Goal: Communication & Community: Answer question/provide support

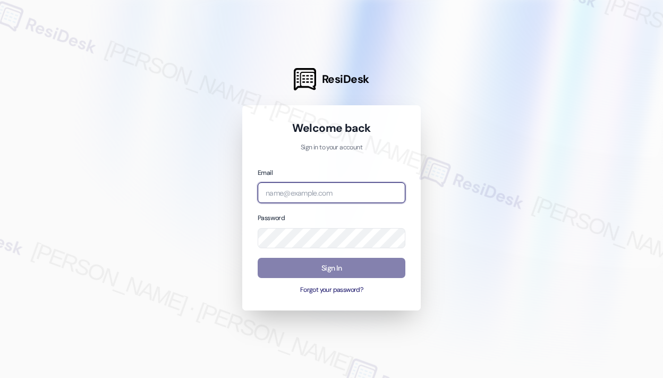
click at [326, 197] on input "email" at bounding box center [332, 192] width 148 height 21
click at [0, 377] on com-1password-button at bounding box center [0, 378] width 0 height 0
type input "automated-surveys-park_properties-john-roy.roles@park_properties.com"
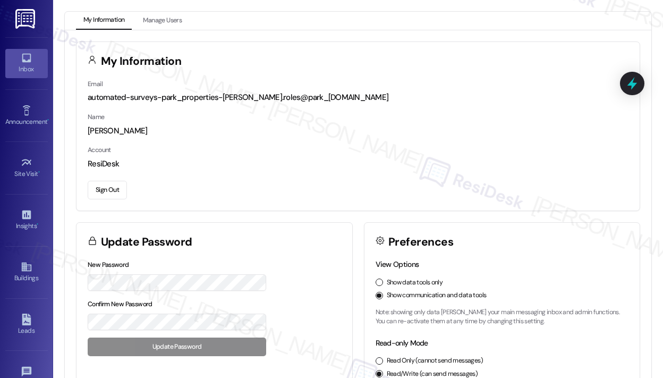
click at [19, 65] on div "Inbox" at bounding box center [26, 69] width 53 height 11
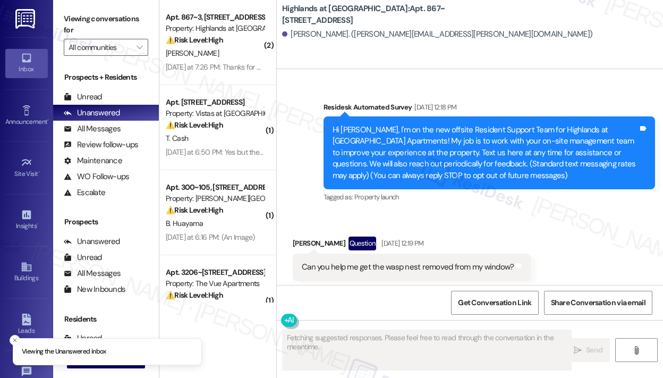
scroll to position [21204, 0]
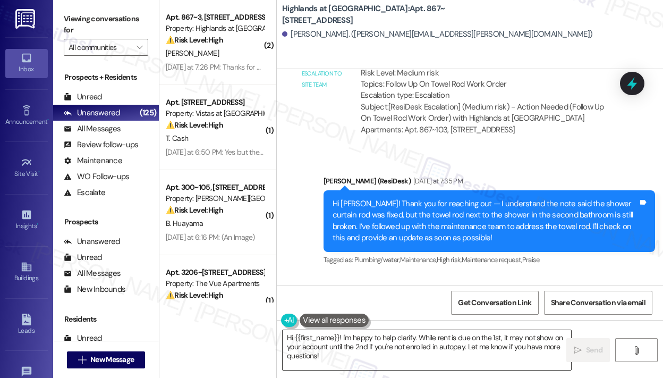
click at [407, 357] on textarea "Hi {{first_name}}! I'm happy to help clarify. While rent is due on the 1st, it …" at bounding box center [427, 350] width 289 height 40
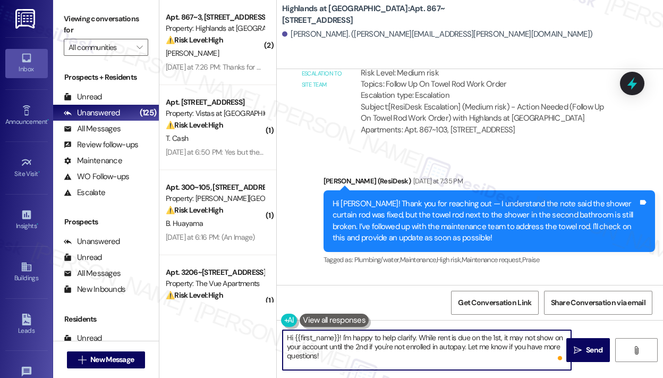
drag, startPoint x: 407, startPoint y: 357, endPoint x: 364, endPoint y: 365, distance: 43.9
click at [346, 338] on textarea "Hi {{first_name}}! I'm happy to help clarify. While rent is due on the 1st, it …" at bounding box center [427, 350] width 289 height 40
paste textarea "understand the towel rod next to your shower is still broken. I’ll need to subm…"
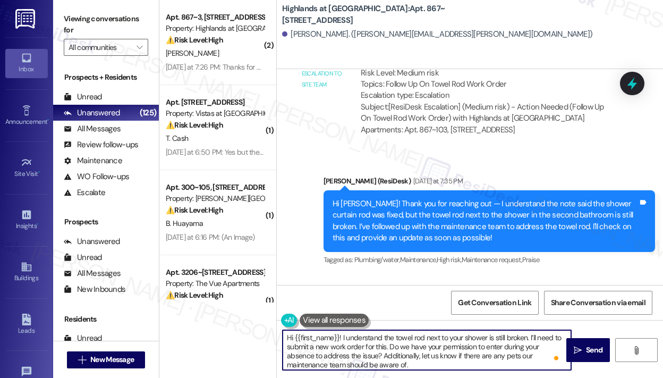
click at [453, 362] on textarea "Hi {{first_name}}! I understand the towel rod next to your shower is still brok…" at bounding box center [427, 350] width 289 height 40
type textarea "Hi {{first_name}}! I understand the towel rod next to your shower is still brok…"
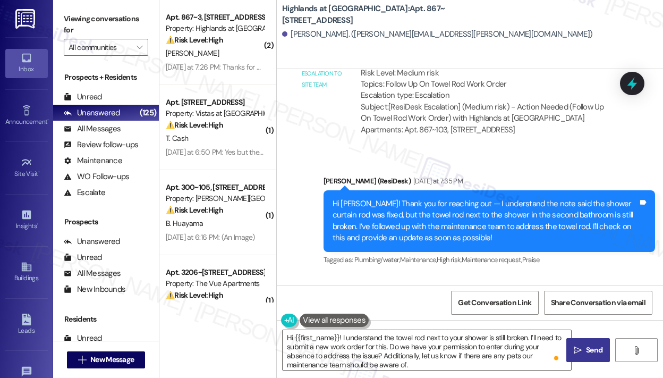
click at [597, 353] on span "Send" at bounding box center [594, 350] width 16 height 11
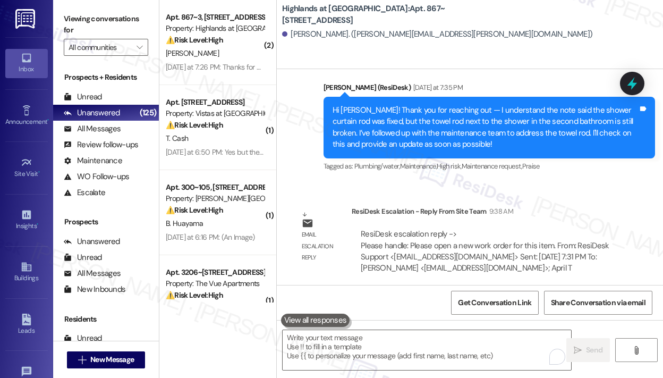
scroll to position [21313, 0]
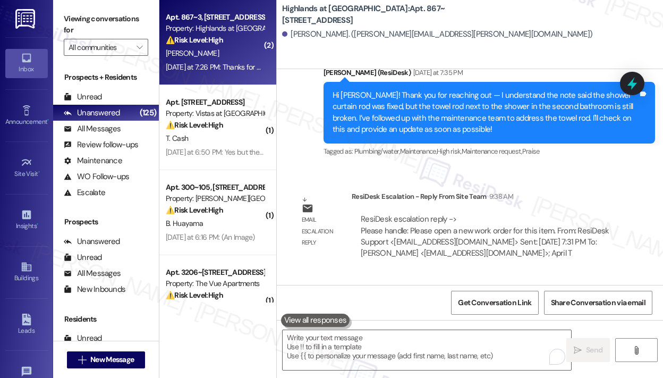
click at [219, 52] on div "[PERSON_NAME]" at bounding box center [215, 53] width 100 height 13
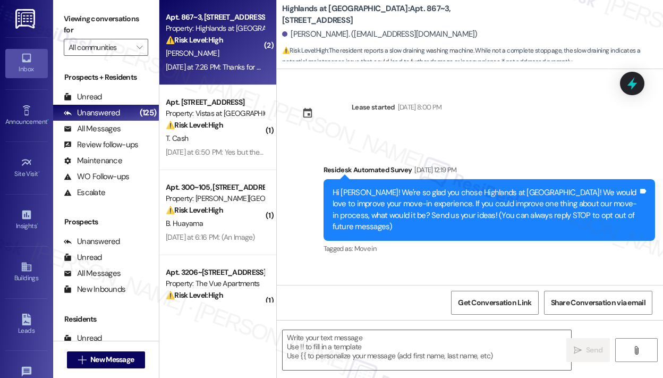
scroll to position [2819, 0]
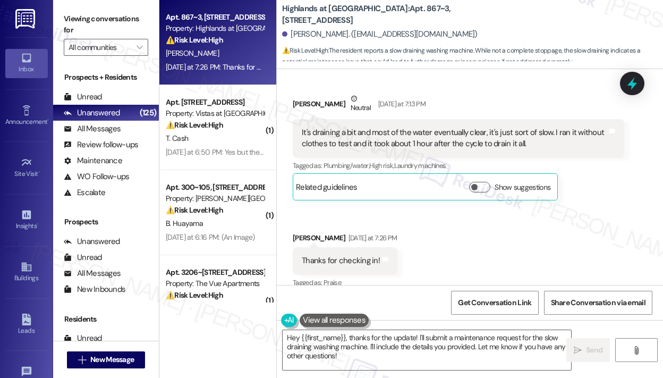
click at [495, 246] on div "Received via SMS Teresa Ristow Neutral Yesterday at 7:13 PM It's draining a bit…" at bounding box center [470, 183] width 387 height 229
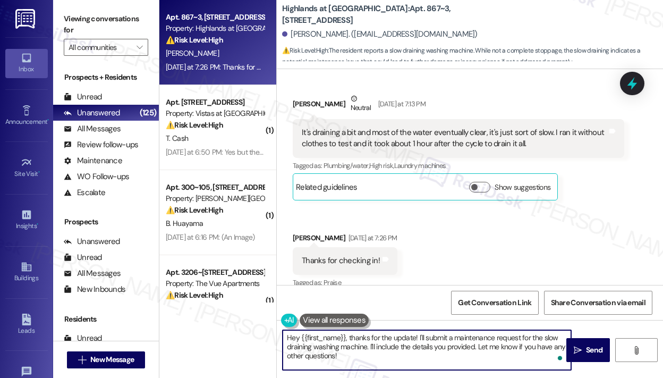
drag, startPoint x: 478, startPoint y: 344, endPoint x: 482, endPoint y: 368, distance: 24.7
click at [482, 368] on textarea "Hey {{first_name}}, thanks for the update! I'll submit a maintenance request fo…" at bounding box center [427, 350] width 289 height 40
paste textarea "Do we have your permission to enter during your absence to address the issue? A…"
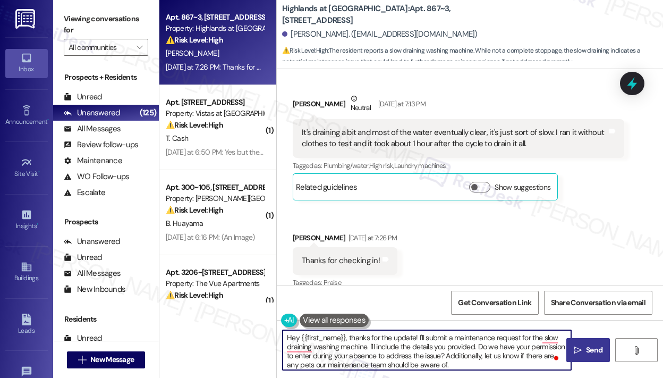
type textarea "Hey {{first_name}}, thanks for the update! I'll submit a maintenance request fo…"
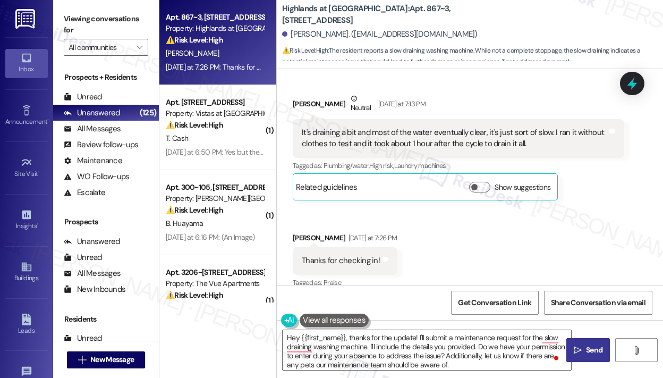
click at [581, 350] on icon "" at bounding box center [578, 350] width 8 height 9
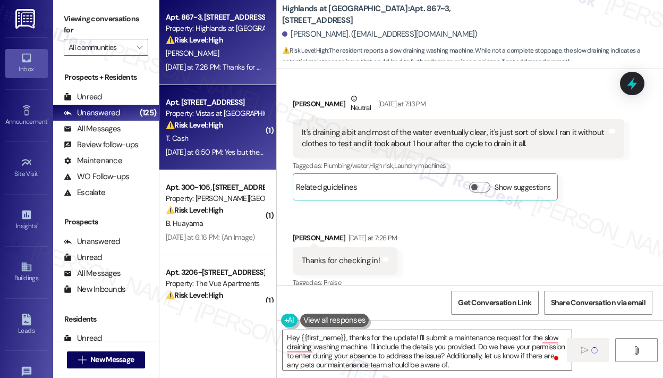
click at [245, 126] on div "⚠️ Risk Level: High The resident followed up about a lost key, and the office w…" at bounding box center [215, 125] width 98 height 11
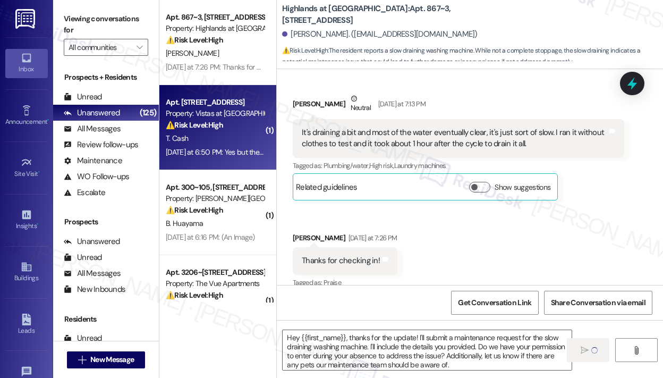
type textarea "Fetching suggested responses. Please feel free to read through the conversation…"
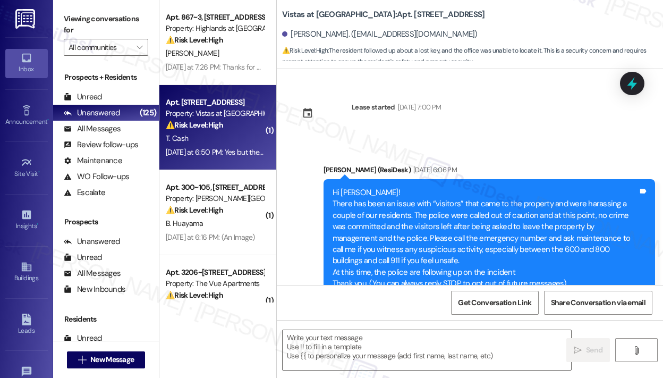
scroll to position [10732, 0]
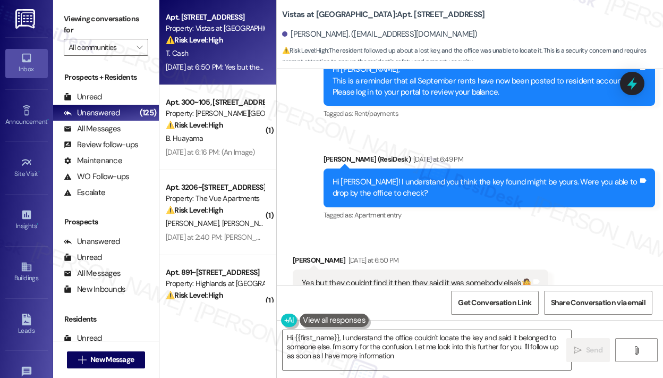
type textarea "Hi {{first_name}}, I understand the office couldn't locate the key and said it …"
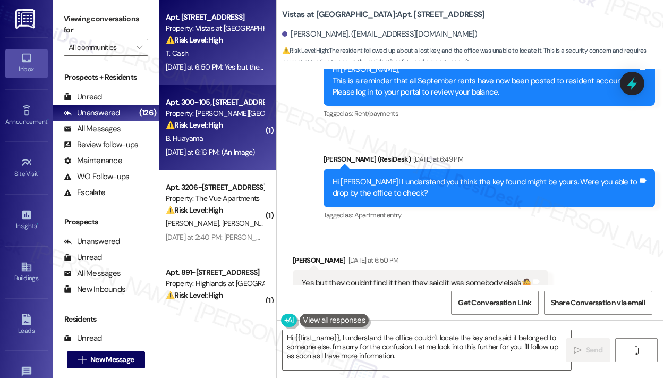
click at [232, 129] on div "⚠️ Risk Level: High The resident is unable to pay rent due to a system issue, a…" at bounding box center [215, 125] width 98 height 11
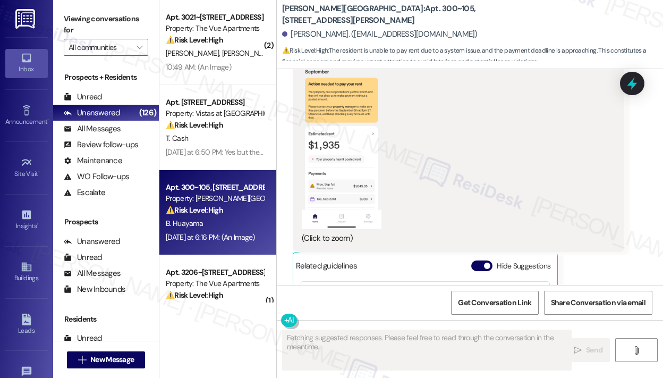
scroll to position [3205, 0]
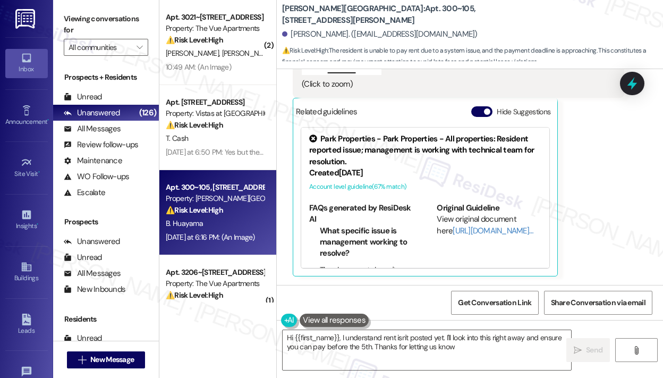
type textarea "Hi {{first_name}}, I understand rent isn't posted yet. I'll look into this righ…"
click at [618, 208] on div "Brigitte Huayama Yesterday at 6:16 PM PNG attachment ResiDesk found written det…" at bounding box center [459, 19] width 332 height 513
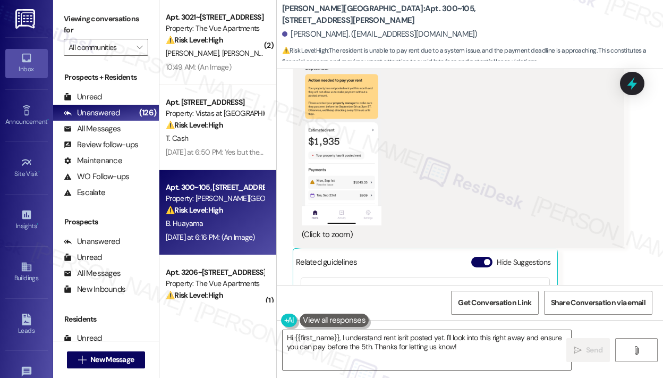
scroll to position [3046, 0]
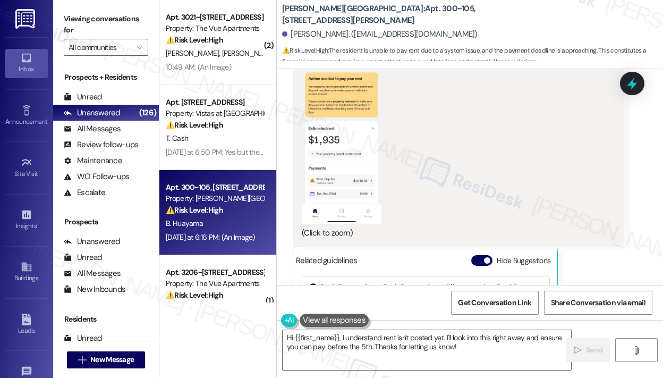
click at [348, 183] on button "Zoom image" at bounding box center [342, 138] width 80 height 173
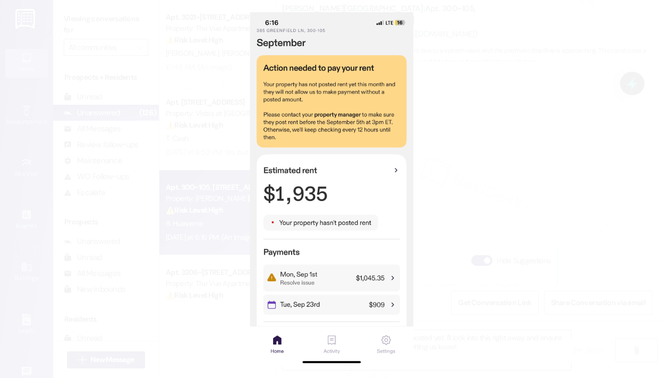
click at [627, 207] on button "Unzoom image" at bounding box center [331, 189] width 663 height 378
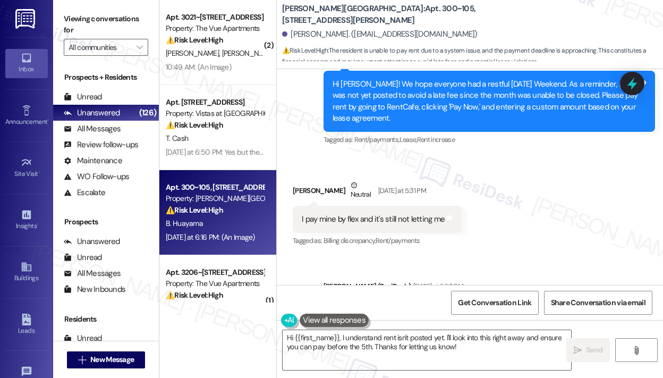
scroll to position [2567, 0]
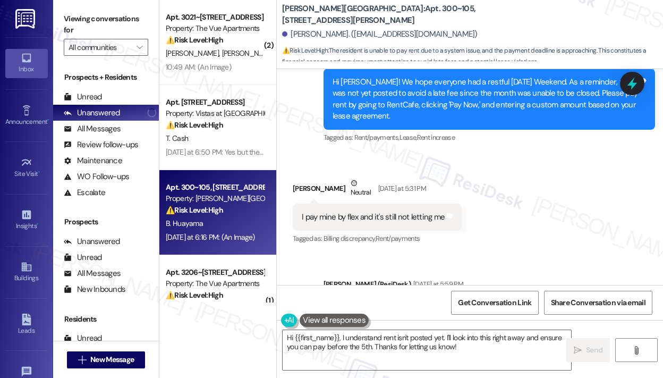
click at [377, 223] on div "I pay mine by flex and it's still not letting me" at bounding box center [373, 217] width 143 height 11
copy div "I pay mine by flex and it's still not letting me Tags and notes"
click at [541, 188] on div "Received via SMS Brigitte Huayama Neutral Yesterday at 5:31 PM I pay mine by fl…" at bounding box center [470, 204] width 387 height 101
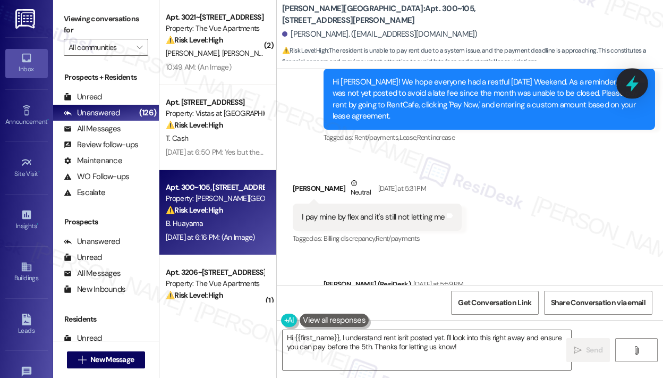
click at [628, 82] on icon at bounding box center [633, 83] width 18 height 18
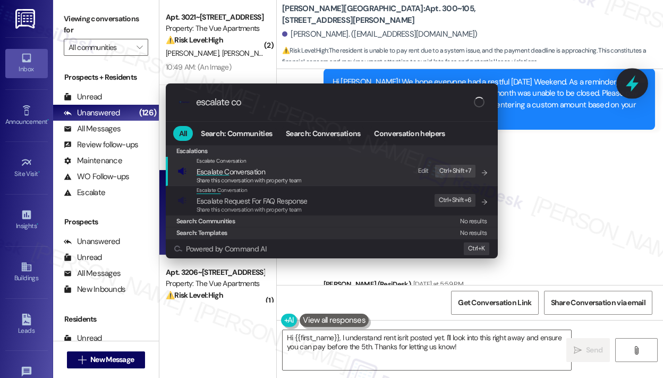
type input "escalate con"
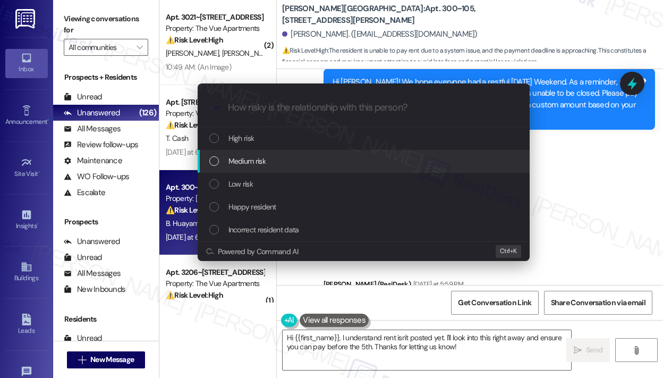
click at [291, 160] on div "Medium risk" at bounding box center [364, 161] width 311 height 12
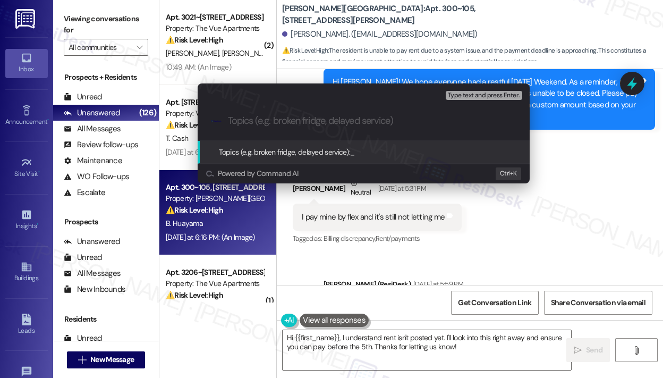
click at [299, 121] on input "Topics (e.g. broken fridge, delayed service)" at bounding box center [372, 120] width 289 height 11
type input "F"
paste input "Trouble Making Rent Payment Through Flex"
type input "Trouble Making Rent Payment Through Flex"
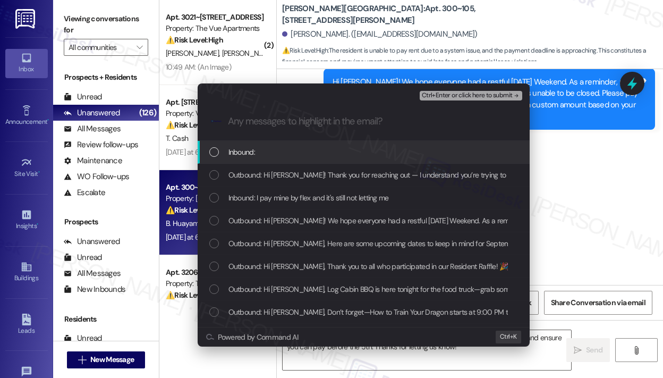
click at [342, 155] on div "Inbound:" at bounding box center [364, 152] width 311 height 12
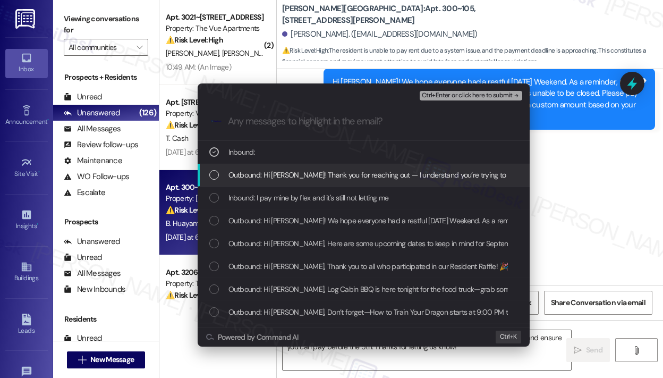
click at [346, 173] on span "Outbound: Hi Brigitte! Thank you for reaching out — I understand you’re trying …" at bounding box center [544, 175] width 631 height 12
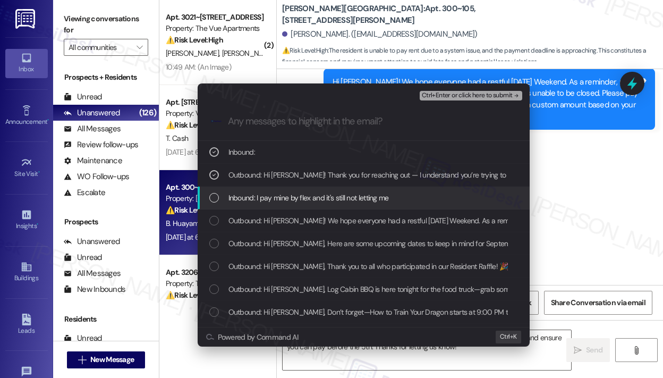
click at [352, 195] on span "Inbound: I pay mine by flex and it's still not letting me" at bounding box center [309, 198] width 161 height 12
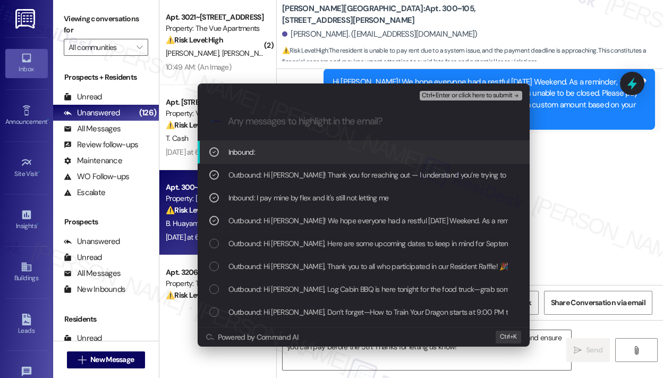
click at [439, 95] on span "Ctrl+Enter or click here to submit" at bounding box center [467, 95] width 91 height 7
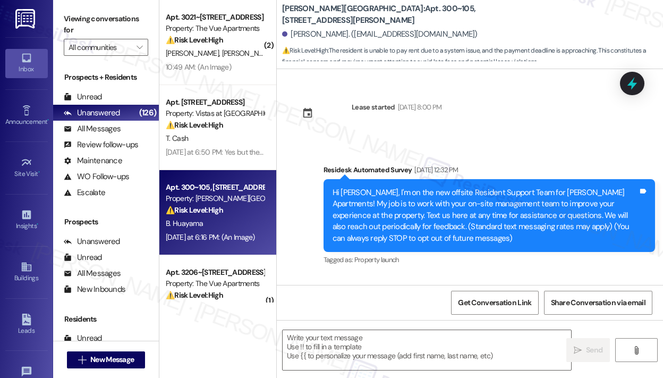
scroll to position [3221, 0]
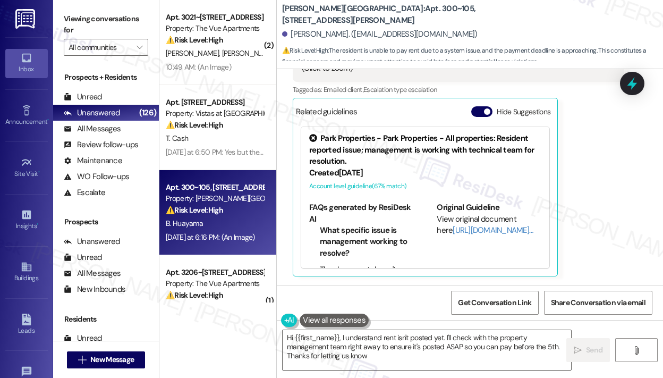
type textarea "Hi {{first_name}}, I understand rent isn't posted yet. I'll check with the prop…"
click at [398, 356] on textarea "Hi {{first_name}}, I understand rent isn't posted yet. I'll check with the prop…" at bounding box center [427, 350] width 289 height 40
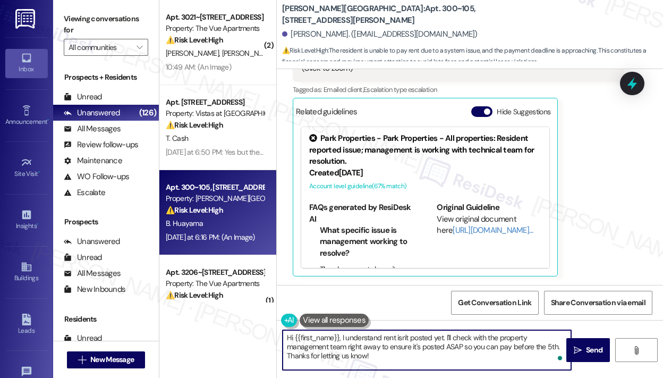
click at [396, 354] on textarea "Hi {{first_name}}, I understand rent isn't posted yet. I'll check with the prop…" at bounding box center [427, 350] width 289 height 40
click at [580, 350] on icon "" at bounding box center [578, 350] width 8 height 9
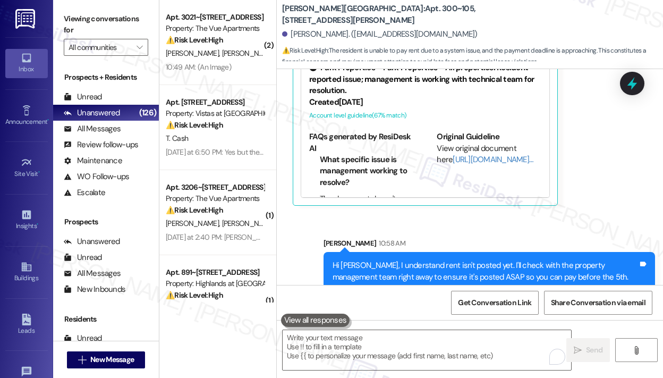
scroll to position [3318, 0]
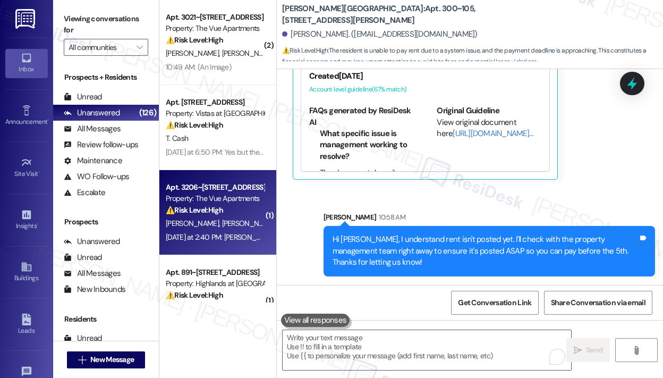
click at [215, 207] on strong "⚠️ Risk Level: High" at bounding box center [194, 210] width 57 height 10
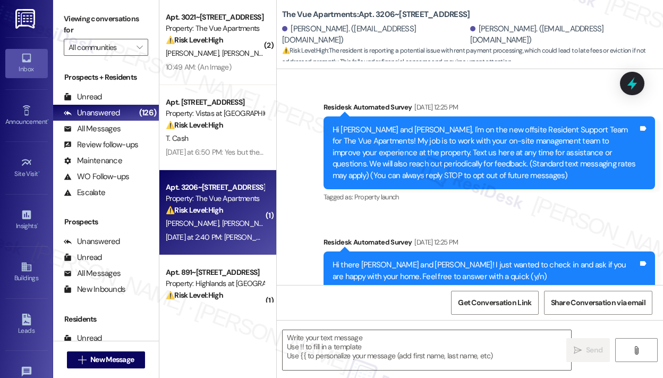
scroll to position [2563, 0]
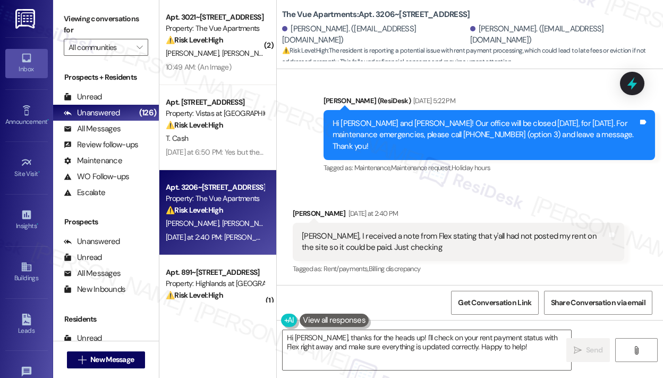
click at [543, 191] on div "Received via SMS Michael Corkrum Yesterday at 2:40 PM Sarah, I received a note …" at bounding box center [470, 234] width 387 height 101
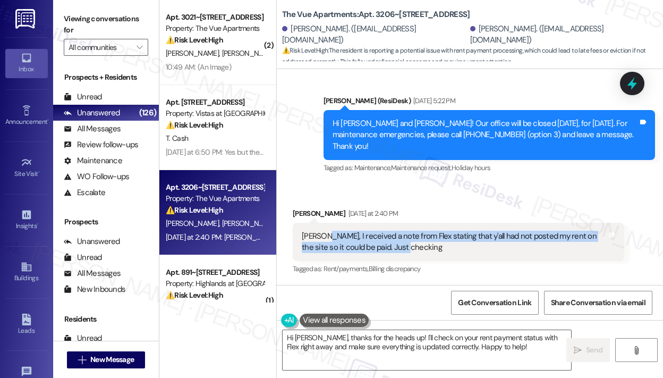
drag, startPoint x: 424, startPoint y: 253, endPoint x: 323, endPoint y: 238, distance: 102.2
click at [323, 238] on div "Sarah, I received a note from Flex stating that y'all had not posted my rent on…" at bounding box center [459, 242] width 332 height 39
copy div "I received a note from Flex stating that y'all had not posted my rent on the si…"
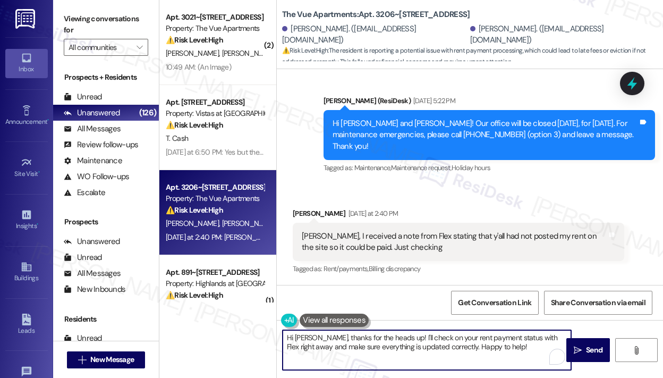
drag, startPoint x: 506, startPoint y: 347, endPoint x: 360, endPoint y: 367, distance: 147.6
click at [321, 330] on div "Hi Jennifer, thanks for the heads up! I'll check on your rent payment status wi…" at bounding box center [422, 350] width 290 height 41
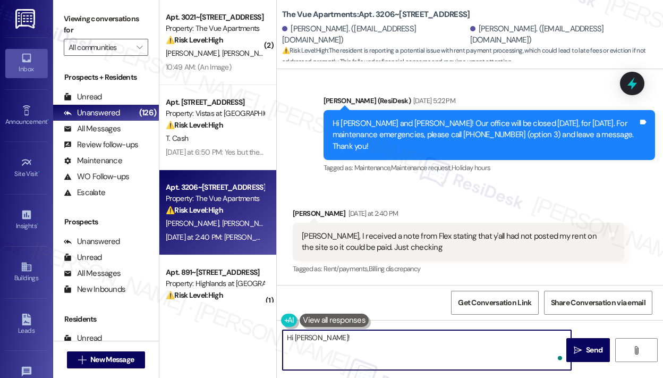
paste textarea "Thank you for reaching out — I understand you received a note from Flex saying …"
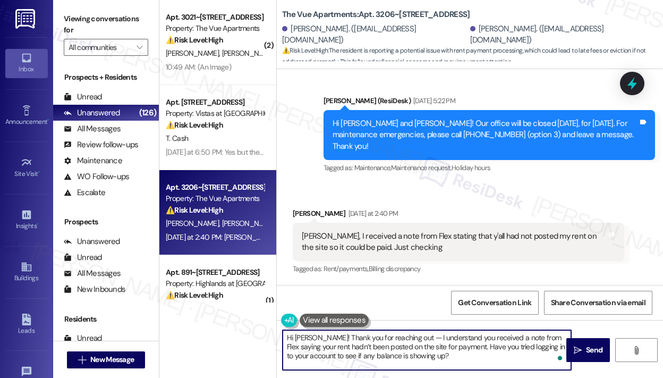
click at [468, 355] on textarea "Hi Jennifer! Thank you for reaching out — I understand you received a note from…" at bounding box center [427, 350] width 289 height 40
type textarea "Hi Jennifer! Thank you for reaching out — I understand you received a note from…"
click at [579, 349] on icon "" at bounding box center [578, 350] width 8 height 9
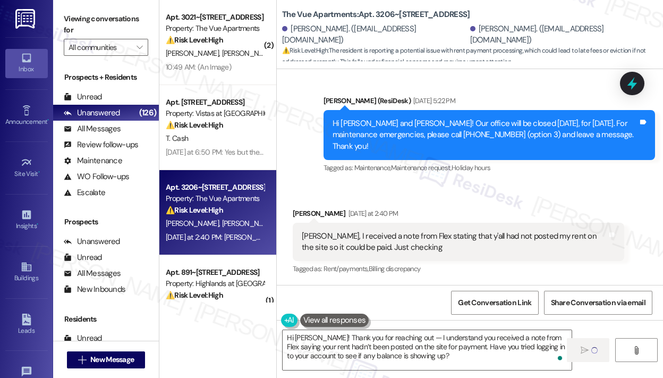
scroll to position [106, 0]
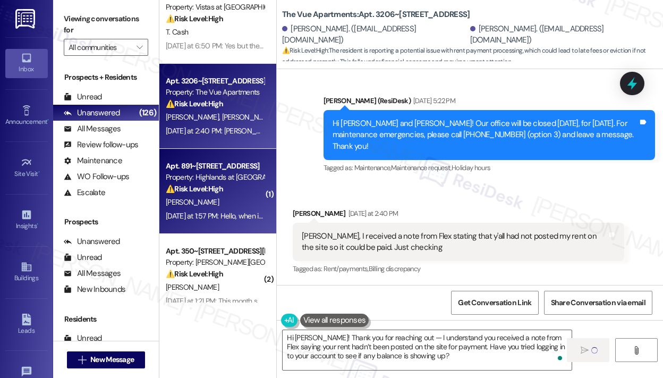
click at [230, 174] on div "Property: Highlands at [GEOGRAPHIC_DATA] Apartments" at bounding box center [215, 177] width 98 height 11
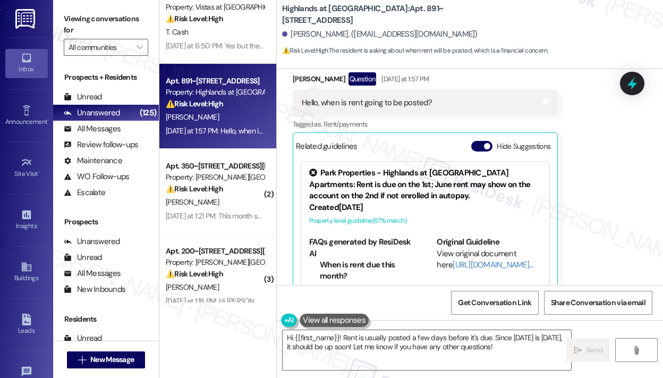
scroll to position [9987, 0]
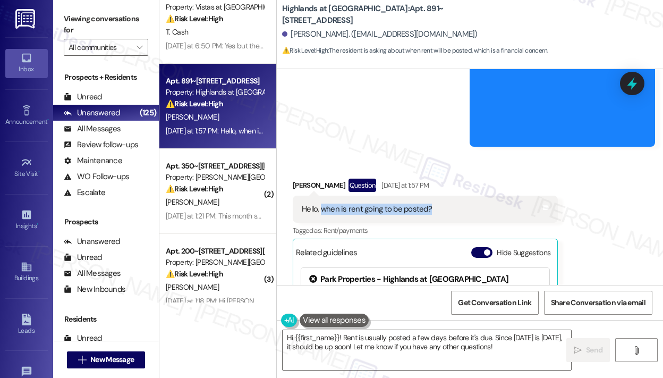
drag, startPoint x: 439, startPoint y: 174, endPoint x: 330, endPoint y: 187, distance: 109.7
click at [323, 196] on div "Hello, when is rent going to be posted? Tags and notes" at bounding box center [425, 209] width 265 height 27
copy div "when is rent going to be posted?"
click at [422, 340] on textarea "Hi {{first_name}}! Rent is usually posted a few days before it's due. Since tod…" at bounding box center [427, 350] width 289 height 40
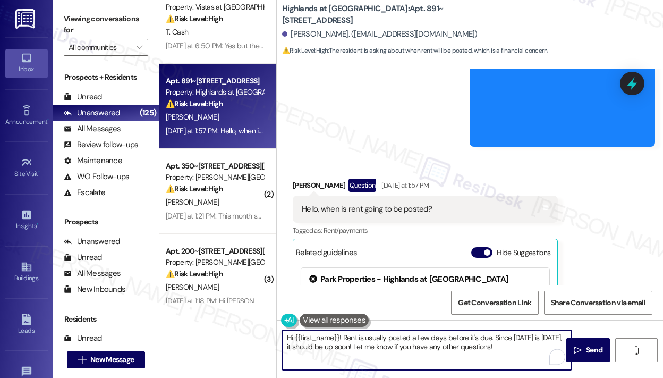
paste textarea "Thank you for reaching out — I understand you’re asking when rent will be poste…"
type textarea "Thank you for reaching out — I understand you’re asking when rent will be poste…"
click at [586, 350] on span "Send" at bounding box center [594, 350] width 16 height 11
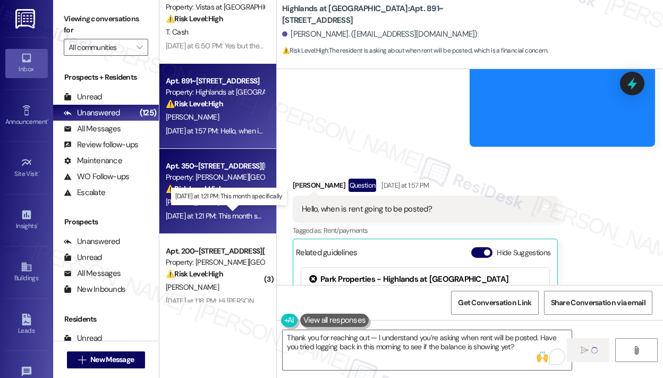
click at [250, 219] on div "Yesterday at 1:21 PM: This month specifically Yesterday at 1:21 PM: This month …" at bounding box center [227, 216] width 123 height 10
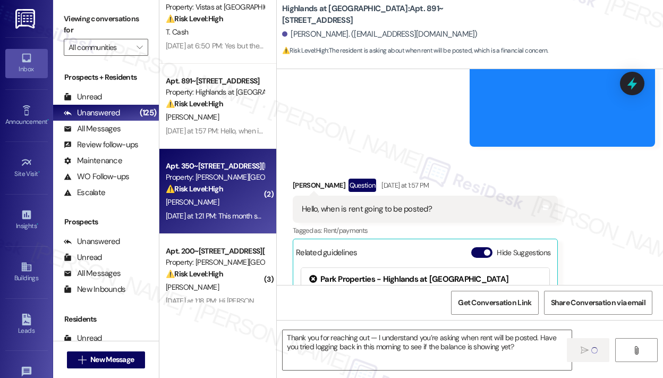
type textarea "Fetching suggested responses. Please feel free to read through the conversation…"
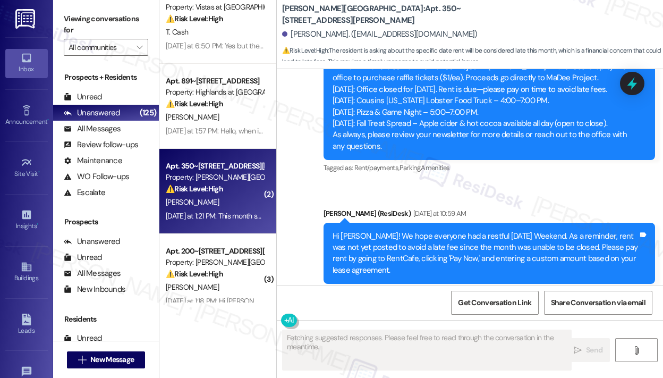
scroll to position [2190, 0]
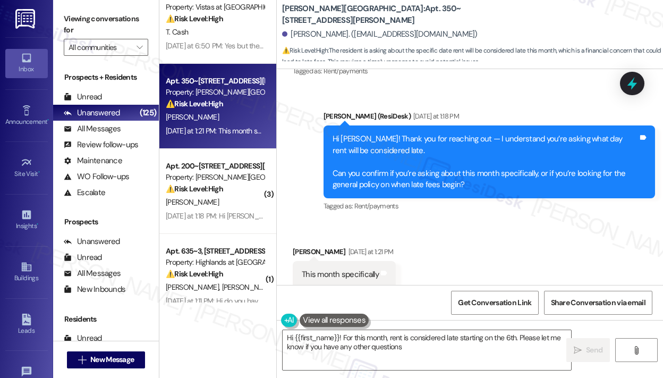
type textarea "Hi {{first_name}}! For this month, rent is considered late starting on the 6th.…"
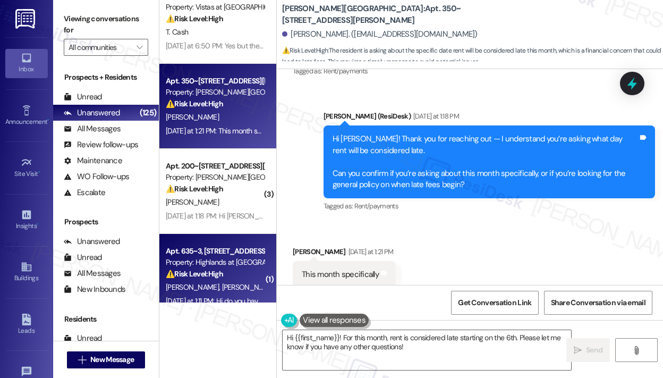
scroll to position [159, 0]
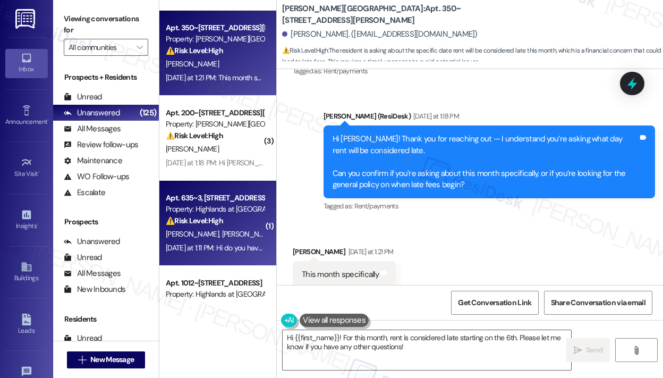
click at [208, 233] on span "A. Gochanour" at bounding box center [194, 234] width 56 height 10
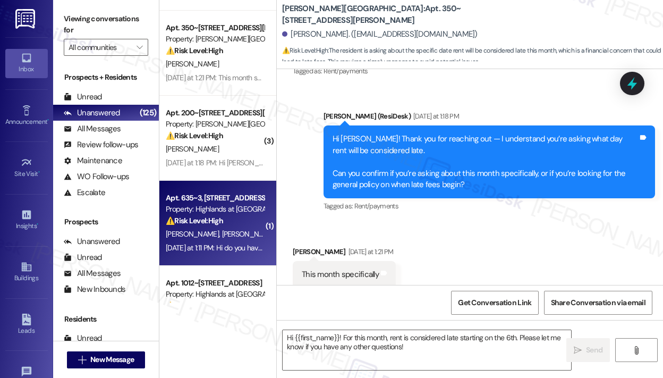
type textarea "Fetching suggested responses. Please feel free to read through the conversation…"
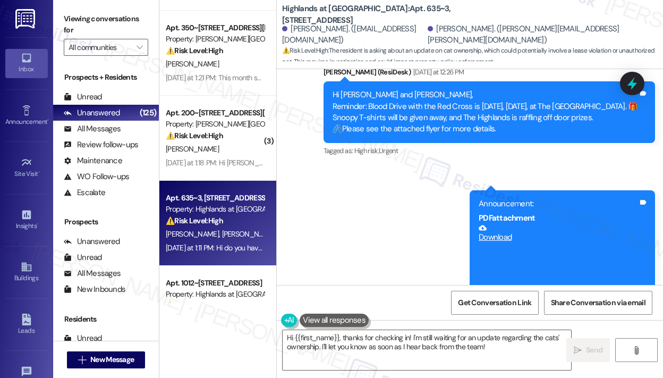
scroll to position [15677, 0]
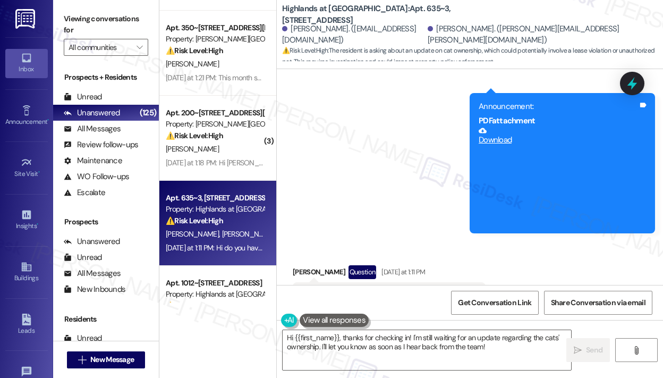
click at [377, 290] on div "Hi do you have an update on the cats ownership?" at bounding box center [385, 295] width 167 height 11
copy div "Hi do you have an update on the cats ownership? Tags and notes"
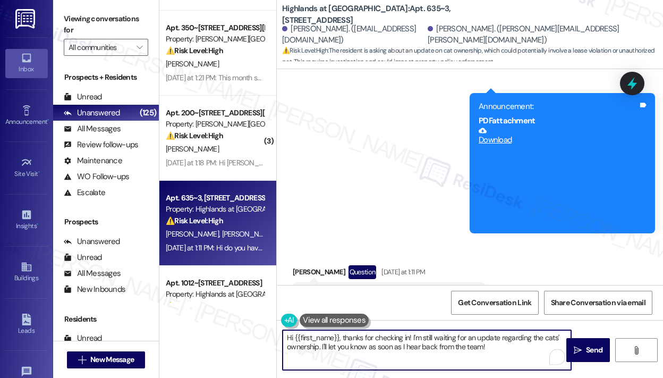
drag, startPoint x: 502, startPoint y: 346, endPoint x: 412, endPoint y: 336, distance: 90.4
click at [412, 336] on textarea "Hi {{first_name}}, thanks for checking in! I'm still waiting for an update rega…" at bounding box center [427, 350] width 289 height 40
paste textarea "understand you’re asking about an update on the cats’ ownership. Are you still …"
click at [430, 357] on textarea "Hi {{first_name}}, thanks for checking in! I understand you’re asking about an …" at bounding box center [427, 350] width 289 height 40
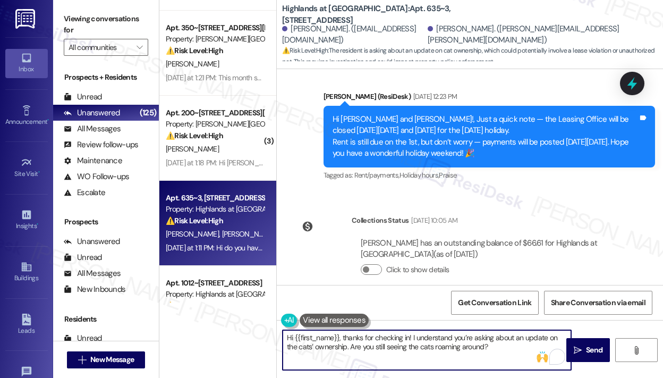
scroll to position [15464, 0]
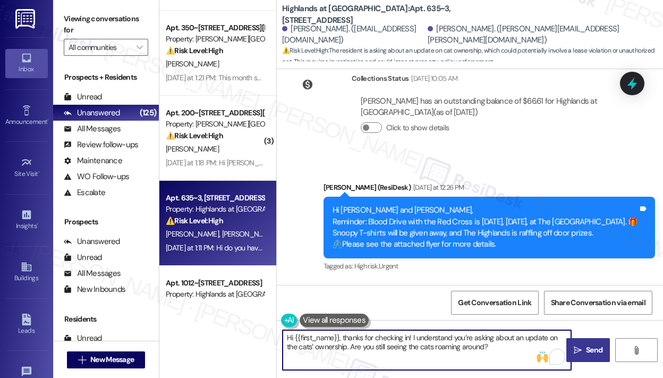
type textarea "Hi {{first_name}}, thanks for checking in! I understand you’re asking about an …"
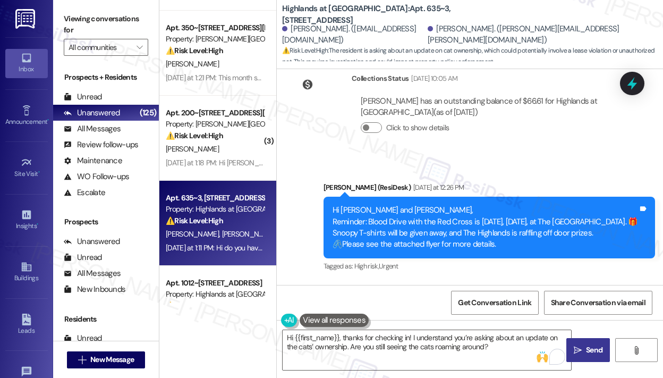
click at [586, 347] on span "Send" at bounding box center [594, 350] width 16 height 11
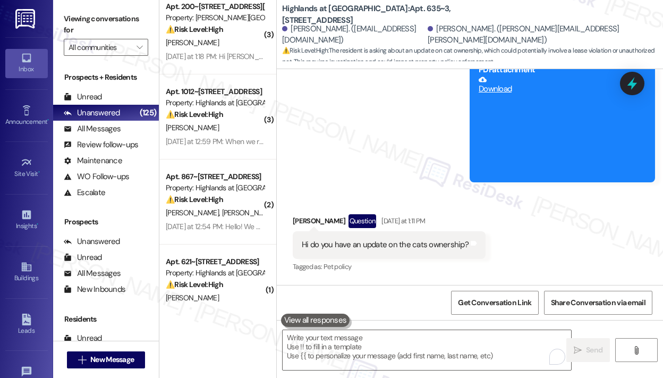
scroll to position [15763, 0]
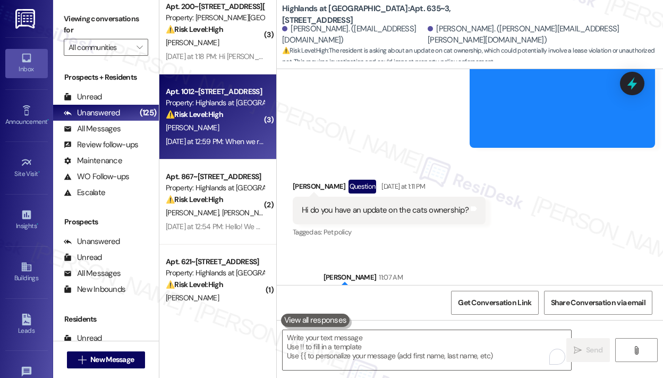
click at [238, 120] on div "⚠️ Risk Level: High The resident reports a malfunctioning washing machine that …" at bounding box center [215, 114] width 98 height 11
type textarea "Fetching suggested responses. Please feel free to read through the conversation…"
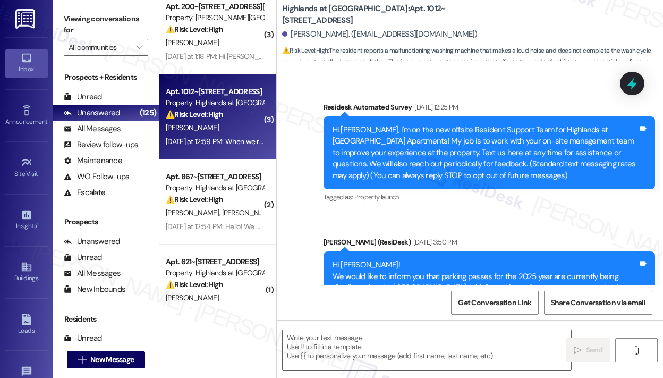
scroll to position [9944, 0]
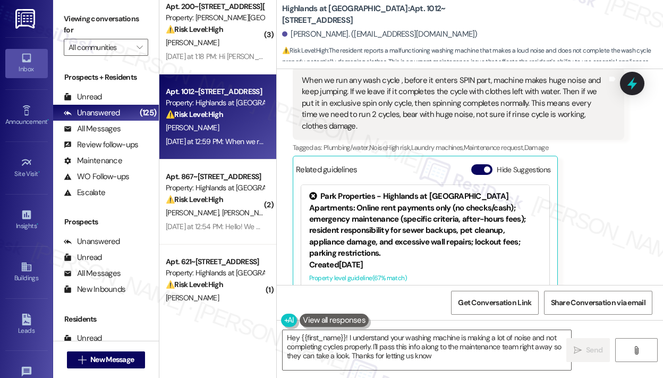
type textarea "Hey {{first_name}}! I understand your washing machine is making a lot of noise …"
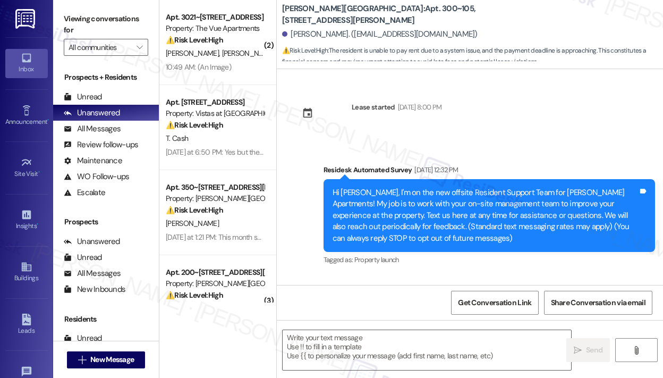
scroll to position [3584, 0]
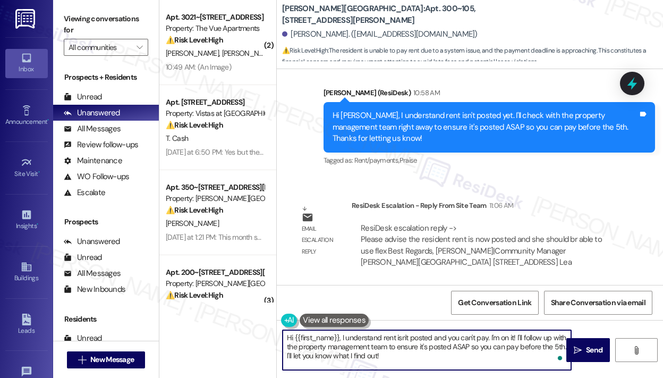
drag, startPoint x: 390, startPoint y: 355, endPoint x: 371, endPoint y: 346, distance: 20.9
click at [371, 346] on textarea "Hi {{first_name}}, I understand rent isn't posted and you can't pay. I'm on it!…" at bounding box center [427, 350] width 289 height 40
click at [402, 354] on textarea "Hi {{first_name}}, I understand rent isn't posted and you can't pay. I'm on it!…" at bounding box center [427, 350] width 289 height 40
drag, startPoint x: 405, startPoint y: 361, endPoint x: 341, endPoint y: 337, distance: 68.6
click at [341, 337] on textarea "Hi {{first_name}}, I understand rent isn't posted and you can't pay. I'm on it!…" at bounding box center [427, 350] width 289 height 40
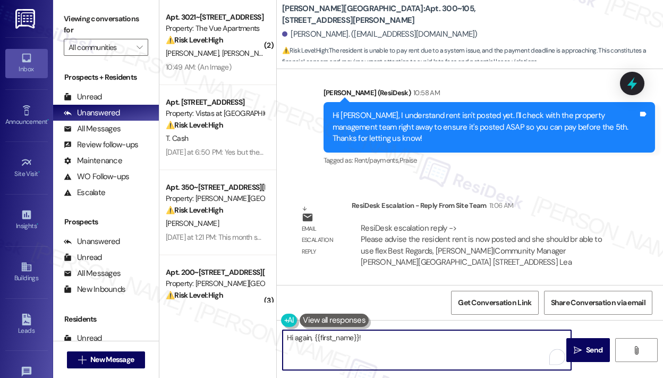
paste textarea "The site team asked me to share that rent has now been posted, and you should b…"
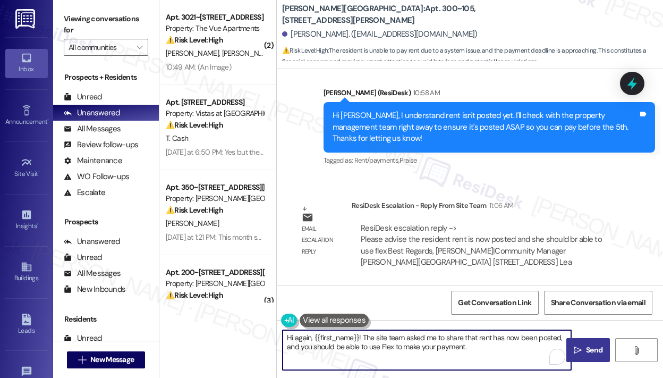
type textarea "Hi again, {{first_name}}! The site team asked me to share that rent has now bee…"
click at [586, 351] on span "Send" at bounding box center [594, 350] width 16 height 11
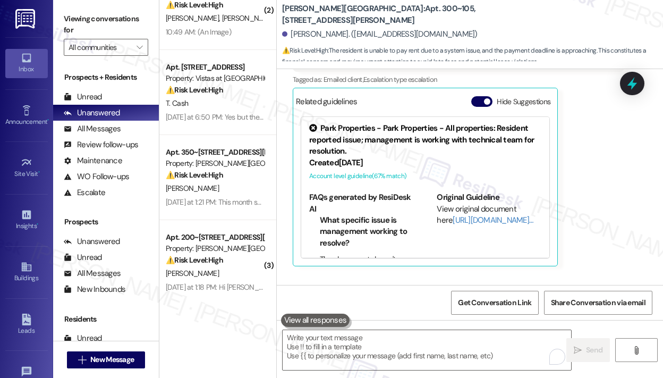
scroll to position [53, 0]
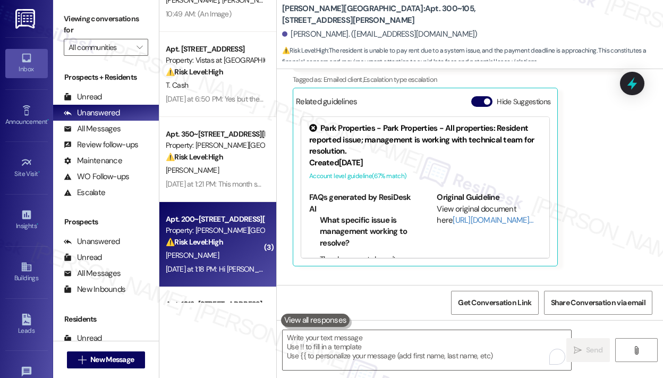
click at [226, 233] on div "Property: [PERSON_NAME][GEOGRAPHIC_DATA]" at bounding box center [215, 230] width 98 height 11
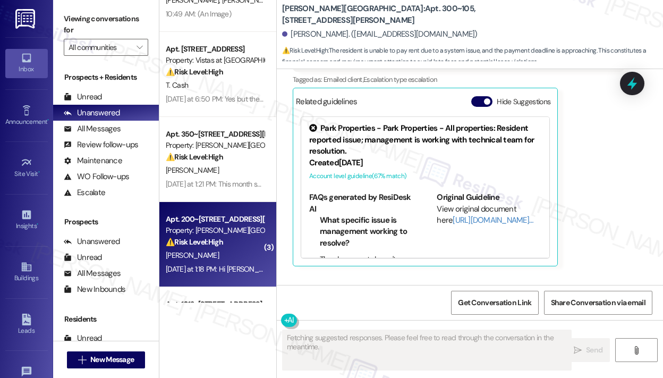
scroll to position [3253, 0]
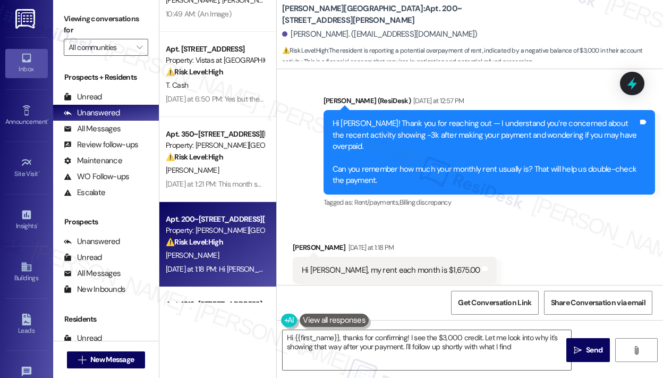
type textarea "Hi {{first_name}}, thanks for confirming! I see the $3,000 credit. Let me look …"
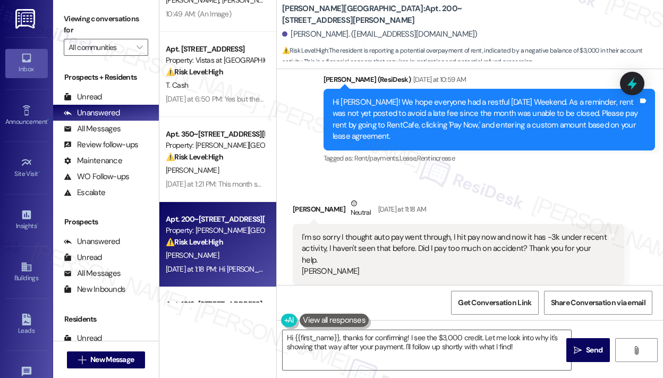
scroll to position [3040, 0]
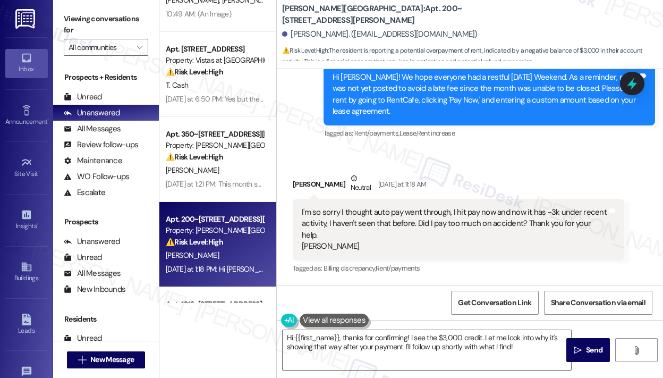
click at [508, 165] on div "Received via SMS Michael Degennaro Neutral Yesterday at 11:18 AM I'm so sorry I…" at bounding box center [459, 224] width 348 height 119
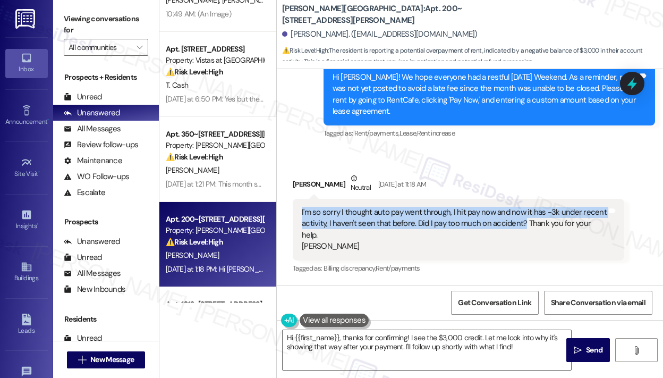
drag, startPoint x: 521, startPoint y: 223, endPoint x: 302, endPoint y: 212, distance: 219.3
click at [302, 212] on div "I'm so sorry I thought auto pay went through, I hit pay now and now it has -3k …" at bounding box center [455, 230] width 306 height 46
copy div "I'm so sorry I thought auto pay went through, I hit pay now and now it has -3k …"
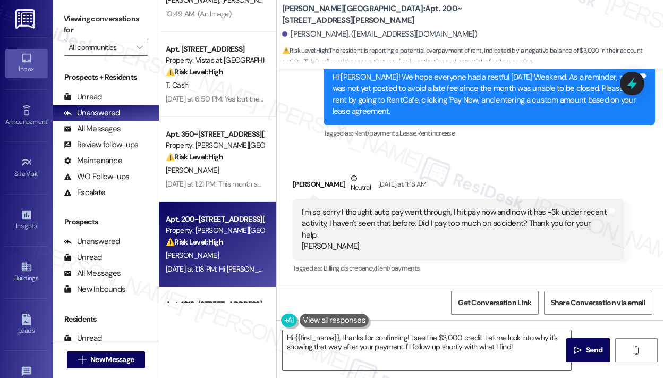
click at [557, 176] on div "Michael Degennaro Neutral Yesterday at 11:18 AM" at bounding box center [459, 186] width 332 height 26
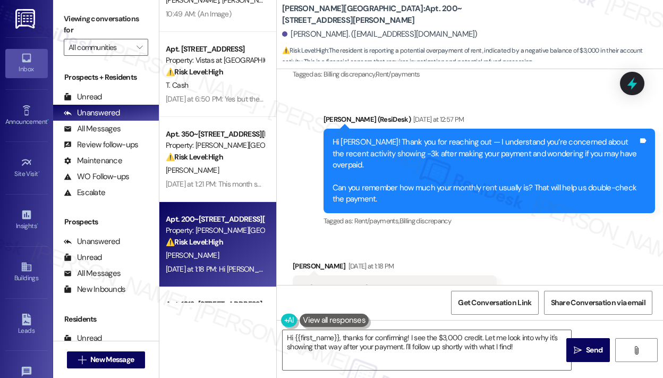
scroll to position [3254, 0]
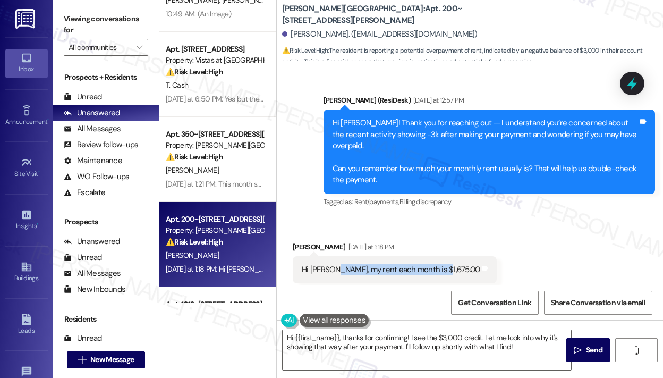
drag, startPoint x: 331, startPoint y: 248, endPoint x: 443, endPoint y: 256, distance: 112.5
click at [438, 264] on div "Hi Sarah, my rent each month is $1,675.00" at bounding box center [391, 269] width 178 height 11
copy div "my rent each month is $1,675.00"
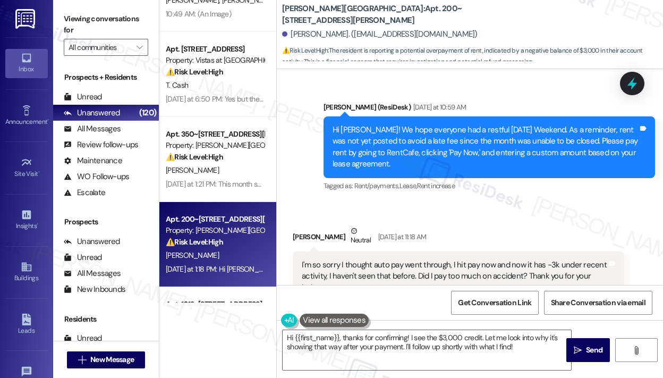
scroll to position [3041, 0]
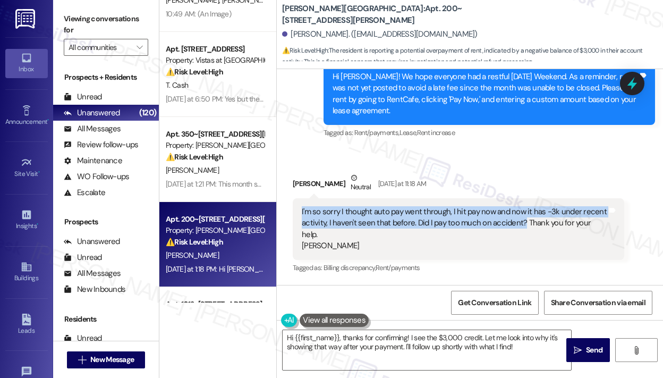
drag, startPoint x: 522, startPoint y: 223, endPoint x: 298, endPoint y: 209, distance: 223.7
click at [298, 209] on div "I'm so sorry I thought auto pay went through, I hit pay now and now it has -3k …" at bounding box center [459, 229] width 332 height 62
copy div "I'm so sorry I thought auto pay went through, I hit pay now and now it has -3k …"
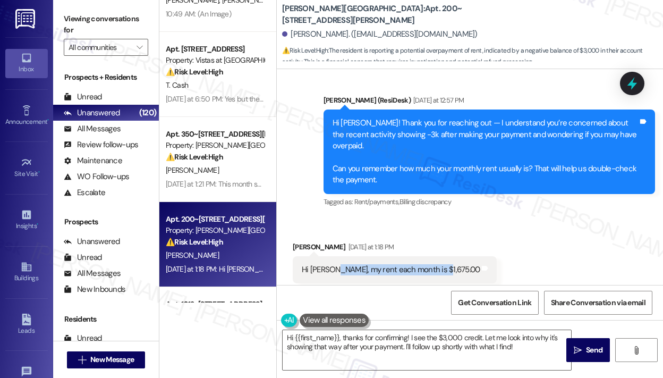
drag, startPoint x: 332, startPoint y: 248, endPoint x: 438, endPoint y: 255, distance: 106.5
click at [438, 256] on div "Hi Sarah, my rent each month is $1,675.00 Tags and notes" at bounding box center [395, 269] width 204 height 27
copy div "my rent each month is $1,675.00"
click at [546, 217] on div "Received via SMS Michael Degennaro Yesterday at 1:18 PM Hi Sarah, my rent each …" at bounding box center [470, 262] width 387 height 90
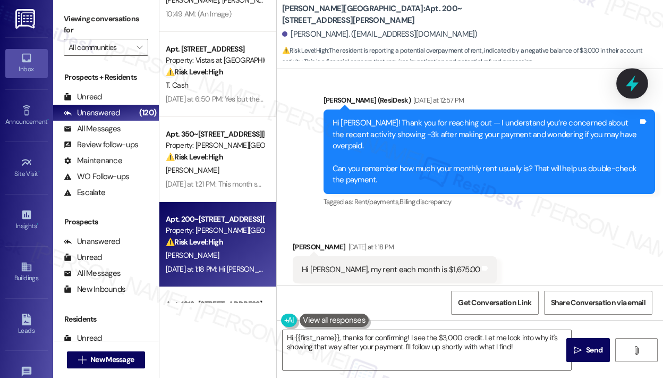
click at [629, 83] on icon at bounding box center [632, 83] width 13 height 16
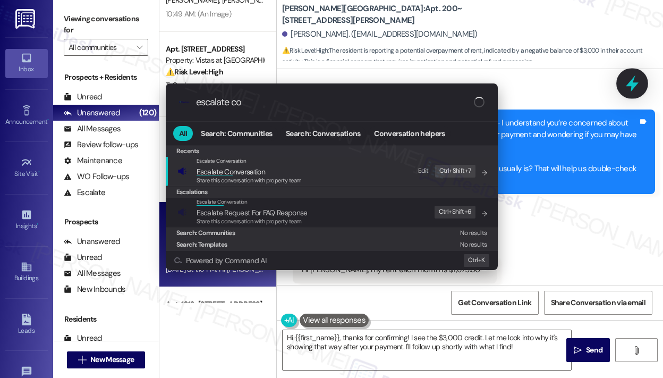
type input "escalate con"
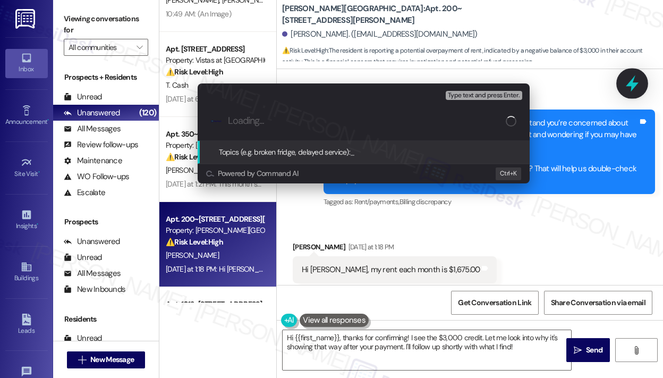
type input "Concern About Possible Overpayment — Recent Activity Showing -$3,000 vs. Monthl…"
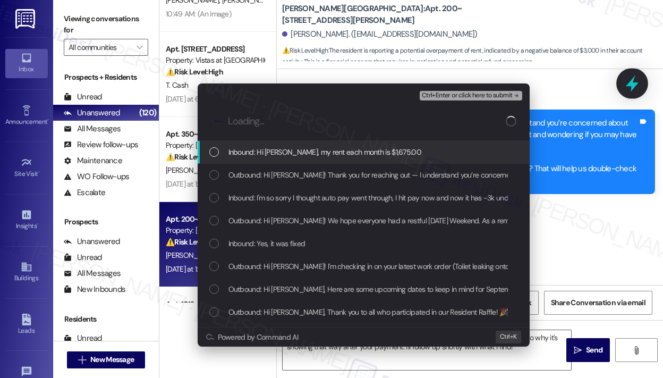
scroll to position [0, 0]
click at [305, 152] on span "Inbound: Hi Sarah, my rent each month is $1,675.00" at bounding box center [325, 152] width 193 height 12
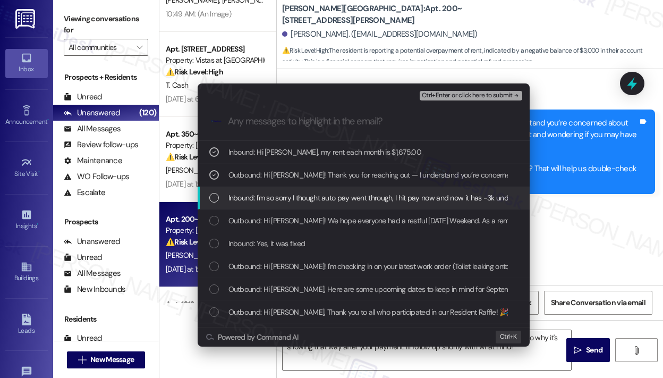
click at [334, 197] on span "Inbound: I'm so sorry I thought auto pay went through, I hit pay now and now it…" at bounding box center [552, 198] width 646 height 12
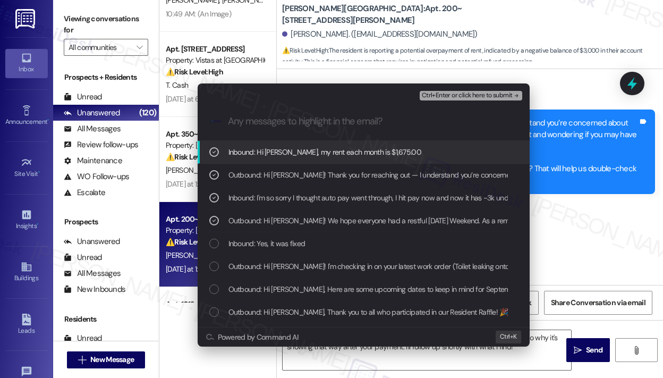
click at [438, 97] on span "Ctrl+Enter or click here to submit" at bounding box center [467, 95] width 91 height 7
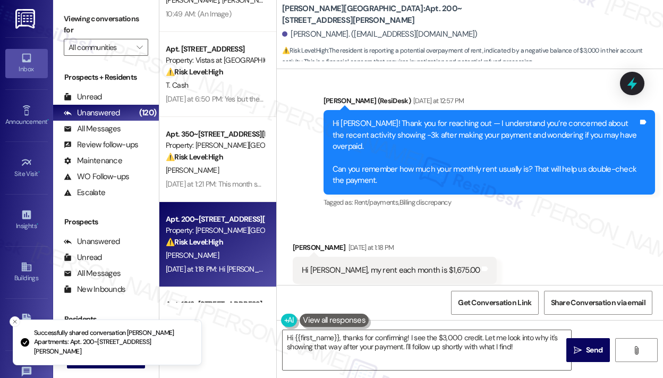
scroll to position [3253, 0]
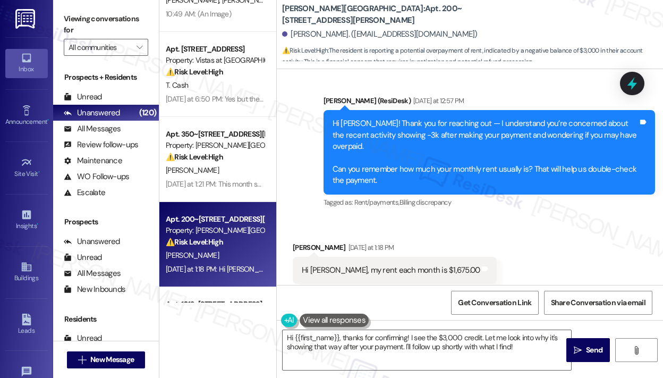
click at [530, 236] on div "Received via SMS Michael Degennaro Yesterday at 1:18 PM Hi Sarah, my rent each …" at bounding box center [470, 263] width 387 height 90
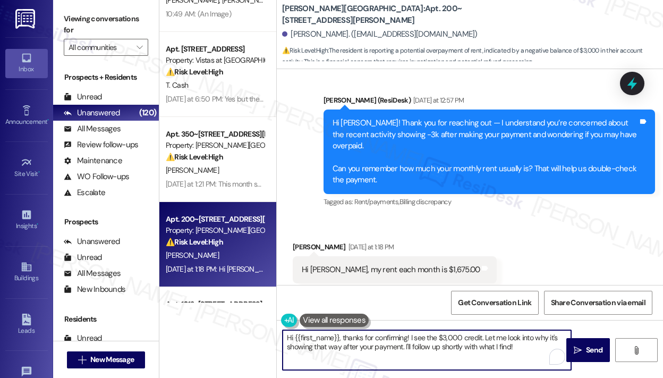
click at [536, 349] on textarea "Hi {{first_name}}, thanks for confirming! I see the $3,000 credit. Let me look …" at bounding box center [427, 350] width 289 height 40
click at [535, 349] on div "Hi {{first_name}}, thanks for confirming! I see the $3,000 credit. Let me look …" at bounding box center [427, 350] width 290 height 41
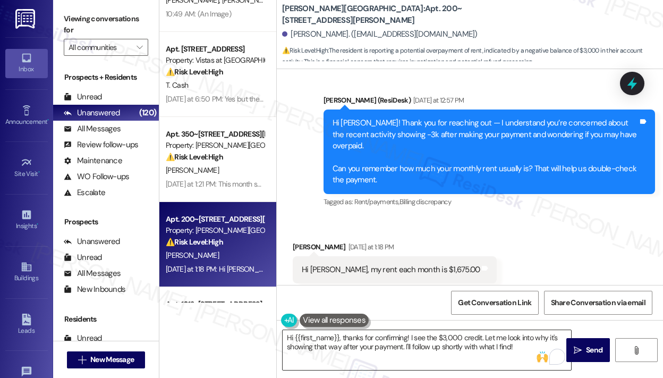
click at [536, 349] on div at bounding box center [543, 357] width 15 height 16
click at [594, 342] on button " Send" at bounding box center [589, 350] width 44 height 24
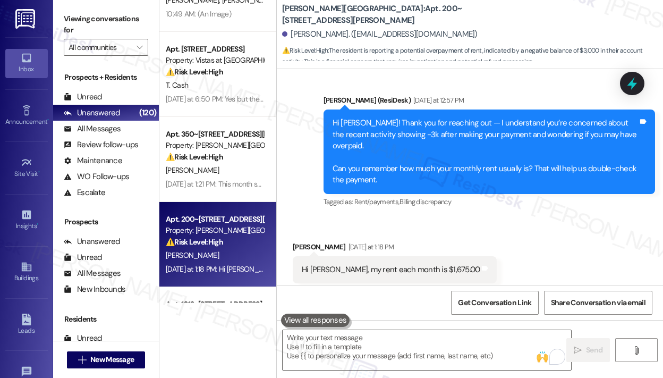
scroll to position [3253, 0]
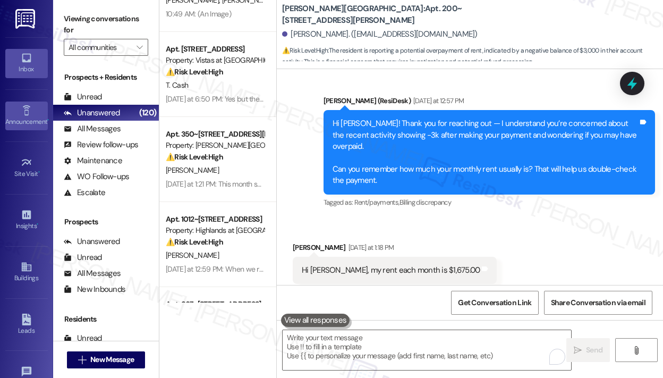
click at [27, 123] on div "Announcement •" at bounding box center [26, 121] width 53 height 11
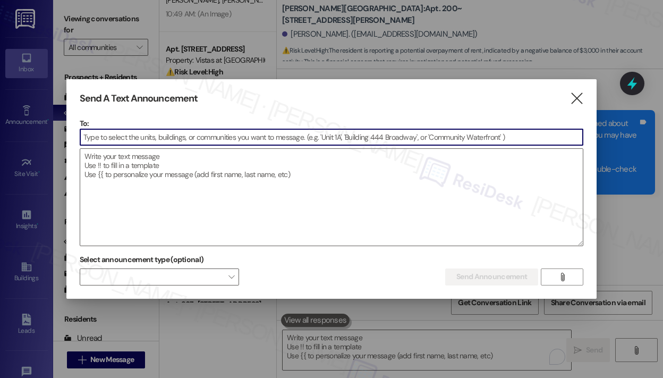
click at [148, 147] on div at bounding box center [332, 147] width 504 height 3
click at [152, 139] on input at bounding box center [331, 137] width 503 height 16
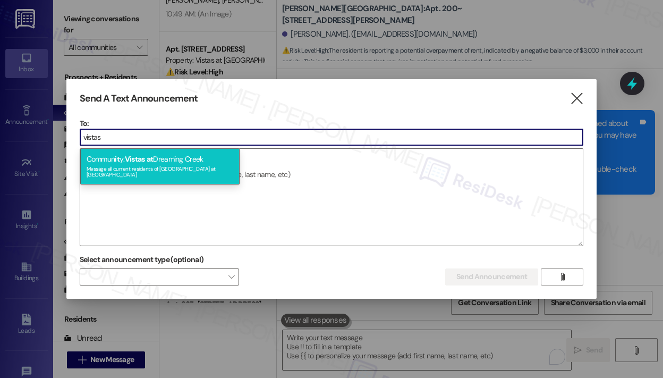
type input "vistas"
click at [151, 161] on span "at" at bounding box center [150, 159] width 7 height 10
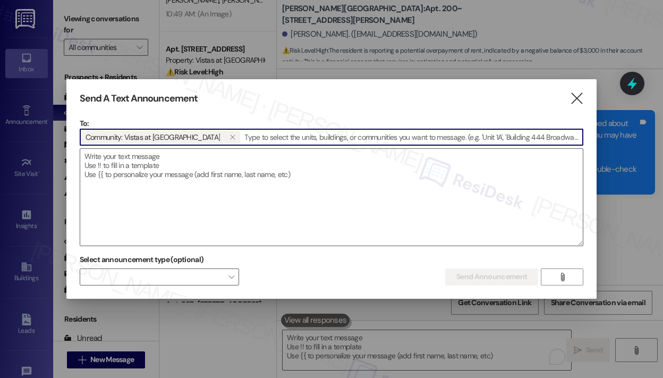
click at [151, 161] on textarea at bounding box center [331, 197] width 503 height 97
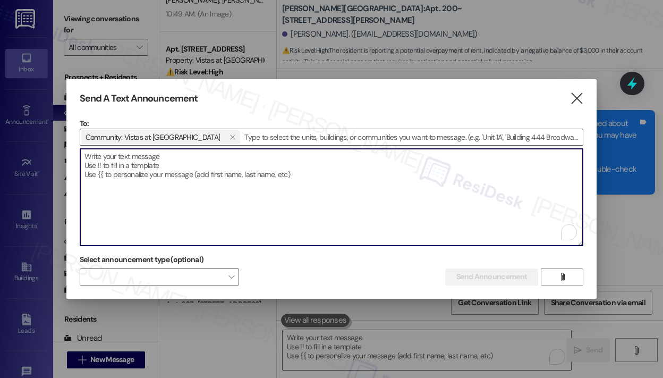
paste textarea "Hi {{first_name}}! The pool is officially closed for the 2025 season. We’re gra…"
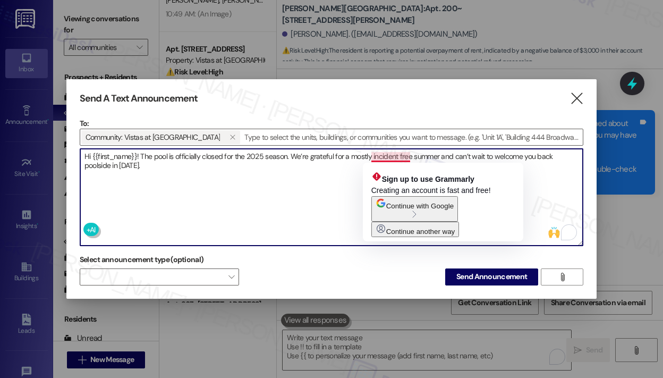
click at [398, 157] on textarea "Hi {{first_name}}! The pool is officially closed for the 2025 season. We’re gra…" at bounding box center [331, 197] width 503 height 97
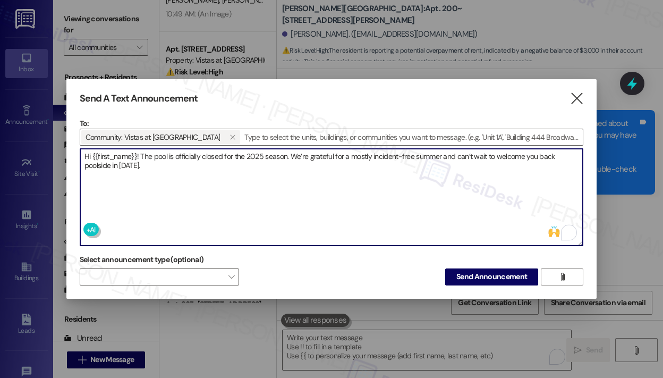
click at [406, 181] on textarea "Hi {{first_name}}! The pool is officially closed for the 2025 season. We’re gra…" at bounding box center [331, 197] width 503 height 97
click at [365, 177] on textarea "Hi {{first_name}}! The pool is officially closed for the 2025 season. We’re gra…" at bounding box center [331, 197] width 503 height 97
click at [439, 213] on textarea "Hi {{first_name}}! The pool is officially closed for the 2025 season. We’re gra…" at bounding box center [331, 197] width 503 height 97
type textarea "Hi {{first_name}}! The pool is officially closed for the 2025 season. We’re gra…"
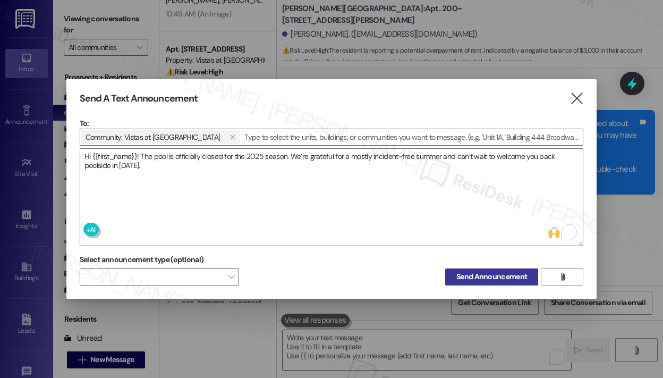
click at [487, 275] on span "Send Announcement" at bounding box center [492, 276] width 71 height 11
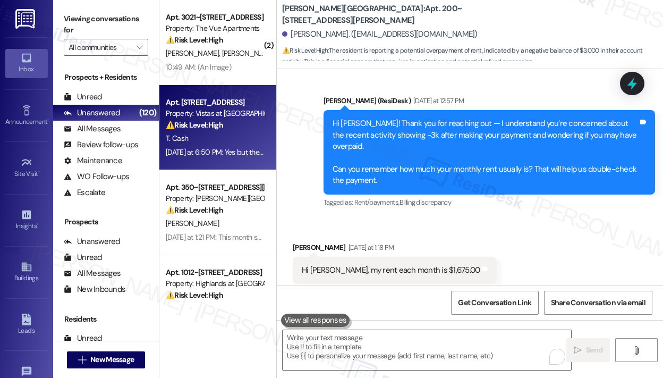
scroll to position [266, 0]
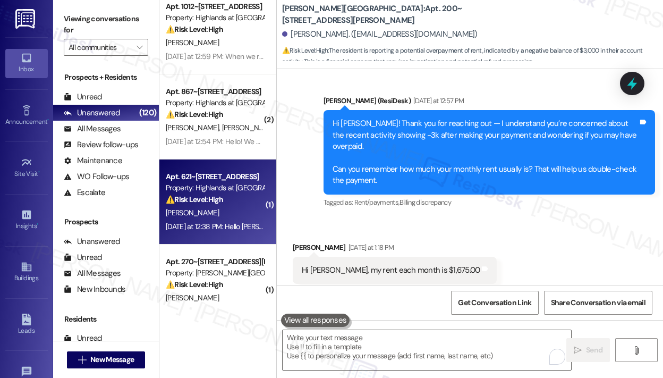
click at [238, 195] on div "⚠️ Risk Level: High The resident is questioning their rent balance and seeking …" at bounding box center [215, 199] width 98 height 11
type textarea "Fetching suggested responses. Please feel free to read through the conversation…"
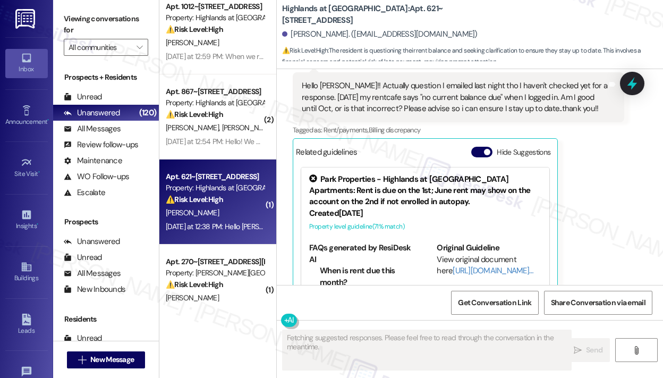
scroll to position [904, 0]
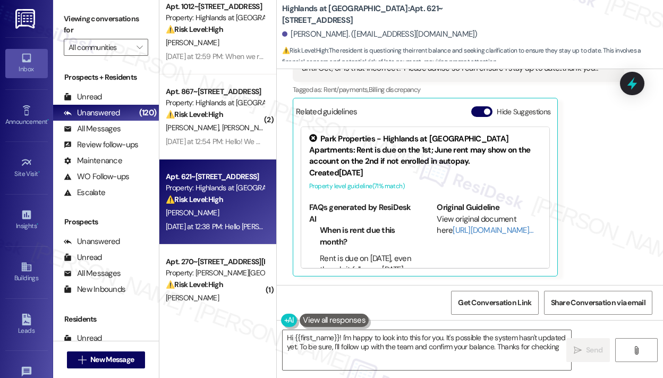
type textarea "Hi {{first_name}}! I'm happy to look into this for you. It's possible the syste…"
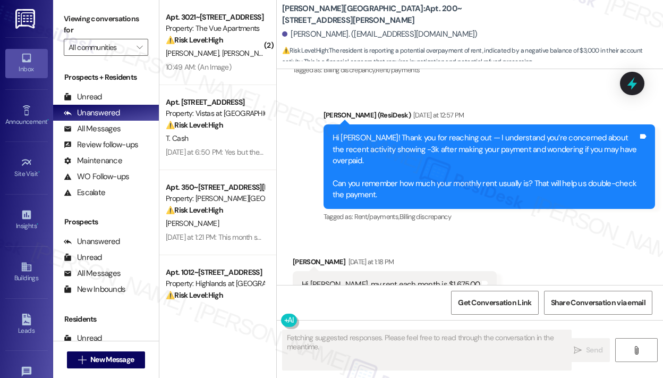
scroll to position [3253, 0]
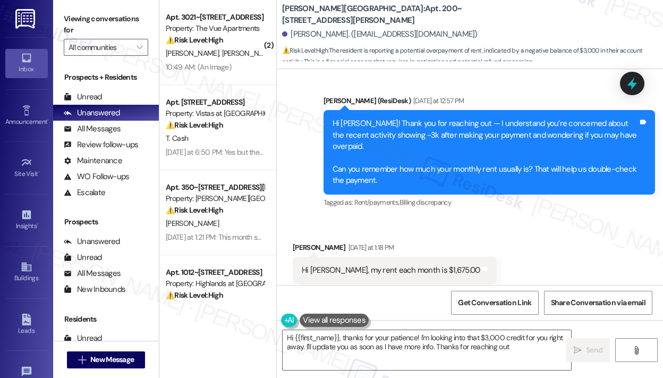
type textarea "Hi {{first_name}}, thanks for your patience! I'm looking into that $3,000 credi…"
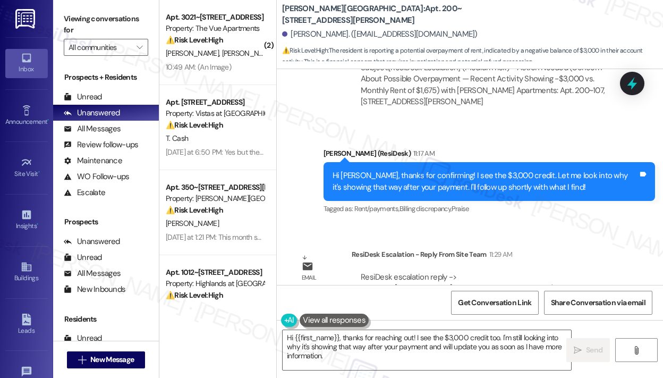
scroll to position [3628, 0]
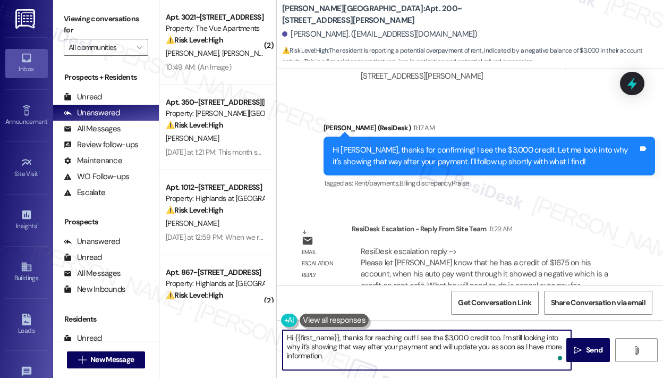
drag, startPoint x: 378, startPoint y: 362, endPoint x: 348, endPoint y: 341, distance: 37.0
click at [346, 342] on textarea "Hi {{first_name}}, thanks for reaching out! I see the $3,000 credit too. I'm st…" at bounding box center [427, 350] width 289 height 40
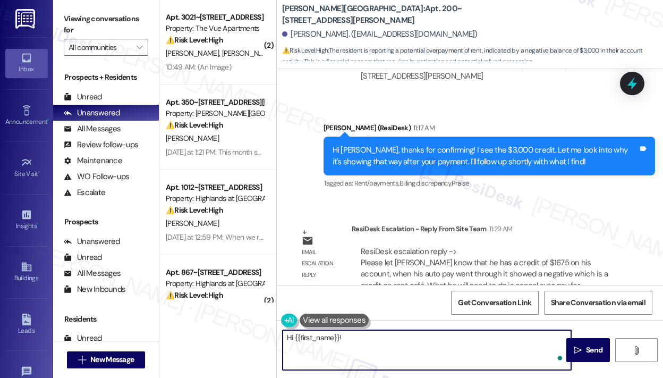
paste textarea "The site team asked me to share that you currently have a credit of $1,675 on y…"
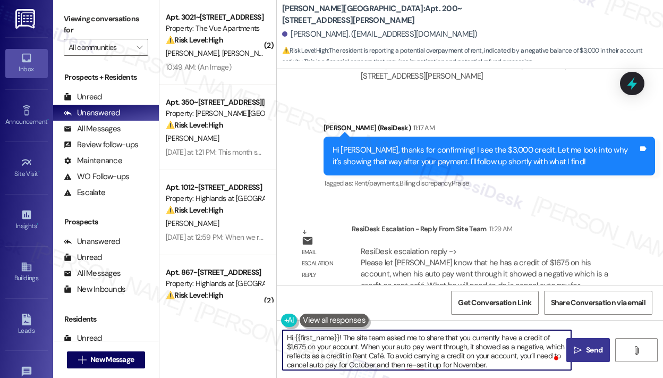
type textarea "Hi {{first_name}}! The site team asked me to share that you currently have a cr…"
click at [590, 350] on span "Send" at bounding box center [594, 350] width 16 height 11
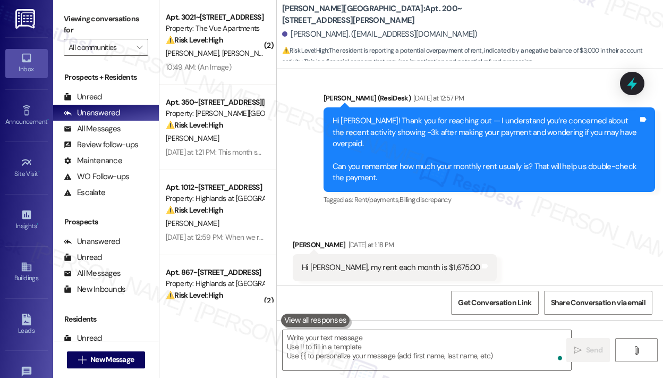
scroll to position [3253, 0]
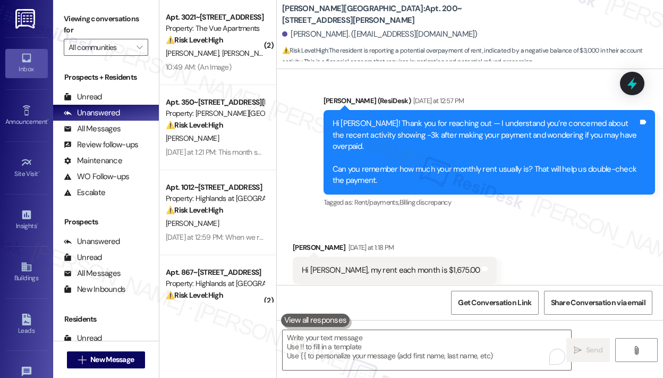
click at [513, 218] on div "Received via SMS [PERSON_NAME] [DATE] at 1:18 PM Hi [PERSON_NAME], my rent each…" at bounding box center [470, 263] width 387 height 90
click at [533, 218] on div "Received via SMS [PERSON_NAME] [DATE] at 1:18 PM Hi [PERSON_NAME], my rent each…" at bounding box center [470, 263] width 387 height 90
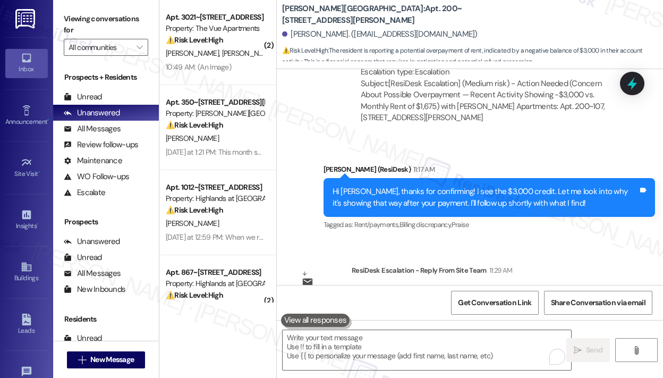
scroll to position [3736, 0]
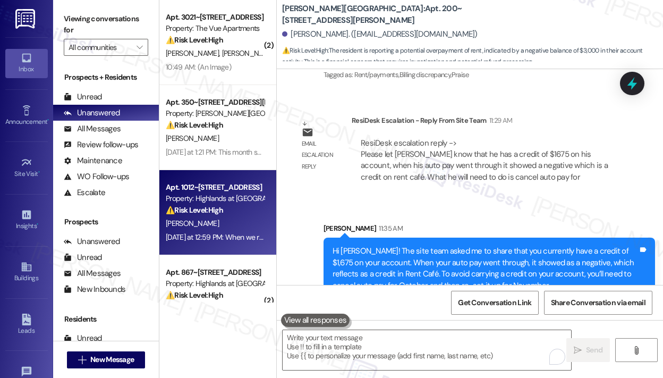
click at [232, 206] on div "⚠️ Risk Level: High The resident reports a malfunctioning washing machine that …" at bounding box center [215, 210] width 98 height 11
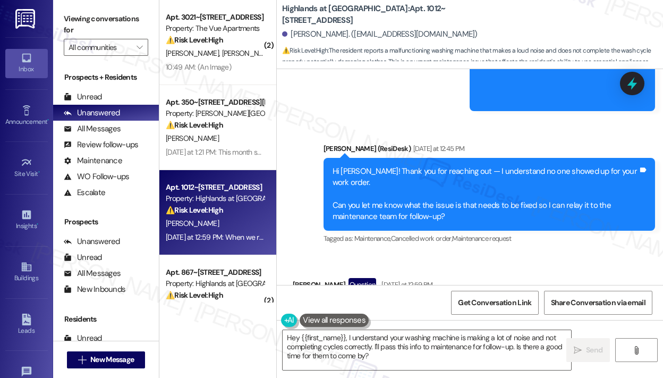
scroll to position [9786, 0]
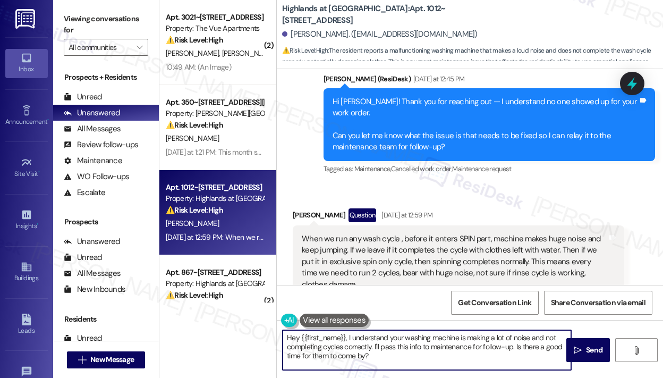
click at [450, 359] on textarea "Hey {{first_name}}, I understand your washing machine is making a lot of noise …" at bounding box center [427, 350] width 289 height 40
click at [451, 359] on textarea "Hey {{first_name}}, I understand your washing machine is making a lot of noise …" at bounding box center [427, 350] width 289 height 40
click at [419, 356] on textarea "Hey {{first_name}}, I understand your washing machine is making a lot of noise …" at bounding box center [427, 350] width 289 height 40
drag, startPoint x: 421, startPoint y: 358, endPoint x: 516, endPoint y: 350, distance: 96.0
click at [516, 350] on textarea "Hey {{first_name}}, I understand your washing machine is making a lot of noise …" at bounding box center [427, 350] width 289 height 40
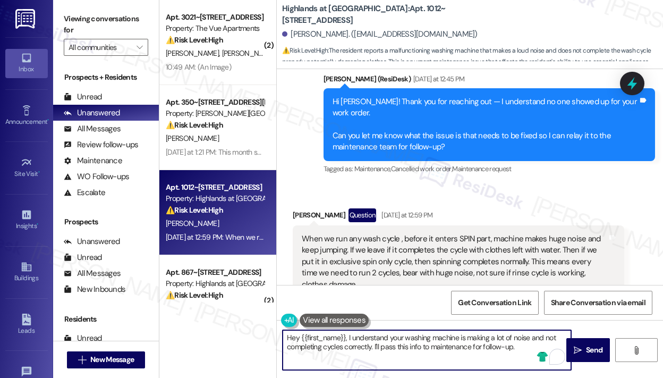
click at [396, 364] on textarea "Hey {{first_name}}, I understand your washing machine is making a lot of noise …" at bounding box center [427, 350] width 289 height 40
drag, startPoint x: 521, startPoint y: 346, endPoint x: 374, endPoint y: 352, distance: 146.9
click at [374, 352] on textarea "Hey {{first_name}}, I understand your washing machine is making a lot of noise …" at bounding box center [427, 350] width 289 height 40
paste textarea "Do we have your permission to enter during your absence to address the issue? A…"
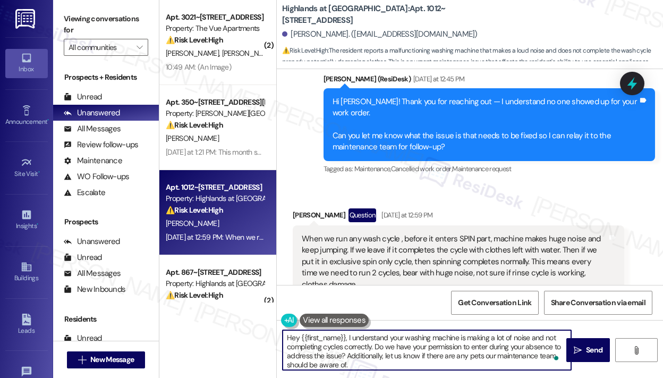
click at [440, 356] on textarea "Hey {{first_name}}, I understand your washing machine is making a lot of noise …" at bounding box center [427, 350] width 289 height 40
type textarea "Hey {{first_name}}, I understand your washing machine is making a lot of noise …"
click at [583, 350] on span " Send" at bounding box center [588, 350] width 33 height 11
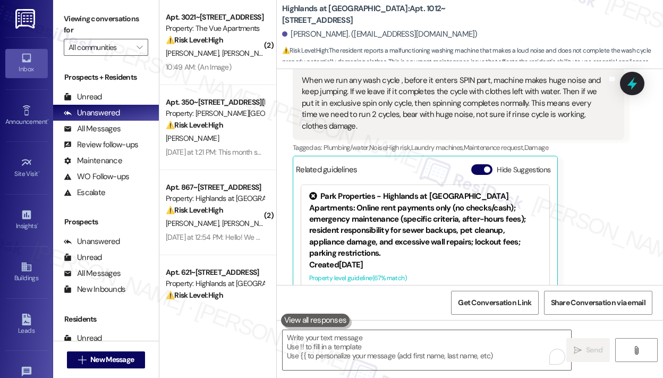
scroll to position [10053, 0]
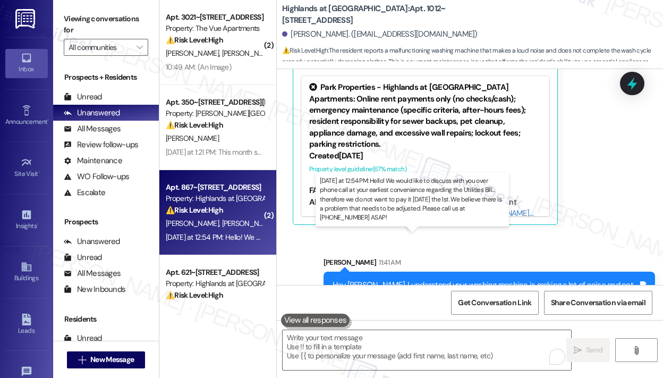
click at [227, 238] on div "Yesterday at 12:54 PM: Hello! We would like to discuss with you over phone call…" at bounding box center [593, 237] width 855 height 10
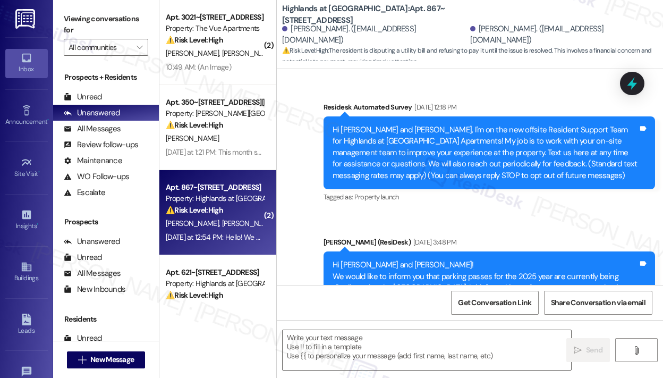
scroll to position [12908, 0]
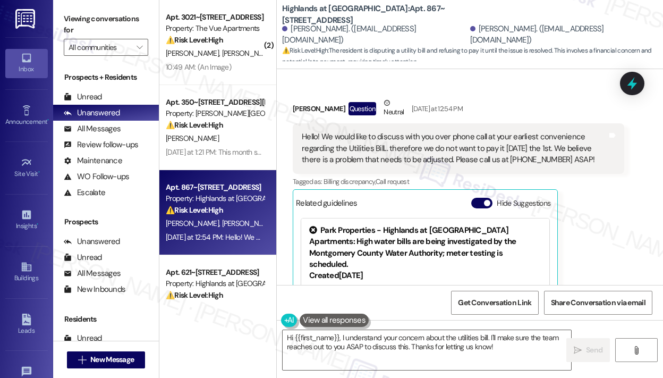
click at [602, 223] on div "Olivia Silveri Question Neutral Yesterday at 12:54 PM Hello! We would like to d…" at bounding box center [459, 232] width 332 height 270
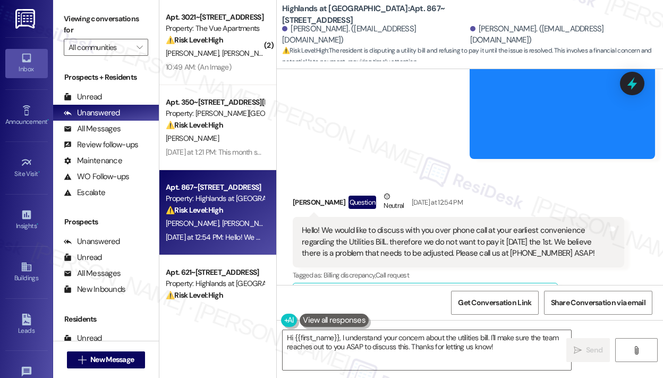
scroll to position [12803, 0]
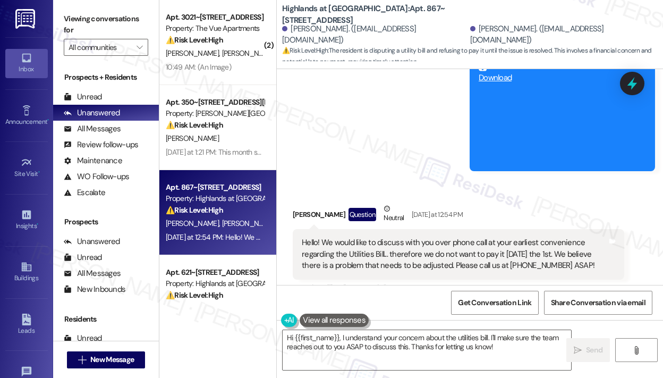
click at [623, 251] on div "Received via SMS Olivia Silveri Question Neutral Yesterday at 12:54 PM Hello! W…" at bounding box center [459, 338] width 348 height 286
click at [616, 244] on div "Olivia Silveri Question Neutral Yesterday at 12:54 PM Hello! We would like to d…" at bounding box center [459, 338] width 332 height 270
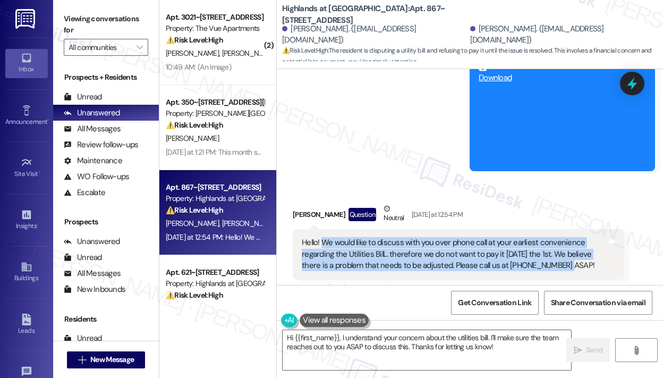
drag, startPoint x: 574, startPoint y: 174, endPoint x: 328, endPoint y: 150, distance: 246.8
click at [324, 237] on div "Hello! We would like to discuss with you over phone call at your earliest conve…" at bounding box center [455, 254] width 306 height 34
copy div "We would like to discuss with you over phone call at your earliest convenience …"
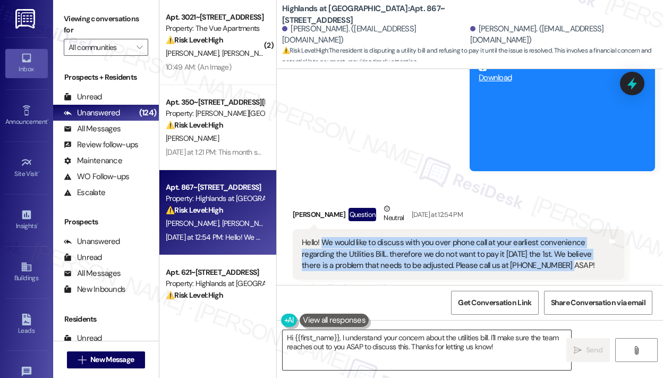
click at [510, 349] on textarea "Hi {{first_name}}, I understand your concern about the utilities bill. I'll mak…" at bounding box center [427, 350] width 289 height 40
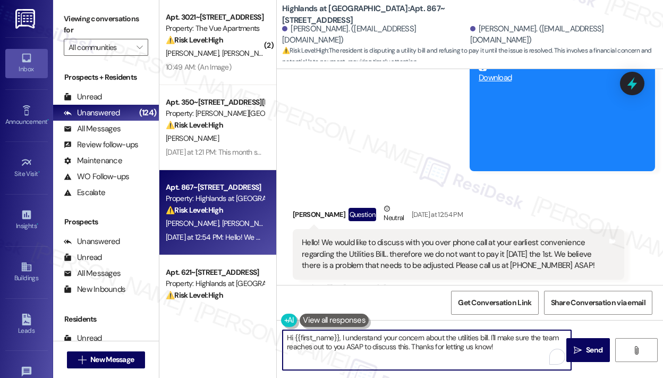
drag, startPoint x: 510, startPoint y: 349, endPoint x: 351, endPoint y: 340, distance: 159.2
click at [351, 340] on textarea "Hi {{first_name}}, I understand your concern about the utilities bill. I'll mak…" at bounding box center [427, 350] width 289 height 40
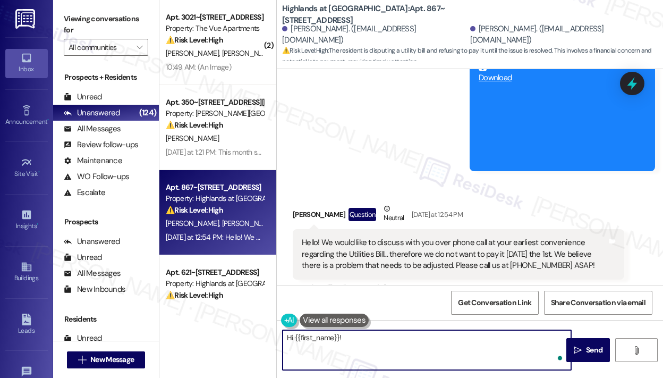
paste textarea "Thank you for reaching out — I understand you’d like to discuss your utilities …"
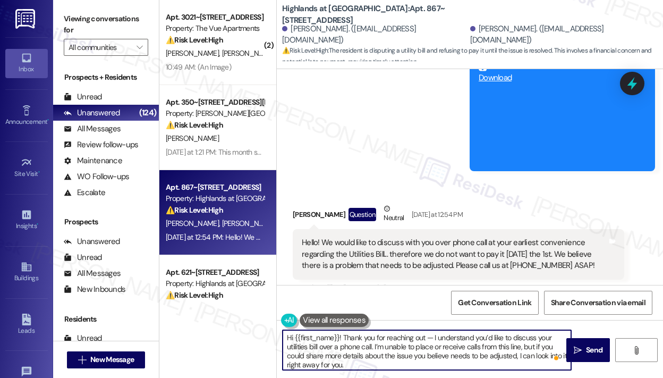
click at [528, 350] on textarea "Hi {{first_name}}! Thank you for reaching out — I understand you’d like to disc…" at bounding box center [427, 350] width 289 height 40
type textarea "Hi {{first_name}}! Thank you for reaching out — I understand you’d like to disc…"
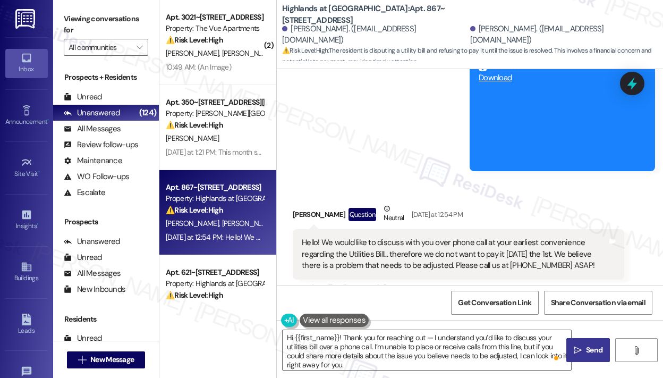
click at [578, 348] on icon "" at bounding box center [578, 350] width 8 height 9
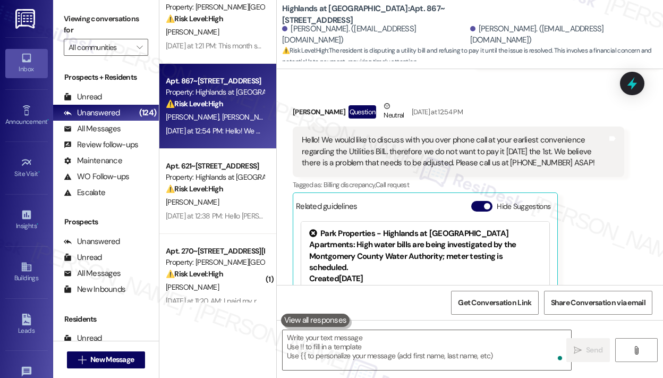
scroll to position [12908, 0]
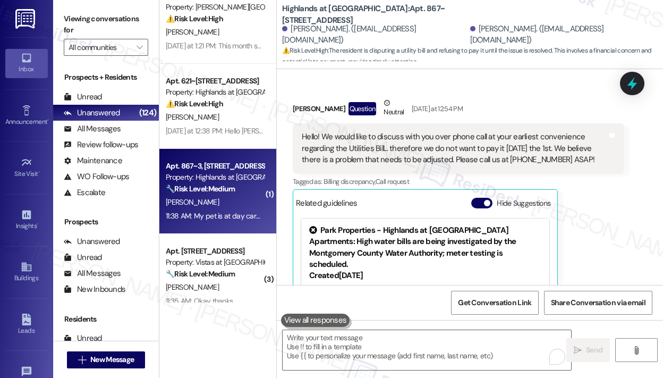
click at [236, 206] on div "[PERSON_NAME]" at bounding box center [215, 202] width 100 height 13
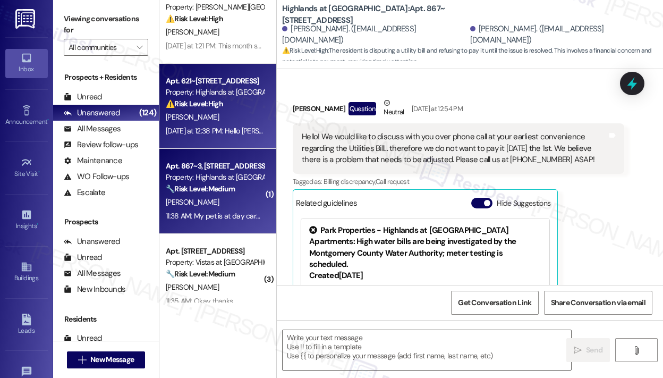
type textarea "Fetching suggested responses. Please feel free to read through the conversation…"
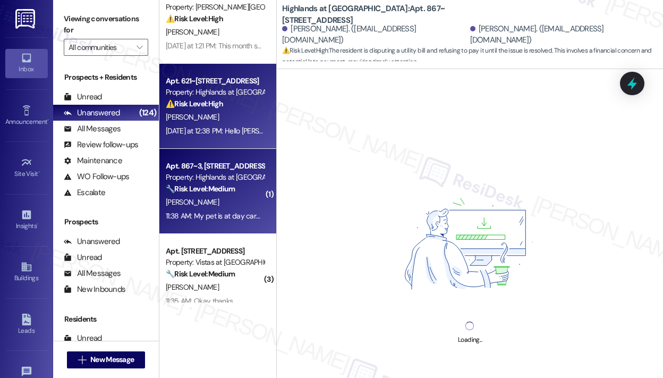
click at [225, 130] on div "Yesterday at 12:38 PM: Hello Sarah!! Actually question I emailed last night tho…" at bounding box center [607, 131] width 883 height 10
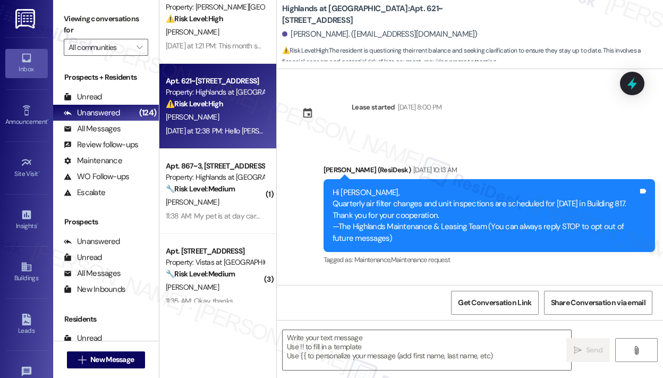
scroll to position [904, 0]
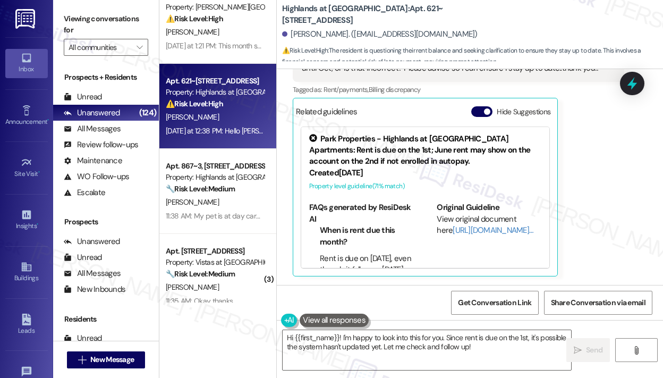
click at [599, 184] on div "Alain Laroche Question Neutral Yesterday at 12:38 PM Hello Sarah!! Actually que…" at bounding box center [459, 141] width 332 height 270
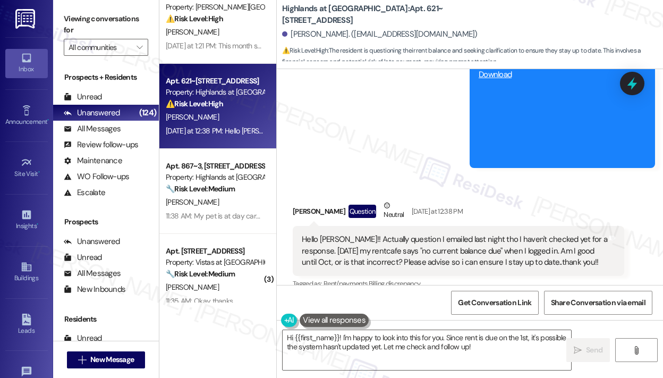
scroll to position [797, 0]
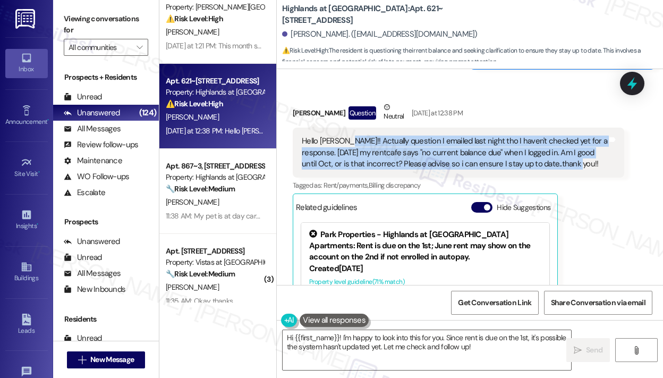
drag, startPoint x: 570, startPoint y: 176, endPoint x: 353, endPoint y: 162, distance: 217.4
click at [346, 150] on div "Hello Sarah!! Actually question I emailed last night tho I haven't checked yet …" at bounding box center [455, 153] width 306 height 34
copy div "ctually question I emailed last night tho I haven't checked yet for a response.…"
click at [343, 153] on div "Hello Sarah!! Actually question I emailed last night tho I haven't checked yet …" at bounding box center [455, 153] width 306 height 34
copy div "Actually question I emailed last night tho I haven't checked yet for a response…"
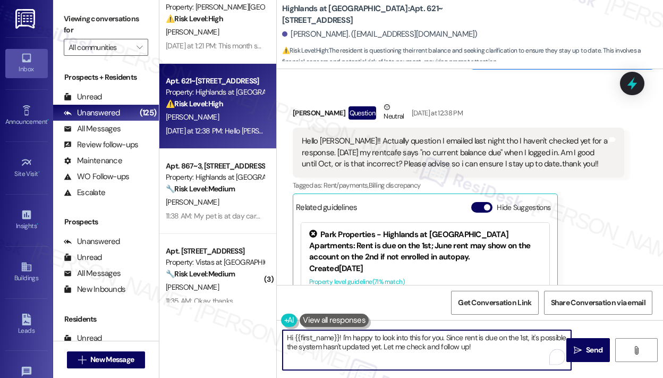
drag, startPoint x: 521, startPoint y: 352, endPoint x: 363, endPoint y: 368, distance: 158.7
click at [346, 338] on textarea "Hi {{first_name}}! I'm happy to look into this for you. Since rent is due on th…" at bounding box center [427, 350] width 289 height 40
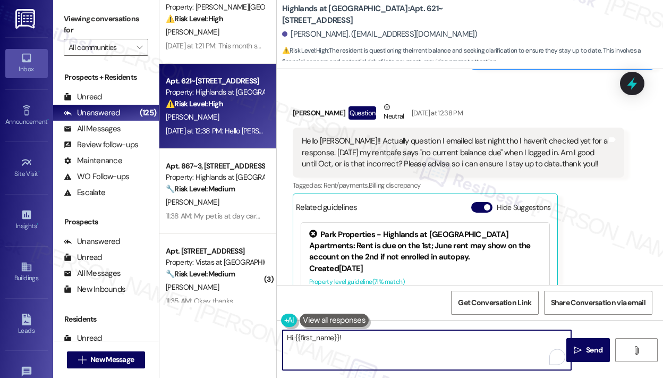
paste textarea "Thank you for reaching out — I understand you saw “no current balance due” when…"
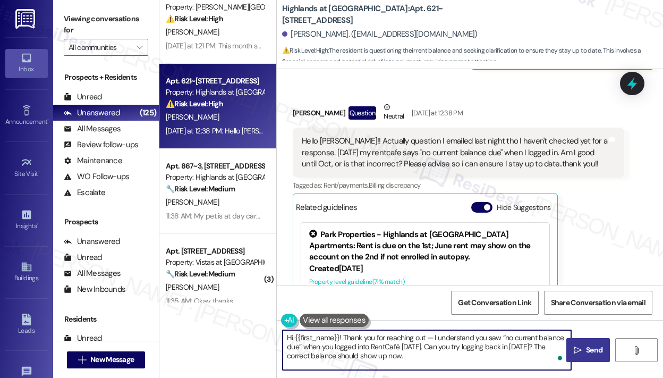
type textarea "Hi {{first_name}}! Thank you for reaching out — I understand you saw “no curren…"
click at [578, 349] on icon "" at bounding box center [578, 350] width 8 height 9
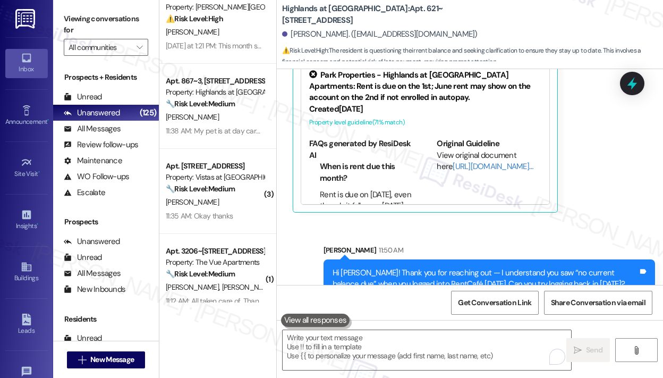
scroll to position [1001, 0]
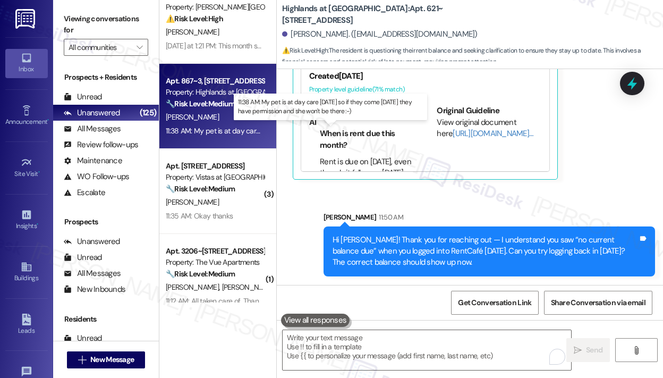
click at [228, 136] on div "11:38 AM: My pet is at day care today so if they come today they have permissio…" at bounding box center [215, 130] width 100 height 13
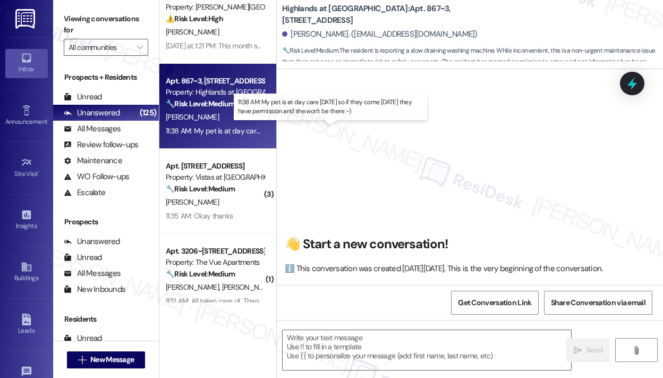
scroll to position [3044, 0]
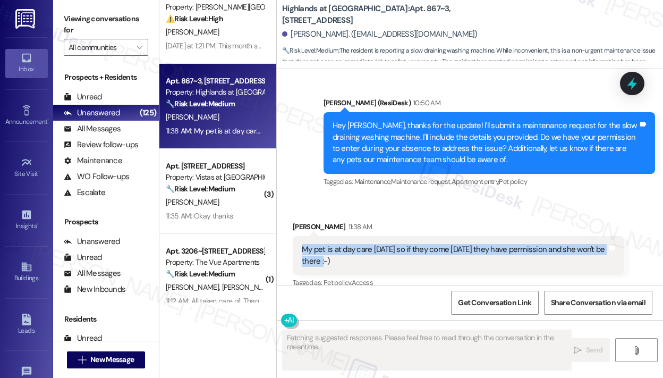
drag, startPoint x: 345, startPoint y: 246, endPoint x: 297, endPoint y: 234, distance: 49.4
click at [297, 236] on div "My pet is at day care today so if they come today they have permission and she …" at bounding box center [459, 255] width 332 height 39
copy div "My pet is at day care today so if they come today they have permission and she …"
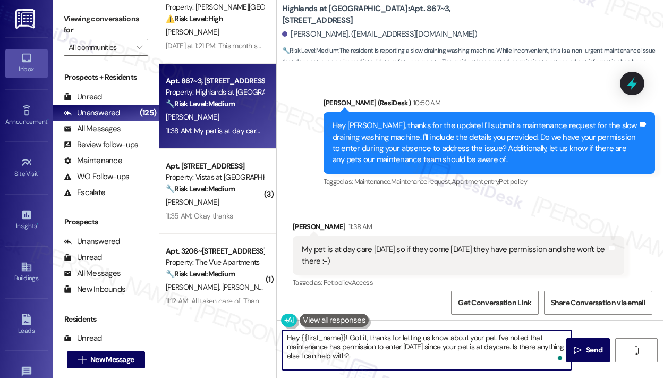
drag, startPoint x: 387, startPoint y: 363, endPoint x: 349, endPoint y: 335, distance: 46.8
click at [349, 335] on textarea "Hey {{first_name}}! Got it, thanks for letting us know about your pet. I've not…" at bounding box center [427, 350] width 289 height 40
paste textarea "Thank you for reaching out — I understand your pet is at daycare today, so you’…"
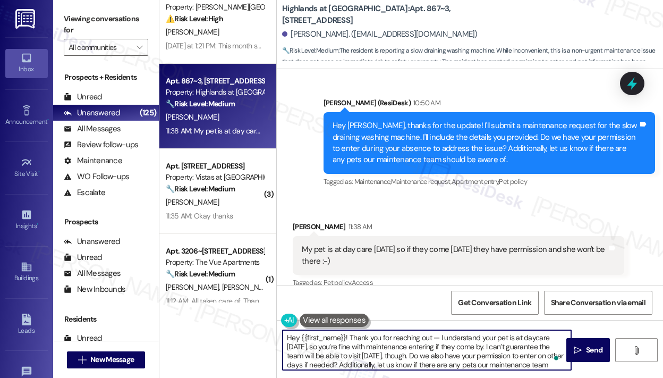
scroll to position [11, 0]
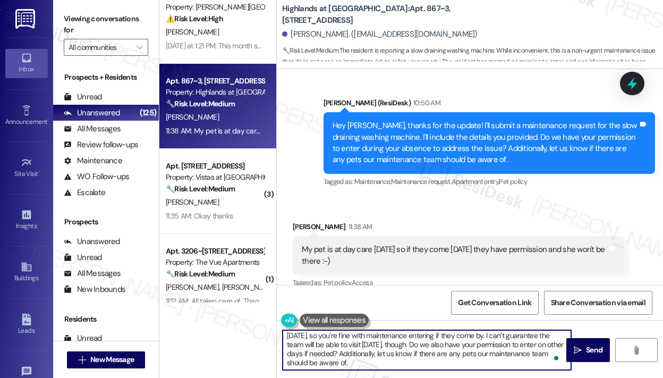
drag, startPoint x: 340, startPoint y: 352, endPoint x: 364, endPoint y: 368, distance: 29.1
click at [364, 368] on textarea "Hey {{first_name}}! Thank you for reaching out — I understand your pet is at da…" at bounding box center [427, 350] width 289 height 40
type textarea "Hey {{first_name}}! Thank you for reaching out — I understand your pet is at da…"
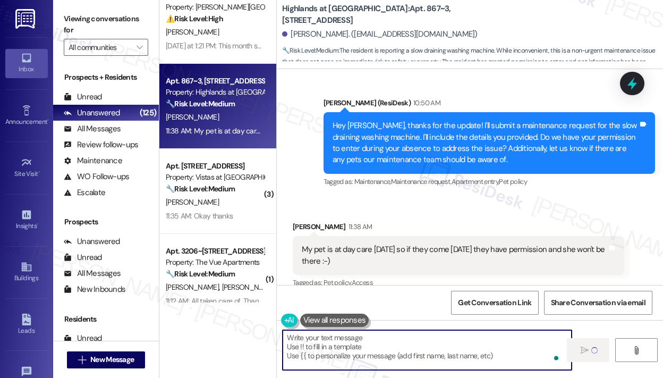
scroll to position [0, 0]
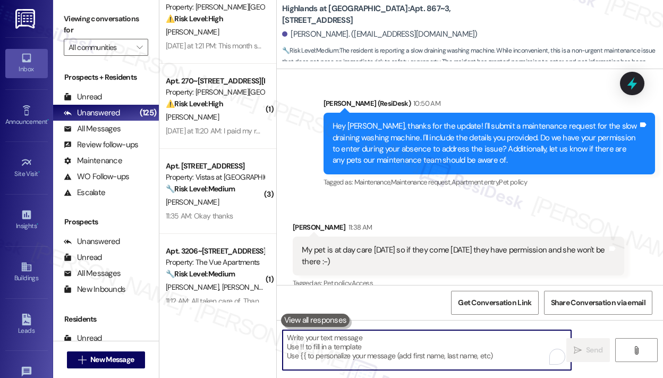
click at [505, 214] on div "Received via SMS Teresa Ristow 11:38 AM My pet is at day care today so if they …" at bounding box center [459, 256] width 348 height 85
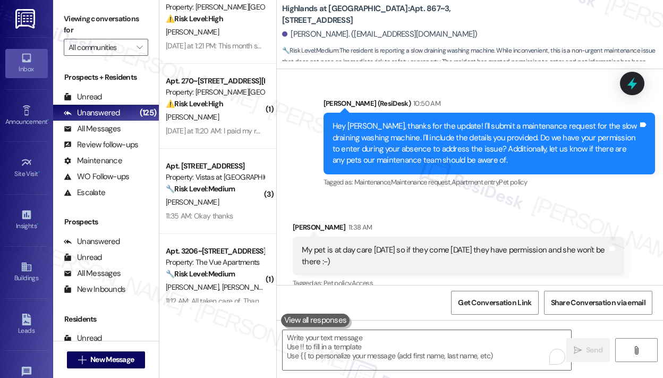
scroll to position [3153, 0]
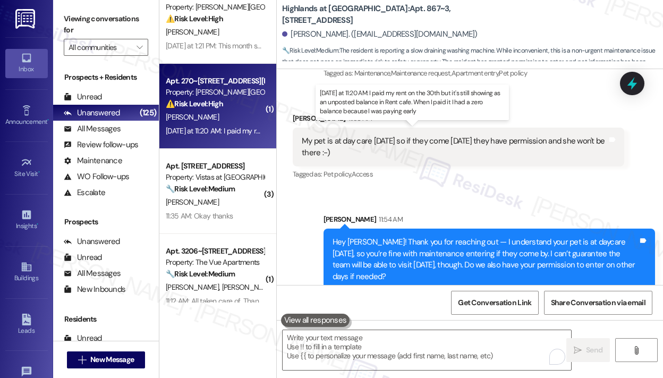
click at [230, 129] on div "Yesterday at 11:20 AM: I paid my rent on the 30th but it's still showing as an …" at bounding box center [421, 131] width 510 height 10
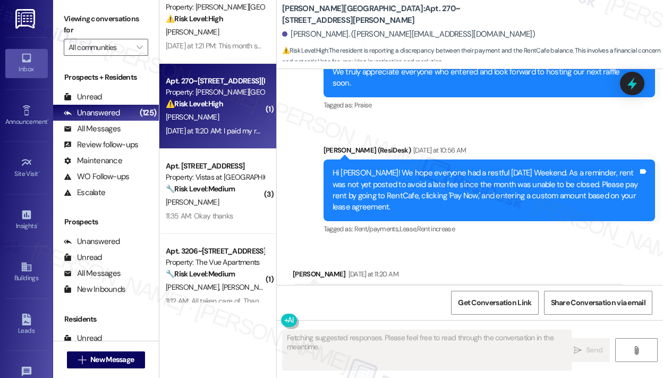
scroll to position [1746, 0]
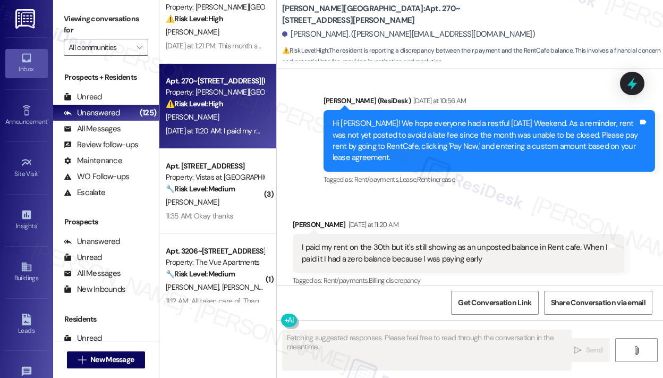
click at [497, 195] on div "Received via SMS Natalie Pope Yesterday at 11:20 AM I paid my rent on the 30th …" at bounding box center [470, 245] width 387 height 101
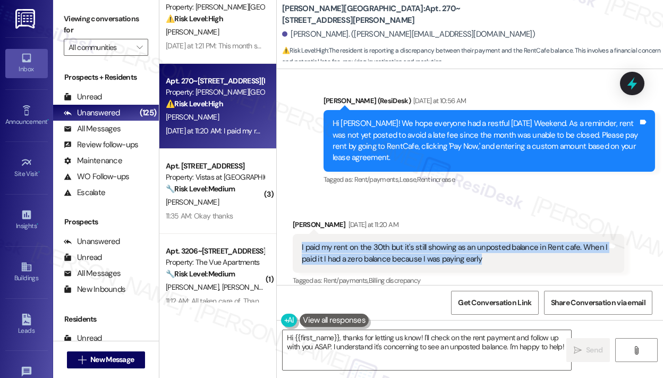
drag, startPoint x: 504, startPoint y: 248, endPoint x: 299, endPoint y: 236, distance: 205.0
click at [299, 236] on div "I paid my rent on the 30th but it's still showing as an unposted balance in Ren…" at bounding box center [459, 253] width 332 height 39
copy div "I paid my rent on the 30th but it's still showing as an unposted balance in Ren…"
click at [542, 346] on textarea "Hi {{first_name}}, thanks for letting us know! I'll check on the rent payment a…" at bounding box center [427, 350] width 289 height 40
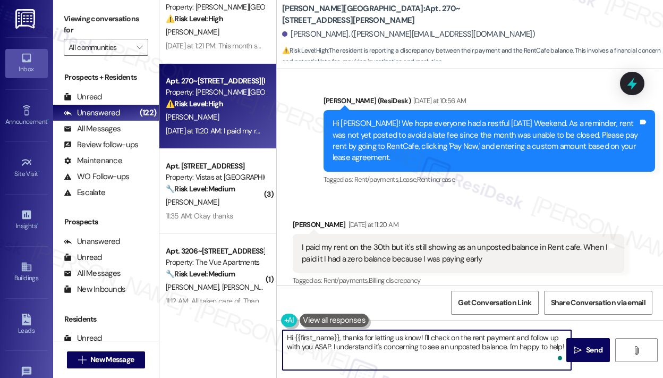
drag, startPoint x: 340, startPoint y: 340, endPoint x: 564, endPoint y: 362, distance: 224.4
click at [564, 362] on div "Hi {{first_name}}, thanks for letting us know! I'll check on the rent payment a…" at bounding box center [427, 350] width 290 height 41
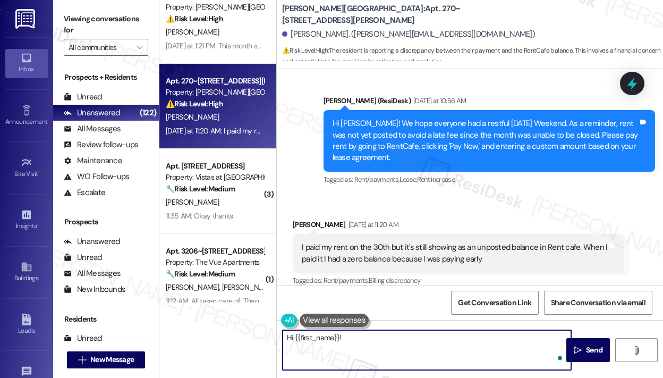
paste textarea "Thank you for reaching out — I understand you paid your rent on the 30th but it…"
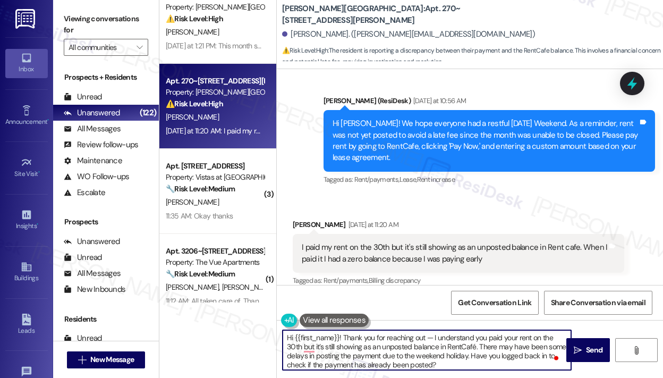
click at [494, 354] on textarea "Hi {{first_name}}! Thank you for reaching out — I understand you paid your rent…" at bounding box center [427, 350] width 289 height 40
type textarea "Hi {{first_name}}! Thank you for reaching out — I understand you paid your rent…"
click at [590, 350] on span "Send" at bounding box center [594, 350] width 16 height 11
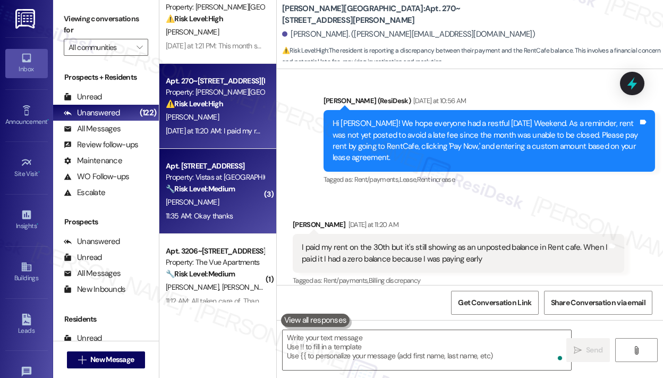
scroll to position [159, 0]
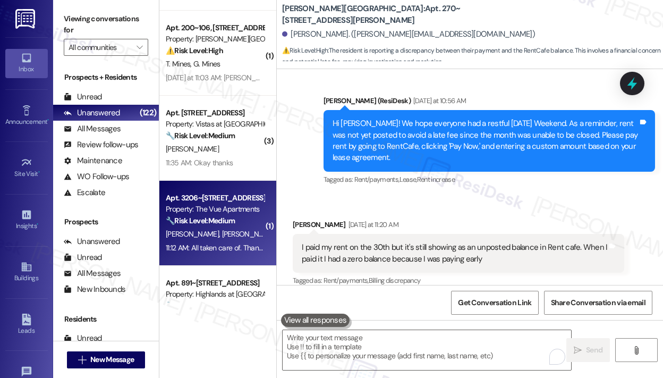
click at [244, 229] on div "M. Corkrum J. Corkrum" at bounding box center [215, 234] width 100 height 13
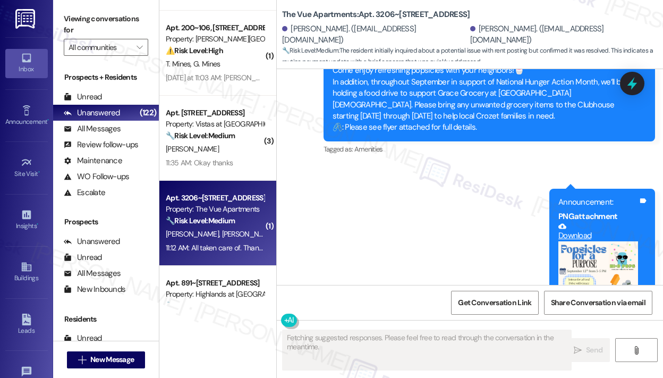
scroll to position [2765, 0]
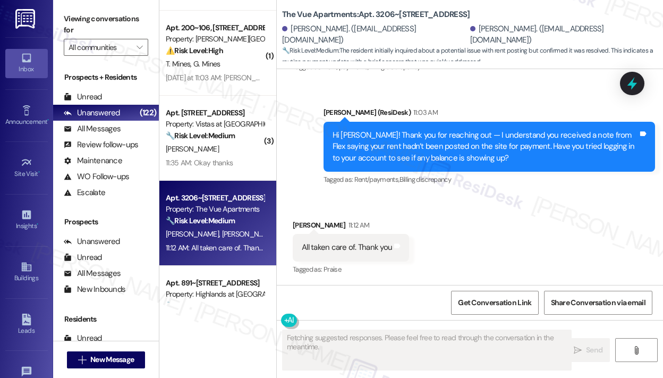
click at [567, 223] on div "Received via SMS Michael Corkrum 11:12 AM All taken care of. Thank you Tags and…" at bounding box center [470, 241] width 387 height 90
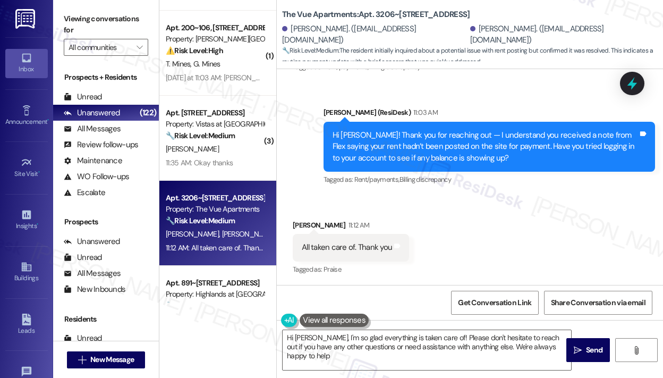
type textarea "Hi Jennifer, I'm so glad everything is taken care of! Please don't hesitate to …"
click at [567, 223] on div "Received via SMS Michael Corkrum 11:12 AM All taken care of. Thank you Tags and…" at bounding box center [470, 241] width 387 height 90
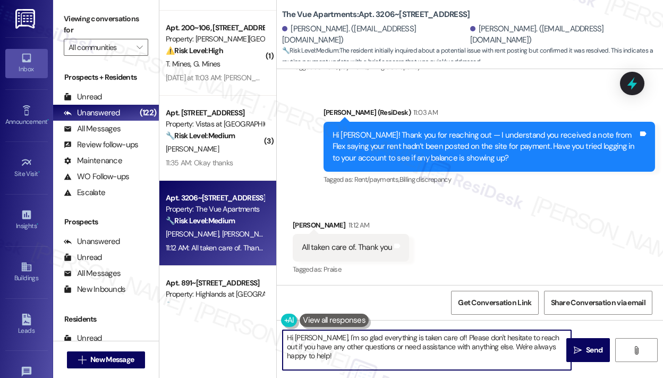
click at [425, 362] on textarea "Hi Jennifer, I'm so glad everything is taken care of! Please don't hesitate to …" at bounding box center [427, 350] width 289 height 40
click at [424, 356] on textarea "Hi Jennifer, I'm so glad everything is taken care of! Please don't hesitate to …" at bounding box center [427, 350] width 289 height 40
click at [593, 350] on span "Send" at bounding box center [594, 350] width 16 height 11
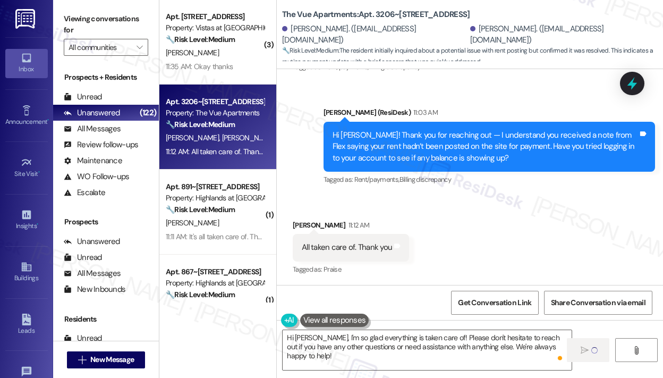
scroll to position [266, 0]
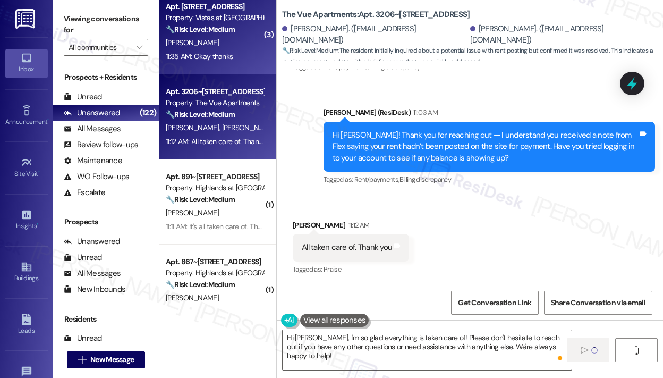
click at [228, 63] on div "11:35 AM: Okay thanks 11:35 AM: Okay thanks" at bounding box center [215, 56] width 100 height 13
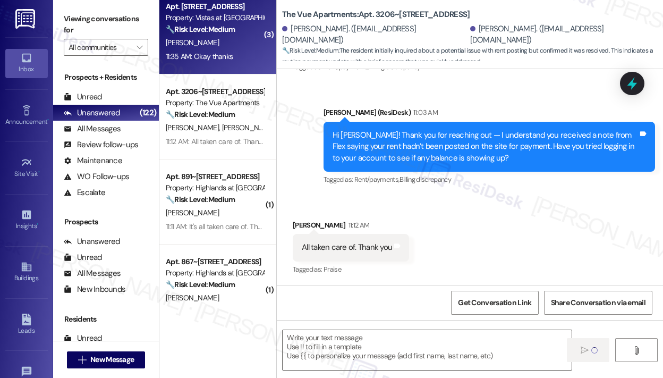
type textarea "Fetching suggested responses. Please feel free to read through the conversation…"
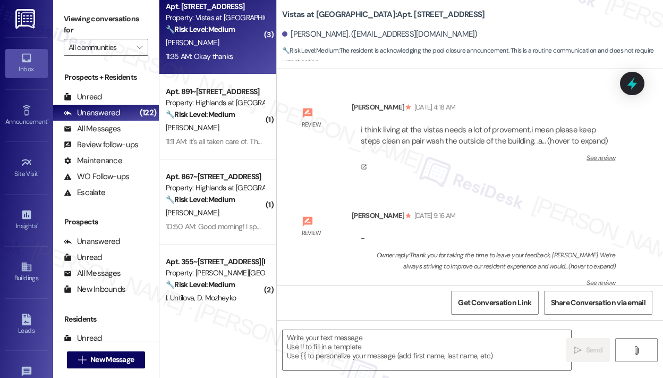
scroll to position [14142, 0]
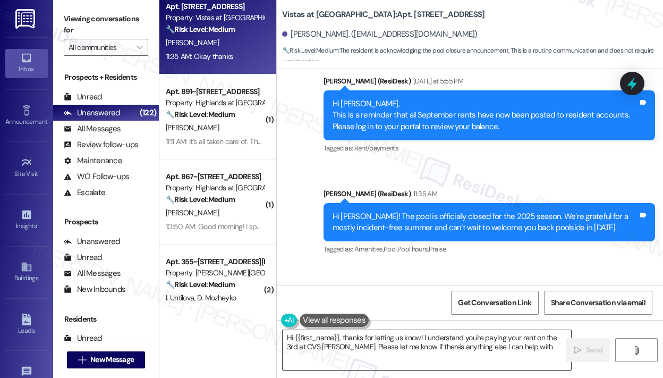
type textarea "Hi {{first_name}}, thanks for letting us know! I understand you're paying your …"
click at [372, 348] on textarea "Hi {{first_name}}, thanks for letting us know! I understand you're paying your …" at bounding box center [427, 350] width 289 height 40
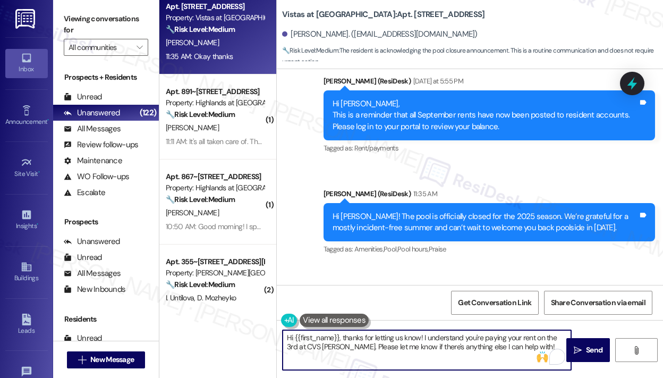
click at [465, 352] on textarea "Hi {{first_name}}, thanks for letting us know! I understand you're paying your …" at bounding box center [427, 350] width 289 height 40
click at [464, 348] on textarea "Hi {{first_name}}, thanks for letting us know! I understand you're paying your …" at bounding box center [427, 350] width 289 height 40
click at [581, 348] on icon "" at bounding box center [578, 350] width 8 height 9
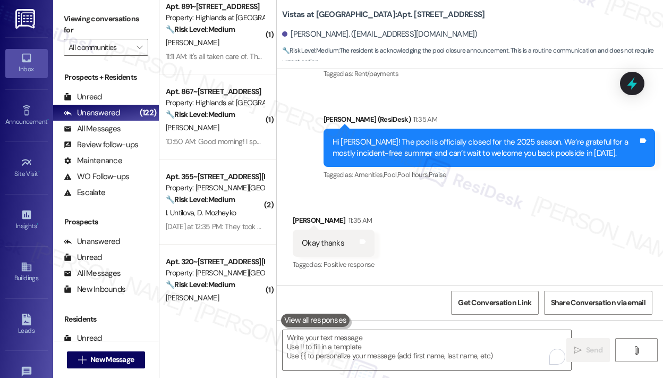
scroll to position [14227, 0]
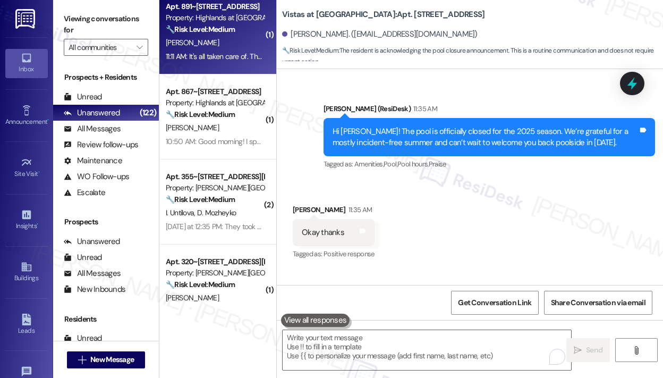
click at [218, 63] on div "11:11 AM: It's all taken care of. Thank you. 11:11 AM: It's all taken care of. …" at bounding box center [215, 56] width 100 height 13
type textarea "Fetching suggested responses. Please feel free to read through the conversation…"
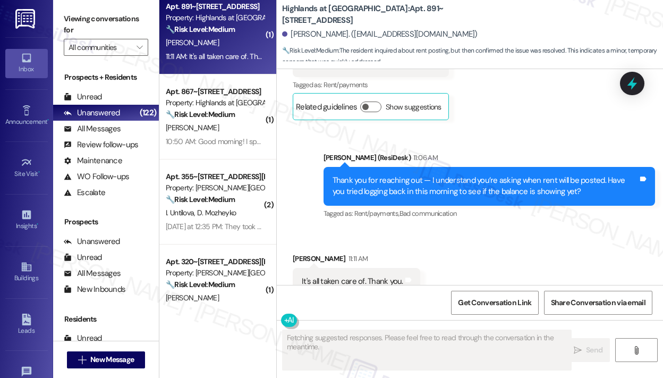
scroll to position [10133, 0]
click at [506, 229] on div "Received via SMS Tishana Lawhorne 11:11 AM It's all taken care of. Thank you. T…" at bounding box center [470, 274] width 387 height 90
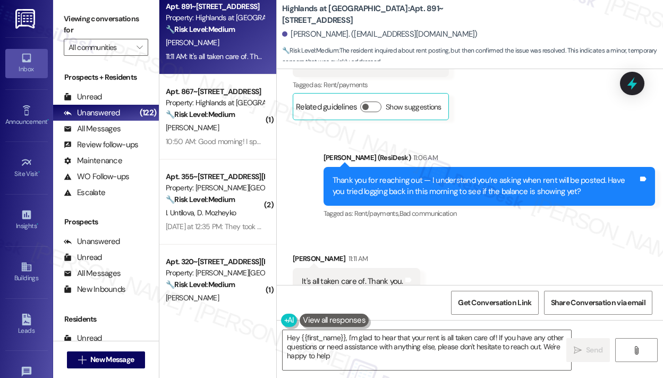
type textarea "Hey {{first_name}}, I'm glad to hear that your rent is all taken care of! If yo…"
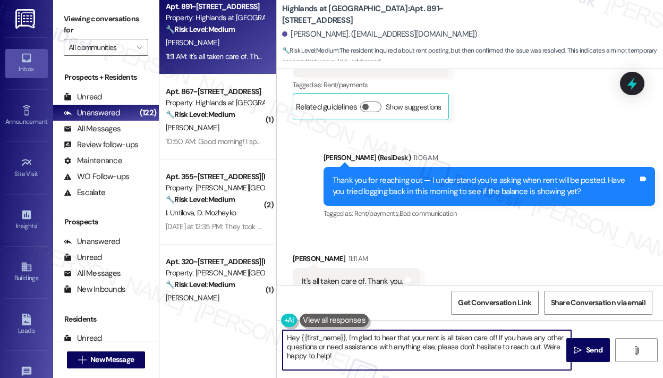
click at [420, 355] on textarea "Hey {{first_name}}, I'm glad to hear that your rent is all taken care of! If yo…" at bounding box center [427, 350] width 289 height 40
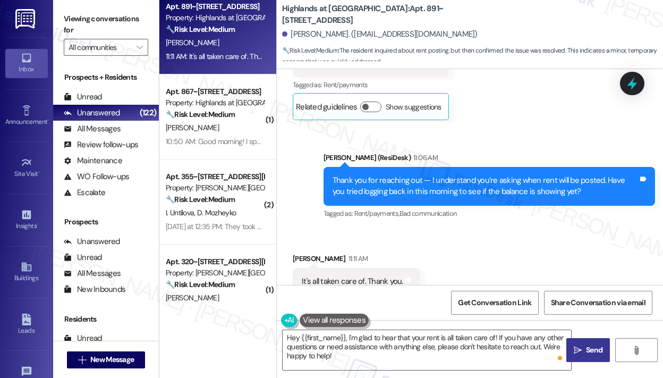
click at [583, 350] on span " Send" at bounding box center [588, 350] width 33 height 11
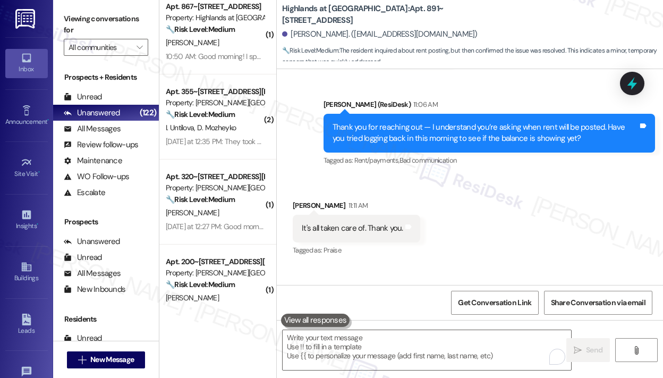
scroll to position [10230, 0]
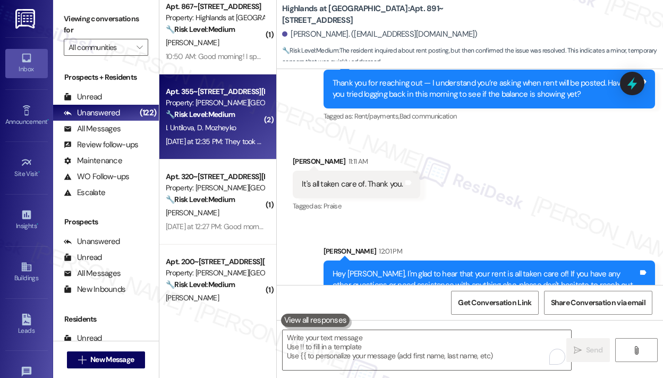
click at [231, 125] on span "D. Mozheyko" at bounding box center [216, 128] width 39 height 10
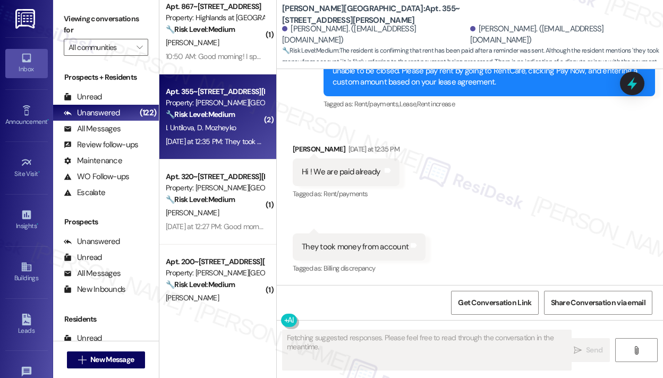
scroll to position [2500, 0]
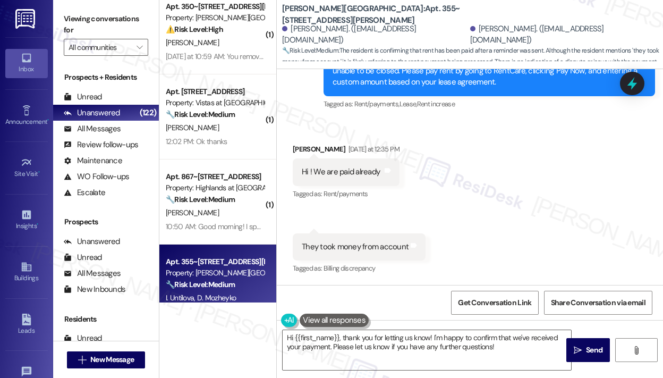
click at [539, 176] on div "Received via SMS Inna Untilova Yesterday at 12:35 PM Hi ! We are paid already T…" at bounding box center [470, 202] width 387 height 165
click at [535, 173] on div "Received via SMS Inna Untilova Yesterday at 12:35 PM Hi ! We are paid already T…" at bounding box center [470, 202] width 387 height 165
click at [535, 224] on div "Received via SMS Inna Untilova Yesterday at 12:35 PM Hi ! We are paid already T…" at bounding box center [470, 202] width 387 height 165
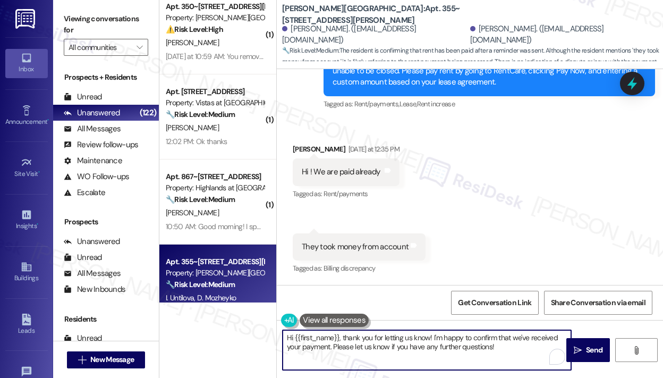
drag, startPoint x: 330, startPoint y: 347, endPoint x: 434, endPoint y: 340, distance: 103.9
click at [434, 340] on textarea "Hi {{first_name}}, thank you for letting us know! I'm happy to confirm that we'…" at bounding box center [427, 350] width 289 height 40
click at [558, 338] on textarea "Hi {{first_name}}, thank you for letting us know! Please let us know if you hav…" at bounding box center [427, 350] width 289 height 40
click at [286, 346] on textarea "Hi {{first_name}}, thank you for letting us know! Please let us know if you hav…" at bounding box center [427, 350] width 289 height 40
type textarea "Hi {{first_name}}, thank you for letting us know! Please let us know if you hav…"
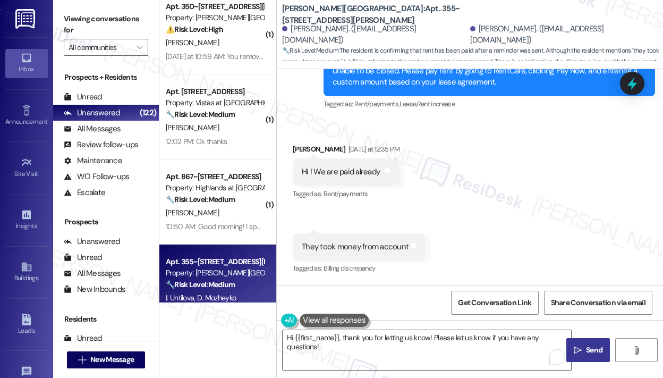
click at [581, 346] on icon "" at bounding box center [578, 350] width 8 height 9
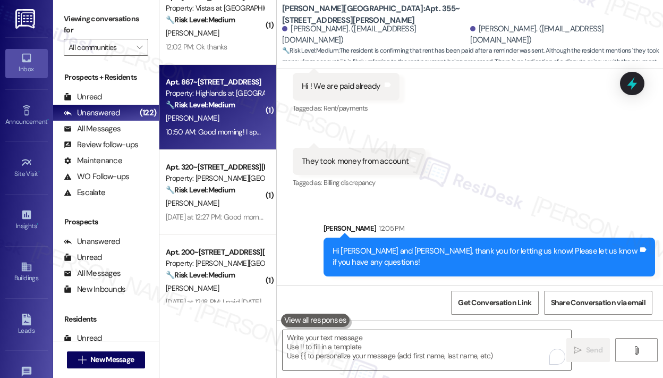
scroll to position [372, 0]
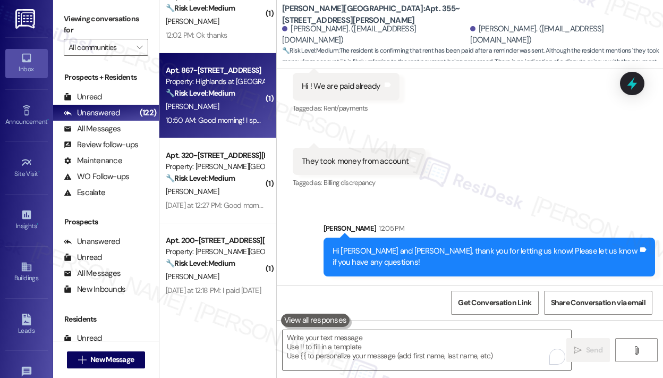
click at [230, 188] on div "D. Moxley" at bounding box center [215, 191] width 100 height 13
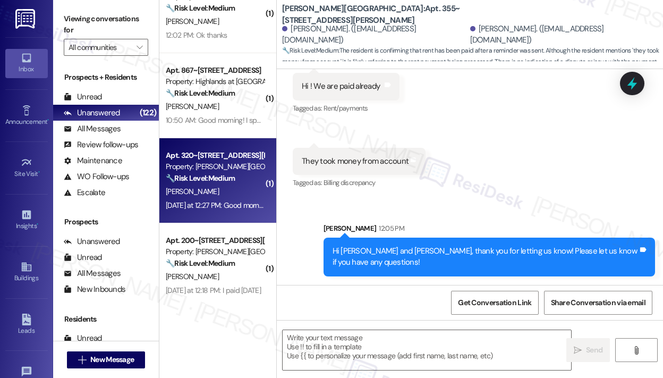
type textarea "Fetching suggested responses. Please feel free to read through the conversation…"
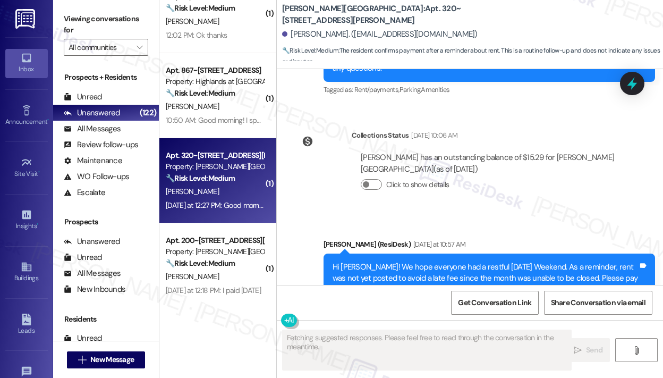
scroll to position [2792, 0]
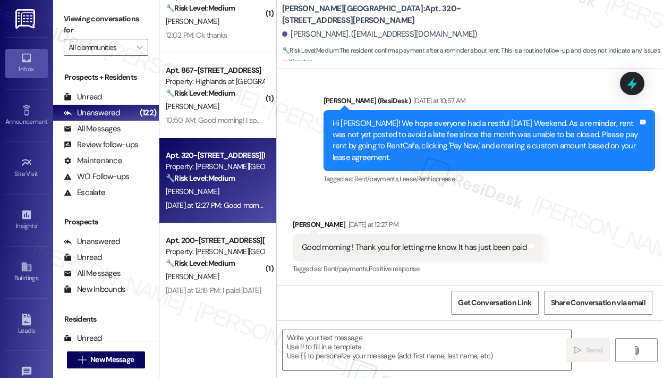
click at [441, 192] on div "Announcement, sent via SMS Sarah (ResiDesk) Yesterday at 10:57 AM Hi Daniel! We…" at bounding box center [490, 141] width 348 height 108
click at [431, 249] on div "Good morning ! Thank you for letting me know. It has just been paid" at bounding box center [414, 247] width 225 height 11
click at [430, 249] on div "Good morning ! Thank you for letting me know. It has just been paid" at bounding box center [414, 247] width 225 height 11
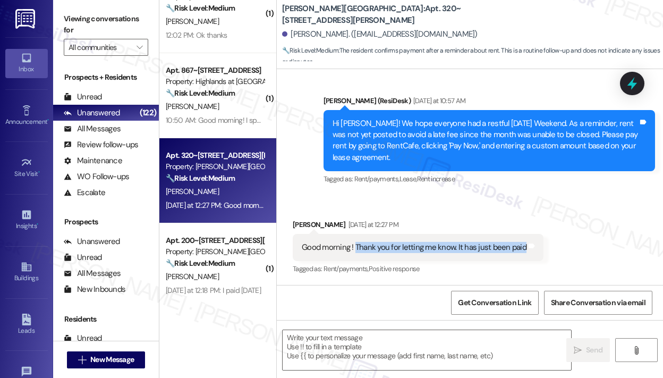
drag, startPoint x: 355, startPoint y: 246, endPoint x: 522, endPoint y: 255, distance: 166.6
click at [522, 255] on div "Good morning ! Thank you for letting me know. It has just been paid Tags and no…" at bounding box center [418, 247] width 251 height 27
copy div "Thank you for letting me know. It has just been paid"
click at [320, 337] on textarea at bounding box center [427, 350] width 289 height 40
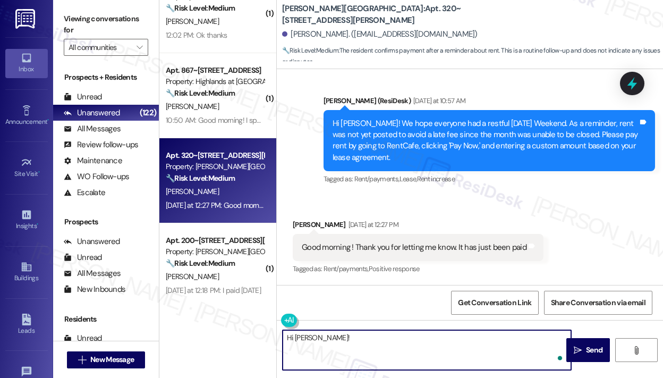
paste textarea "Thank you for letting me know — I really appreciate you making the payment!"
type textarea "Hi Daniel! Thank you for letting me know — I really appreciate you making the p…"
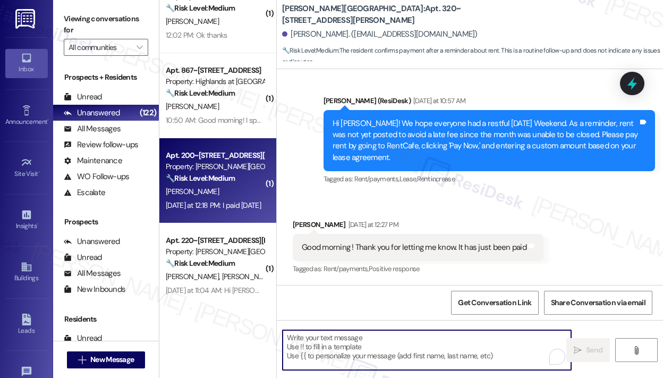
click at [238, 201] on div "Yesterday at 12:18 PM: I paid yesterday Yesterday at 12:18 PM: I paid yesterday" at bounding box center [213, 205] width 95 height 10
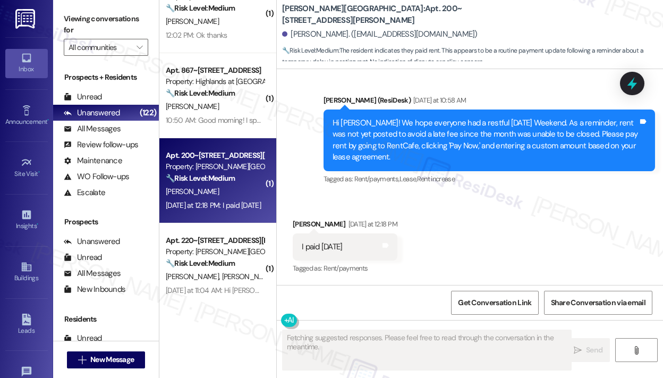
scroll to position [1458, 0]
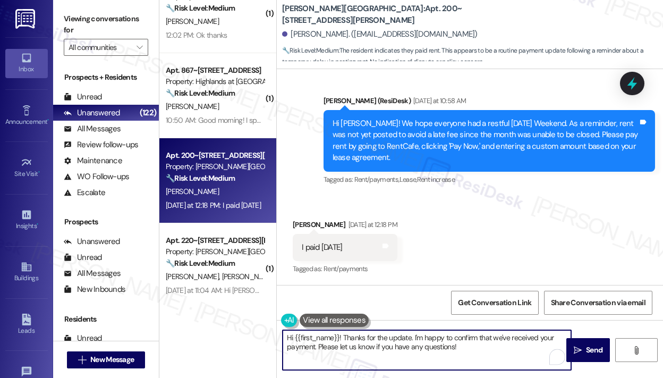
drag, startPoint x: 316, startPoint y: 347, endPoint x: 414, endPoint y: 340, distance: 98.1
click at [414, 340] on textarea "Hi {{first_name}}! Thanks for the update. I'm happy to confirm that we've recei…" at bounding box center [427, 350] width 289 height 40
type textarea "Hi {{first_name}}! Thanks for the update. Please let us know if you have any qu…"
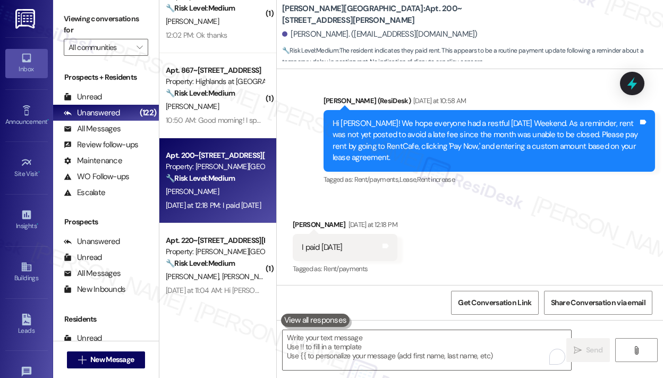
click at [251, 284] on div "Yesterday at 11:04 AM: Hi Sarah, Goodmorning, I just wanted to bring up a conce…" at bounding box center [215, 290] width 100 height 13
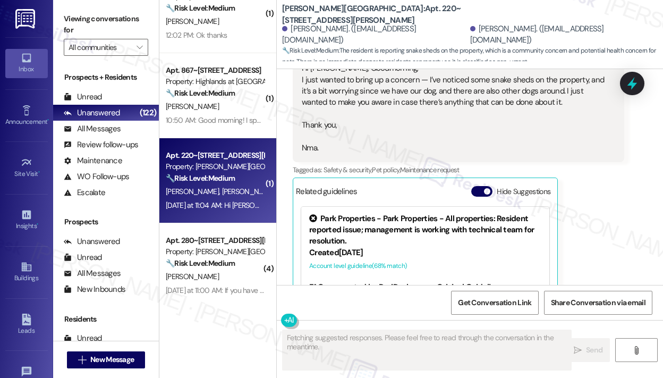
scroll to position [2685, 0]
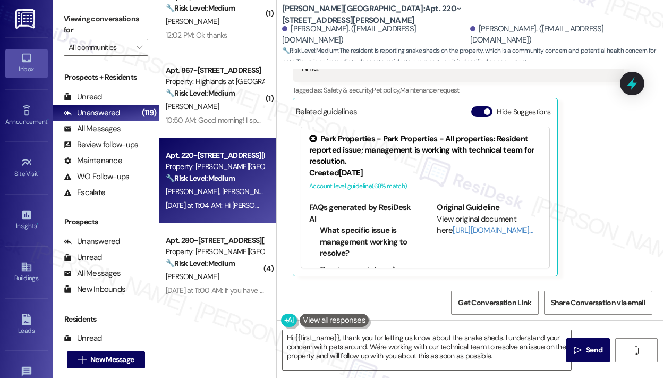
click at [560, 267] on div "Nma Carrillo Question Yesterday at 11:04 AM Hi Sarah, Goodmorning, I just wante…" at bounding box center [459, 117] width 332 height 318
click at [584, 231] on div "Nma Carrillo Question Yesterday at 11:04 AM Hi Sarah, Goodmorning, I just wante…" at bounding box center [459, 117] width 332 height 318
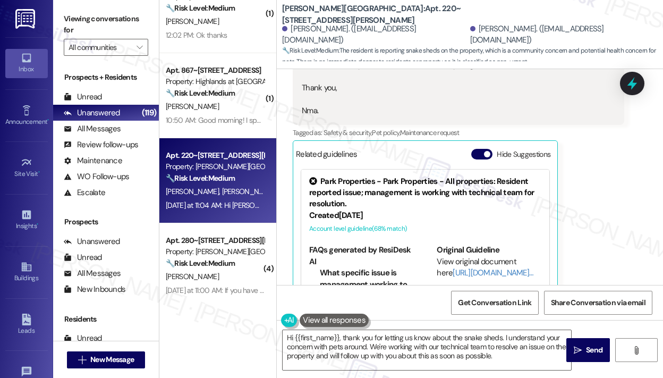
scroll to position [2525, 0]
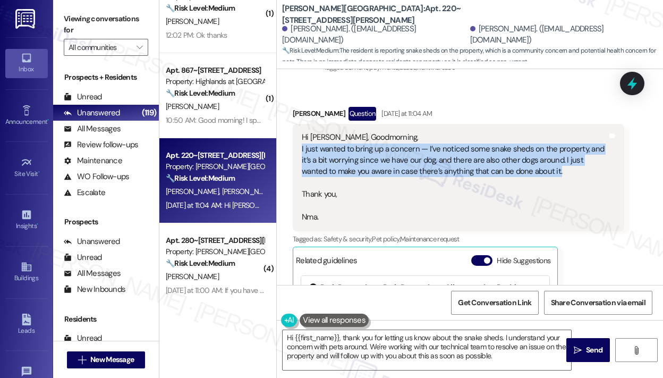
drag, startPoint x: 550, startPoint y: 182, endPoint x: 298, endPoint y: 161, distance: 252.9
click at [298, 161] on div "Hi Sarah, Goodmorning, I just wanted to bring up a concern — I’ve noticed some …" at bounding box center [459, 177] width 332 height 107
copy div "I just wanted to bring up a concern — I’ve noticed some snake sheds on the prop…"
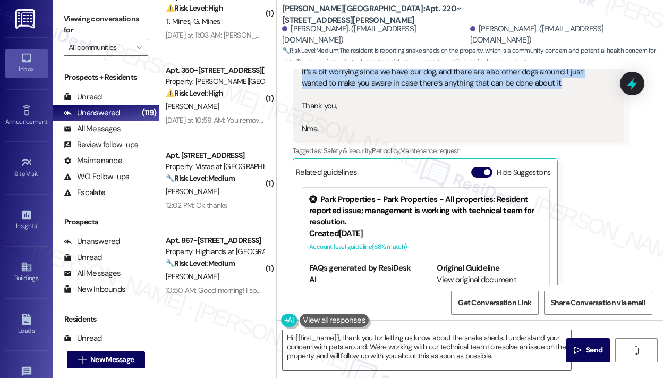
scroll to position [2685, 0]
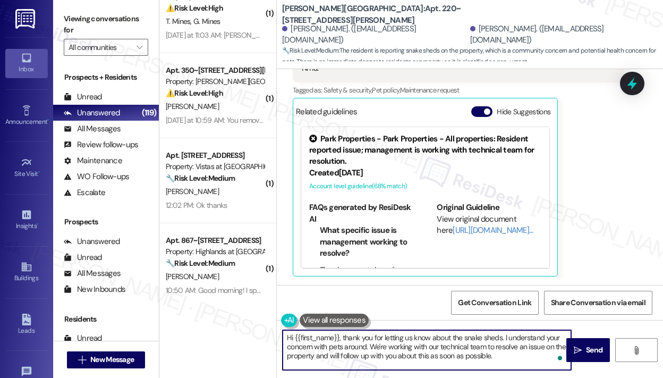
drag, startPoint x: 517, startPoint y: 361, endPoint x: 342, endPoint y: 333, distance: 176.6
click at [342, 333] on textarea "Hi {{first_name}}, thank you for letting us know about the snake sheds. I under…" at bounding box center [427, 350] width 289 height 40
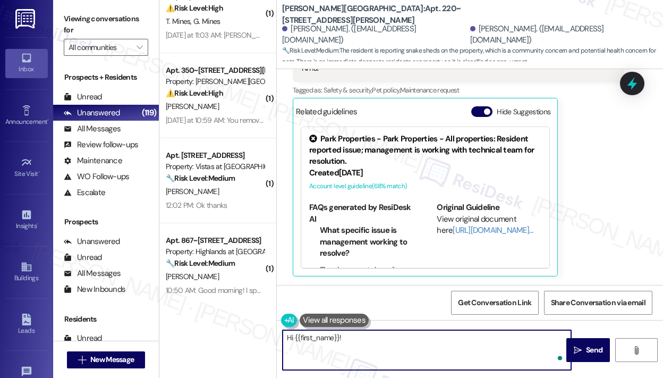
paste textarea "Thank you for reaching out — I understand you’re concerned after noticing snake…"
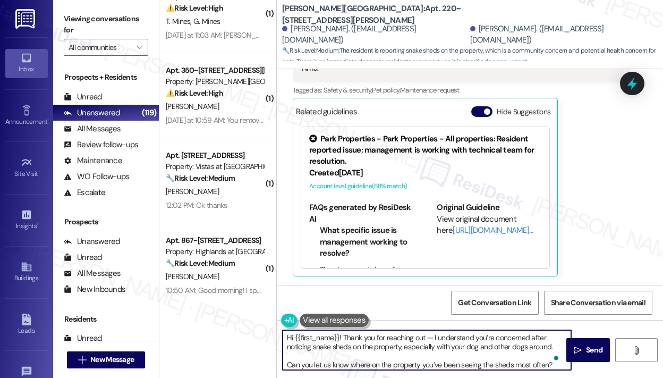
scroll to position [9, 0]
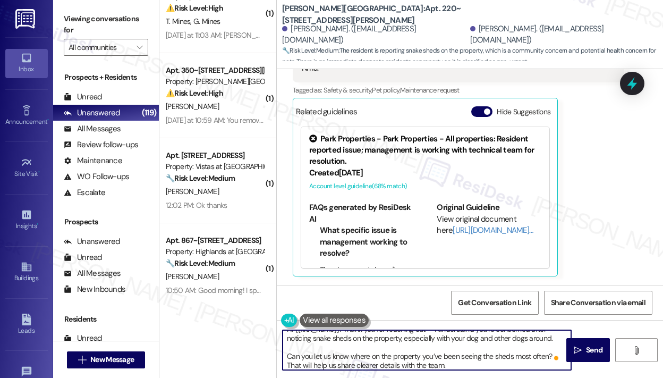
type textarea "Hi {{first_name}}! Thank you for reaching out — I understand you’re concerned a…"
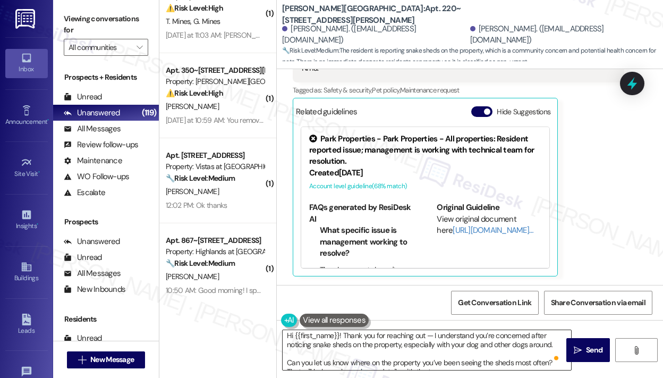
scroll to position [0, 0]
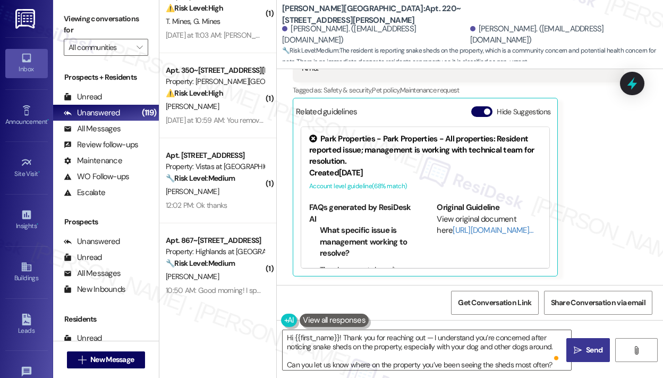
click at [587, 352] on span "Send" at bounding box center [594, 350] width 16 height 11
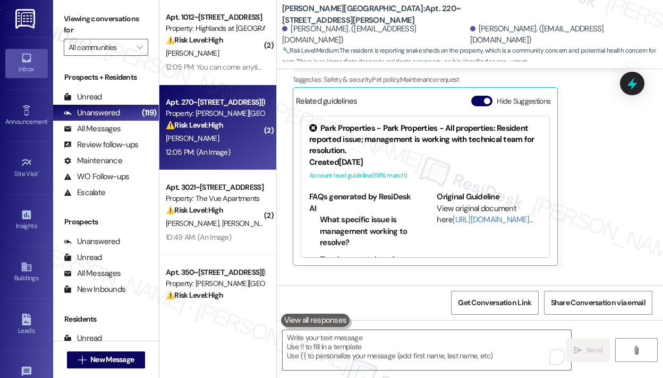
click at [238, 144] on div "[PERSON_NAME]" at bounding box center [215, 138] width 100 height 13
type textarea "Fetching suggested responses. Please feel free to read through the conversation…"
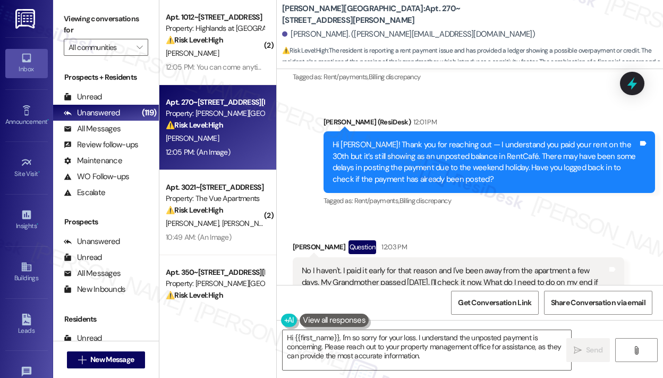
scroll to position [2003, 0]
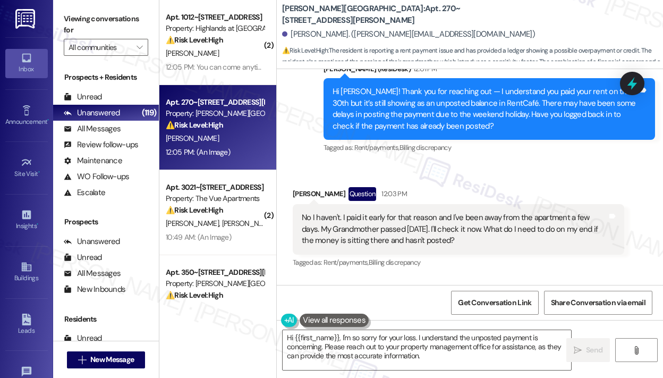
drag, startPoint x: 478, startPoint y: 232, endPoint x: 341, endPoint y: 206, distance: 139.7
click at [341, 212] on div "No I haven't. I paid it early for that reason and I've been away from the apart…" at bounding box center [455, 229] width 306 height 34
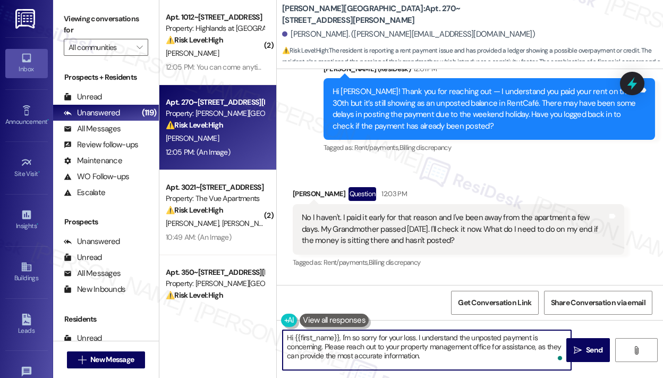
drag, startPoint x: 442, startPoint y: 356, endPoint x: 340, endPoint y: 335, distance: 104.1
click at [340, 335] on textarea "Hi {{first_name}}, I'm so sorry for your loss. I understand the unposted paymen…" at bounding box center [427, 350] width 289 height 40
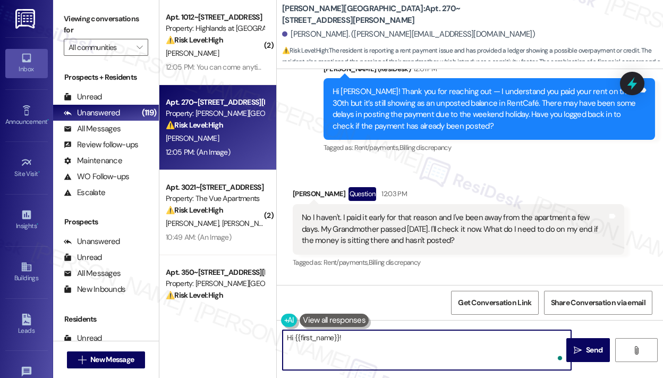
paste textarea "Thank you for reaching out — I’m so sorry for your loss, and I understand you’r…"
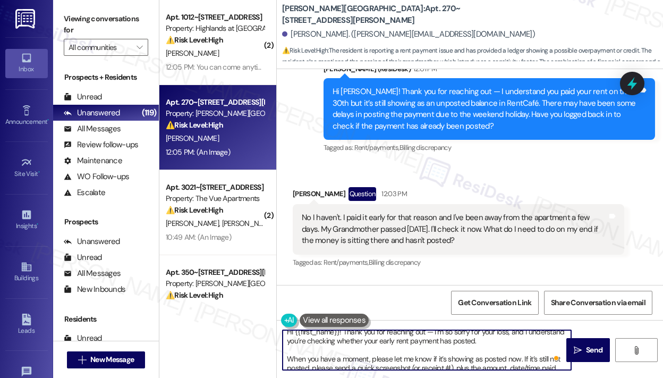
scroll to position [0, 0]
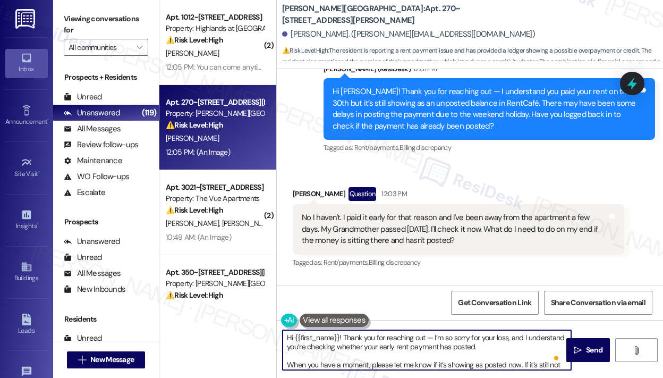
click at [436, 340] on textarea "Hi {{first_name}}! Thank you for reaching out — I’m so sorry for your loss, and…" at bounding box center [427, 350] width 289 height 40
drag, startPoint x: 433, startPoint y: 340, endPoint x: 436, endPoint y: 346, distance: 6.4
click at [434, 340] on textarea "Hi {{first_name}}! Thank you for reaching out — I’m so sorry for your loss, and…" at bounding box center [427, 350] width 289 height 40
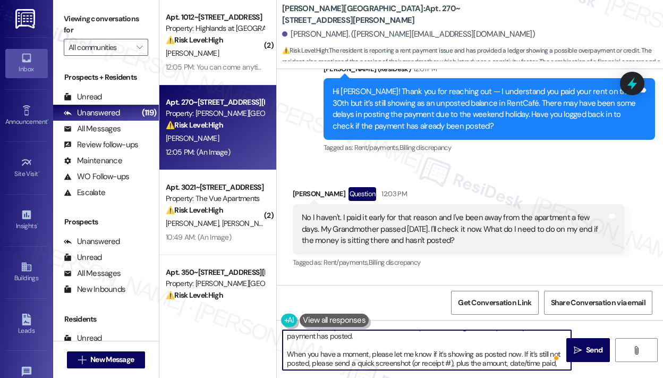
scroll to position [21, 0]
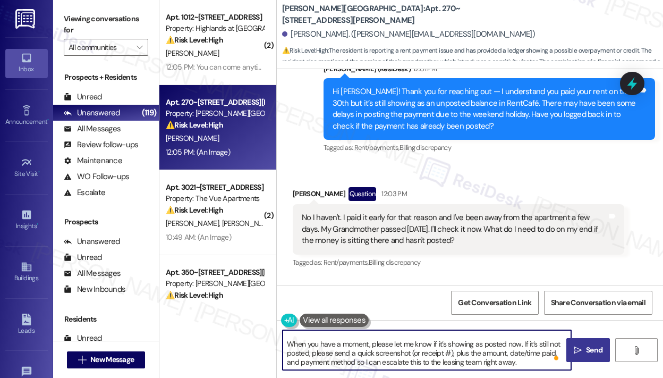
type textarea "I’m so sorry for your loss, and I understand you’re checking whether your early…"
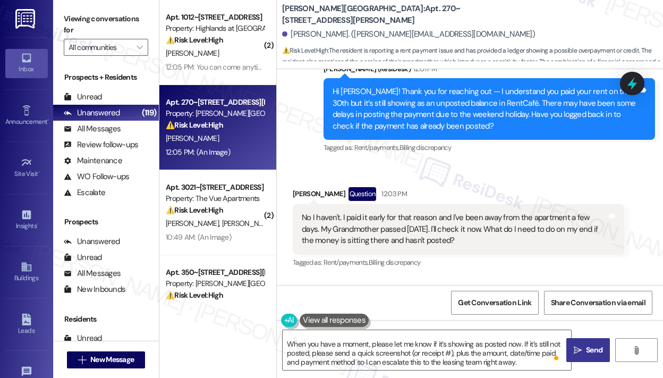
click at [589, 349] on span "Send" at bounding box center [594, 350] width 16 height 11
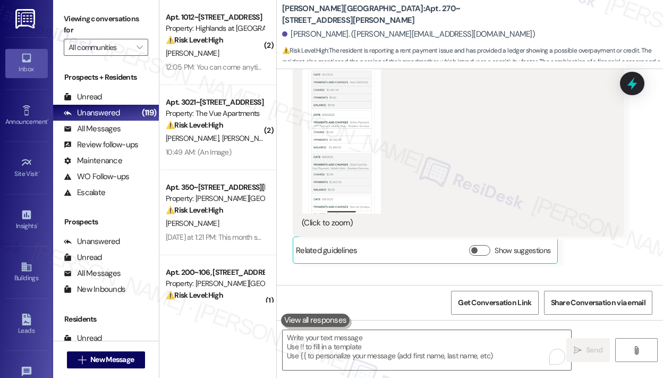
scroll to position [2293, 0]
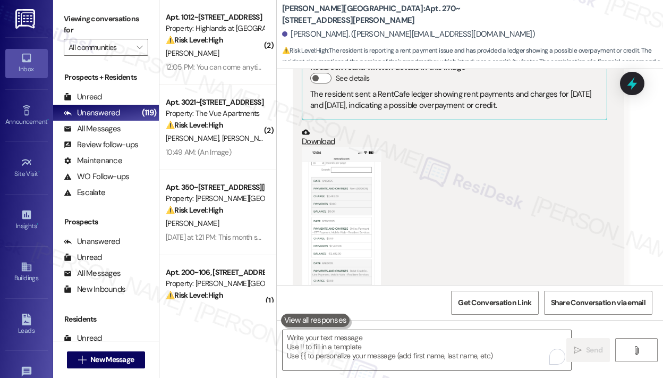
click at [339, 184] on button "Zoom image" at bounding box center [342, 233] width 80 height 173
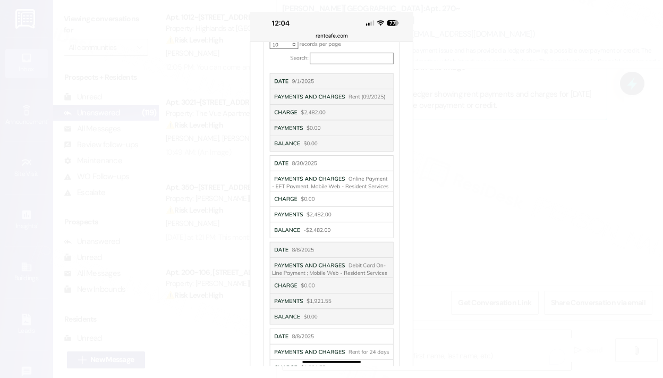
click at [356, 201] on button "Unzoom image" at bounding box center [331, 189] width 663 height 378
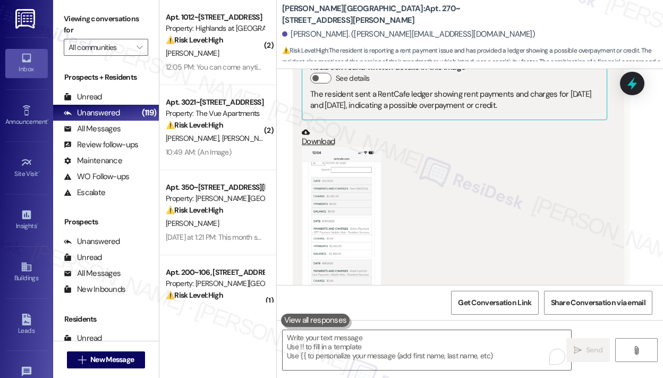
click at [336, 208] on button "Zoom image" at bounding box center [342, 233] width 80 height 173
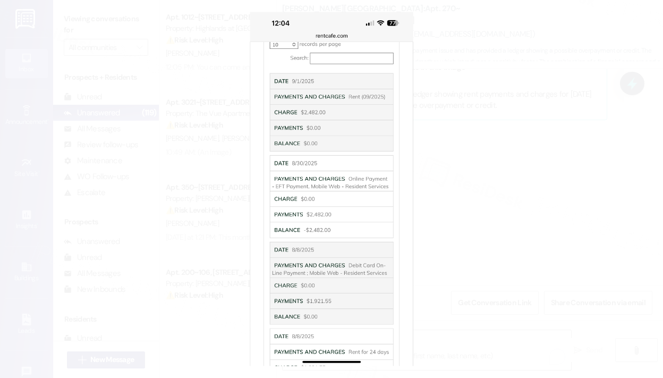
click at [446, 219] on button "Unzoom image" at bounding box center [331, 189] width 663 height 378
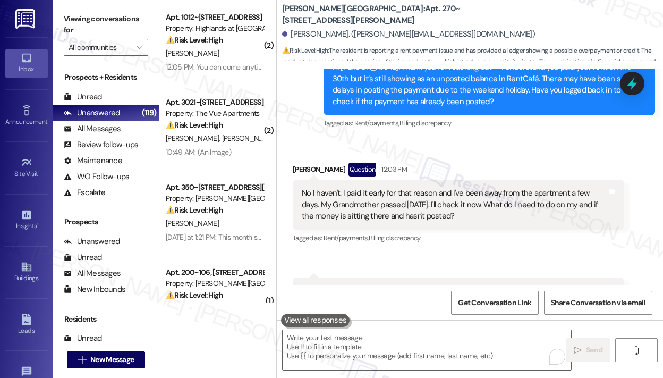
scroll to position [1974, 0]
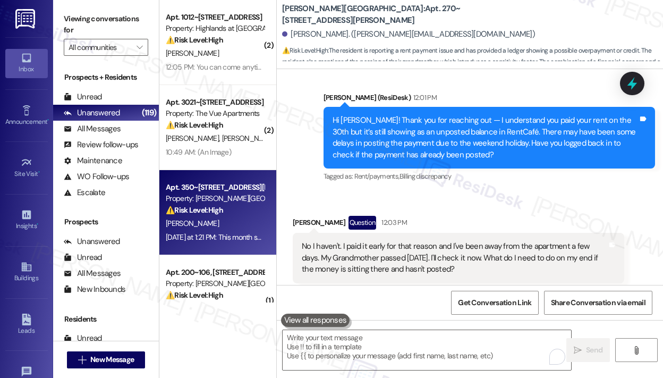
click at [238, 222] on div "[PERSON_NAME]" at bounding box center [215, 223] width 100 height 13
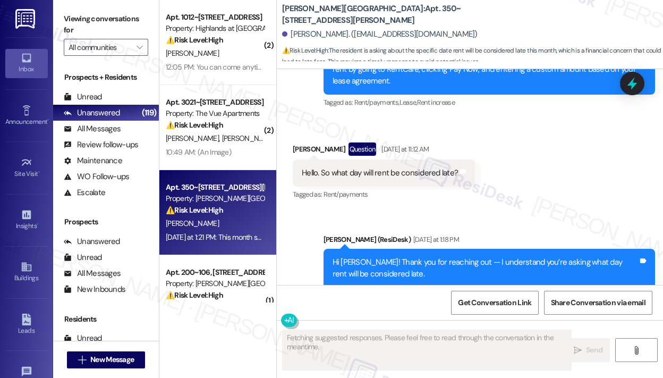
scroll to position [2190, 0]
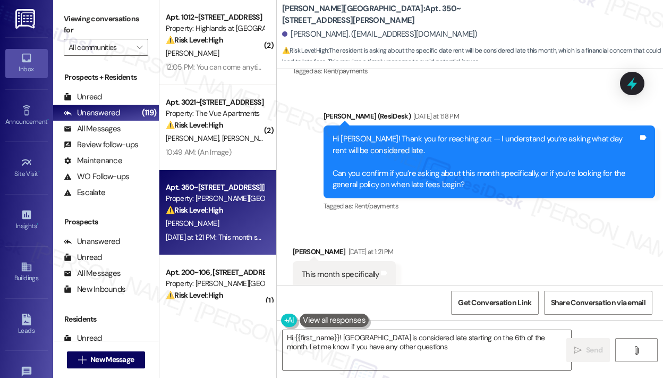
type textarea "Hi {{first_name}}! [GEOGRAPHIC_DATA] is considered late starting on the 6th of …"
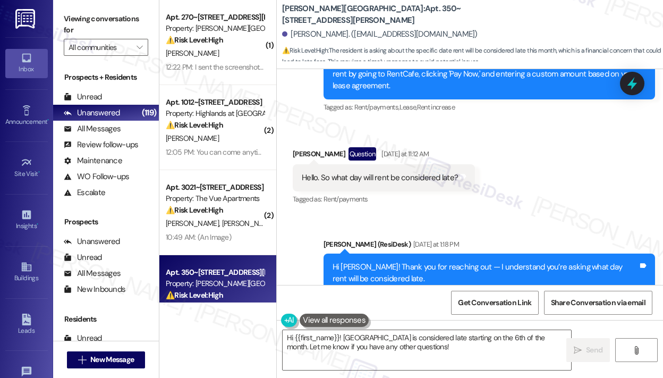
scroll to position [2031, 0]
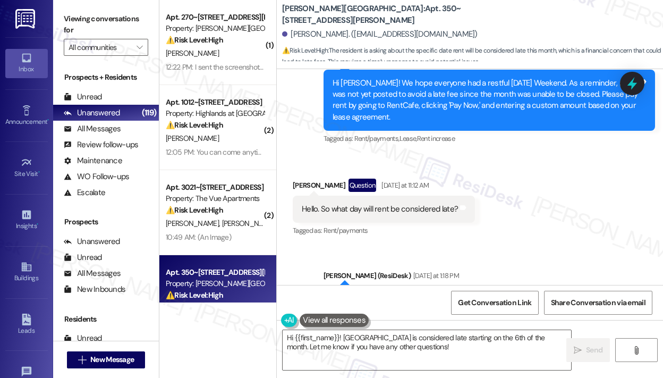
click at [368, 204] on div "Hello. So what day will rent be considered late?" at bounding box center [380, 209] width 156 height 11
click at [321, 204] on div "Hello. So what day will rent be considered late?" at bounding box center [380, 209] width 156 height 11
drag, startPoint x: 321, startPoint y: 193, endPoint x: 455, endPoint y: 195, distance: 133.5
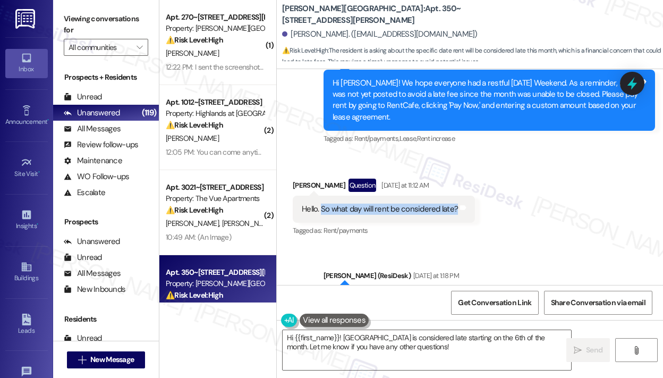
click at [455, 204] on div "Hello. So what day will rent be considered late?" at bounding box center [380, 209] width 156 height 11
click at [506, 159] on div "Received via SMS Cameron Gerrard Question Yesterday at 11:12 AM Hello. So what …" at bounding box center [470, 201] width 387 height 92
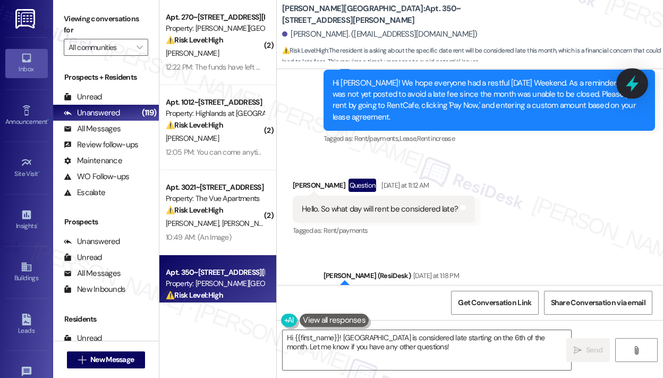
click at [631, 86] on icon at bounding box center [632, 83] width 13 height 16
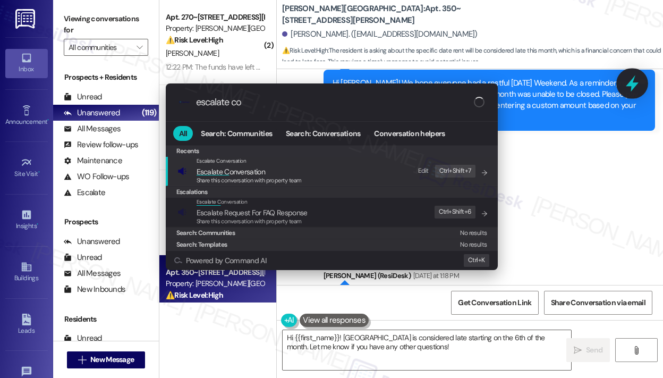
type input "escalate con"
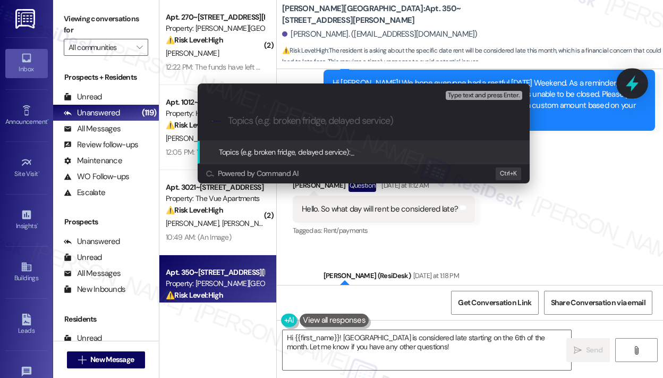
type input "Question About Rent Due Date and When It’s Considered Late"
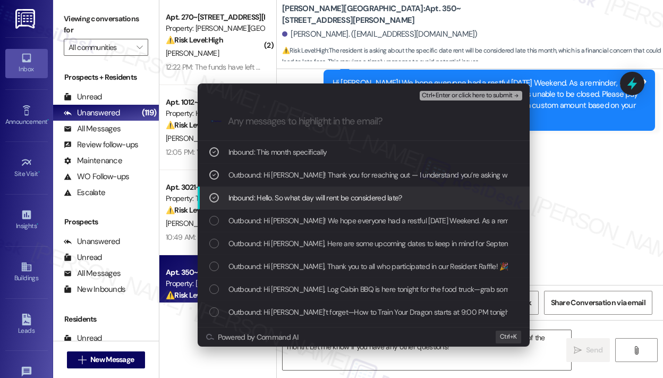
click at [436, 96] on span "Ctrl+Enter or click here to submit" at bounding box center [467, 95] width 91 height 7
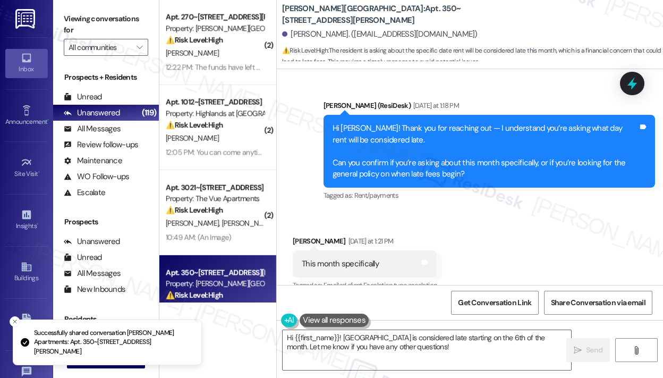
scroll to position [2206, 0]
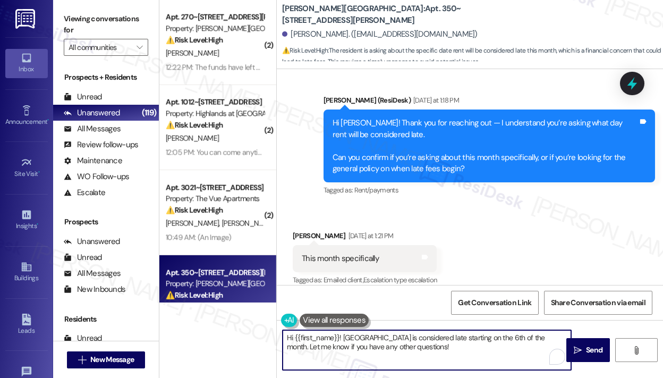
click at [415, 349] on textarea "Hi {{first_name}}! [GEOGRAPHIC_DATA] is considered late starting on the 6th of …" at bounding box center [427, 350] width 289 height 40
drag, startPoint x: 415, startPoint y: 349, endPoint x: 343, endPoint y: 333, distance: 73.0
click at [343, 333] on textarea "Hi {{first_name}}! [GEOGRAPHIC_DATA] is considered late starting on the 6th of …" at bounding box center [427, 350] width 289 height 40
paste textarea "I understand you’re asking what day rent will be considered late. I’ll check on…"
click at [491, 348] on textarea "Hi {{first_name}}! I understand you’re asking what day rent will be considered …" at bounding box center [427, 350] width 289 height 40
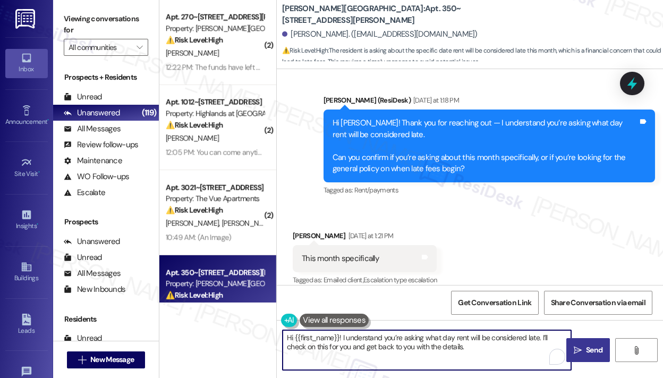
type textarea "Hi {{first_name}}! I understand you’re asking what day rent will be considered …"
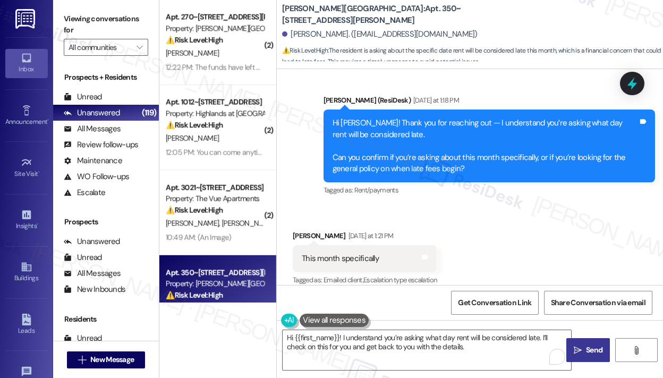
click at [581, 346] on icon "" at bounding box center [578, 350] width 8 height 9
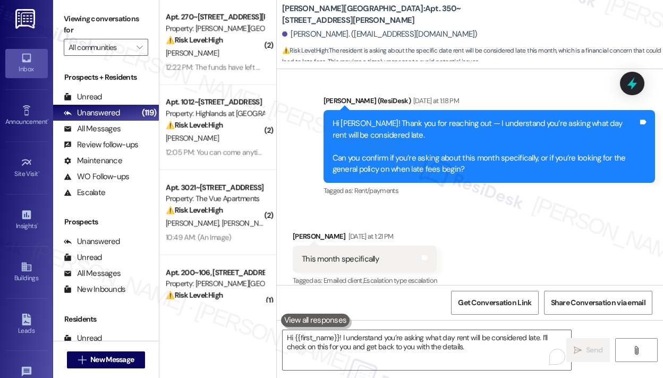
scroll to position [53, 0]
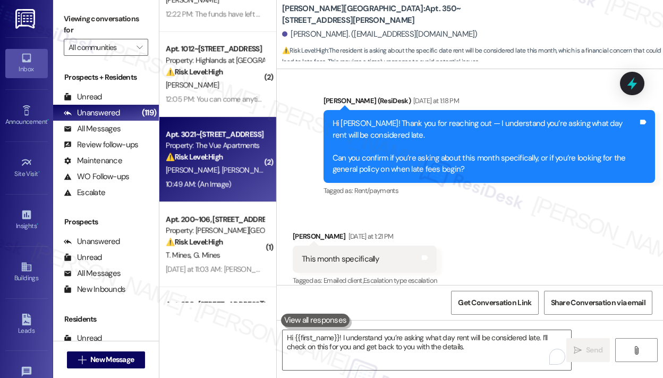
click at [236, 189] on div "10:49 AM: (An Image) 10:49 AM: (An Image)" at bounding box center [215, 184] width 100 height 13
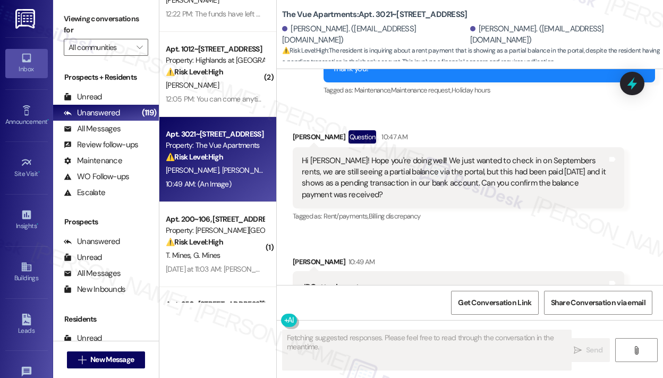
scroll to position [1793, 0]
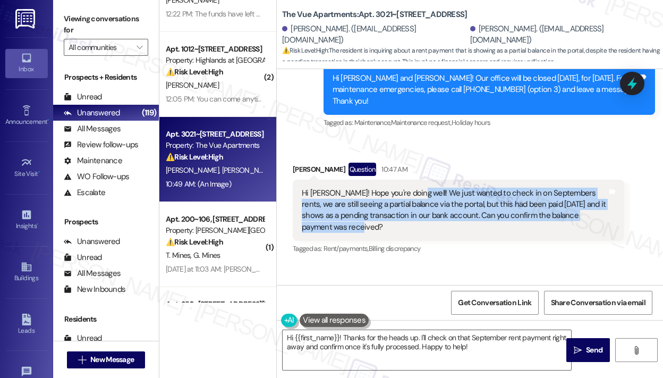
drag, startPoint x: 402, startPoint y: 232, endPoint x: 411, endPoint y: 192, distance: 41.4
click at [411, 192] on div "Hi [PERSON_NAME]! Hope you're doing well! We just wanted to check in on Septemb…" at bounding box center [455, 211] width 306 height 46
copy div "We just wanted to check in on Septembers rents, we are still seeing a partial b…"
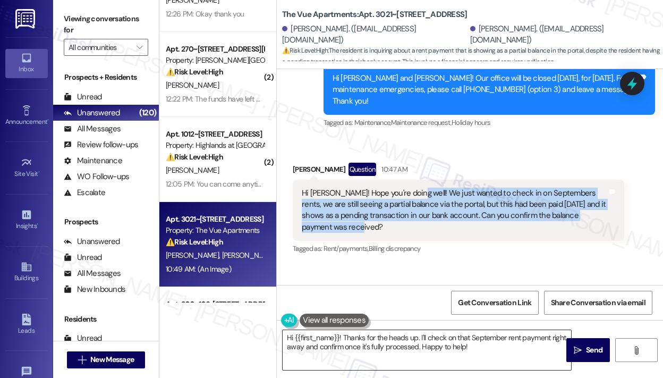
click at [384, 343] on textarea "Hi {{first_name}}! Thanks for the heads up. I'll check on that September rent p…" at bounding box center [427, 350] width 289 height 40
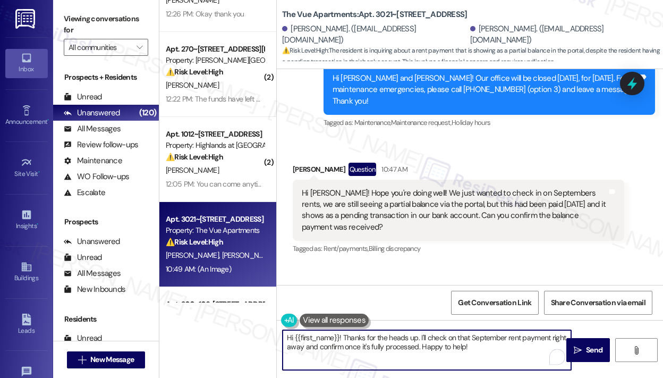
click at [398, 342] on textarea "Hi {{first_name}}! Thanks for the heads up. I'll check on that September rent p…" at bounding box center [427, 350] width 289 height 40
drag, startPoint x: 485, startPoint y: 346, endPoint x: 296, endPoint y: 340, distance: 189.4
click at [296, 340] on textarea "Hi {{first_name}}! Thanks for the heads up. I'll check on that September rent p…" at bounding box center [427, 350] width 289 height 40
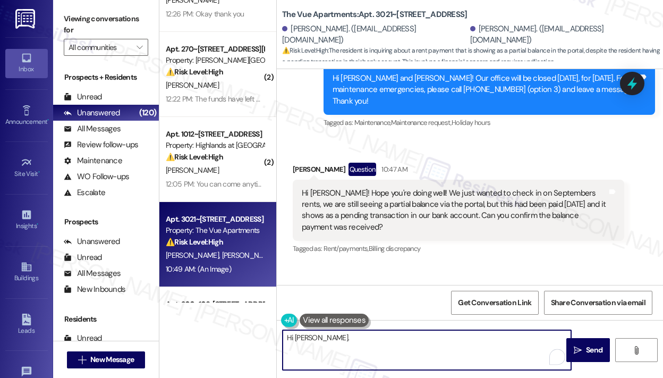
paste textarea "Thank you for reaching out — I understand you’re seeing a partial balance for S…"
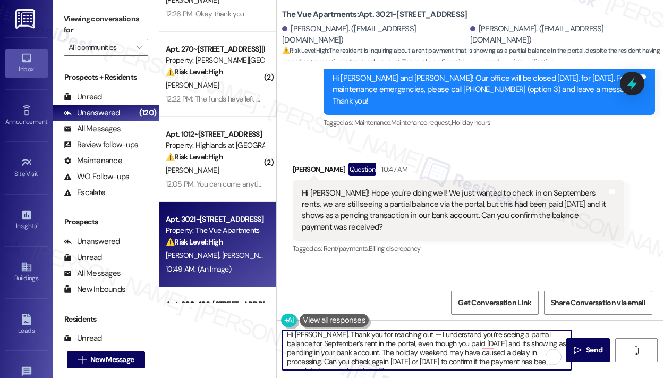
scroll to position [0, 0]
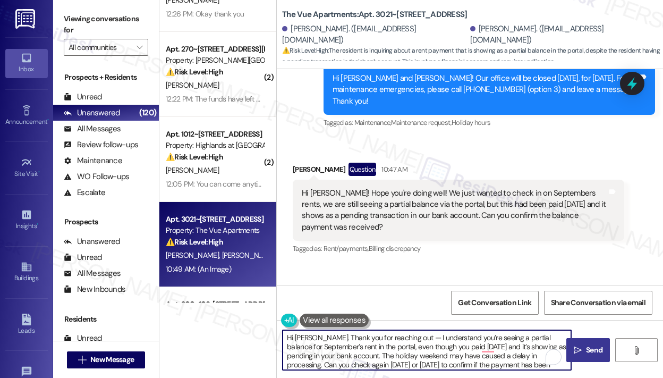
type textarea "Hi [PERSON_NAME]. Thank you for reaching out — I understand you’re seeing a par…"
click at [581, 345] on span " Send" at bounding box center [588, 350] width 33 height 11
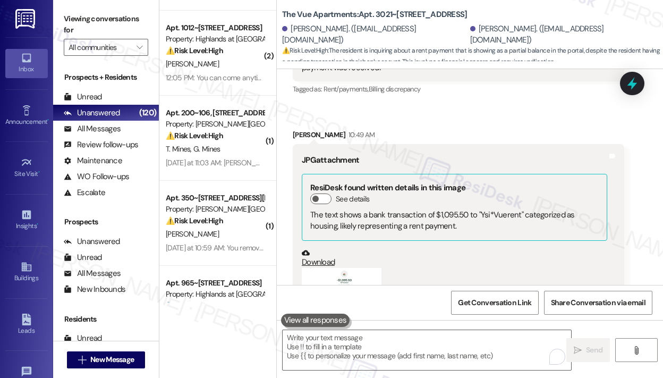
scroll to position [2112, 0]
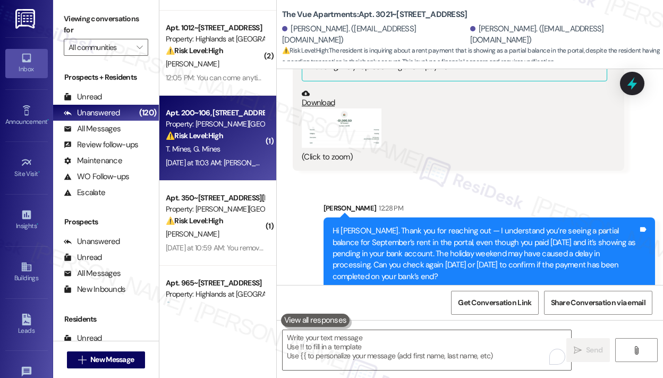
click at [226, 153] on div "T. Mines G. Mines" at bounding box center [215, 148] width 100 height 13
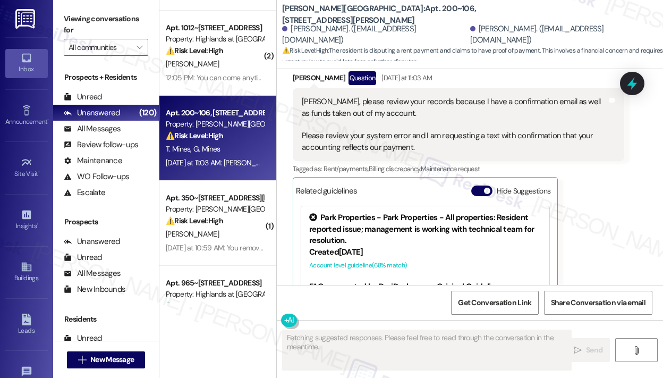
scroll to position [2870, 0]
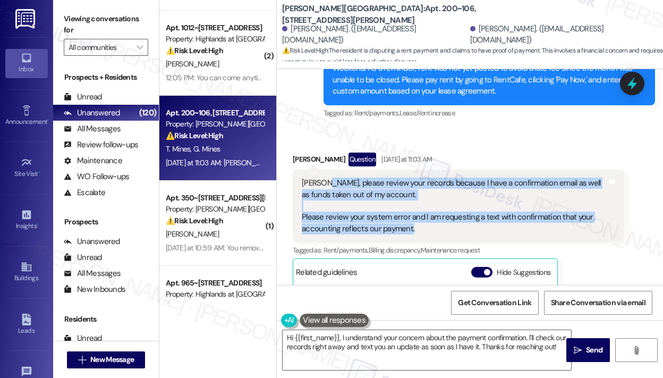
drag, startPoint x: 432, startPoint y: 230, endPoint x: 323, endPoint y: 186, distance: 117.1
click at [323, 186] on div "[PERSON_NAME], please review your records because I have a confirmation email a…" at bounding box center [455, 206] width 306 height 57
copy div "please review your records because I have a confirmation email as well as funds…"
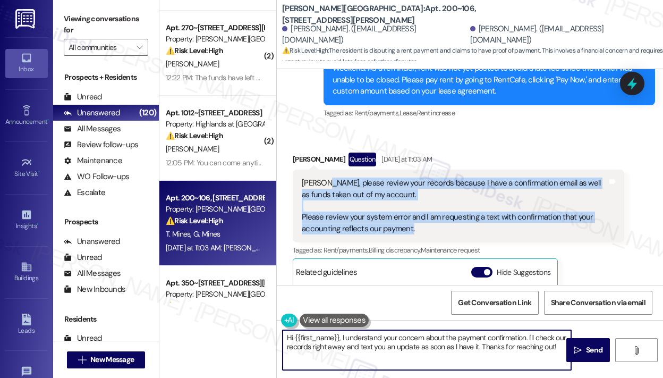
click at [399, 340] on textarea "Hi {{first_name}}, I understand your concern about the payment confirmation. I'…" at bounding box center [427, 350] width 289 height 40
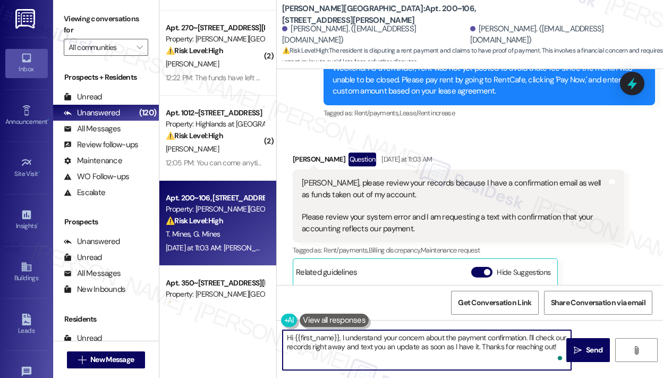
paste textarea "Thank you for reaching out — I understand you’ve received a confirmation email …"
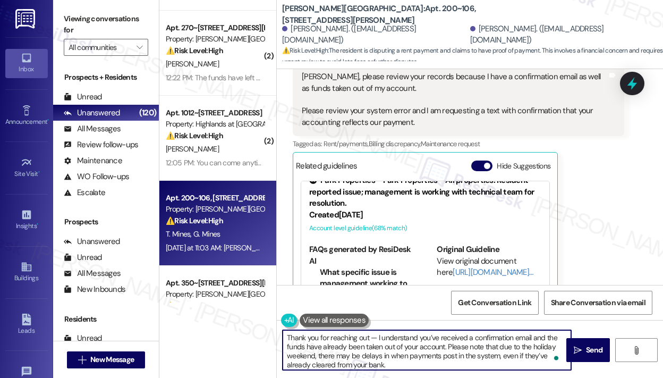
scroll to position [21, 0]
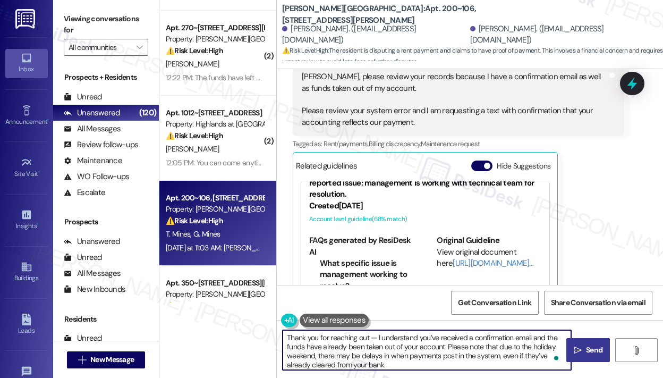
type textarea "Thank you for reaching out — I understand you’ve received a confirmation email …"
click at [595, 351] on span "Send" at bounding box center [594, 350] width 16 height 11
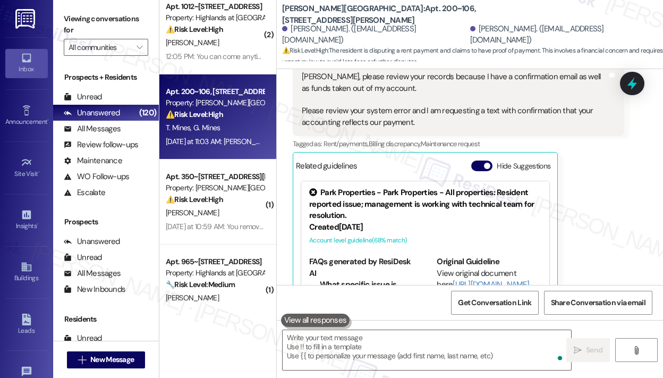
scroll to position [3029, 0]
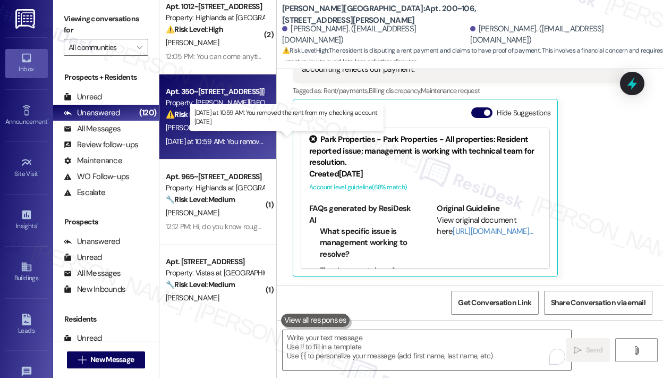
click at [206, 141] on div "[DATE] at 10:59 AM: You removed the rent from my checking account [DATE] [DATE]…" at bounding box center [283, 142] width 234 height 10
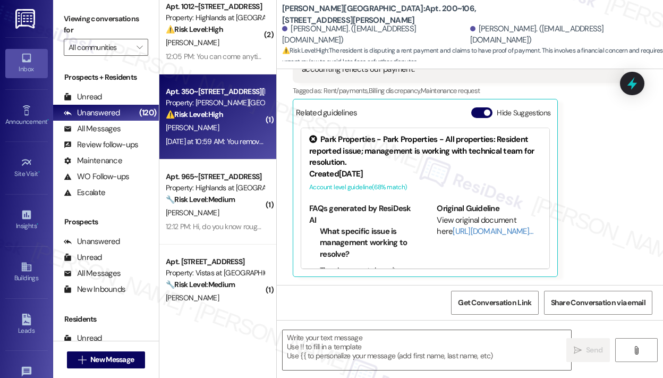
type textarea "Fetching suggested responses. Please feel free to read through the conversation…"
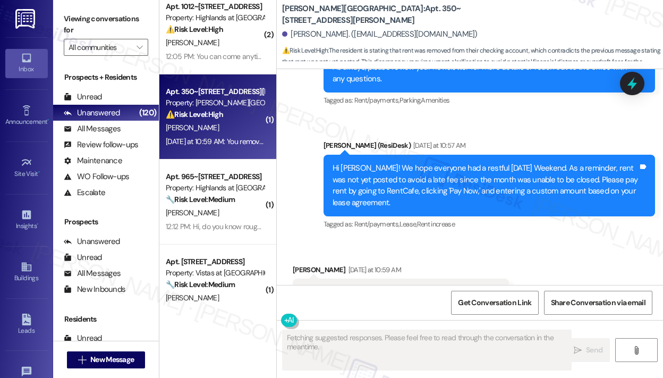
scroll to position [4045, 0]
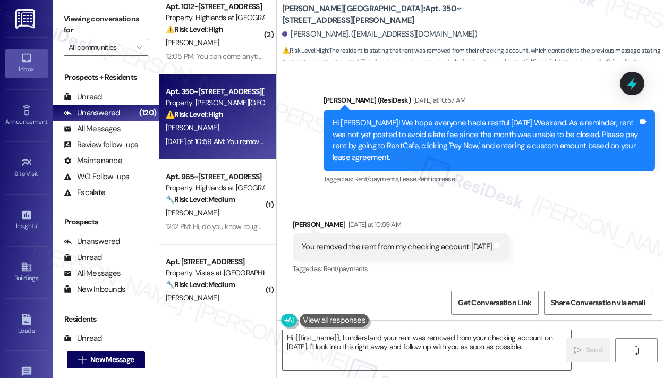
click at [405, 242] on div "You removed the rent from my checking account [DATE]" at bounding box center [397, 246] width 190 height 11
copy div "You removed the rent from my checking account [DATE] Tags and notes"
click at [403, 346] on textarea "Hi {{first_name}}, I understand your rent was removed from your checking accoun…" at bounding box center [427, 350] width 289 height 40
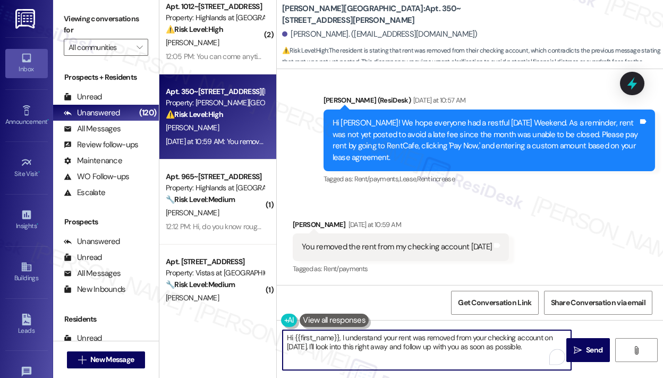
drag, startPoint x: 340, startPoint y: 340, endPoint x: 531, endPoint y: 350, distance: 191.2
click at [531, 350] on textarea "Hi {{first_name}}, I understand your rent was removed from your checking accoun…" at bounding box center [427, 350] width 289 height 40
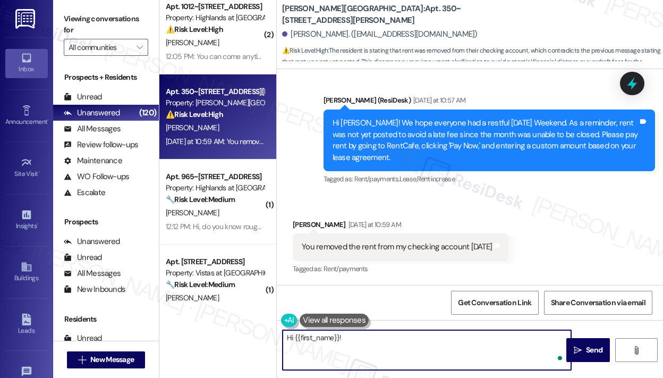
paste textarea "Thank you for reaching out — I understand the rent was removed from your checki…"
type textarea "Hi {{first_name}}! Thank you for reaching out — I understand the rent was remov…"
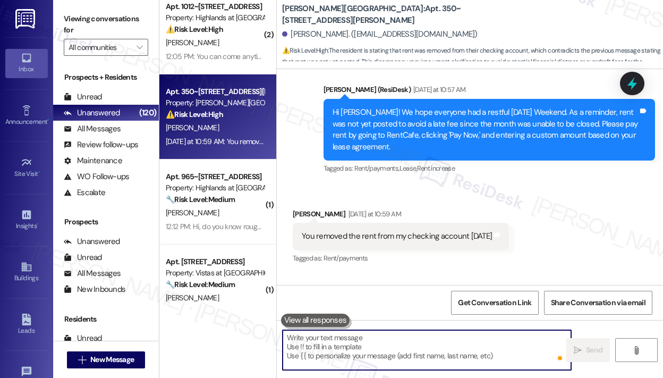
scroll to position [4045, 0]
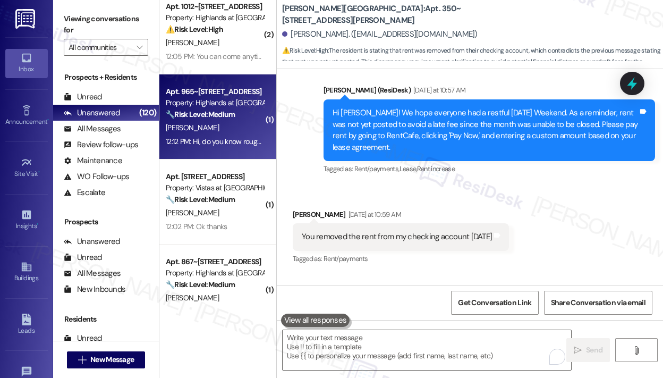
click at [225, 142] on div "12:12 PM: Hi, do you know roughly what time 965 Apt 305 will be inspected. I pr…" at bounding box center [465, 142] width 598 height 10
type textarea "Fetching suggested responses. Please feel free to read through the conversation…"
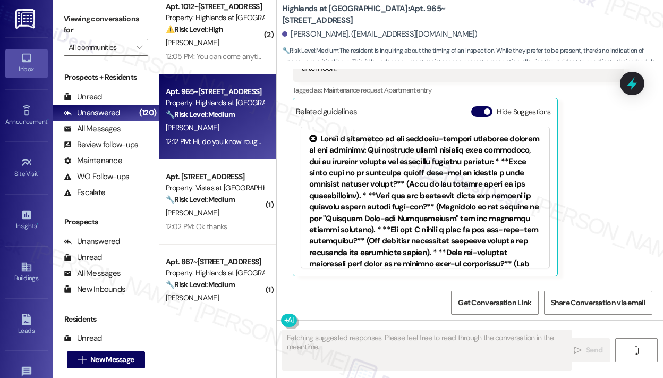
scroll to position [6011, 0]
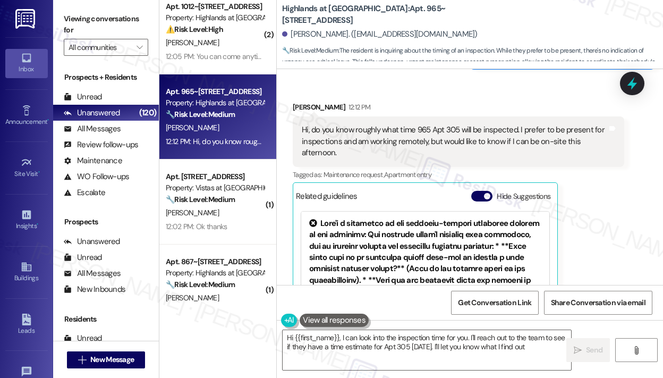
type textarea "Hi {{first_name}}, I can look into the inspection time for you. I'll reach out …"
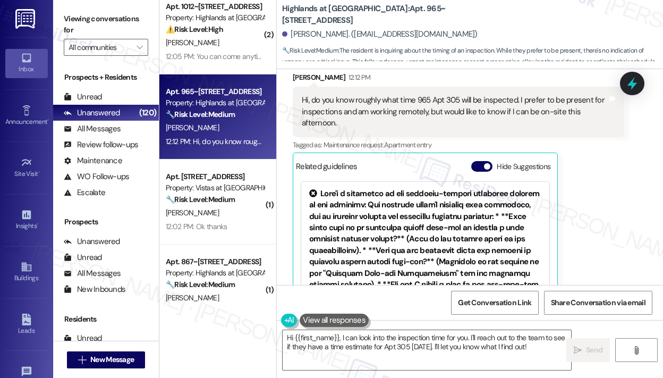
scroll to position [6064, 0]
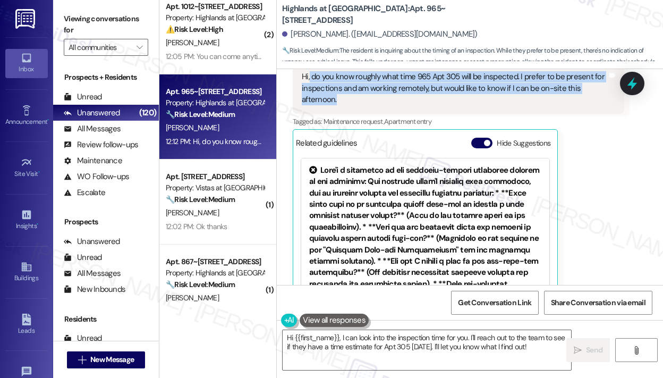
drag, startPoint x: 355, startPoint y: 120, endPoint x: 325, endPoint y: 103, distance: 33.8
click at [310, 97] on div "Hi, do you know roughly what time 965 Apt 305 will be inspected. I prefer to be…" at bounding box center [455, 88] width 306 height 34
copy div "do you know roughly what time 965 Apt 305 will be inspected. I prefer to be pre…"
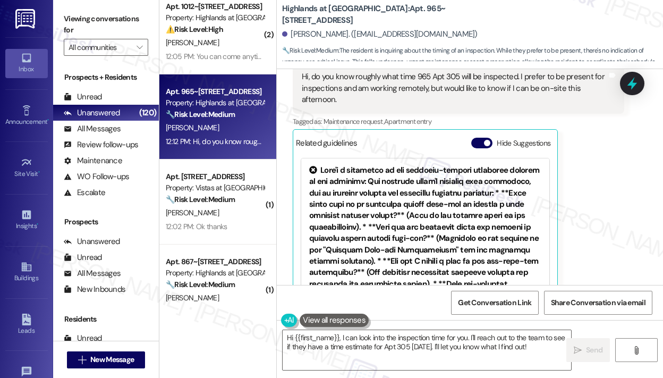
click at [595, 228] on div "[PERSON_NAME] 12:12 PM Hi, do you know roughly what time 965 Apt 305 will be in…" at bounding box center [459, 177] width 332 height 259
click at [635, 87] on icon at bounding box center [632, 83] width 13 height 16
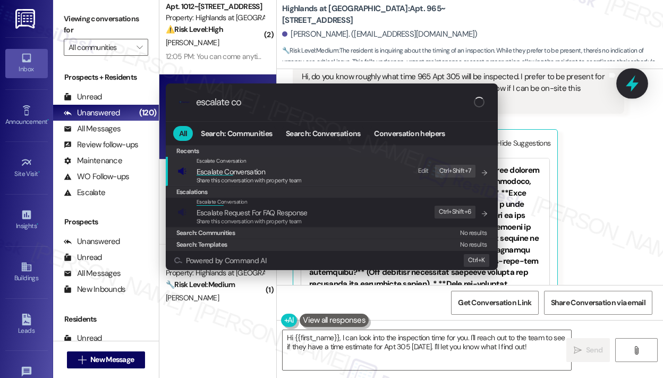
type input "escalate con"
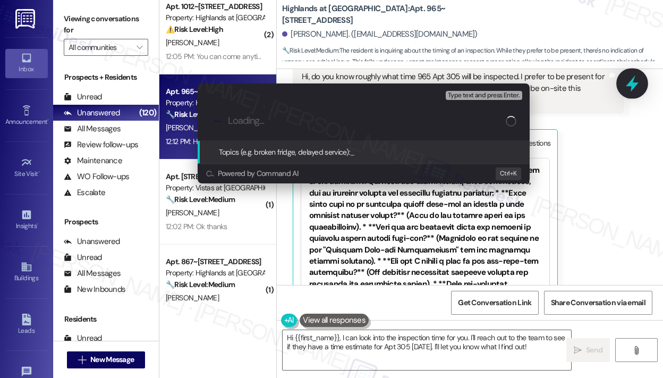
paste input "Request for Inspection Time Estimate for Apt 305 (965)"
type input "Request for Inspection Time Estimate for Apt 305 (965)"
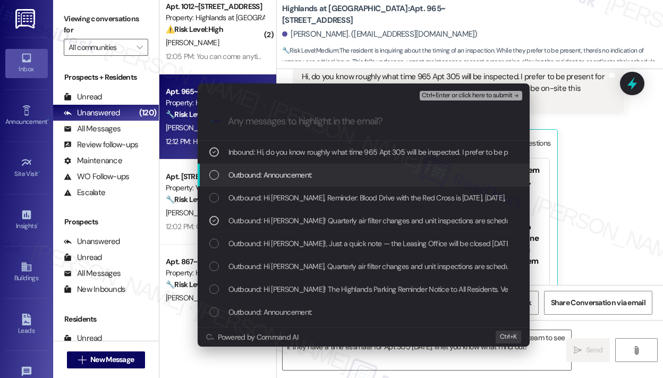
click at [474, 95] on span "Ctrl+Enter or click here to submit" at bounding box center [467, 95] width 91 height 7
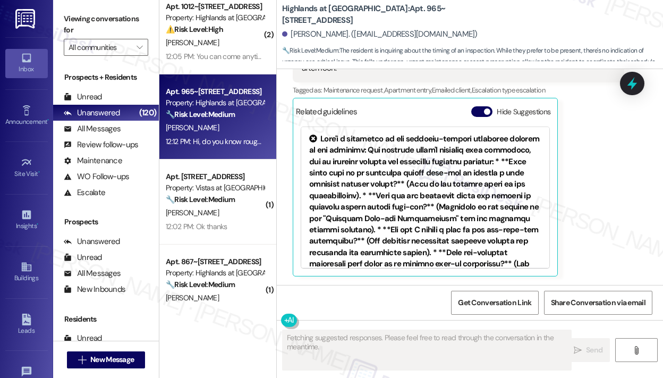
scroll to position [6118, 0]
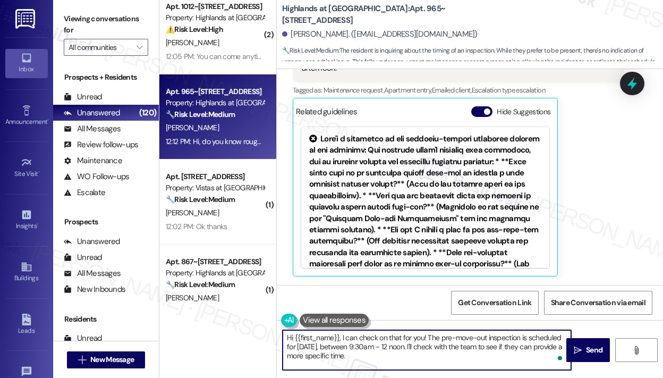
drag, startPoint x: 456, startPoint y: 358, endPoint x: 347, endPoint y: 340, distance: 110.9
click at [347, 340] on textarea "Hi {{first_name}}, I can check on that for you! The pre-move-out inspection is …" at bounding box center [427, 350] width 289 height 40
click at [617, 199] on div "[PERSON_NAME] 12:12 PM Hi, do you know roughly what time 965 Apt 305 will be in…" at bounding box center [459, 146] width 332 height 259
click at [430, 348] on textarea "Hi {{first_name}}, I can check on that for you! The pre-move-out inspection is …" at bounding box center [427, 350] width 289 height 40
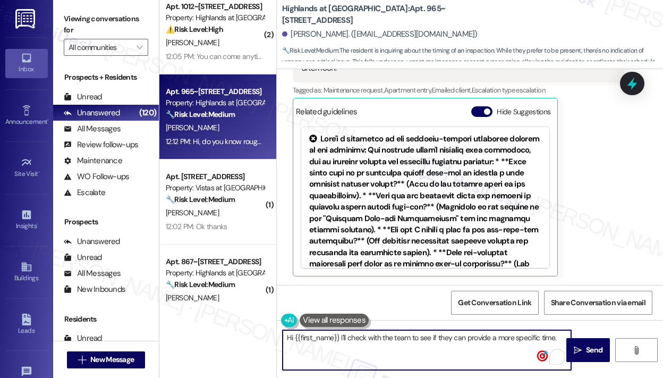
type textarea "Hi {{first_name}}! I'll check with the team to see if they can provide a more s…"
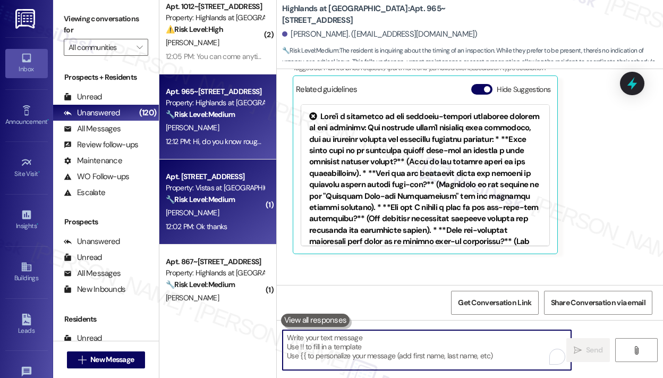
scroll to position [6118, 0]
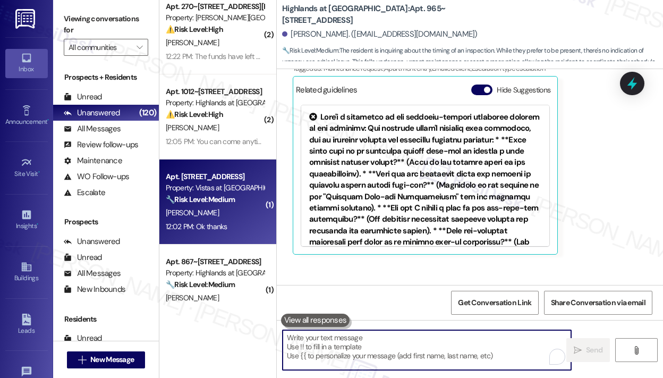
click at [239, 207] on div "[PERSON_NAME]" at bounding box center [215, 212] width 100 height 13
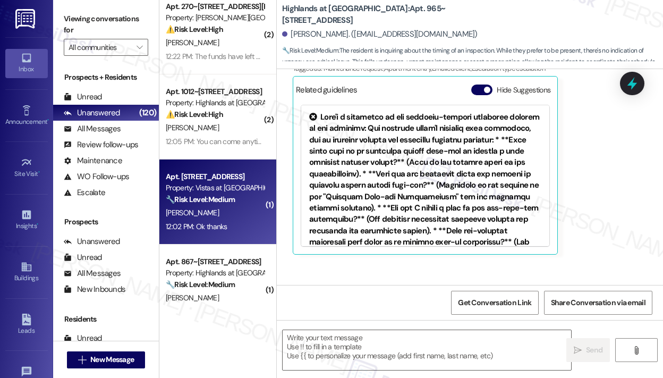
type textarea "Fetching suggested responses. Please feel free to read through the conversation…"
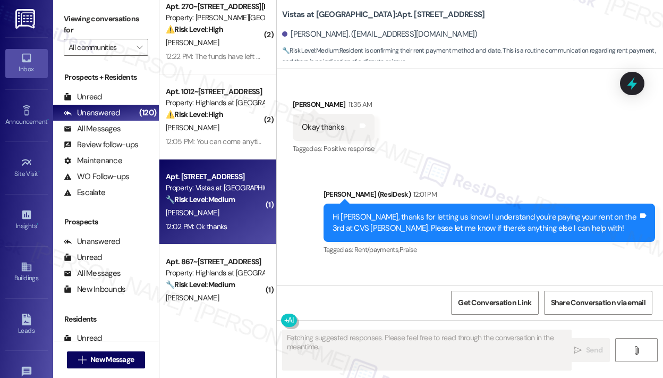
scroll to position [14333, 0]
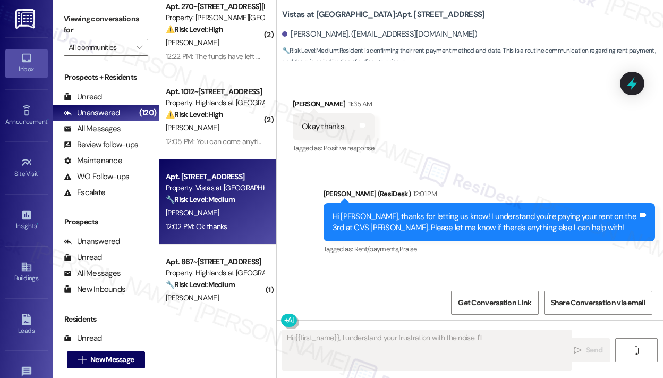
click at [400, 350] on textarea "Fetching suggested responses. Please feel free to read through the conversation…" at bounding box center [427, 350] width 289 height 40
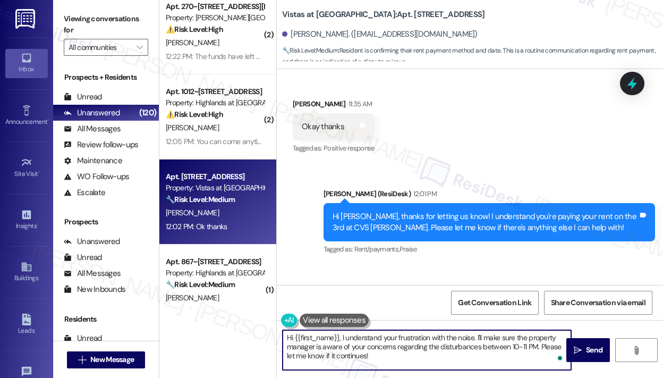
click at [400, 348] on textarea "Hi {{first_name}}, I understand your frustration with the noise. I'll make sure…" at bounding box center [427, 350] width 289 height 40
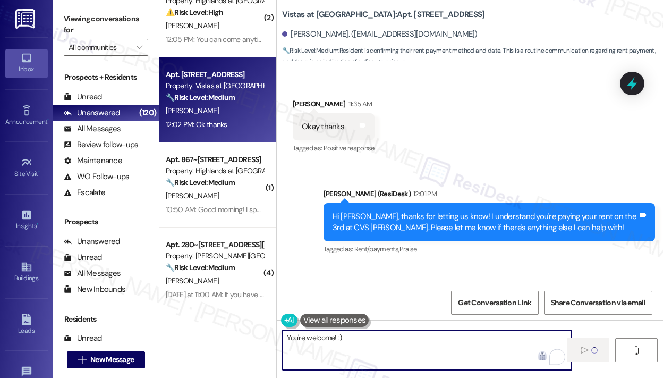
scroll to position [372, 0]
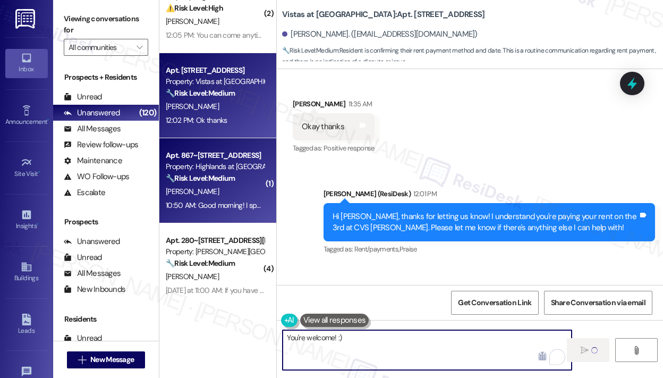
type textarea "You're welcome! :)"
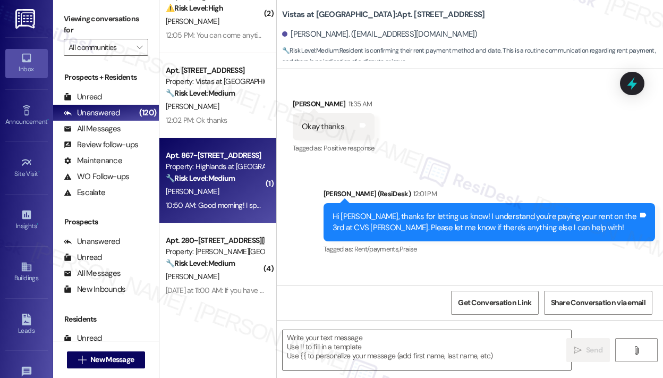
type textarea "Fetching suggested responses. Please feel free to read through the conversation…"
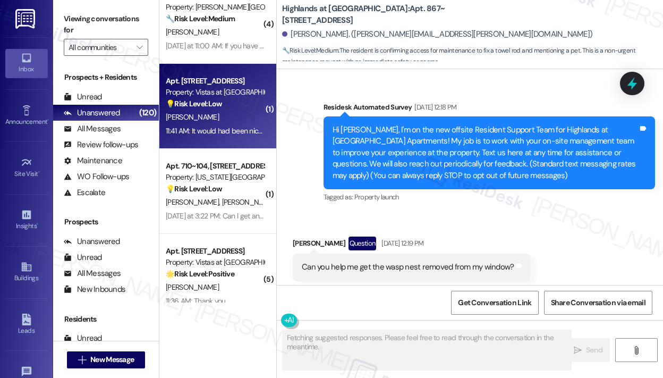
scroll to position [21502, 0]
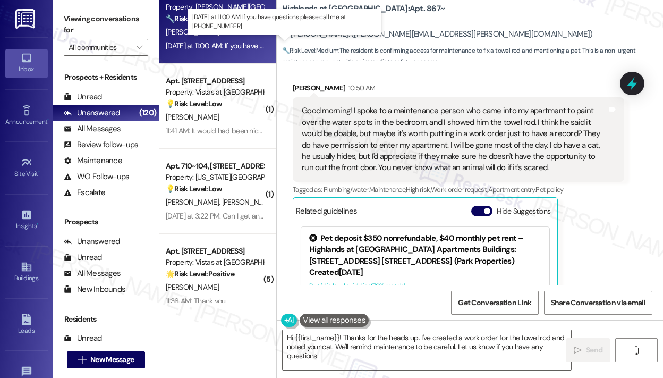
type textarea "Hi {{first_name}}! Thanks for the heads up. I've created a work order for the t…"
click at [238, 47] on div "[DATE] at 11:00 AM: If you have questions please call me at [PHONE_NUMBER] [DAT…" at bounding box center [285, 46] width 238 height 10
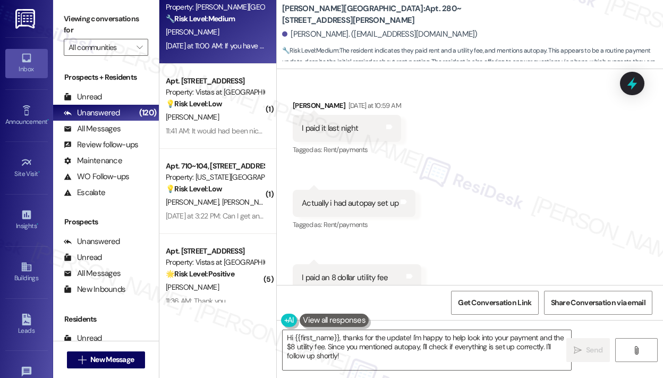
scroll to position [3028, 0]
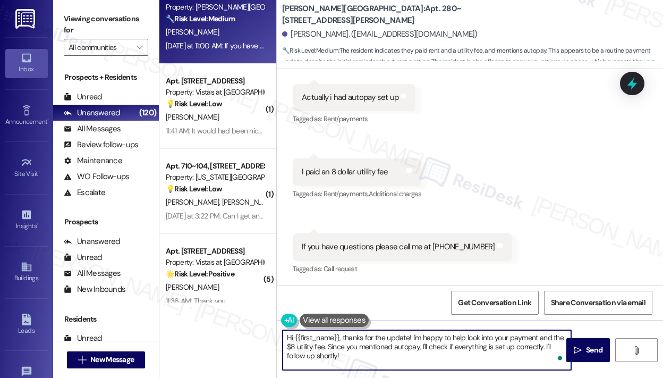
drag, startPoint x: 411, startPoint y: 338, endPoint x: 422, endPoint y: 358, distance: 23.1
click at [420, 360] on textarea "Hi {{first_name}}, thanks for the update! I'm happy to help look into your paym…" at bounding box center [427, 350] width 289 height 40
type textarea "Hi {{first_name}}, thanks for the update! I'm glad you're on autopay. :)"
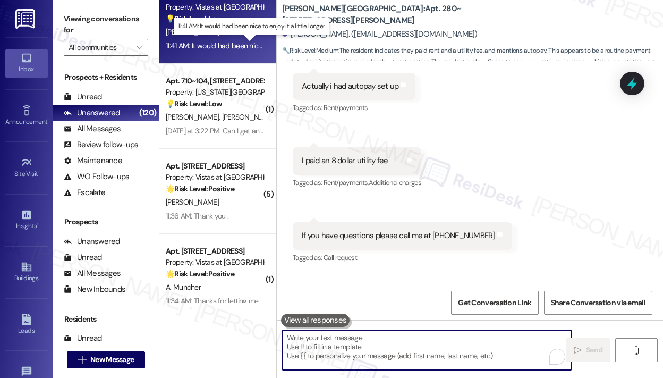
click at [246, 46] on div "11:41 AM: It would had been nice to enjoy it a little longer 11:41 AM: It would…" at bounding box center [250, 46] width 168 height 10
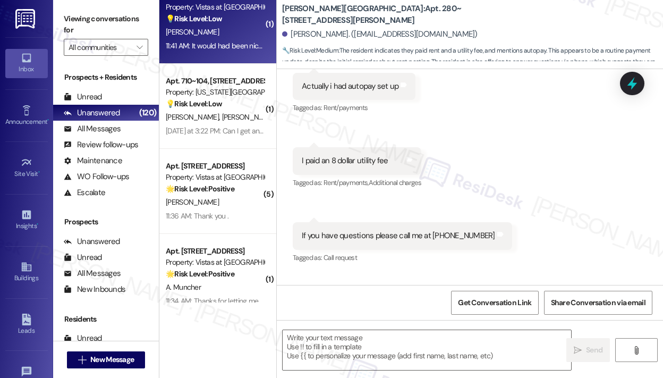
type textarea "Fetching suggested responses. Please feel free to read through the conversation…"
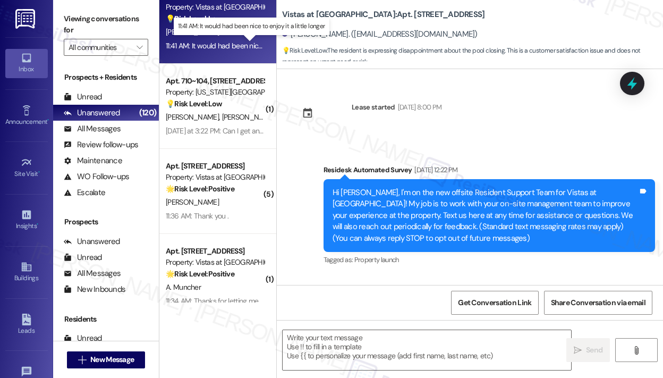
scroll to position [4368, 0]
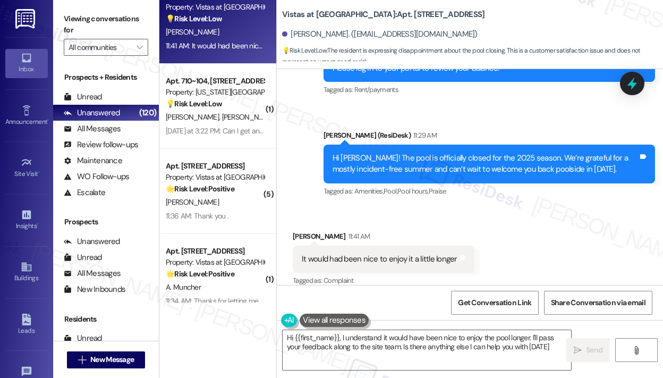
type textarea "Hi {{first_name}}, I understand it would have been nice to enjoy the pool longe…"
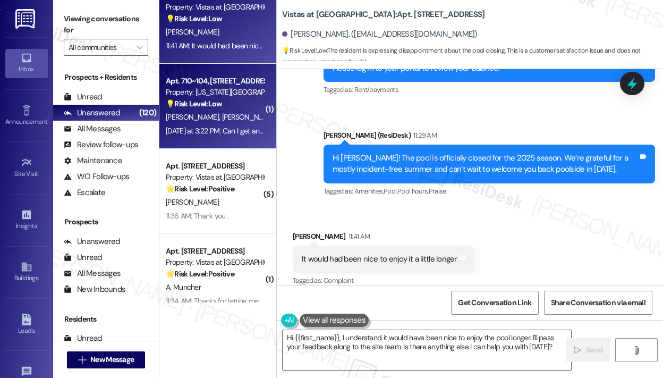
click at [191, 113] on span "C. Davis" at bounding box center [194, 117] width 56 height 10
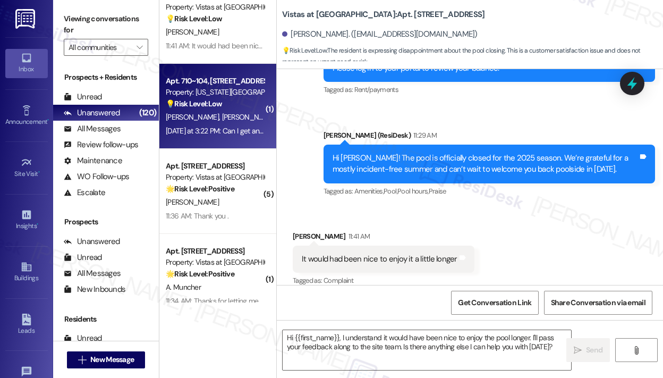
type textarea "Fetching suggested responses. Please feel free to read through the conversation…"
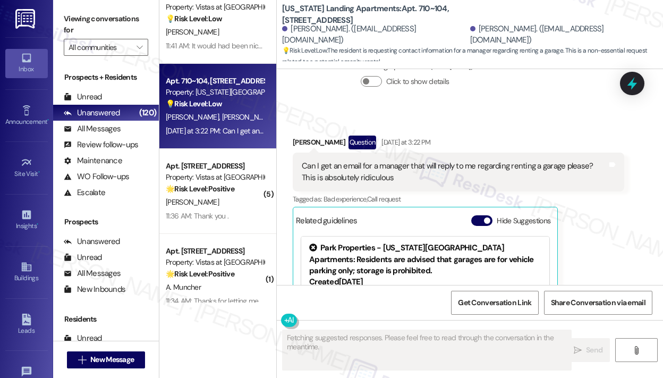
scroll to position [4046, 0]
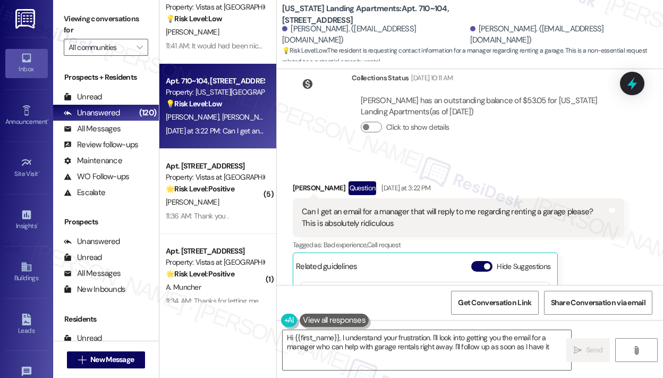
type textarea "Hi {{first_name}}, I understand your frustration. I'll look into getting you th…"
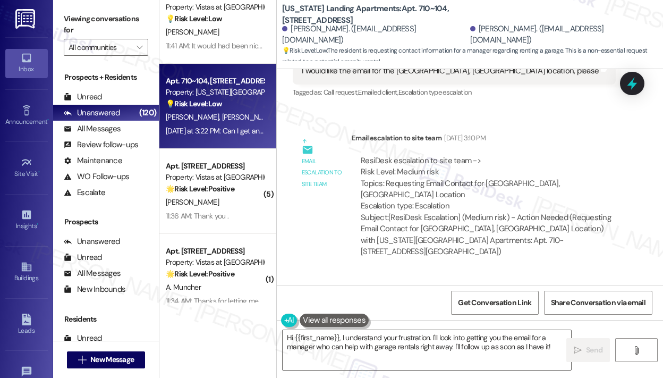
scroll to position [3727, 0]
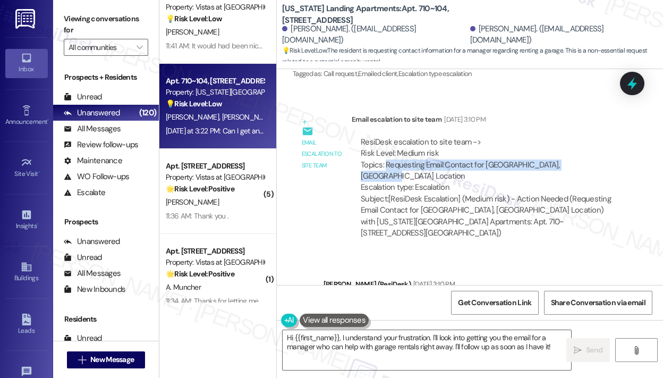
drag, startPoint x: 578, startPoint y: 150, endPoint x: 387, endPoint y: 147, distance: 192.0
click at [386, 147] on div "ResiDesk escalation to site team -> Risk Level: Medium risk Topics: Requesting …" at bounding box center [488, 165] width 255 height 57
copy div "Requesting Email Contact for Charlottesville, VA Location"
click at [632, 82] on icon at bounding box center [632, 83] width 13 height 16
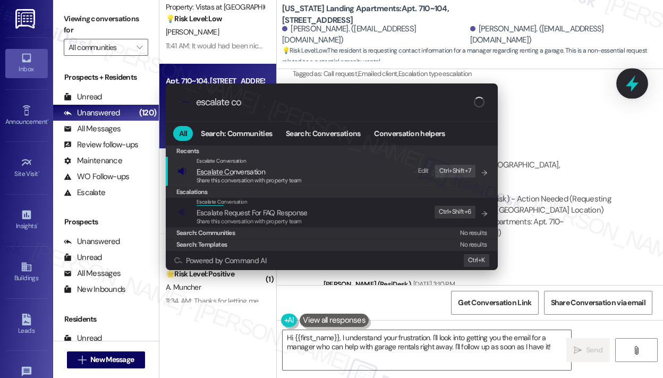
type input "escalate con"
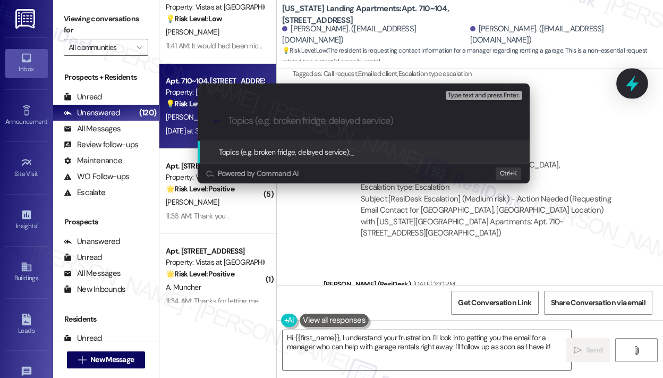
paste input "Requesting Email Contact for Charlottesville, VA Location"
type input "Requesting Email Contact for Charlottesville, VA Location"
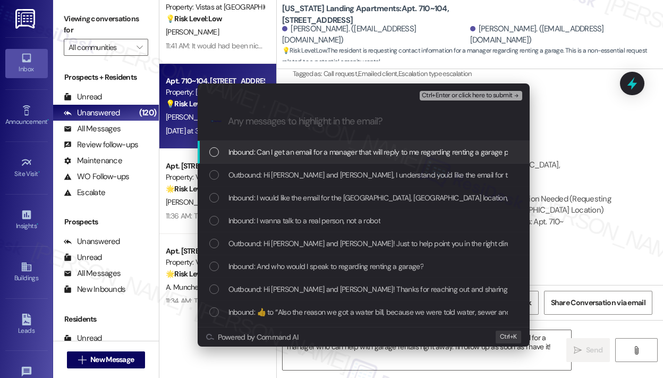
click at [407, 150] on span "Inbound: Can I get an email for a manager that will reply to me regarding renti…" at bounding box center [421, 152] width 385 height 12
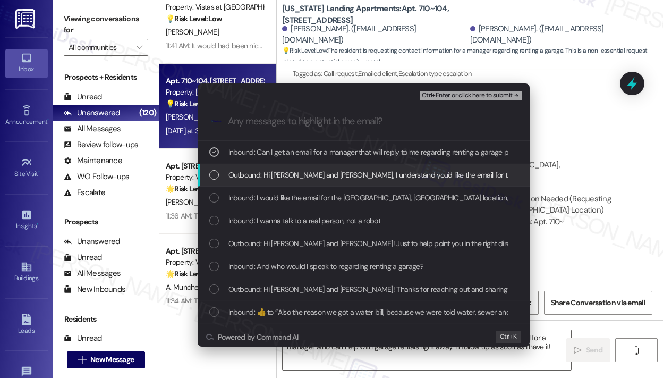
click at [407, 172] on span "Outbound: Hi Ronald and Caroline, I understand you'd like the email for the Cha…" at bounding box center [580, 175] width 703 height 12
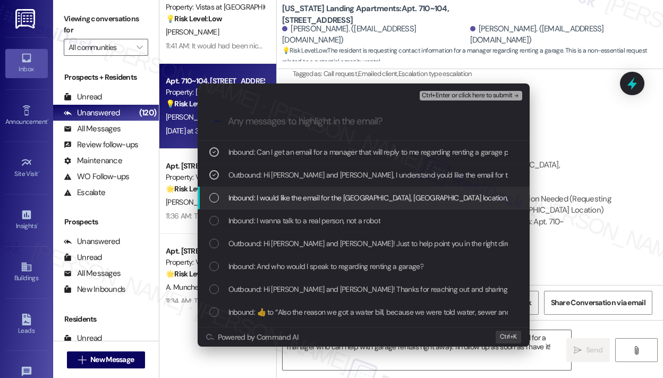
click at [397, 199] on span "Inbound: I would like the email for the Charlottesville, VA location, please" at bounding box center [380, 198] width 303 height 12
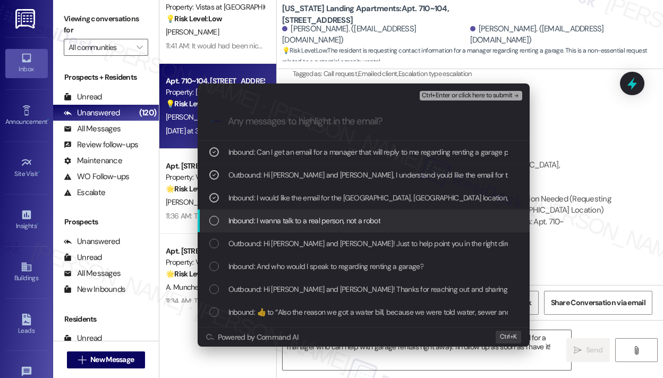
click at [379, 223] on div "Inbound: I wanna talk to a real person, not a robot" at bounding box center [364, 221] width 311 height 12
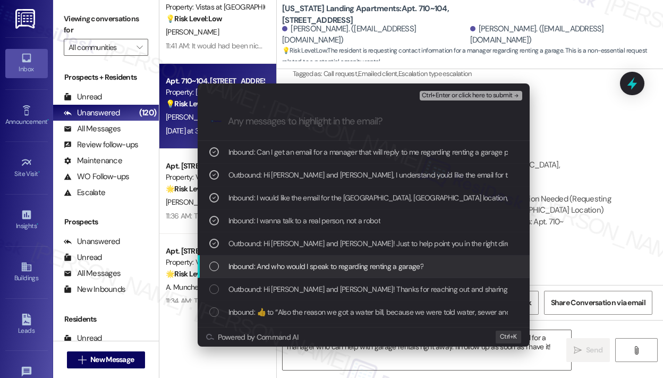
click at [379, 270] on span "Inbound: And who would I speak to regarding renting a garage?" at bounding box center [326, 267] width 195 height 12
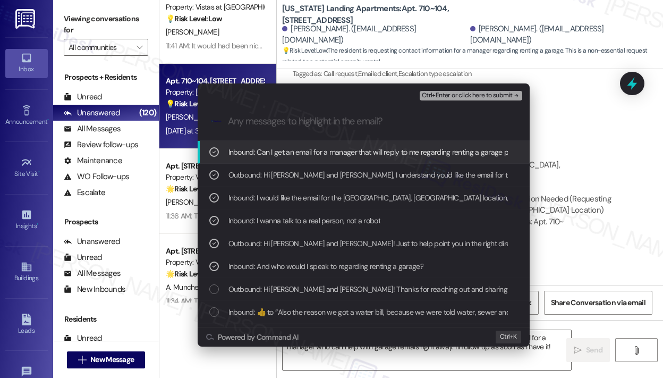
click at [454, 97] on span "Ctrl+Enter or click here to submit" at bounding box center [467, 95] width 91 height 7
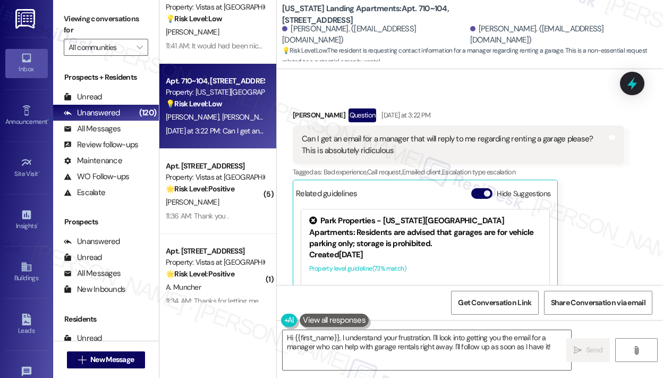
scroll to position [4153, 0]
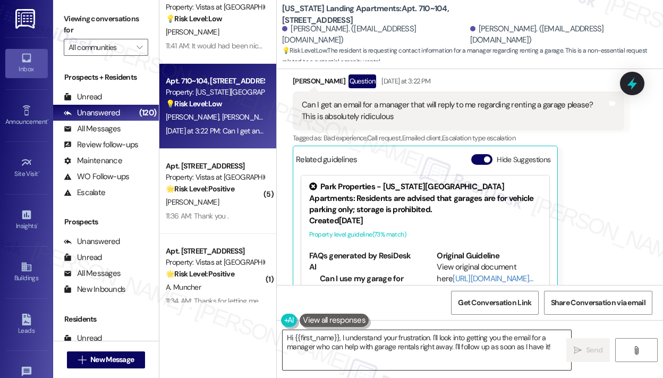
click at [483, 345] on textarea "Hi {{first_name}}, I understand your frustration. I'll look into getting you th…" at bounding box center [427, 350] width 289 height 40
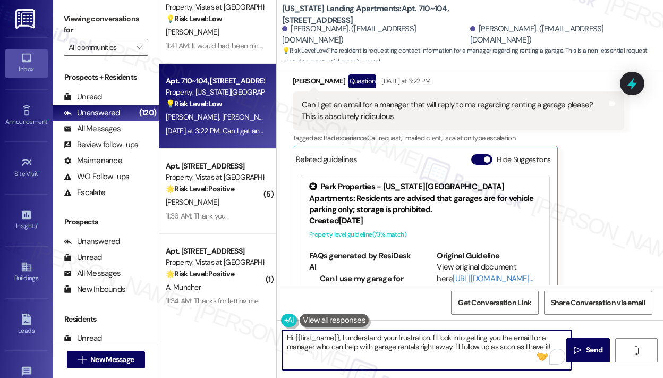
click at [483, 346] on textarea "Hi {{first_name}}, I understand your frustration. I'll look into getting you th…" at bounding box center [427, 350] width 289 height 40
click at [581, 346] on icon "" at bounding box center [578, 350] width 8 height 9
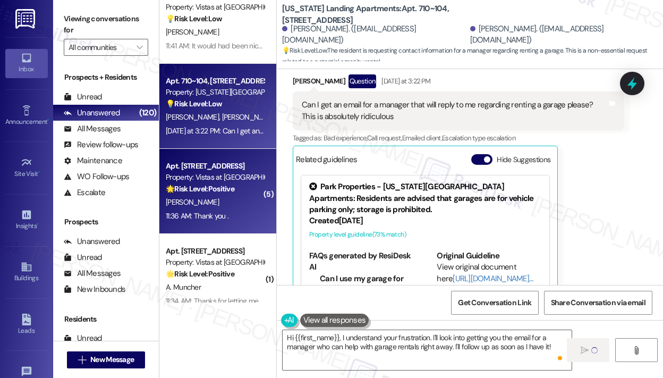
click at [242, 223] on div "11:36 AM: Thank you . 11:36 AM: Thank you ." at bounding box center [215, 215] width 100 height 13
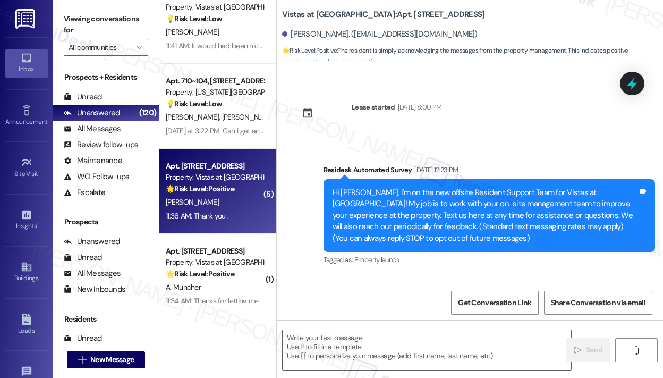
scroll to position [6076, 0]
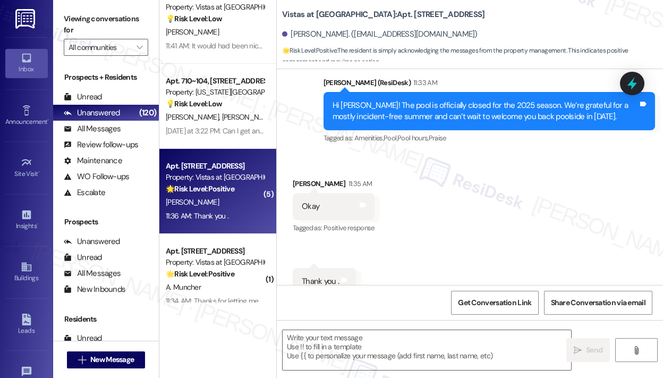
type textarea "Fetching suggested responses. Please feel free to read through the conversation…"
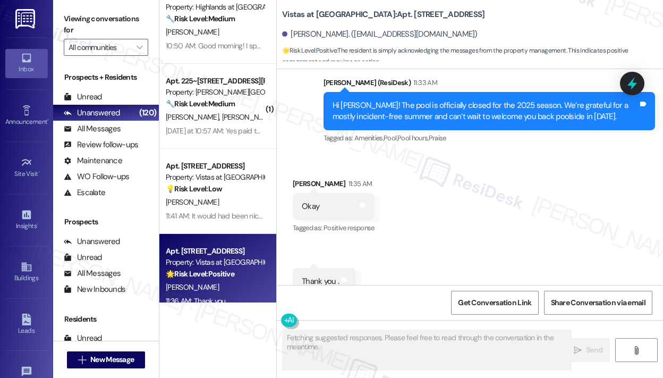
click at [447, 208] on div "Received via SMS Linda Gibson 11:35 AM Okay Tags and notes Tagged as: Positive …" at bounding box center [470, 236] width 387 height 165
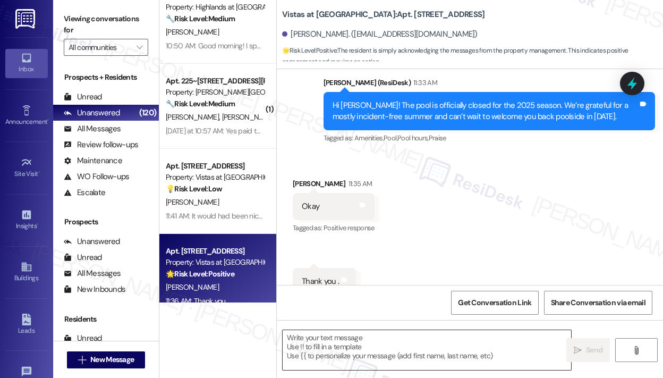
click at [372, 339] on textarea at bounding box center [427, 350] width 289 height 40
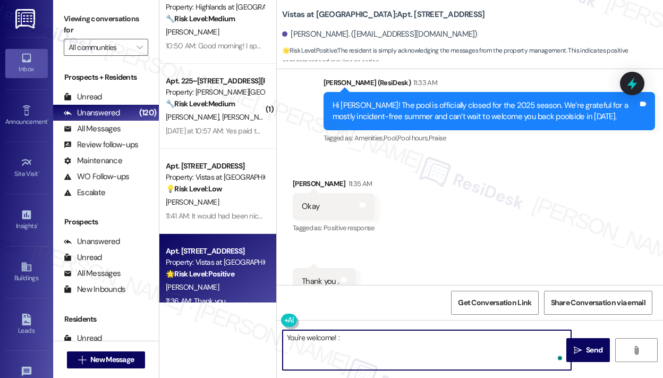
type textarea "You're welcome! :)"
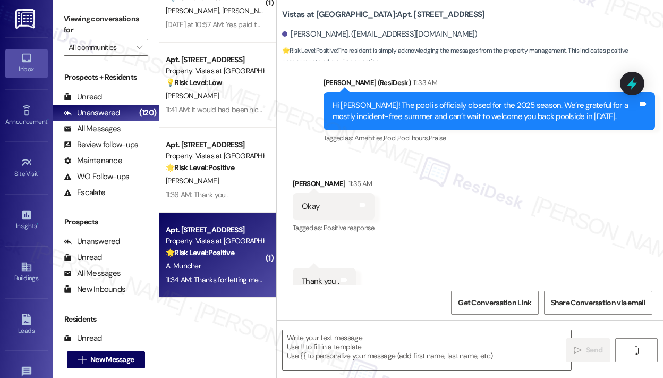
type textarea "Fetching suggested responses. Please feel free to read through the conversation…"
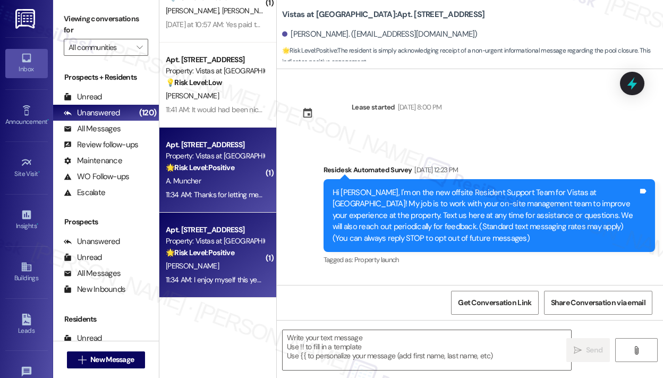
scroll to position [5708, 0]
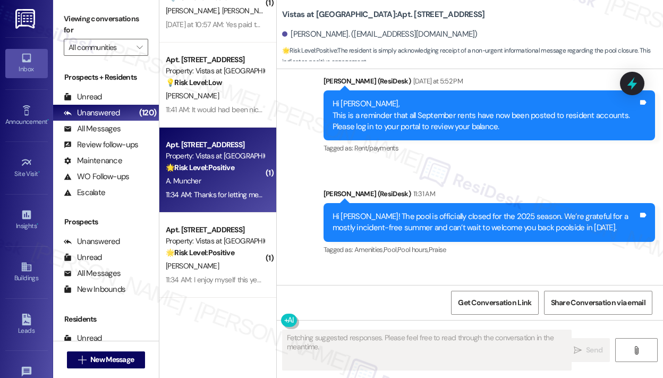
click at [502, 265] on div "Received via SMS Angela Muncher 11:34 AM Thanks for letting me know Tags and no…" at bounding box center [470, 310] width 387 height 90
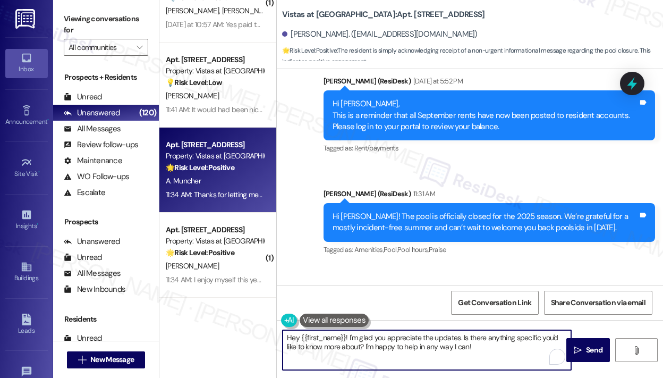
click at [404, 348] on textarea "Hey {{first_name}}! I'm glad you appreciate the updates. Is there anything spec…" at bounding box center [427, 350] width 289 height 40
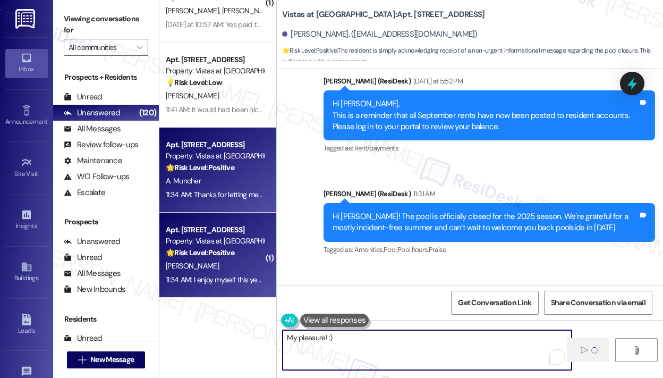
type textarea "My pleasure! :)"
click at [231, 246] on div "Property: Vistas at [GEOGRAPHIC_DATA]" at bounding box center [215, 241] width 98 height 11
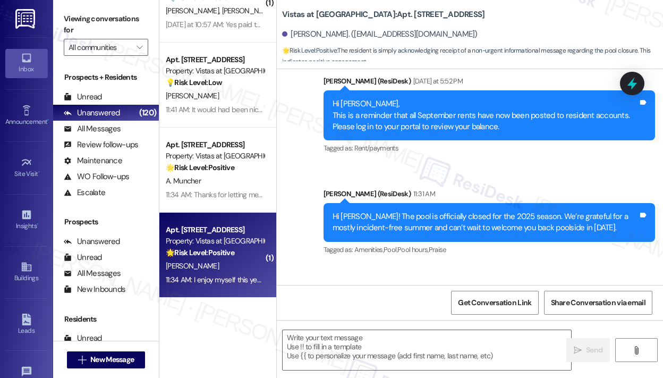
type textarea "Fetching suggested responses. Please feel free to read through the conversation…"
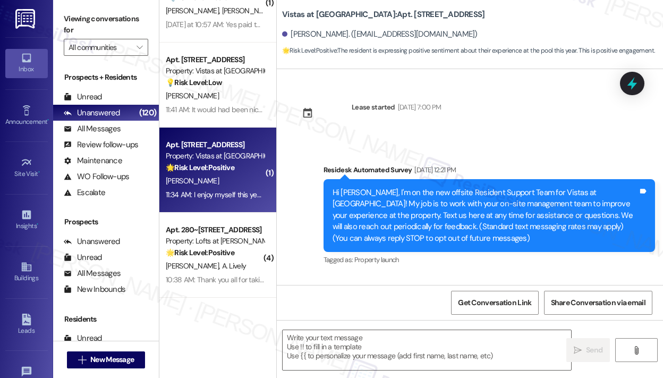
scroll to position [6261, 0]
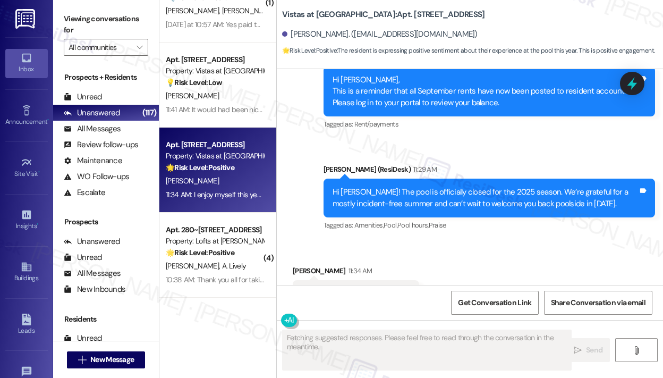
click at [537, 241] on div "Received via SMS Molissa Braxton 11:34 AM I enjoy myself this year at pool Tags…" at bounding box center [470, 286] width 387 height 90
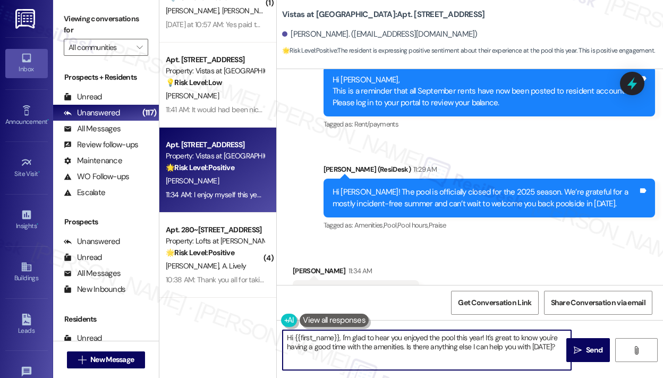
click at [421, 349] on textarea "Hi {{first_name}}, I'm glad to hear you enjoyed the pool this year! It's great …" at bounding box center [427, 350] width 289 height 40
click at [419, 349] on textarea "Hi {{first_name}}, I'm glad to hear you enjoyed the pool this year! It's great …" at bounding box center [427, 350] width 289 height 40
click at [480, 348] on textarea "Hi {{first_name}}, I'm glad to hear you enjoyed the pool this year! It's great …" at bounding box center [427, 350] width 289 height 40
drag, startPoint x: 407, startPoint y: 347, endPoint x: 553, endPoint y: 385, distance: 151.6
click at [553, 377] on html "Inbox Go to Inbox Announcement • Send A Text Announcement Site Visit • Go to Si…" at bounding box center [331, 189] width 663 height 378
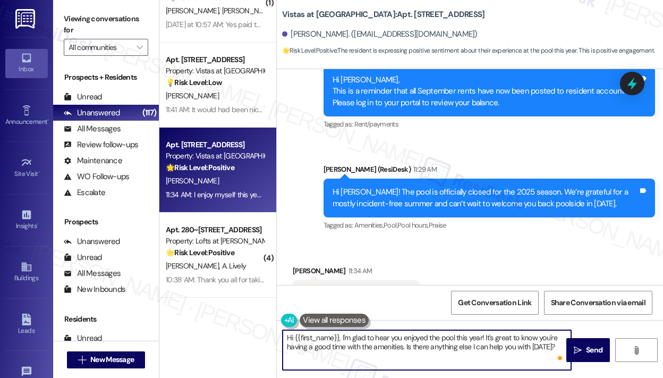
type textarea "Hi {{first_name}}, I'm glad to hear you enjoyed the pool this year! It's great …"
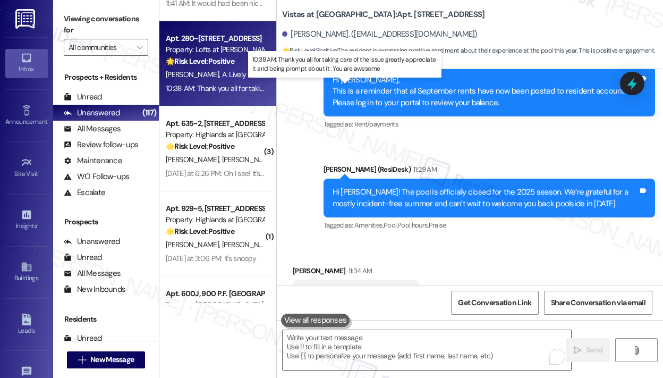
click at [225, 90] on div "10:38 AM: Thank you all for taking care of the issue greatly appreciate it and …" at bounding box center [347, 88] width 362 height 10
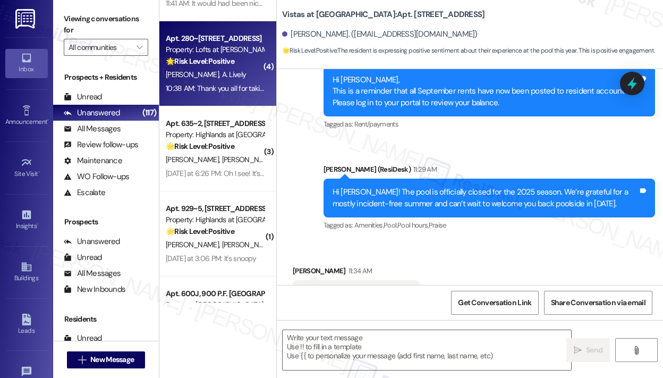
type textarea "Fetching suggested responses. Please feel free to read through the conversation…"
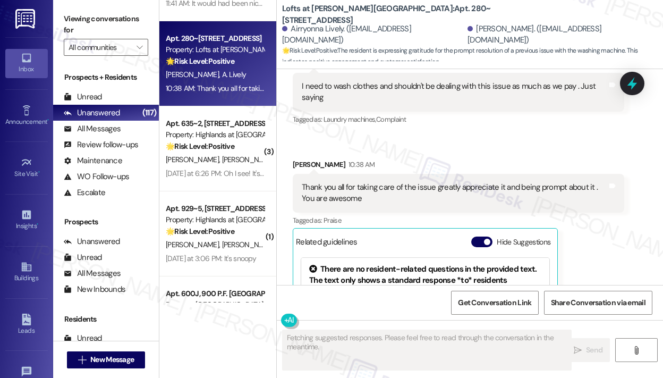
scroll to position [6106, 0]
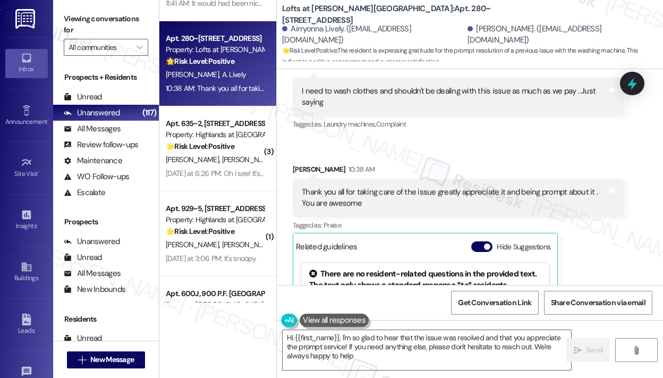
type textarea "Hi {{first_name}}, I'm so glad to hear that the issue was resolved and that you…"
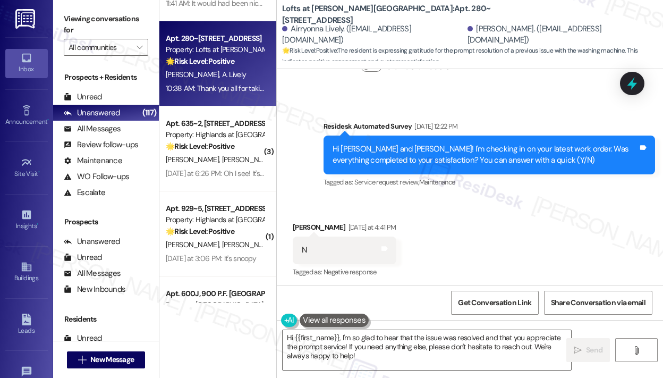
scroll to position [5787, 0]
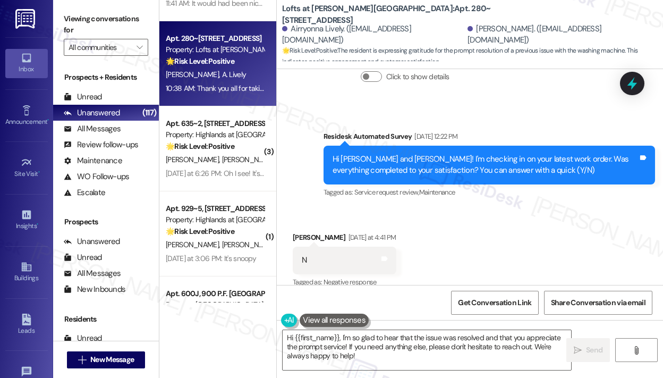
click at [632, 82] on icon at bounding box center [632, 83] width 13 height 16
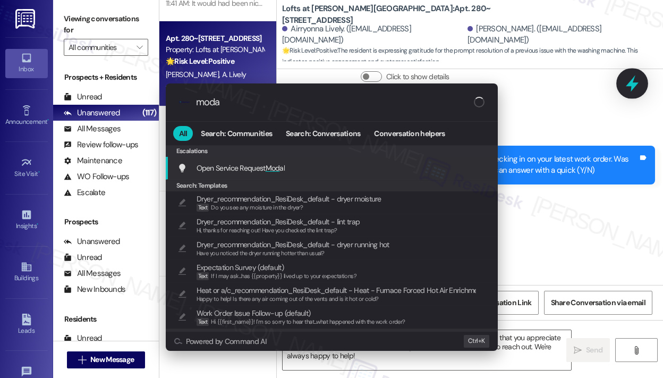
type input "modal"
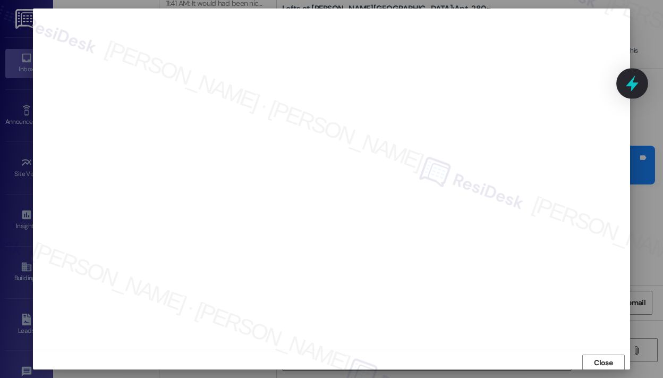
scroll to position [2, 0]
click at [603, 355] on button "Close" at bounding box center [604, 360] width 43 height 17
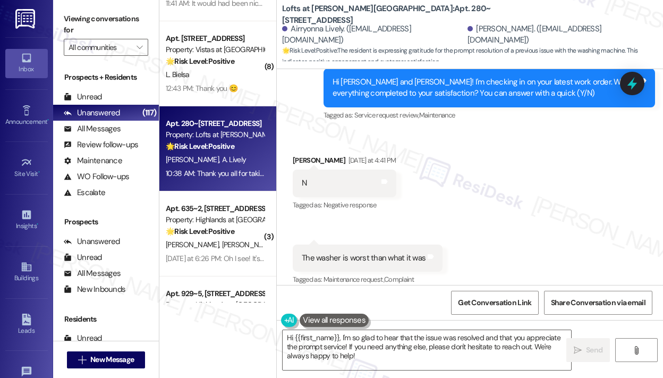
scroll to position [5946, 0]
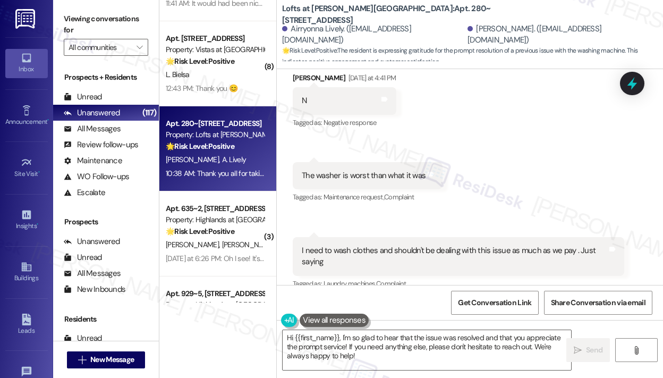
click at [355, 170] on div "The washer is worst than what it was" at bounding box center [364, 175] width 124 height 11
copy div "The washer is worst than what it was Tags and notes"
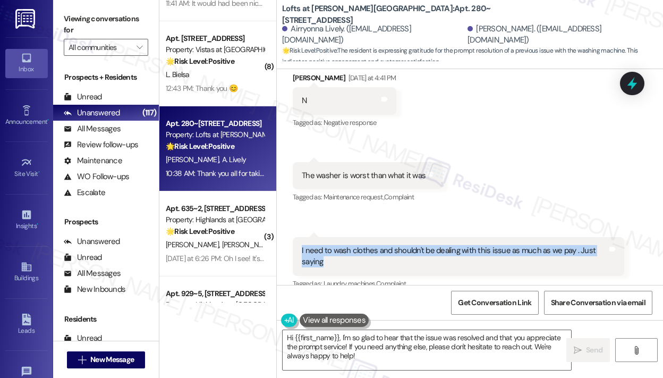
drag, startPoint x: 358, startPoint y: 236, endPoint x: 301, endPoint y: 223, distance: 58.8
click at [301, 245] on div "I need to wash clothes and shouldn't be dealing with this issue as much as we p…" at bounding box center [455, 256] width 308 height 23
copy div "I need to wash clothes and shouldn't be dealing with this issue as much as we p…"
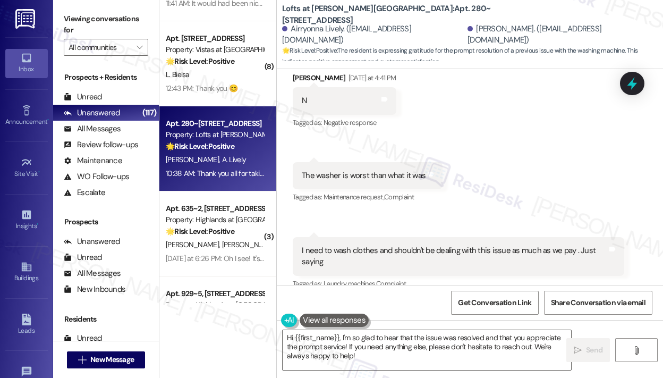
click at [464, 183] on div "Received via SMS Demetria Lively Yesterday at 4:41 PM N Tags and notes Tagged a…" at bounding box center [470, 313] width 387 height 531
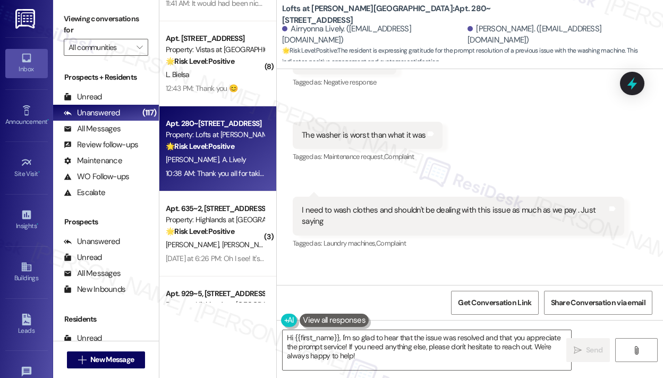
scroll to position [6053, 0]
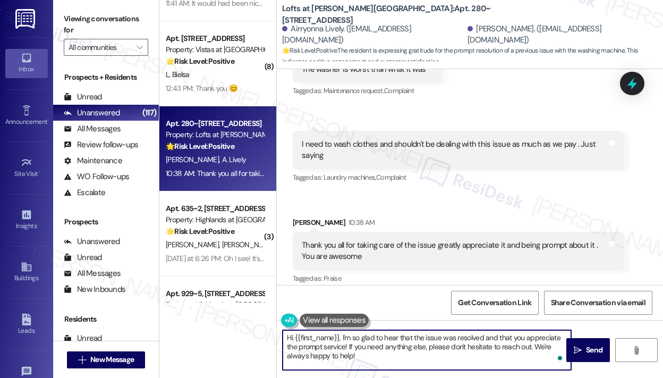
drag, startPoint x: 379, startPoint y: 366, endPoint x: 354, endPoint y: 344, distance: 32.8
click at [341, 335] on textarea "Hi {{first_name}}, I'm so glad to hear that the issue was resolved and that you…" at bounding box center [427, 350] width 289 height 40
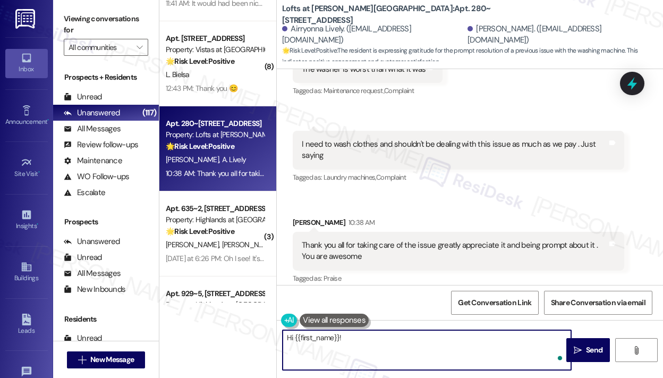
paste textarea "Thank you for reaching out — I understand the washer issue has gotten worse, an…"
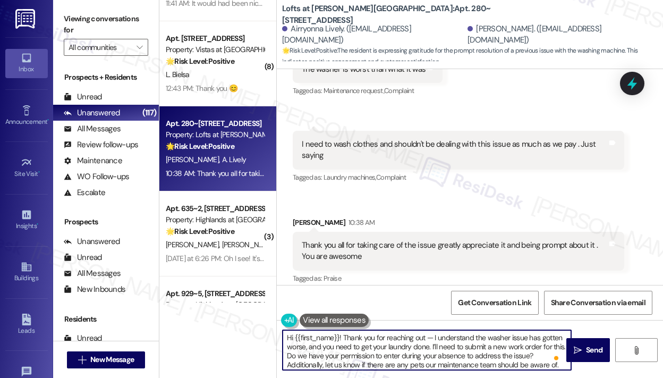
scroll to position [2, 0]
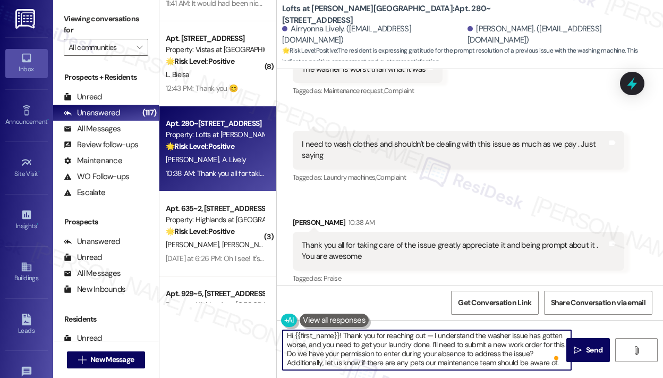
type textarea "Hi {{first_name}}! Thank you for reaching out — I understand the washer issue h…"
click at [455, 170] on div "Tagged as: Laundry machines , Click to highlight conversations about Laundry ma…" at bounding box center [459, 177] width 332 height 15
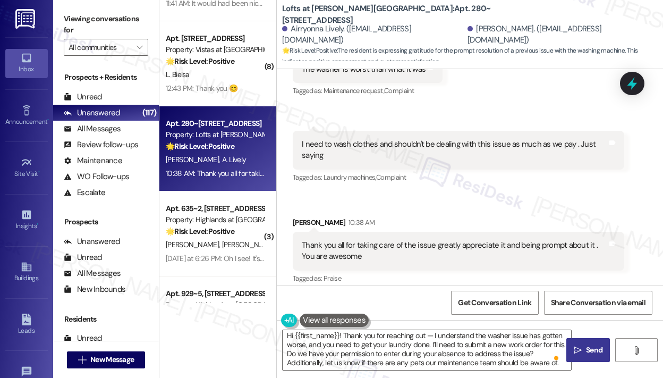
click at [583, 351] on span " Send" at bounding box center [588, 350] width 33 height 11
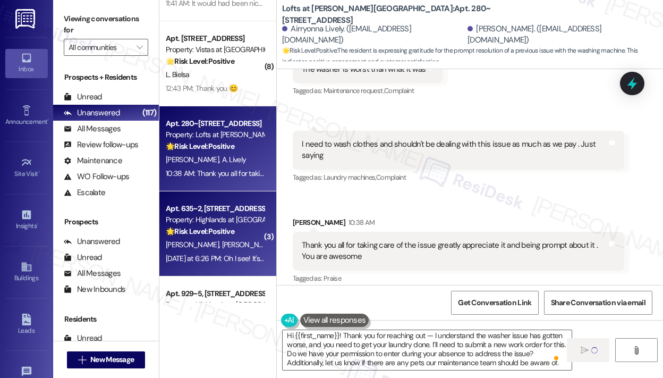
click at [222, 247] on span "B. Janssen" at bounding box center [248, 245] width 53 height 10
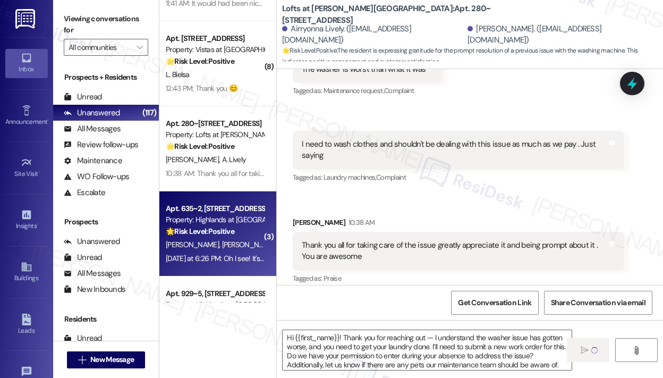
type textarea "Fetching suggested responses. Please feel free to read through the conversation…"
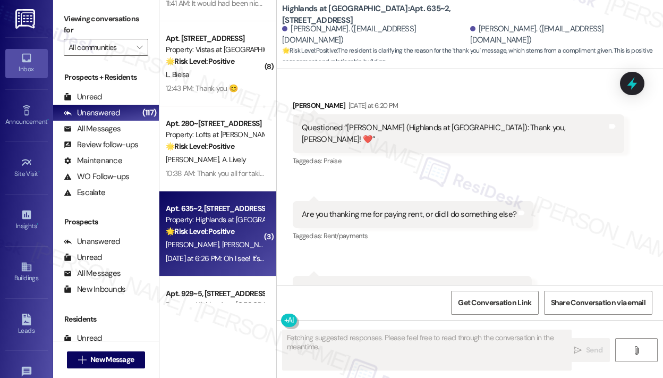
scroll to position [1442, 0]
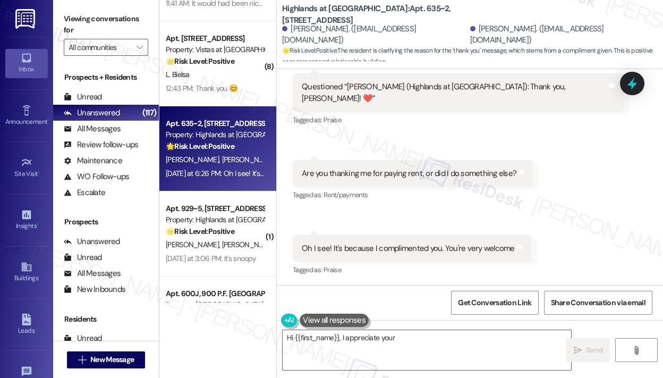
click at [228, 166] on div "A. Schauer B. Janssen" at bounding box center [215, 159] width 100 height 13
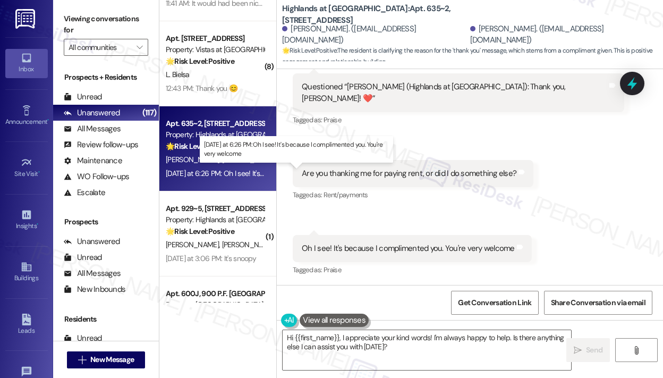
click at [229, 169] on div "Yesterday at 6:26 PM: Oh I see! It's because I complimented you. You're very we…" at bounding box center [291, 174] width 251 height 10
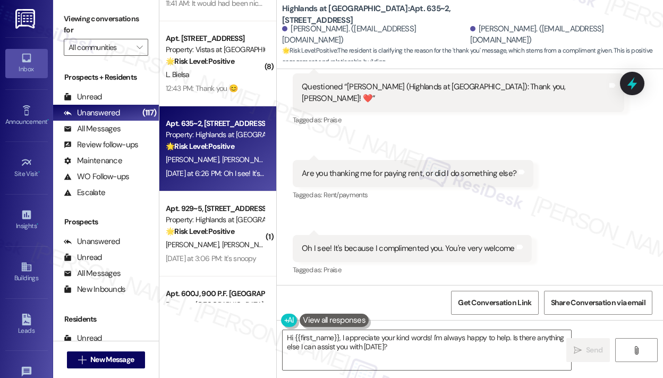
click at [559, 216] on div "Received via SMS Anne Schauer Yesterday at 6:20 PM Questioned “Sarah (Highlands…" at bounding box center [470, 160] width 387 height 251
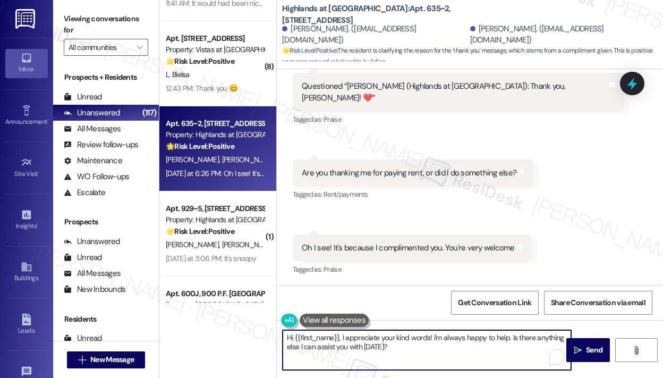
drag, startPoint x: 409, startPoint y: 349, endPoint x: 274, endPoint y: 340, distance: 135.3
click at [274, 340] on div "Apt. 867~103, 535 II Blackrock Drive Property: Highlands at Huckleberry Ridge A…" at bounding box center [411, 189] width 504 height 378
drag, startPoint x: 401, startPoint y: 340, endPoint x: 283, endPoint y: 339, distance: 118.6
click at [283, 339] on textarea "I am sorry if I made you confused." at bounding box center [427, 350] width 289 height 40
paste textarea "’m sorry if I caused any confusion."
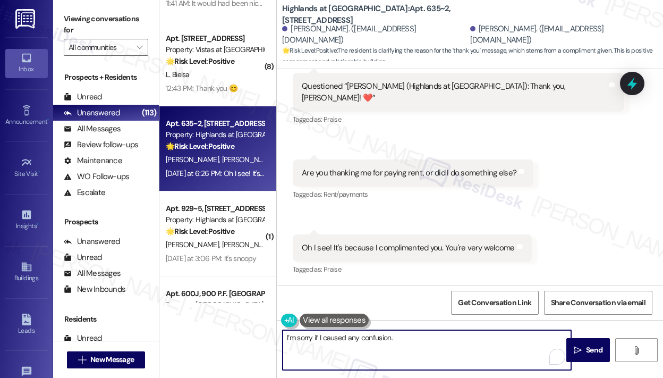
type textarea "I’m sorry if I caused any confusion."
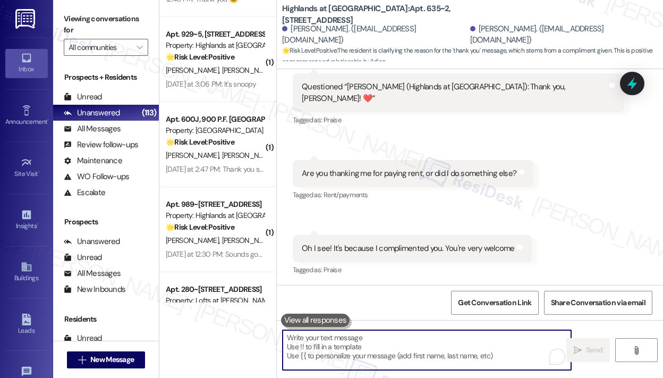
scroll to position [851, 0]
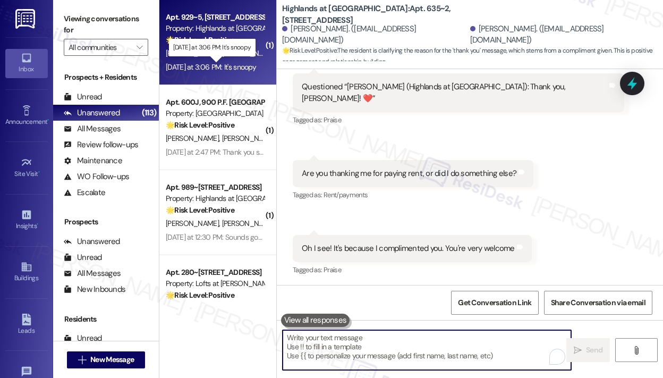
click at [230, 64] on div "Yesterday at 3:06 PM: It's snoopy Yesterday at 3:06 PM: It's snoopy" at bounding box center [211, 67] width 90 height 10
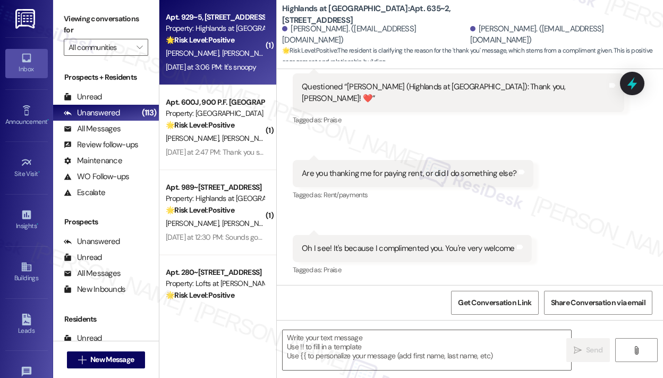
type textarea "Fetching suggested responses. Please feel free to read through the conversation…"
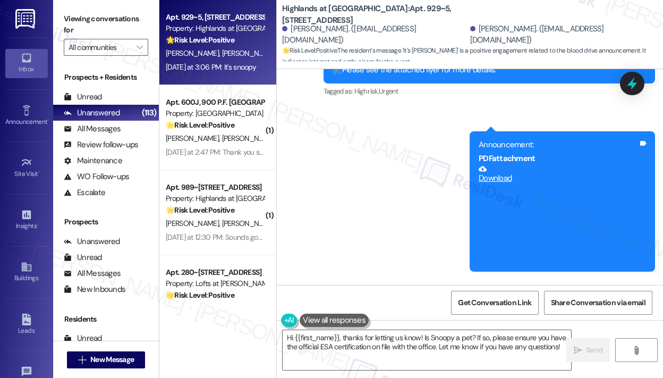
scroll to position [13516, 0]
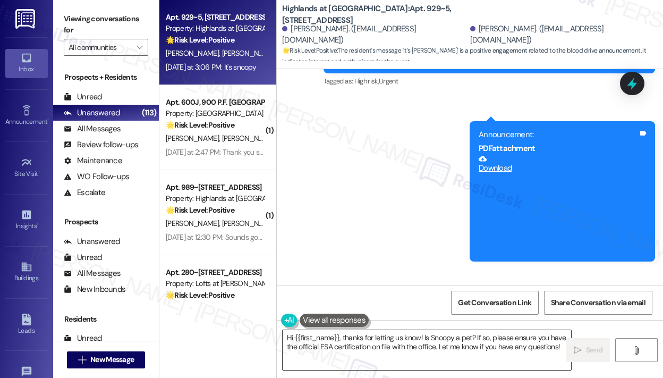
click at [451, 340] on textarea "Hi {{first_name}}, thanks for letting us know! Is Snoopy a pet? If so, please e…" at bounding box center [427, 350] width 289 height 40
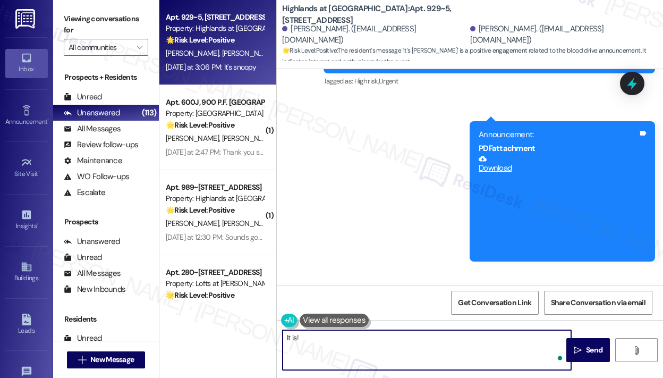
type textarea "It is!"
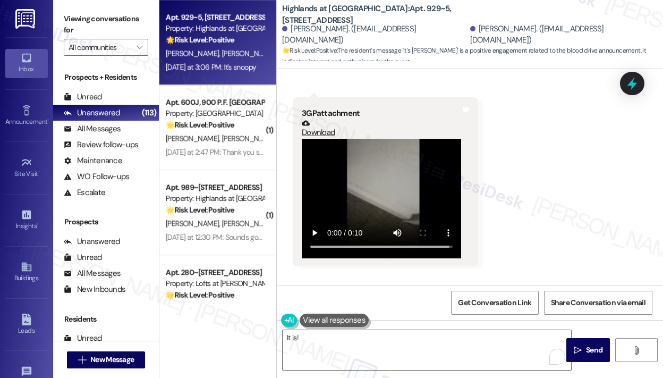
scroll to position [8040, 0]
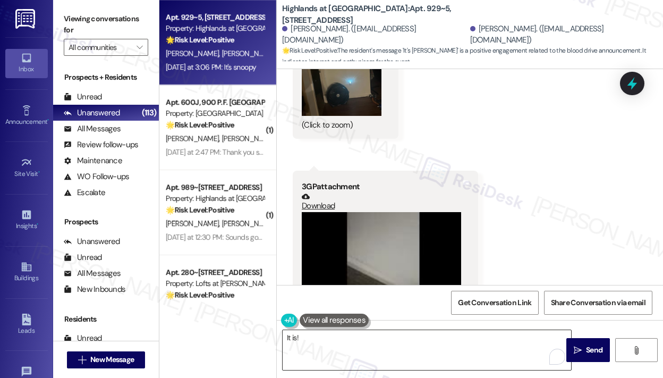
click at [464, 332] on textarea "It is!" at bounding box center [427, 350] width 289 height 40
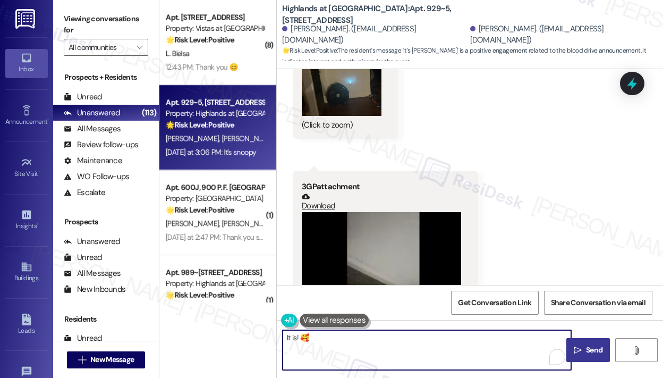
type textarea "It is! 🥰"
click at [579, 349] on icon "" at bounding box center [578, 350] width 8 height 9
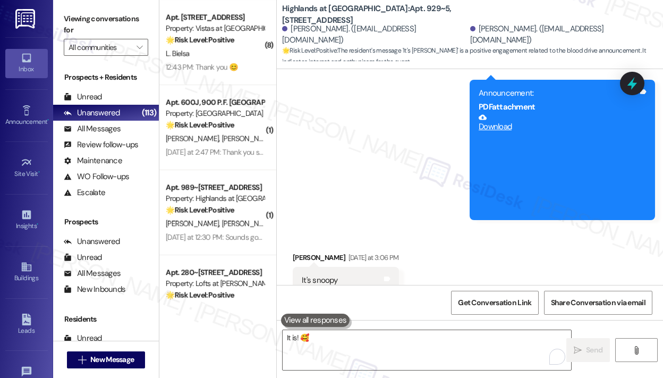
scroll to position [13590, 0]
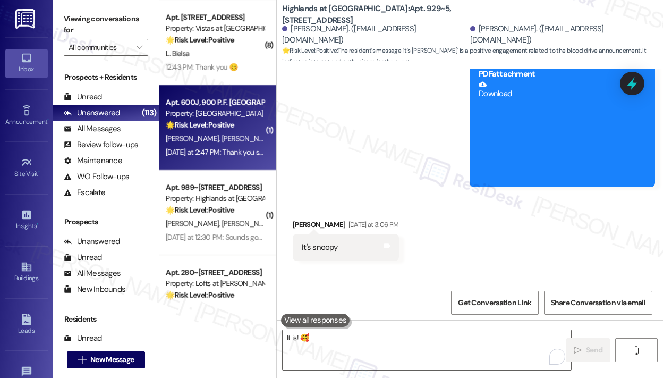
click at [236, 158] on div "Yesterday at 2:47 PM: Thank you so much! Yesterday at 2:47 PM: Thank you so muc…" at bounding box center [215, 152] width 100 height 13
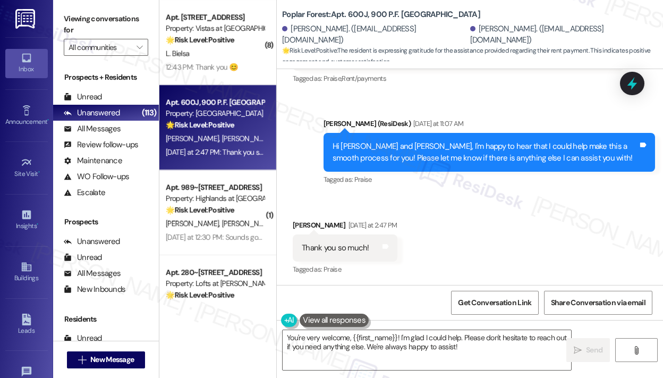
scroll to position [2001, 0]
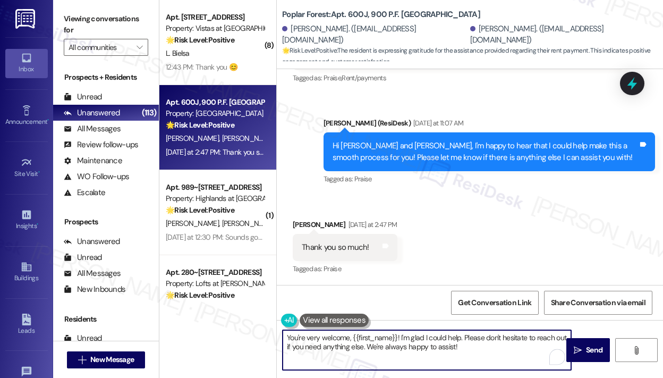
drag, startPoint x: 477, startPoint y: 346, endPoint x: 440, endPoint y: 363, distance: 41.4
click at [406, 342] on textarea "You're very welcome, {{first_name}}! I'm glad I could help. Please don't hesita…" at bounding box center [427, 350] width 289 height 40
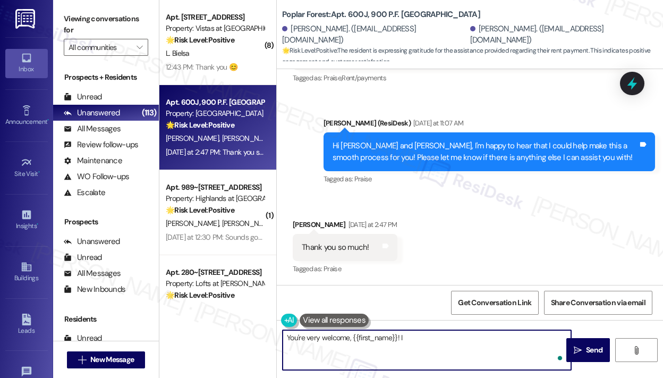
type textarea "You're very welcome, {{first_name}}!"
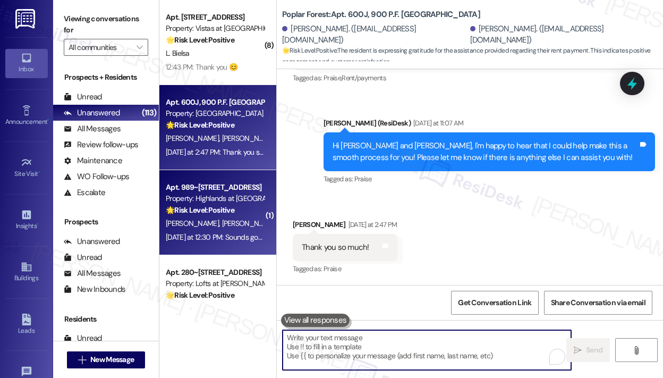
scroll to position [2001, 0]
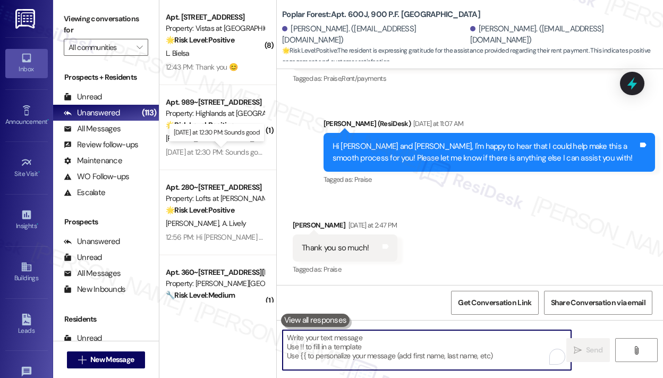
click at [235, 148] on div "Yesterday at 12:30 PM: Sounds good Yesterday at 12:30 PM: Sounds good" at bounding box center [216, 152] width 100 height 10
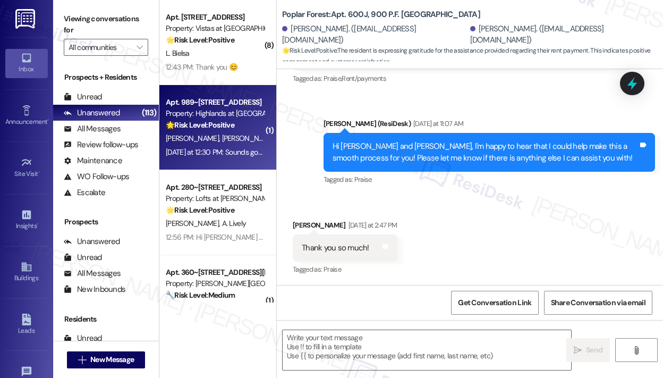
type textarea "Fetching suggested responses. Please feel free to read through the conversation…"
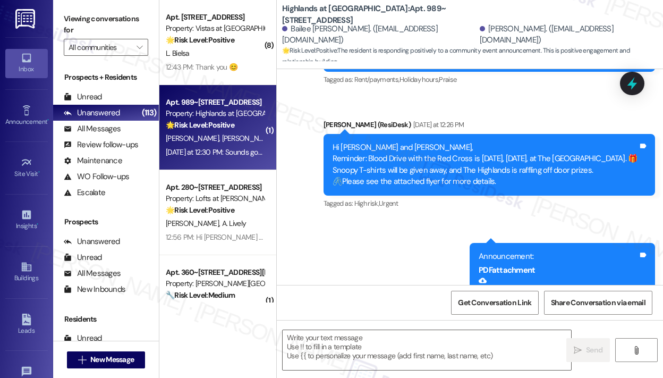
type textarea "Fetching suggested responses. Please feel free to read through the conversation…"
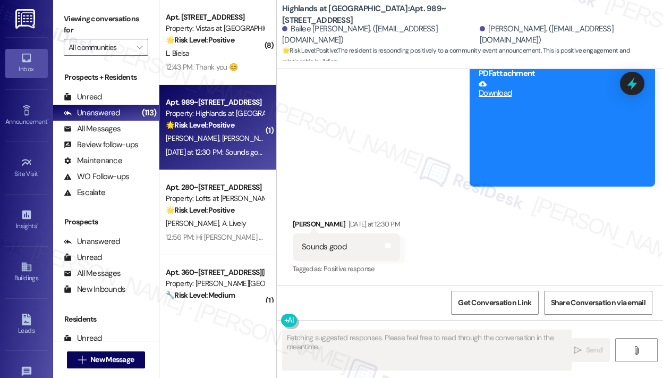
scroll to position [624, 0]
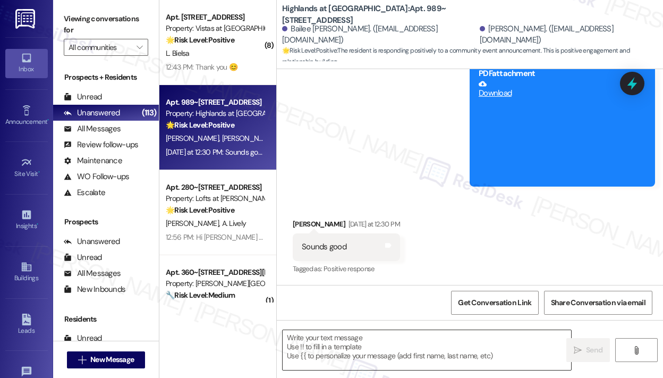
click at [330, 348] on textarea at bounding box center [427, 350] width 289 height 40
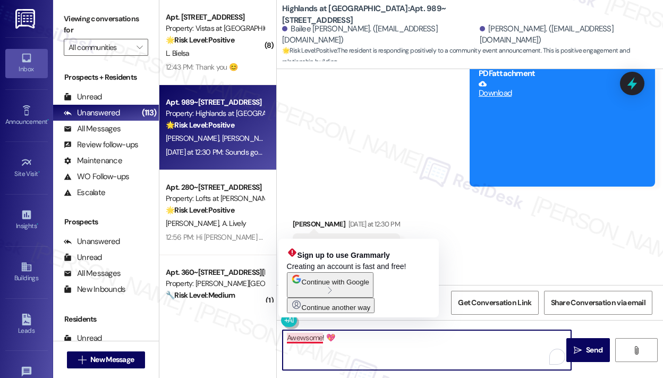
click at [309, 338] on textarea "Awewsome! 💖" at bounding box center [427, 350] width 289 height 40
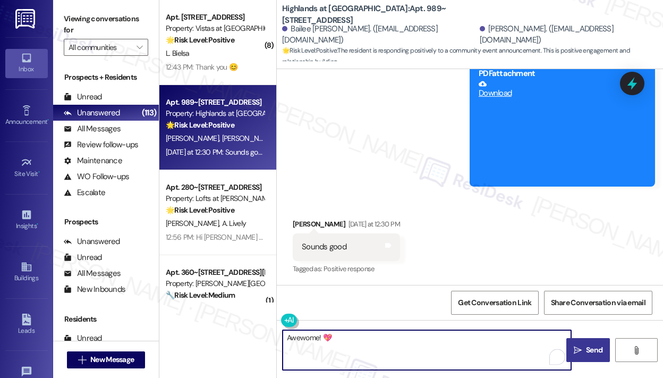
type textarea "Awewome! 💖"
click at [581, 351] on icon "" at bounding box center [578, 350] width 8 height 9
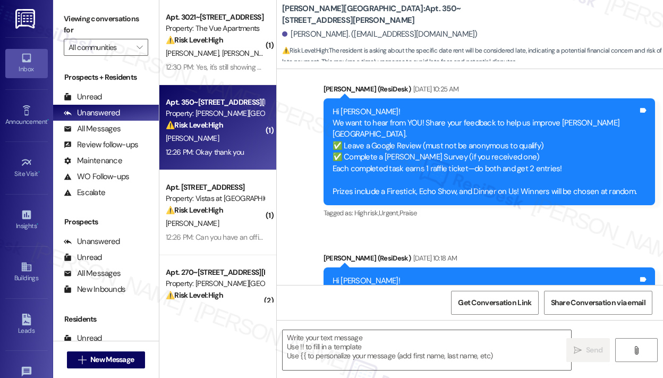
type textarea "Fetching suggested responses. Please feel free to read through the conversation…"
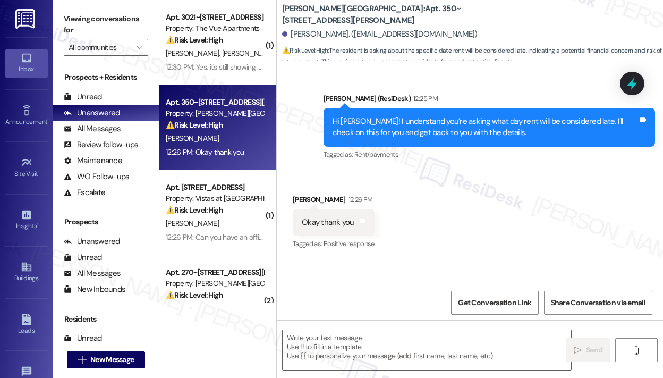
scroll to position [2648, 0]
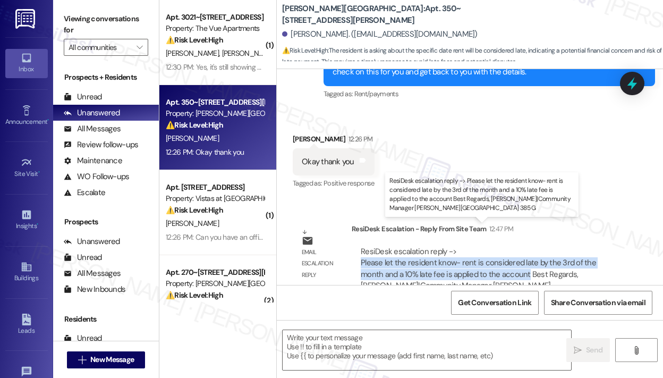
drag, startPoint x: 527, startPoint y: 251, endPoint x: 362, endPoint y: 242, distance: 165.6
click at [362, 246] on div "ResiDesk escalation reply -> Please let the resident know- rent is considered l…" at bounding box center [479, 274] width 236 height 56
copy div "Please let the resident know- rent is considered late by the 3rd of the month a…"
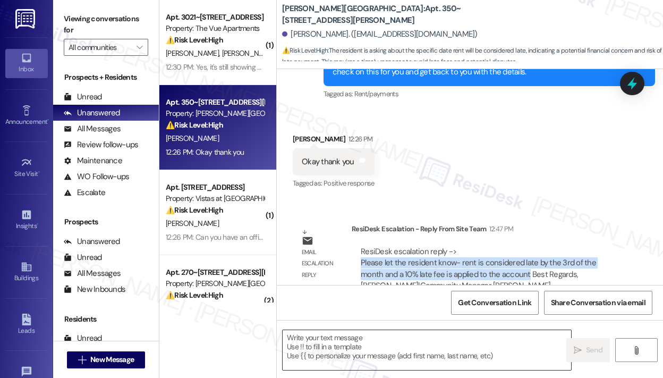
click at [383, 338] on textarea at bounding box center [427, 350] width 289 height 40
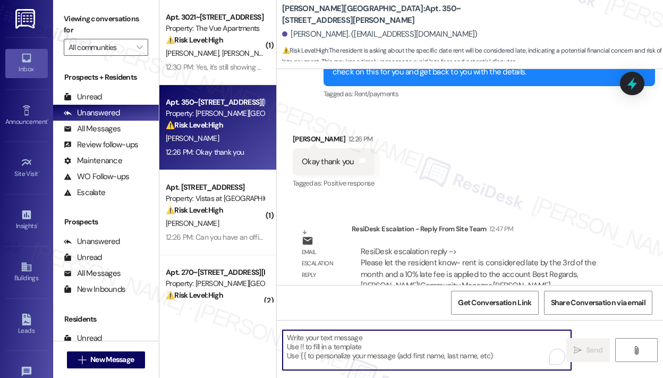
paste textarea "The site team asked me to share that rent is considered late after the 3rd of t…"
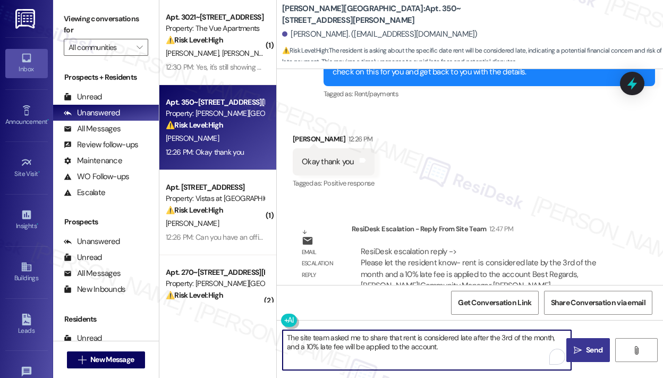
type textarea "The site team asked me to share that rent is considered late after the 3rd of t…"
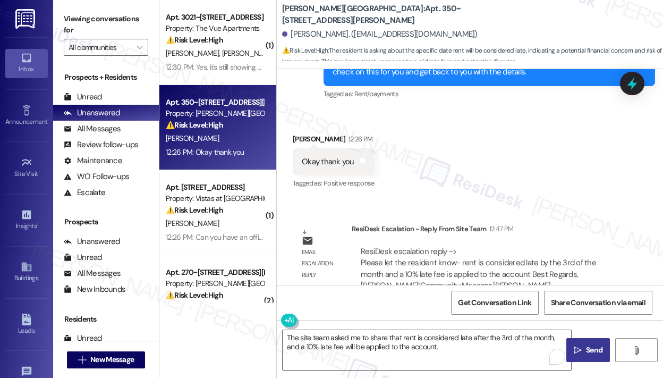
click at [594, 352] on span "Send" at bounding box center [594, 350] width 16 height 11
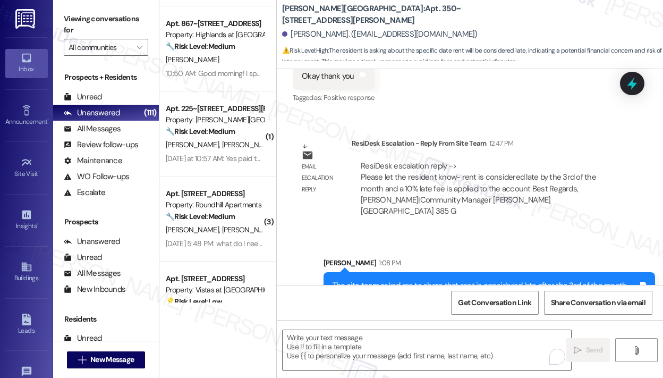
scroll to position [425, 0]
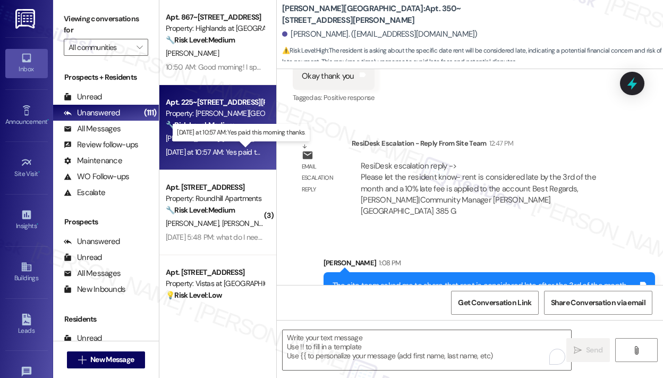
click at [220, 150] on div "Yesterday at 10:57 AM: Yes paid this morning thanks. Yesterday at 10:57 AM: Yes…" at bounding box center [240, 152] width 149 height 10
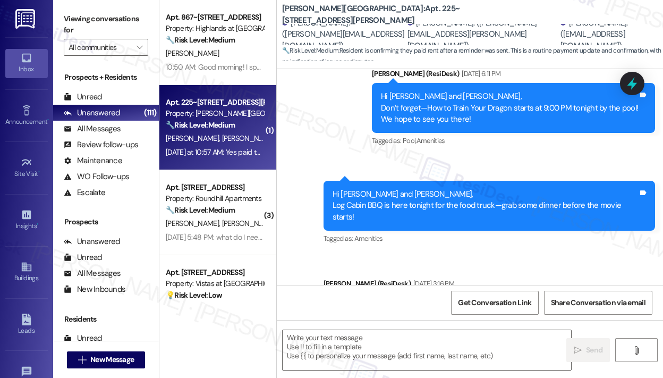
type textarea "Fetching suggested responses. Please feel free to read through the conversation…"
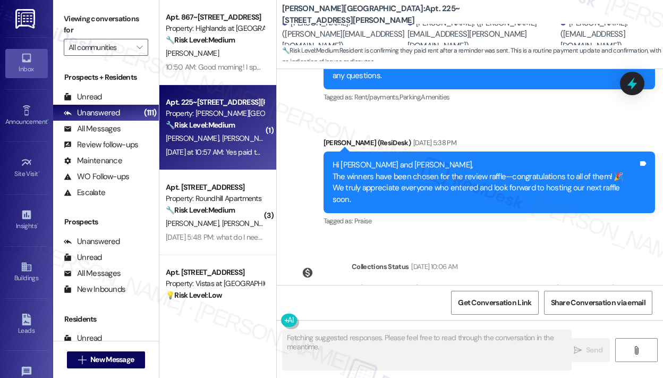
scroll to position [2916, 0]
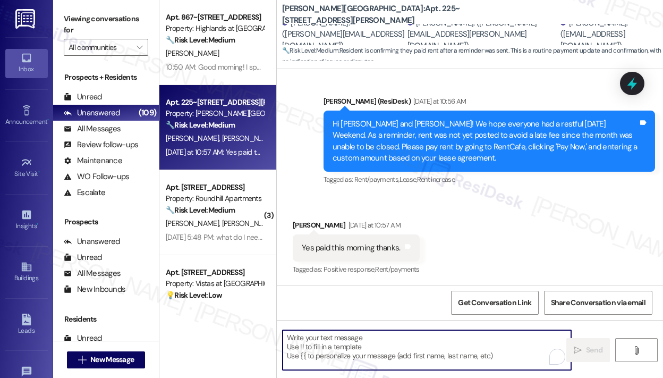
click at [313, 347] on textarea "To enrich screen reader interactions, please activate Accessibility in Grammarl…" at bounding box center [427, 350] width 289 height 40
paste textarea "Thank you for letting me know — I really appreciate you making the payment!"
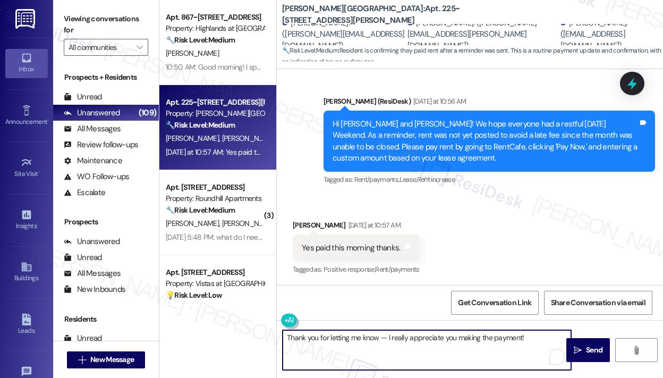
click at [376, 340] on textarea "Thank you for letting me know — I really appreciate you making the payment!" at bounding box center [427, 350] width 289 height 40
type textarea "Thank you for letting me know, Terri — I really appreciate you making the payme…"
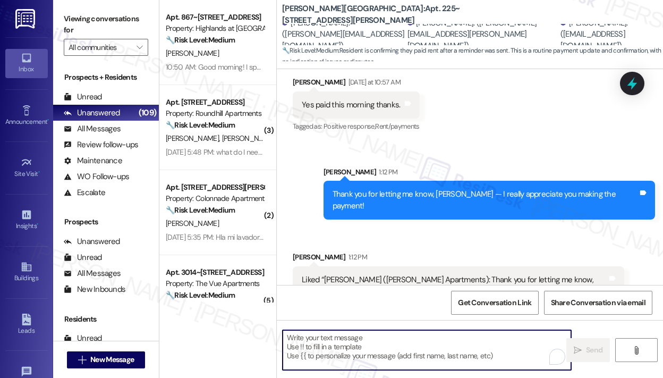
scroll to position [3075, 0]
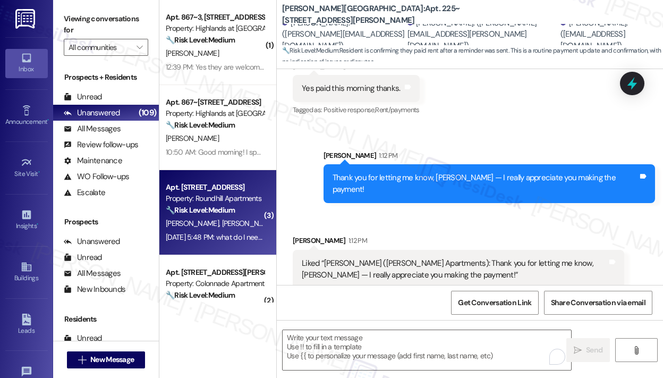
click at [230, 217] on div "K. Brown K. Brown" at bounding box center [215, 223] width 100 height 13
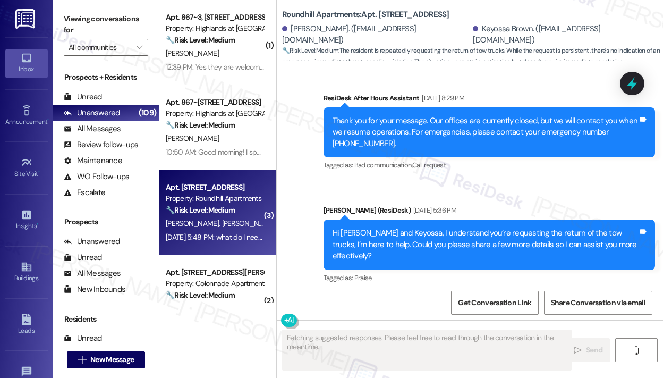
scroll to position [2323, 0]
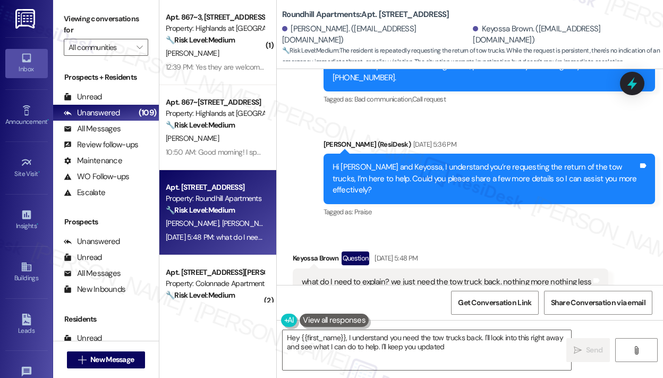
type textarea "Hey {{first_name}}, I understand you need the tow trucks back. I'll look into t…"
click at [449, 228] on div "Received via SMS Keyossa Brown Question Sep 01, 2025 at 5:48 PM what do I need …" at bounding box center [470, 274] width 387 height 92
click at [475, 228] on div "Received via SMS Keyossa Brown Question Sep 01, 2025 at 5:48 PM what do I need …" at bounding box center [470, 274] width 387 height 92
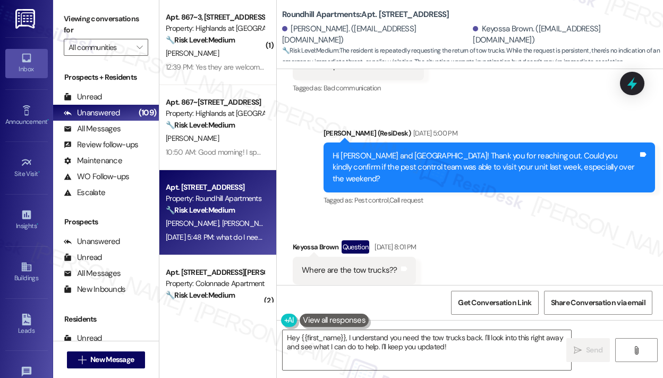
scroll to position [1728, 0]
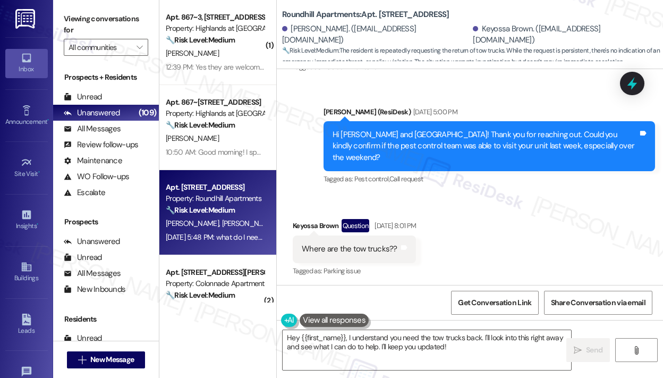
click at [350, 243] on div "Where are the tow trucks??" at bounding box center [350, 248] width 96 height 11
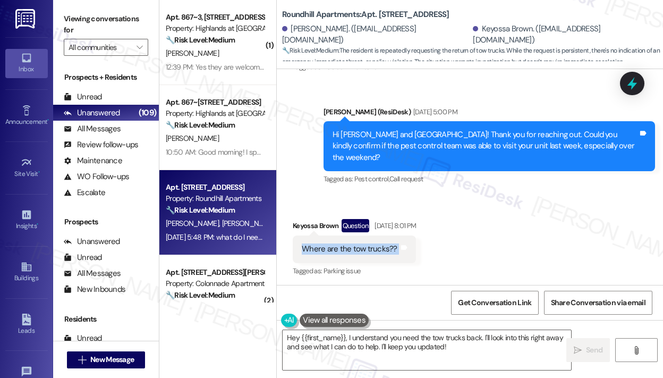
copy div "Where are the tow trucks?? Tags and notes"
click at [499, 253] on div "Received via SMS Keyossa Brown Question Aug 28, 2025 at 8:01 PM Where are the t…" at bounding box center [470, 241] width 387 height 92
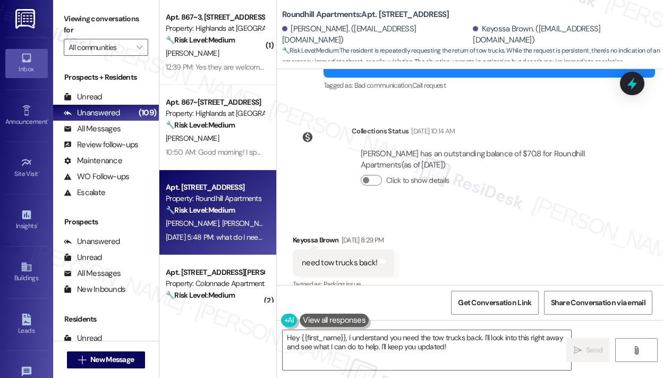
scroll to position [2047, 0]
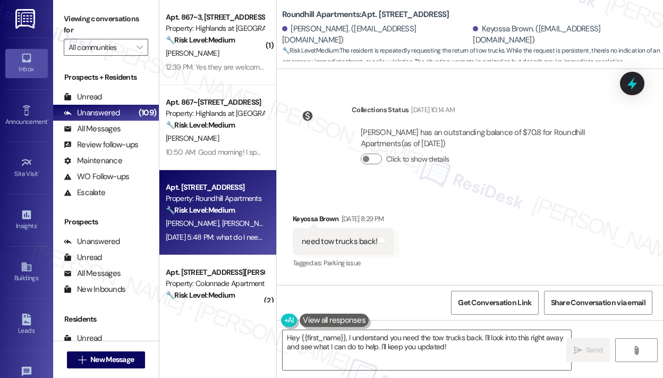
click at [338, 236] on div "need tow trucks back!" at bounding box center [339, 241] width 75 height 11
copy div "need tow trucks back! Tags and notes"
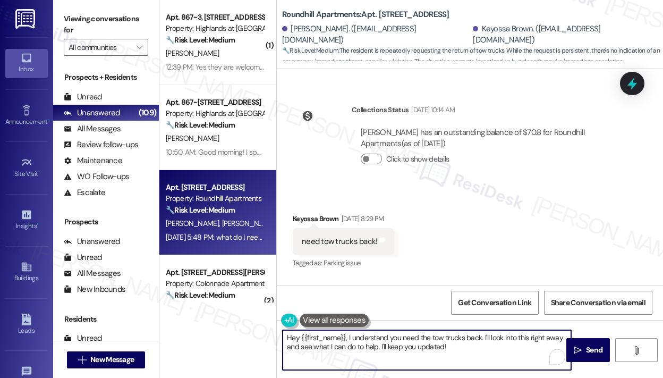
drag, startPoint x: 457, startPoint y: 350, endPoint x: 347, endPoint y: 338, distance: 110.7
click at [347, 338] on textarea "Hey {{first_name}}, I understand you need the tow trucks back. I'll look into t…" at bounding box center [427, 350] width 289 height 40
click at [628, 80] on icon at bounding box center [633, 83] width 18 height 18
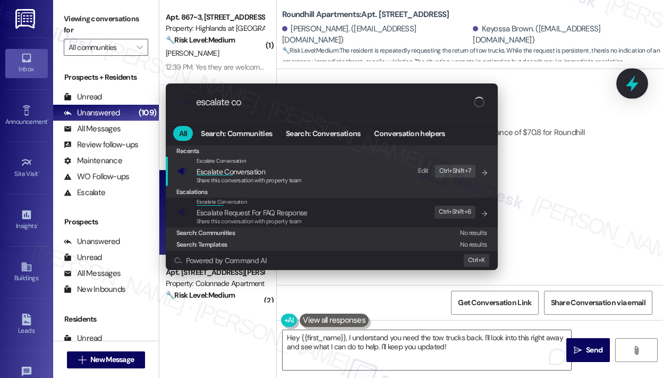
type input "escalate con"
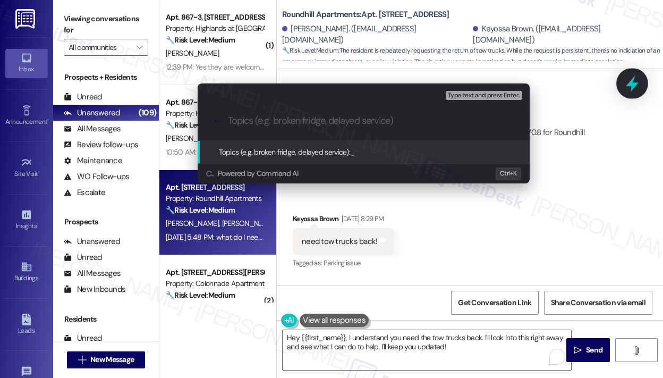
click at [628, 80] on div "Escalate Conversation High risk Topics (e.g. broken fridge, delayed service) An…" at bounding box center [331, 189] width 663 height 378
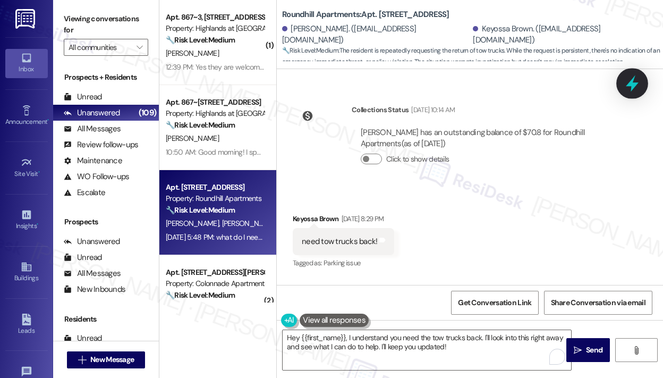
click at [628, 80] on icon at bounding box center [633, 83] width 18 height 18
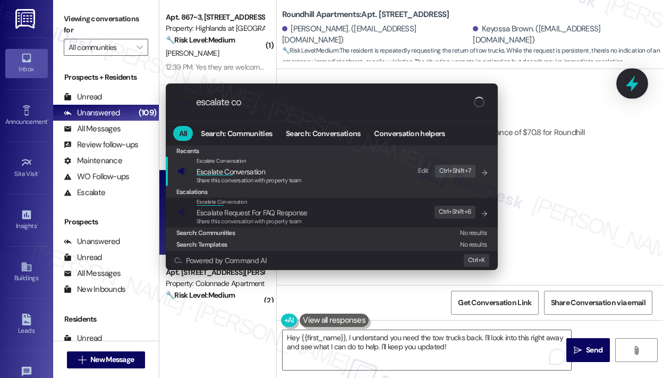
type input "escalate con"
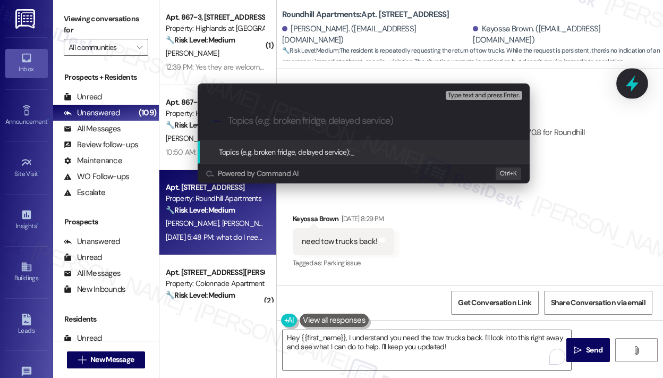
paste input "Request for Tow Trucks to Return to Property"
type input "Request for Tow Trucks to Return to Property"
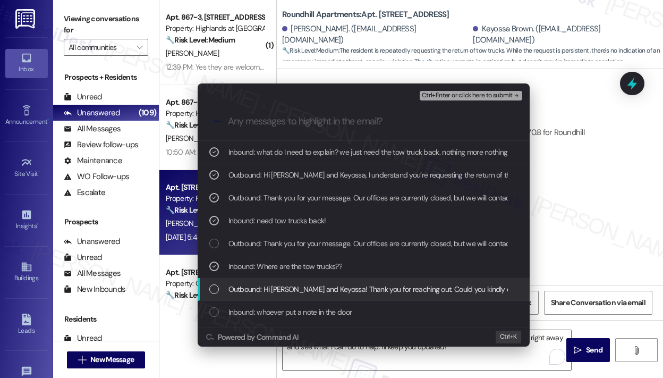
click at [471, 96] on span "Ctrl+Enter or click here to submit" at bounding box center [467, 95] width 91 height 7
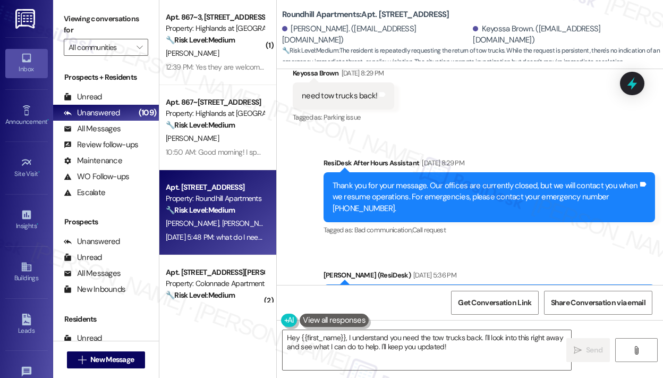
scroll to position [2323, 0]
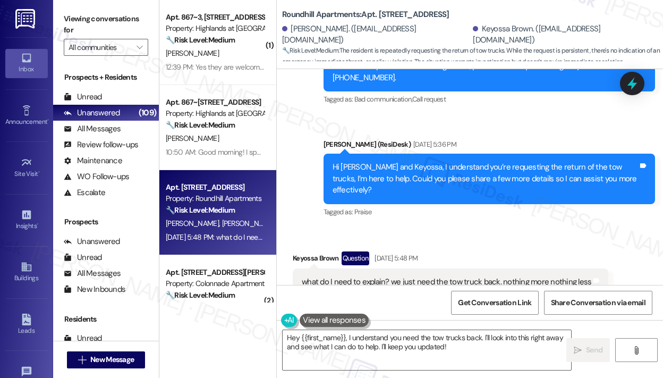
click at [571, 193] on div "Sent via SMS Sarah (ResiDesk) Sep 01, 2025 at 5:36 PM Hi Katina and Keyossa, I …" at bounding box center [490, 179] width 348 height 97
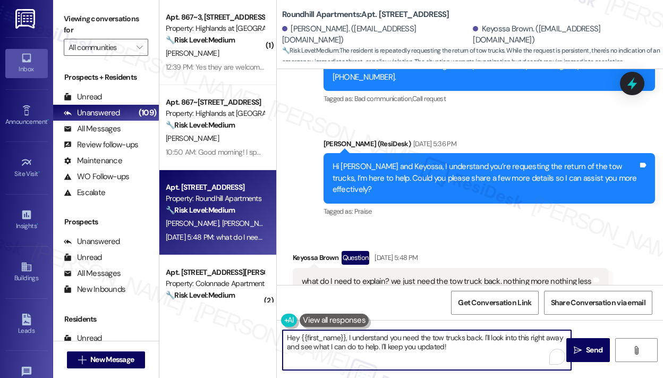
click at [486, 345] on textarea "Hey {{first_name}}, I understand you need the tow trucks back. I'll look into t…" at bounding box center [427, 350] width 289 height 40
click at [601, 346] on span "Send" at bounding box center [594, 350] width 16 height 11
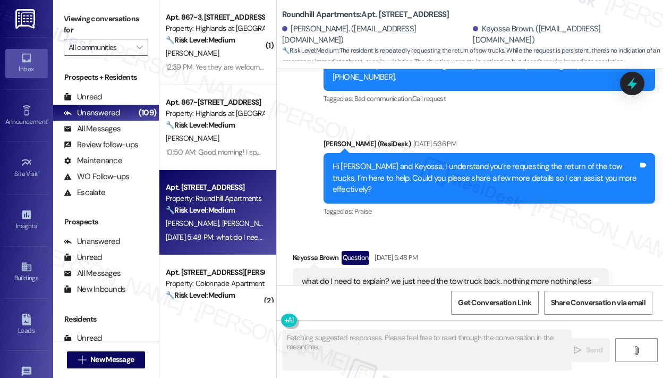
scroll to position [2323, 0]
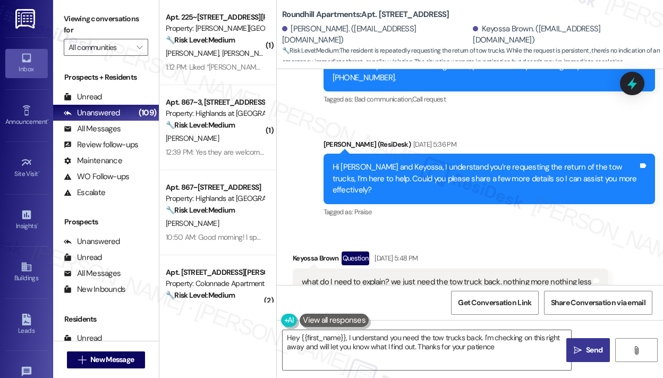
type textarea "Hey {{first_name}}, I understand you need the tow trucks back. I'm checking on …"
click at [416, 204] on div "Tagged as: Praise Click to highlight conversations about Praise" at bounding box center [490, 211] width 332 height 15
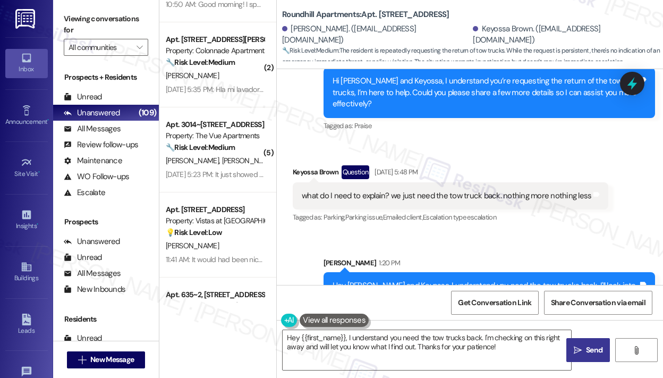
scroll to position [664, 0]
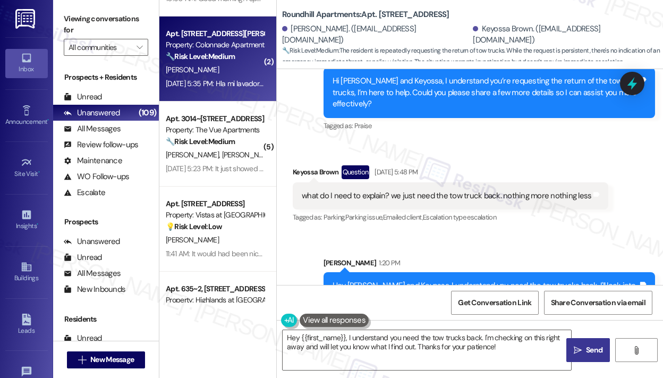
click at [222, 78] on div "Sep 01, 2025 at 5:35 PM: Hla mi lavadora esta mala sera q mela pueden chequiar …" at bounding box center [215, 83] width 100 height 13
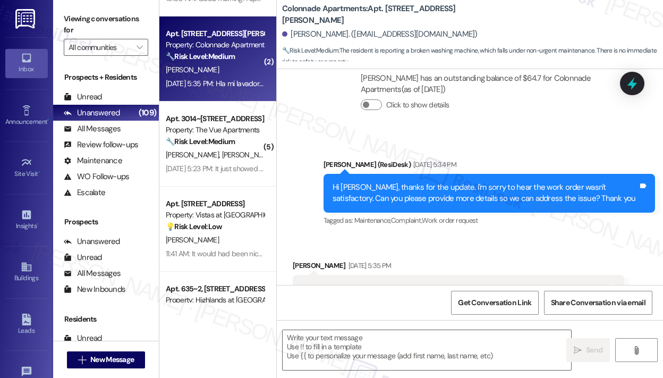
type textarea "Fetching suggested responses. Please feel free to read through the conversation…"
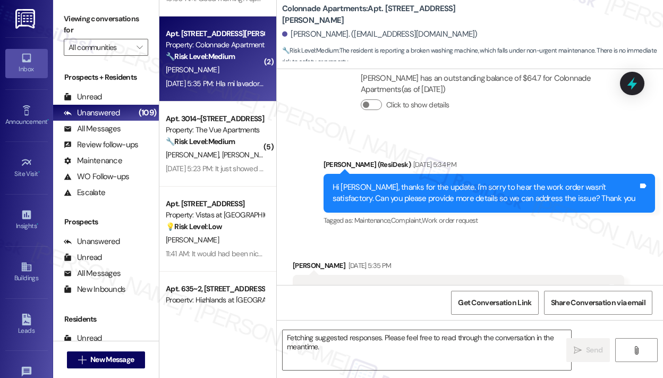
scroll to position [605, 0]
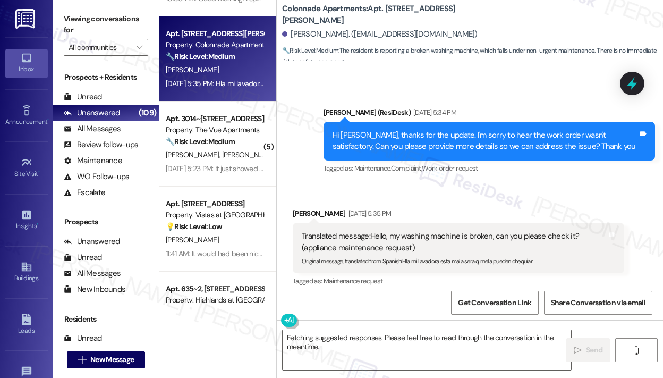
click at [442, 208] on div "Eileen Osullivan Sep 01, 2025 at 5:35 PM" at bounding box center [459, 215] width 332 height 15
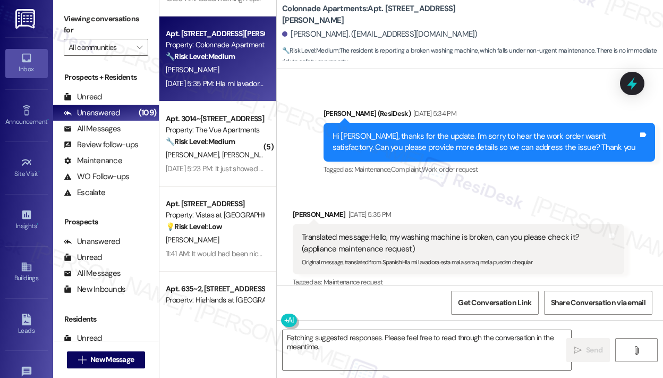
scroll to position [606, 0]
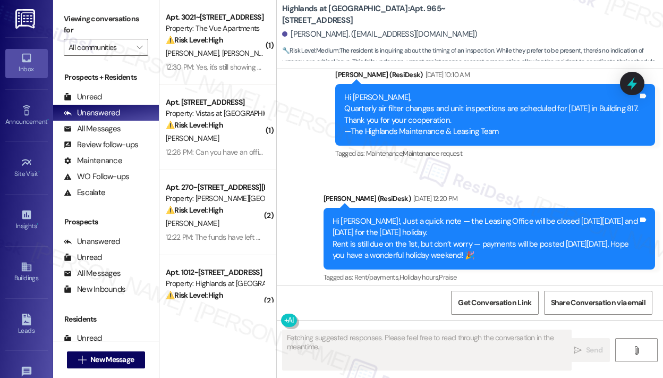
scroll to position [6118, 0]
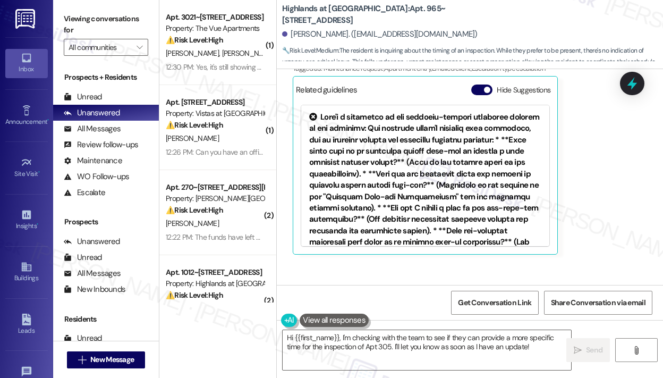
click at [587, 158] on div "[PERSON_NAME] 12:12 PM Hi, do you know roughly what time 965 Apt 305 will be in…" at bounding box center [459, 124] width 332 height 259
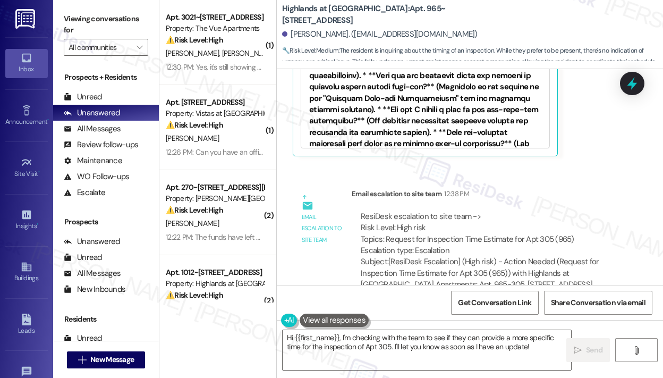
scroll to position [6224, 0]
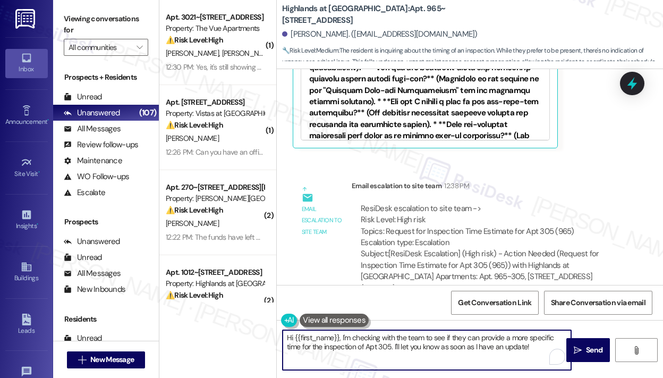
drag, startPoint x: 537, startPoint y: 349, endPoint x: 342, endPoint y: 341, distance: 195.3
click at [342, 341] on textarea "Hi {{first_name}}, I'm checking with the team to see if they can provide a more…" at bounding box center [427, 350] width 289 height 40
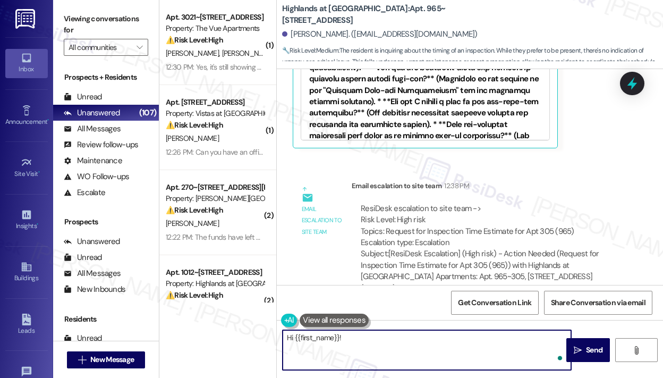
paste textarea "The site team asked me to share that they are on their way to this building now…"
type textarea "Hi {{first_name}}! The site team asked me to share that they are on their way t…"
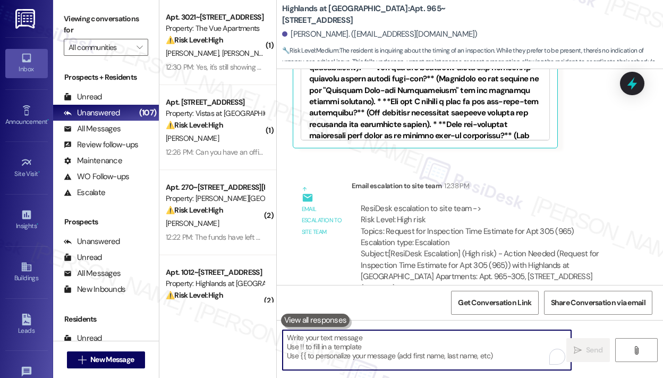
scroll to position [6118, 0]
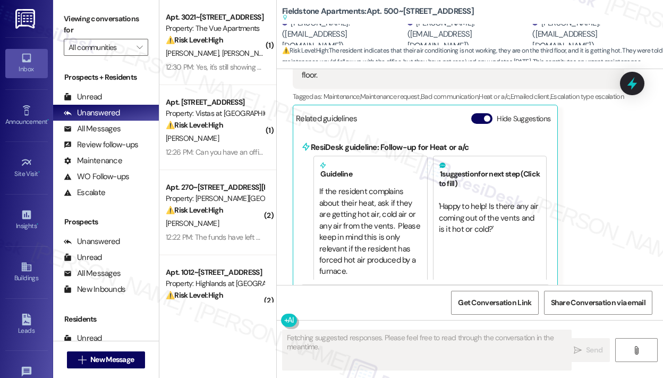
scroll to position [4332, 0]
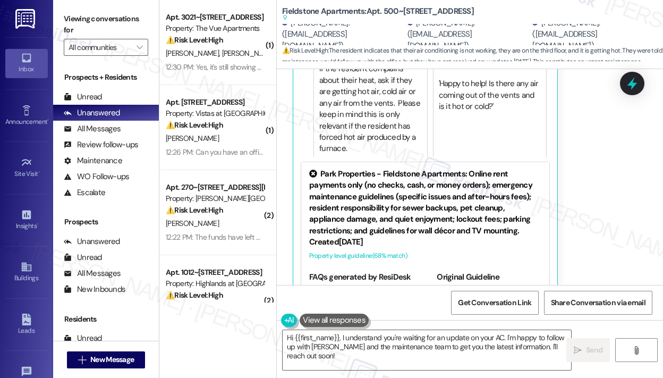
click at [593, 154] on div "[PERSON_NAME] Question Neutral [DATE] 9:25 PM No I was told by the maintenance …" at bounding box center [459, 95] width 332 height 433
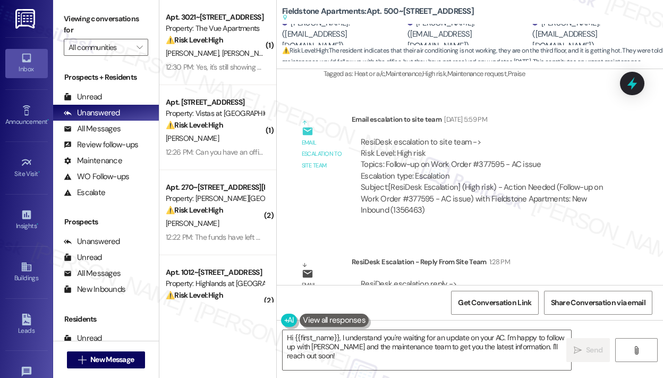
scroll to position [4928, 0]
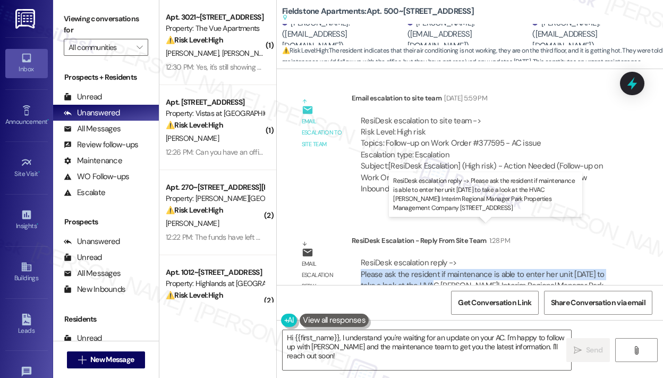
drag, startPoint x: 423, startPoint y: 253, endPoint x: 363, endPoint y: 239, distance: 61.6
click at [363, 257] on div "ResiDesk escalation reply -> Please ask the resident if maintenance is able to …" at bounding box center [483, 279] width 244 height 45
copy div "Please ask the resident if maintenance is able to enter her unit [DATE] to take…"
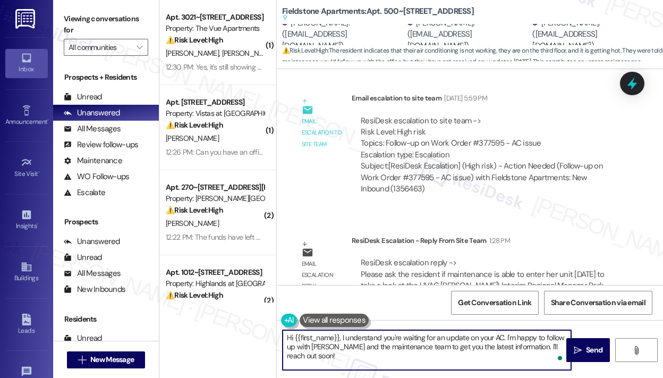
drag, startPoint x: 336, startPoint y: 362, endPoint x: 342, endPoint y: 341, distance: 21.7
click at [342, 341] on textarea "Hi {{first_name}}, I understand you're waiting for an update on your AC. I'm ha…" at bounding box center [427, 350] width 289 height 40
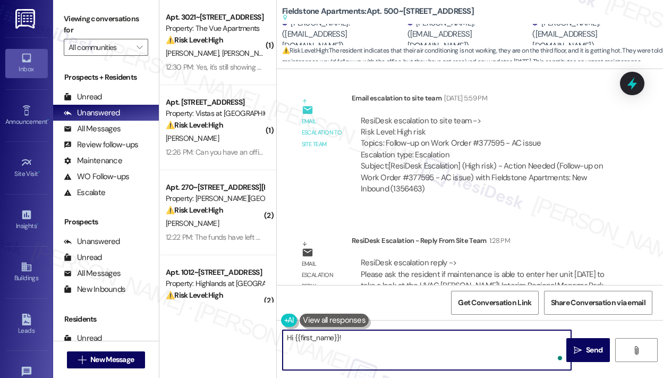
paste textarea "The site team asked me to check if maintenance has permission to enter your uni…"
type textarea "Hi {{first_name}}! The site team asked me to check if maintenance has permissio…"
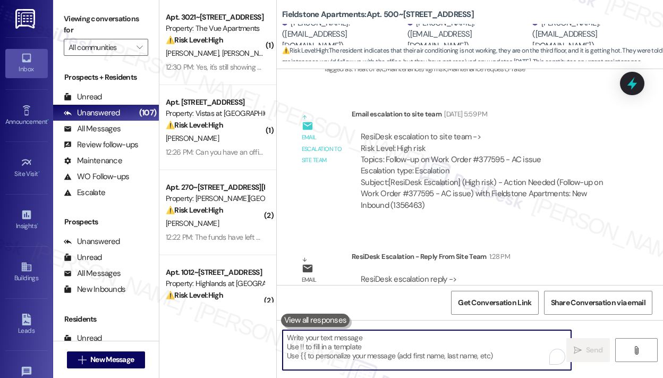
scroll to position [4936, 0]
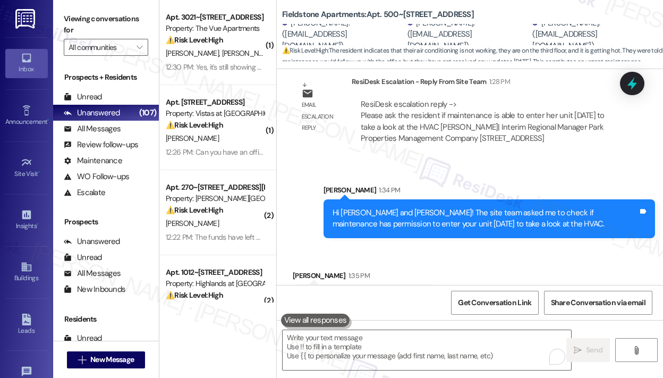
click at [383, 292] on div "I will be home at 3pm to let them in." at bounding box center [361, 297] width 118 height 11
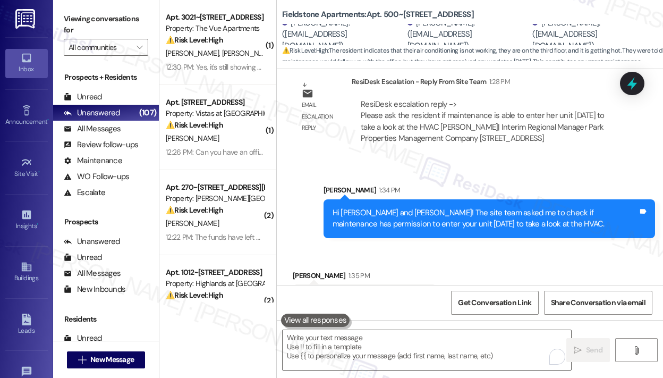
click at [383, 292] on div "I will be home at 3pm to let them in." at bounding box center [361, 297] width 118 height 11
copy div "I will be home at 3pm to let them in. Tags and notes"
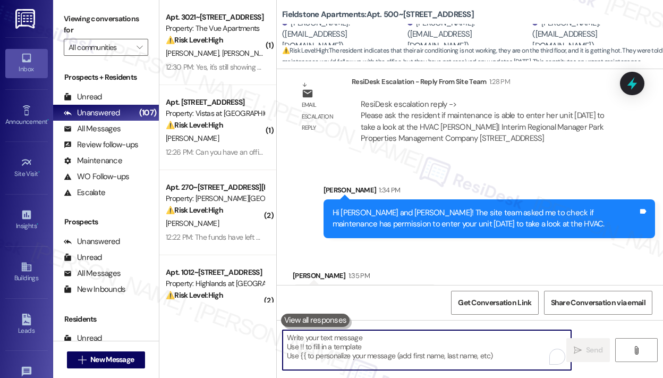
click at [348, 342] on textarea "To enrich screen reader interactions, please activate Accessibility in Grammarl…" at bounding box center [427, 350] width 289 height 40
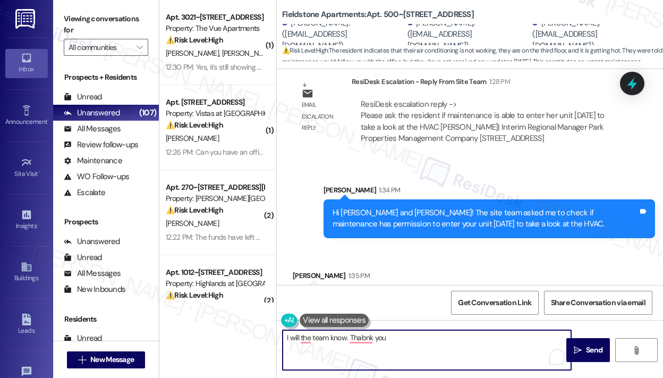
click at [300, 338] on textarea "I will the team know. Thabnk you" at bounding box center [427, 350] width 289 height 40
type textarea "I will let the team know. Thank you! :)"
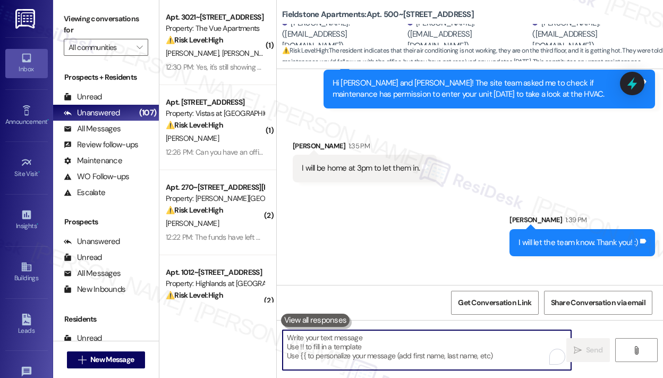
scroll to position [5085, 0]
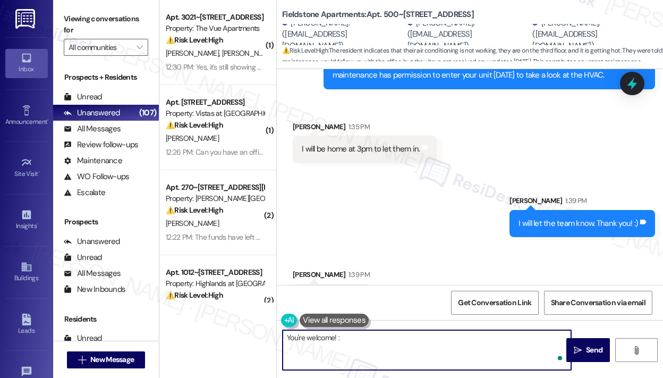
type textarea "You're welcome! :)"
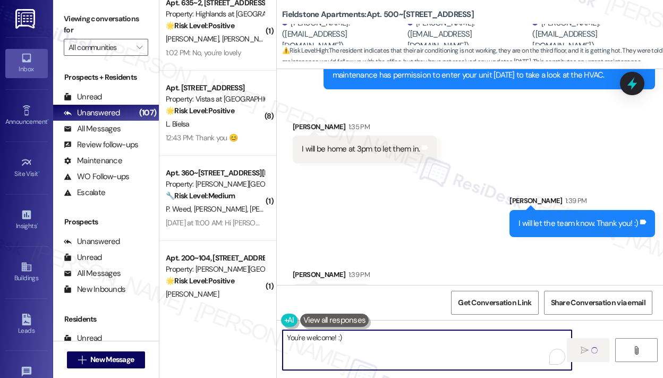
scroll to position [1036, 0]
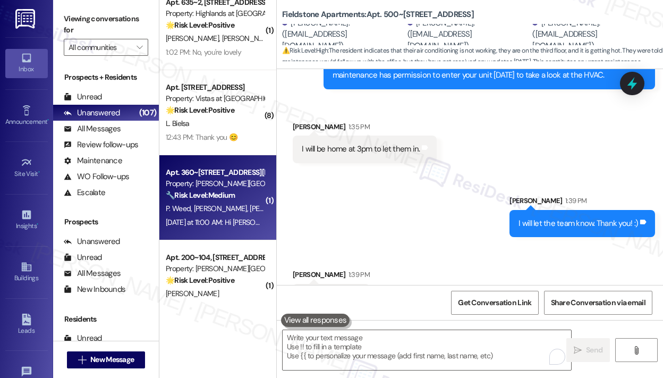
click at [205, 189] on div "Property: [PERSON_NAME][GEOGRAPHIC_DATA]" at bounding box center [215, 183] width 98 height 11
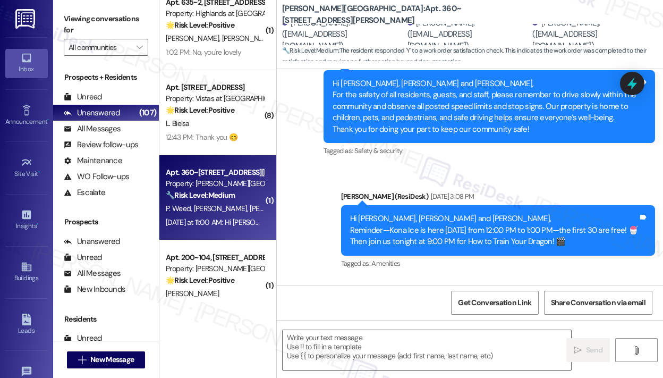
type textarea "Fetching suggested responses. Please feel free to read through the conversation…"
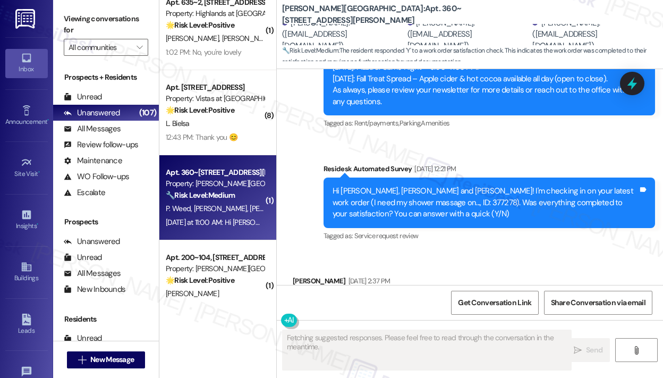
scroll to position [2371, 0]
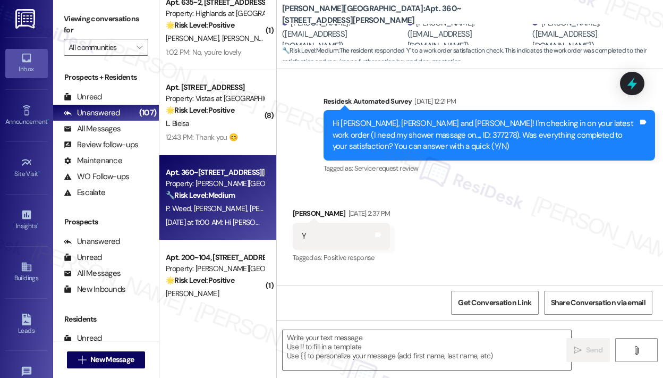
click at [532, 227] on div "Received via SMS Laura Thrasher Aug 29, 2025 at 2:37 PM Y Tags and notes Tagged…" at bounding box center [470, 229] width 387 height 90
click at [345, 343] on textarea at bounding box center [427, 350] width 289 height 40
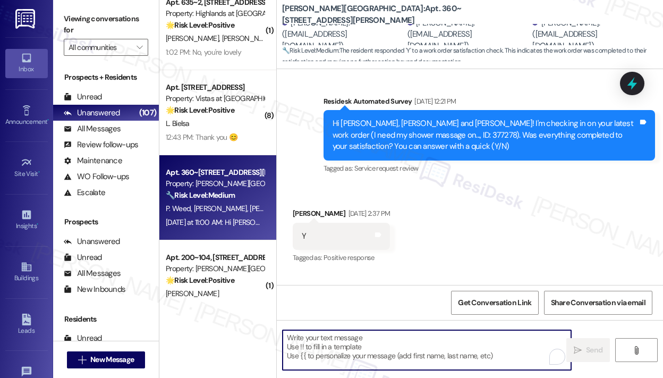
paste textarea "That’s wonderful to hear! We’re so glad that you’re satisfied with the recent w…"
type textarea "That’s wonderful to hear! We’re so glad that you’re satisfied with the recent w…"
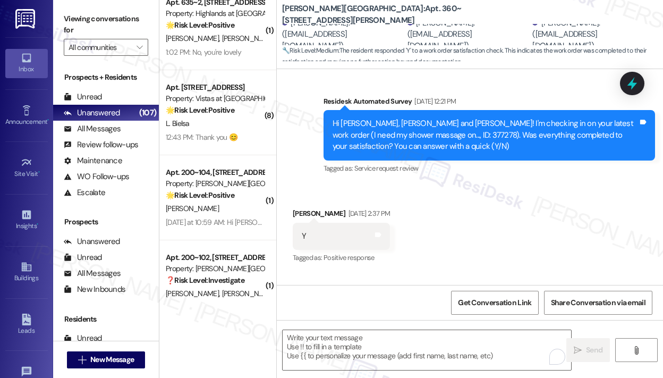
click at [468, 267] on div "Received via SMS Laura Thrasher Aug 29, 2025 at 2:37 PM Y Tags and notes Tagged…" at bounding box center [470, 229] width 387 height 90
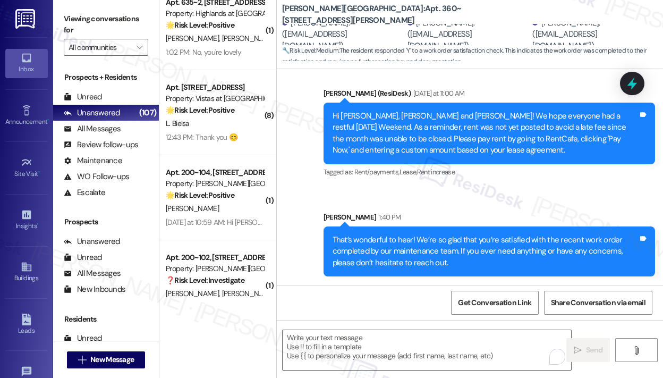
scroll to position [2701, 0]
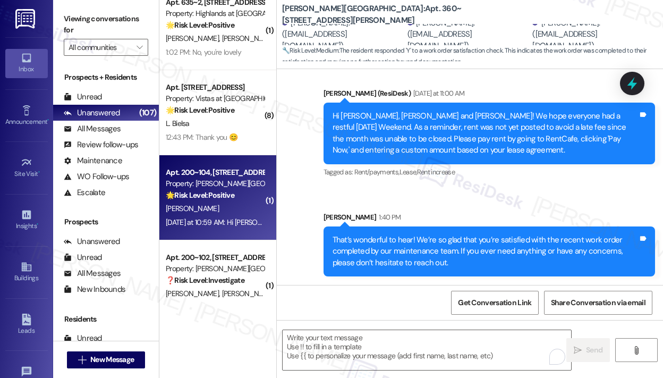
click at [238, 216] on div "Yesterday at 10:59 AM: Hi Lauren! We hope everyone had a restful Labor Day Week…" at bounding box center [215, 222] width 100 height 13
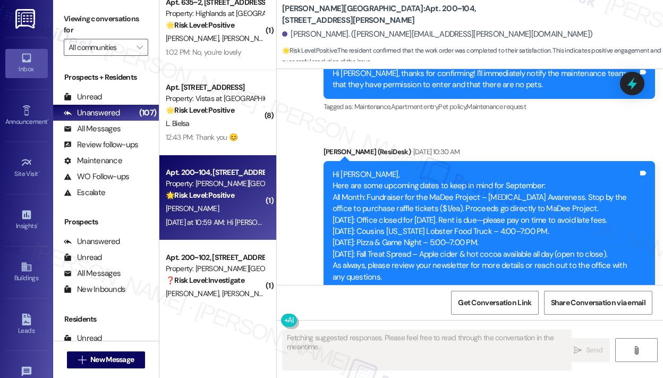
scroll to position [3931, 0]
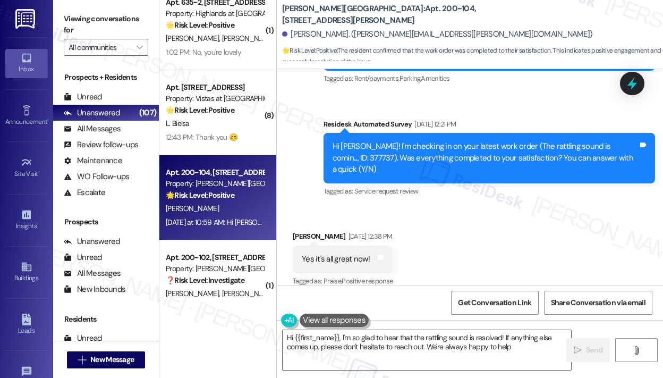
type textarea "Hi {{first_name}}, I'm so glad to hear that the rattling sound is resolved! If …"
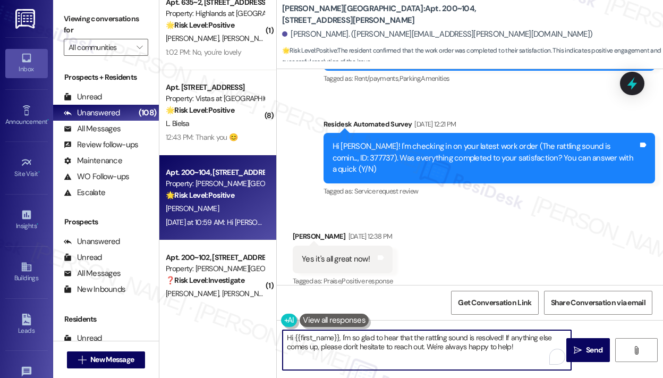
click at [480, 353] on textarea "Hi {{first_name}}, I'm so glad to hear that the rattling sound is resolved! If …" at bounding box center [427, 350] width 289 height 40
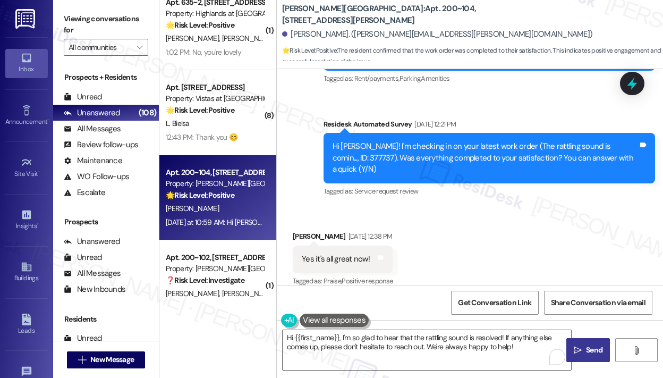
click at [587, 347] on span "Send" at bounding box center [594, 350] width 16 height 11
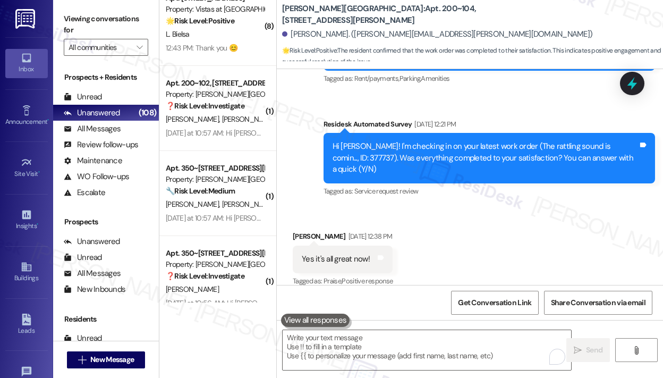
scroll to position [1155, 0]
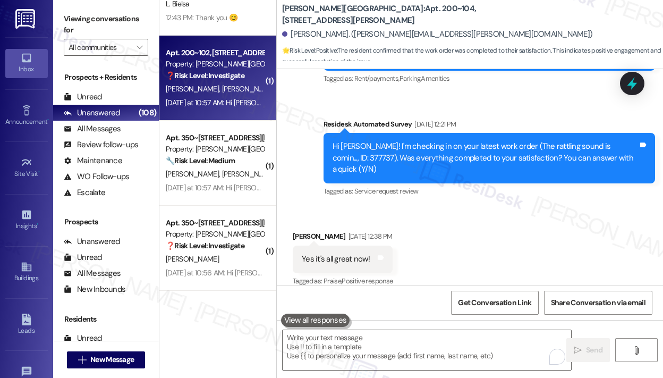
click at [243, 95] on div "N. Rivera K. Snyder" at bounding box center [215, 88] width 100 height 13
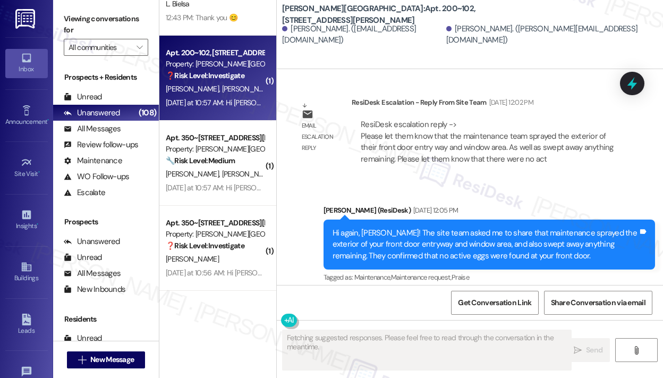
scroll to position [3152, 0]
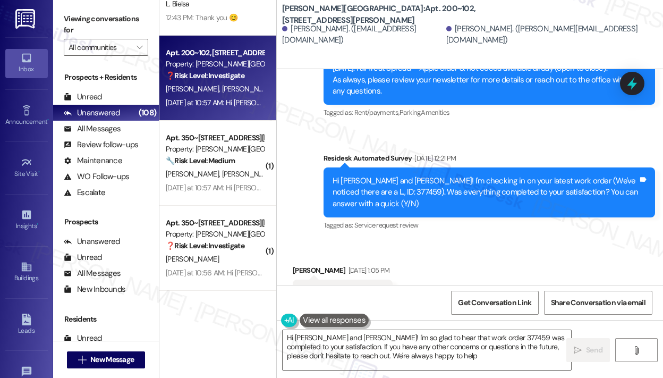
type textarea "Hi Kayla and Nick! I'm so glad to hear that work order 377459 was completed to …"
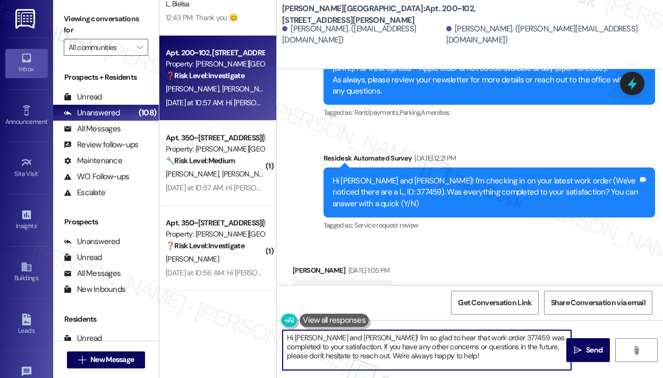
click at [424, 363] on textarea "Hi Kayla and Nick! I'm so glad to hear that work order 377459 was completed to …" at bounding box center [427, 350] width 289 height 40
click at [577, 350] on icon "" at bounding box center [578, 350] width 8 height 9
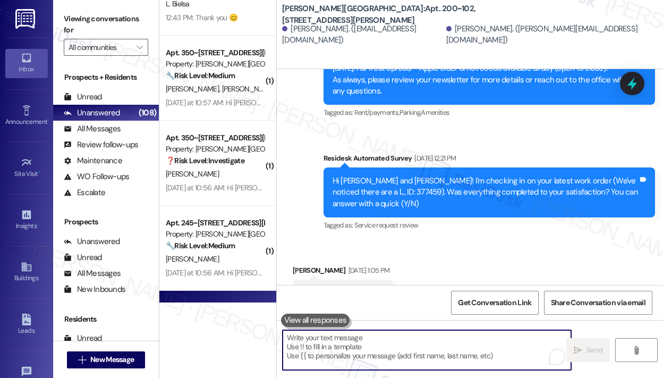
click at [454, 354] on textarea "To enrich screen reader interactions, please activate Accessibility in Grammarl…" at bounding box center [427, 350] width 289 height 40
paste textarea "That’s wonderful to hear! We’re so glad that you’re satisfied with the recent w…"
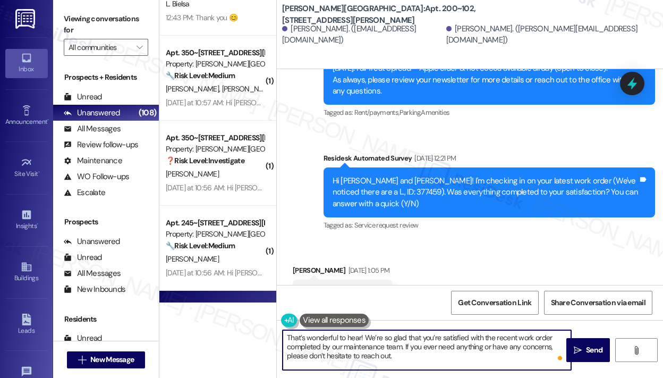
click at [463, 352] on textarea "That’s wonderful to hear! We’re so glad that you’re satisfied with the recent w…" at bounding box center [427, 350] width 289 height 40
click at [469, 352] on textarea "That’s wonderful to hear! We’re so glad that you’re satisfied with the recent w…" at bounding box center [427, 350] width 289 height 40
click at [470, 352] on textarea "That’s wonderful to hear! We’re so glad that you’re satisfied with the recent w…" at bounding box center [427, 350] width 289 height 40
click at [461, 356] on textarea "That’s wonderful to hear! We’re so glad that you’re satisfied with the recent w…" at bounding box center [427, 350] width 289 height 40
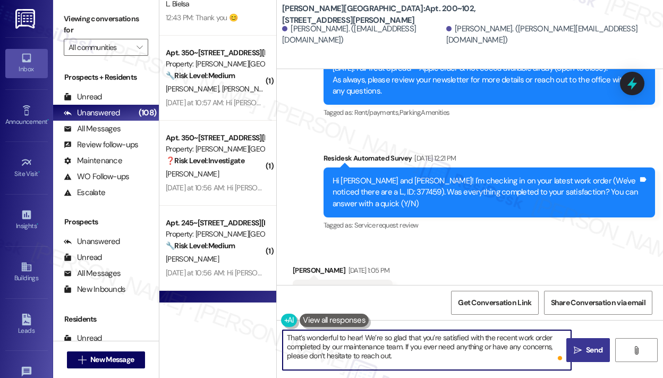
type textarea "That’s wonderful to hear! We’re so glad that you’re satisfied with the recent w…"
click at [576, 350] on icon "" at bounding box center [578, 350] width 8 height 9
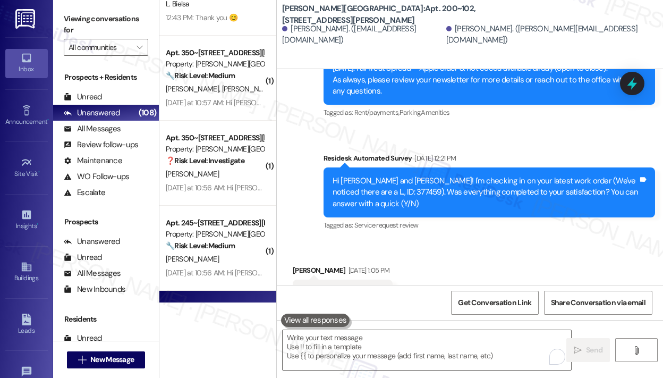
click at [484, 241] on div "Received via SMS Kayla Snyder Aug 29, 2025 at 1:05 PM Yes! Thanks! Tags and not…" at bounding box center [470, 286] width 387 height 90
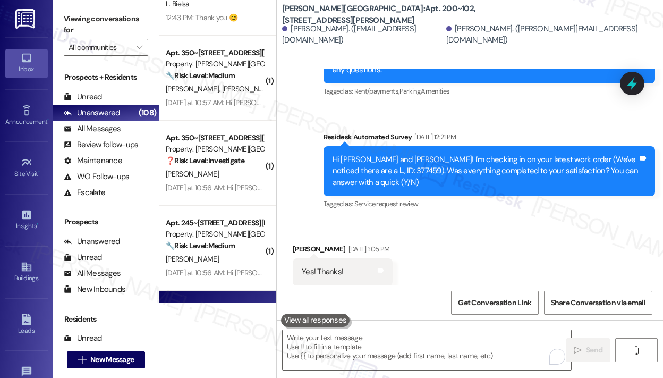
click at [460, 235] on div "Received via SMS Kayla Snyder Aug 29, 2025 at 1:05 PM Yes! Thanks! Tags and not…" at bounding box center [470, 265] width 387 height 90
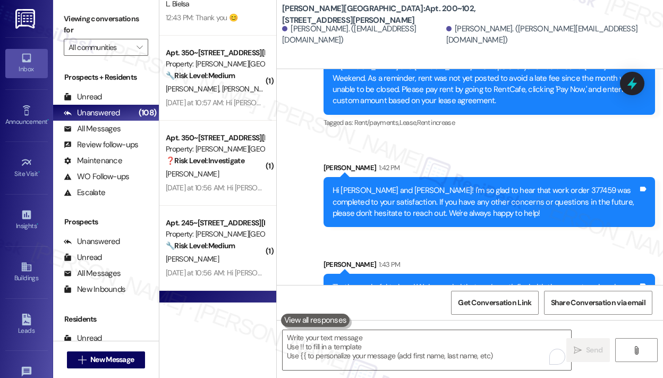
scroll to position [3471, 0]
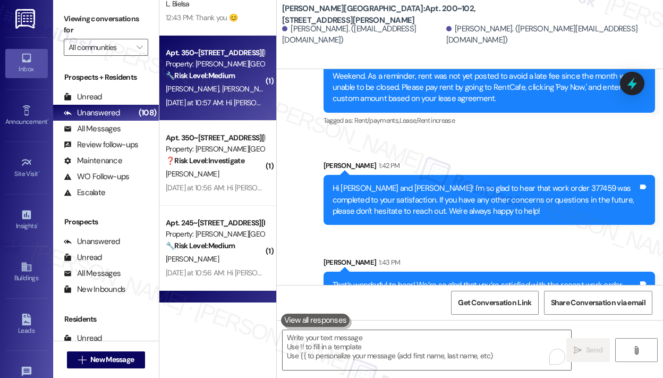
click at [222, 92] on span "J. Whitehead" at bounding box center [248, 89] width 53 height 10
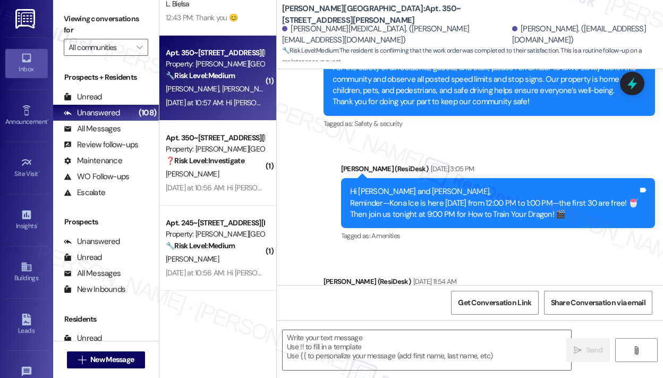
type textarea "Fetching suggested responses. Please feel free to read through the conversation…"
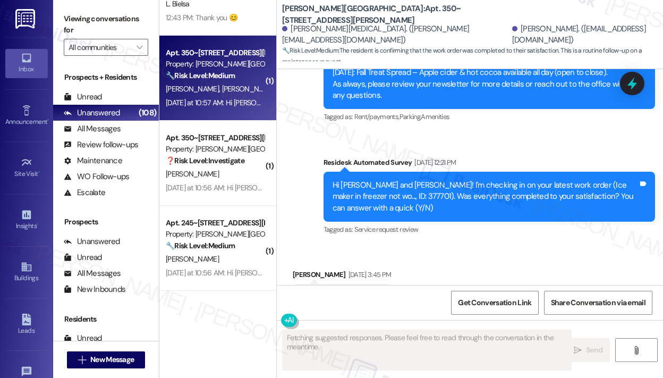
scroll to position [1222, 0]
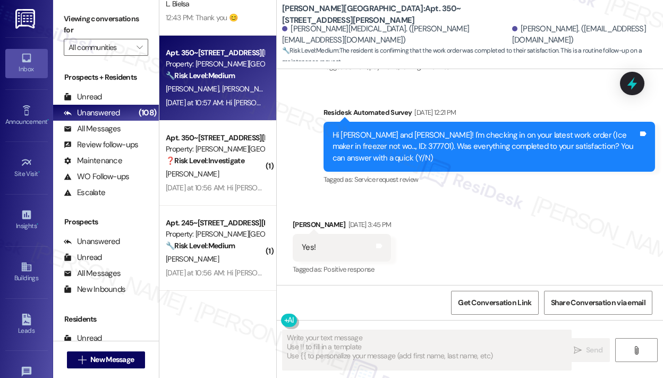
click at [476, 219] on div "Received via SMS Jordan Whitehead Aug 29, 2025 at 3:45 PM Yes! Tags and notes T…" at bounding box center [470, 240] width 387 height 90
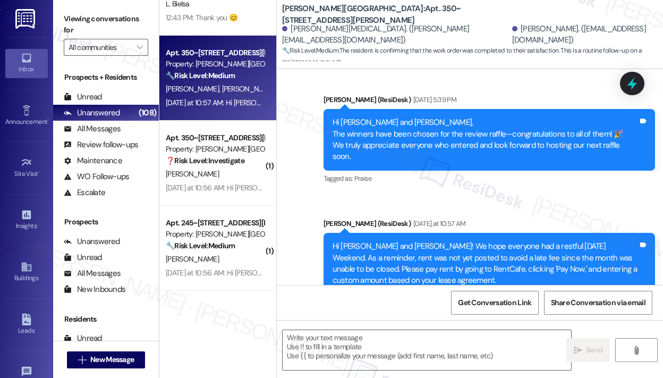
scroll to position [1459, 0]
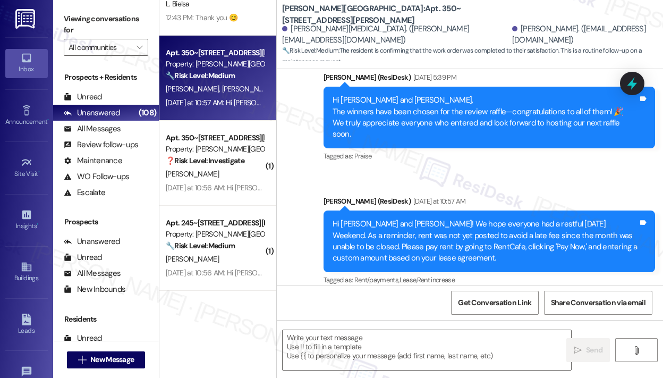
click at [434, 172] on div "Announcement, sent via SMS Sarah (ResiDesk) Aug 29, 2025 at 5:39 PM Hi Jordan a…" at bounding box center [470, 172] width 387 height 248
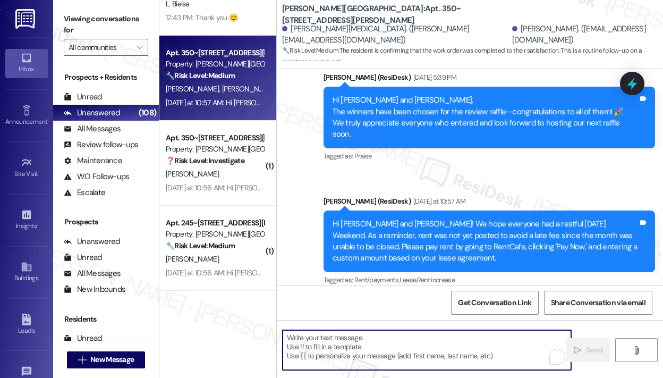
click at [322, 341] on textarea "To enrich screen reader interactions, please activate Accessibility in Grammarl…" at bounding box center [427, 350] width 289 height 40
paste textarea "That’s wonderful to hear! We’re so glad that you’re satisfied with the recent w…"
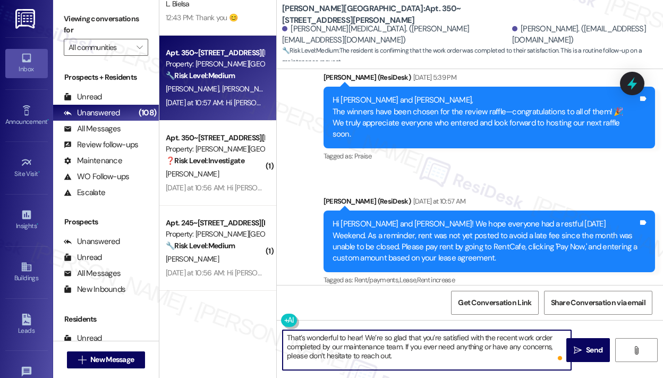
type textarea "That’s wonderful to hear! We’re so glad that you’re satisfied with the recent w…"
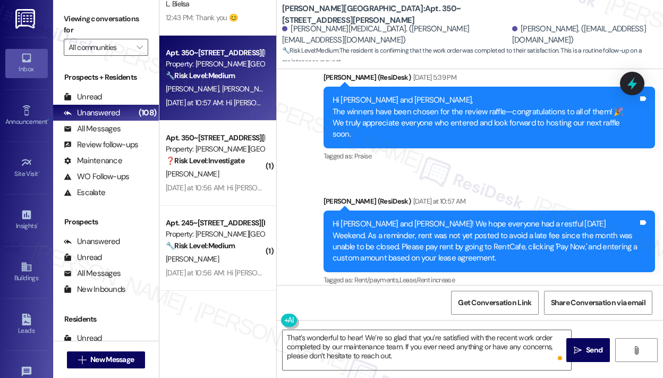
click at [518, 171] on div "Announcement, sent via SMS Sarah (ResiDesk) Aug 29, 2025 at 5:39 PM Hi Jordan a…" at bounding box center [470, 172] width 387 height 248
click at [583, 348] on span " Send" at bounding box center [588, 350] width 33 height 11
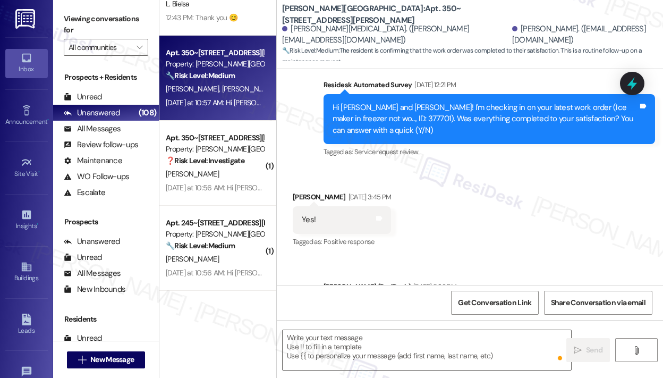
scroll to position [1222, 0]
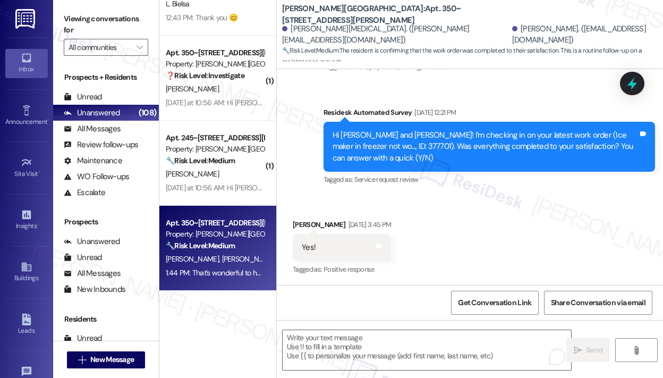
click at [217, 99] on div "Yesterday at 10:56 AM: Hi Brandon! We hope everyone had a restful Labor Day Wee…" at bounding box center [646, 103] width 960 height 10
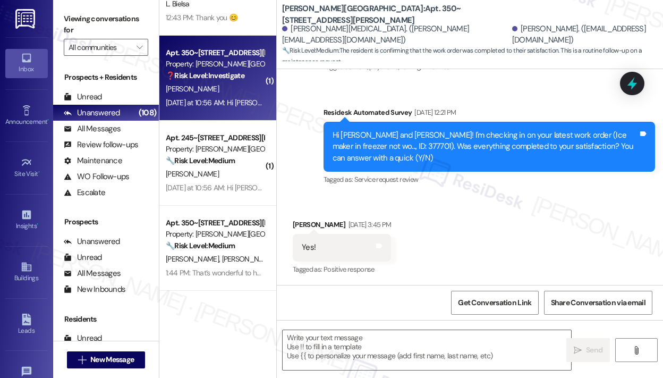
type textarea "Fetching suggested responses. Please feel free to read through the conversation…"
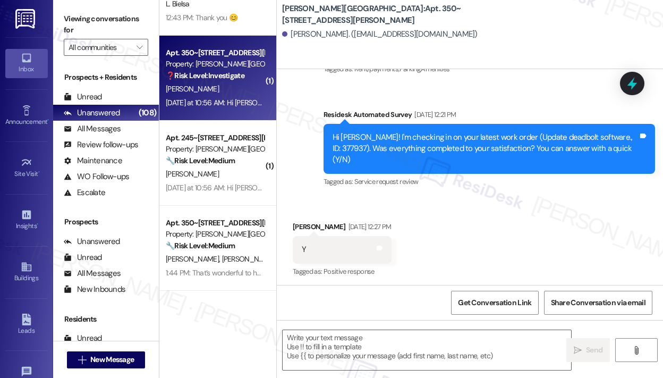
scroll to position [2780, 0]
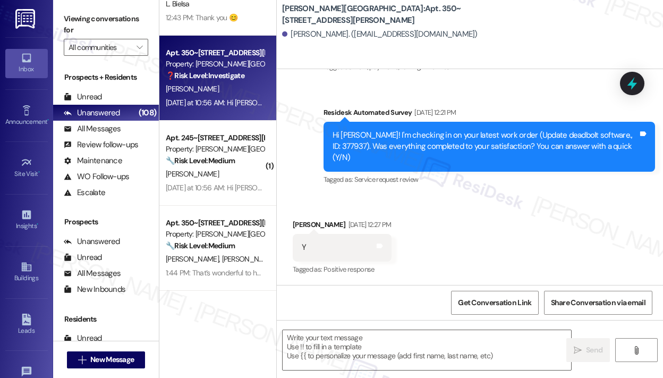
click at [500, 246] on div "Received via SMS Brandon West Aug 29, 2025 at 12:27 PM Y Tags and notes Tagged …" at bounding box center [470, 240] width 387 height 90
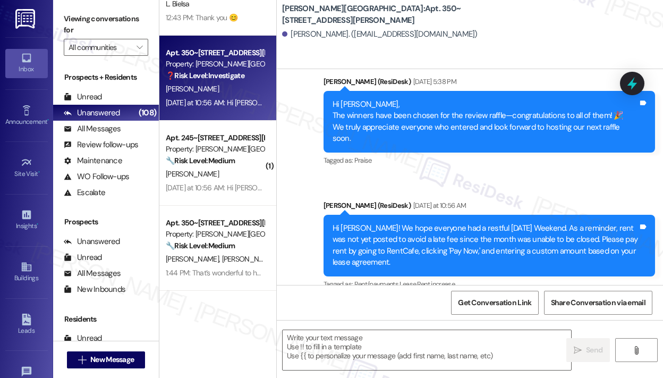
scroll to position [3018, 0]
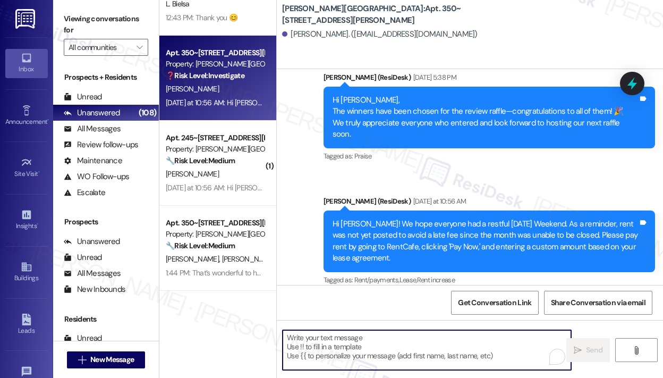
click at [364, 349] on textarea "To enrich screen reader interactions, please activate Accessibility in Grammarl…" at bounding box center [427, 350] width 289 height 40
paste textarea "That’s wonderful to hear! We’re so glad that you’re satisfied with the recent w…"
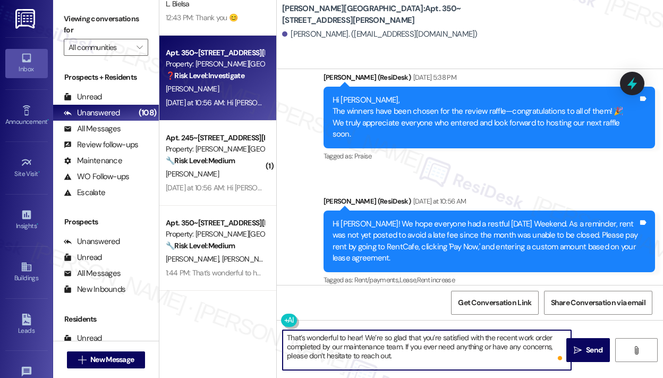
click at [361, 338] on textarea "That’s wonderful to hear! We’re so glad that you’re satisfied with the recent w…" at bounding box center [427, 350] width 289 height 40
click at [449, 353] on textarea "That’s wonderful to hear, Brandon! We’re so glad that you’re satisfied with the…" at bounding box center [427, 350] width 289 height 40
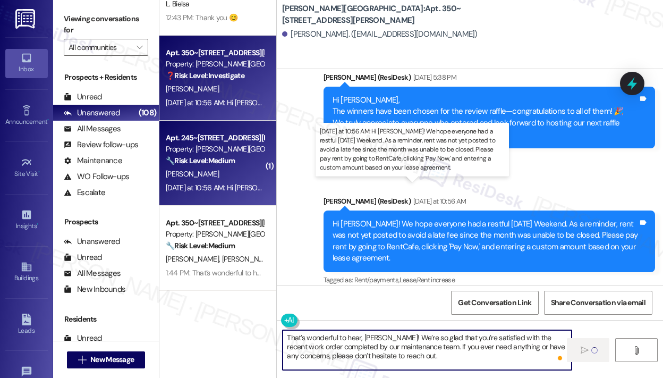
type textarea "That’s wonderful to hear, Brandon! We’re so glad that you’re satisfied with the…"
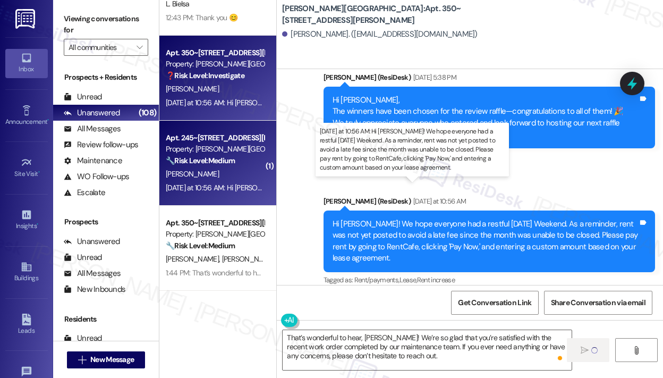
click at [226, 184] on div "Yesterday at 10:56 AM: Hi Daisa! We hope everyone had a restful Labor Day Weeke…" at bounding box center [646, 188] width 960 height 10
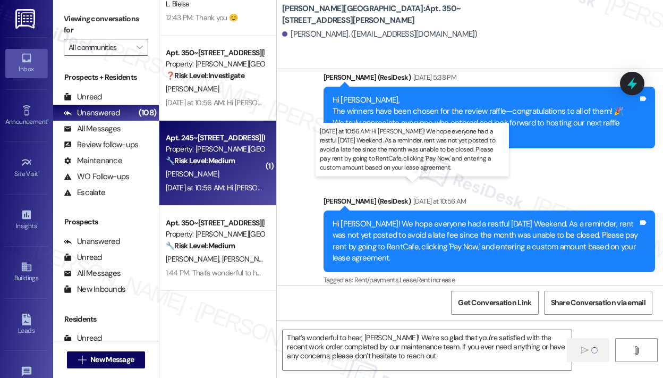
type textarea "Fetching suggested responses. Please feel free to read through the conversation…"
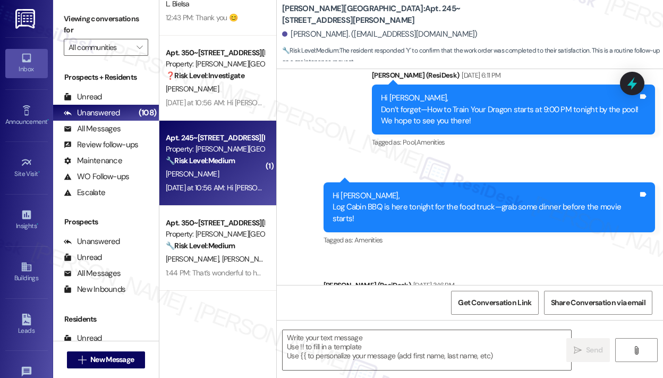
scroll to position [2671, 0]
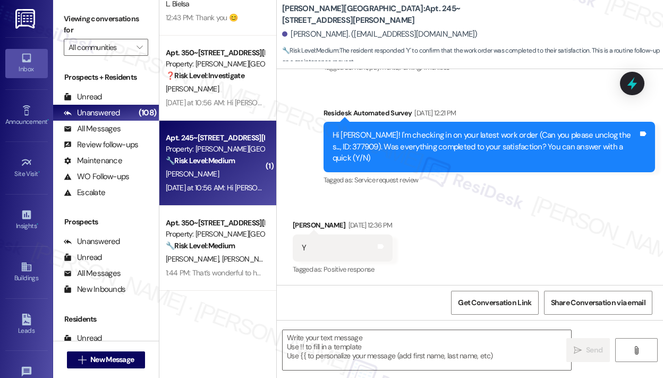
type textarea "Fetching suggested responses. Please feel free to read through the conversation…"
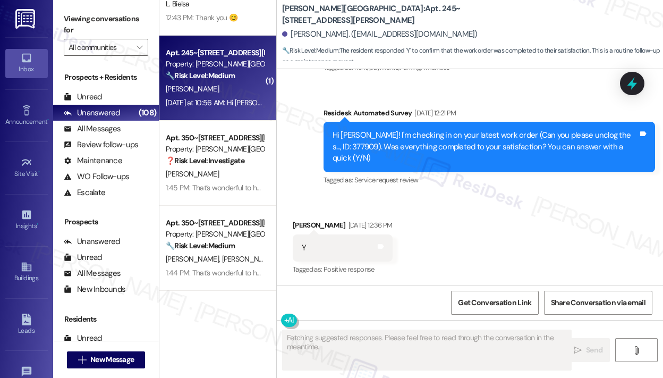
click at [310, 196] on div "Received via SMS Daisa Williams Aug 29, 2025 at 12:36 PM Y Tags and notes Tagge…" at bounding box center [470, 241] width 387 height 90
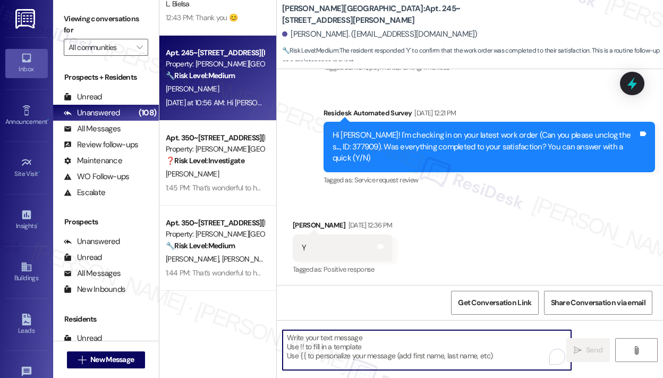
click at [343, 357] on textarea "To enrich screen reader interactions, please activate Accessibility in Grammarl…" at bounding box center [427, 350] width 289 height 40
paste textarea "That’s wonderful to hear! We’re so glad that you’re satisfied with the recent w…"
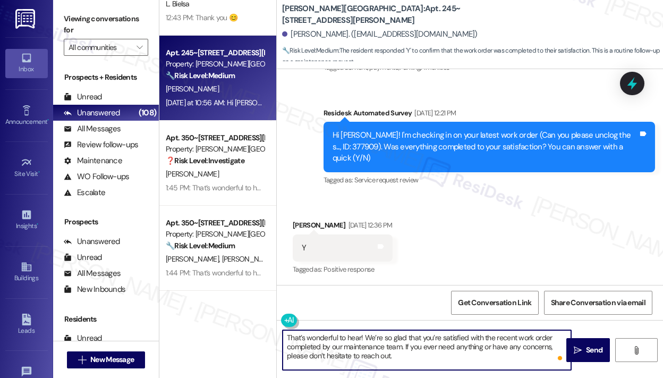
click at [360, 337] on textarea "That’s wonderful to hear! We’re so glad that you’re satisfied with the recent w…" at bounding box center [427, 350] width 289 height 40
type textarea "That’s wonderful to hear, Daisa! We’re so glad that you’re satisfied with the r…"
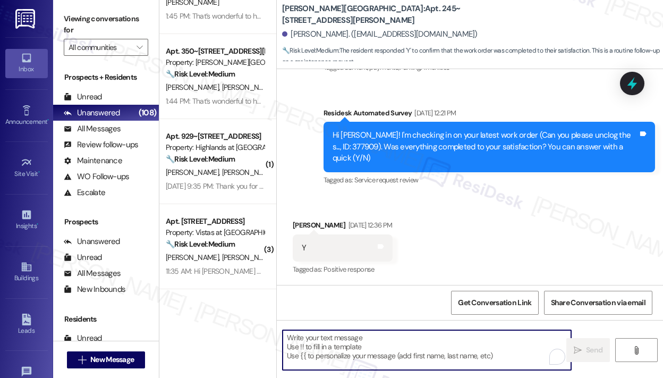
scroll to position [1413, 0]
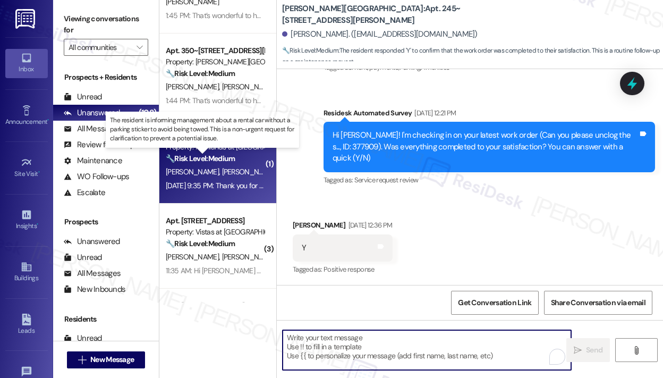
click at [230, 161] on strong "🔧 Risk Level: Medium" at bounding box center [200, 159] width 69 height 10
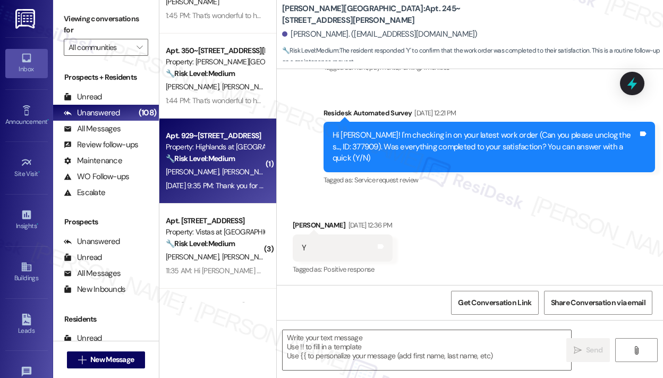
type textarea "Fetching suggested responses. Please feel free to read through the conversation…"
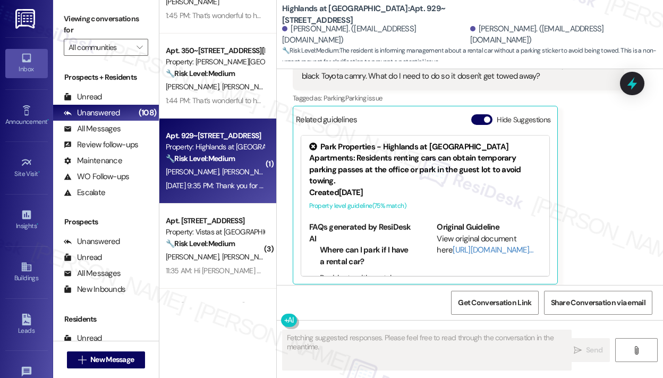
scroll to position [453, 0]
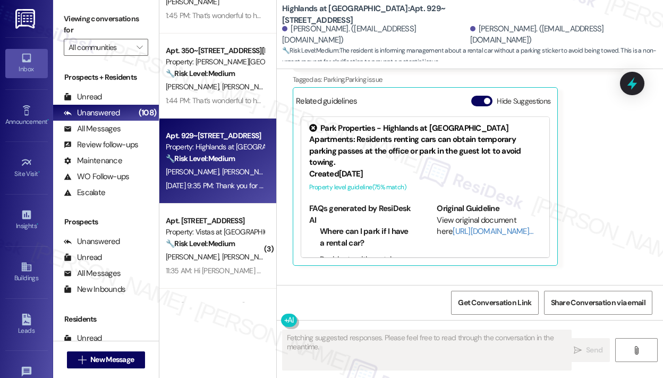
click at [573, 212] on div "Ankit Bharatkumar Sutaria Question Sep 01, 2025 at 9:34 PM Hello sarah, For few…" at bounding box center [459, 129] width 332 height 273
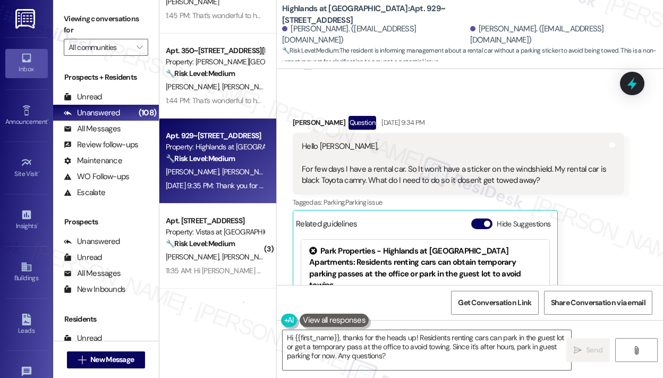
scroll to position [325, 0]
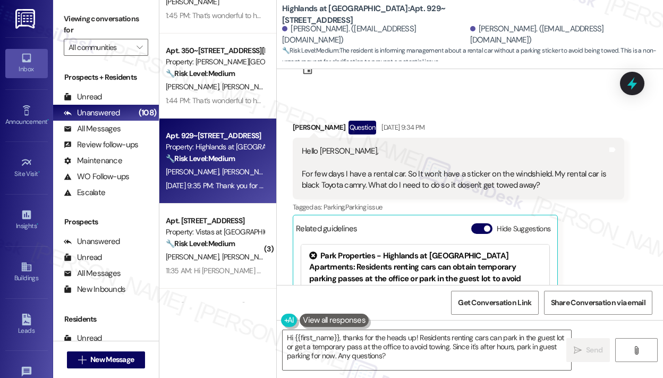
click at [542, 191] on div "Hello sarah, For few days I have a rental car. So It won't have a sticker on th…" at bounding box center [455, 169] width 306 height 46
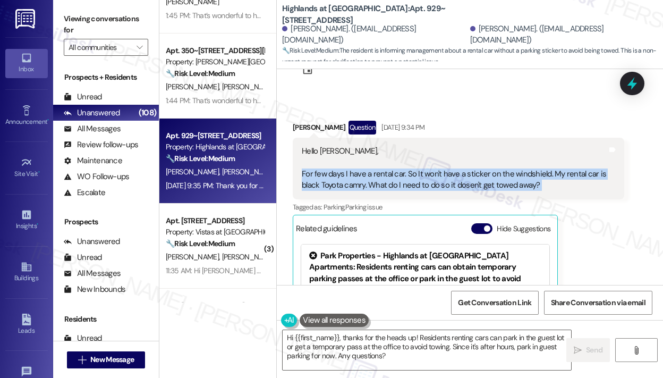
drag, startPoint x: 542, startPoint y: 197, endPoint x: 303, endPoint y: 190, distance: 239.4
click at [303, 190] on div "Hello sarah, For few days I have a rental car. So It won't have a sticker on th…" at bounding box center [455, 169] width 306 height 46
copy div "For few days I have a rental car. So It won't have a sticker on the windshield.…"
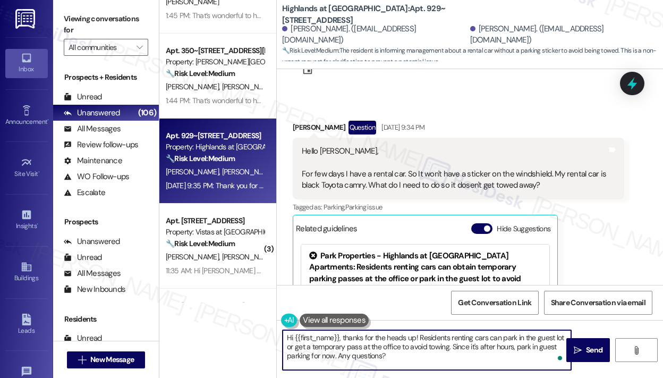
drag, startPoint x: 396, startPoint y: 355, endPoint x: 275, endPoint y: 331, distance: 122.6
click at [275, 331] on div "( 8 ) Apt. 423, 7612 Timberlake Road Property: Vistas at Dreaming Creek 🌟 Risk …" at bounding box center [411, 189] width 504 height 378
paste textarea "Sorry for the delayed response — I understand you have a rental car for a few d…"
type textarea "Sorry for the delayed response — I understand you have a rental car for a few d…"
click at [587, 351] on span "Send" at bounding box center [594, 350] width 16 height 11
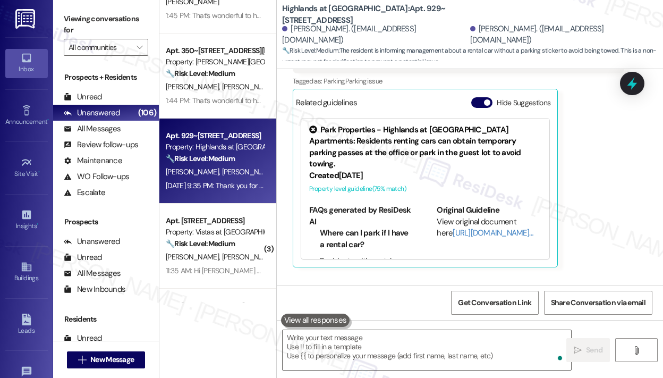
scroll to position [453, 0]
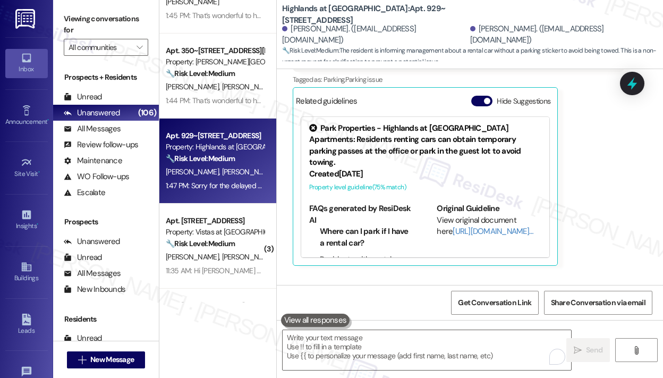
click at [618, 164] on div "Ankit Bharatkumar Sutaria Question Sep 01, 2025 at 9:34 PM Hello sarah, For few…" at bounding box center [459, 129] width 332 height 273
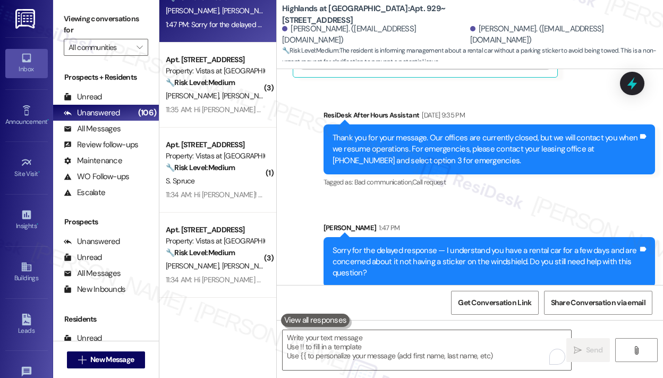
scroll to position [1574, 0]
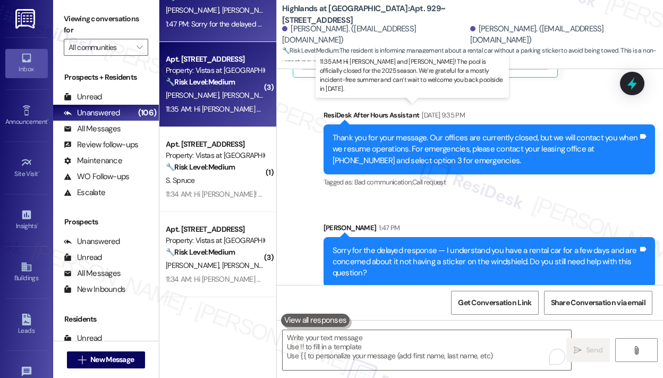
click at [240, 113] on div "11:35 AM: Hi Kendall and Meaghan! The pool is officially closed for the 2025 se…" at bounding box center [483, 109] width 634 height 10
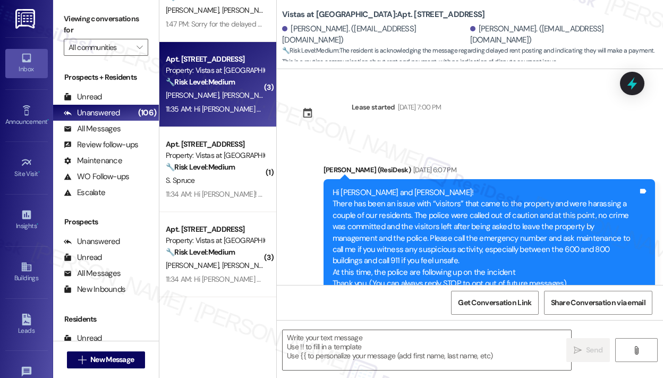
scroll to position [4695, 0]
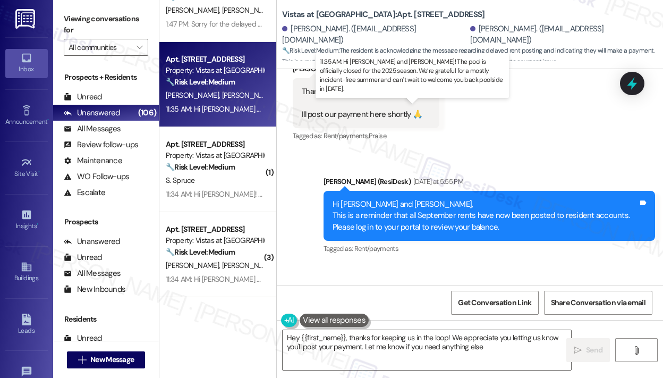
type textarea "Hey {{first_name}}, thanks for keeping us in the loop! We appreciate you lettin…"
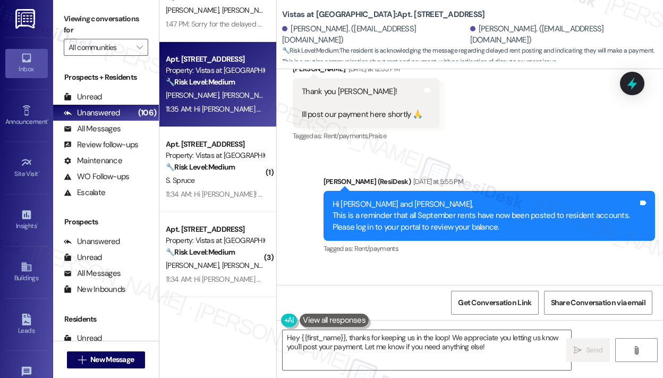
click at [487, 241] on div "Tagged as: Rent/payments Click to highlight conversations about Rent/payments" at bounding box center [490, 248] width 332 height 15
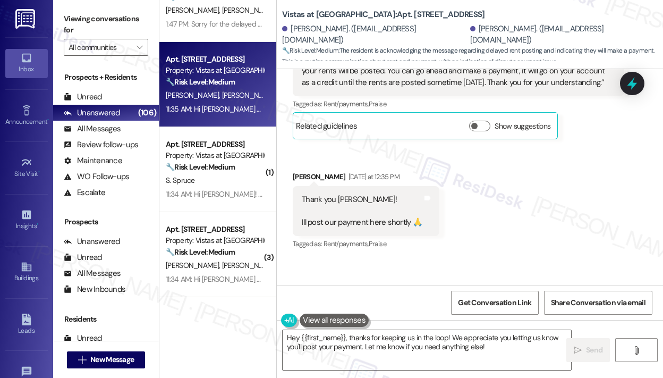
scroll to position [4589, 0]
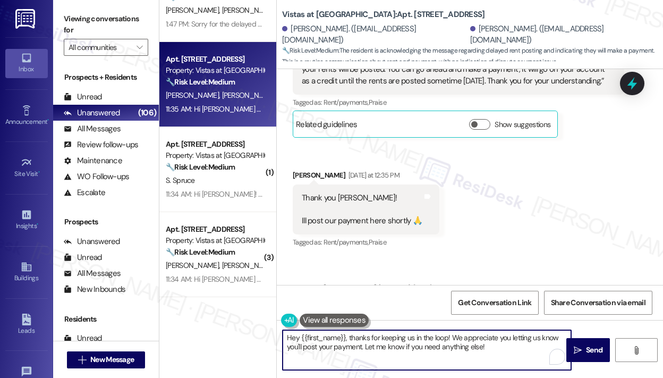
click at [502, 340] on textarea "Hey {{first_name}}, thanks for keeping us in the loop! We appreciate you lettin…" at bounding box center [427, 350] width 289 height 40
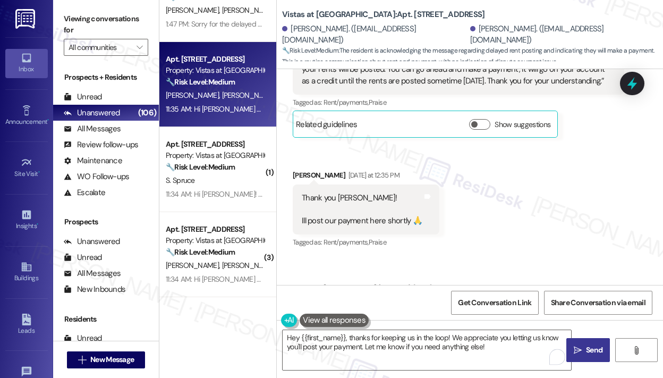
click at [584, 350] on span "Send" at bounding box center [594, 350] width 21 height 11
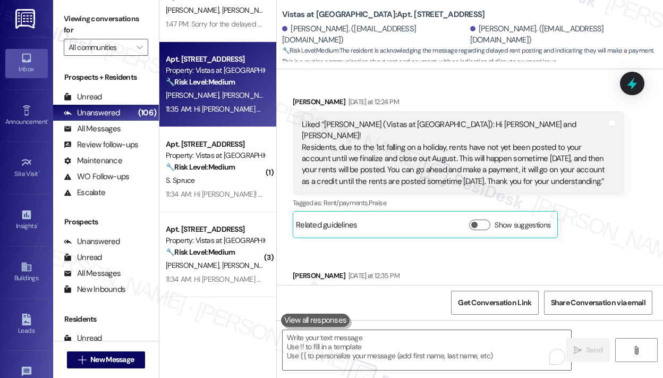
scroll to position [4481, 0]
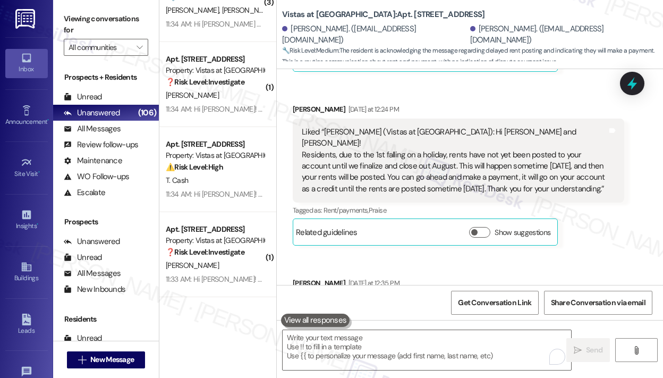
click at [547, 229] on div "Received via SMS Meaghan Ward Yesterday at 12:16 PM Liked “Sarah (Vistas at Dre…" at bounding box center [470, 136] width 387 height 460
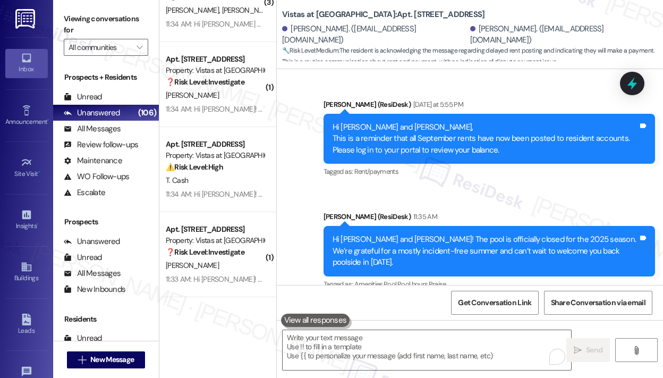
scroll to position [4781, 0]
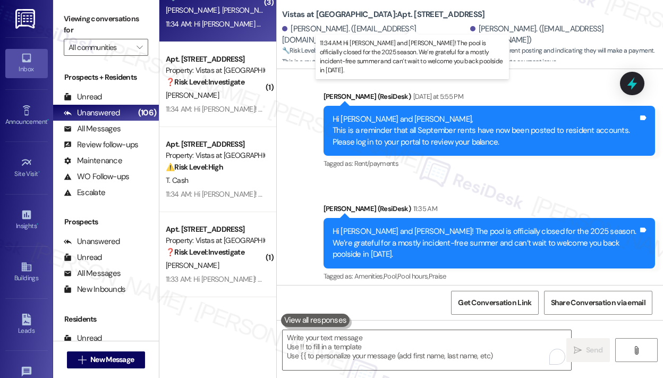
click at [223, 21] on div "11:34 AM: Hi Tycina and Apryl! The pool is officially closed for the 2025 seaso…" at bounding box center [483, 24] width 634 height 10
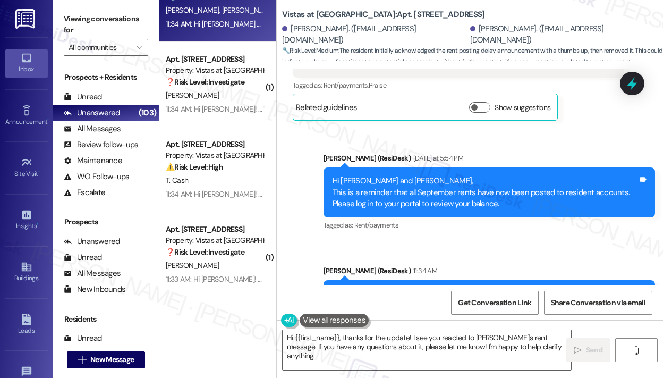
scroll to position [1553, 0]
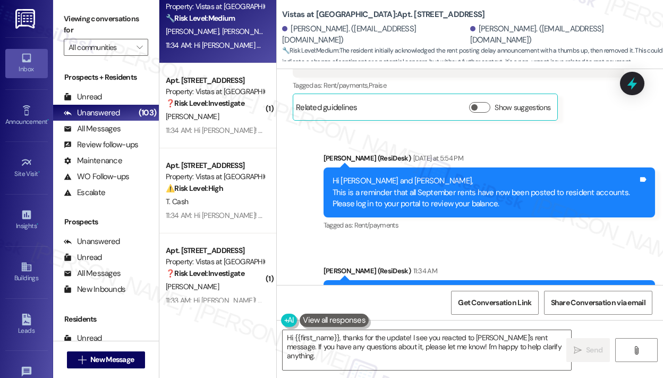
click at [289, 129] on div "Announcement, sent via SMS Sarah (ResiDesk) Yesterday at 5:54 PM Hi Tycina and …" at bounding box center [470, 241] width 387 height 225
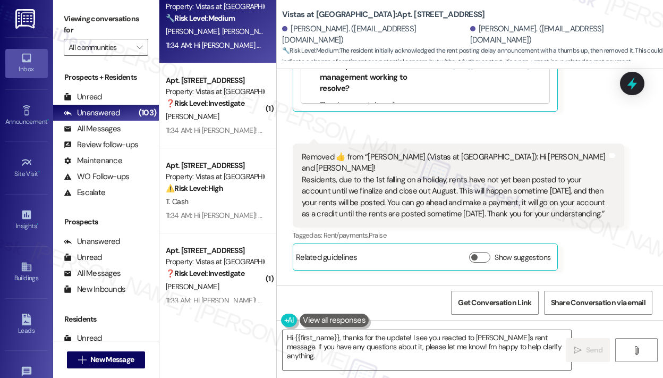
scroll to position [4942, 0]
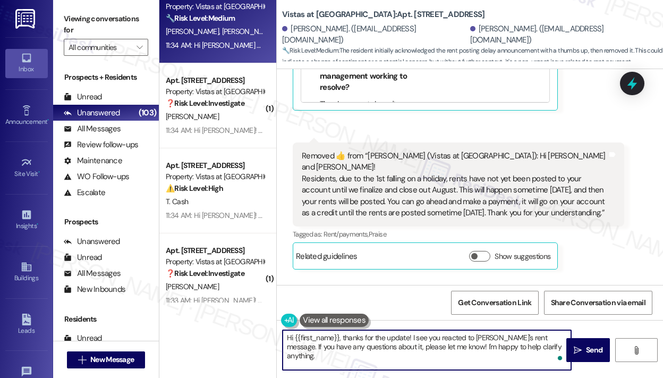
drag, startPoint x: 544, startPoint y: 346, endPoint x: 383, endPoint y: 340, distance: 161.7
click at [383, 340] on textarea "Hi {{first_name}}, thanks for the update! I see you reacted to Sarah's rent mes…" at bounding box center [427, 350] width 289 height 40
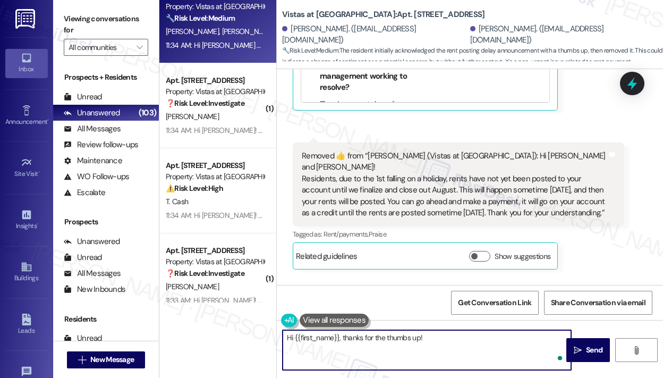
type textarea "Hi {{first_name}}, thanks for the thumbs up!"
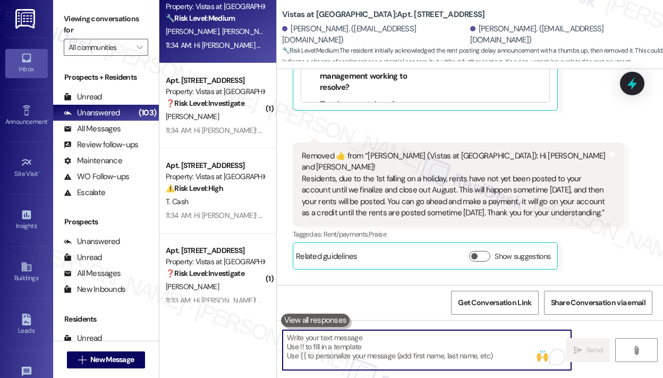
scroll to position [4876, 0]
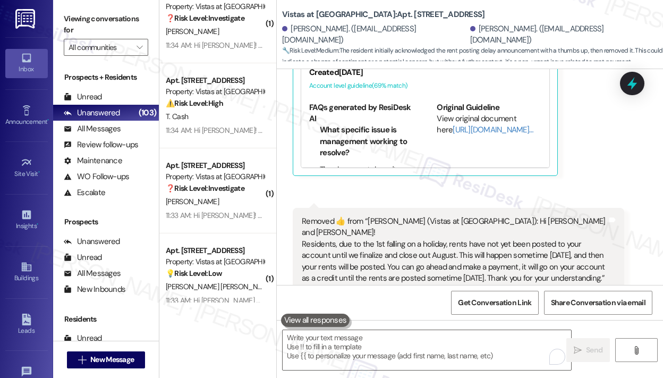
click at [586, 253] on div "Tycina Moore Neutral Yesterday at 12:34 PM  Removed ‌👍‌ from “ Sarah (Vistas at…" at bounding box center [459, 271] width 332 height 127
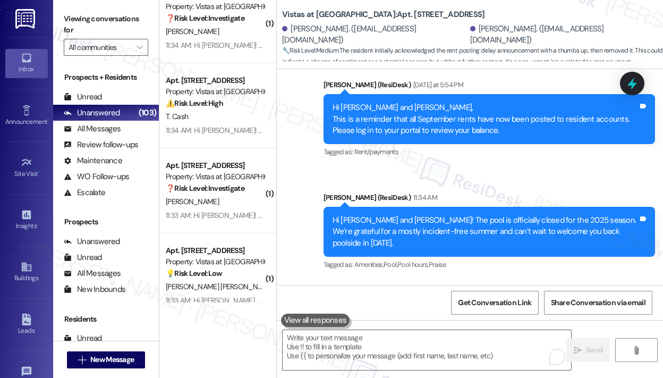
scroll to position [5164, 0]
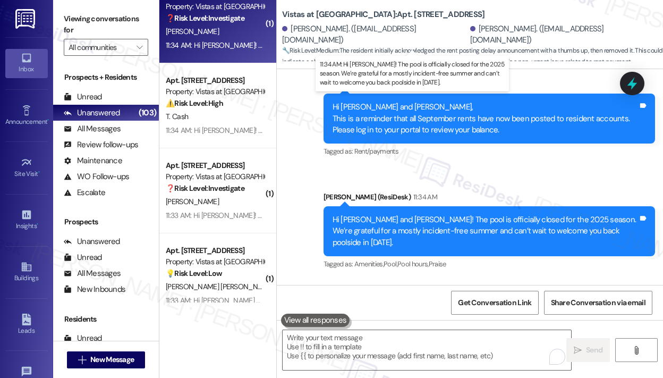
click at [213, 44] on div "11:34 AM: Hi Amiyah! The pool is officially closed for the 2025 season. We’re g…" at bounding box center [448, 45] width 565 height 10
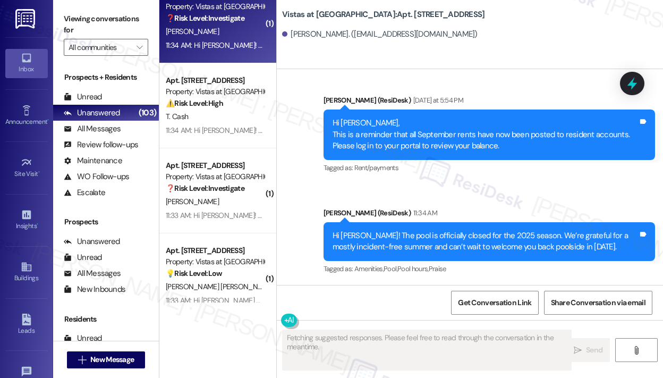
scroll to position [2783, 0]
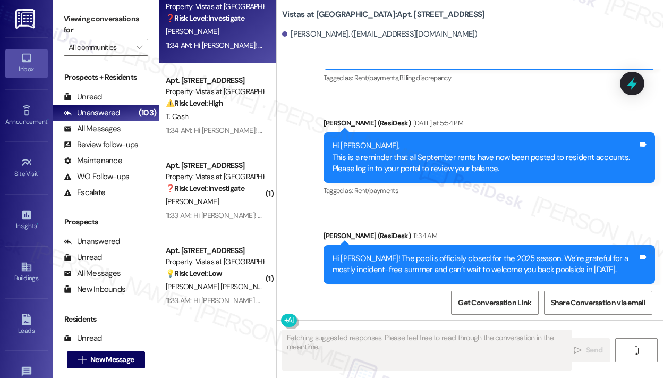
click at [296, 149] on div "Announcement, sent via SMS Sarah (ResiDesk) Yesterday at 12:15 PM Hi Amiyah! Re…" at bounding box center [470, 133] width 387 height 349
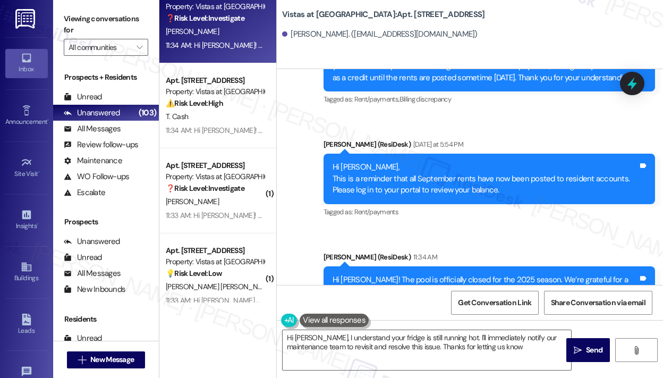
type textarea "Hi Amiyah, I understand your fridge is still running hot. I'll immediately noti…"
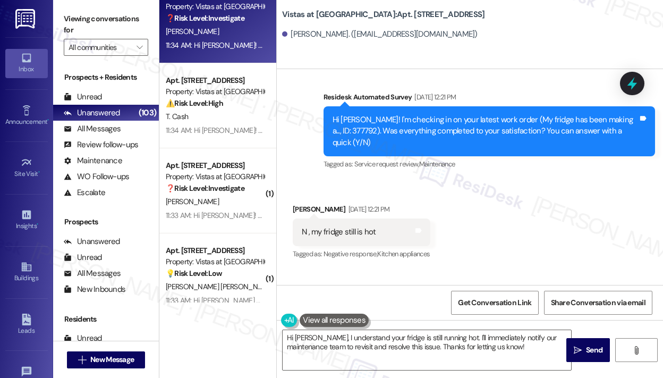
scroll to position [2060, 0]
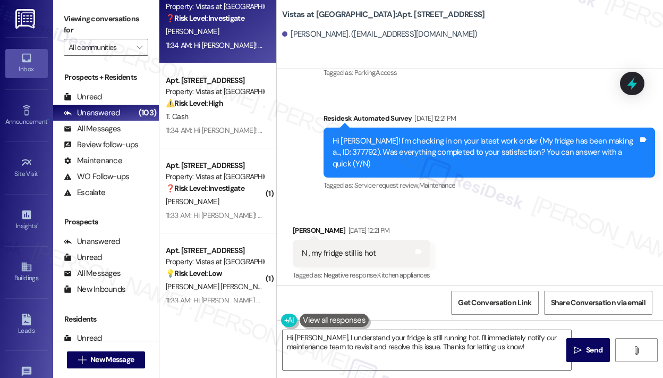
click at [385, 240] on div "N , my fridge still is hot Tags and notes" at bounding box center [362, 253] width 138 height 27
click at [347, 142] on div "Hi Amiyah! I'm checking in on your latest work order (My fridge has been making…" at bounding box center [486, 153] width 306 height 34
copy div "377792"
click at [627, 84] on icon at bounding box center [633, 83] width 18 height 18
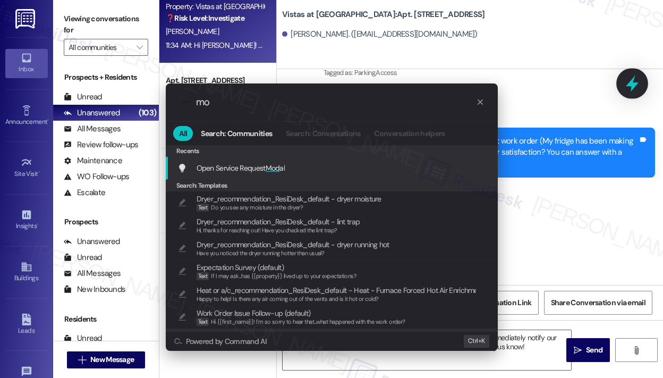
type input "m"
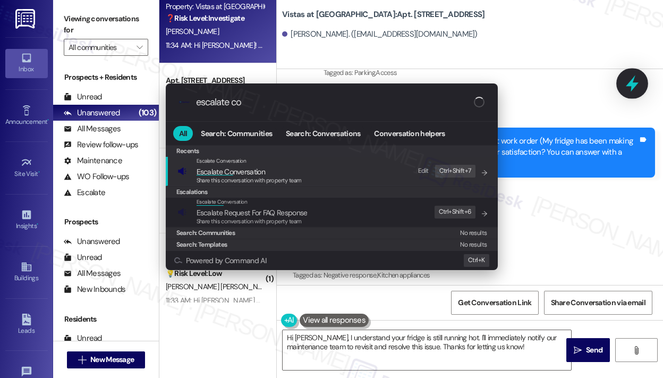
type input "escalate con"
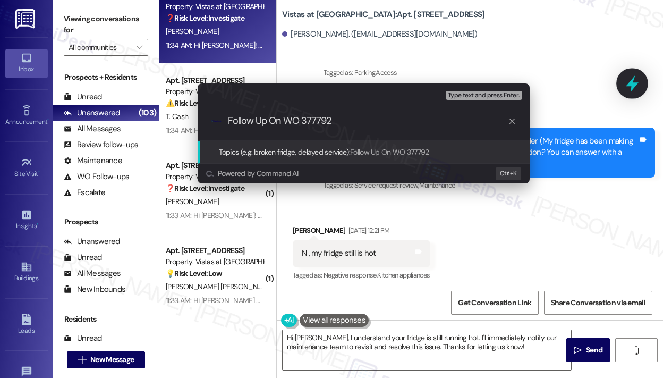
type input "Follow Up On WO #377792"
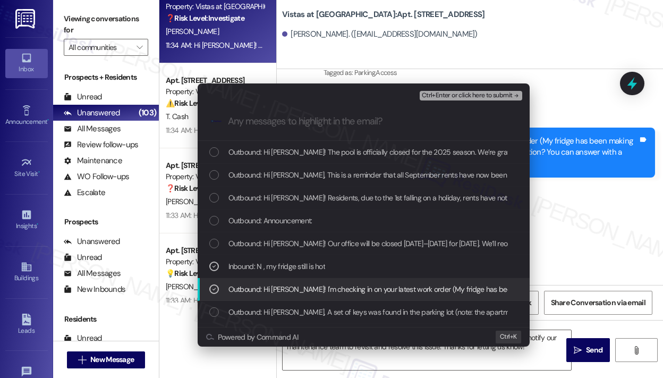
click at [463, 95] on span "Ctrl+Enter or click here to submit" at bounding box center [467, 95] width 91 height 7
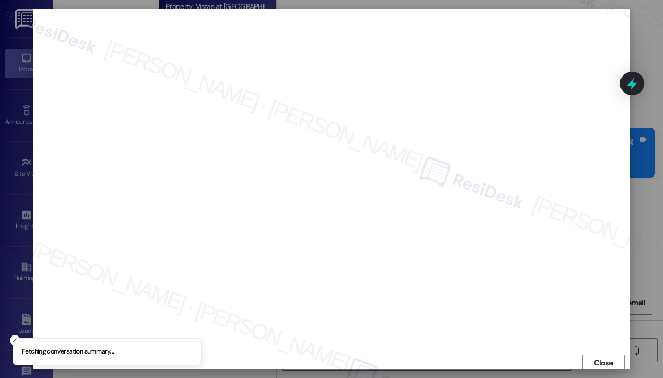
scroll to position [2, 0]
click at [608, 359] on span "Close" at bounding box center [603, 360] width 19 height 11
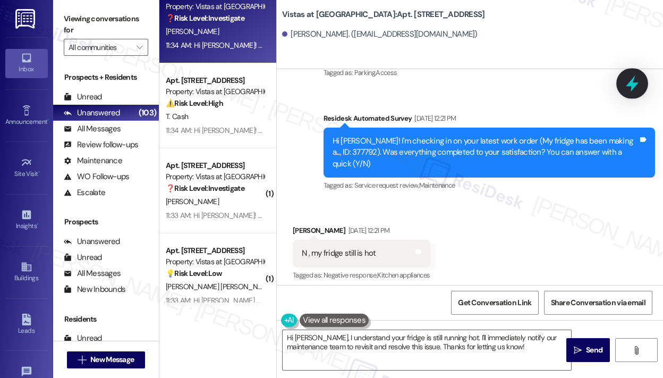
click at [629, 88] on icon at bounding box center [633, 83] width 18 height 18
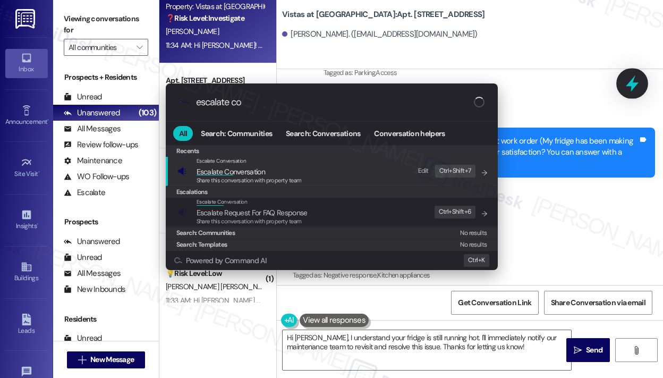
type input "escalate con"
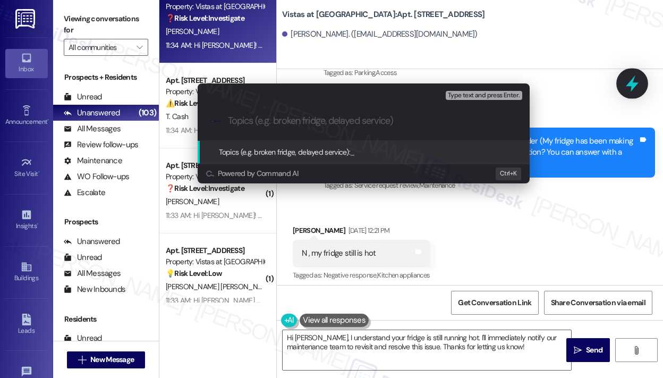
paste input "Follow Up On WO #377792"
type input "Follow Up On WO #377792"
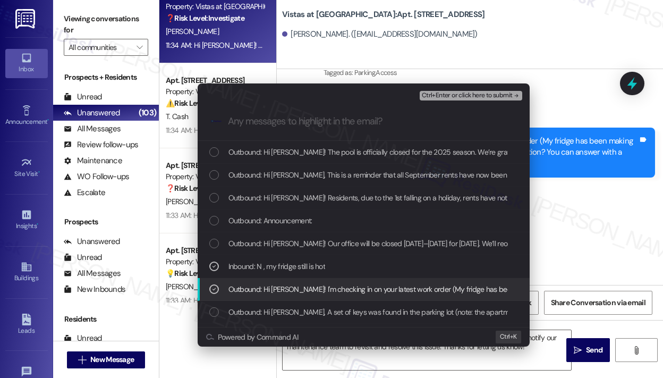
click at [456, 94] on span "Ctrl+Enter or click here to submit" at bounding box center [467, 95] width 91 height 7
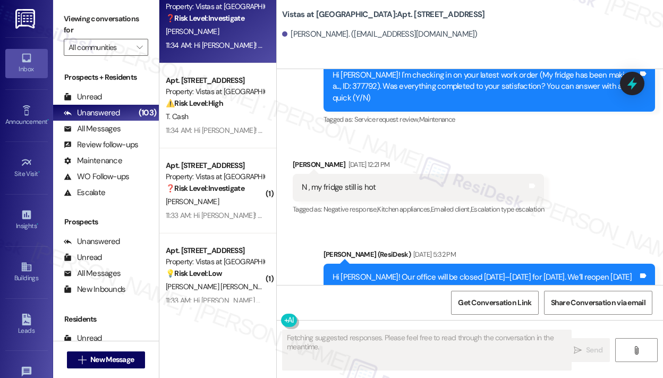
scroll to position [2043, 0]
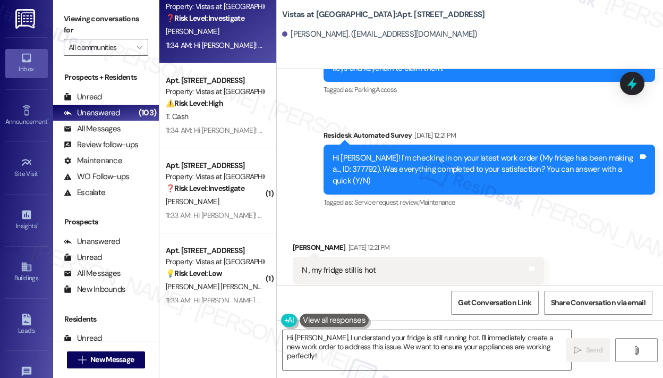
click at [574, 218] on div "Received via SMS Amiyah Garner Aug 29, 2025 at 12:21 PM N , my fridge still is …" at bounding box center [470, 263] width 387 height 90
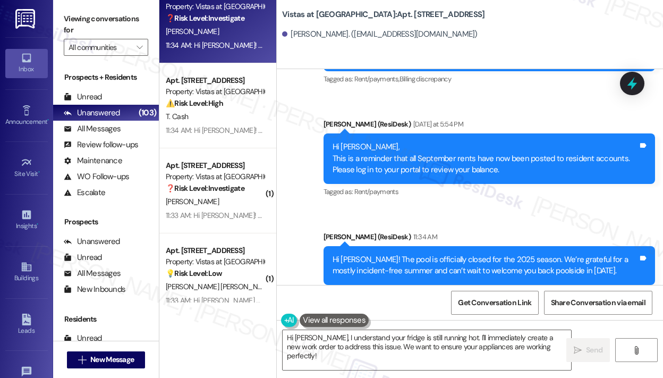
scroll to position [2783, 0]
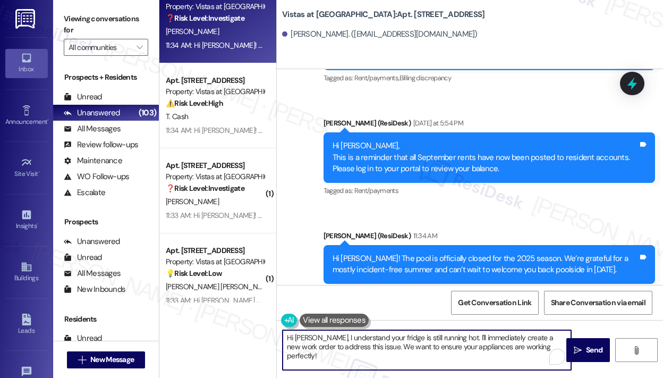
click at [474, 343] on textarea "Hi Amiyah, I understand your fridge is still running hot. I'll immediately crea…" at bounding box center [427, 350] width 289 height 40
click at [311, 346] on textarea "Hi Amiyah, I understand your fridge is still running hot. I'll immediately crea…" at bounding box center [427, 350] width 289 height 40
click at [374, 359] on textarea "Hi Amiyah, I understand your fridge is still running hot. I'll immediately foll…" at bounding box center [427, 350] width 289 height 40
type textarea "Hi Amiyah, I understand your fridge is still running hot. I'll immediately foll…"
click at [577, 347] on icon "" at bounding box center [578, 350] width 8 height 9
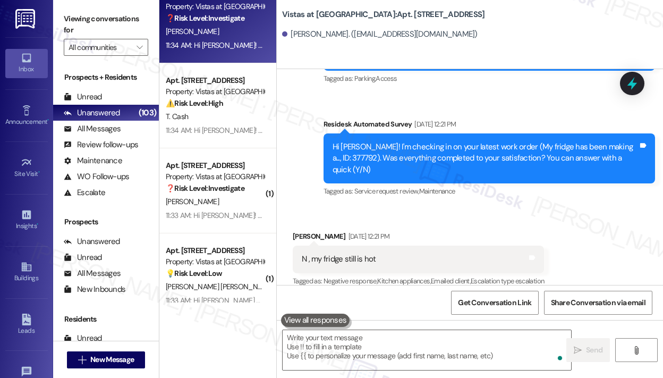
scroll to position [2043, 0]
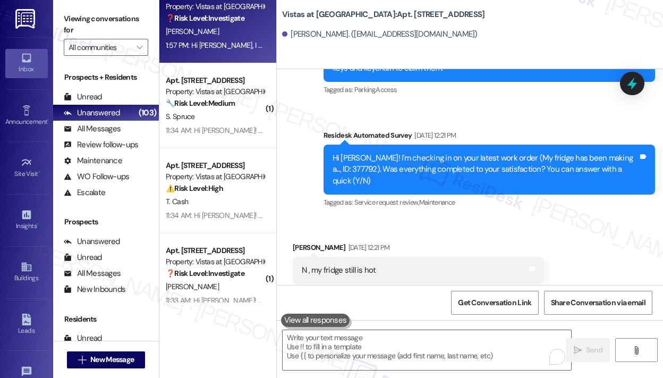
click at [599, 255] on div "Received via SMS Amiyah Garner Aug 29, 2025 at 12:21 PM N , my fridge still is …" at bounding box center [470, 263] width 387 height 90
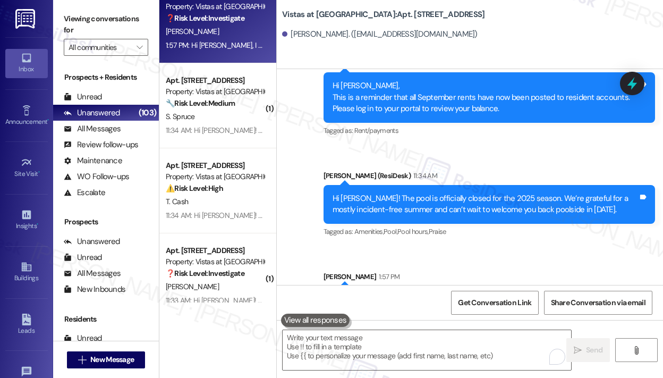
scroll to position [2880, 0]
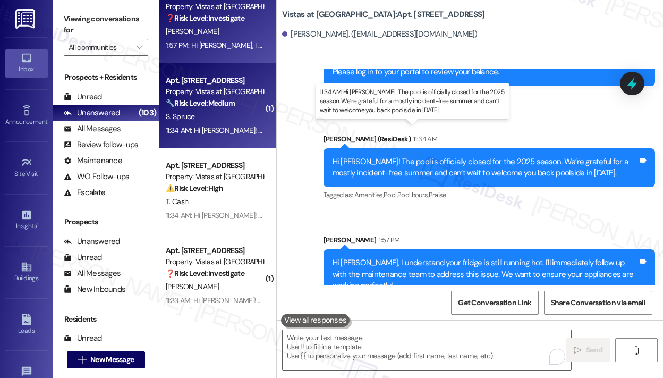
click at [210, 129] on div "11:34 AM: Hi Sarah! The pool is officially closed for the 2025 season. We’re gr…" at bounding box center [448, 130] width 565 height 10
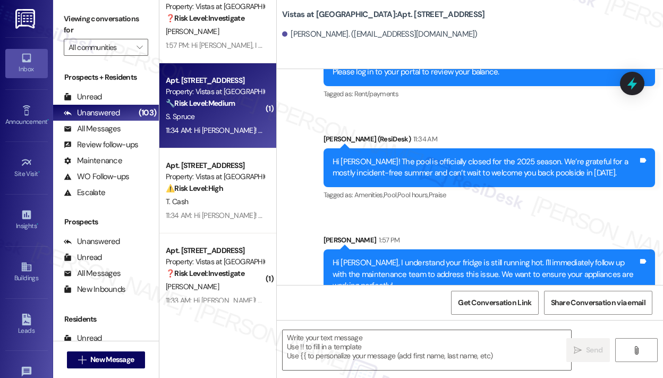
type textarea "Fetching suggested responses. Please feel free to read through the conversation…"
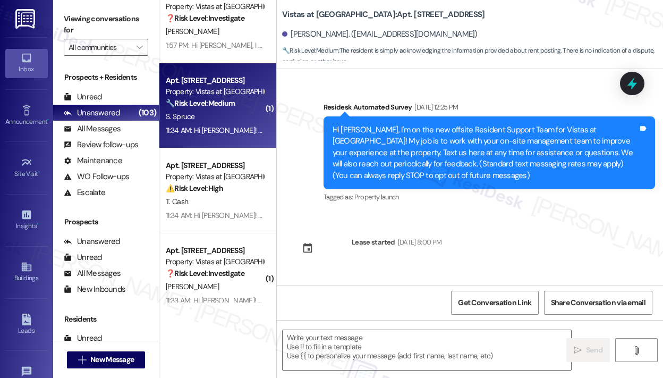
scroll to position [2319, 0]
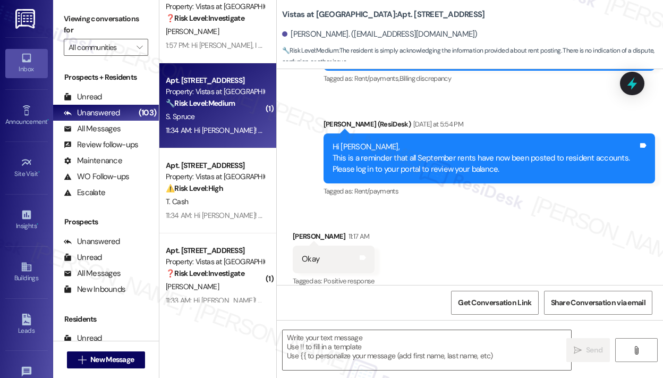
type textarea "Fetching suggested responses. Please feel free to read through the conversation…"
click at [465, 211] on div "Received via SMS Sarah Spruce 11:17 AM Okay Tags and notes Tagged as: Positive …" at bounding box center [470, 252] width 387 height 90
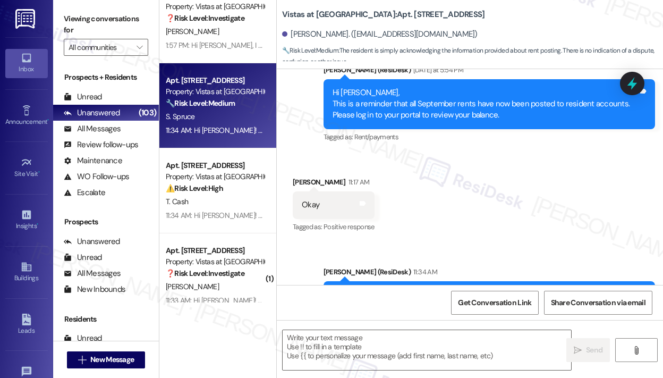
scroll to position [2421, 0]
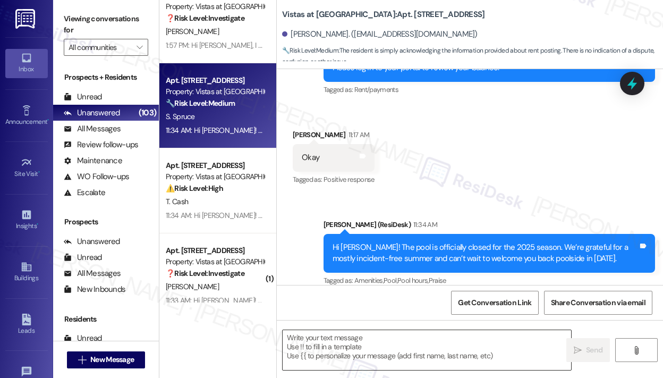
click at [315, 341] on textarea at bounding box center [427, 350] width 289 height 40
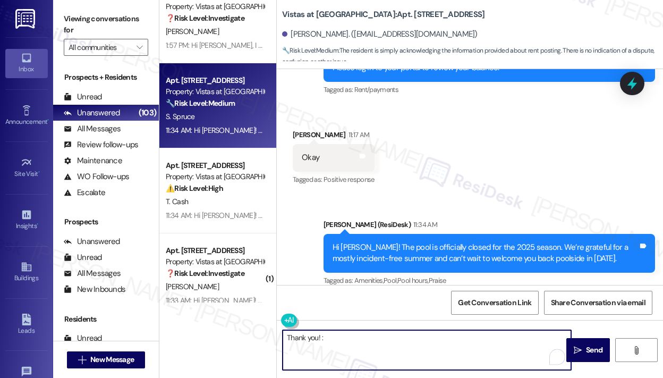
type textarea "Thank you! :)"
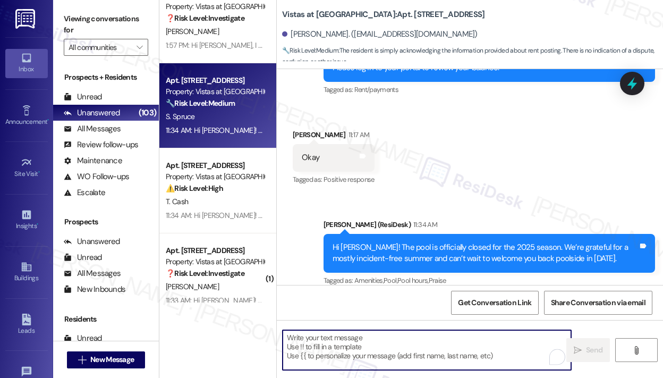
scroll to position [2319, 0]
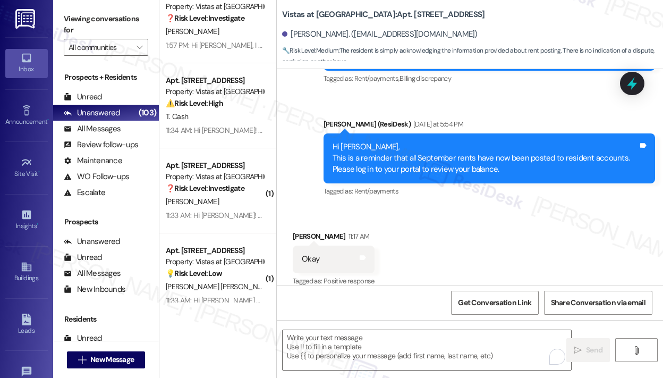
click at [508, 254] on div "Received via SMS Sarah Spruce 11:17 AM Okay Tags and notes Tagged as: Positive …" at bounding box center [470, 252] width 387 height 90
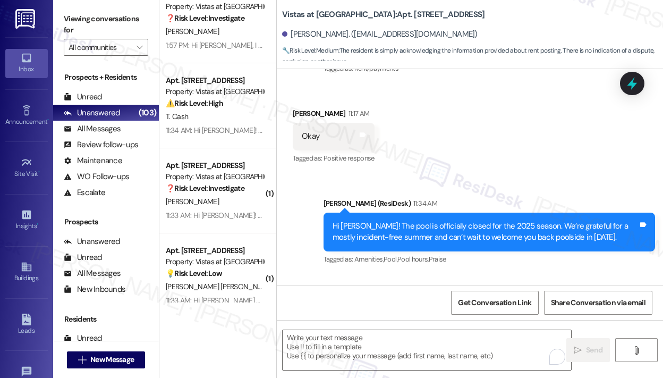
scroll to position [2494, 0]
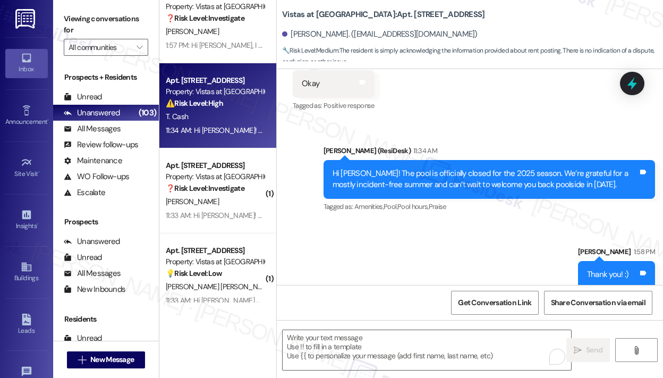
click at [239, 122] on div "T. Cash" at bounding box center [215, 116] width 100 height 13
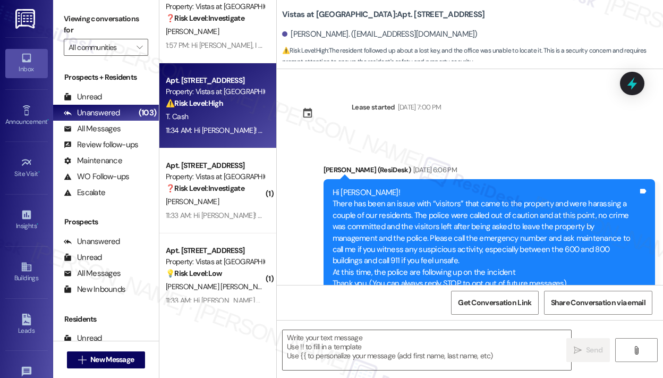
scroll to position [10833, 0]
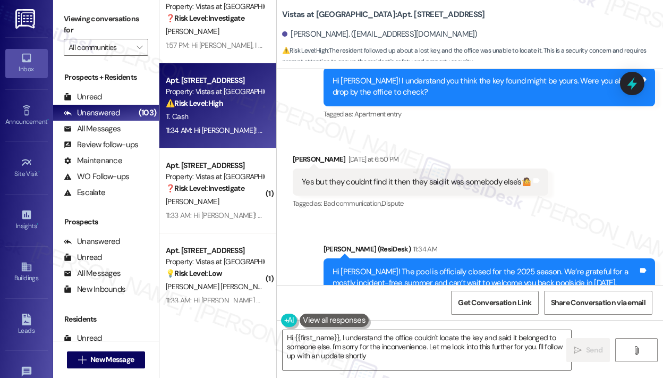
type textarea "Hi {{first_name}}, I understand the office couldn't locate the key and said it …"
click at [439, 220] on div "Announcement, sent via SMS Sarah (ResiDesk) 11:34 AM Hi Trudy! The pool is offi…" at bounding box center [470, 270] width 387 height 101
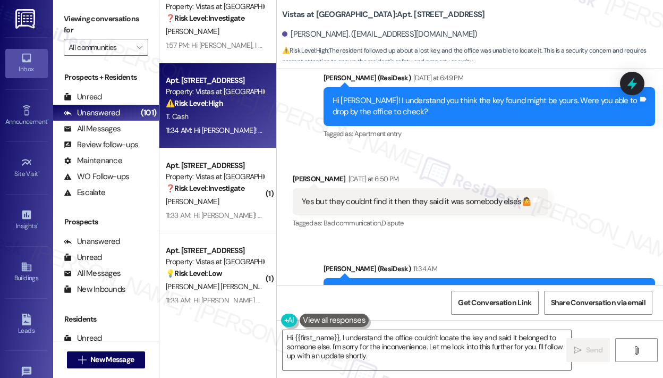
scroll to position [10812, 0]
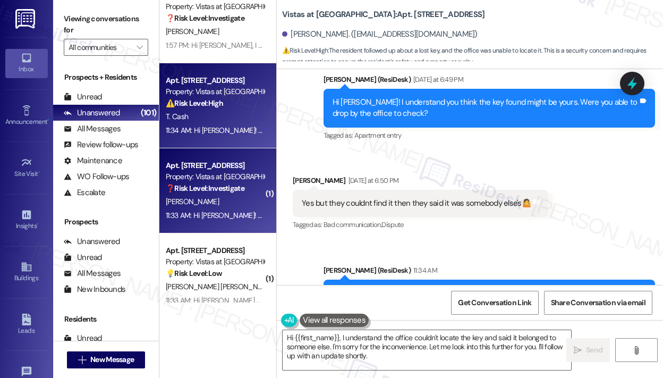
click at [228, 201] on div "M. Bagwell" at bounding box center [215, 201] width 100 height 13
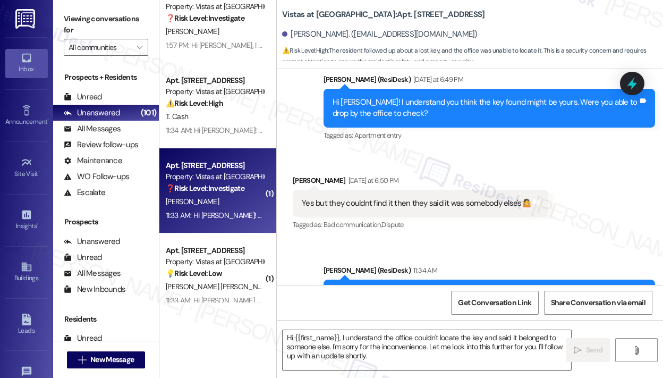
type textarea "Fetching suggested responses. Please feel free to read through the conversation…"
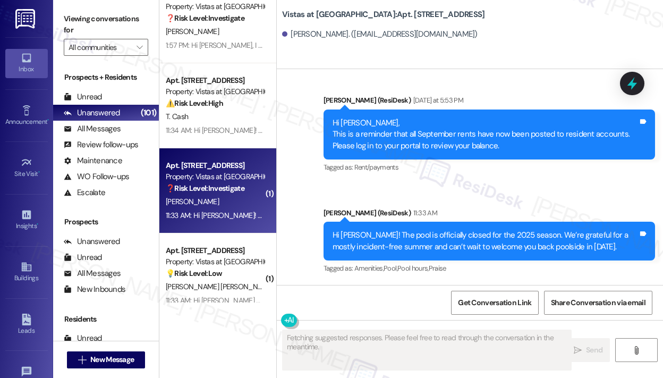
scroll to position [2712, 0]
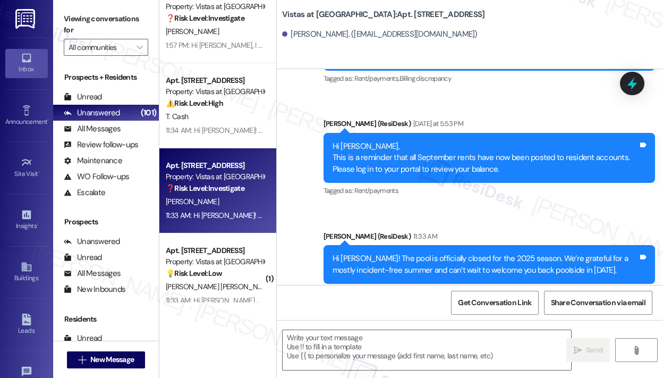
click at [383, 197] on div "Announcement, sent via SMS Sarah (ResiDesk) Yesterday at 12:14 PM Hi Melissa! R…" at bounding box center [470, 133] width 387 height 349
click at [400, 186] on div "Announcement, sent via SMS Sarah (ResiDesk) Yesterday at 12:14 PM Hi Melissa! R…" at bounding box center [470, 133] width 387 height 349
click at [473, 194] on div "Announcement, sent via SMS Sarah (ResiDesk) Yesterday at 12:14 PM Hi Melissa! R…" at bounding box center [470, 133] width 387 height 349
click at [465, 189] on div "Announcement, sent via SMS Sarah (ResiDesk) Yesterday at 12:14 PM Hi Melissa! R…" at bounding box center [470, 133] width 387 height 349
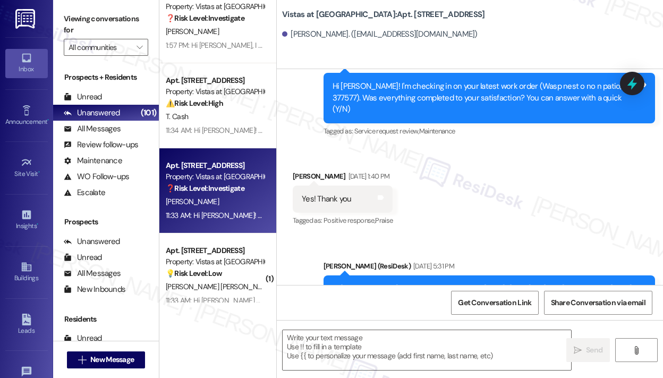
scroll to position [2053, 0]
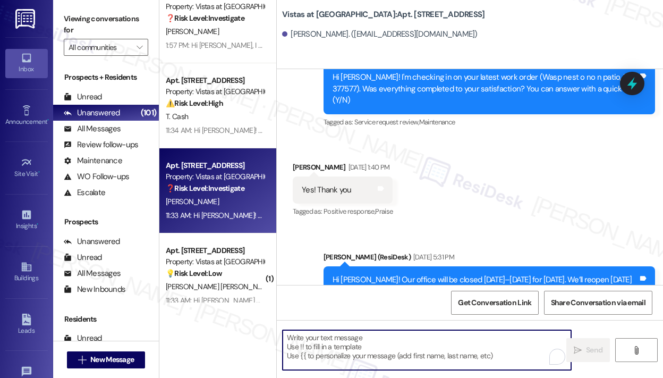
click at [354, 355] on textarea "To enrich screen reader interactions, please activate Accessibility in Grammarl…" at bounding box center [427, 350] width 289 height 40
paste textarea "That’s wonderful to hear! We’re so glad that you’re satisfied with the recent w…"
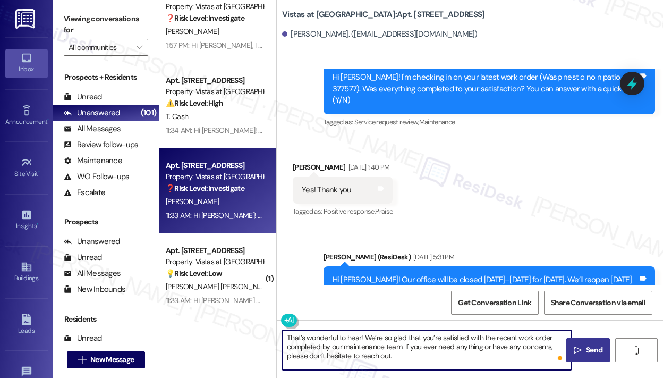
type textarea "That’s wonderful to hear! We’re so glad that you’re satisfied with the recent w…"
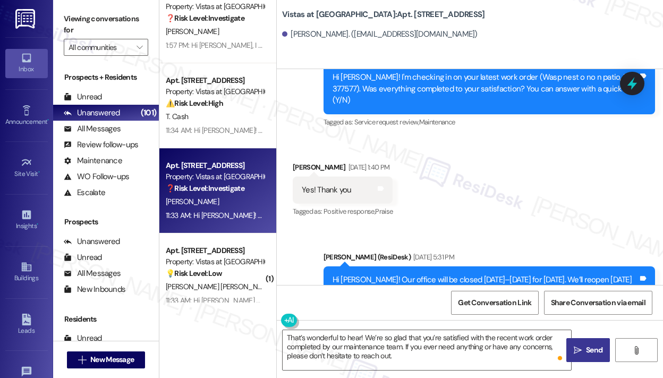
click at [582, 348] on icon "" at bounding box center [578, 350] width 8 height 9
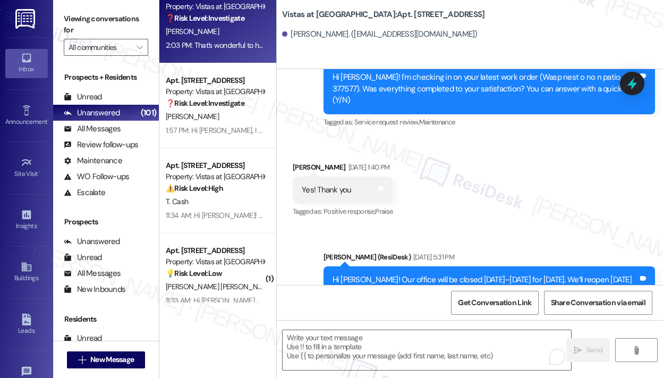
click at [464, 162] on div "Received via SMS Melissa Bagwell Aug 29, 2025 at 1:40 PM Yes! Thank you Tags an…" at bounding box center [470, 183] width 387 height 90
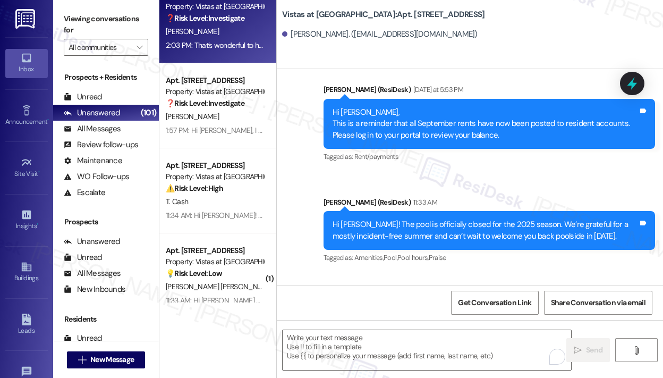
scroll to position [2809, 0]
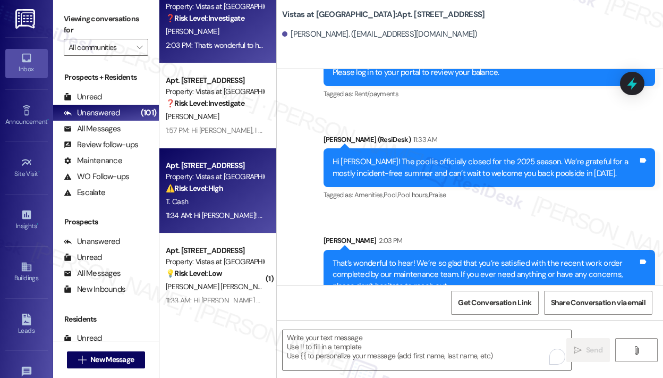
click at [241, 209] on div "11:34 AM: Hi Trudy! The pool is officially closed for the 2025 season. We’re gr…" at bounding box center [215, 215] width 100 height 13
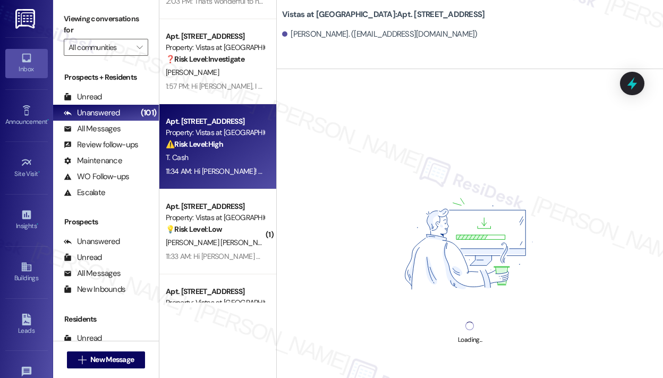
scroll to position [1712, 0]
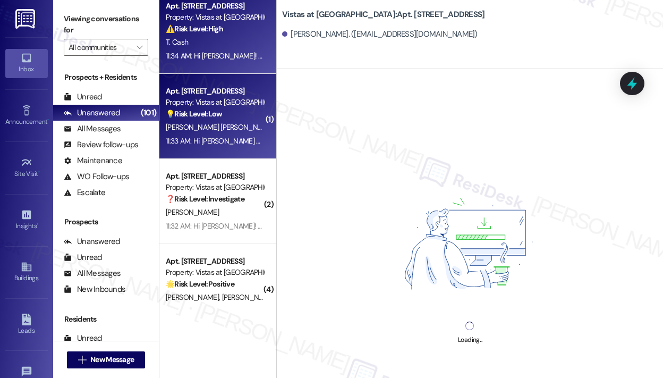
click at [277, 123] on span "E. Robinson" at bounding box center [303, 127] width 53 height 10
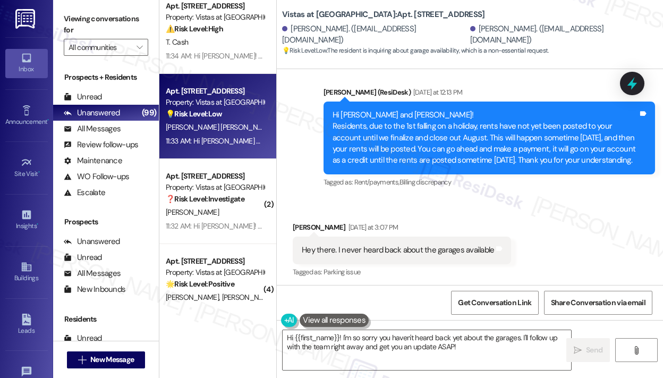
scroll to position [3309, 0]
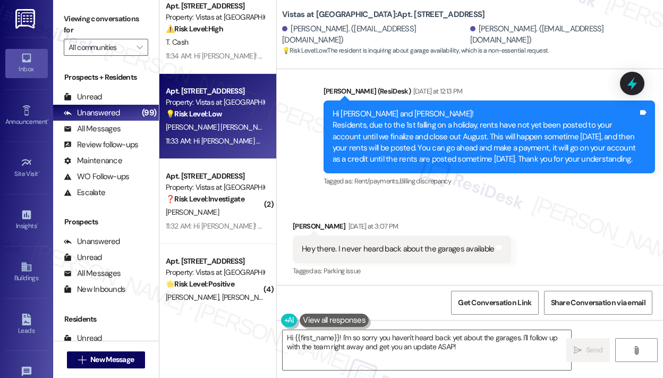
click at [405, 243] on div "Hey there. I never heard back about the garages available" at bounding box center [398, 248] width 192 height 11
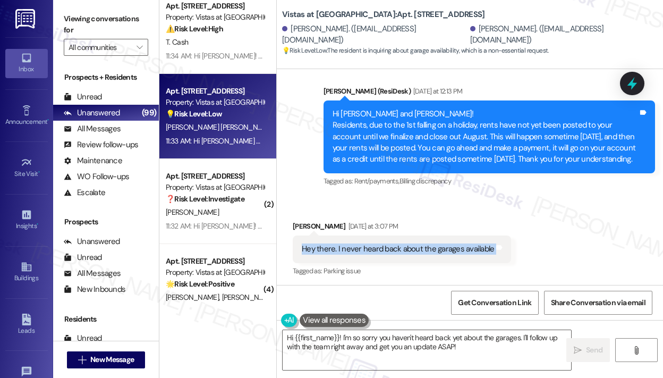
click at [405, 243] on div "Hey there. I never heard back about the garages available" at bounding box center [398, 248] width 192 height 11
copy div "Hey there. I never heard back about the garages available Tags and notes"
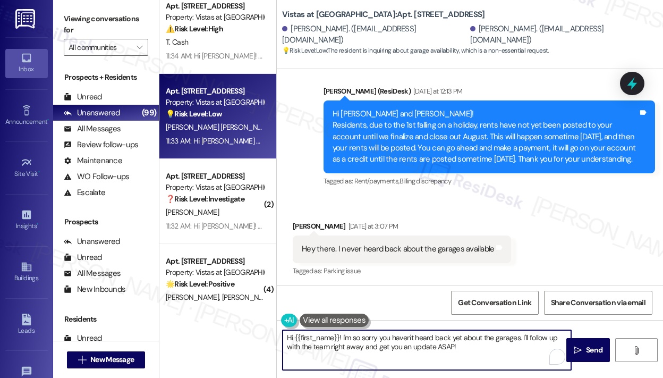
drag, startPoint x: 470, startPoint y: 347, endPoint x: 342, endPoint y: 338, distance: 128.0
click at [342, 338] on textarea "Hi {{first_name}}! I'm so sorry you haven't heard back yet about the garages. I…" at bounding box center [427, 350] width 289 height 40
paste textarea "Thank you for reaching out — I understand you haven’t heard back yet about gara…"
type textarea "Hi {{first_name}}! Thank you for reaching out — I understand you haven’t heard …"
click at [583, 355] on span " Send" at bounding box center [588, 350] width 33 height 11
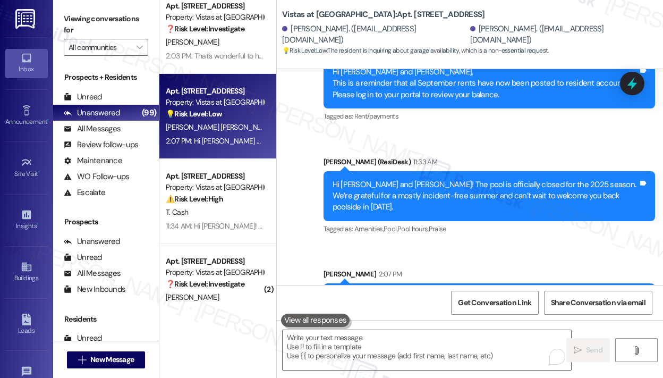
scroll to position [3588, 0]
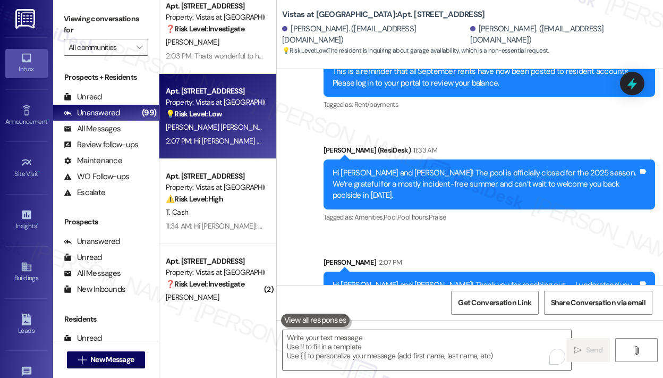
click at [211, 135] on div "2:07 PM: Hi Ingrid and Ernest! Thank you for reaching out — I understand you ha…" at bounding box center [215, 141] width 100 height 13
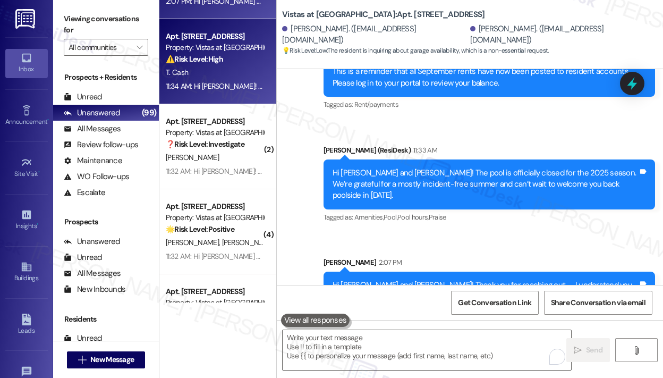
scroll to position [1872, 0]
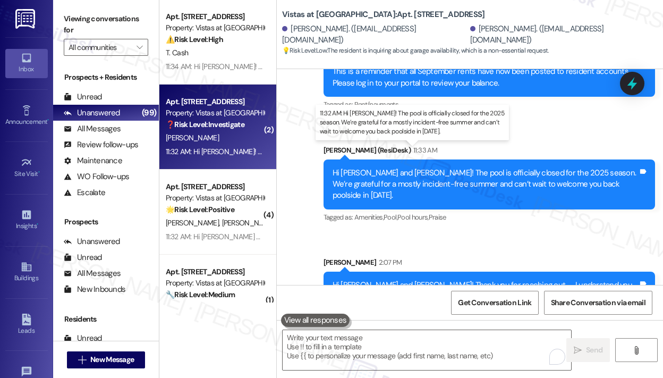
click at [225, 152] on div "11:32 AM: Hi Carolyn! The pool is officially closed for the 2025 season. We’re …" at bounding box center [448, 152] width 565 height 10
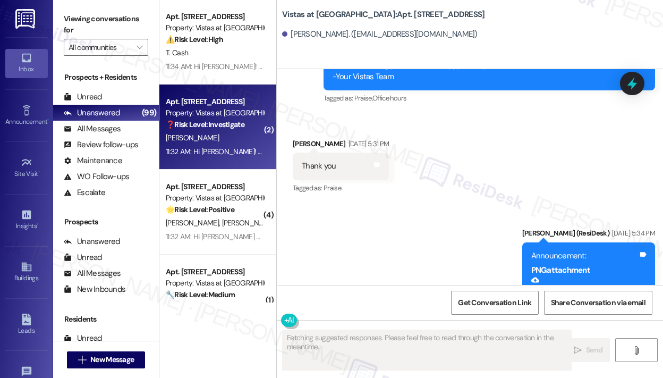
scroll to position [2603, 0]
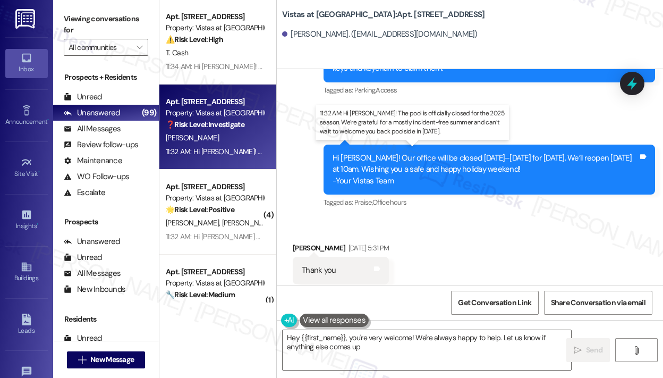
type textarea "Hey {{first_name}}, you're very welcome! We're always happy to help. Let us kno…"
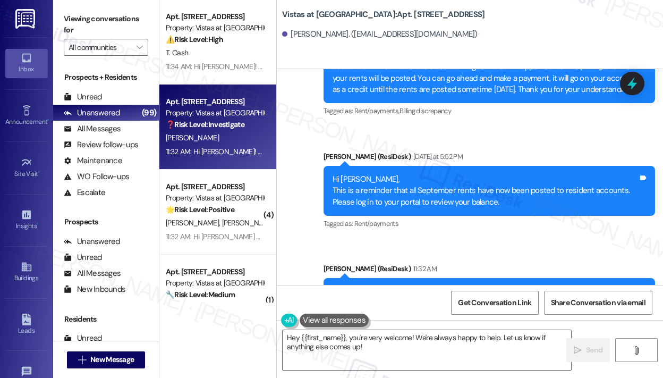
scroll to position [3246, 0]
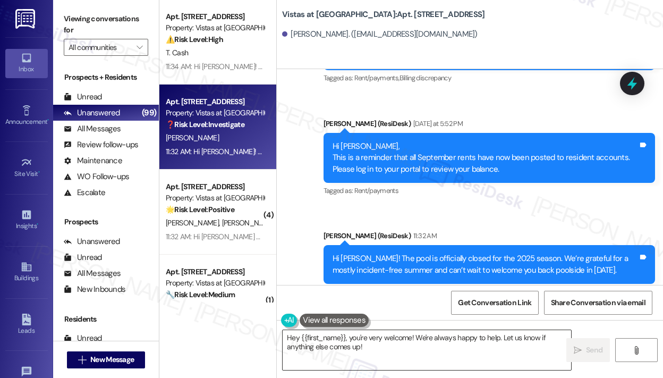
click at [417, 345] on textarea "Hey {{first_name}}, you're very welcome! We're always happy to help. Let us kno…" at bounding box center [427, 350] width 289 height 40
click at [583, 348] on span " Send" at bounding box center [588, 350] width 33 height 11
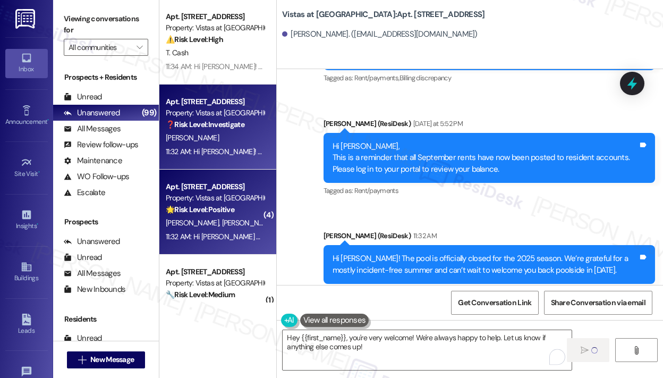
click at [222, 223] on span "D. Wallace" at bounding box center [248, 223] width 53 height 10
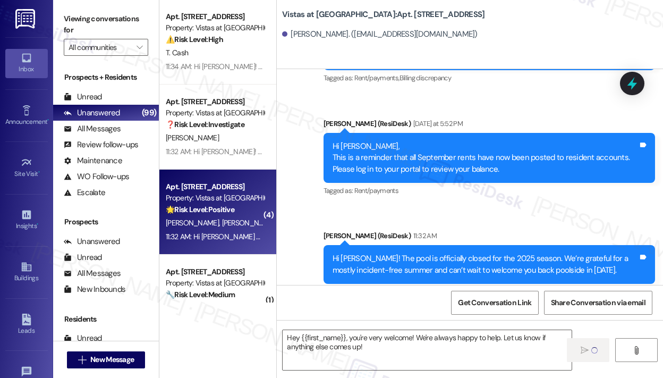
type textarea "Fetching suggested responses. Please feel free to read through the conversation…"
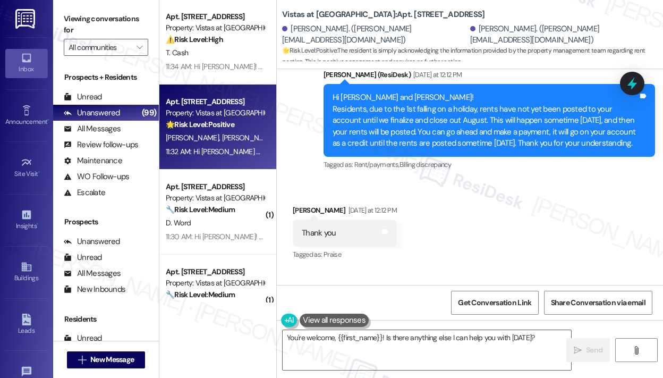
scroll to position [4304, 0]
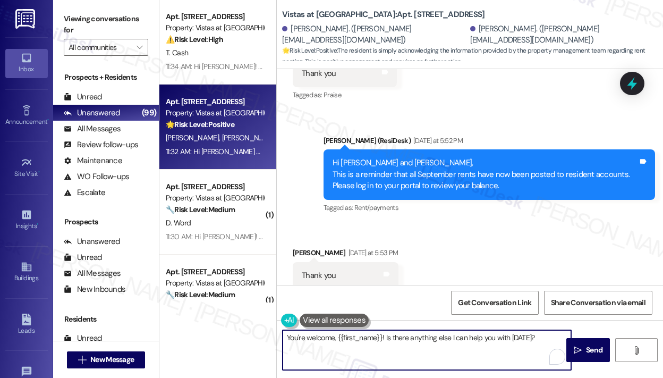
drag, startPoint x: 386, startPoint y: 333, endPoint x: 571, endPoint y: 338, distance: 185.1
click at [571, 338] on textarea "You're welcome, {{first_name}}! Is there anything else I can help you with toda…" at bounding box center [427, 350] width 289 height 40
type textarea "You're welcome, {{first_name}}!"
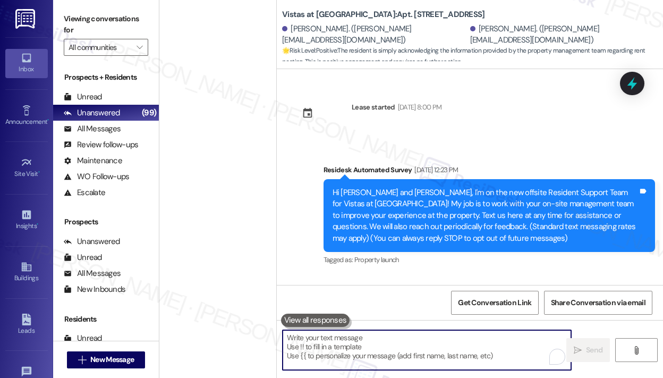
scroll to position [4308, 0]
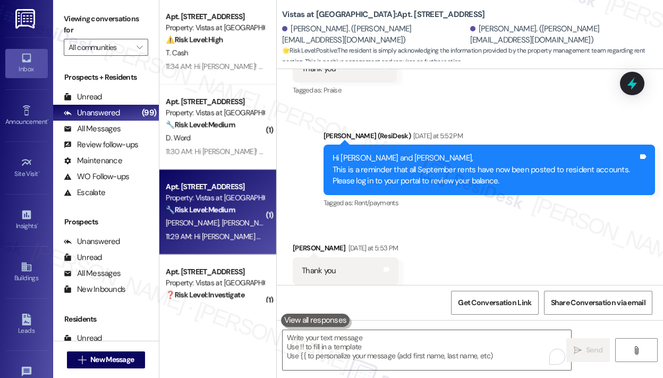
click at [224, 215] on div "🔧 Risk Level: Medium The resident responded 'Y' to a work order follow-up, indi…" at bounding box center [215, 209] width 98 height 11
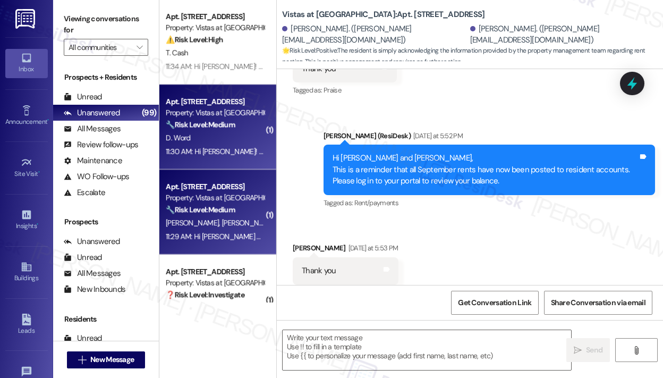
type textarea "Fetching suggested responses. Please feel free to read through the conversation…"
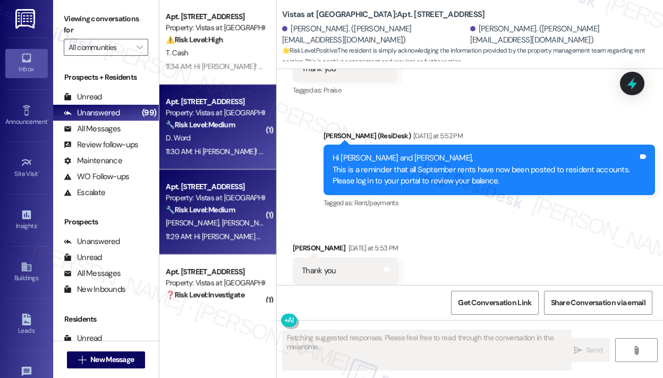
scroll to position [3780, 0]
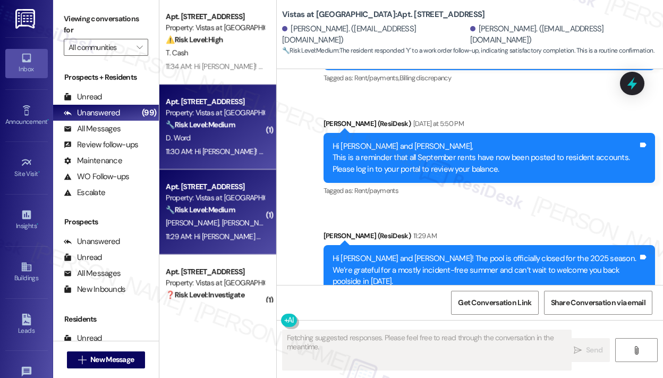
click at [229, 156] on div "11:30 AM: Hi Darnell! The pool is officially closed for the 2025 season. We’re …" at bounding box center [449, 152] width 566 height 10
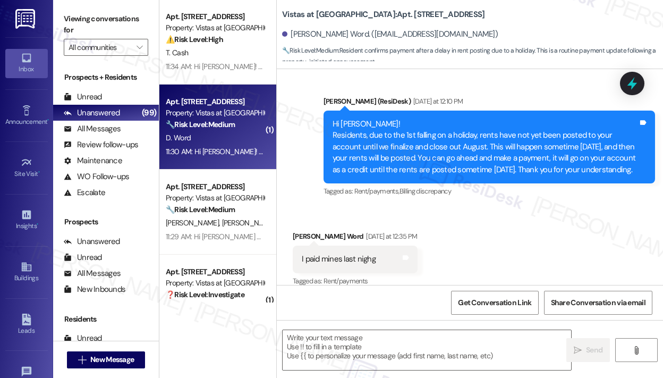
type textarea "Fetching suggested responses. Please feel free to read through the conversation…"
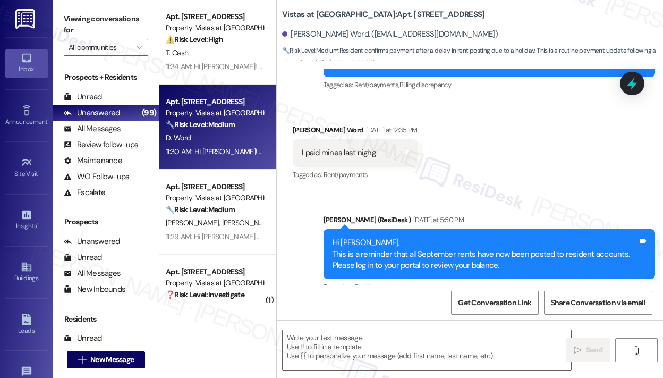
scroll to position [3084, 0]
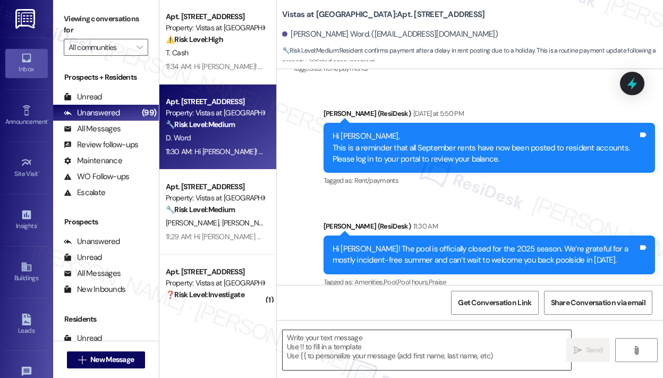
click at [303, 339] on textarea at bounding box center [427, 350] width 289 height 40
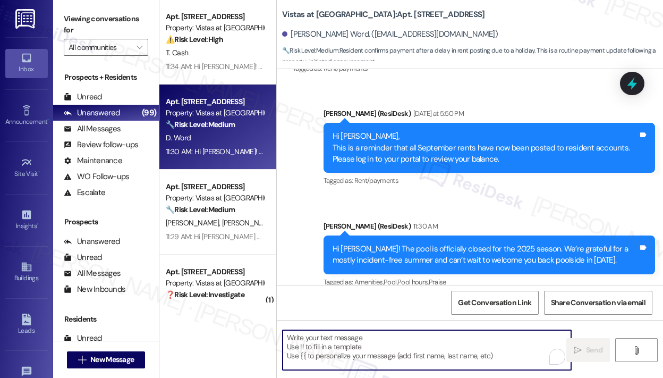
paste textarea "Thank you for letting me know — I really appreciate you making the payment!"
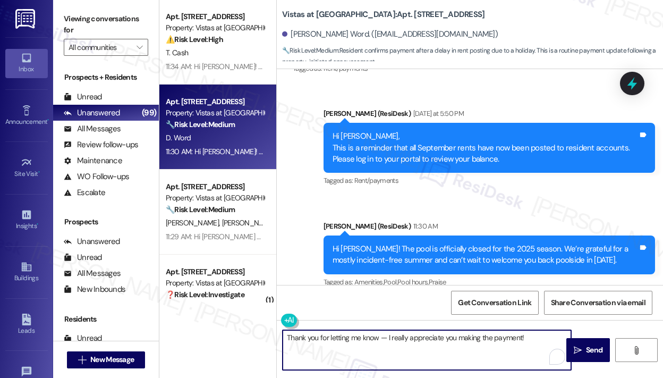
click at [379, 338] on textarea "Thank you for letting me know — I really appreciate you making the payment!" at bounding box center [427, 350] width 289 height 40
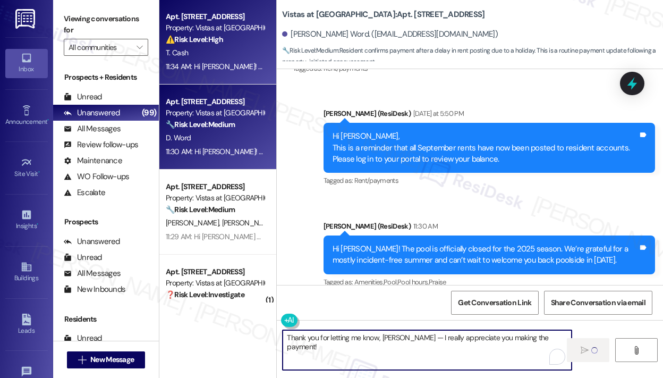
type textarea "Thank you for letting me know, Darnell — I really appreciate you making the pay…"
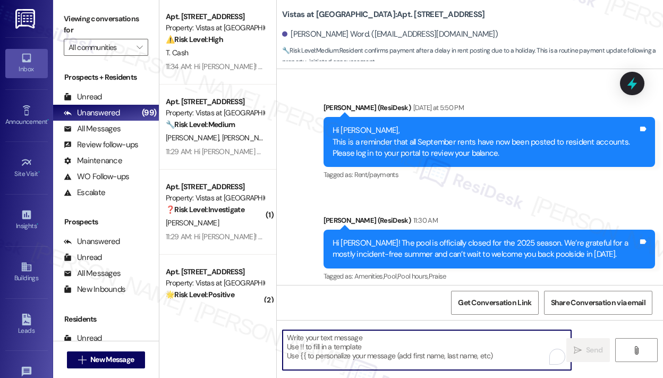
scroll to position [3160, 0]
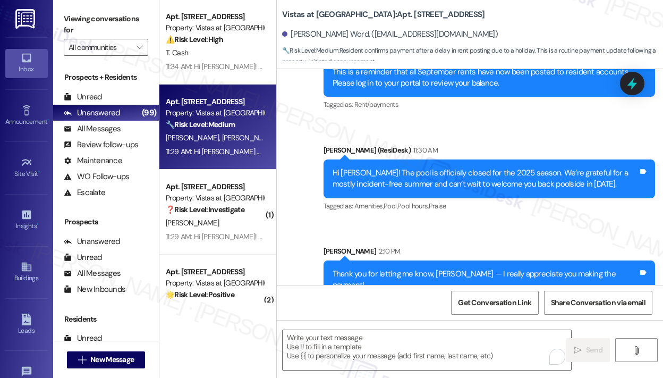
click at [233, 155] on div "11:29 AM: Hi Cindy and Baddar! The pool is officially closed for the 2025 seaso…" at bounding box center [483, 152] width 634 height 10
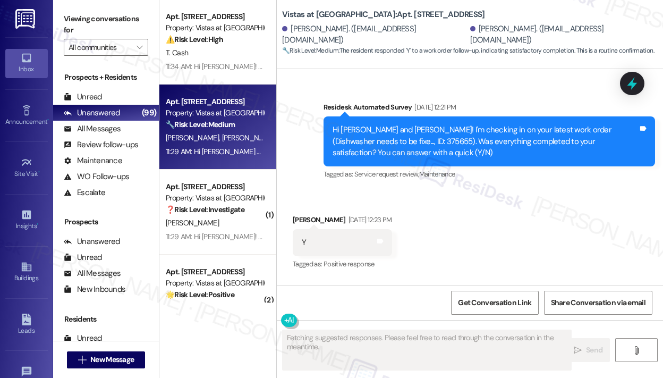
scroll to position [3040, 0]
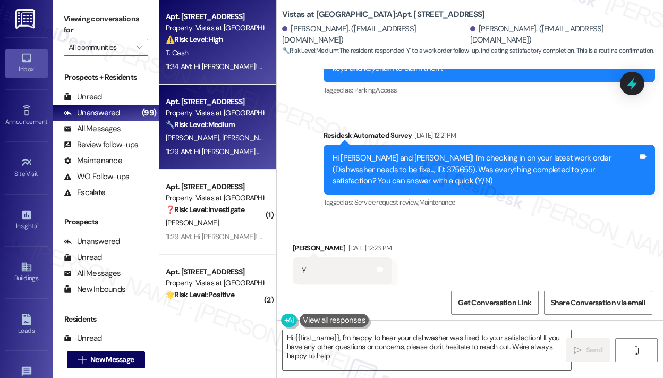
type textarea "Hi {{first_name}}, I'm happy to hear your dishwasher was fixed to your satisfac…"
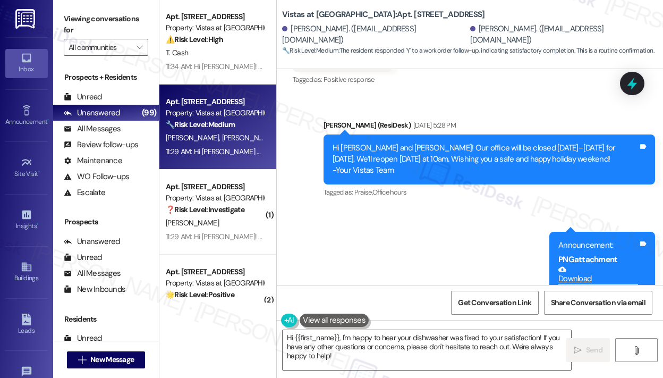
scroll to position [3093, 0]
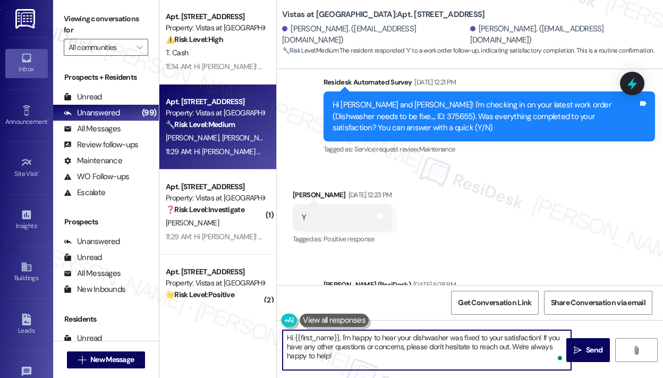
click at [399, 366] on textarea "Hi {{first_name}}, I'm happy to hear your dishwasher was fixed to your satisfac…" at bounding box center [427, 350] width 289 height 40
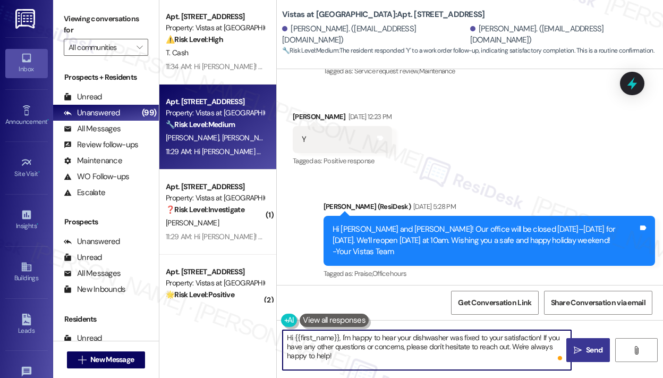
scroll to position [3195, 0]
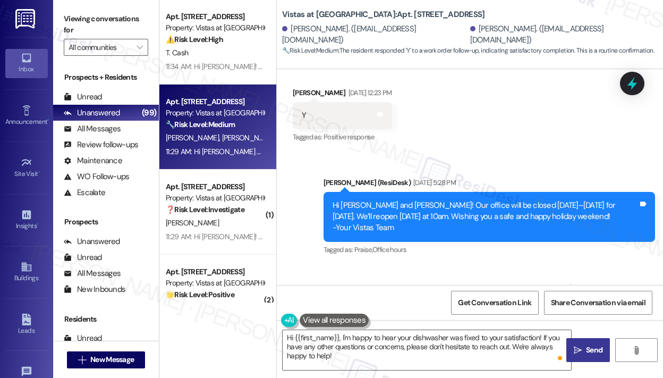
click at [596, 350] on span "Send" at bounding box center [594, 350] width 16 height 11
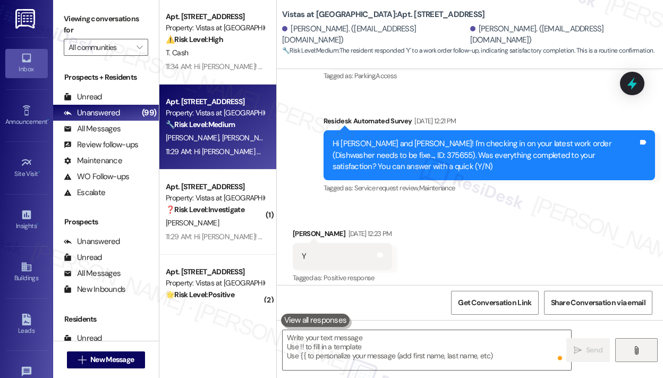
scroll to position [3040, 0]
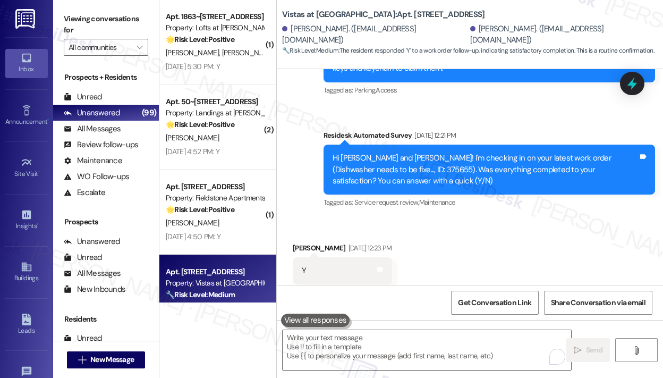
click at [497, 238] on div "Received via SMS Cindy Luckado Aug 29, 2025 at 12:23 PM Y Tags and notes Tagged…" at bounding box center [470, 264] width 387 height 90
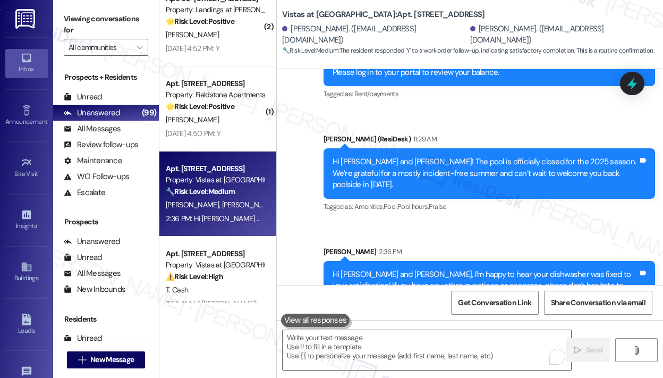
scroll to position [1978, 0]
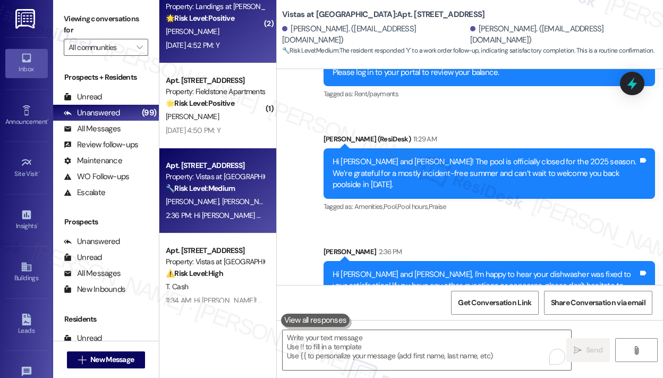
click at [220, 43] on div "Aug 29, 2025 at 4:52 PM: Y Aug 29, 2025 at 4:52 PM: Y" at bounding box center [193, 45] width 54 height 10
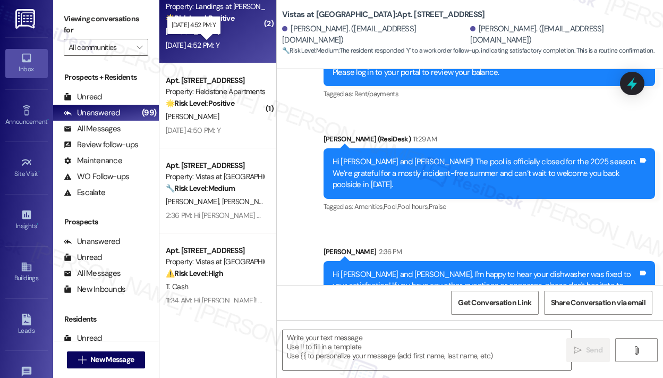
type textarea "Fetching suggested responses. Please feel free to read through the conversation…"
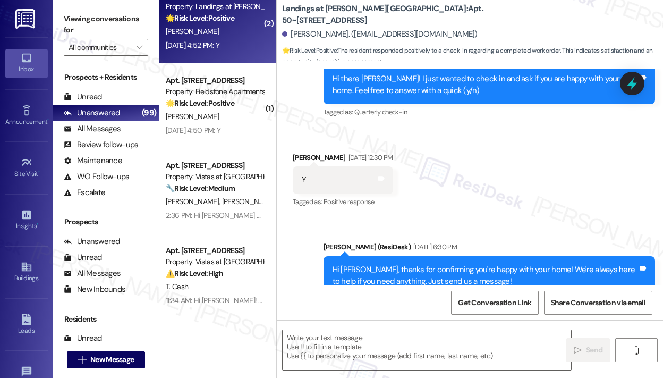
type textarea "Fetching suggested responses. Please feel free to read through the conversation…"
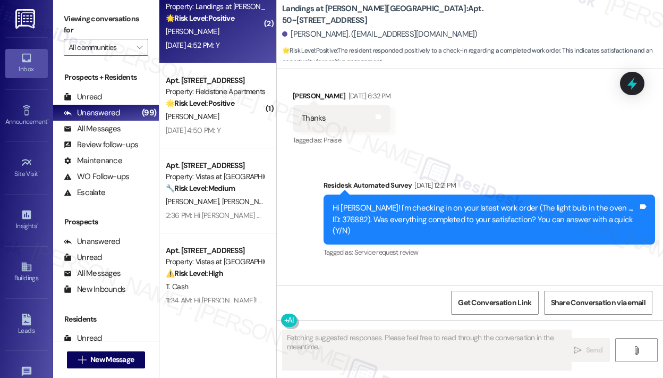
scroll to position [563, 0]
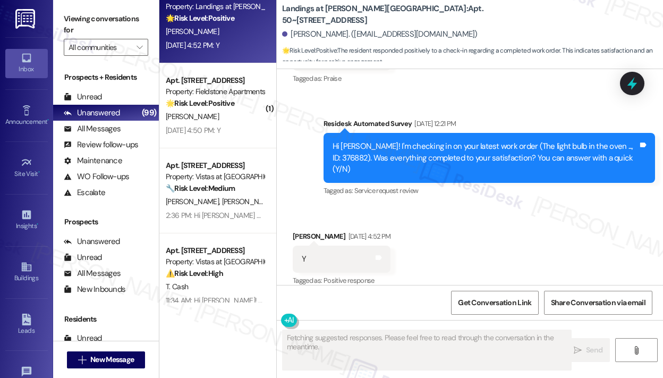
click at [577, 233] on div "Received via SMS Monica Blair Aug 29, 2025 at 4:52 PM Y Tags and notes Tagged a…" at bounding box center [470, 252] width 387 height 90
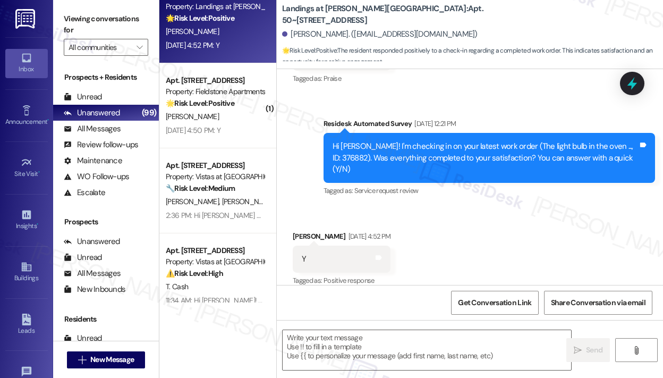
click at [577, 233] on div "Received via SMS Monica Blair Aug 29, 2025 at 4:52 PM Y Tags and notes Tagged a…" at bounding box center [470, 252] width 387 height 90
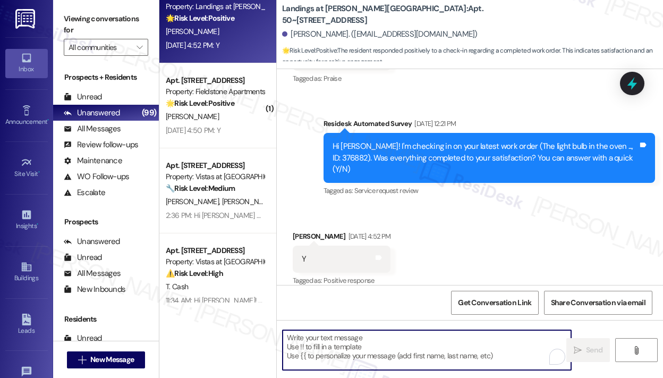
click at [455, 333] on textarea "To enrich screen reader interactions, please activate Accessibility in Grammarl…" at bounding box center [427, 350] width 289 height 40
paste textarea "Thank you for letting me know — I really appreciate you making the payment!"
type textarea "Thank you for letting me know — I really appreciate you making the payment!"
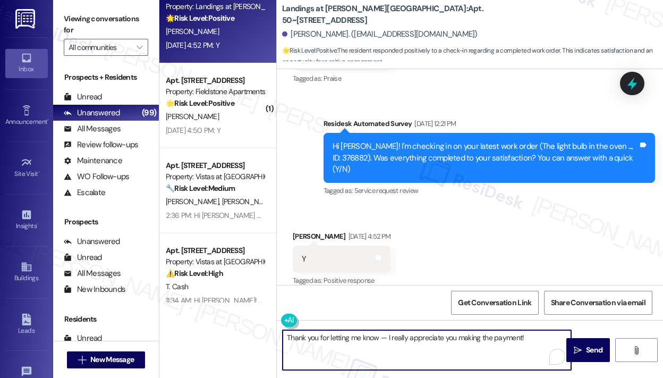
drag, startPoint x: 530, startPoint y: 338, endPoint x: 265, endPoint y: 326, distance: 265.0
click at [265, 326] on div "( 1 ) Apt. 950~301, 910 Upper Brook Court Property: Brookdale Apartments 🌟 Risk…" at bounding box center [411, 189] width 504 height 378
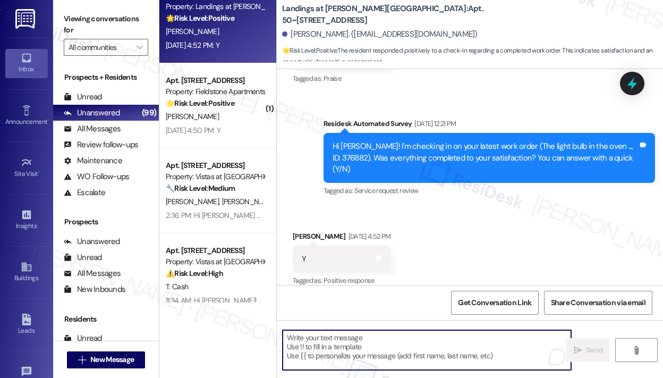
scroll to position [672, 0]
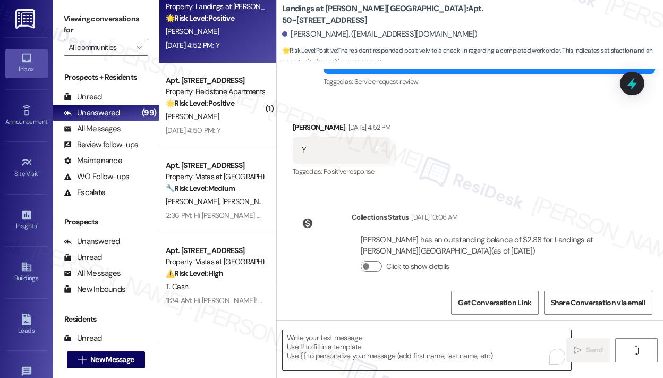
click at [343, 351] on textarea "To enrich screen reader interactions, please activate Accessibility in Grammarl…" at bounding box center [427, 350] width 289 height 40
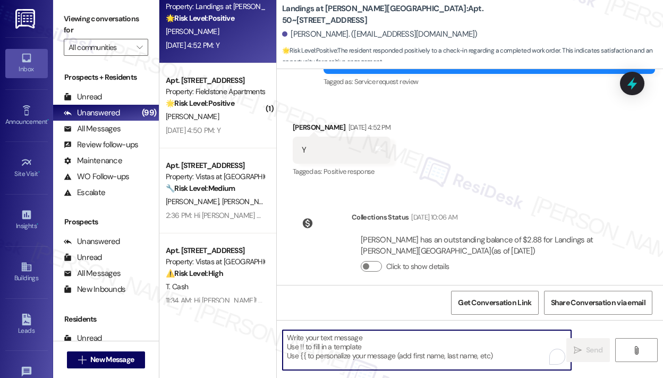
paste textarea "That’s wonderful to hear! We’re so glad that you’re satisfied with the recent w…"
type textarea "That’s wonderful to hear! We’re so glad that you’re satisfied with the recent w…"
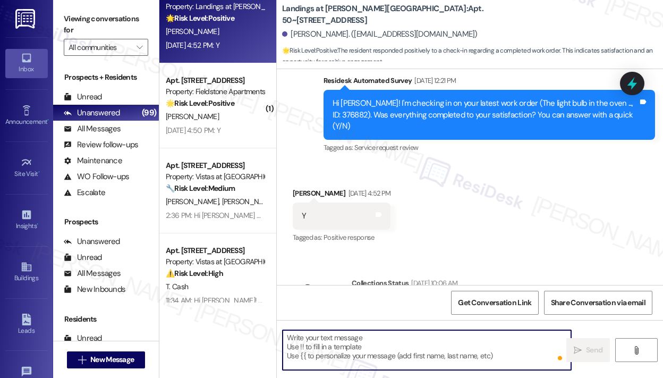
scroll to position [563, 0]
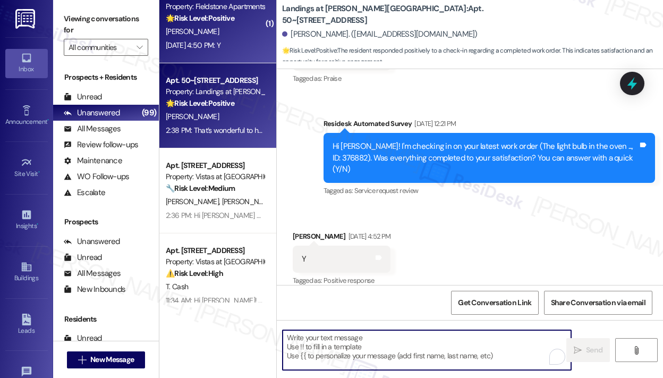
click at [217, 45] on div "Aug 29, 2025 at 4:50 PM: Y Aug 29, 2025 at 4:50 PM: Y" at bounding box center [193, 45] width 55 height 10
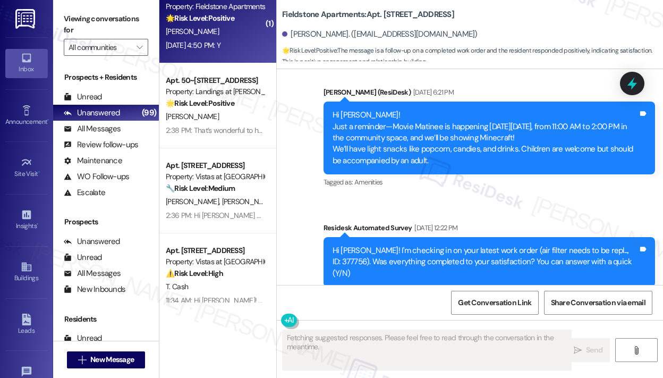
scroll to position [1636, 0]
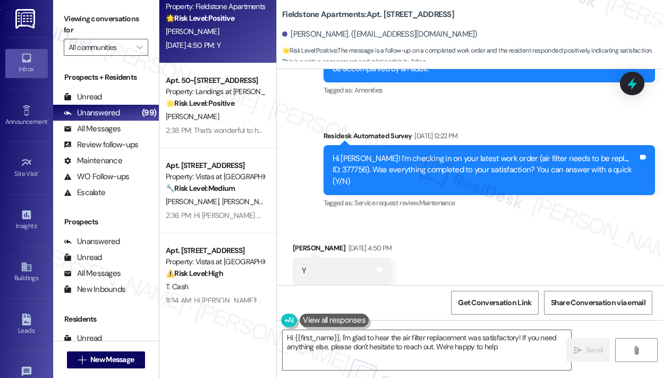
type textarea "Hi {{first_name}}, I'm glad to hear the air filter replacement was satisfactory…"
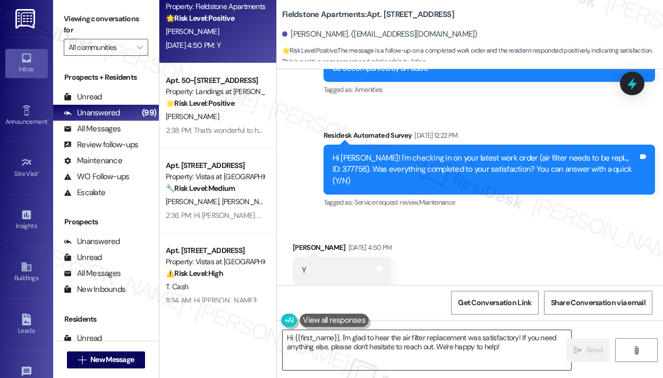
click at [510, 347] on textarea "Hi {{first_name}}, I'm glad to hear the air filter replacement was satisfactory…" at bounding box center [427, 350] width 289 height 40
click at [581, 352] on icon "" at bounding box center [578, 350] width 8 height 9
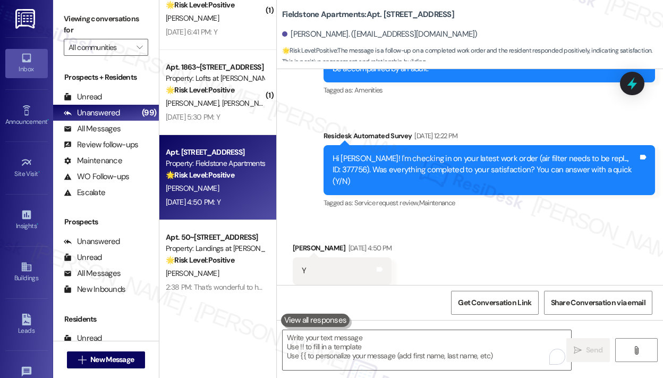
scroll to position [1819, 0]
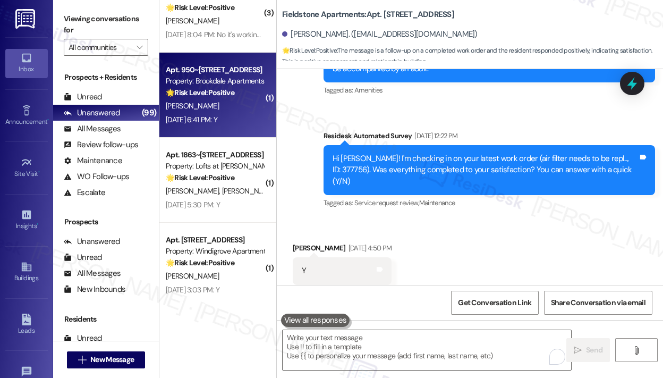
click at [217, 121] on div "Aug 29, 2025 at 6:41 PM: Y Aug 29, 2025 at 6:41 PM: Y" at bounding box center [192, 120] width 52 height 10
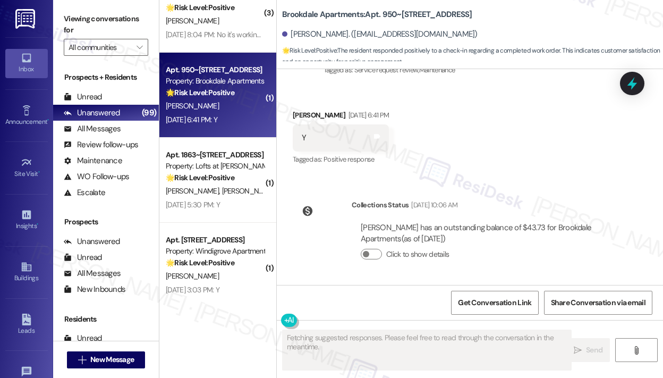
scroll to position [846, 0]
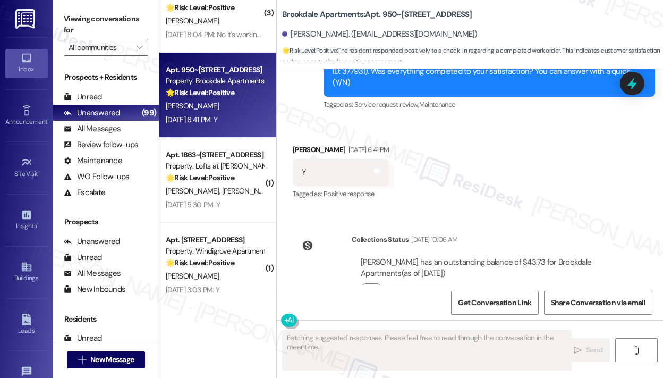
click at [502, 234] on div "Collections Status Sep 01, 2025 at 10:06 AM" at bounding box center [488, 241] width 273 height 15
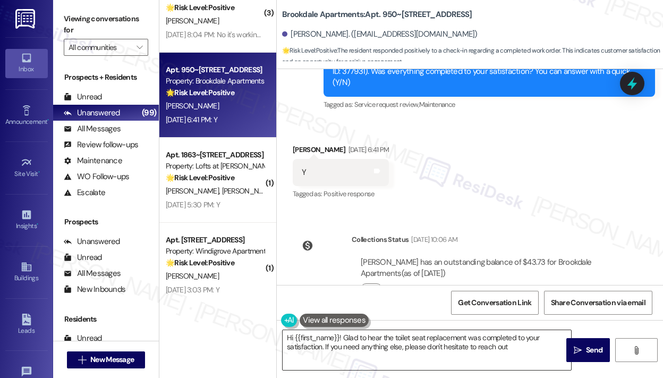
type textarea "Hi {{first_name}}! Glad to hear the toilet seat replacement was completed to yo…"
click at [402, 345] on textarea "Hi {{first_name}}! Glad to hear the toilet seat replacement was completed to yo…" at bounding box center [427, 350] width 289 height 40
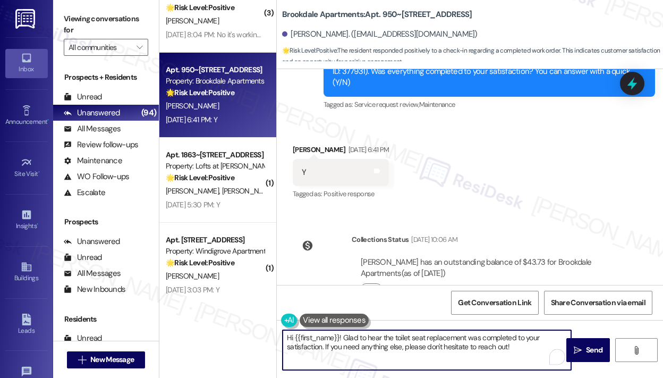
click at [487, 349] on textarea "Hi {{first_name}}! Glad to hear the toilet seat replacement was completed to yo…" at bounding box center [427, 350] width 289 height 40
click at [597, 345] on span "Send" at bounding box center [594, 350] width 16 height 11
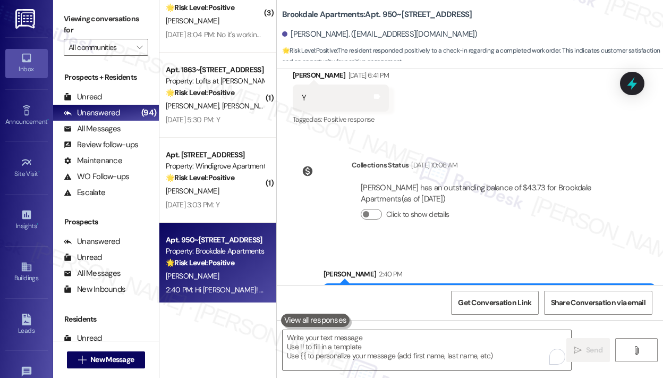
scroll to position [931, 0]
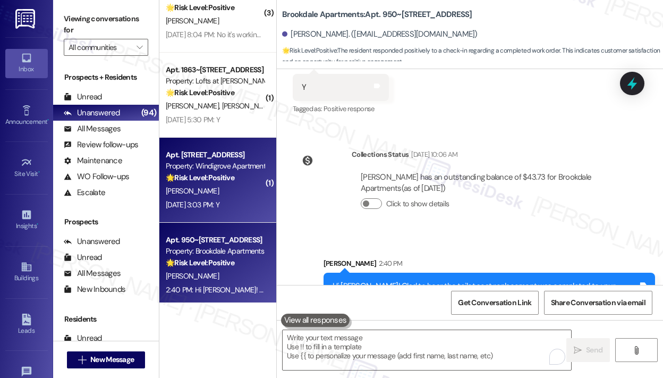
click at [248, 173] on div "🌟 Risk Level: Positive The resident responded positively to a satisfaction chec…" at bounding box center [215, 177] width 98 height 11
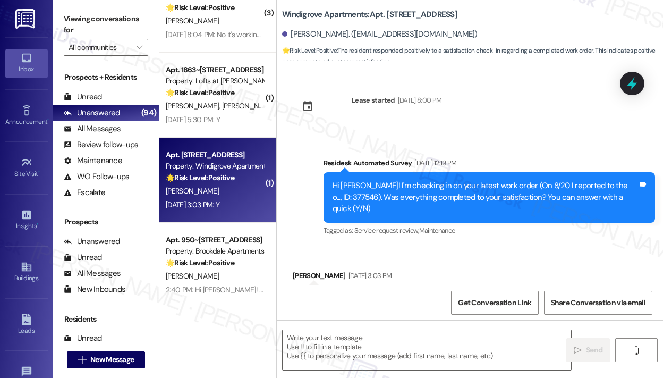
type textarea "Fetching suggested responses. Please feel free to read through the conversation…"
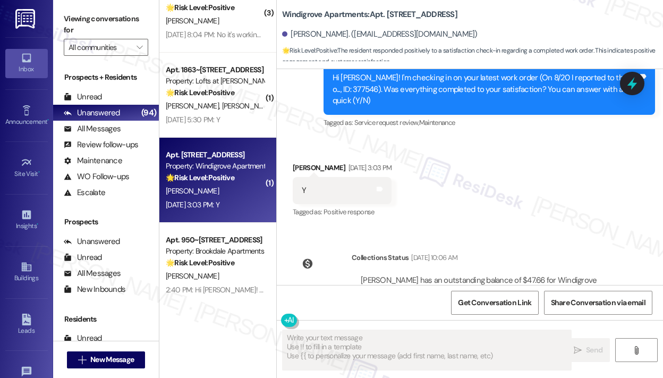
scroll to position [291, 0]
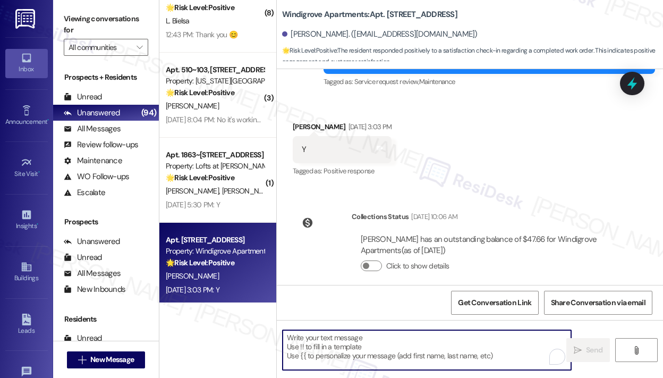
click at [433, 337] on textarea "To enrich screen reader interactions, please activate Accessibility in Grammarl…" at bounding box center [427, 350] width 289 height 40
paste textarea "That’s wonderful to hear! We’re so glad that you’re satisfied with the recent w…"
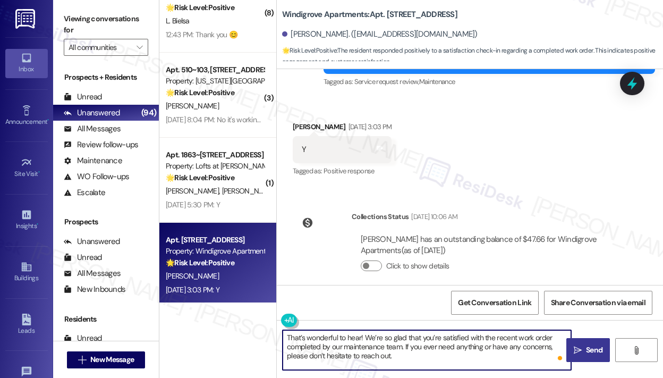
type textarea "That’s wonderful to hear! We’re so glad that you’re satisfied with the recent w…"
click at [602, 348] on span "Send" at bounding box center [594, 350] width 16 height 11
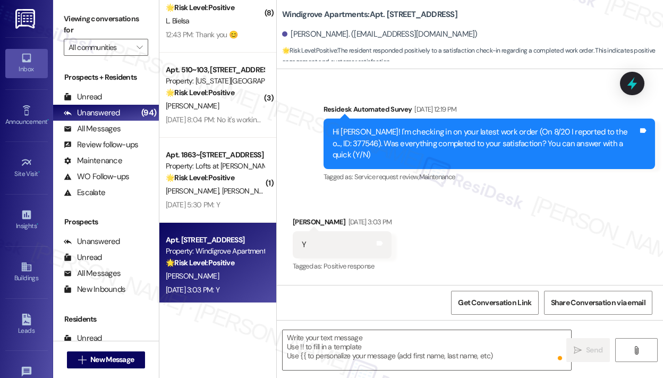
scroll to position [181, 0]
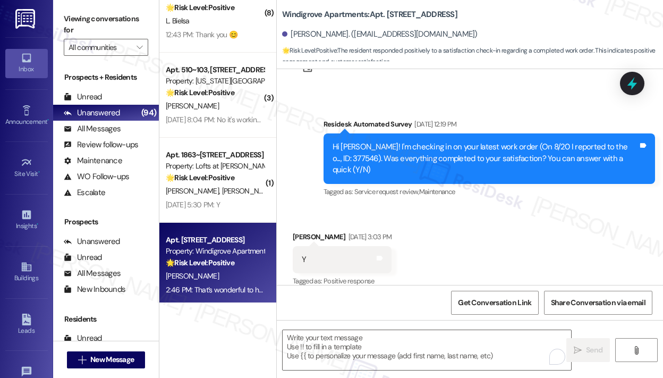
click at [573, 274] on div "Received via SMS William Forbes Aug 29, 2025 at 3:03 PM Y Tags and notes Tagged…" at bounding box center [470, 252] width 387 height 90
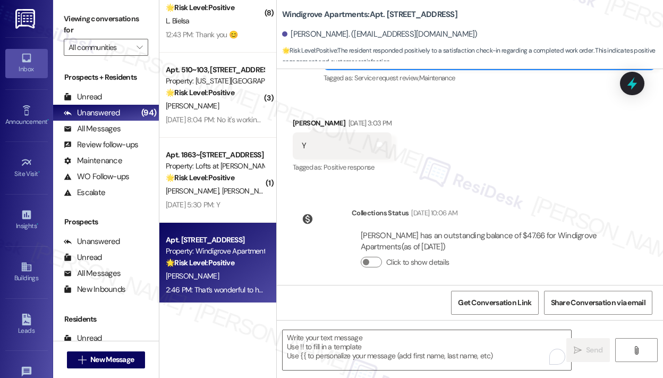
scroll to position [388, 0]
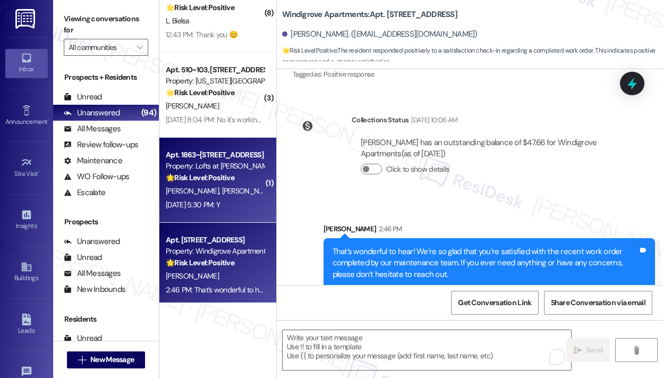
click at [223, 190] on div "A. Akey J. Akey" at bounding box center [215, 190] width 100 height 13
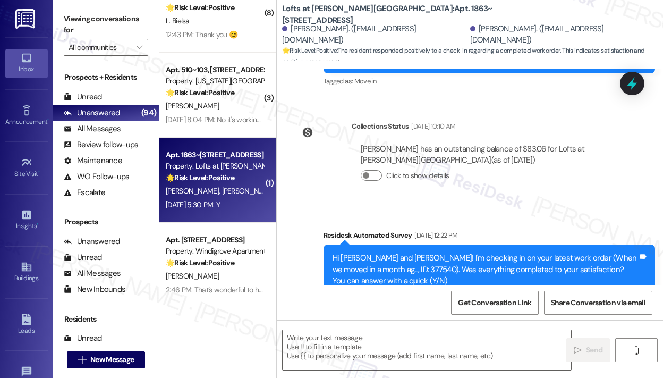
type textarea "Fetching suggested responses. Please feel free to read through the conversation…"
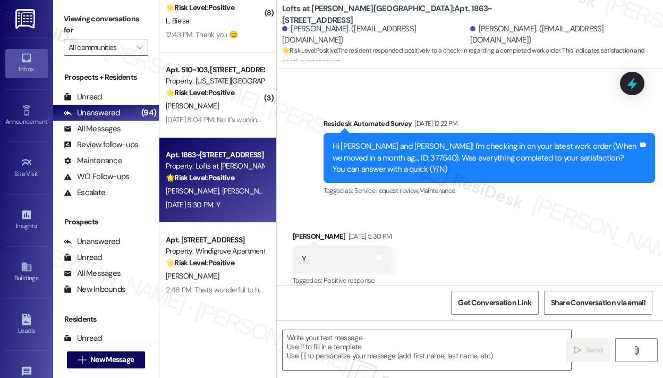
scroll to position [389, 0]
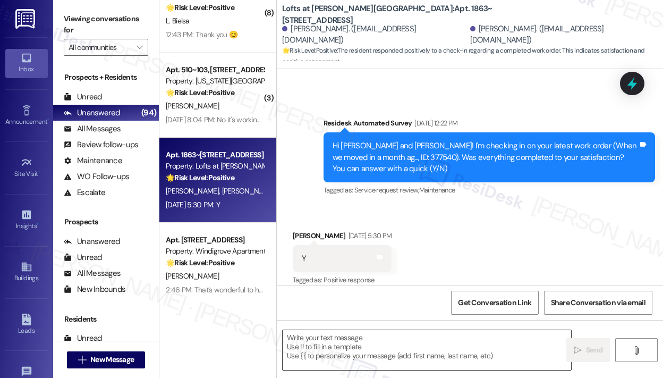
click at [383, 333] on textarea at bounding box center [427, 350] width 289 height 40
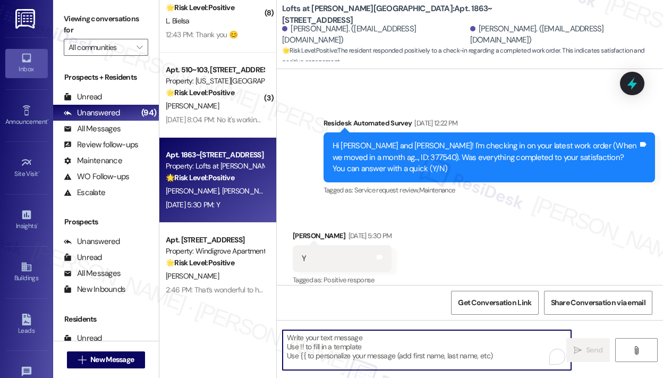
paste textarea "That’s wonderful to hear! We’re so glad that you’re satisfied with the recent w…"
type textarea "That’s wonderful to hear! We’re so glad that you’re satisfied with the recent w…"
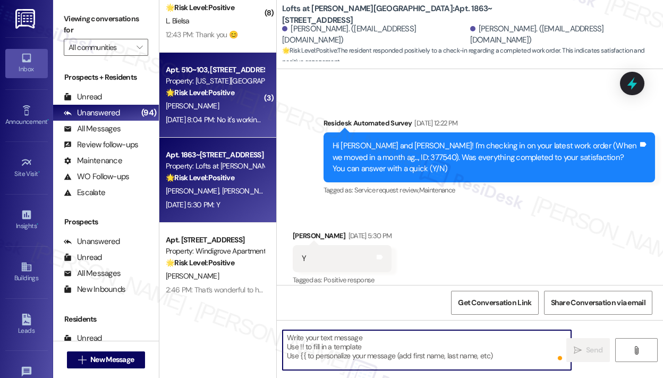
scroll to position [388, 0]
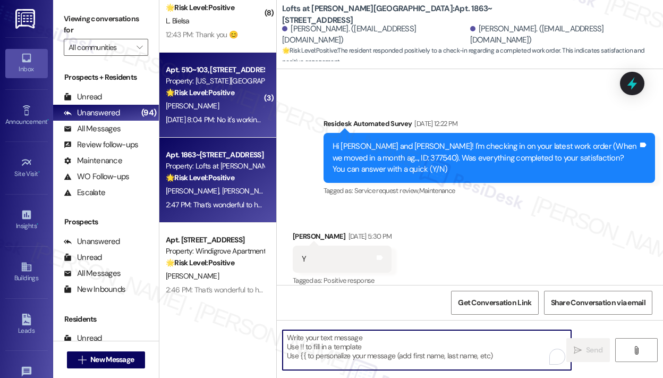
click at [245, 119] on div "Aug 29, 2025 at 8:04 PM: No it's working fine. Thank you Aug 29, 2025 at 8:04 P…" at bounding box center [237, 120] width 142 height 10
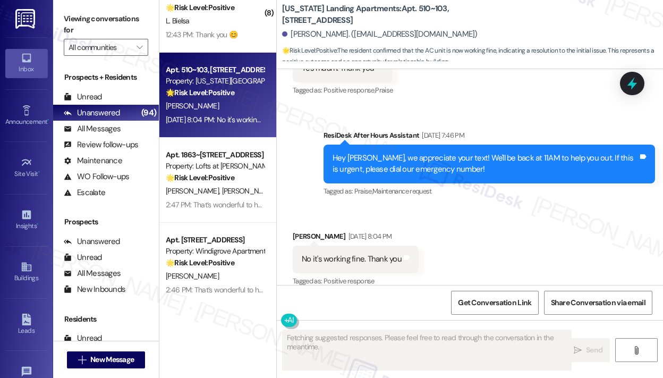
scroll to position [2571, 0]
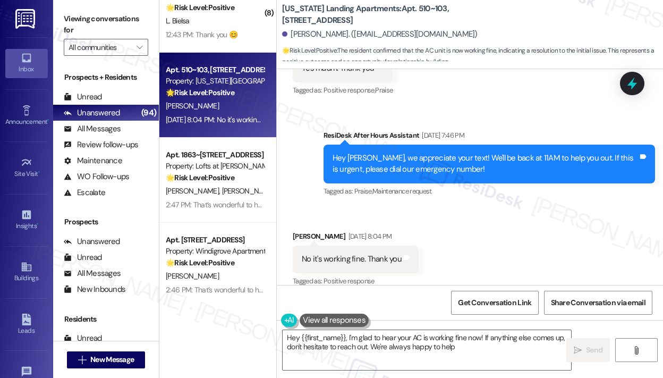
type textarea "Hey {{first_name}}, I'm glad to hear your AC is working fine now! If anything e…"
click at [489, 239] on div "Received via SMS Jennifer Cook Aug 29, 2025 at 8:04 PM No it's working fine. Th…" at bounding box center [470, 252] width 387 height 90
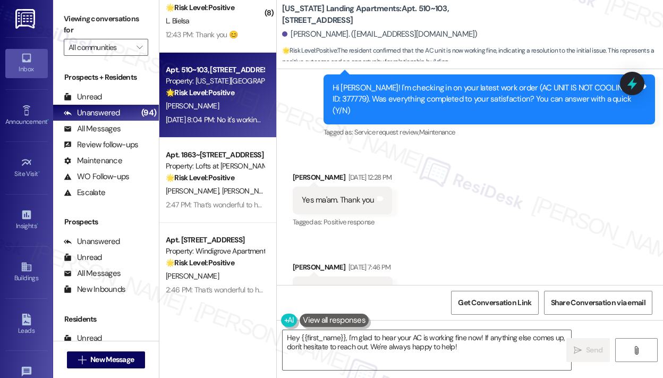
scroll to position [2518, 0]
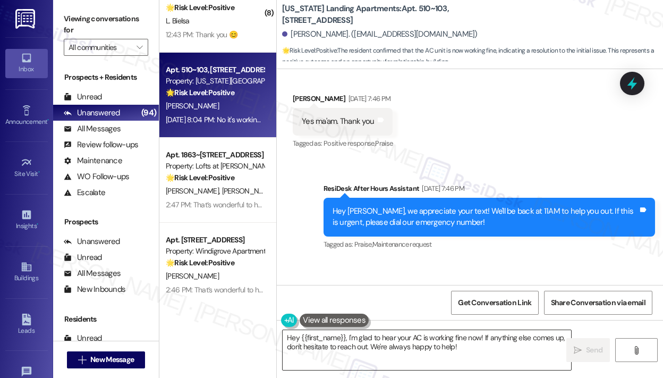
click at [495, 348] on textarea "Hey {{first_name}}, I'm glad to hear your AC is working fine now! If anything e…" at bounding box center [427, 350] width 289 height 40
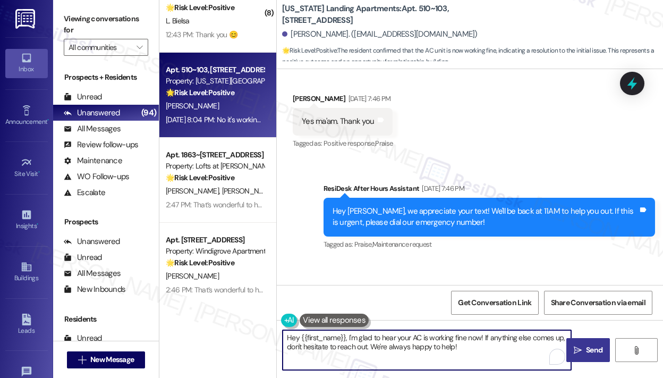
click at [581, 350] on icon "" at bounding box center [578, 350] width 8 height 9
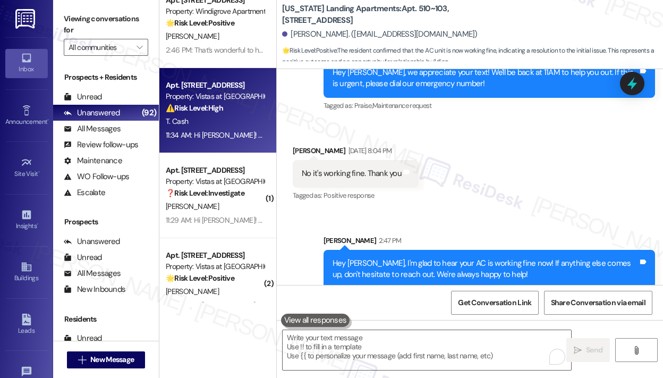
scroll to position [2031, 0]
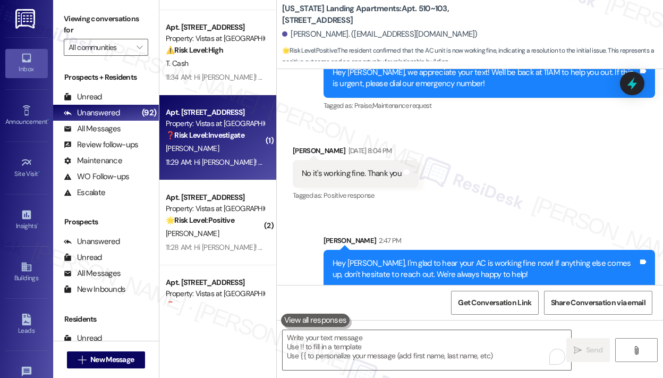
click at [225, 146] on div "M. Lee" at bounding box center [215, 148] width 100 height 13
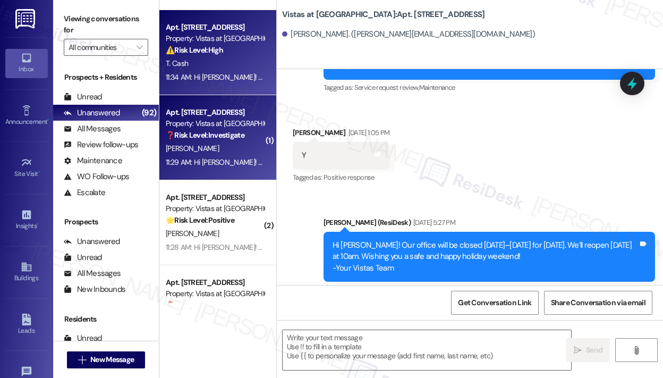
type textarea "Fetching suggested responses. Please feel free to read through the conversation…"
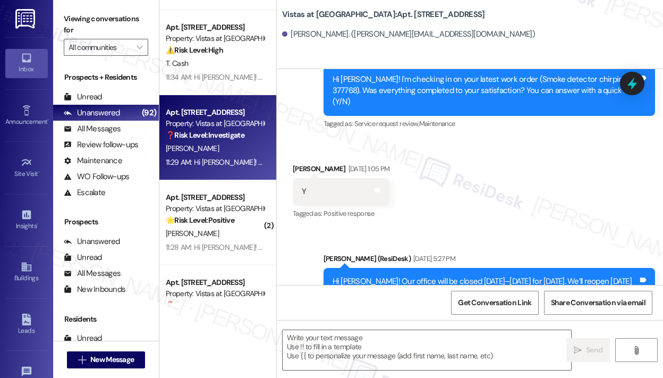
scroll to position [2507, 0]
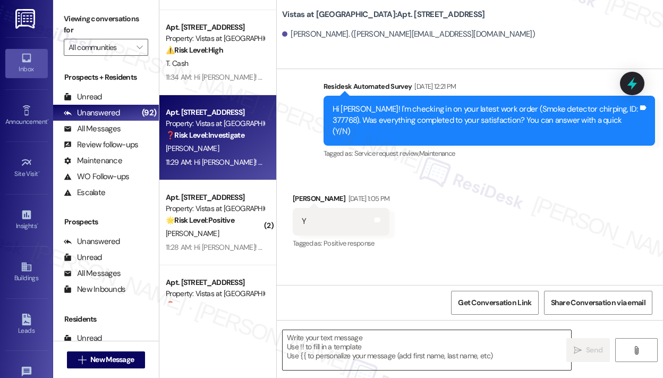
click at [402, 338] on textarea at bounding box center [427, 350] width 289 height 40
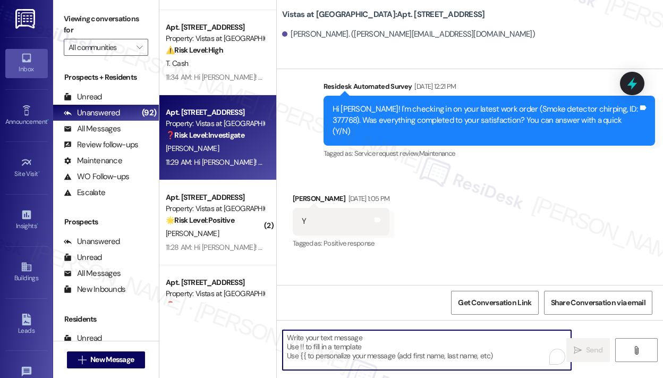
paste textarea "That’s wonderful to hear! We’re so glad that you’re satisfied with the recent w…"
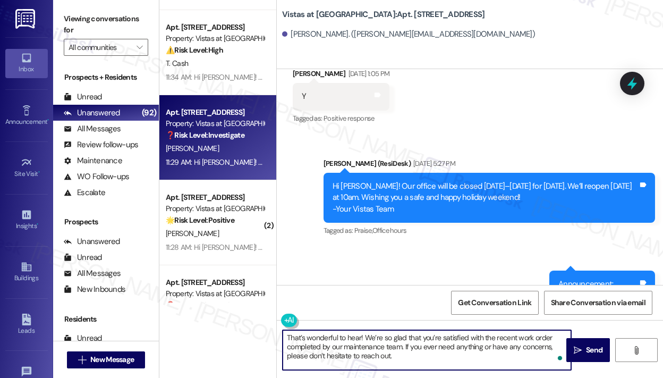
scroll to position [2720, 0]
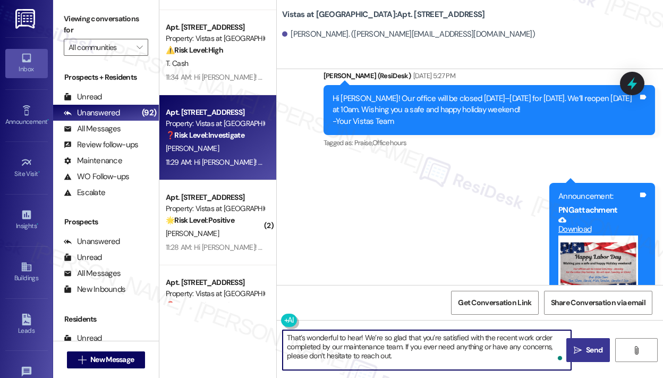
type textarea "That’s wonderful to hear! We’re so glad that you’re satisfied with the recent w…"
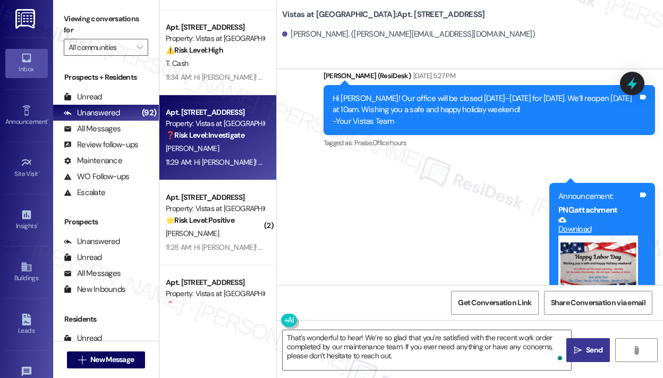
click at [587, 346] on span "Send" at bounding box center [594, 350] width 16 height 11
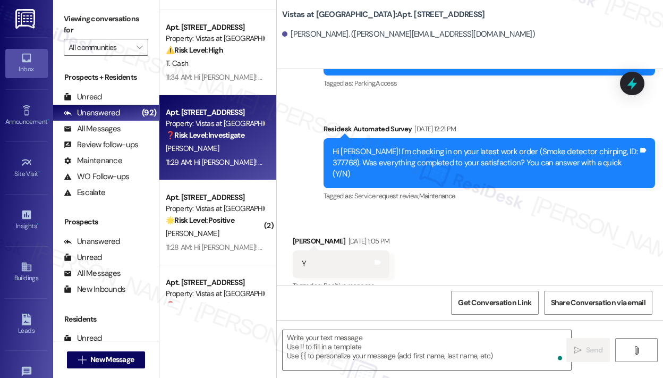
scroll to position [2458, 0]
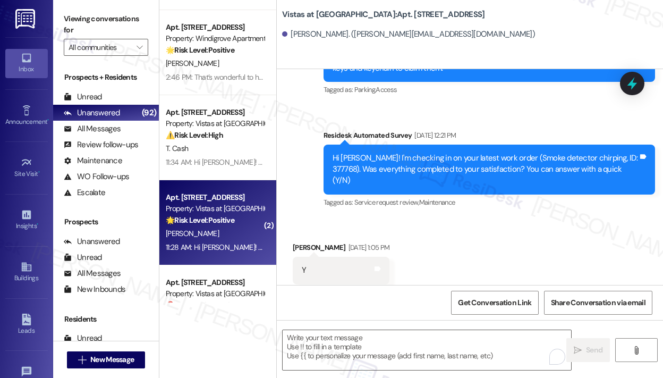
click at [220, 250] on div "11:28 AM: Hi Casandra! The pool is officially closed for the 2025 season. We’re…" at bounding box center [448, 247] width 565 height 10
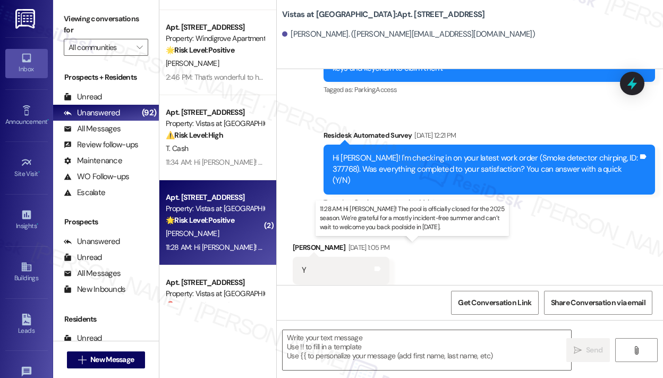
type textarea "Fetching suggested responses. Please feel free to read through the conversation…"
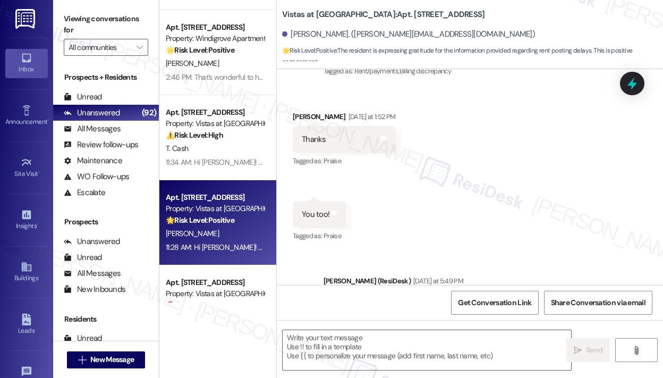
scroll to position [2712, 0]
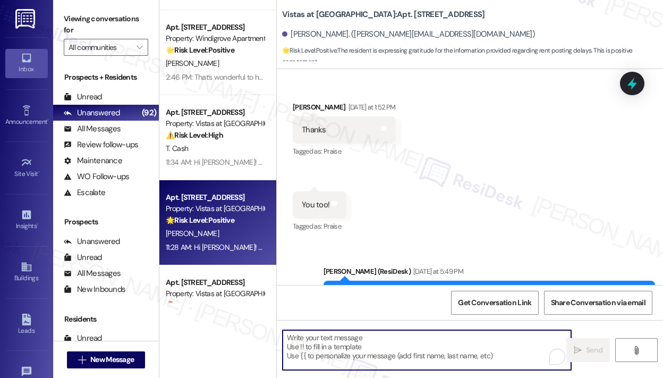
click at [380, 336] on textarea "To enrich screen reader interactions, please activate Accessibility in Grammarl…" at bounding box center [427, 350] width 289 height 40
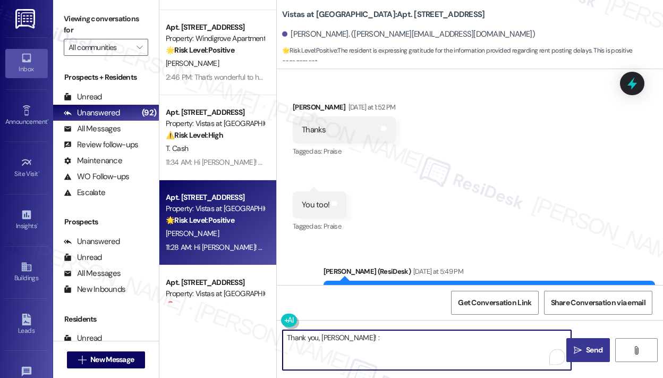
type textarea "Thank you, Casandra! :)"
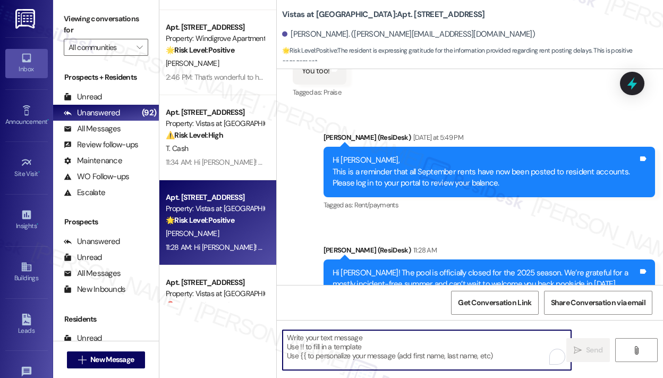
scroll to position [2871, 0]
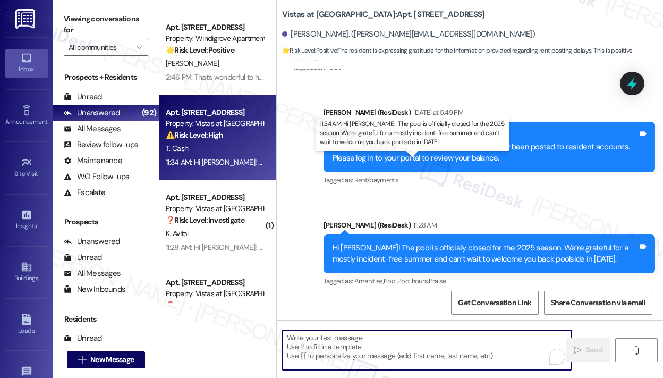
click at [227, 159] on div "11:34 AM: Hi Trudy! The pool is officially closed for the 2025 season. We’re gr…" at bounding box center [448, 162] width 565 height 10
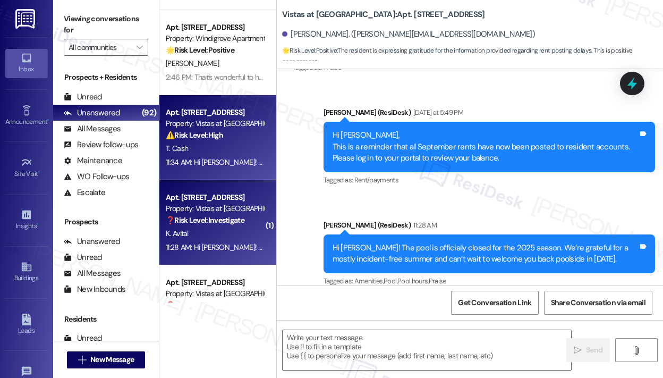
type textarea "Fetching suggested responses. Please feel free to read through the conversation…"
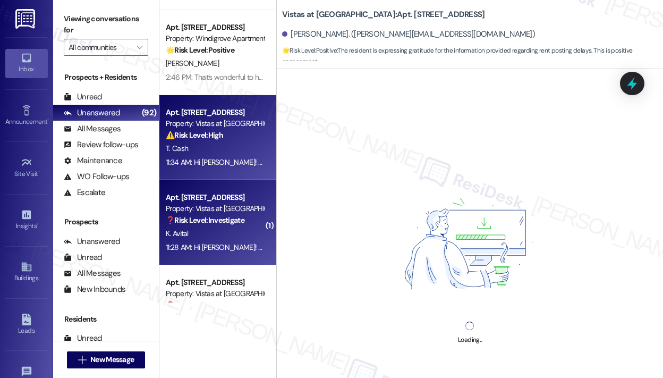
click at [235, 218] on strong "❓ Risk Level: Investigate" at bounding box center [205, 220] width 79 height 10
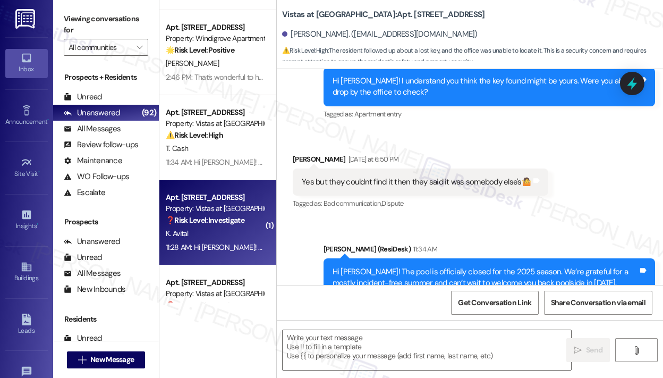
type textarea "Fetching suggested responses. Please feel free to read through the conversation…"
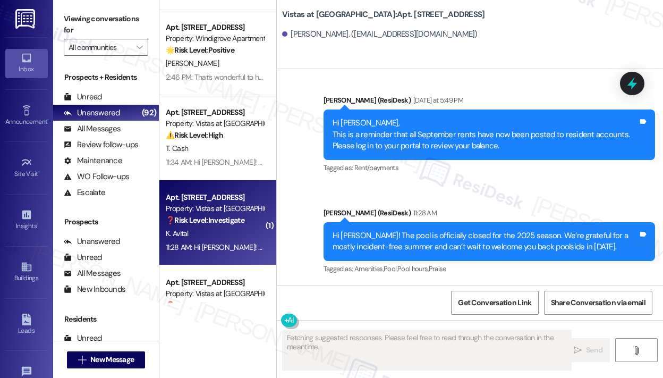
scroll to position [3299, 0]
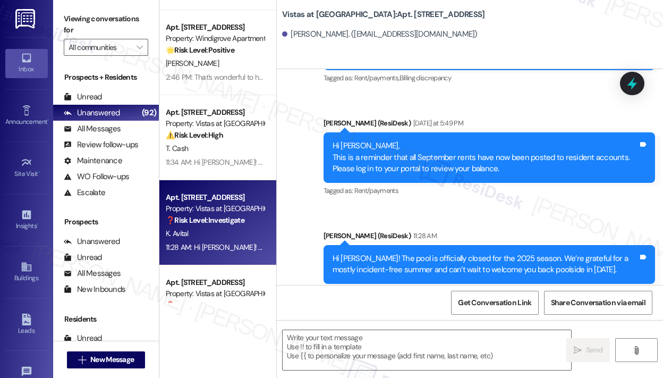
click at [436, 188] on div "Announcement, sent via SMS Sarah (ResiDesk) Yesterday at 12:08 PM Hi Kathie! Re…" at bounding box center [470, 133] width 387 height 349
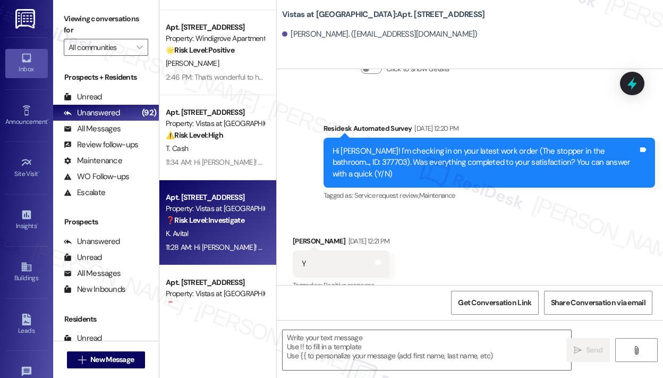
scroll to position [2608, 0]
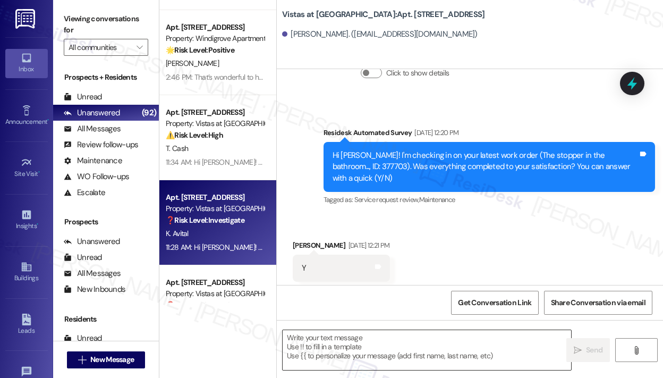
click at [354, 357] on textarea at bounding box center [427, 350] width 289 height 40
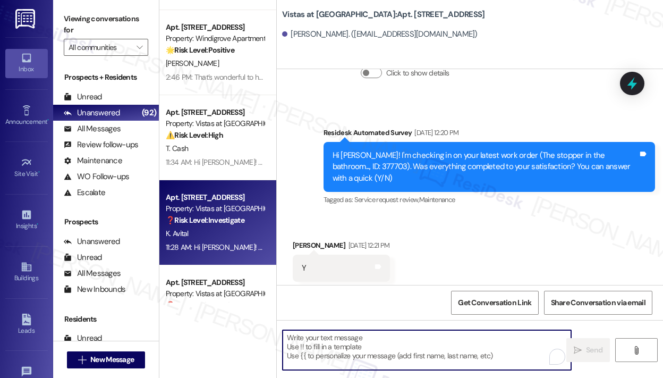
paste textarea "That’s wonderful to hear! We’re so glad that you’re satisfied with the recent w…"
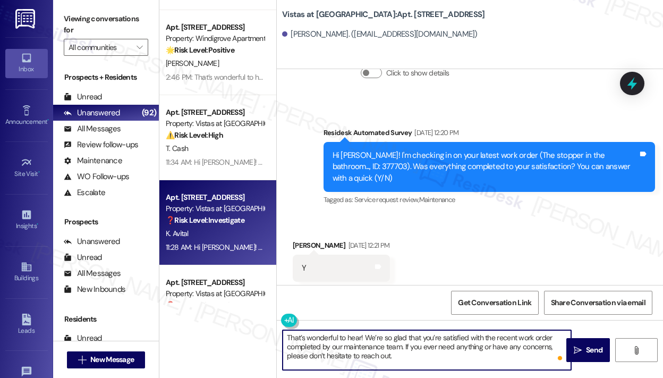
click at [499, 356] on textarea "That’s wonderful to hear! We’re so glad that you’re satisfied with the recent w…" at bounding box center [427, 350] width 289 height 40
type textarea "That’s wonderful to hear! We’re so glad that you’re satisfied with the recent w…"
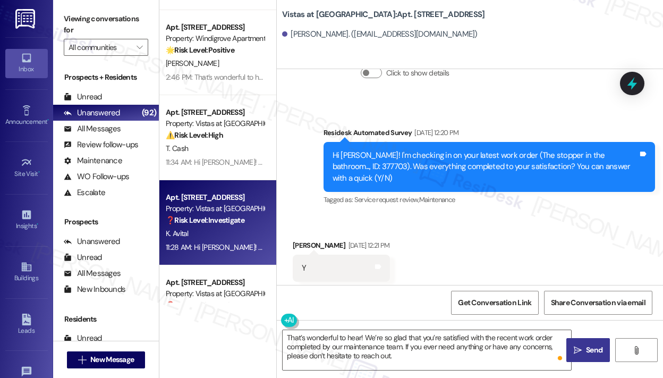
click at [574, 348] on icon "" at bounding box center [578, 350] width 8 height 9
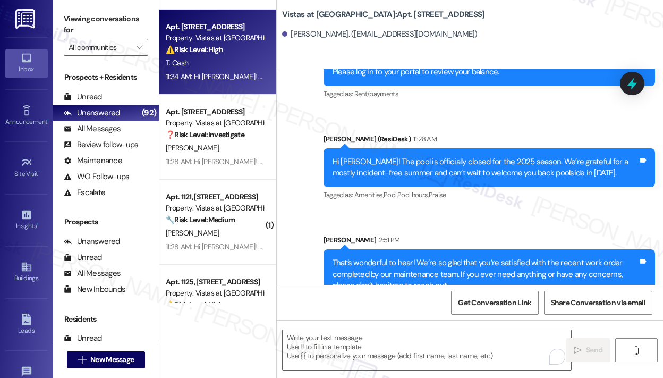
scroll to position [2244, 0]
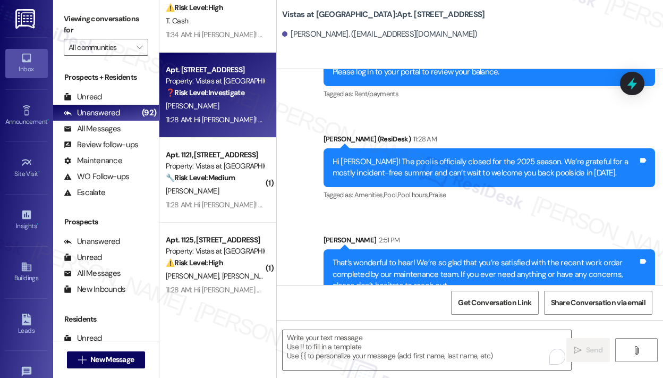
click at [219, 120] on div "11:28 AM: Hi Barbara! The pool is officially closed for the 2025 season. We’re …" at bounding box center [448, 120] width 565 height 10
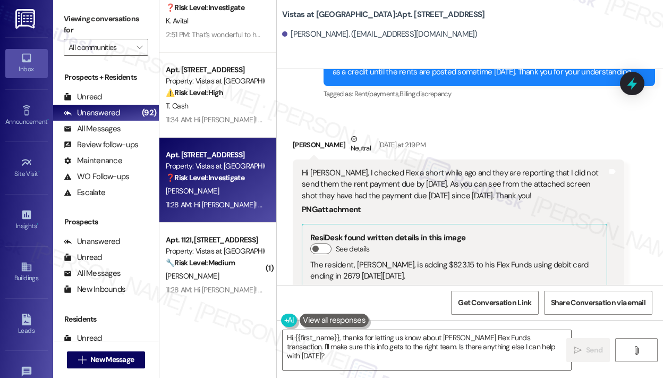
scroll to position [2888, 0]
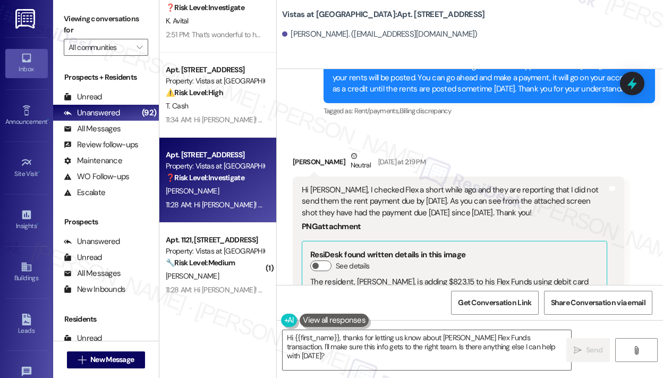
click at [496, 150] on div "Barbara Russell Neutral Yesterday at 2:19 PM" at bounding box center [459, 163] width 332 height 26
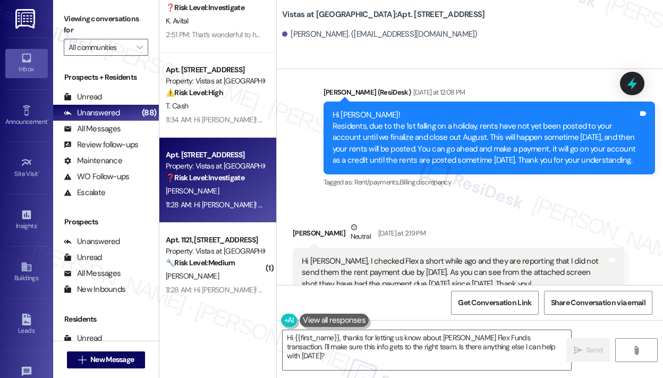
scroll to position [2835, 0]
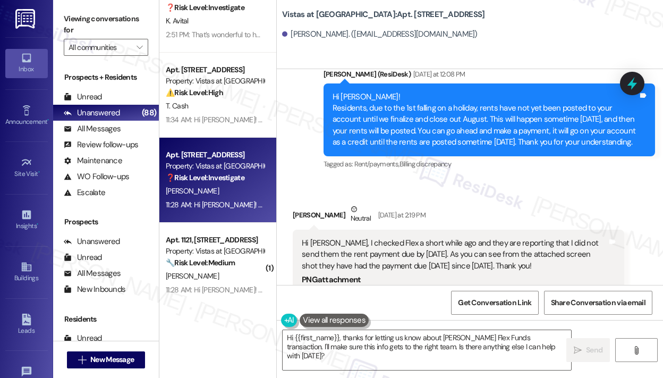
click at [500, 155] on div "Announcement, sent via SMS Sarah (ResiDesk) Yesterday at 12:08 PM Hi Barbara! R…" at bounding box center [490, 120] width 348 height 119
drag, startPoint x: 536, startPoint y: 243, endPoint x: 331, endPoint y: 221, distance: 206.5
click at [331, 238] on div "Hi Sarah, I checked Flex a short while ago and they are reporting that I did no…" at bounding box center [455, 255] width 306 height 34
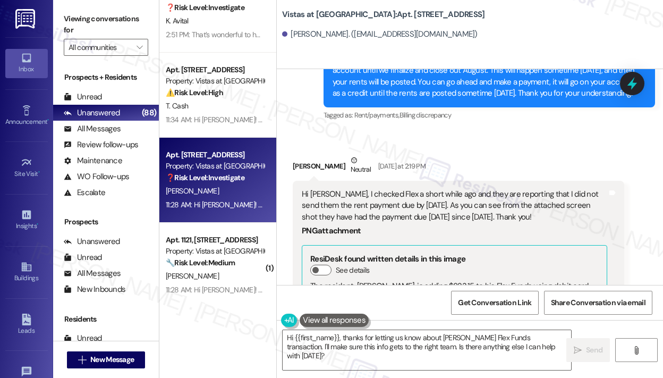
scroll to position [2941, 0]
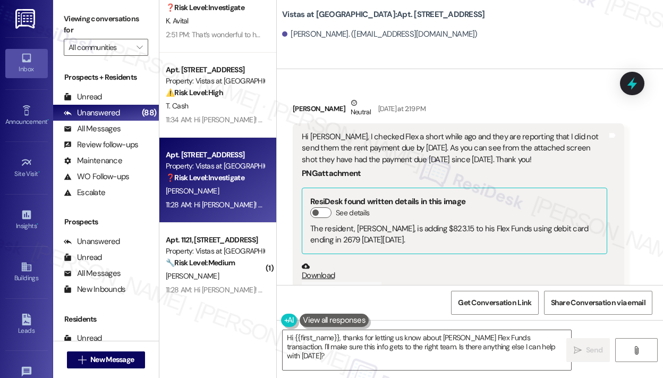
copy div "I checked Flex a short while ago and they are reporting that I did not send the…"
click at [413, 367] on textarea "Hi {{first_name}}, thanks for letting us know about Roy's Flex Funds transactio…" at bounding box center [427, 350] width 289 height 40
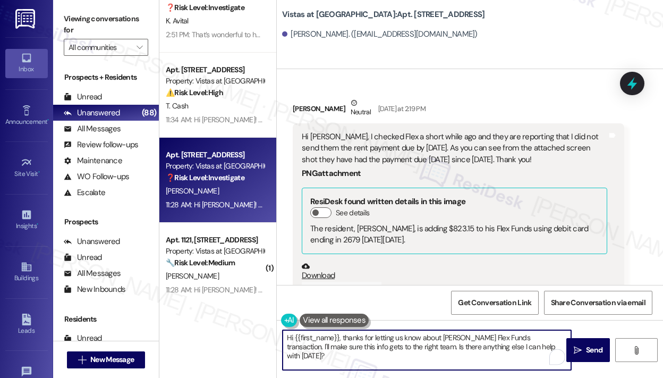
drag, startPoint x: 338, startPoint y: 337, endPoint x: 581, endPoint y: 389, distance: 248.0
click at [581, 377] on html "Inbox Go to Inbox Announcement • Send A Text Announcement Site Visit • Go to Si…" at bounding box center [331, 189] width 663 height 378
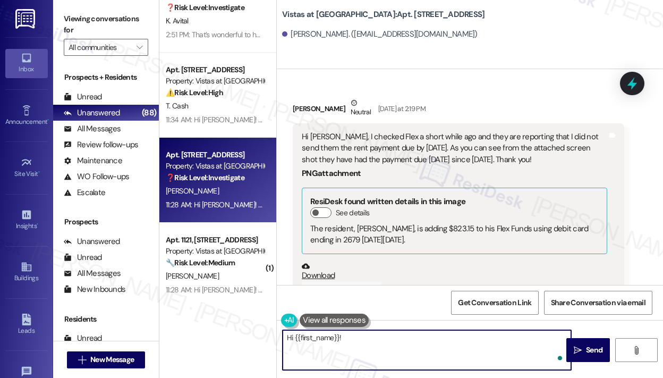
paste textarea "Thank you for reaching out — I understand Flex is showing that your September 1…"
type textarea "Hi {{first_name}}! Thank you for reaching out — I understand Flex is showing th…"
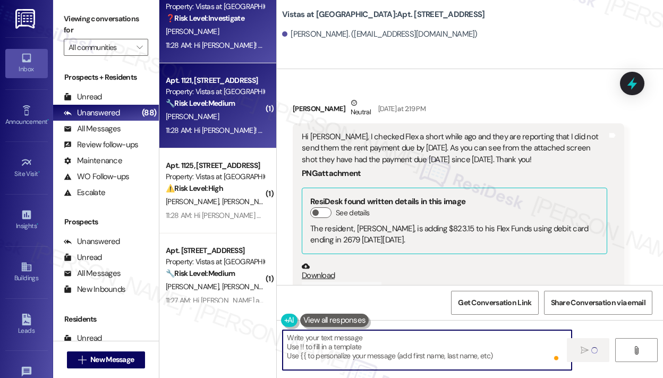
scroll to position [0, 0]
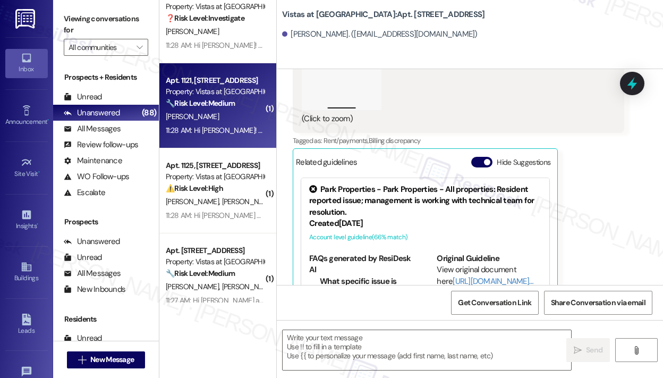
type textarea "Fetching suggested responses. Please feel free to read through the conversation…"
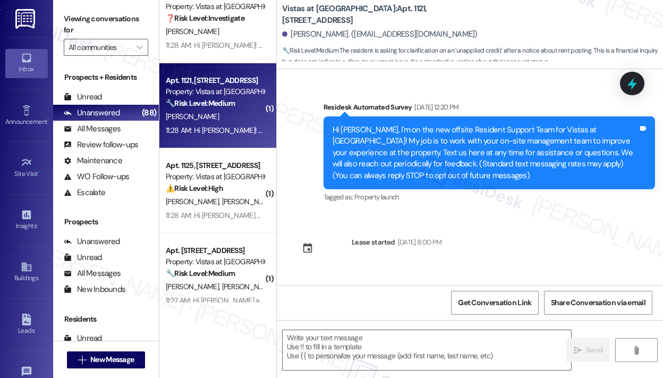
scroll to position [2735, 0]
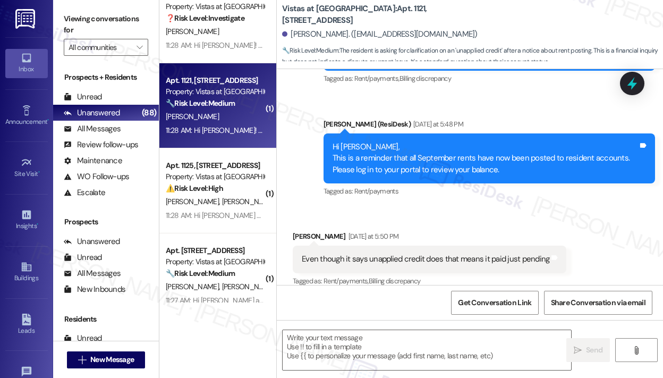
type textarea "Fetching suggested responses. Please feel free to read through the conversation…"
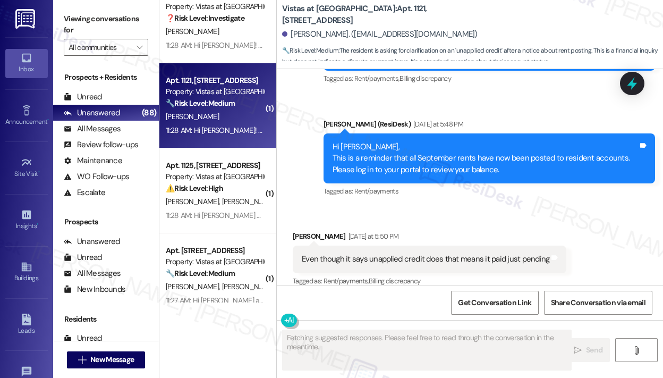
click at [461, 195] on div "Announcement, sent via SMS Sarah (ResiDesk) Yesterday at 5:48 PM Hi Perry, This…" at bounding box center [490, 159] width 348 height 97
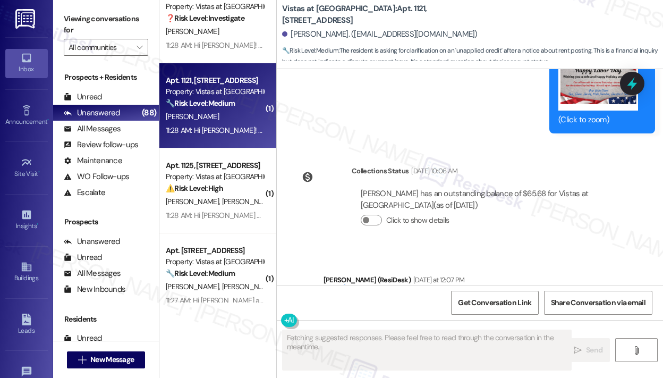
scroll to position [0, 0]
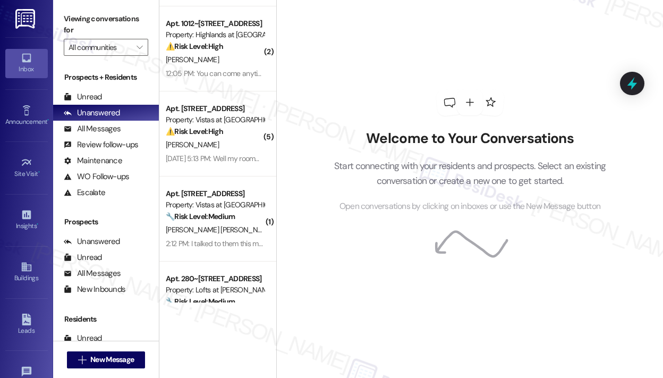
scroll to position [319, 0]
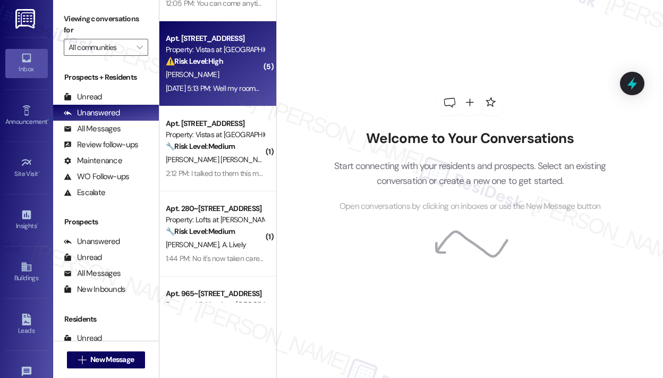
click at [232, 89] on div "[DATE] 5:13 PM: Well my roommate got a new job in another state and I cannot af…" at bounding box center [381, 88] width 430 height 10
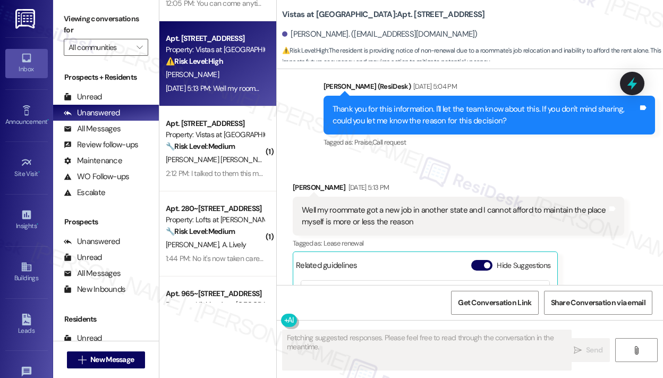
scroll to position [995, 0]
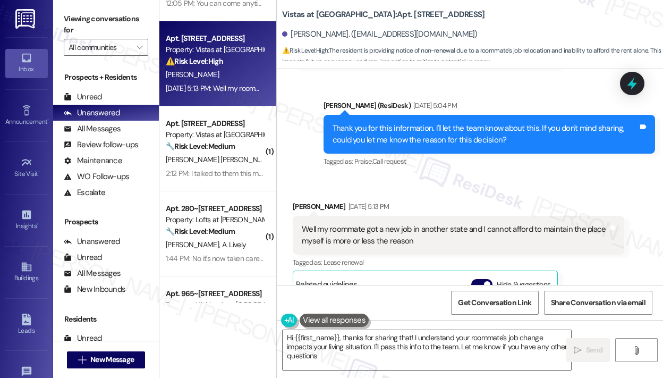
type textarea "Hi {{first_name}}, thanks for sharing that! I understand your roommate's job ch…"
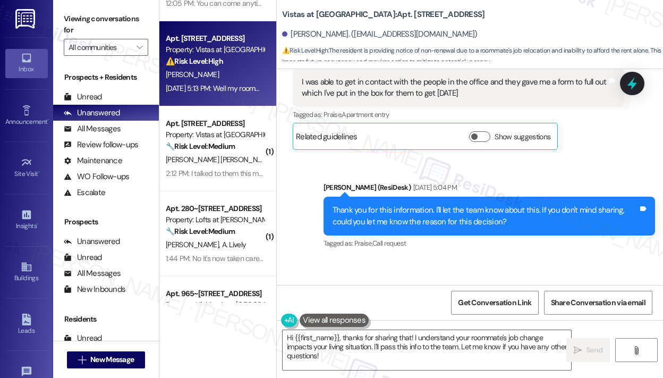
scroll to position [996, 0]
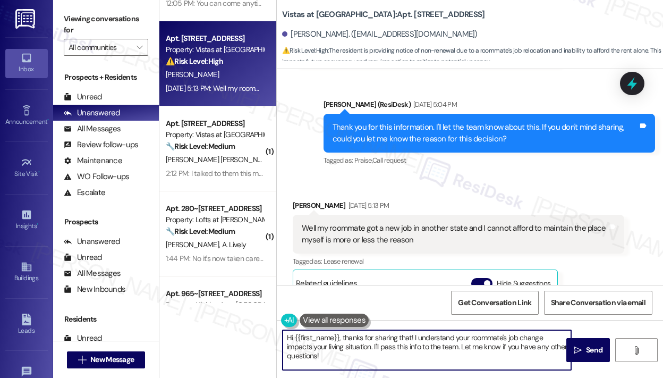
click at [413, 358] on textarea "Hi {{first_name}}, thanks for sharing that! I understand your roommate's job ch…" at bounding box center [427, 350] width 289 height 40
click at [502, 354] on textarea "Hi {{first_name}}, thanks for sharing that! I understand your roommate's job ch…" at bounding box center [427, 350] width 289 height 40
click at [595, 352] on span "Send" at bounding box center [594, 350] width 16 height 11
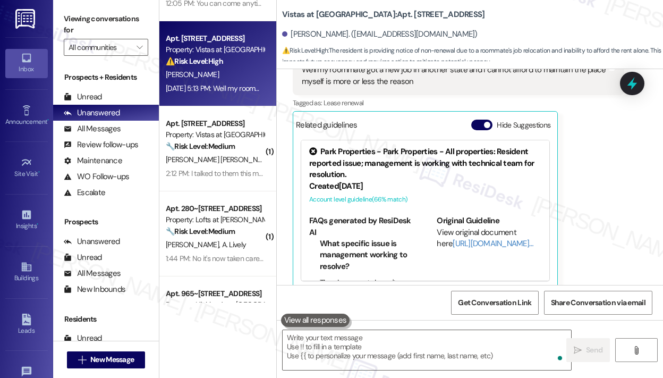
scroll to position [1241, 0]
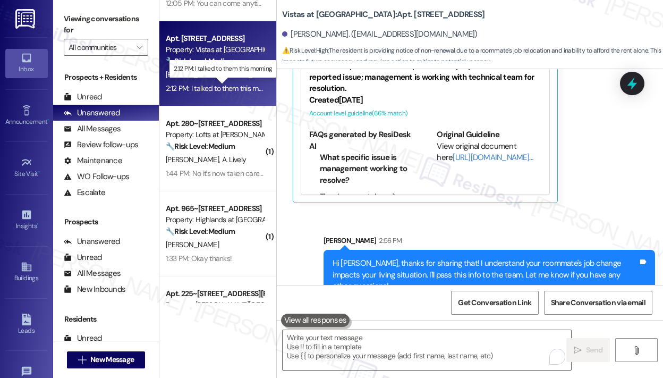
click at [212, 88] on div "2:12 PM: I talked to them this morning 2:12 PM: I talked to them this morning" at bounding box center [222, 88] width 112 height 10
type textarea "Fetching suggested responses. Please feel free to read through the conversation…"
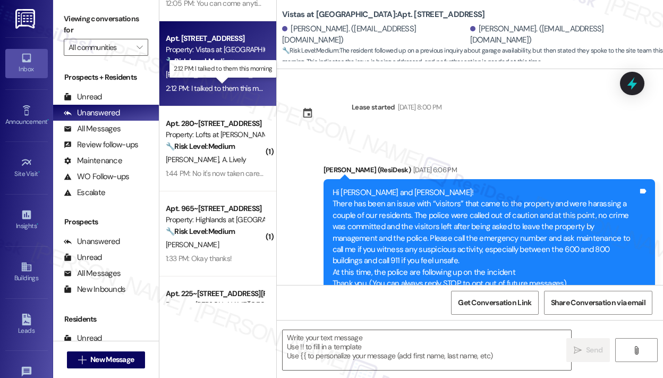
scroll to position [3677, 0]
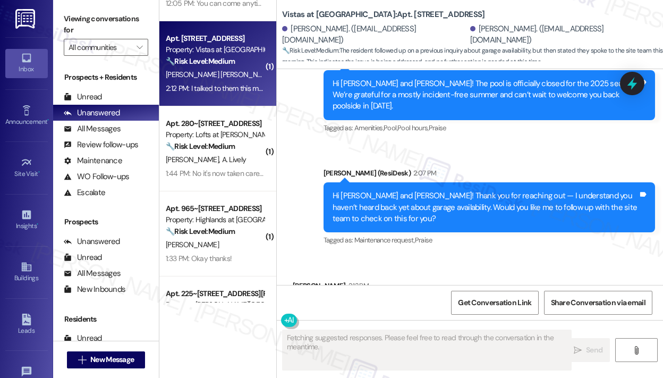
click at [502, 256] on div "Received via SMS [PERSON_NAME] 2:12 PM I talked to them this morning Tags and n…" at bounding box center [470, 293] width 387 height 74
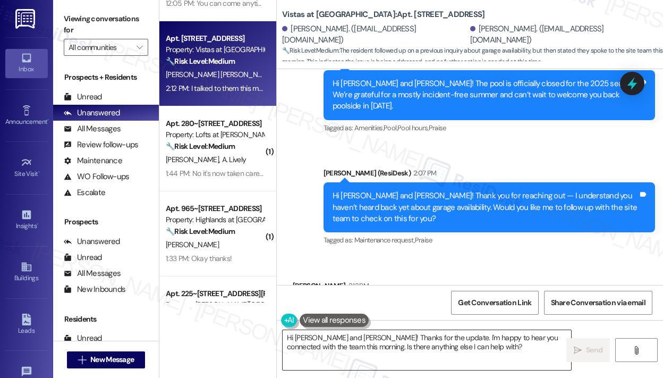
click at [381, 355] on textarea "Hi [PERSON_NAME] and [PERSON_NAME]! Thanks for the update. I'm happy to hear yo…" at bounding box center [427, 350] width 289 height 40
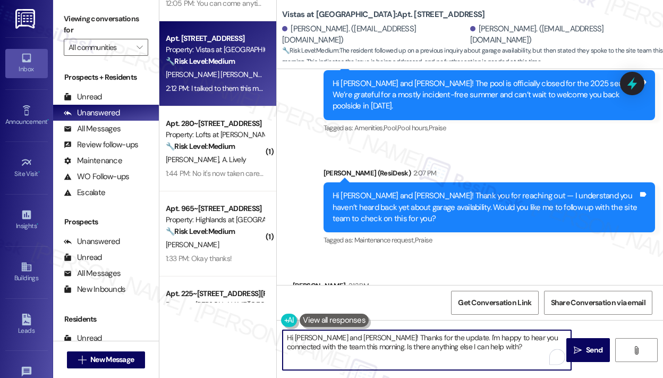
click at [453, 346] on textarea "Hi [PERSON_NAME] and [PERSON_NAME]! Thanks for the update. I'm happy to hear yo…" at bounding box center [427, 350] width 289 height 40
click at [455, 344] on textarea "Hi [PERSON_NAME] and [PERSON_NAME]! Thanks for the update. I'm happy to hear yo…" at bounding box center [427, 350] width 289 height 40
drag, startPoint x: 455, startPoint y: 343, endPoint x: 332, endPoint y: 346, distance: 123.4
click at [329, 346] on textarea "Hi [PERSON_NAME] and [PERSON_NAME]! Thanks for the update. I'm happy to hear yo…" at bounding box center [427, 350] width 289 height 40
type textarea "Hi [PERSON_NAME] and [PERSON_NAME]! Thanks for the update. I'm happy to hear yo…"
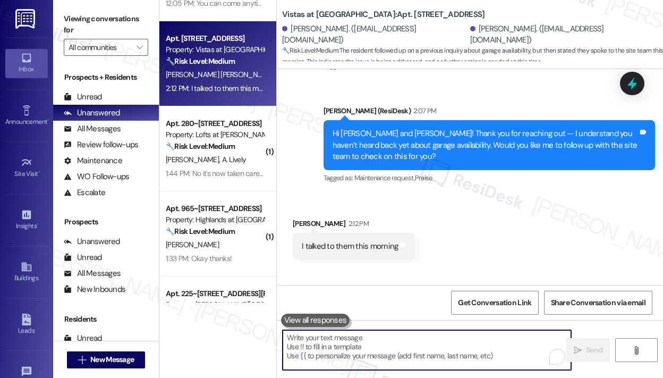
scroll to position [3762, 0]
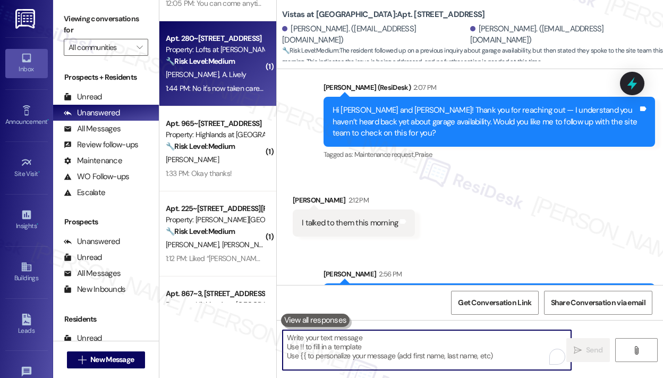
click at [224, 87] on div "1:44 PM: No it's now taken care of 1:44 PM: No it's now taken care of" at bounding box center [217, 88] width 102 height 10
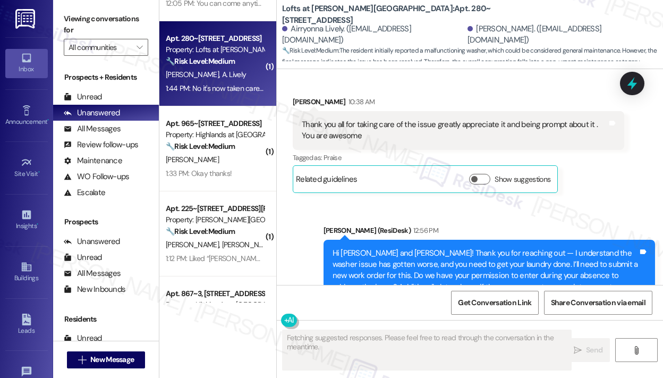
scroll to position [6286, 0]
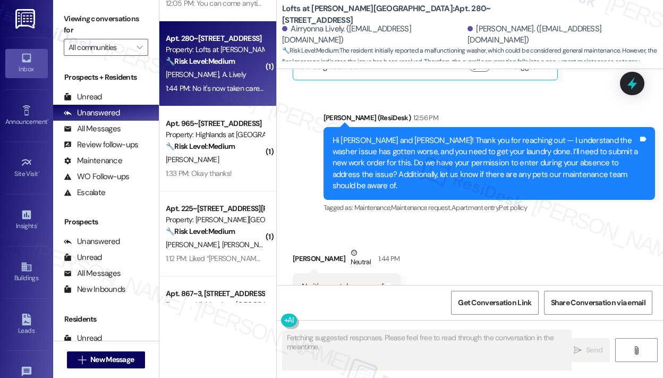
click at [543, 249] on div "Received via SMS [PERSON_NAME] Neutral 1:44 PM No it's now taken care of Tags a…" at bounding box center [470, 273] width 387 height 101
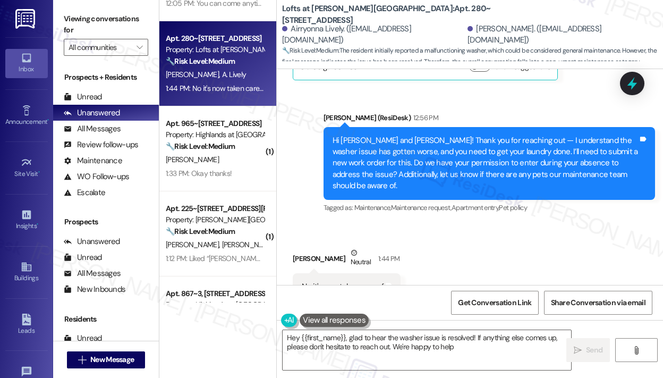
type textarea "Hey {{first_name}}, glad to hear the washer issue is resolved! If anything else…"
click at [469, 349] on textarea "Hey {{first_name}}, glad to hear the washer issue is resolved! If anything else…" at bounding box center [427, 350] width 289 height 40
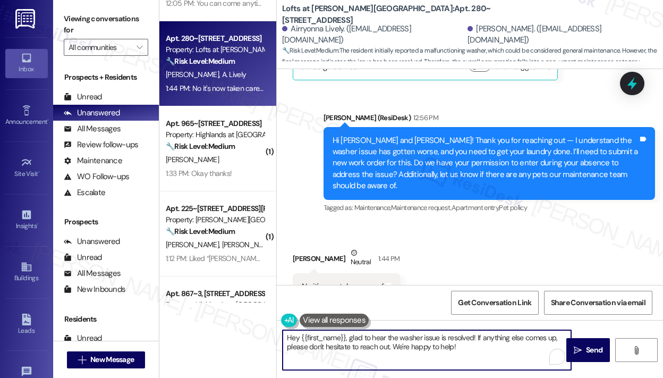
click at [486, 350] on textarea "Hey {{first_name}}, glad to hear the washer issue is resolved! If anything else…" at bounding box center [427, 350] width 289 height 40
click at [589, 348] on span "Send" at bounding box center [594, 350] width 16 height 11
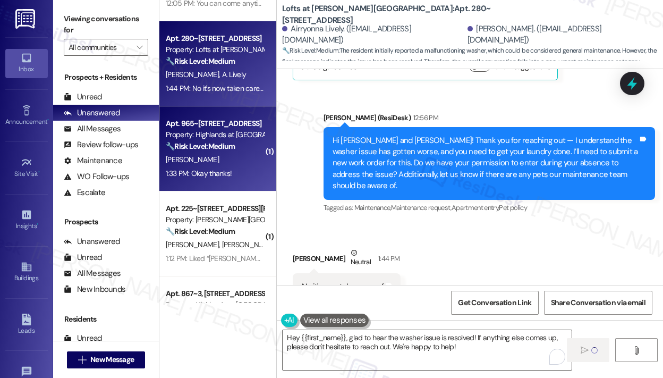
click at [217, 171] on div "1:33 PM: Okay thanks! 1:33 PM: Okay thanks!" at bounding box center [199, 174] width 66 height 10
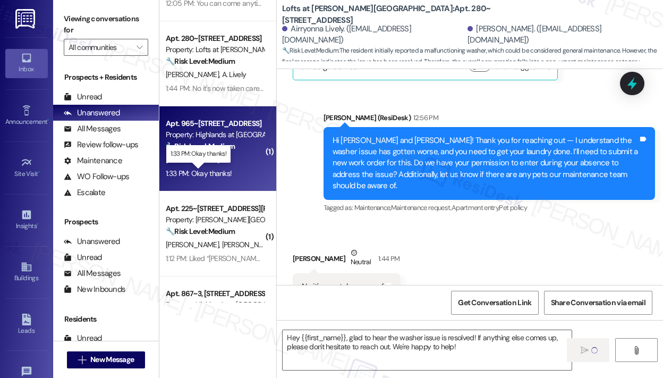
type textarea "Fetching suggested responses. Please feel free to read through the conversation…"
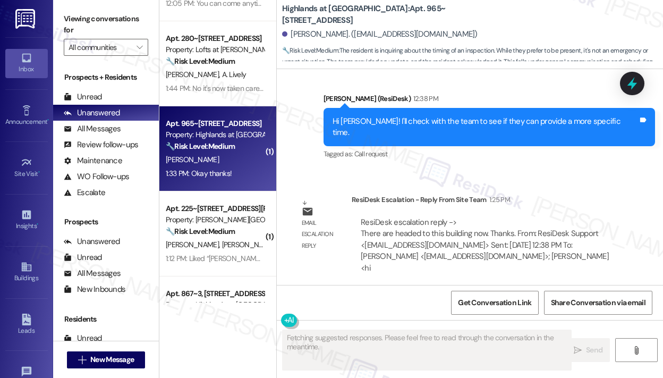
scroll to position [6498, 0]
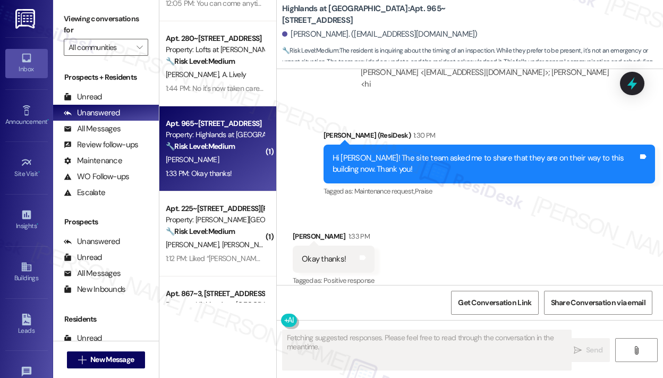
click at [535, 257] on div "Received via SMS [PERSON_NAME] 1:33 PM Okay thanks! Tags and notes Tagged as: P…" at bounding box center [470, 252] width 387 height 90
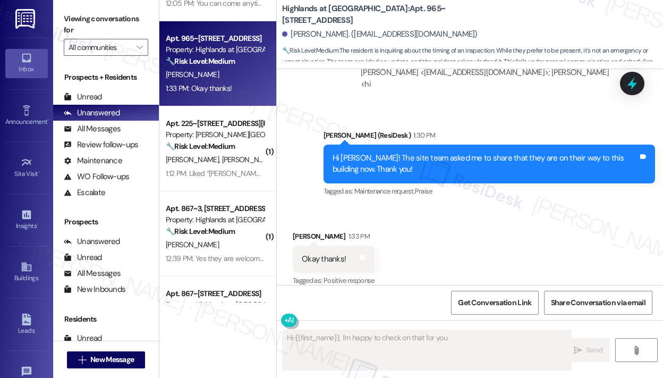
scroll to position [6498, 0]
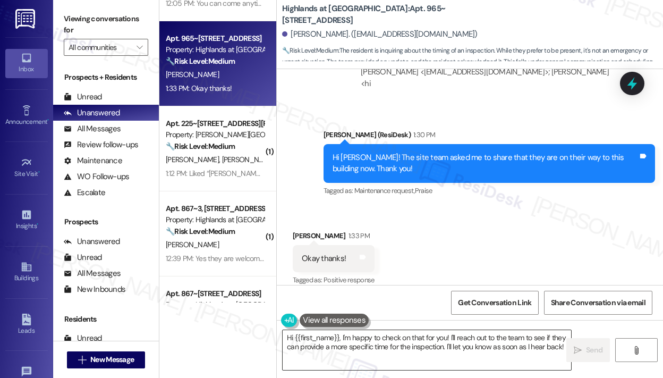
click at [383, 357] on textarea "Hi {{first_name}}, I'm happy to check on that for you! I'll reach out to the te…" at bounding box center [427, 350] width 289 height 40
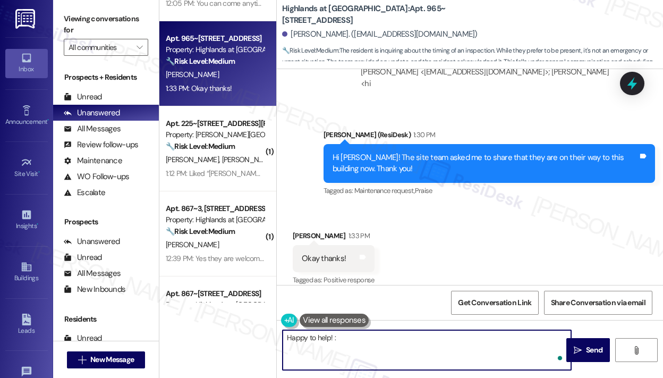
type textarea "Happy to help! :)"
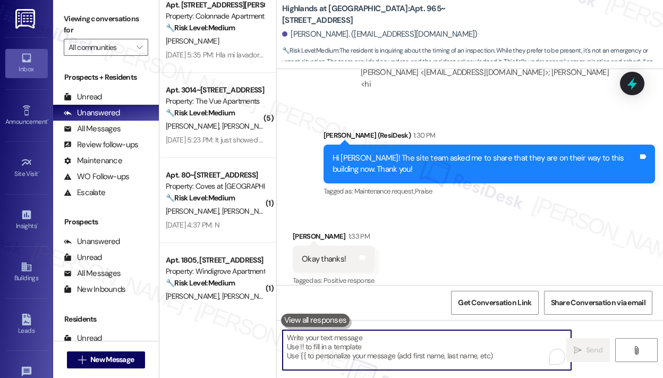
scroll to position [638, 0]
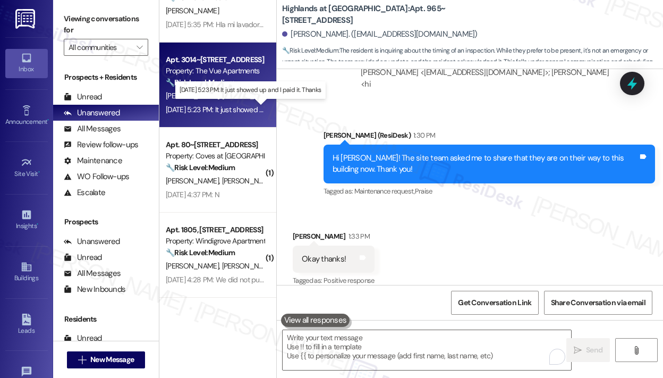
click at [225, 106] on div "[DATE] 5:23 PM: It just showed up and I paid it. Thanks [DATE] 5:23 PM: It just…" at bounding box center [248, 110] width 165 height 10
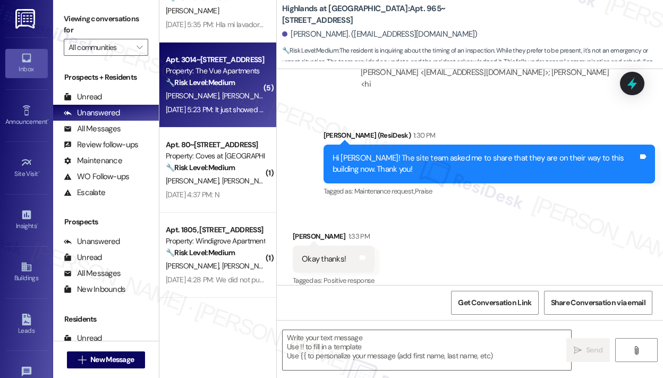
type textarea "Fetching suggested responses. Please feel free to read through the conversation…"
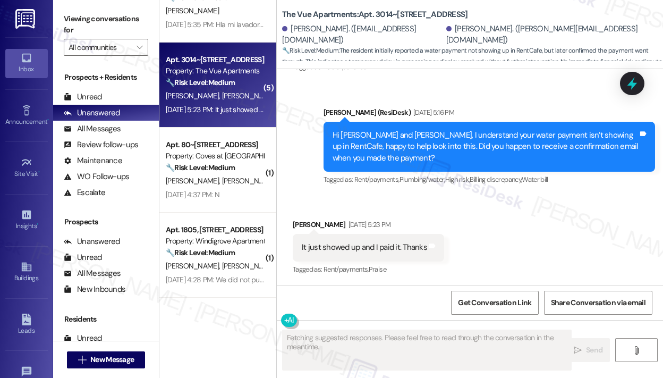
scroll to position [521, 0]
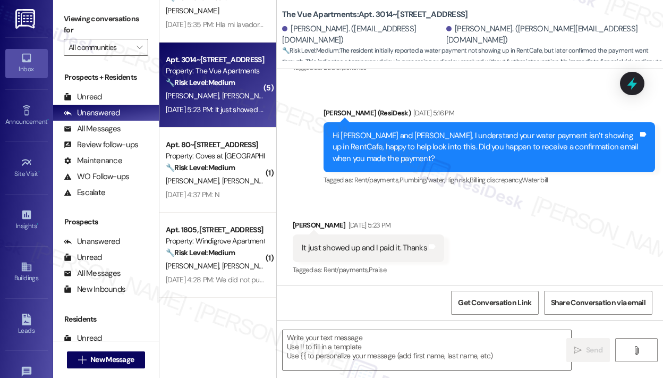
click at [534, 241] on div "Received via SMS [PERSON_NAME] [DATE] 5:23 PM It just showed up and I paid it. …" at bounding box center [470, 241] width 387 height 90
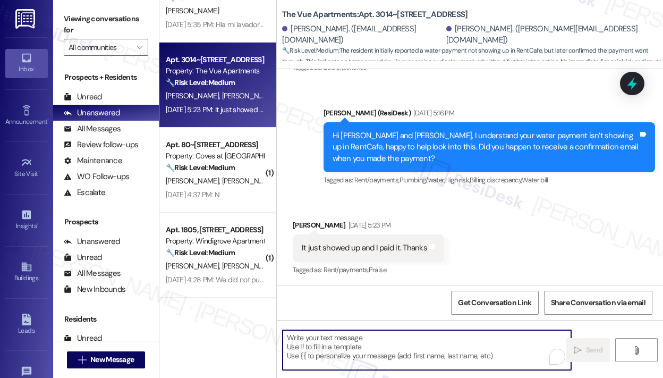
click at [449, 344] on textarea "To enrich screen reader interactions, please activate Accessibility in Grammarl…" at bounding box center [427, 350] width 289 height 40
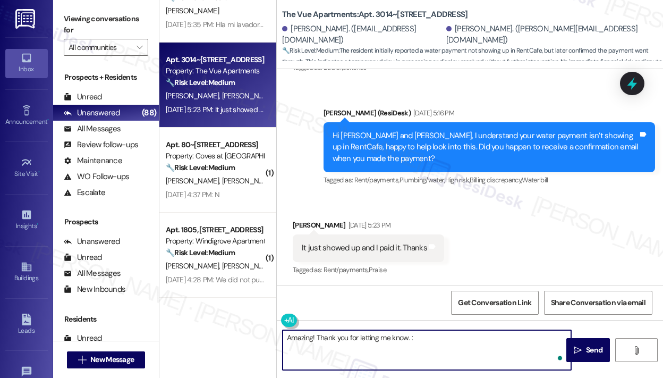
type textarea "Amazing! Thank you for letting me know. :)"
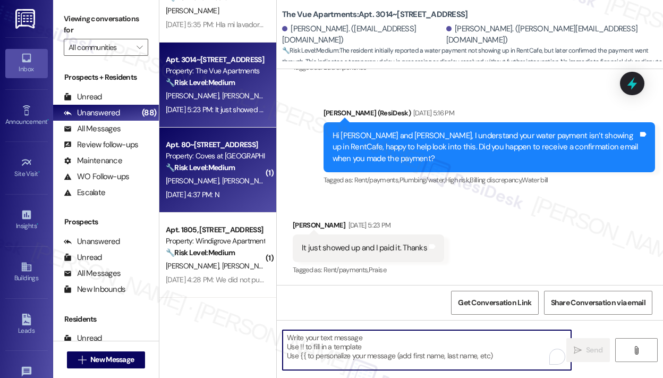
click at [228, 170] on strong "🔧 Risk Level: Medium" at bounding box center [200, 168] width 69 height 10
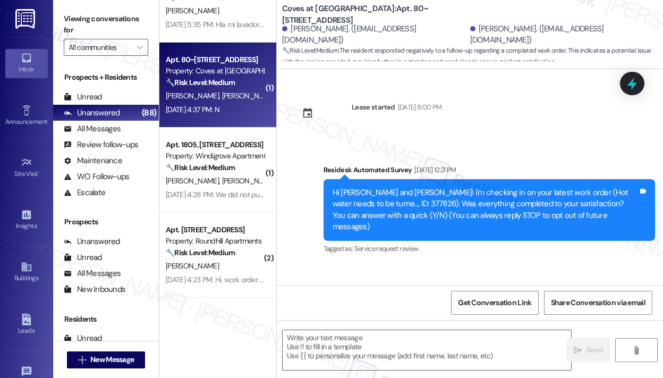
scroll to position [57, 0]
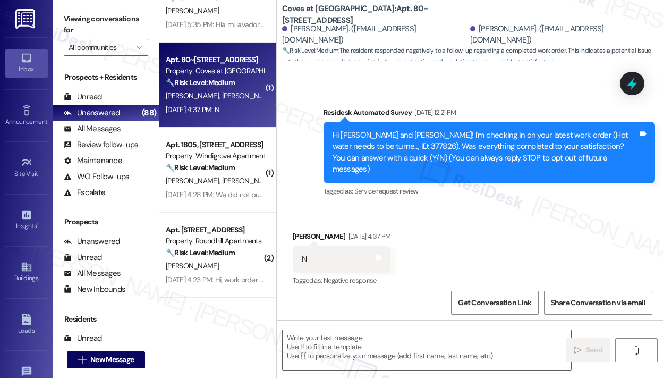
click at [504, 256] on div "Received via SMS [PERSON_NAME] [DATE] 4:37 PM N Tags and notes Tagged as: Negat…" at bounding box center [470, 252] width 387 height 90
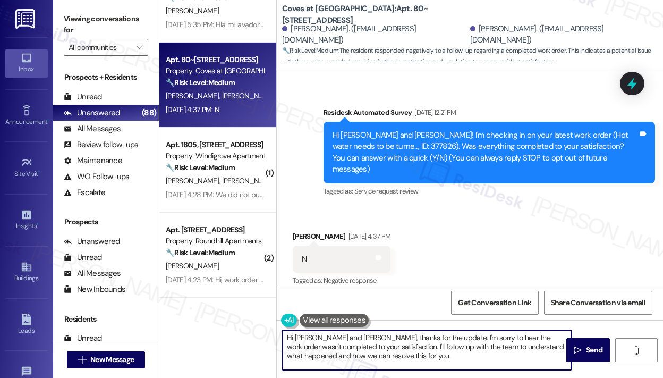
click at [357, 349] on textarea "Hi [PERSON_NAME] and [PERSON_NAME], thanks for the update. I'm sorry to hear th…" at bounding box center [427, 350] width 289 height 40
paste textarea "I'm sorry to hear that you are not satisfied with the maintenance repair done o…"
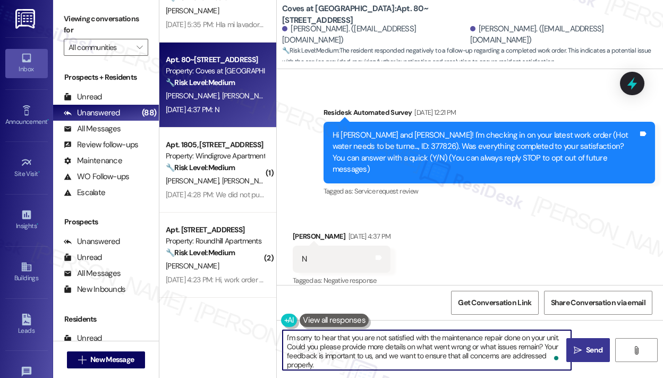
type textarea "I'm sorry to hear that you are not satisfied with the maintenance repair done o…"
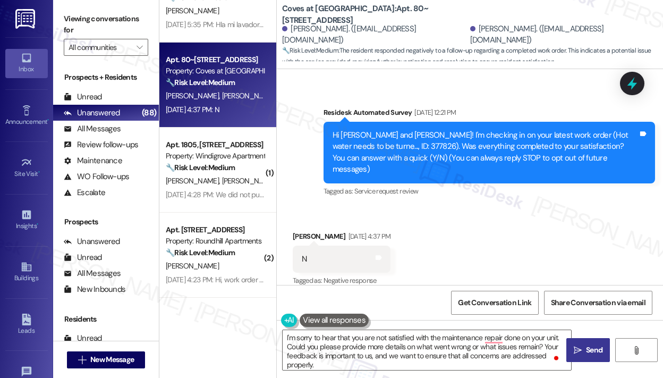
click at [603, 349] on span "Send" at bounding box center [594, 350] width 16 height 11
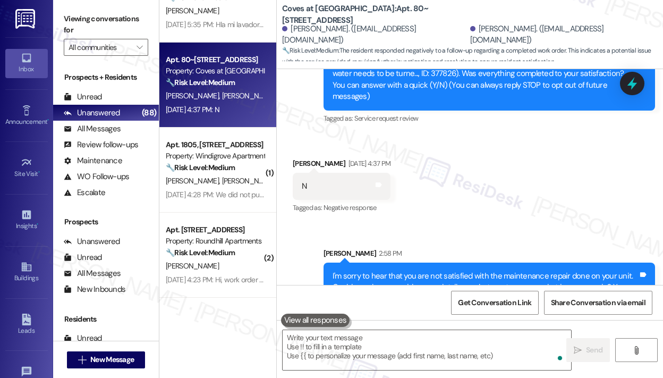
scroll to position [166, 0]
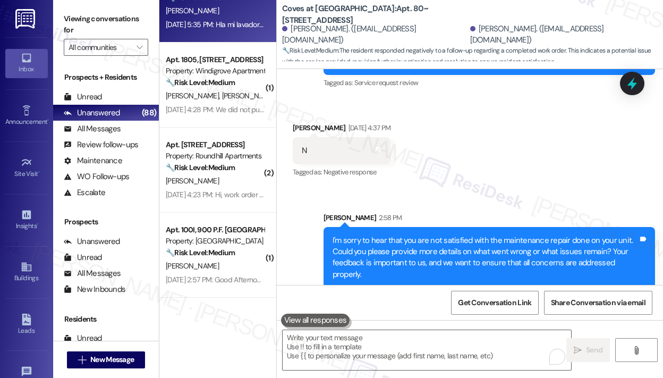
click at [222, 27] on div "[DATE] 5:35 PM: Hla mi lavadora esta mala sera q mela pueden chequiar [DATE] 5:…" at bounding box center [277, 25] width 223 height 10
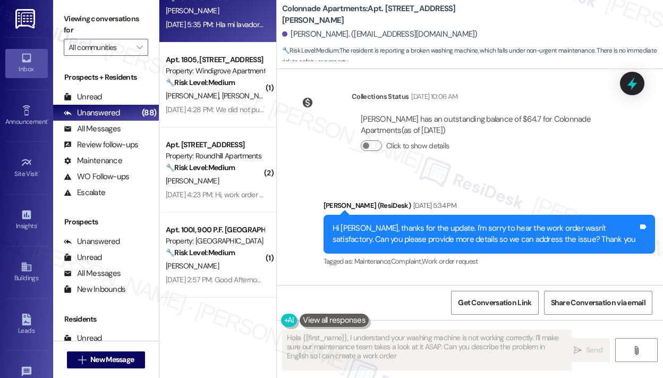
scroll to position [605, 0]
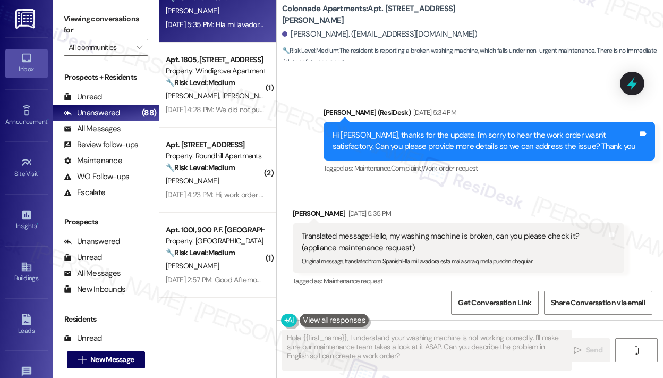
click at [528, 169] on div "Sent via SMS [PERSON_NAME] (ResiDesk) [DATE] 5:34 PM Hi [PERSON_NAME], thanks f…" at bounding box center [490, 141] width 348 height 85
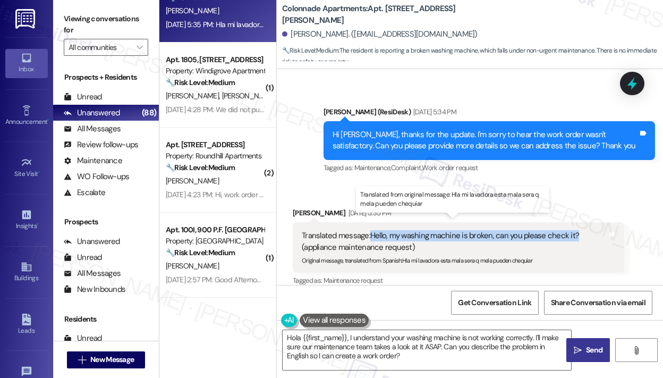
drag, startPoint x: 371, startPoint y: 222, endPoint x: 574, endPoint y: 226, distance: 203.7
click at [574, 230] on div "Translated message: Hello, my washing machine is broken, can you please check i…" at bounding box center [455, 241] width 306 height 23
copy div "Hello, my washing machine is broken, can you please check it?"
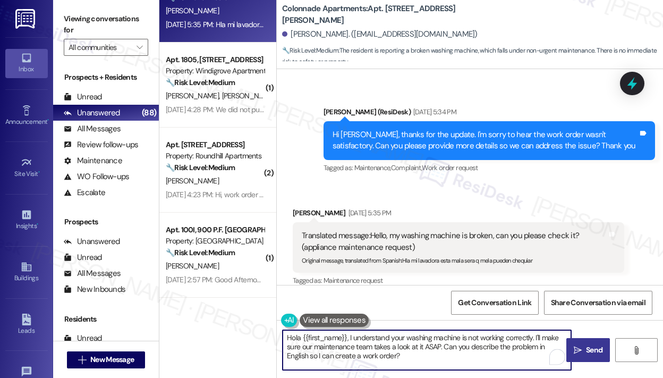
drag, startPoint x: 427, startPoint y: 359, endPoint x: 175, endPoint y: 309, distance: 256.3
click at [175, 309] on div "( 1 ) Apt. 867~3, [STREET_ADDRESS] Property: Highlands at [GEOGRAPHIC_DATA] Apa…" at bounding box center [411, 189] width 504 height 378
paste textarea "Thank you for reaching out — I understand your washing machine is broken. Can y…"
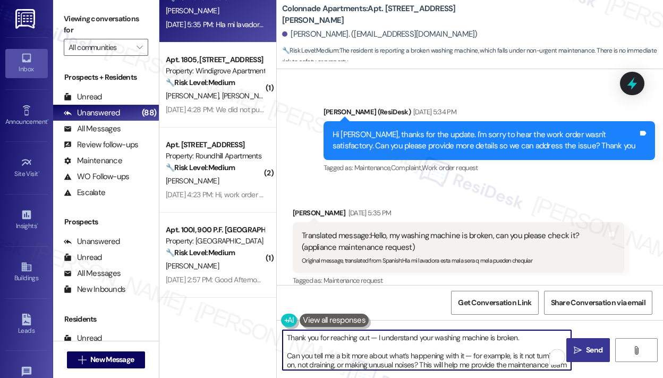
scroll to position [9, 0]
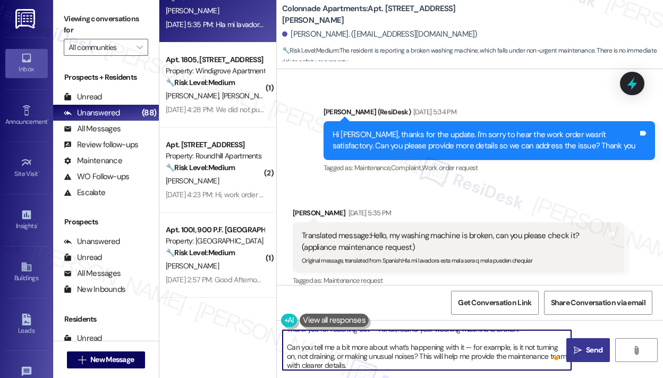
type textarea "Thank you for reaching out — I understand your washing machine is broken. Can y…"
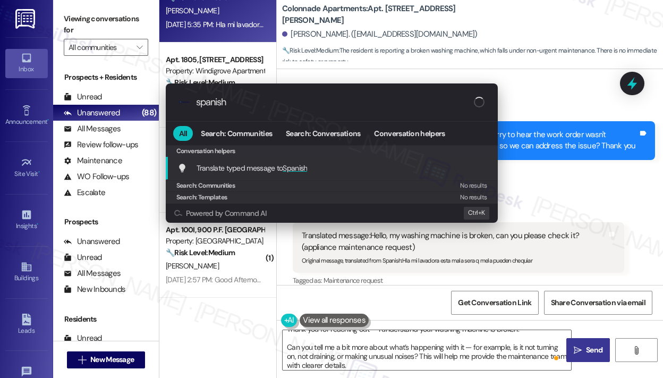
type input "spanish"
click at [282, 165] on span "Translate typed message to Spanish" at bounding box center [252, 168] width 111 height 10
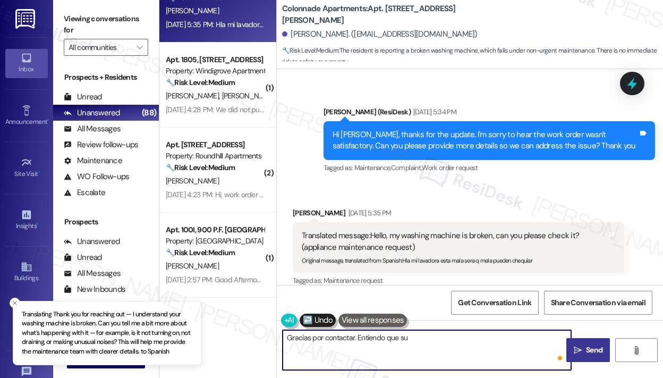
scroll to position [0, 0]
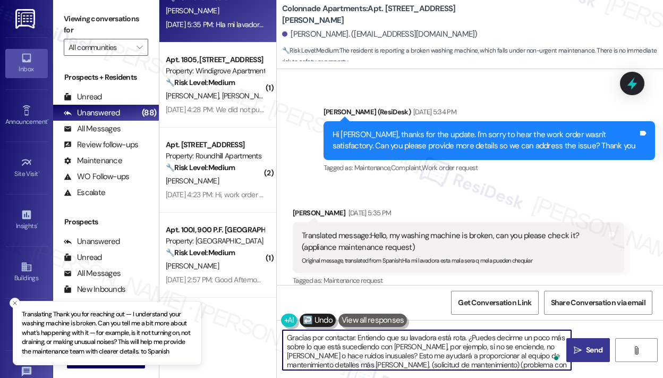
type textarea "Gracias por contactar. Entiendo que su lavadora está rota. ¿Puedes decirme un p…"
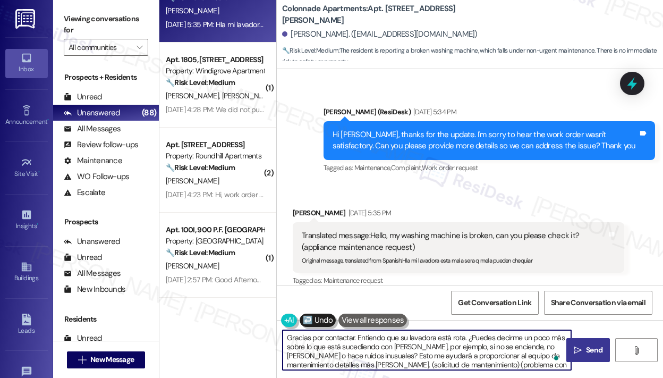
scroll to position [47, 0]
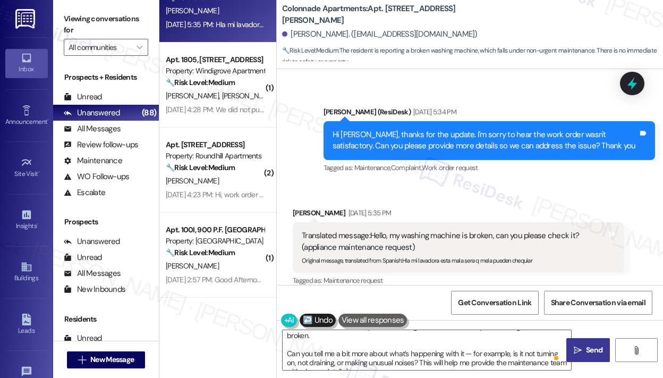
click at [595, 351] on span "Send" at bounding box center [594, 350] width 16 height 11
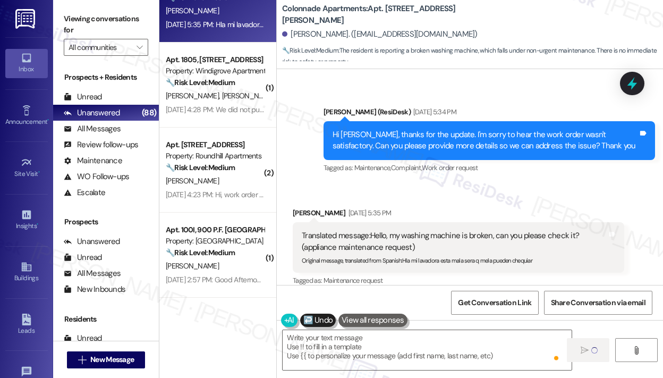
scroll to position [0, 0]
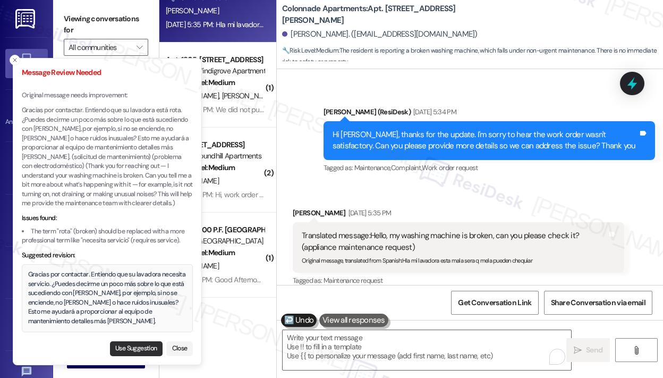
click at [119, 346] on button "Use Suggestion" at bounding box center [136, 348] width 53 height 15
type textarea "Gracias por contactar. Entiendo que su lavadora necesita servicio. ¿Puedes deci…"
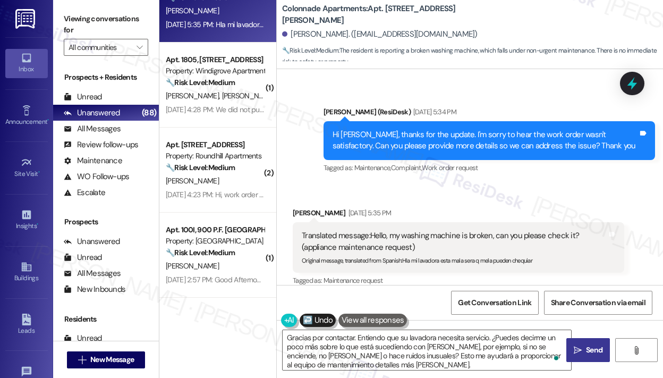
click at [577, 348] on icon "" at bounding box center [578, 350] width 8 height 9
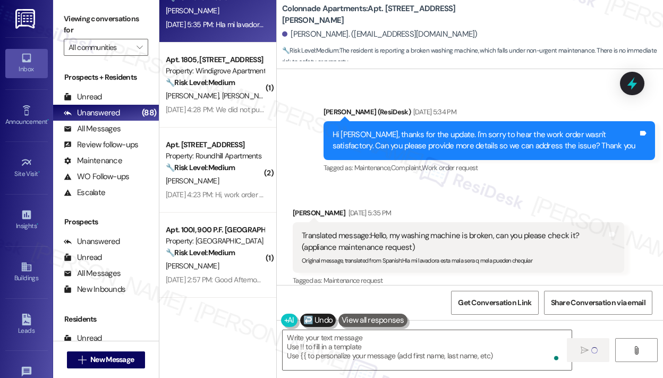
type textarea "Fetching suggested responses. Please feel free to read through the conversation…"
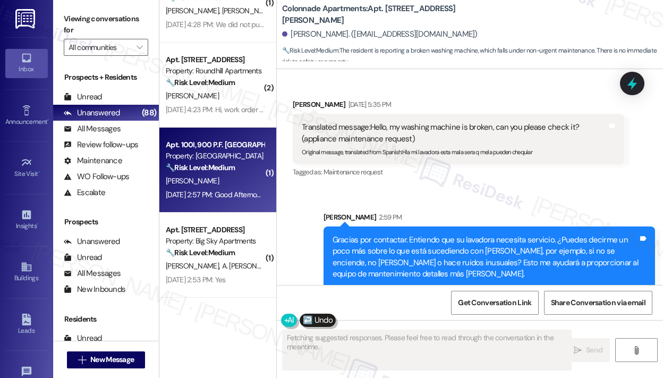
scroll to position [585, 0]
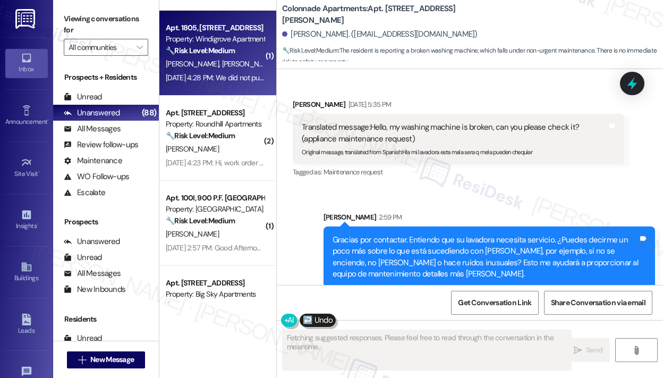
click at [232, 75] on div "[DATE] 4:28 PM: We did not put in a work order [DATE] 4:28 PM: We did not put i…" at bounding box center [238, 78] width 144 height 10
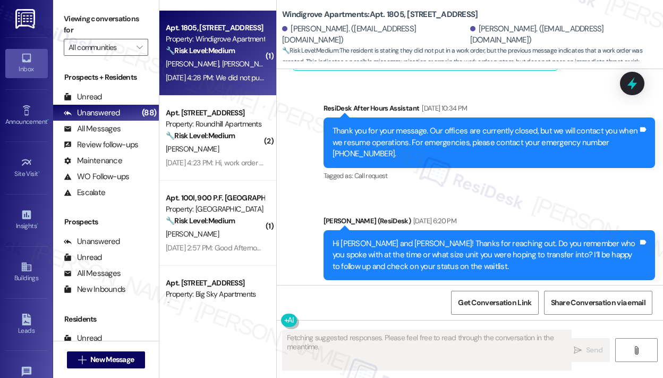
scroll to position [950, 0]
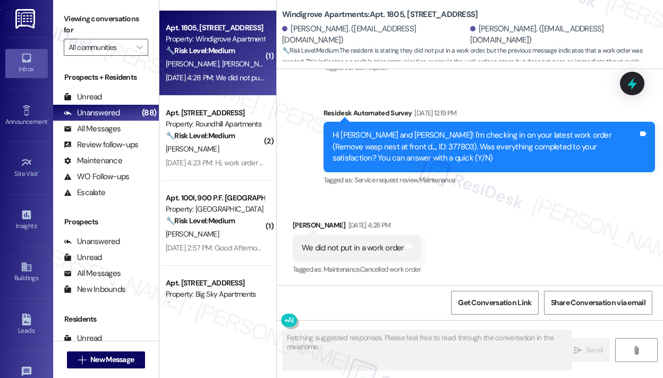
click at [503, 229] on div "Received via SMS [PERSON_NAME] [DATE] 4:28 PM We did not put in a work order Ta…" at bounding box center [470, 241] width 387 height 90
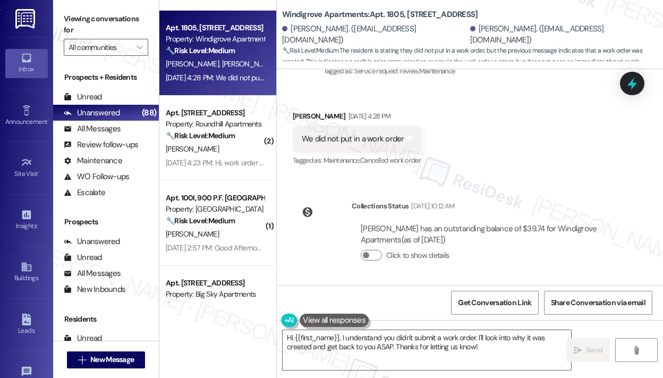
scroll to position [1060, 0]
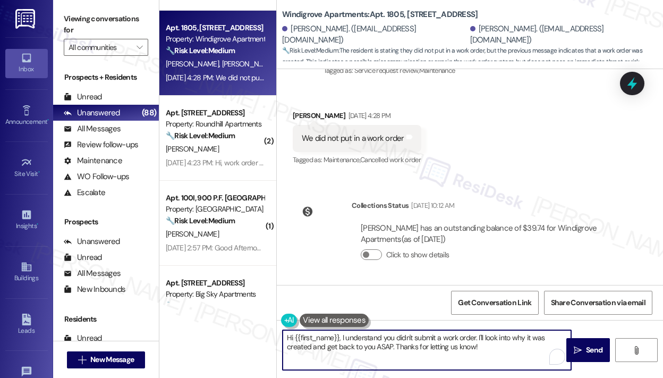
drag, startPoint x: 478, startPoint y: 340, endPoint x: 483, endPoint y: 359, distance: 20.2
click at [483, 359] on textarea "Hi {{first_name}}, I understand you didn't submit a work order. I'll look into …" at bounding box center [427, 350] width 289 height 40
drag, startPoint x: 467, startPoint y: 346, endPoint x: 275, endPoint y: 329, distance: 192.7
click at [275, 329] on div "( 1 ) Apt. 225~106, [STREET_ADDRESS][PERSON_NAME] Property: [PERSON_NAME] Apart…" at bounding box center [411, 189] width 504 height 378
paste textarea "’t submit a work order. Please disregard the message above, as it may have been…"
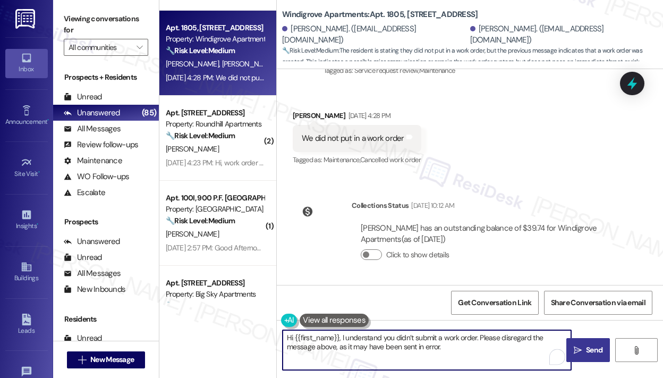
type textarea "Hi {{first_name}}, I understand you didn’t submit a work order. Please disregar…"
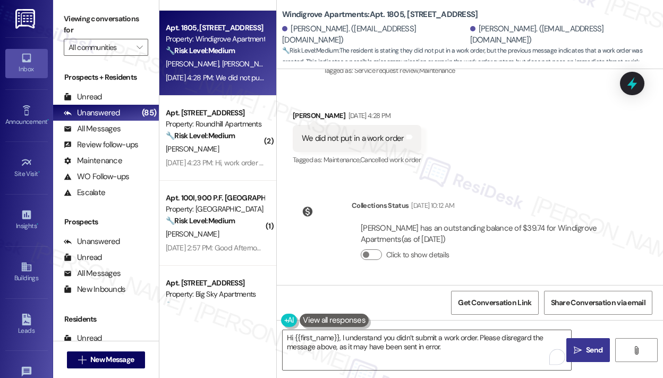
click at [598, 349] on span "Send" at bounding box center [594, 350] width 16 height 11
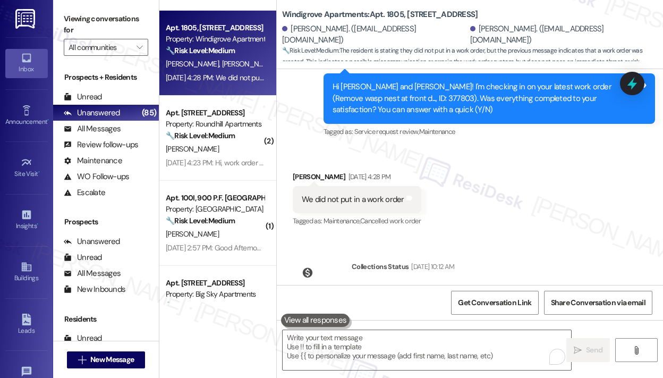
scroll to position [1145, 0]
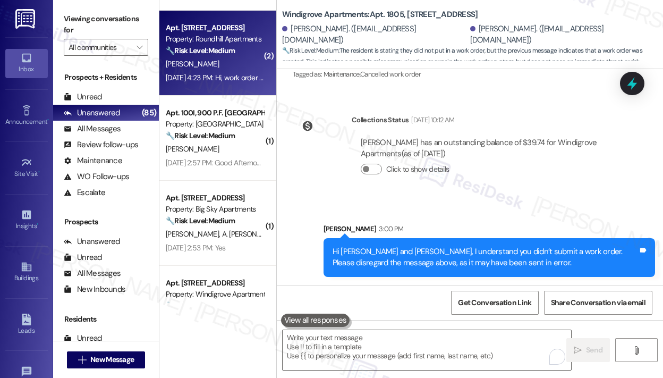
click at [184, 71] on div "Aug 29, 2025 at 4:23 PM: Hi, work order was completed, but it will be after the…" at bounding box center [215, 77] width 100 height 13
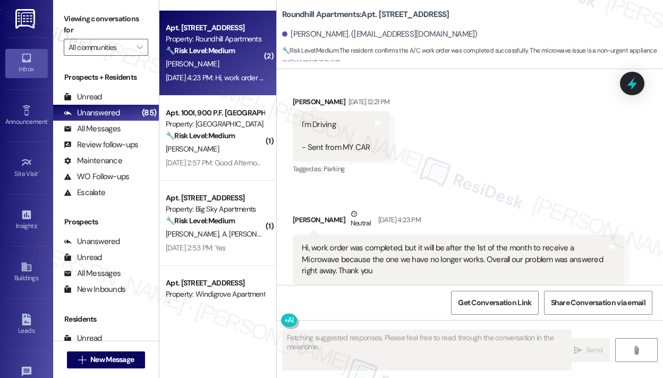
scroll to position [1723, 0]
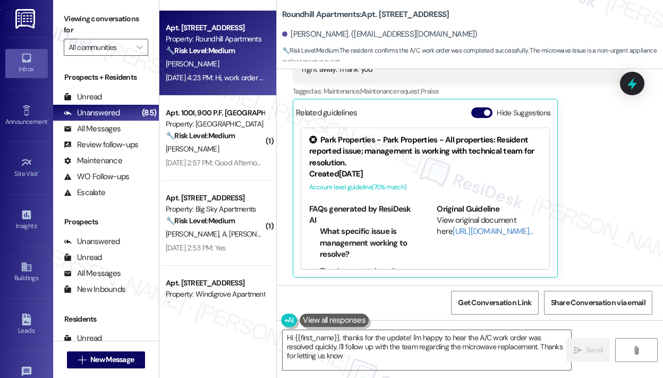
type textarea "Hi {{first_name}}, thanks for the update! I'm happy to hear the A/C work order …"
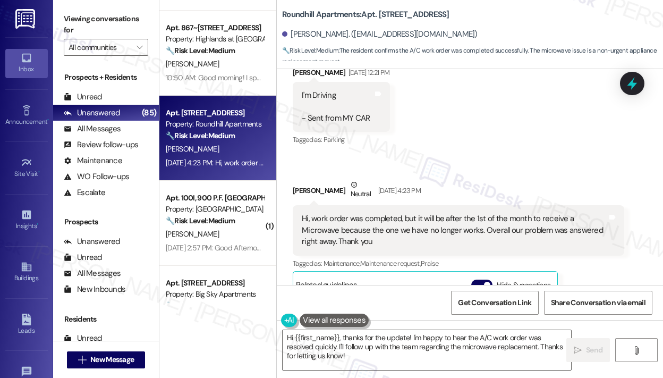
scroll to position [1564, 0]
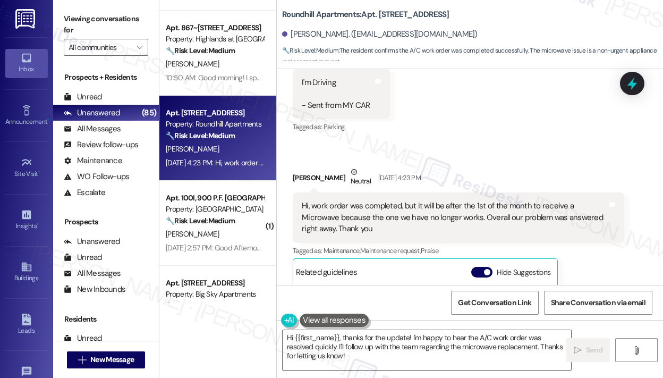
click at [581, 138] on div "Received via SMS Sabrina Potter Aug 29, 2025 at 12:21 PM I'm Driving - Sent fro…" at bounding box center [470, 237] width 387 height 415
click at [571, 135] on div "Received via SMS Sabrina Potter Aug 29, 2025 at 12:21 PM I'm Driving - Sent fro…" at bounding box center [470, 237] width 387 height 415
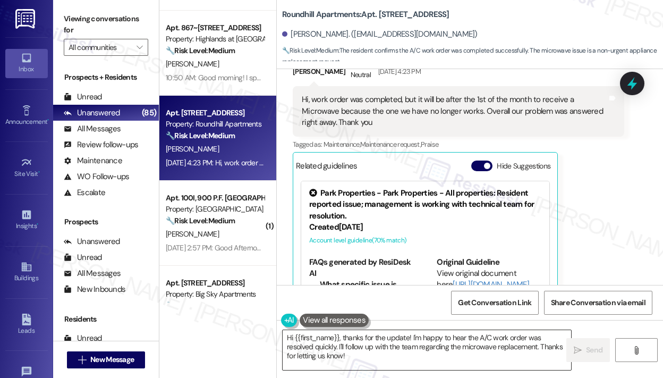
click at [443, 359] on textarea "Hi {{first_name}}, thanks for the update! I'm happy to hear the A/C work order …" at bounding box center [427, 350] width 289 height 40
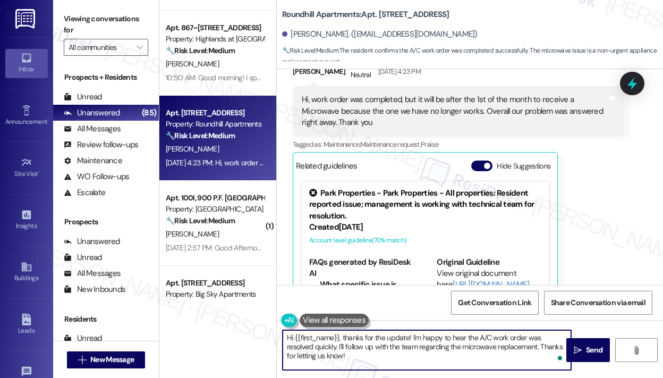
click at [443, 359] on textarea "Hi {{first_name}}, thanks for the update! I'm happy to hear the A/C work order …" at bounding box center [427, 350] width 289 height 40
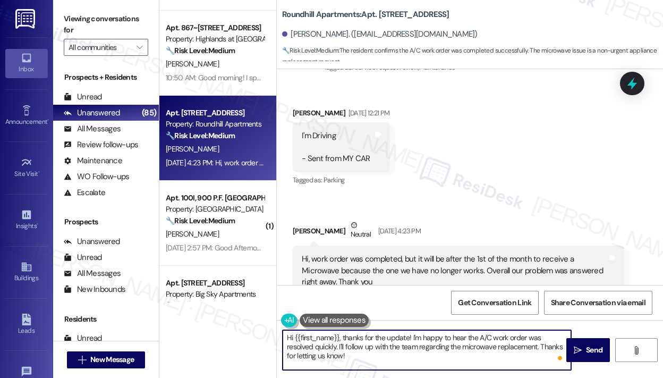
scroll to position [1351, 0]
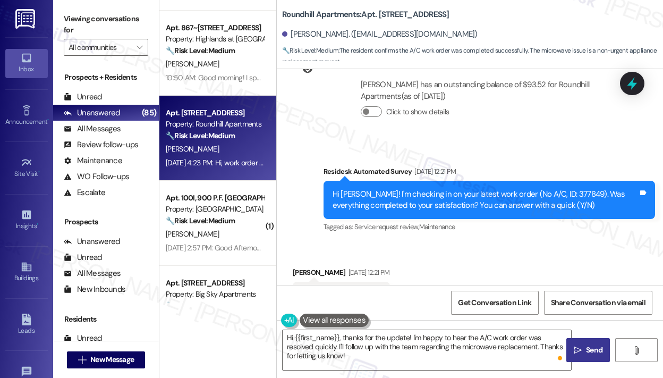
click at [584, 345] on span "Send" at bounding box center [594, 350] width 21 height 11
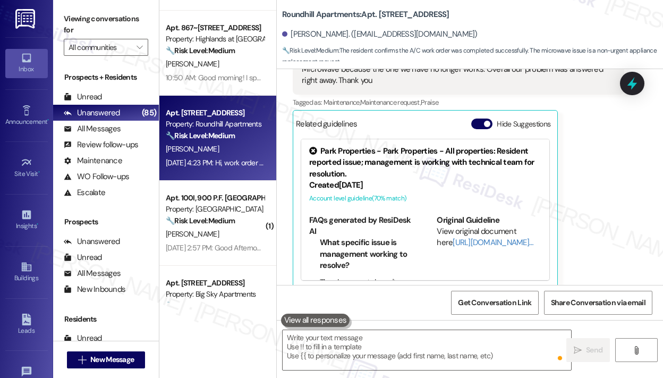
scroll to position [1723, 0]
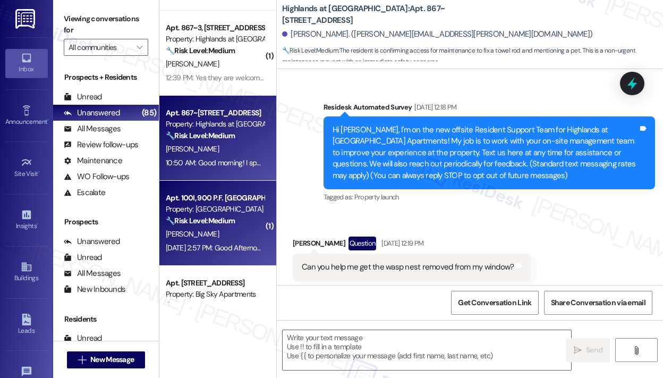
click at [222, 230] on div "D. Riggleman" at bounding box center [215, 234] width 100 height 13
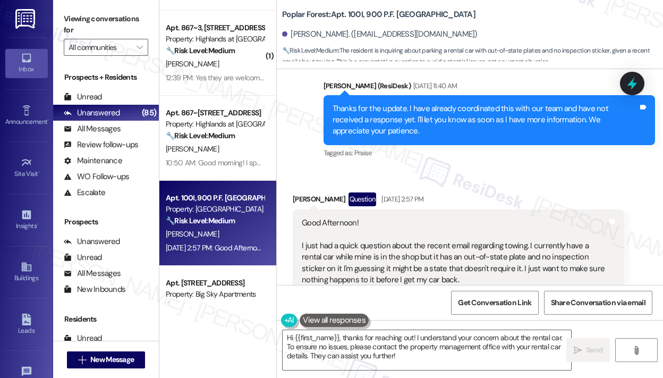
scroll to position [1223, 0]
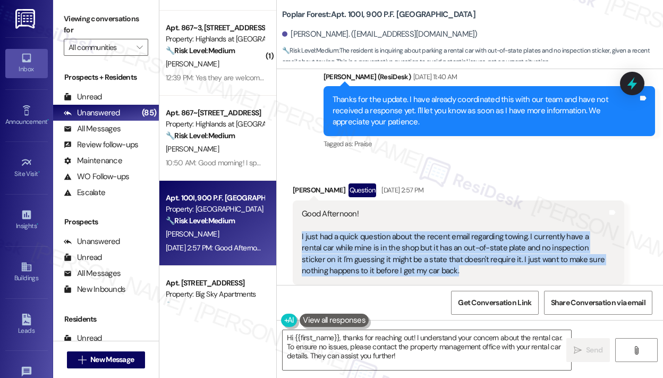
drag, startPoint x: 443, startPoint y: 246, endPoint x: 300, endPoint y: 214, distance: 146.5
click at [301, 214] on div "Good Afternoon! I just had a quick question about the recent email regarding to…" at bounding box center [455, 242] width 308 height 69
copy div "I just had a quick question about the recent email regarding towing. I currentl…"
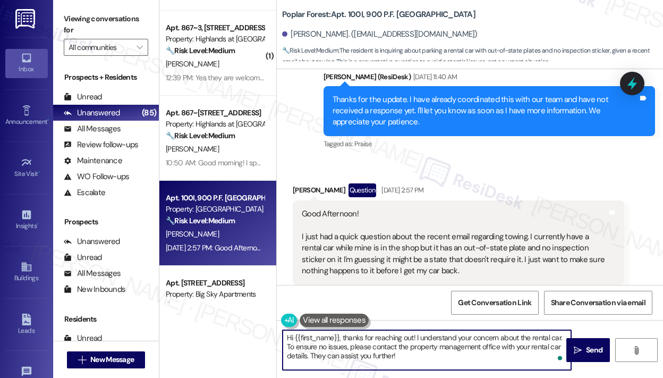
drag, startPoint x: 415, startPoint y: 359, endPoint x: 341, endPoint y: 336, distance: 77.4
click at [341, 336] on textarea "Hi {{first_name}}, thanks for reaching out! I understand your concern about the…" at bounding box center [427, 350] width 289 height 40
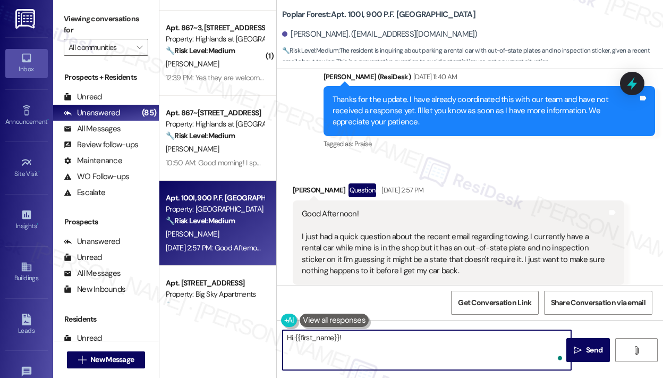
paste textarea "Sorry for the delayed response — I understand you have a rental car with out-of…"
type textarea "Hi {{first_name}}! Sorry for the delayed response — I understand you have a ren…"
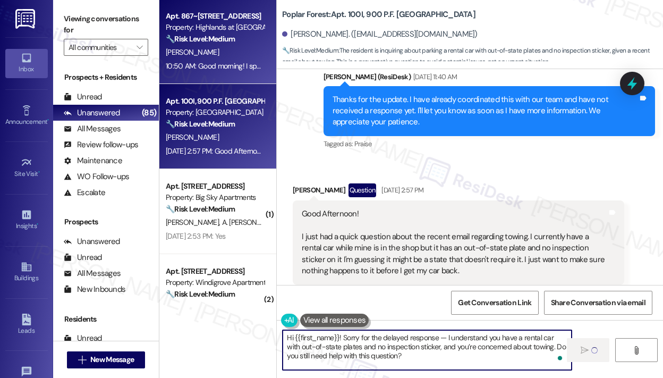
scroll to position [691, 0]
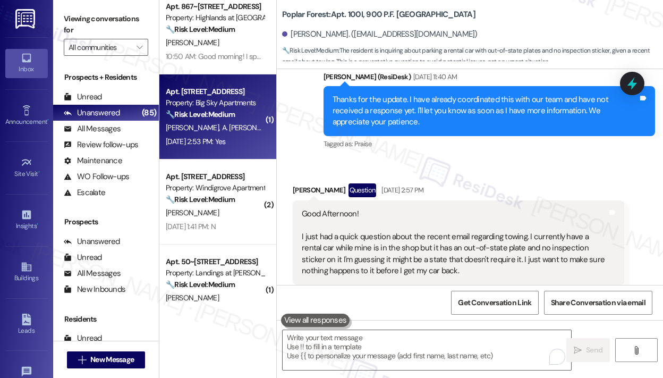
click at [197, 136] on div "Aug 29, 2025 at 2:53 PM: Yes Aug 29, 2025 at 2:53 PM: Yes" at bounding box center [215, 141] width 100 height 13
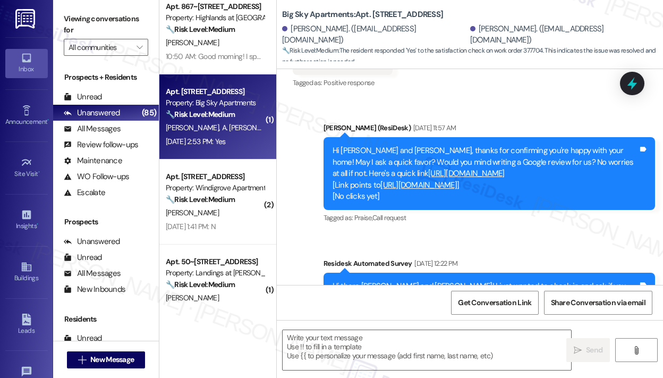
type textarea "Fetching suggested responses. Please feel free to read through the conversation…"
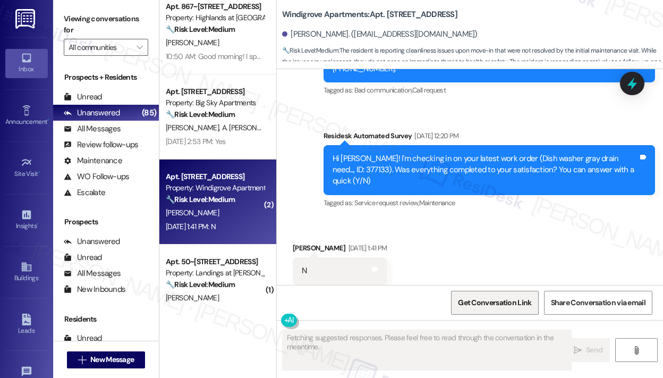
scroll to position [479, 0]
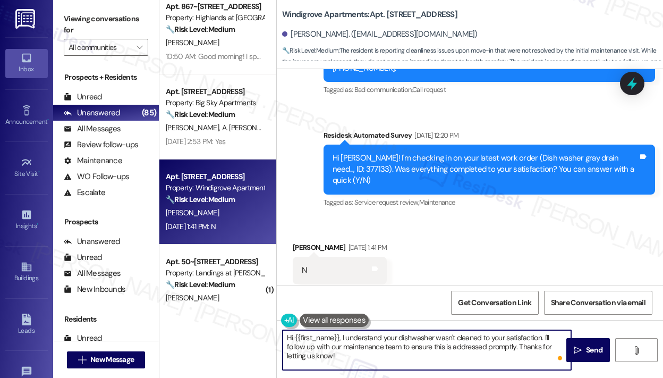
drag, startPoint x: 408, startPoint y: 356, endPoint x: 357, endPoint y: 351, distance: 51.3
click at [342, 337] on textarea "Hi {{first_name}}, I understand your dishwasher wasn't cleaned to your satisfac…" at bounding box center [427, 350] width 289 height 40
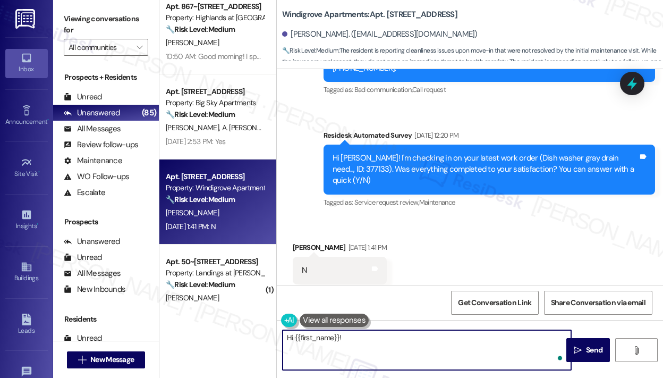
paste textarea "I'm sorry to hear that you are not satisfied with the maintenance repair done o…"
type textarea "Hi {{first_name}}! I'm sorry to hear that you are not satisfied with the mainte…"
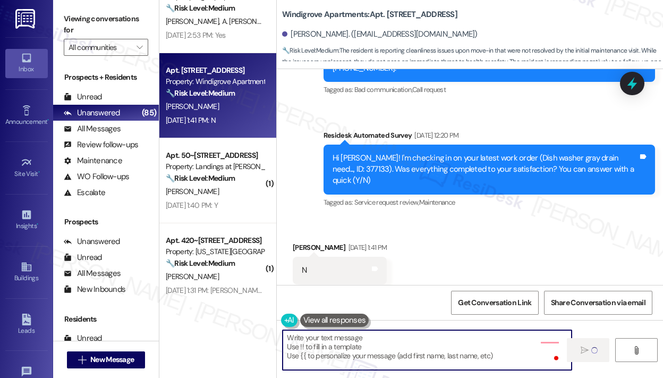
scroll to position [478, 0]
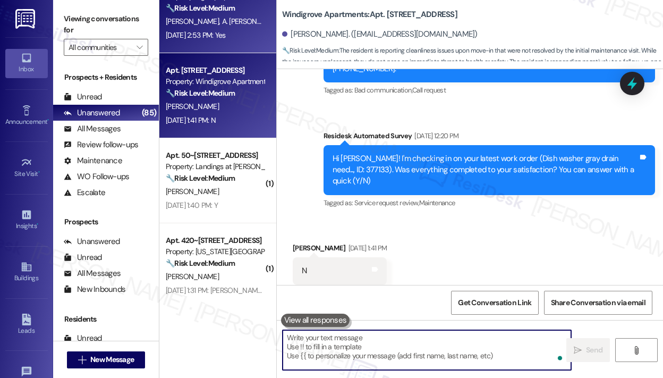
click at [226, 31] on div "Aug 29, 2025 at 2:53 PM: Yes Aug 29, 2025 at 2:53 PM: Yes" at bounding box center [196, 35] width 60 height 10
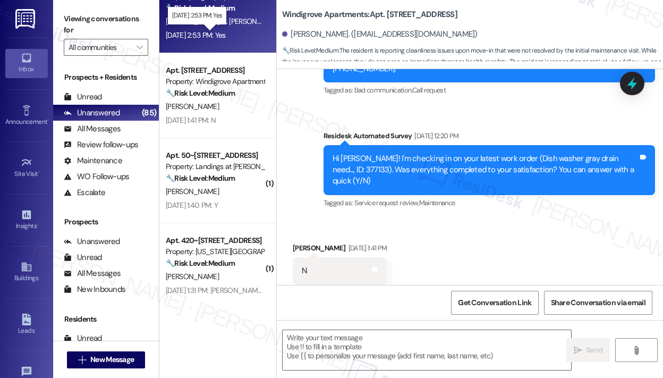
type textarea "Fetching suggested responses. Please feel free to read through the conversation…"
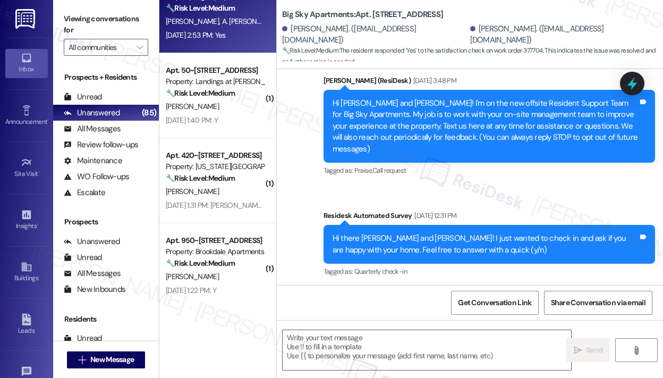
click at [226, 34] on div "Aug 29, 2025 at 2:53 PM: Yes Aug 29, 2025 at 2:53 PM: Yes" at bounding box center [196, 35] width 60 height 10
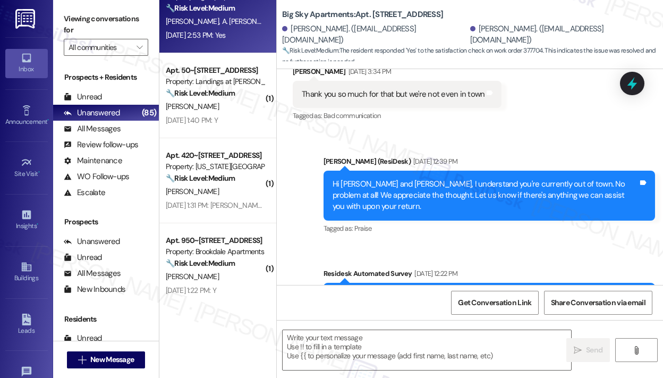
type textarea "Fetching suggested responses. Please feel free to read through the conversation…"
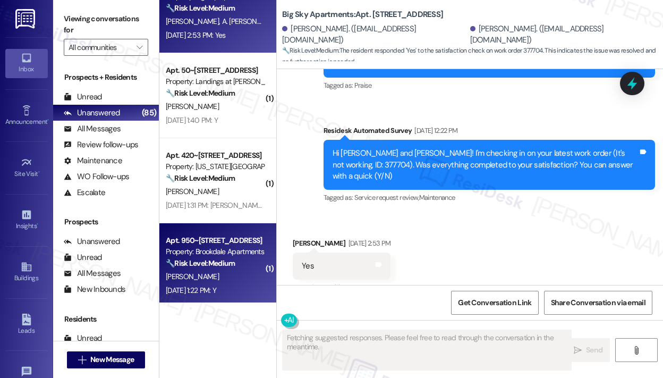
scroll to position [1586, 0]
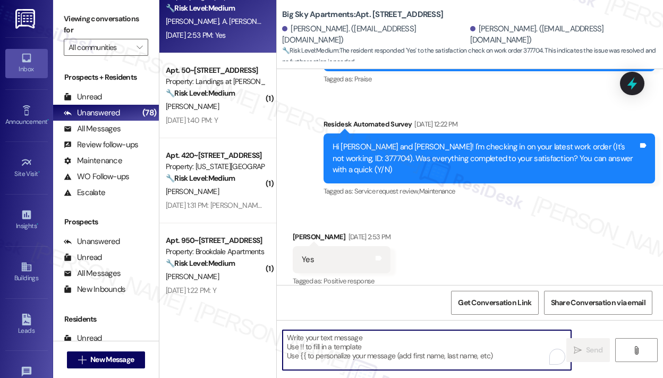
click at [374, 342] on textarea "To enrich screen reader interactions, please activate Accessibility in Grammarl…" at bounding box center [427, 350] width 289 height 40
paste textarea "That’s wonderful to hear! We’re so glad that you’re satisfied with the recent w…"
type textarea "That’s wonderful to hear! We’re so glad that you’re satisfied with the recent w…"
click at [218, 38] on div "Aug 29, 2025 at 1:40 PM: Y Aug 29, 2025 at 1:40 PM: Y" at bounding box center [192, 35] width 52 height 10
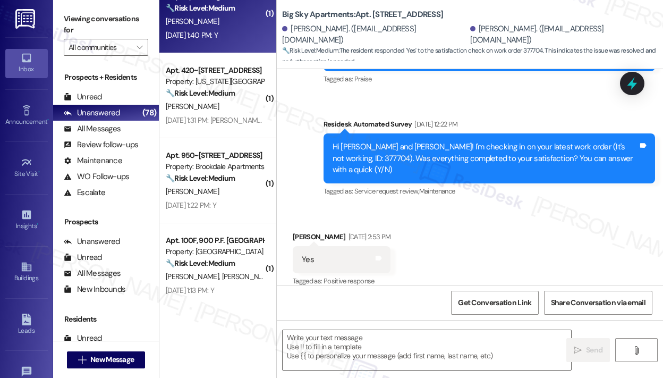
type textarea "Fetching suggested responses. Please feel free to read through the conversation…"
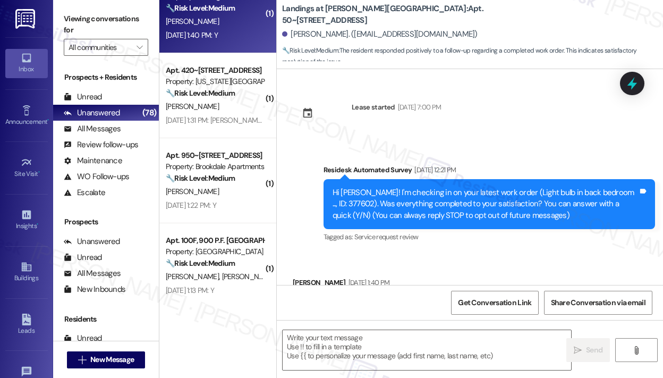
scroll to position [57, 0]
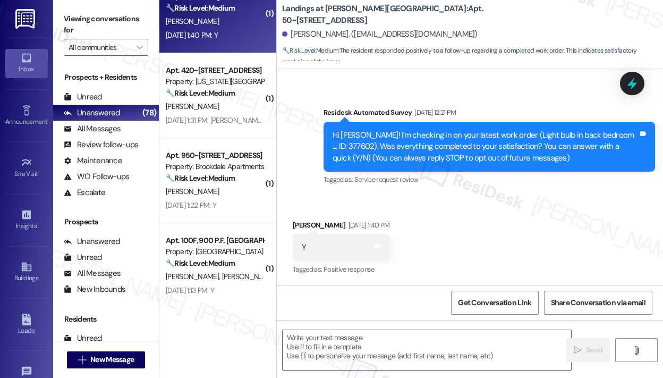
type textarea "Fetching suggested responses. Please feel free to read through the conversation…"
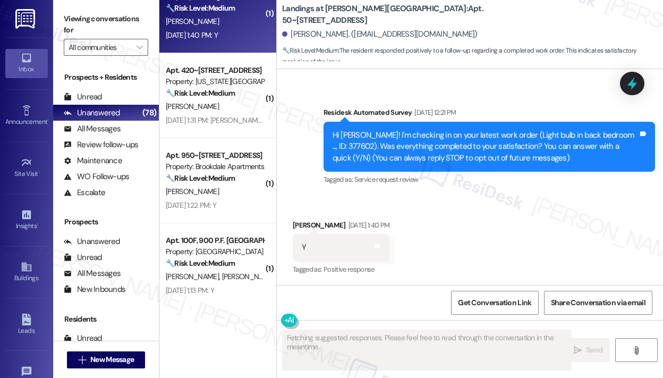
click at [504, 228] on div "Received via SMS Melody Calhoun Aug 29, 2025 at 1:40 PM Y Tags and notes Tagged…" at bounding box center [470, 241] width 387 height 90
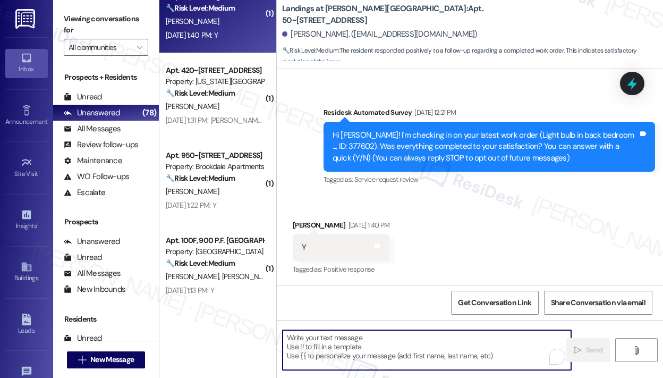
click at [441, 338] on textarea "To enrich screen reader interactions, please activate Accessibility in Grammarl…" at bounding box center [427, 350] width 289 height 40
paste textarea "That’s wonderful to hear! We’re so glad that you’re satisfied with the recent w…"
type textarea "That’s wonderful to hear! We’re so glad that you’re satisfied with the recent w…"
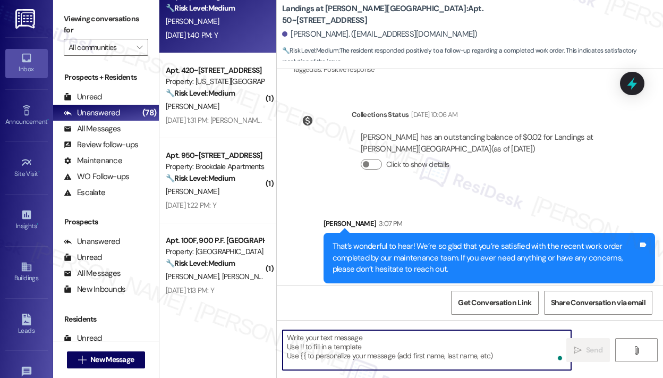
scroll to position [264, 0]
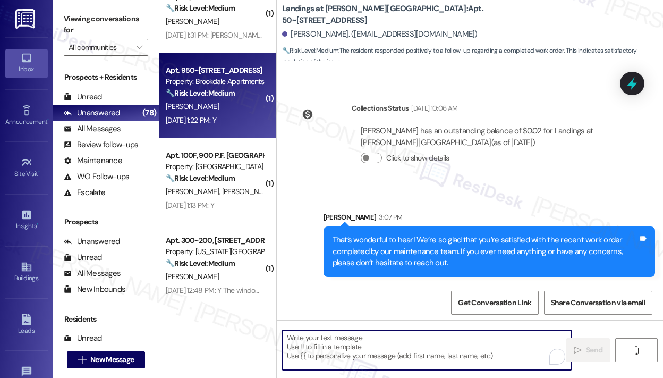
click at [235, 93] on strong "🔧 Risk Level: Medium" at bounding box center [200, 93] width 69 height 10
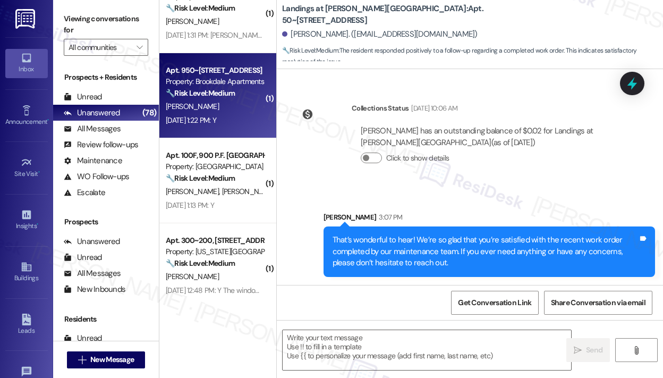
type textarea "Fetching suggested responses. Please feel free to read through the conversation…"
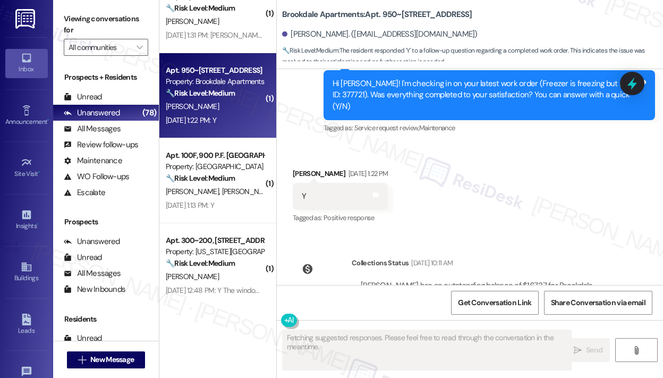
scroll to position [2101, 0]
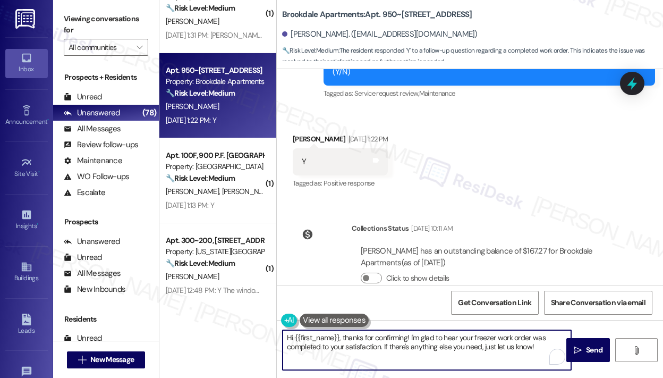
click at [374, 346] on textarea "Hi {{first_name}}, thanks for confirming! I'm glad to hear your freezer work or…" at bounding box center [427, 350] width 289 height 40
paste textarea "That’s wonderful to hear! We’re so glad that you’re satisfied with the recent w…"
type textarea "That’s wonderful to hear! We’re so glad that you’re satisfied with the recent w…"
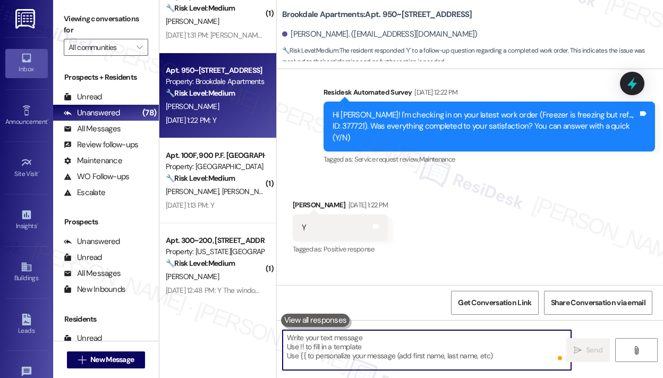
scroll to position [1992, 0]
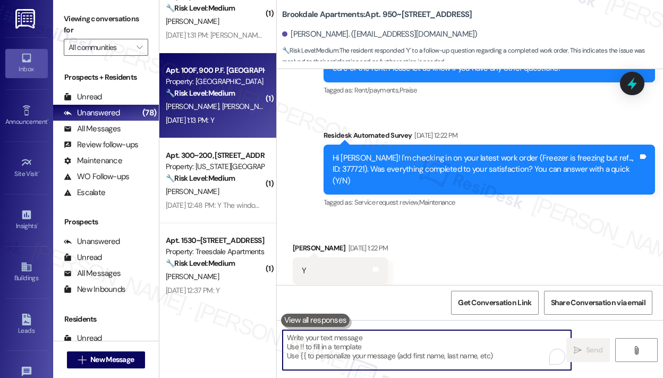
click at [214, 119] on div "Aug 29, 2025 at 1:13 PM: Y Aug 29, 2025 at 1:13 PM: Y" at bounding box center [190, 120] width 48 height 10
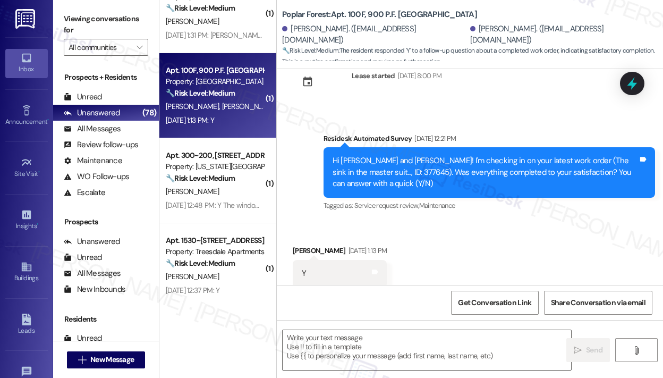
type textarea "Fetching suggested responses. Please feel free to read through the conversation…"
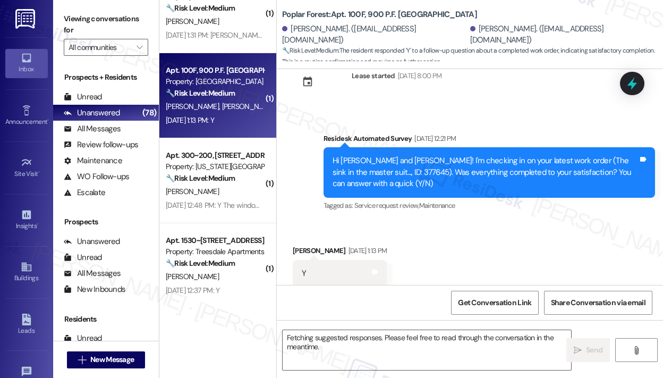
scroll to position [290, 0]
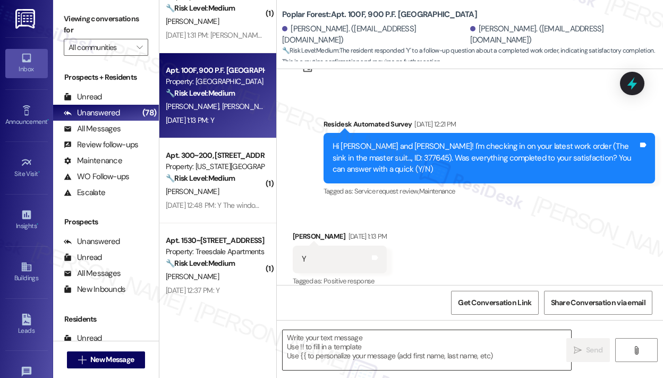
click at [402, 345] on textarea at bounding box center [427, 350] width 289 height 40
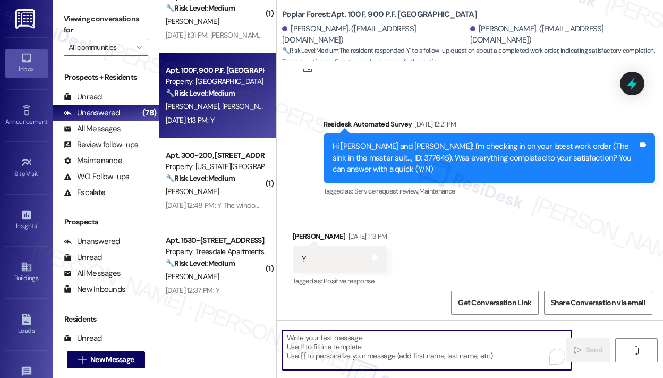
paste textarea "That’s wonderful to hear! We’re so glad that you’re satisfied with the recent w…"
type textarea "That’s wonderful to hear! We’re so glad that you’re satisfied with the recent w…"
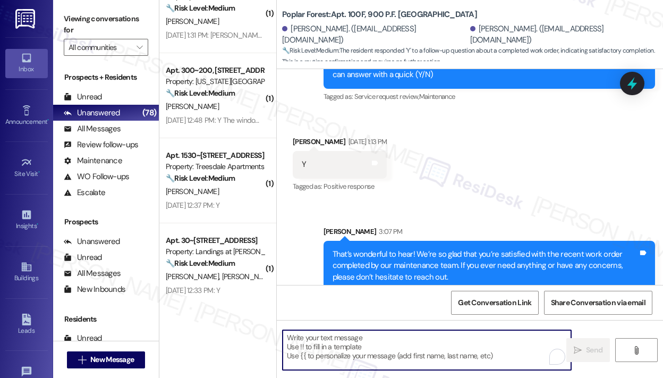
scroll to position [388, 0]
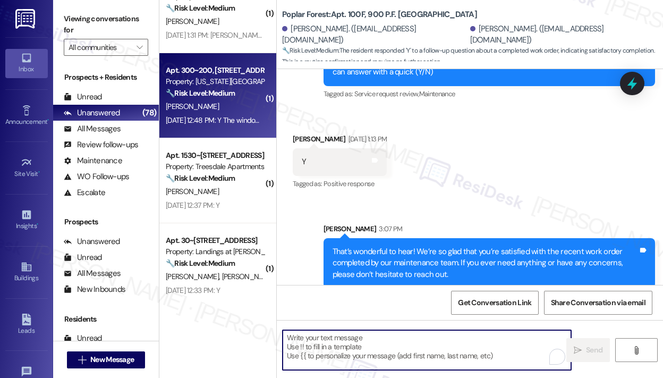
click at [215, 100] on div "T. Terry" at bounding box center [215, 106] width 100 height 13
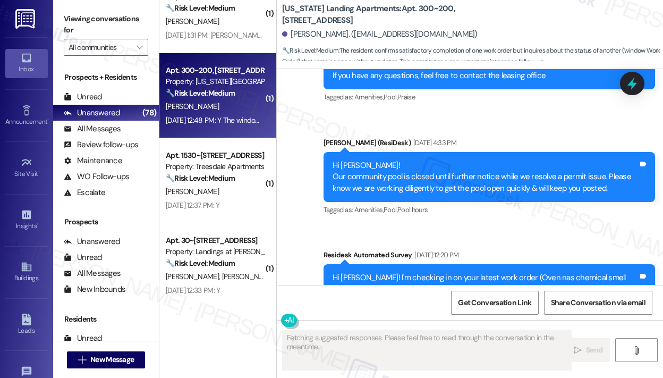
scroll to position [706, 0]
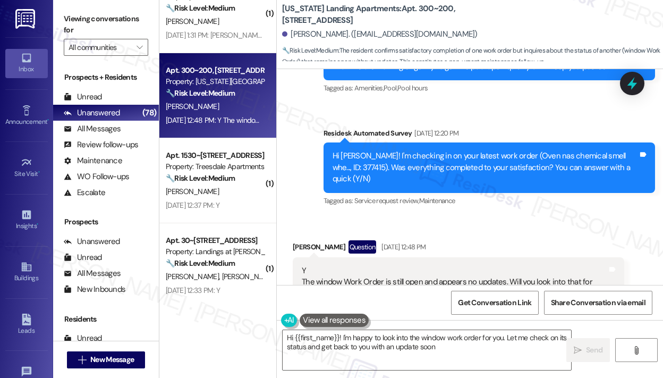
type textarea "Hi {{first_name}}! I'm happy to look into the window work order for you. Let me…"
click at [631, 79] on icon at bounding box center [633, 83] width 18 height 18
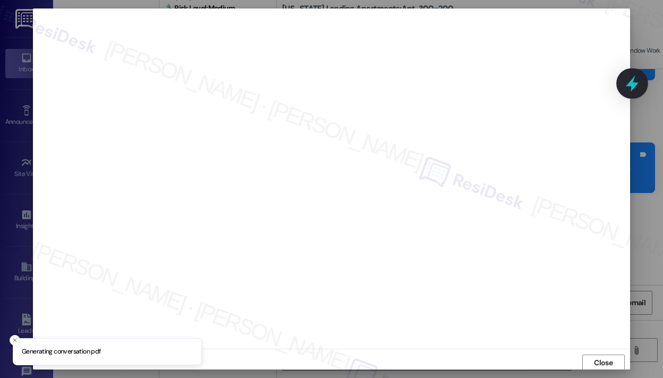
scroll to position [2, 0]
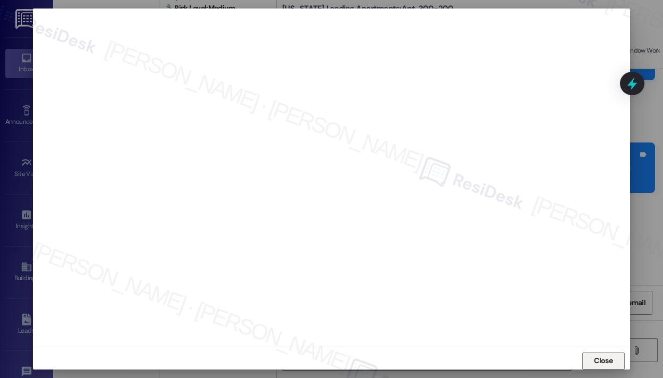
click at [594, 361] on span "Close" at bounding box center [603, 360] width 19 height 11
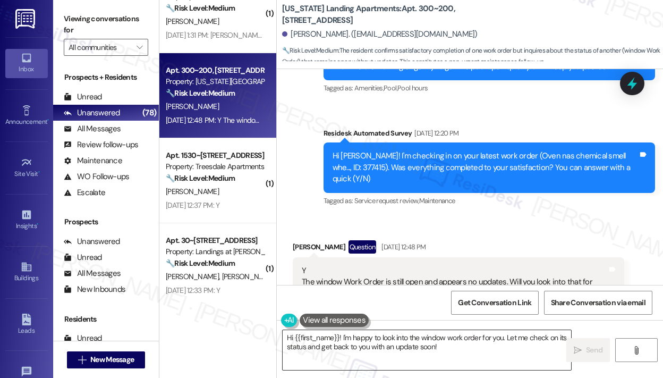
click at [455, 349] on textarea "Hi {{first_name}}! I'm happy to look into the window work order for you. Let me…" at bounding box center [427, 350] width 289 height 40
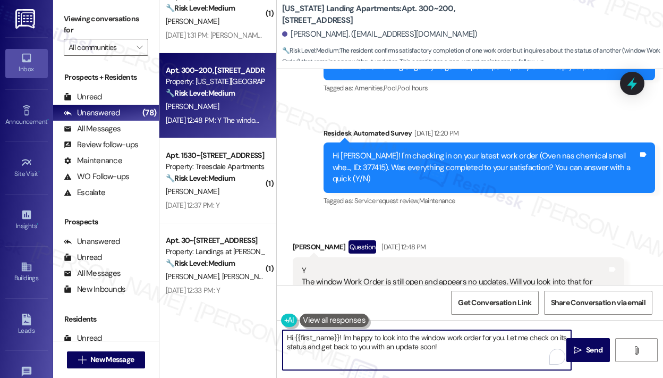
click at [568, 216] on div "Received via SMS Tammy Terry Question Aug 29, 2025 at 12:48 PM Y The window Wor…" at bounding box center [470, 273] width 387 height 115
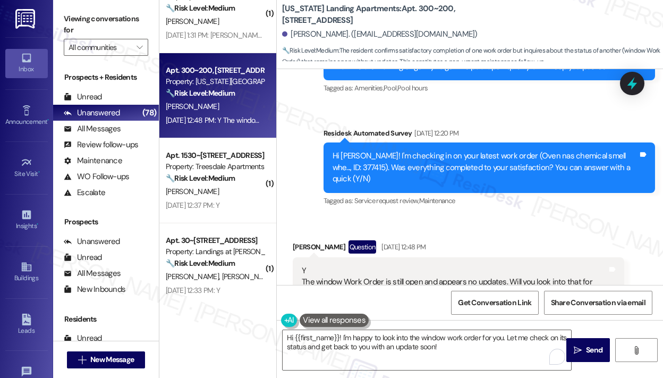
click at [632, 89] on icon at bounding box center [633, 84] width 14 height 14
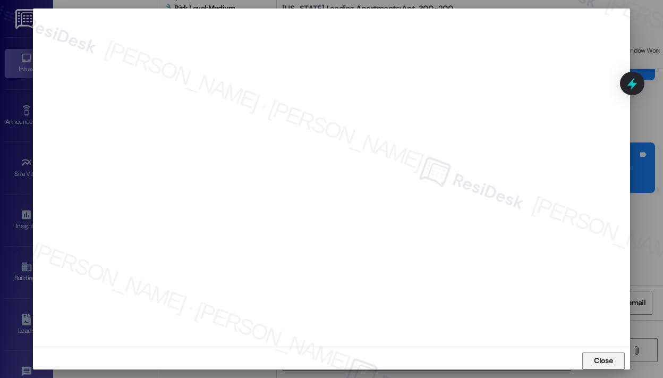
click at [597, 362] on span "Close" at bounding box center [603, 360] width 19 height 11
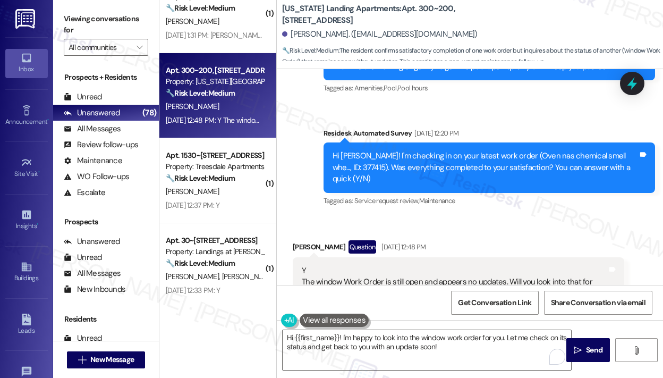
click at [593, 216] on div "Received via SMS Tammy Terry Question Aug 29, 2025 at 12:48 PM Y The window Wor…" at bounding box center [470, 273] width 387 height 115
click at [628, 82] on icon at bounding box center [633, 83] width 18 height 18
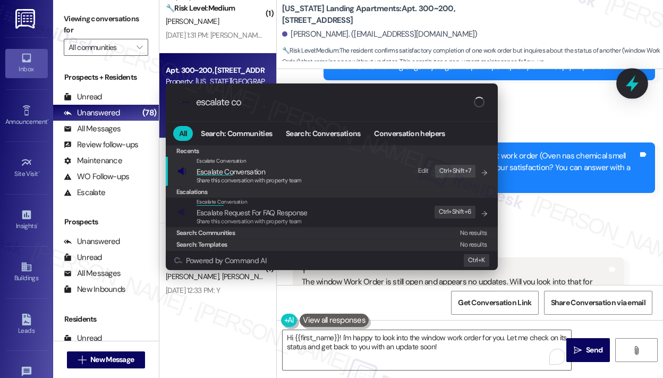
type input "escalate con"
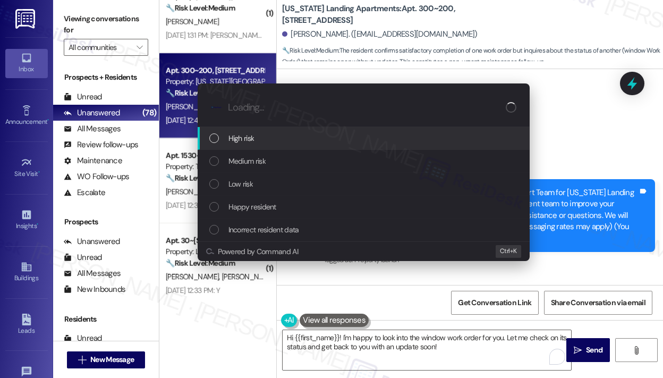
scroll to position [706, 0]
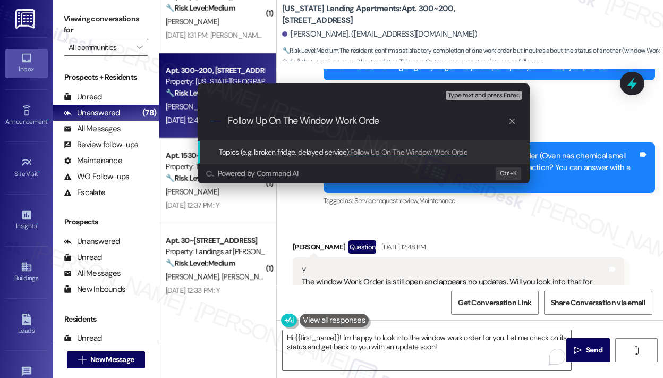
type input "Follow Up On The Window Work Order"
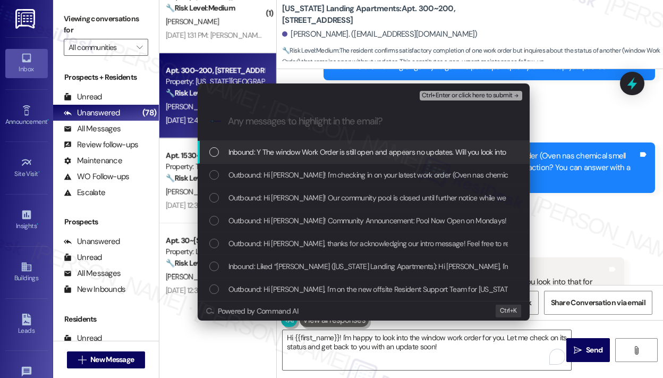
click at [356, 148] on span "Inbound: Y The window Work Order is still open and appears no updates. Will you…" at bounding box center [387, 152] width 317 height 12
click at [502, 96] on span "Ctrl+Enter or click here to submit" at bounding box center [467, 95] width 91 height 7
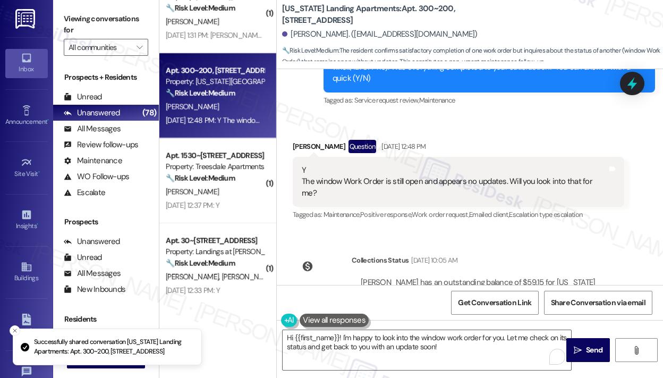
scroll to position [816, 0]
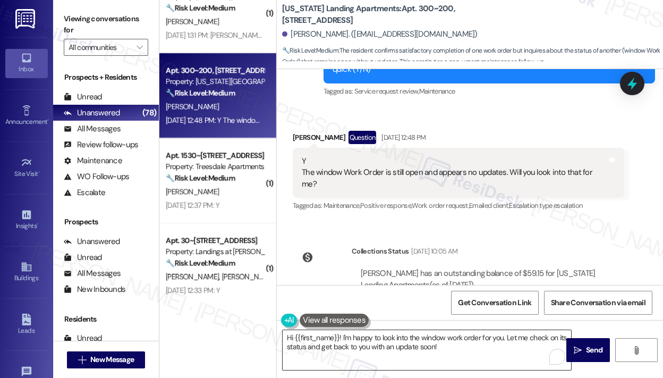
click at [477, 346] on textarea "Hi {{first_name}}! I'm happy to look into the window work order for you. Let me…" at bounding box center [427, 350] width 289 height 40
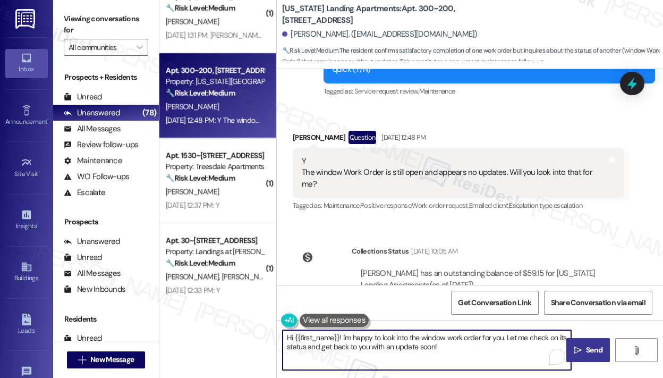
click at [579, 346] on icon "" at bounding box center [578, 350] width 8 height 9
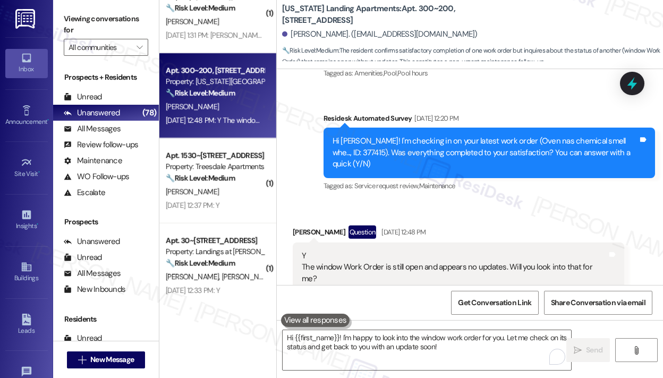
scroll to position [706, 0]
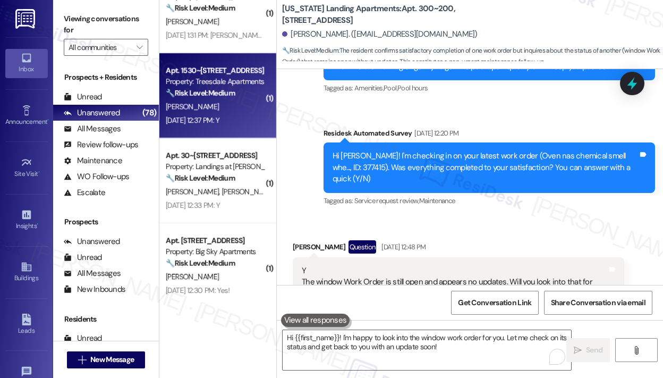
click at [220, 123] on div "[DATE] 12:37 PM: Y [DATE] 12:37 PM: Y" at bounding box center [193, 120] width 54 height 10
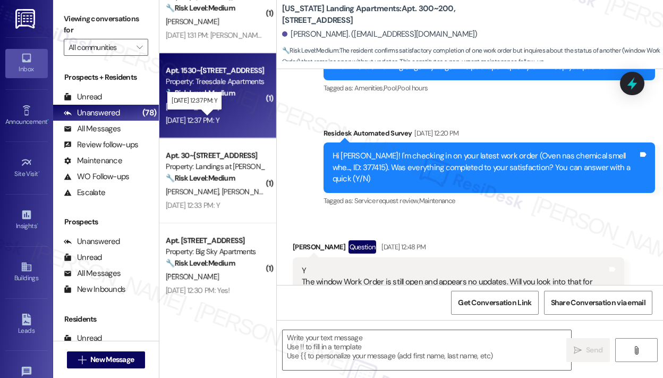
type textarea "Fetching suggested responses. Please feel free to read through the conversation…"
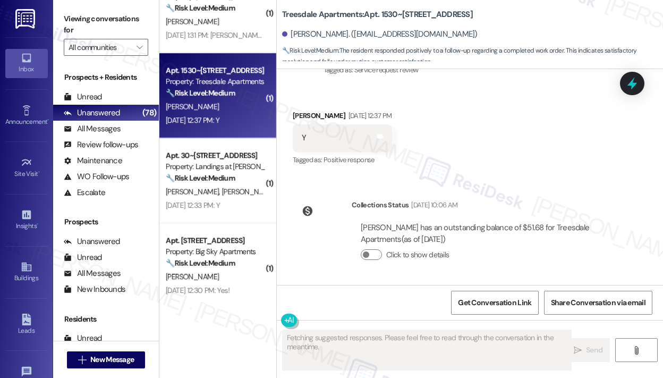
scroll to position [167, 0]
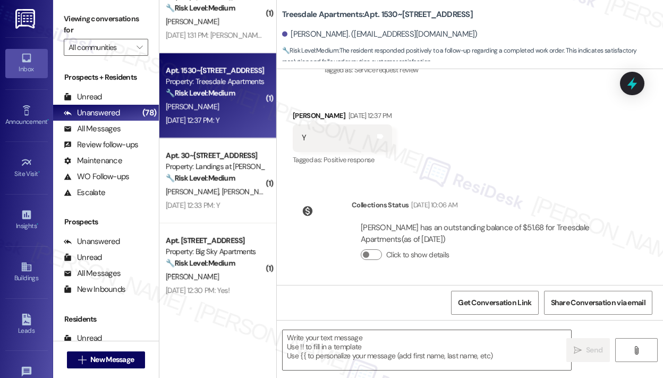
click at [575, 169] on div "Received via SMS [PERSON_NAME] [DATE] 12:37 PM Y Tags and notes Tagged as: Posi…" at bounding box center [470, 131] width 387 height 90
click at [351, 346] on textarea at bounding box center [427, 350] width 289 height 40
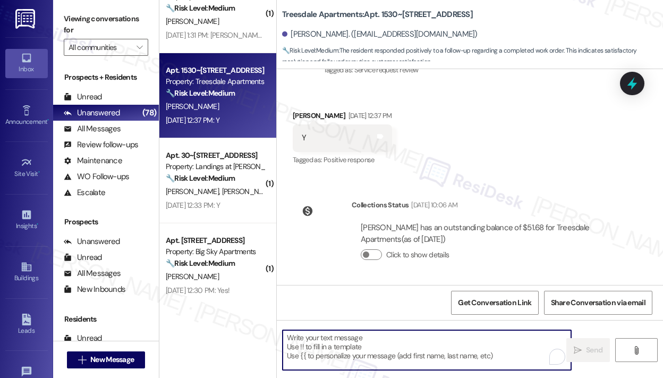
paste textarea "That’s wonderful to hear! We’re so glad that you’re satisfied with the recent w…"
type textarea "That’s wonderful to hear! We’re so glad that you’re satisfied with the recent w…"
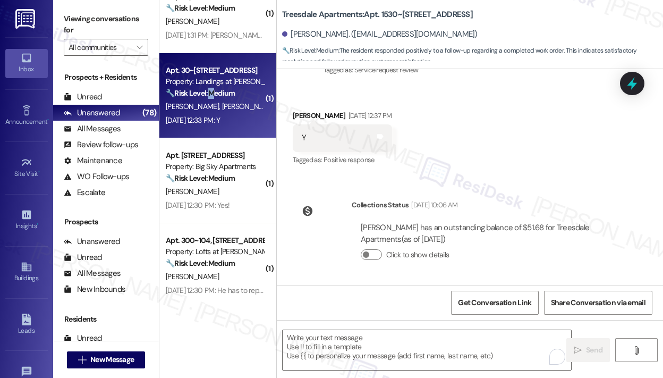
click at [215, 99] on div "Apt. 30~27, 20 Landings Drive Property: Landings at [PERSON_NAME][GEOGRAPHIC_DA…" at bounding box center [215, 82] width 100 height 36
type textarea "Fetching suggested responses. Please feel free to read through the conversation…"
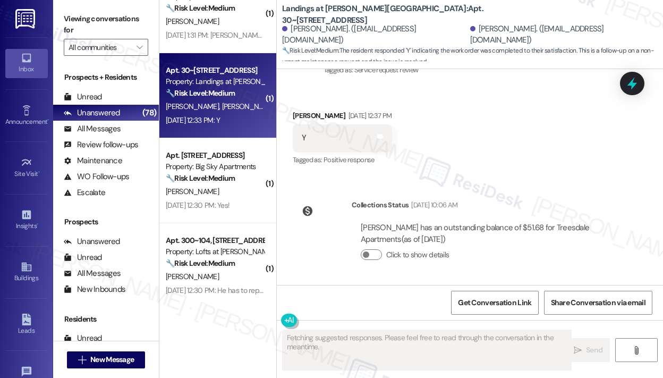
scroll to position [181, 0]
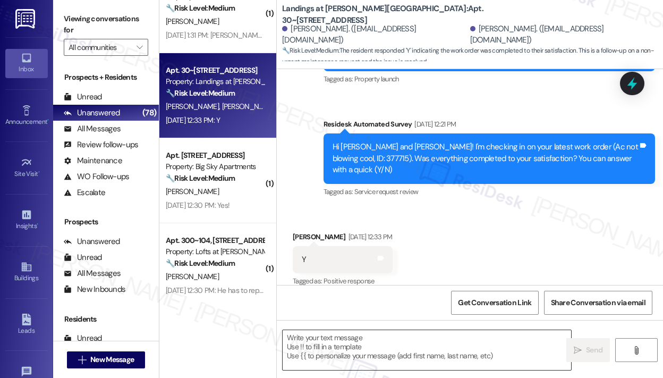
click at [372, 349] on textarea at bounding box center [427, 350] width 289 height 40
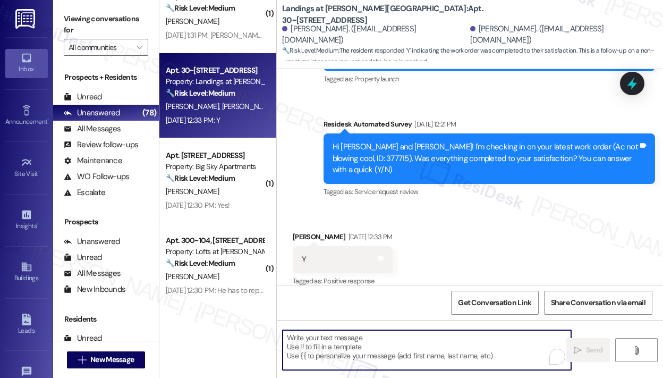
paste textarea "That’s wonderful to hear! We’re so glad that you’re satisfied with the recent w…"
type textarea "That’s wonderful to hear! We’re so glad that you’re satisfied with the recent w…"
click at [230, 123] on div "[DATE] 12:30 PM: Yes! [DATE] 12:30 PM: Yes!" at bounding box center [198, 120] width 64 height 10
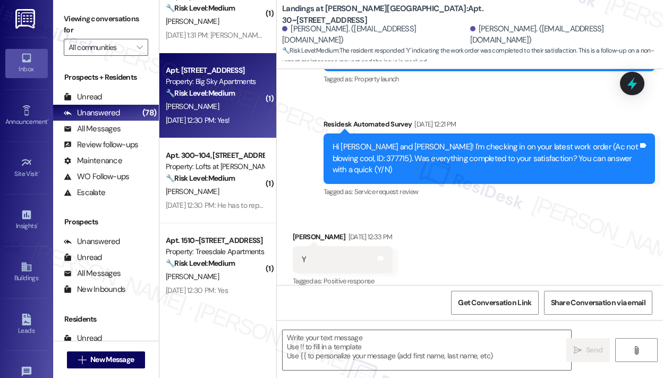
type textarea "Fetching suggested responses. Please feel free to read through the conversation…"
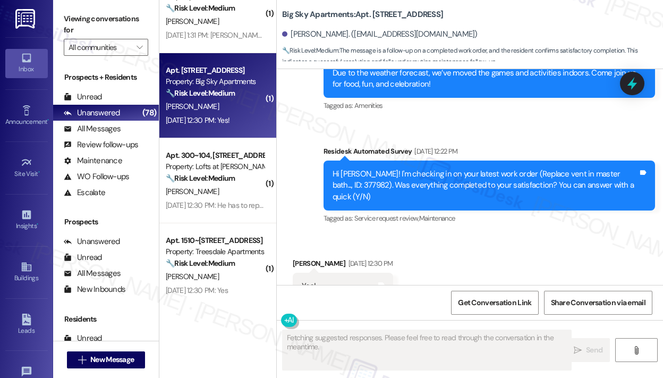
scroll to position [327, 0]
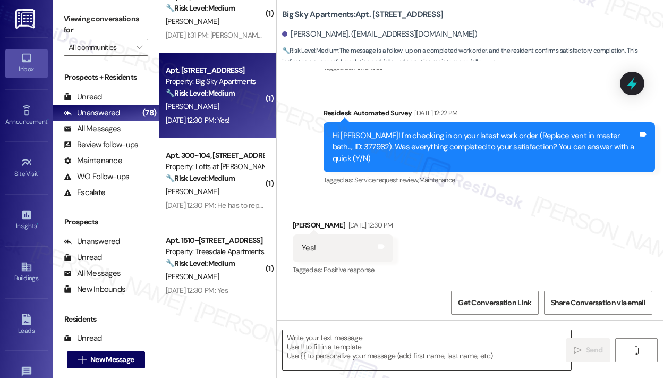
click at [427, 349] on textarea at bounding box center [427, 350] width 289 height 40
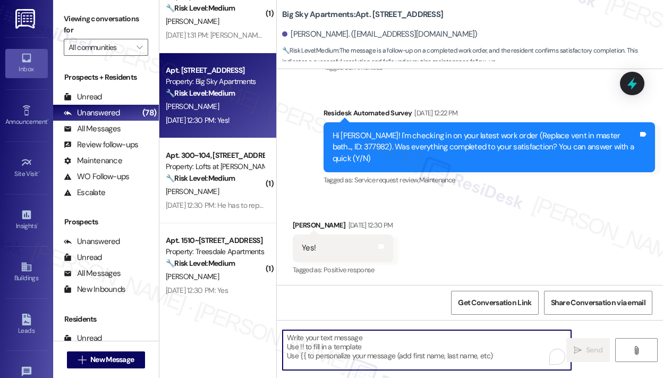
paste textarea "That’s wonderful to hear! We’re so glad that you’re satisfied with the recent w…"
type textarea "That’s wonderful to hear! We’re so glad that you’re satisfied with the recent w…"
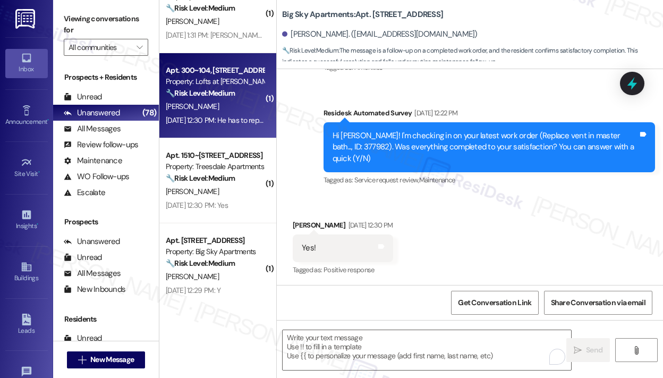
click at [207, 103] on div "[PERSON_NAME]" at bounding box center [215, 106] width 100 height 13
type textarea "Fetching suggested responses. Please feel free to read through the conversation…"
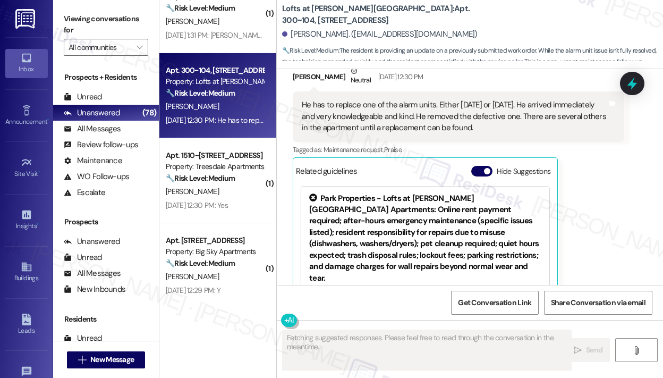
scroll to position [1843, 0]
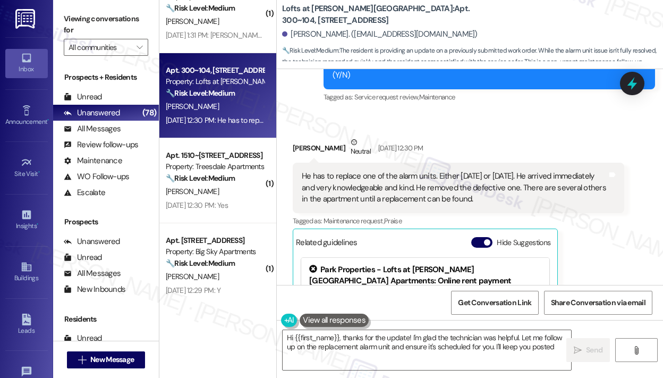
type textarea "Hi {{first_name}}, thanks for the update! I'm glad the technician was helpful. …"
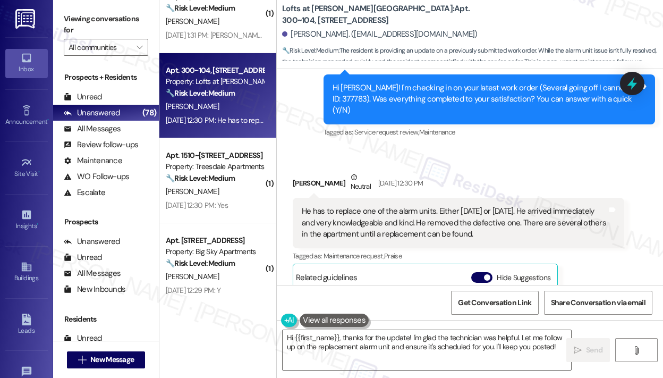
scroll to position [1790, 0]
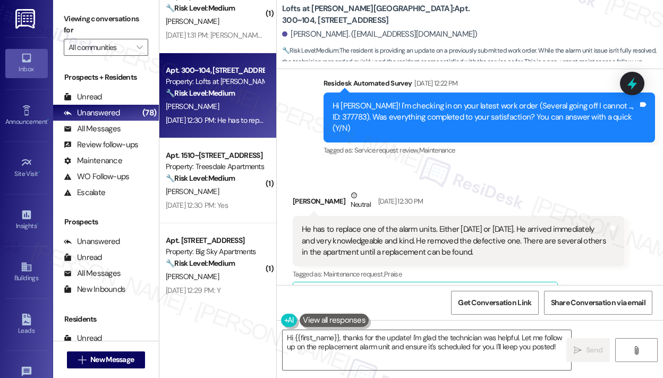
click at [592, 166] on div "Received via SMS [PERSON_NAME] Neutral [DATE] 12:30 PM He has to replace one of…" at bounding box center [470, 317] width 387 height 302
click at [631, 85] on icon at bounding box center [632, 83] width 13 height 16
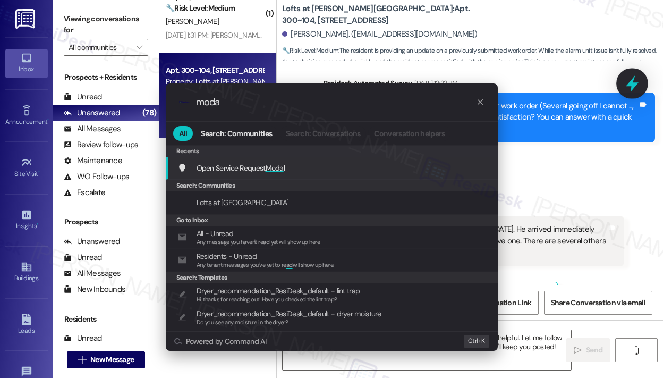
type input "modal"
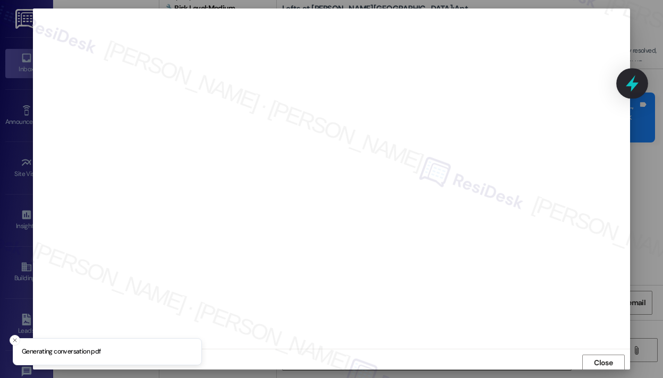
scroll to position [2, 0]
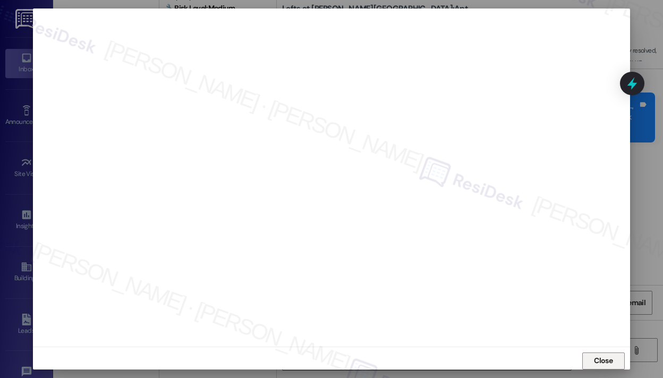
click at [593, 353] on span "Close" at bounding box center [603, 361] width 23 height 16
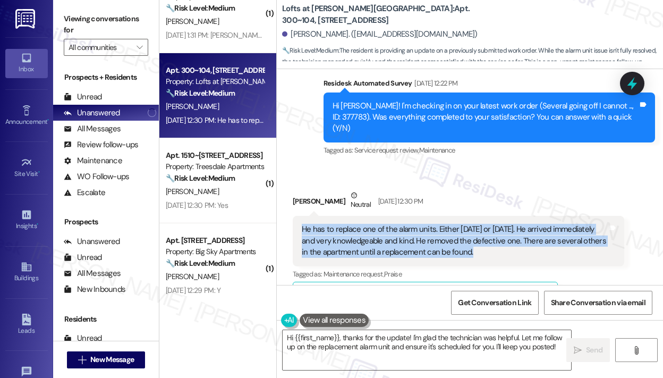
drag, startPoint x: 488, startPoint y: 226, endPoint x: 304, endPoint y: 200, distance: 185.8
click at [304, 224] on div "He has to replace one of the alarm units. Either [DATE] or [DATE]. He arrived i…" at bounding box center [455, 241] width 306 height 34
copy div "He has to replace one of the alarm units. Either [DATE] or [DATE]. He arrived i…"
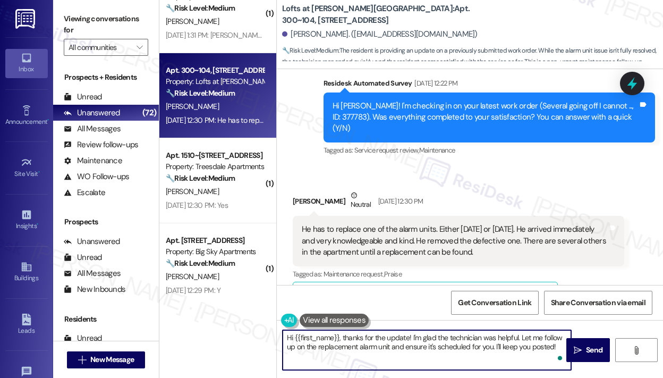
drag, startPoint x: 558, startPoint y: 344, endPoint x: 519, endPoint y: 339, distance: 39.1
click at [519, 339] on textarea "Hi {{first_name}}, thanks for the update! I'm glad the technician was helpful. …" at bounding box center [427, 350] width 289 height 40
paste textarea "Were they able to come back and complete the rest of the work order?"
type textarea "Hi {{first_name}}, thanks for the update! I'm glad the technician was helpful. …"
click at [595, 350] on span "Send" at bounding box center [594, 350] width 16 height 11
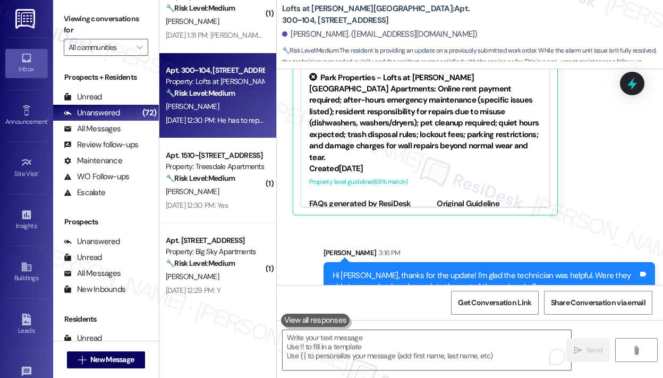
scroll to position [2035, 0]
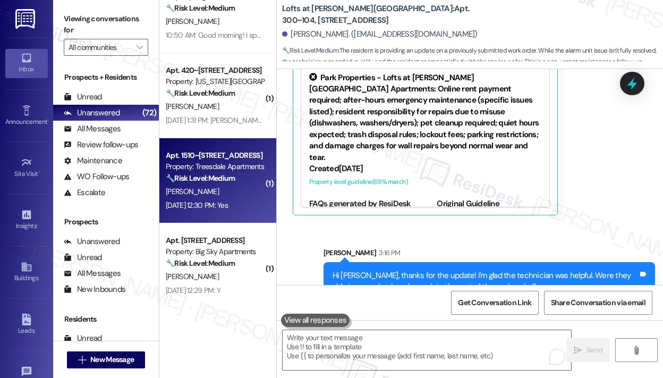
click at [242, 188] on div "[PERSON_NAME]" at bounding box center [215, 191] width 100 height 13
type textarea "Fetching suggested responses. Please feel free to read through the conversation…"
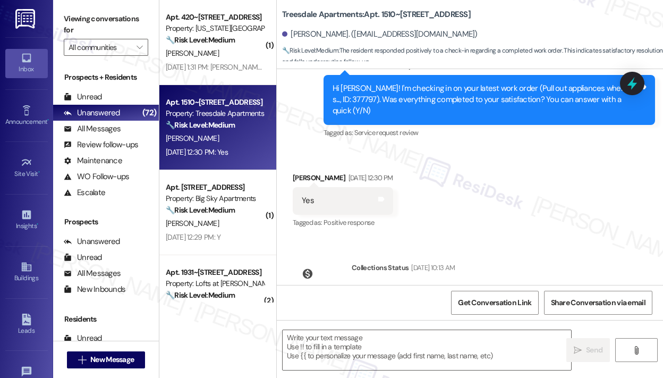
scroll to position [357, 0]
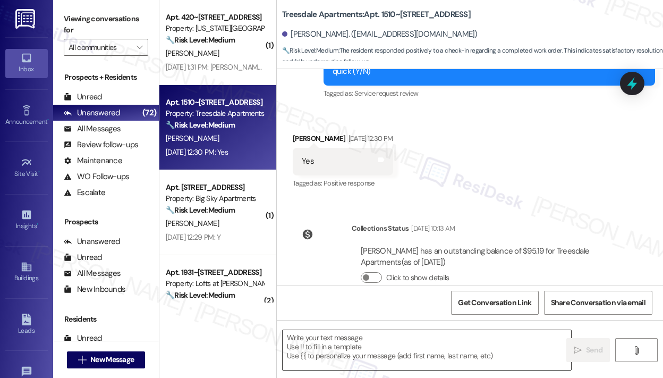
click at [355, 346] on textarea at bounding box center [427, 350] width 289 height 40
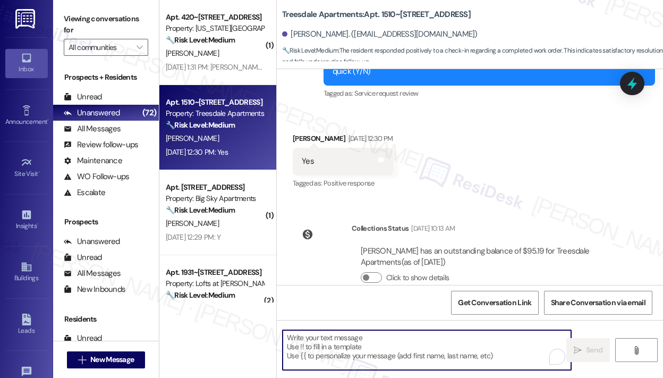
paste textarea "That’s wonderful to hear! We’re so glad that you’re satisfied with the recent w…"
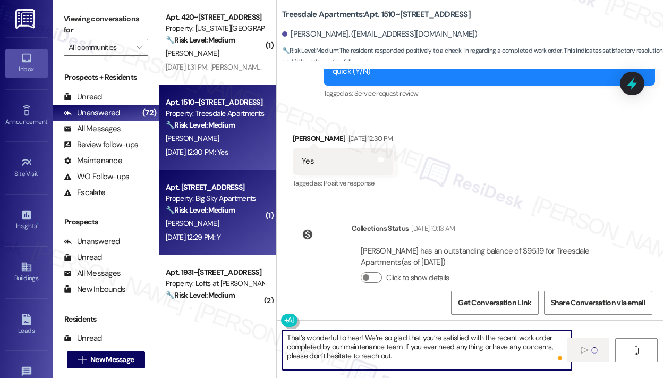
type textarea "That’s wonderful to hear! We’re so glad that you’re satisfied with the recent w…"
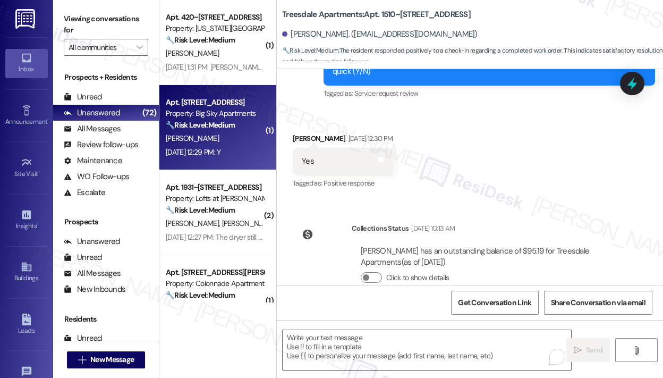
click at [221, 153] on div "[DATE] 12:29 PM: Y [DATE] 12:29 PM: Y" at bounding box center [193, 152] width 55 height 10
type textarea "Fetching suggested responses. Please feel free to read through the conversation…"
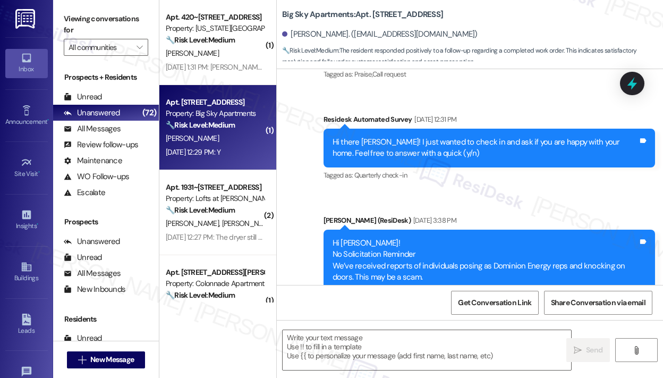
type textarea "Fetching suggested responses. Please feel free to read through the conversation…"
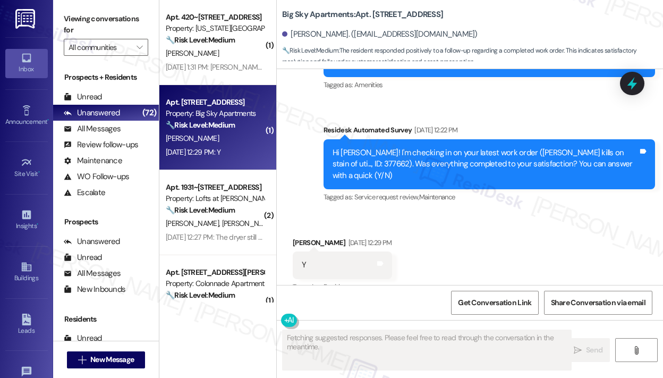
scroll to position [700, 0]
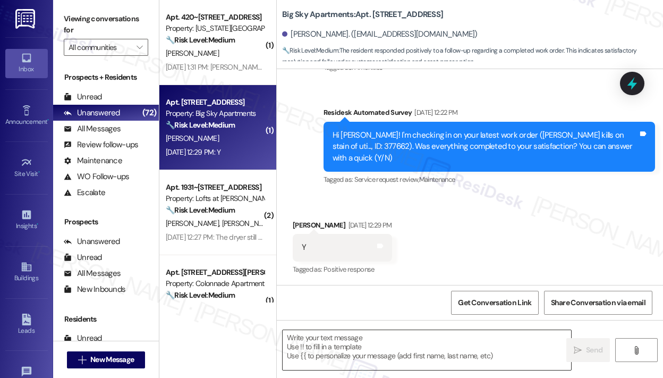
click at [402, 363] on textarea at bounding box center [427, 350] width 289 height 40
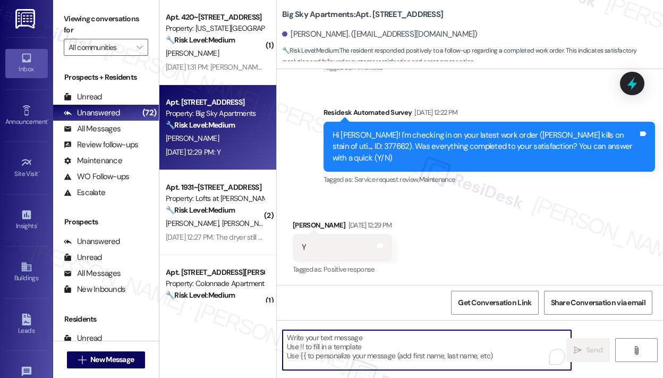
click at [406, 357] on textarea "To enrich screen reader interactions, please activate Accessibility in Grammarl…" at bounding box center [427, 350] width 289 height 40
paste textarea "That’s wonderful to hear! We’re so glad that you’re satisfied with the recent w…"
type textarea "That’s wonderful to hear! We’re so glad that you’re satisfied with the recent w…"
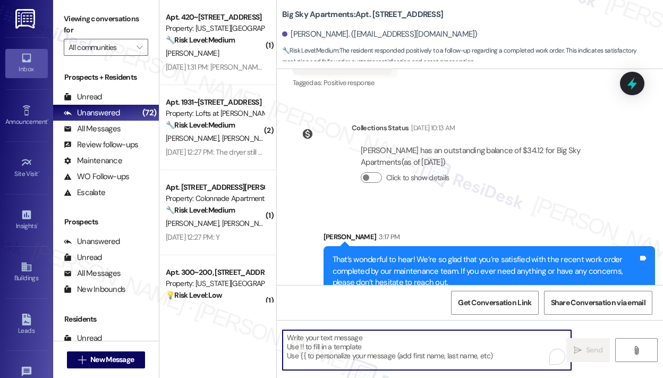
scroll to position [906, 0]
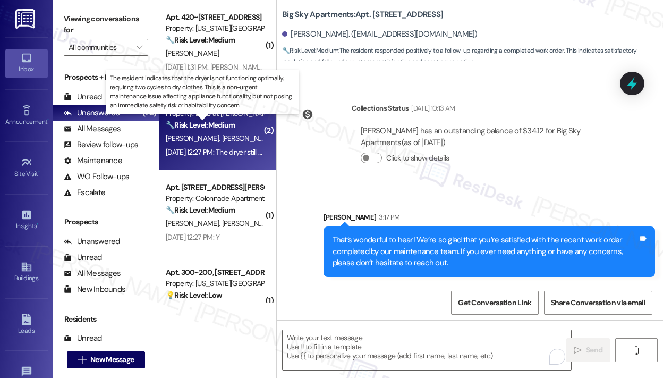
click at [191, 129] on strong "🔧 Risk Level: Medium" at bounding box center [200, 125] width 69 height 10
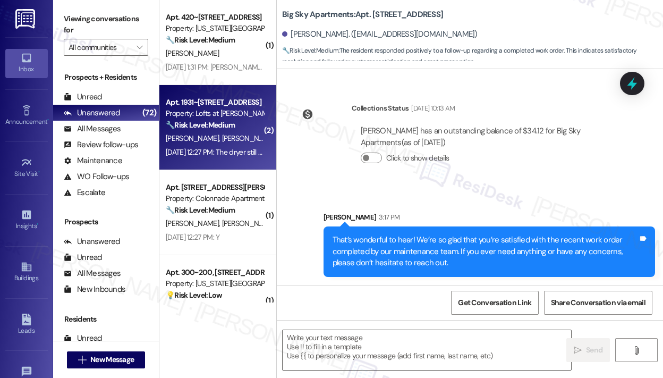
type textarea "Fetching suggested responses. Please feel free to read through the conversation…"
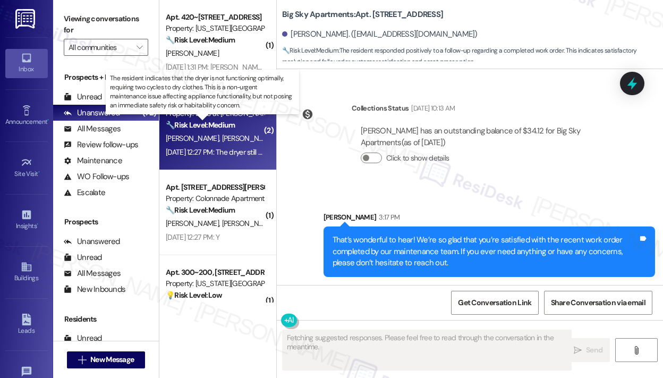
scroll to position [245, 0]
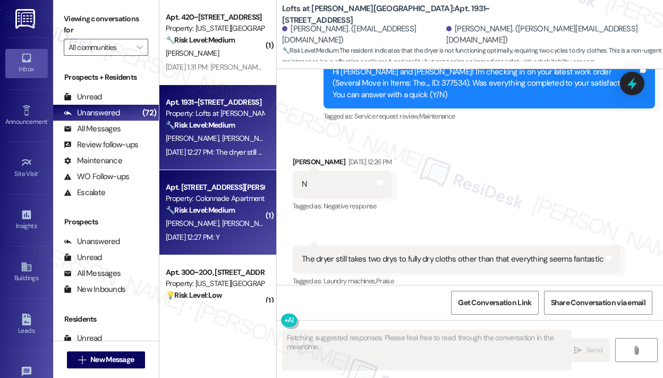
click at [220, 234] on div "[DATE] 12:27 PM: Y [DATE] 12:27 PM: Y" at bounding box center [193, 237] width 54 height 10
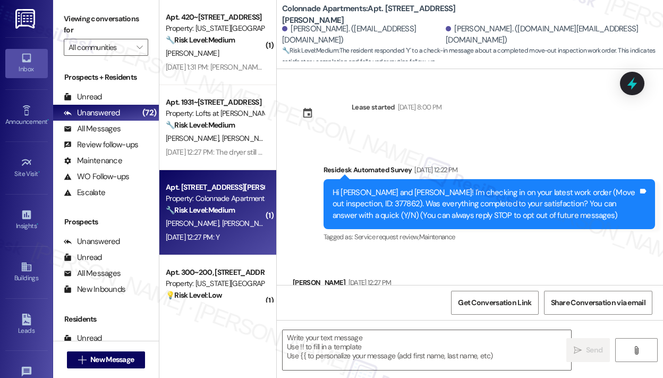
scroll to position [57, 0]
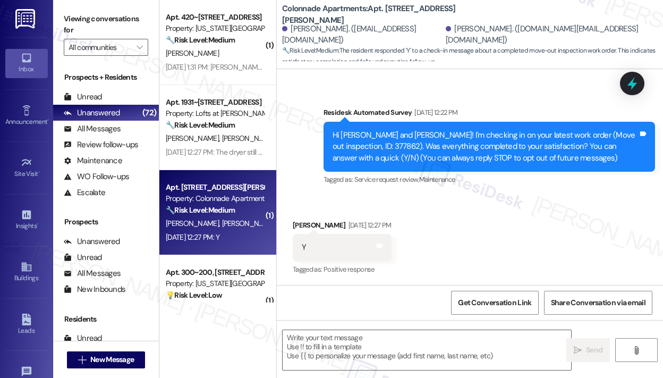
type textarea "Fetching suggested responses. Please feel free to read through the conversation…"
click at [368, 355] on textarea at bounding box center [427, 350] width 289 height 40
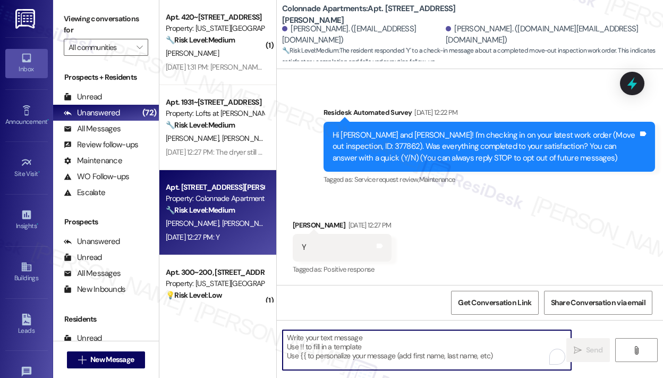
click at [373, 349] on textarea "To enrich screen reader interactions, please activate Accessibility in Grammarl…" at bounding box center [427, 350] width 289 height 40
paste textarea "That’s wonderful to hear! We’re so glad that you’re satisfied with the recent w…"
type textarea "That’s wonderful to hear! We’re so glad that you’re satisfied with the recent w…"
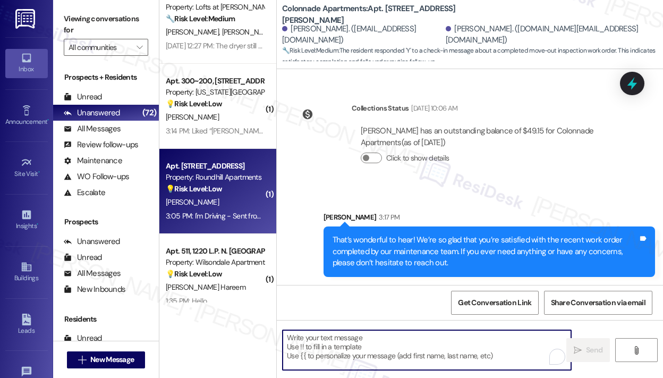
scroll to position [851, 0]
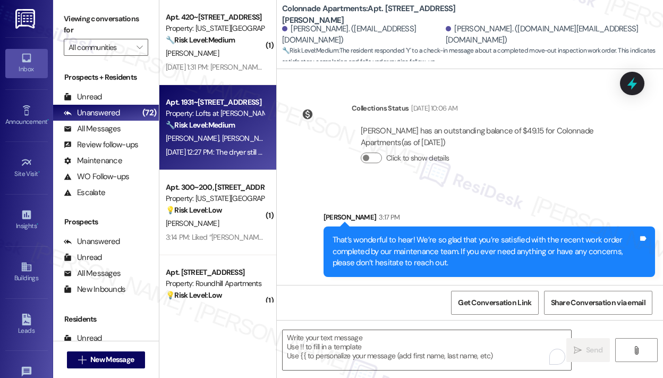
click at [229, 146] on div "[DATE] 12:27 PM: The dryer still takes two drys to fully dry cloths other than …" at bounding box center [215, 152] width 100 height 13
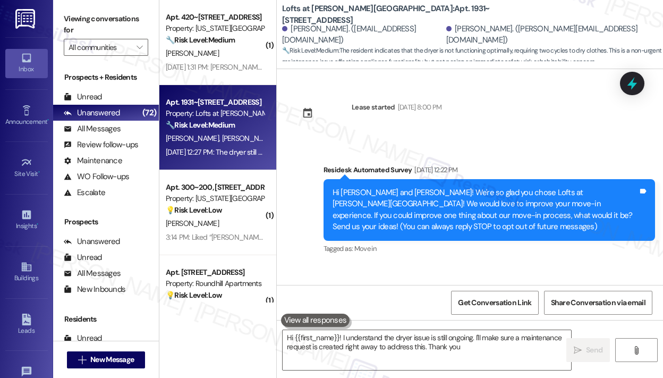
scroll to position [245, 0]
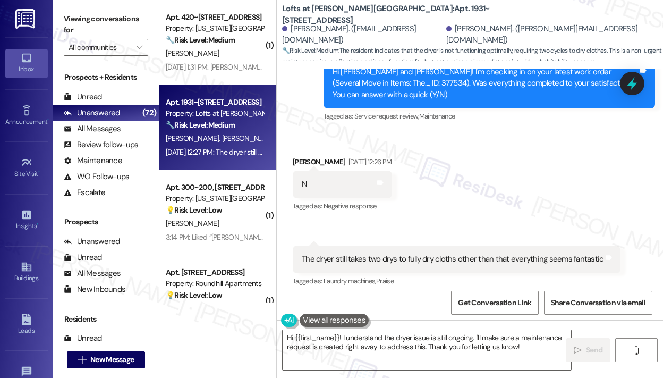
click at [530, 201] on div "Received via SMS [PERSON_NAME] [DATE] 12:26 PM N Tags and notes Tagged as: Nega…" at bounding box center [470, 214] width 387 height 165
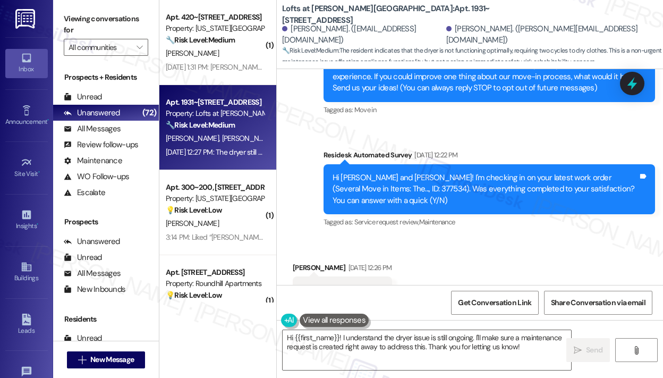
scroll to position [138, 0]
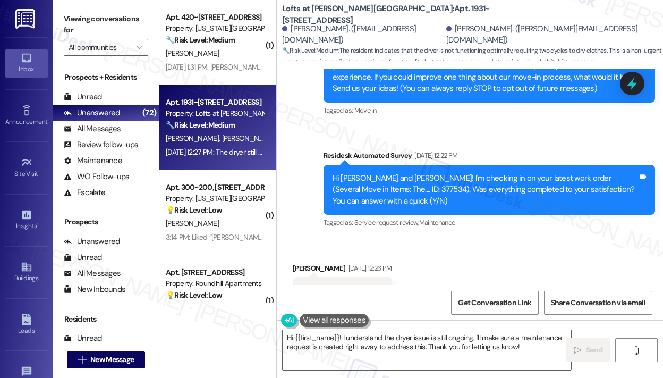
click at [516, 240] on div "Received via SMS [PERSON_NAME] [DATE] 12:26 PM N Tags and notes Tagged as: Nega…" at bounding box center [470, 321] width 387 height 165
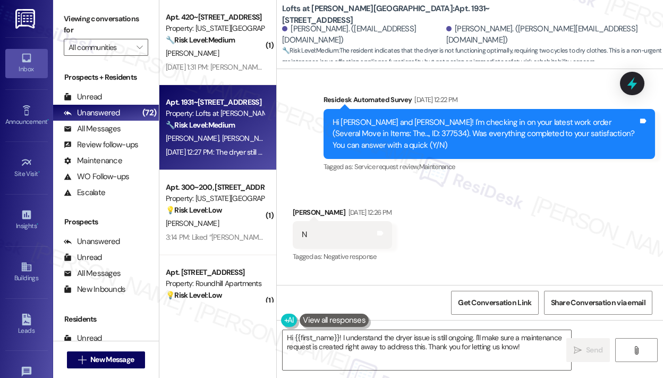
scroll to position [245, 0]
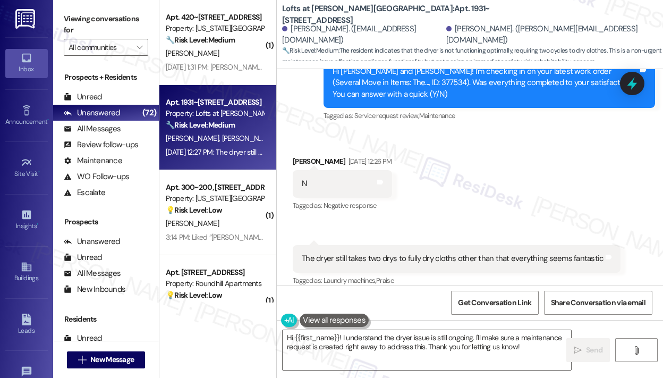
click at [537, 192] on div "Received via SMS [PERSON_NAME] [DATE] 12:26 PM N Tags and notes Tagged as: Nega…" at bounding box center [470, 214] width 387 height 165
click at [465, 253] on div "The dryer still takes two drys to fully dry cloths other than that everything s…" at bounding box center [453, 258] width 302 height 11
click at [466, 253] on div "The dryer still takes two drys to fully dry cloths other than that everything s…" at bounding box center [453, 258] width 302 height 11
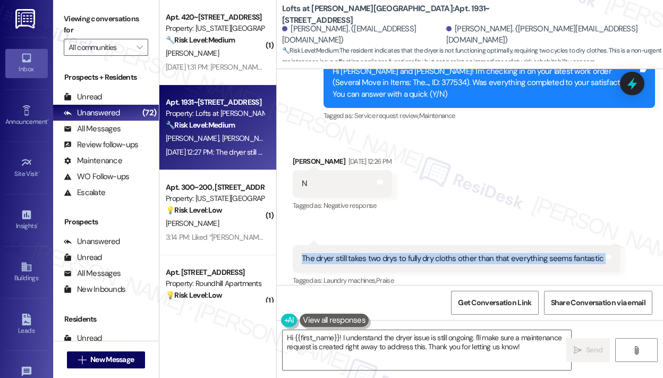
click at [466, 253] on div "The dryer still takes two drys to fully dry cloths other than that everything s…" at bounding box center [453, 258] width 302 height 11
copy div "The dryer still takes two drys to fully dry cloths other than that everything s…"
click at [404, 342] on textarea "Hi {{first_name}}! I understand the dryer issue is still ongoing. I'll make sur…" at bounding box center [427, 350] width 289 height 40
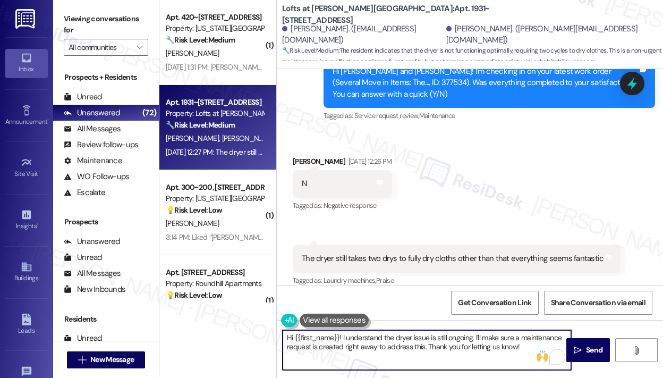
drag, startPoint x: 342, startPoint y: 337, endPoint x: 530, endPoint y: 373, distance: 191.6
click at [530, 373] on div "Hi {{first_name}}! I understand the dryer issue is still ongoing. I'll make sur…" at bounding box center [470, 360] width 387 height 80
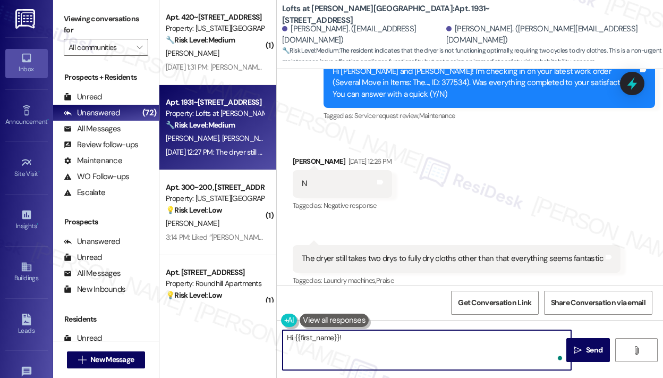
paste textarea "Thank you for reaching out — I understand the dryer is still taking two cycles …"
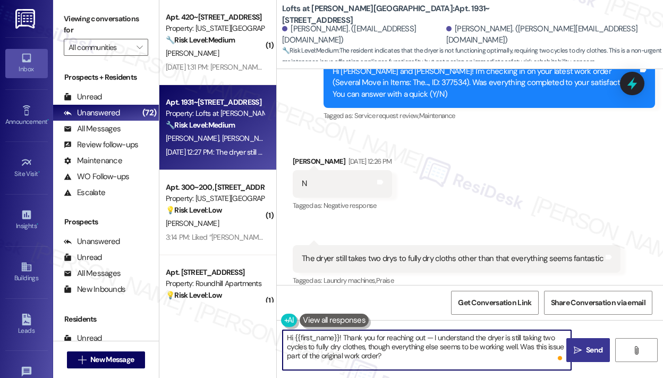
type textarea "Hi {{first_name}}! Thank you for reaching out — I understand the dryer is still…"
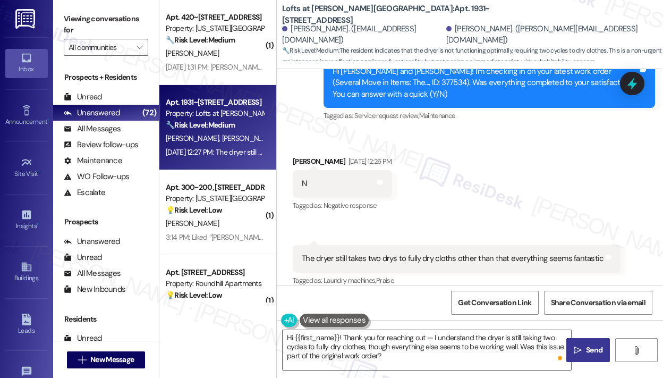
click at [600, 352] on span "Send" at bounding box center [594, 350] width 16 height 11
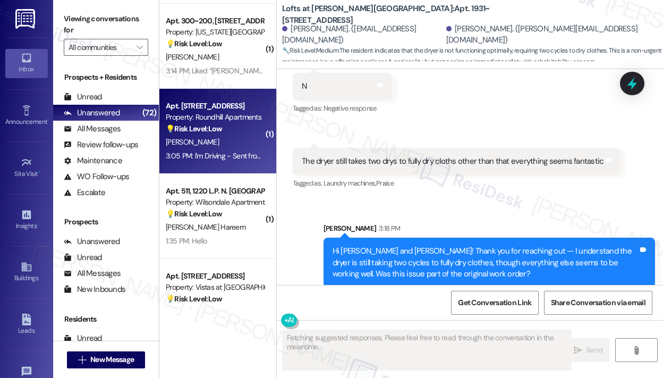
scroll to position [957, 0]
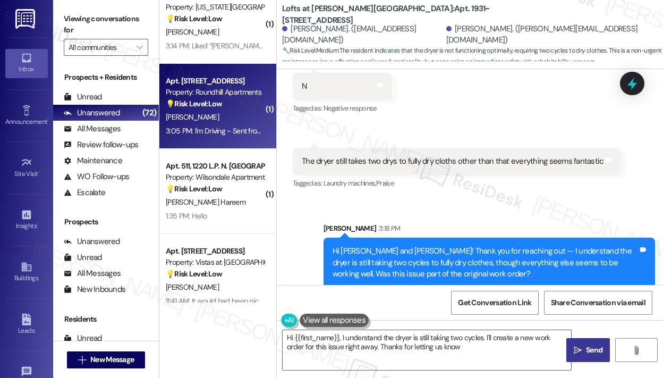
type textarea "Hi {{first_name}}, I understand the dryer is still taking two cycles. I'll crea…"
click at [234, 114] on div "[PERSON_NAME]" at bounding box center [215, 117] width 100 height 13
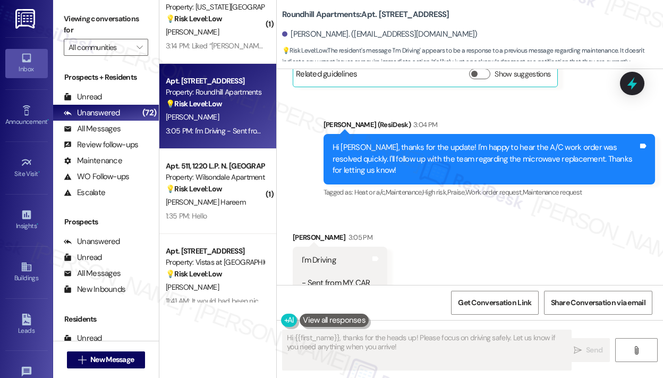
scroll to position [1744, 0]
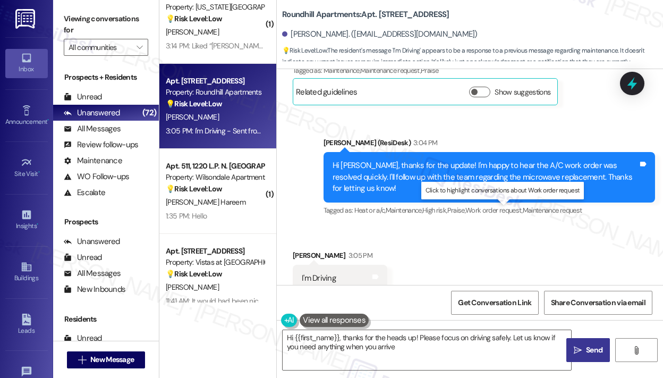
type textarea "Hi {{first_name}}, thanks for the heads up! Please focus on driving safely. Let…"
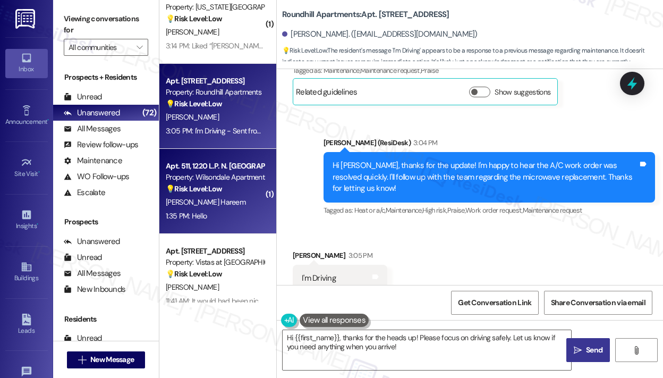
click at [196, 204] on span "[PERSON_NAME] Hareem" at bounding box center [206, 202] width 80 height 10
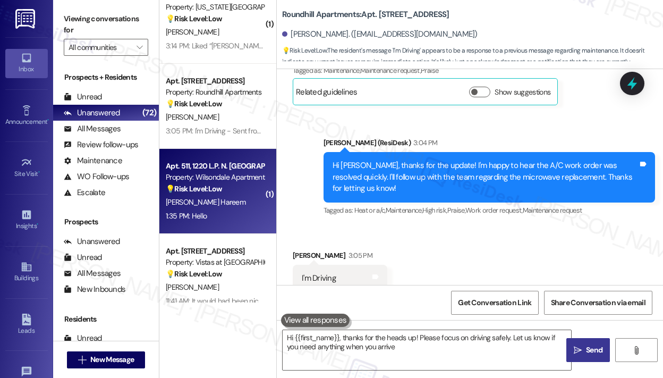
type textarea "Hi {{first_name}}, thanks for the heads up! Please focus on driving safely. Let…"
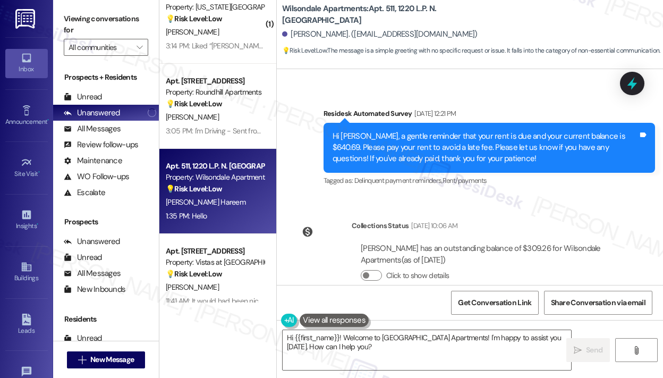
scroll to position [11088, 0]
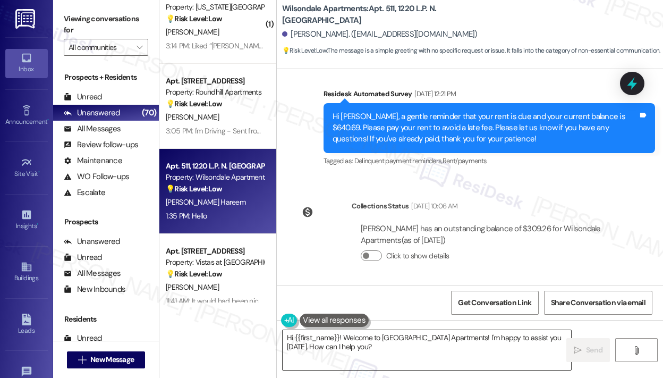
click at [402, 348] on textarea "Hi {{first_name}}! Welcome to [GEOGRAPHIC_DATA] Apartments! I'm happy to assist…" at bounding box center [427, 350] width 289 height 40
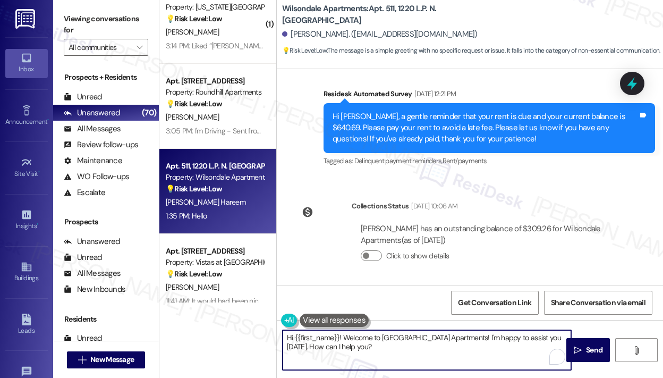
click at [457, 337] on textarea "Hi {{first_name}}! Welcome to [GEOGRAPHIC_DATA] Apartments! I'm happy to assist…" at bounding box center [427, 350] width 289 height 40
type textarea "Hi {{first_name}}! I'm happy to assist you [DATE]. How can I help you?"
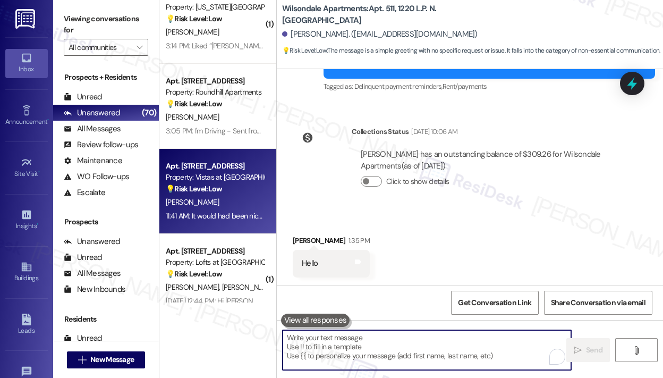
scroll to position [1063, 0]
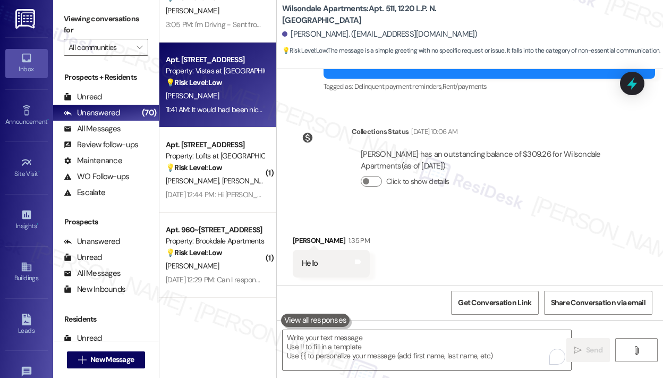
click at [222, 180] on span "[PERSON_NAME]" at bounding box center [248, 181] width 53 height 10
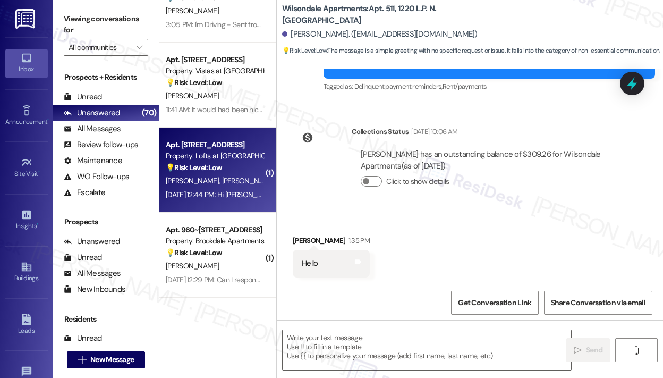
type textarea "Fetching suggested responses. Please feel free to read through the conversation…"
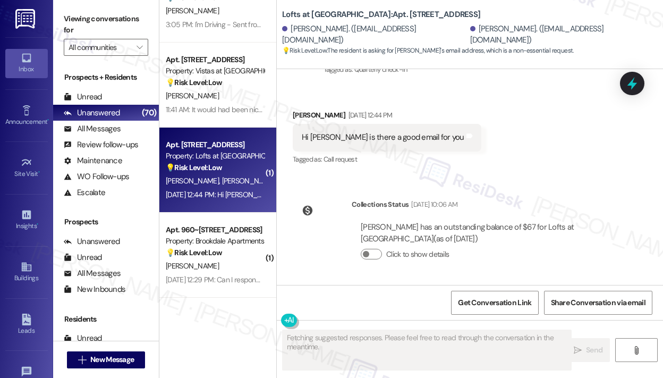
scroll to position [291, 0]
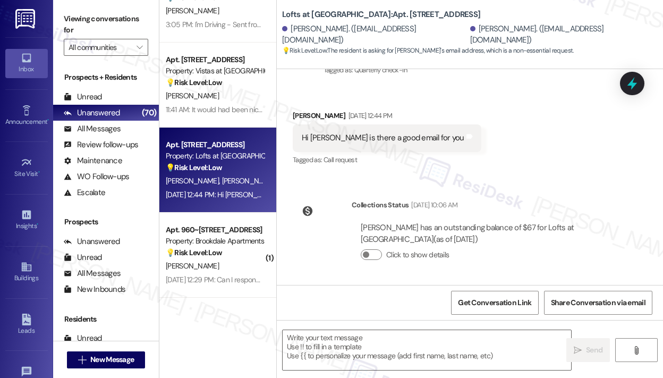
click at [540, 173] on div "Received via SMS [PERSON_NAME] [DATE] 12:44 PM Hi [PERSON_NAME] is there a good…" at bounding box center [470, 131] width 387 height 90
click at [368, 138] on div "Hi [PERSON_NAME] is there a good email for you" at bounding box center [383, 137] width 163 height 11
click at [367, 137] on div "Hi [PERSON_NAME] is there a good email for you" at bounding box center [383, 137] width 163 height 11
drag, startPoint x: 330, startPoint y: 138, endPoint x: 444, endPoint y: 144, distance: 114.5
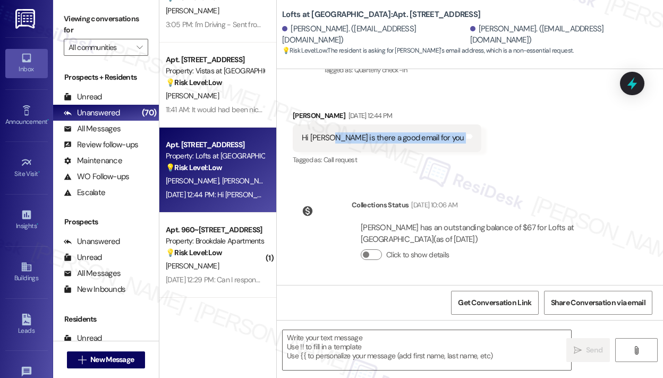
click at [444, 144] on div "Received via SMS Michael Fletcher Aug 29, 2025 at 12:44 PM Hi Sarah is there a …" at bounding box center [387, 139] width 205 height 74
copy div "is there a good email for you Tags and notes"
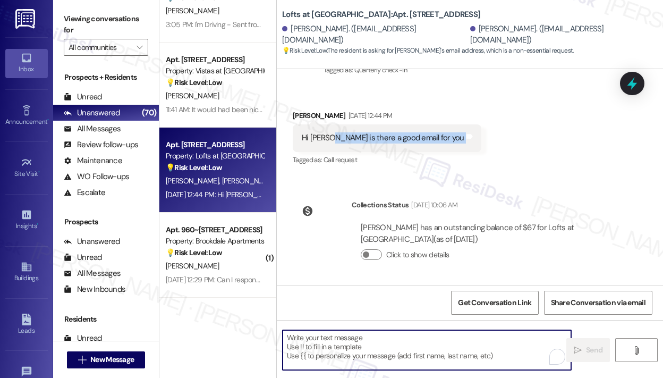
click at [442, 338] on textarea "To enrich screen reader interactions, please activate Accessibility in Grammarl…" at bounding box center [427, 350] width 289 height 40
paste textarea "Thank you for reaching out — I don’t have a work email and only communicate thr…"
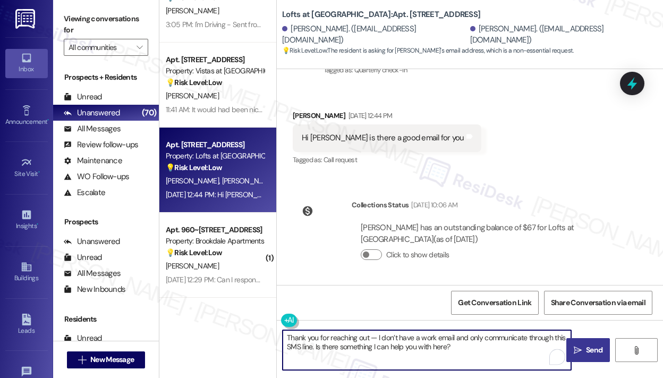
type textarea "Thank you for reaching out — I don’t have a work email and only communicate thr…"
click at [592, 349] on span "Send" at bounding box center [594, 350] width 16 height 11
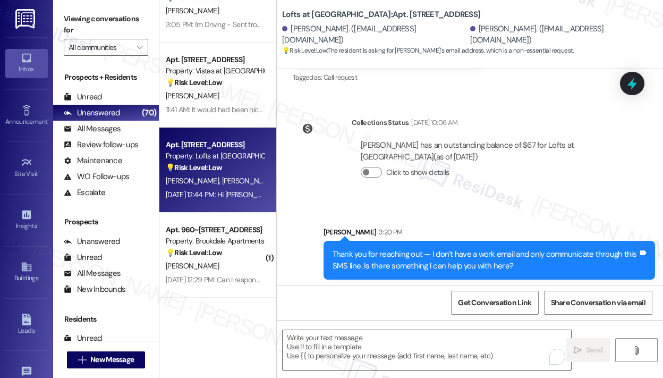
scroll to position [376, 0]
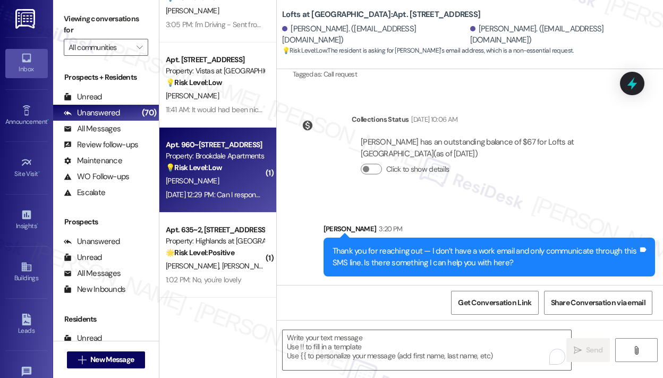
click at [222, 165] on strong "💡 Risk Level: Low" at bounding box center [194, 168] width 56 height 10
type textarea "Fetching suggested responses. Please feel free to read through the conversation…"
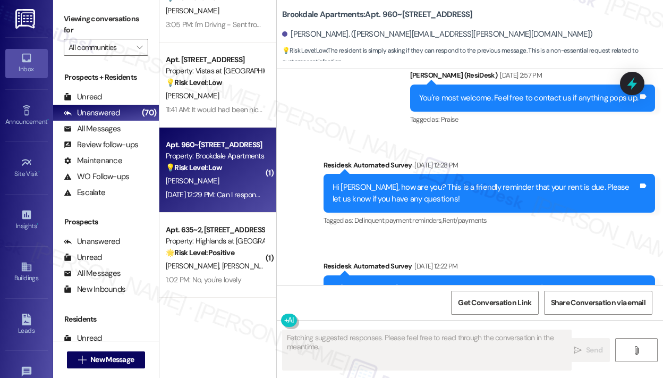
scroll to position [2393, 0]
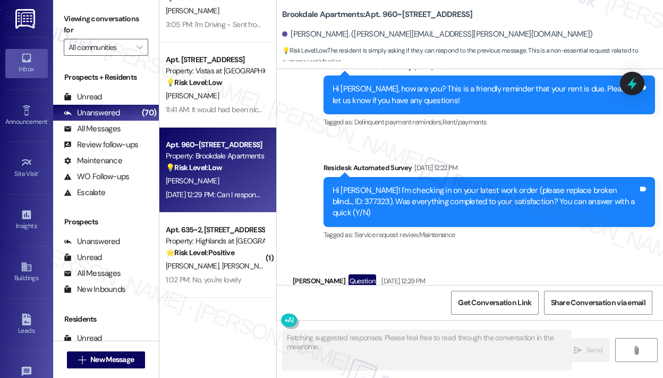
click at [560, 250] on div "Received via SMS Tanea Fitch Question Aug 29, 2025 at 12:29 PM Can I respond?? …" at bounding box center [470, 296] width 387 height 92
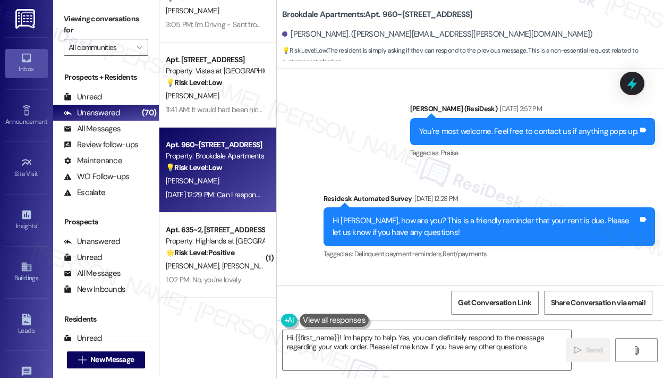
type textarea "Hi {{first_name}}! I'm happy to help. Yes, you can definitely respond to the me…"
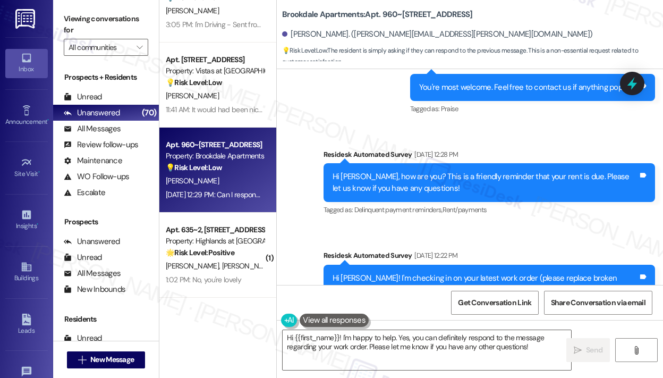
scroll to position [2287, 0]
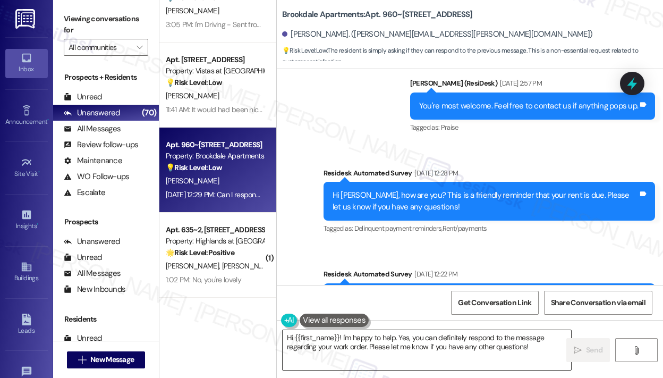
click at [498, 346] on textarea "Hi {{first_name}}! I'm happy to help. Yes, you can definitely respond to the me…" at bounding box center [427, 350] width 289 height 40
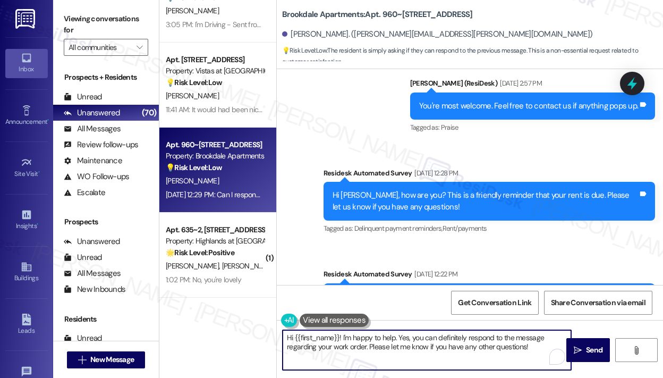
click at [498, 346] on textarea "Hi {{first_name}}! I'm happy to help. Yes, you can definitely respond to the me…" at bounding box center [427, 350] width 289 height 40
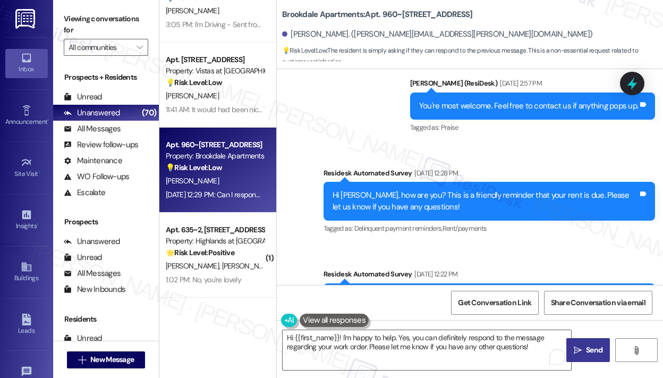
click at [583, 347] on span " Send" at bounding box center [588, 350] width 33 height 11
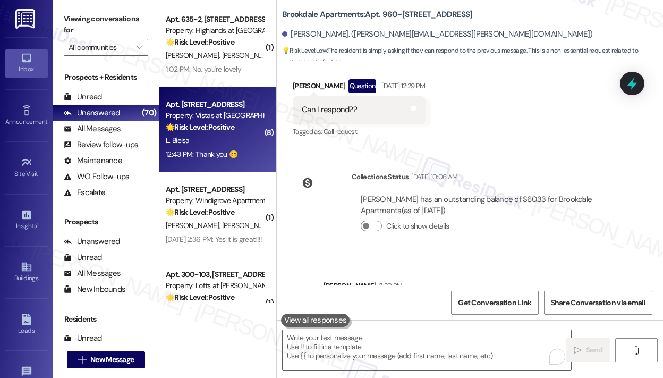
scroll to position [1223, 0]
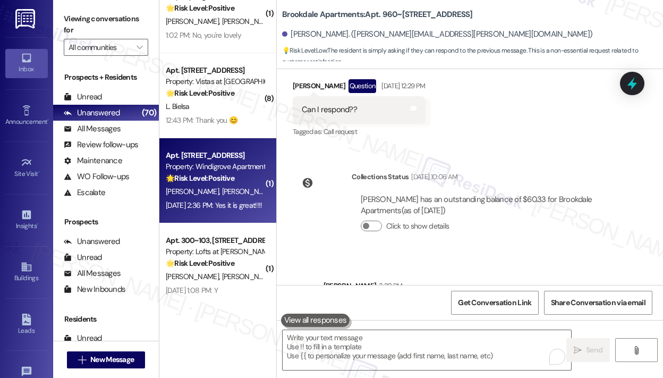
click at [231, 210] on div "Aug 29, 2025 at 2:36 PM: Yes it is great!!!! Aug 29, 2025 at 2:36 PM: Yes it is…" at bounding box center [215, 205] width 100 height 13
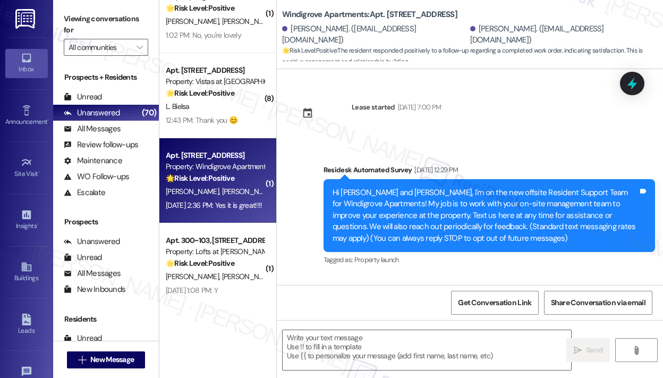
scroll to position [192, 0]
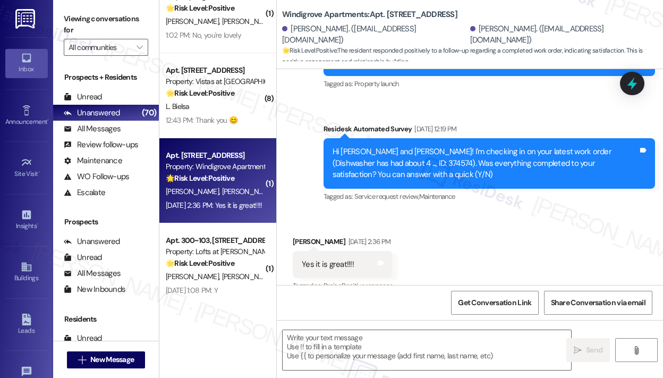
type textarea "Fetching suggested responses. Please feel free to read through the conversation…"
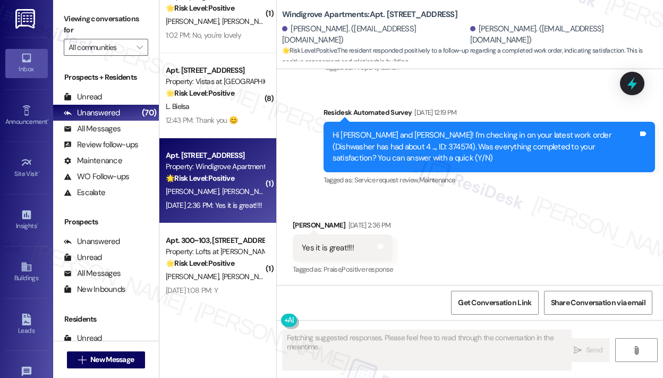
click at [494, 212] on div "Received via SMS Sarah Lukach Aug 29, 2025 at 2:36 PM Yes it is great!!!! Tags …" at bounding box center [470, 241] width 387 height 90
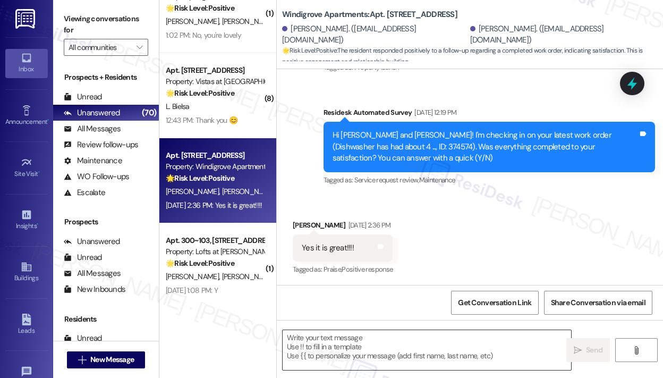
click at [351, 349] on textarea at bounding box center [427, 350] width 289 height 40
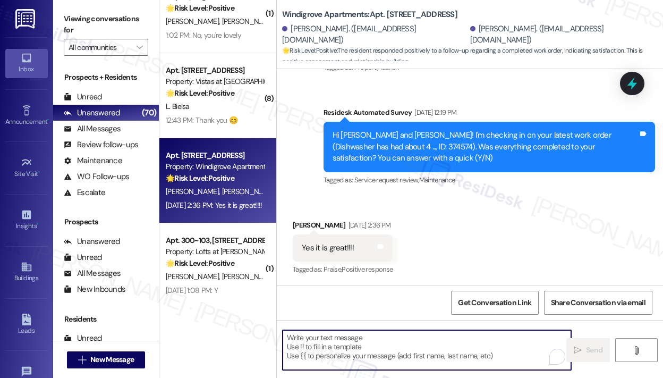
paste textarea "Thank you for reaching out — I don’t have a work email and only communicate thr…"
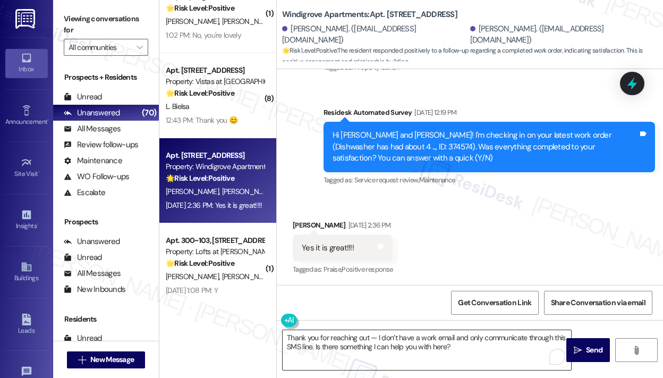
click at [325, 331] on textarea "Thank you for reaching out — I don’t have a work email and only communicate thr…" at bounding box center [427, 350] width 289 height 40
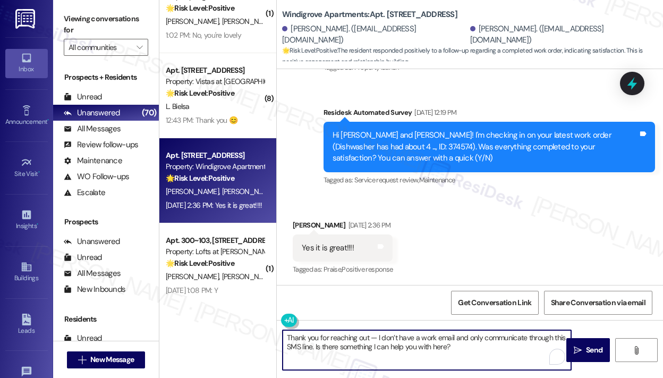
paste textarea "t’s wonderful to hear! We’re so glad that you’re satisfied with the recent work…"
type textarea "That’s wonderful to hear! We’re so glad that you’re satisfied with the recent w…"
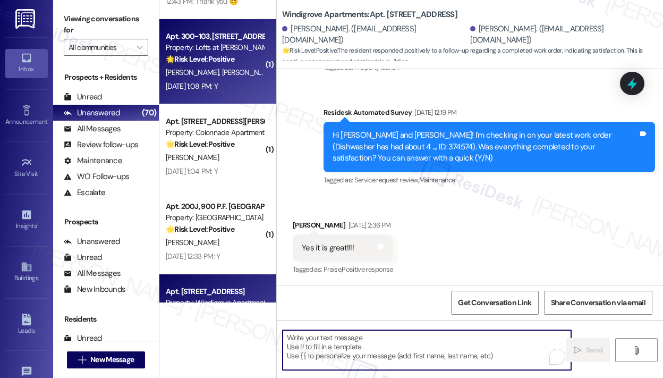
scroll to position [1435, 0]
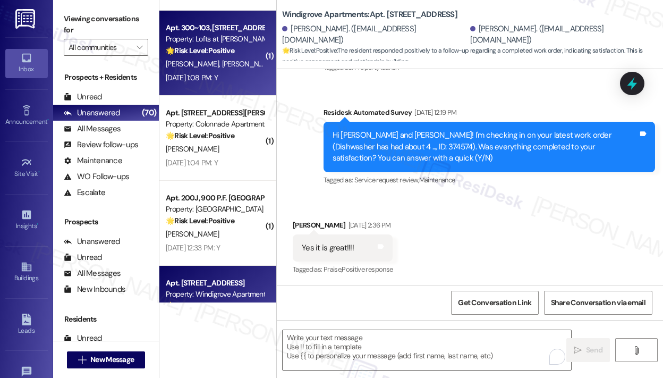
click at [218, 75] on div "Aug 29, 2025 at 1:08 PM: Y Aug 29, 2025 at 1:08 PM: Y" at bounding box center [192, 78] width 52 height 10
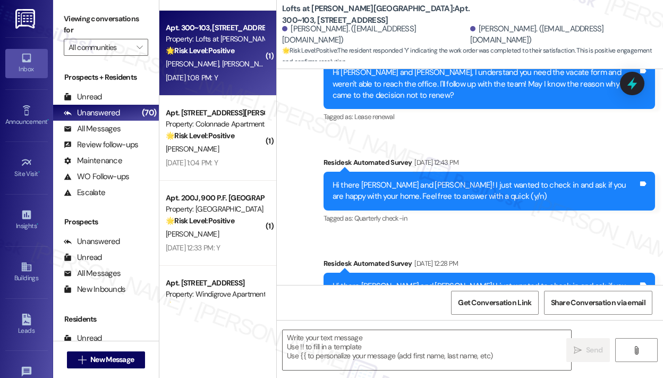
type textarea "Fetching suggested responses. Please feel free to read through the conversation…"
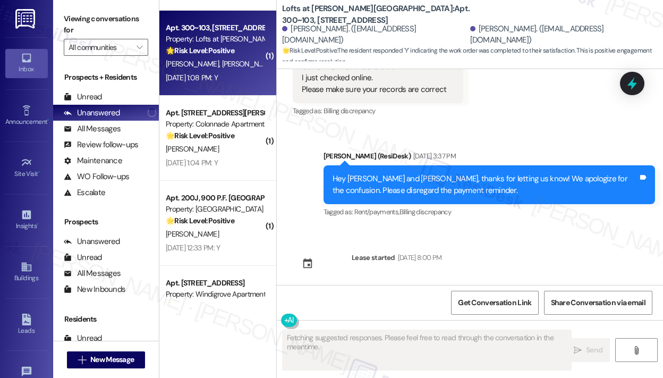
scroll to position [1669, 0]
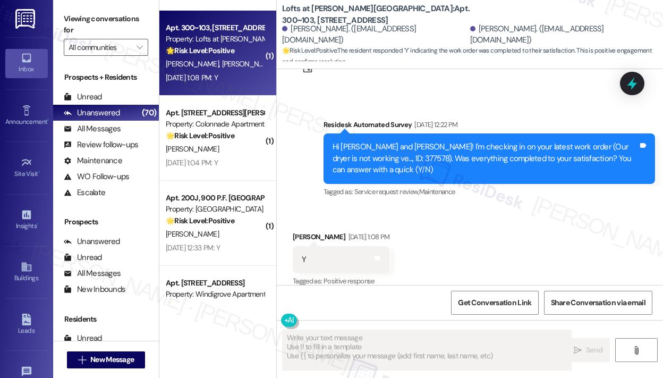
click at [516, 240] on div "Received via SMS Michelle Kim Aug 29, 2025 at 1:08 PM Y Tags and notes Tagged a…" at bounding box center [470, 252] width 387 height 90
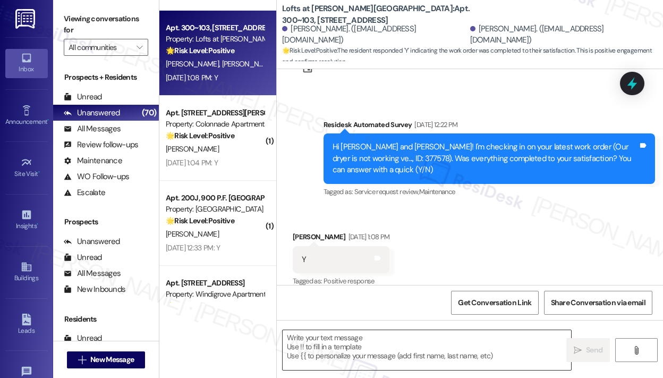
click at [332, 338] on textarea at bounding box center [427, 350] width 289 height 40
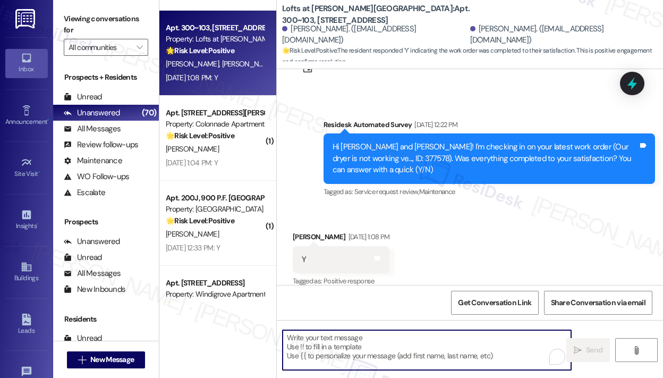
paste textarea "That’s wonderful to hear! We’re so glad that you’re satisfied with the recent w…"
type textarea "That’s wonderful to hear! We’re so glad that you’re satisfied with the recent w…"
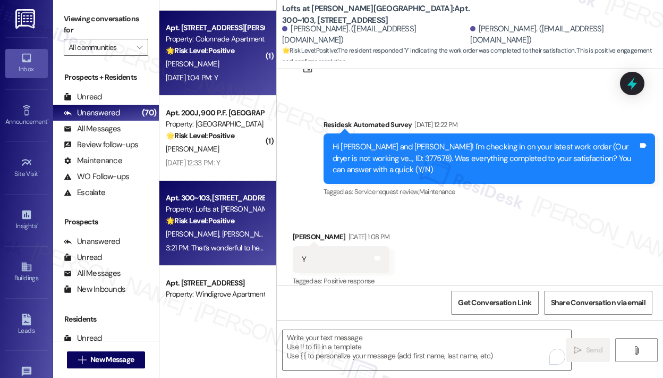
click at [214, 66] on div "K. Sutherly" at bounding box center [215, 63] width 100 height 13
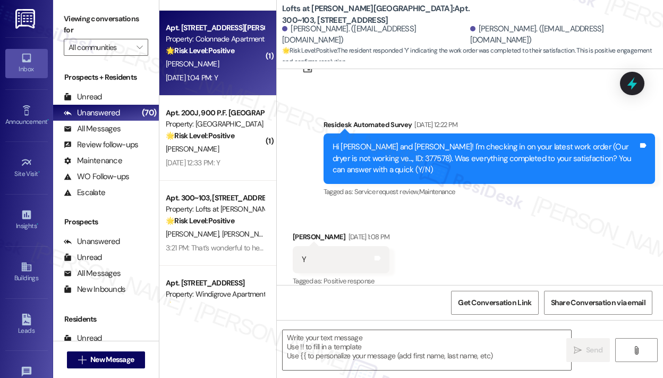
type textarea "Fetching suggested responses. Please feel free to read through the conversation…"
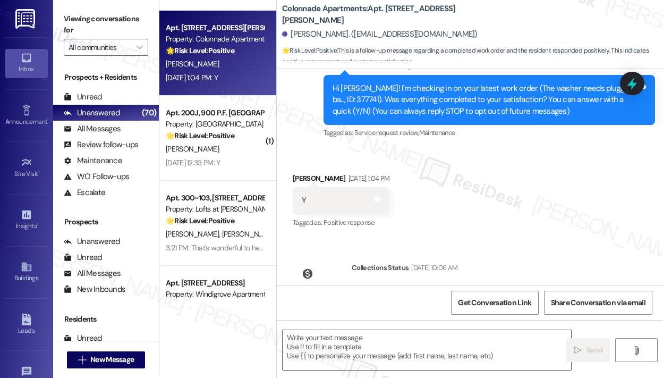
scroll to position [167, 0]
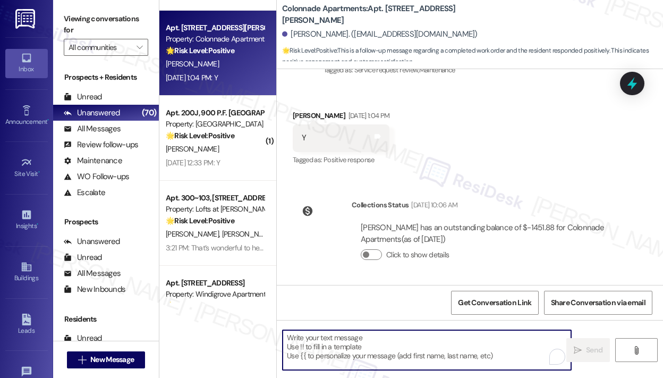
click at [351, 359] on textarea "To enrich screen reader interactions, please activate Accessibility in Grammarl…" at bounding box center [427, 350] width 289 height 40
paste textarea "That’s wonderful to hear! We’re so glad that you’re satisfied with the recent w…"
type textarea "That’s wonderful to hear! We’re so glad that you’re satisfied with the recent w…"
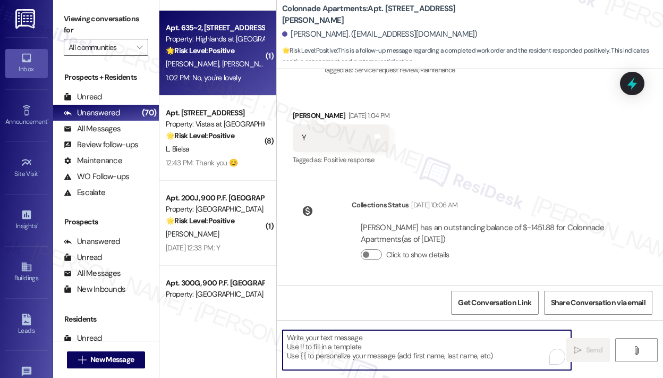
click at [231, 69] on span "B. Janssen" at bounding box center [248, 64] width 53 height 10
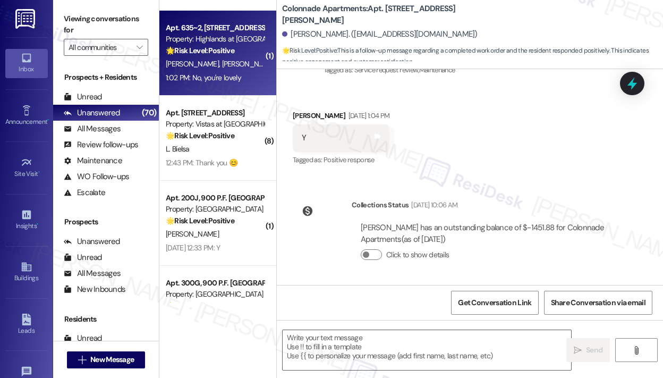
type textarea "Fetching suggested responses. Please feel free to read through the conversation…"
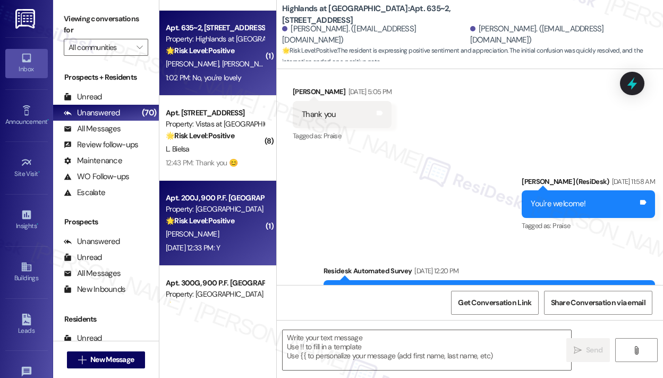
type textarea "Fetching suggested responses. Please feel free to read through the conversation…"
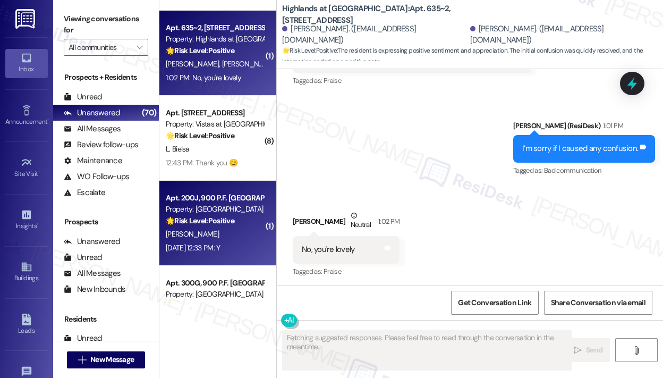
click at [231, 222] on strong "🌟 Risk Level: Positive" at bounding box center [200, 221] width 69 height 10
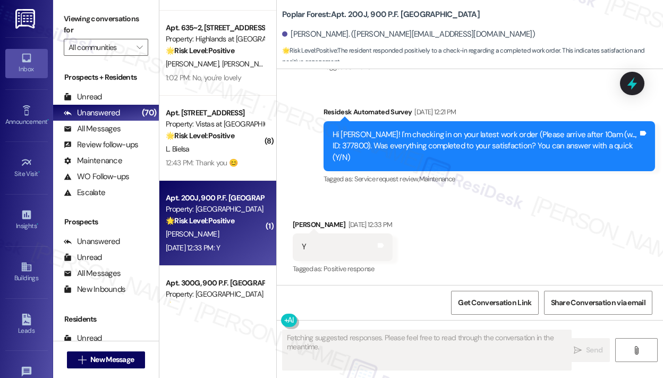
scroll to position [170, 0]
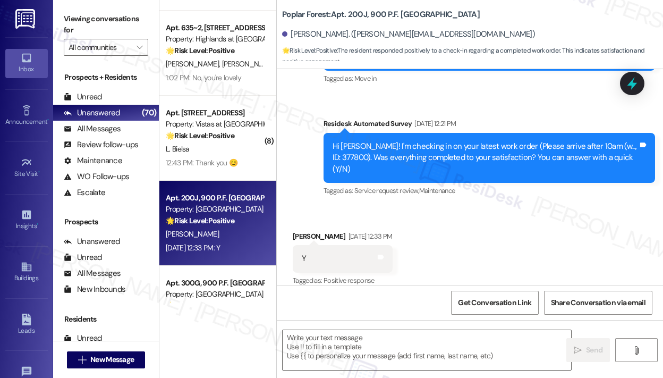
click at [548, 267] on div "Received via SMS Kirsten Knott Aug 29, 2025 at 12:33 PM Y Tags and notes Tagged…" at bounding box center [470, 252] width 387 height 90
click at [376, 357] on textarea at bounding box center [427, 350] width 289 height 40
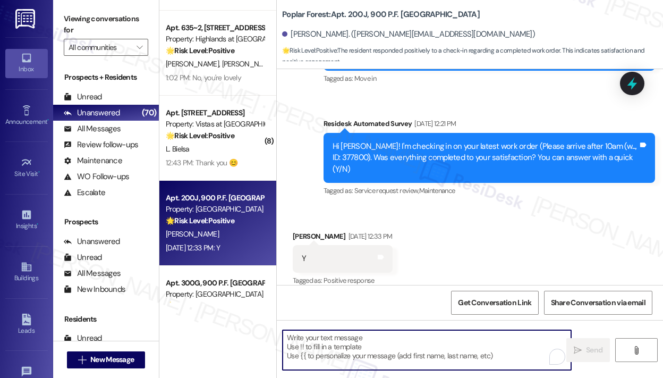
paste textarea "That’s wonderful to hear! We’re so glad that you’re satisfied with the recent w…"
type textarea "That’s wonderful to hear! We’re so glad that you’re satisfied with the recent w…"
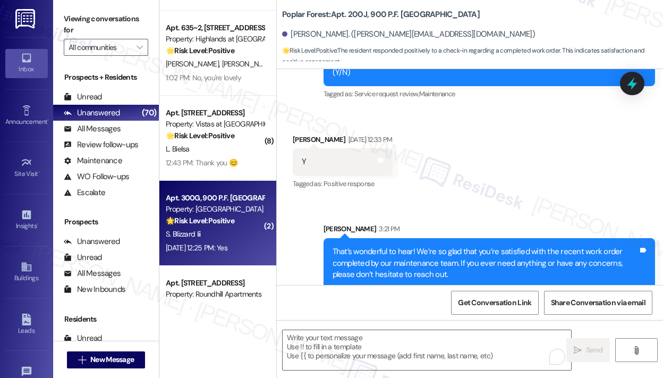
click at [215, 219] on strong "🌟 Risk Level: Positive" at bounding box center [200, 221] width 69 height 10
type textarea "Fetching suggested responses. Please feel free to read through the conversation…"
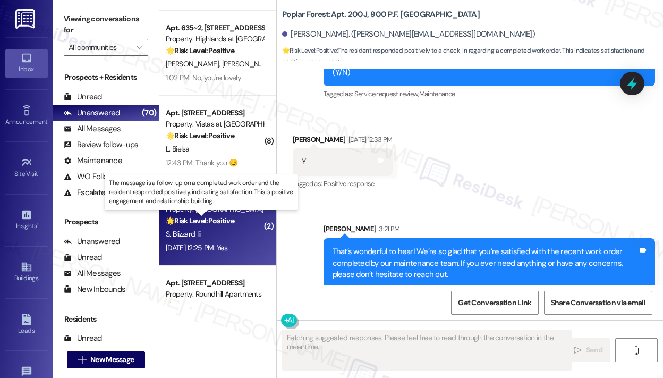
scroll to position [233, 0]
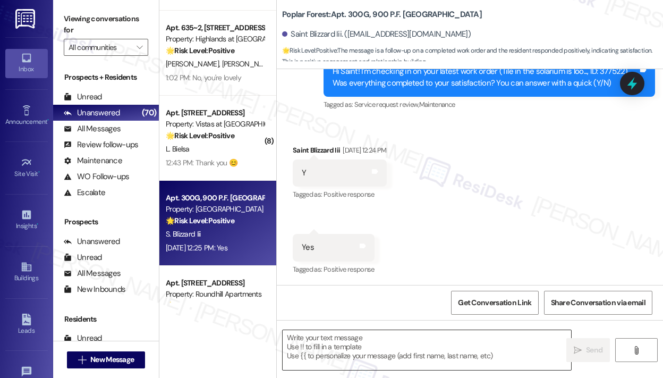
click at [395, 344] on textarea at bounding box center [427, 350] width 289 height 40
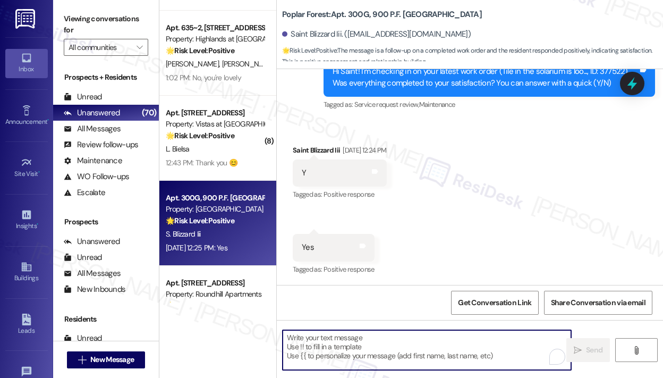
paste textarea "That’s wonderful to hear! We’re so glad that you’re satisfied with the recent w…"
type textarea "That’s wonderful to hear! We’re so glad that you’re satisfied with the recent w…"
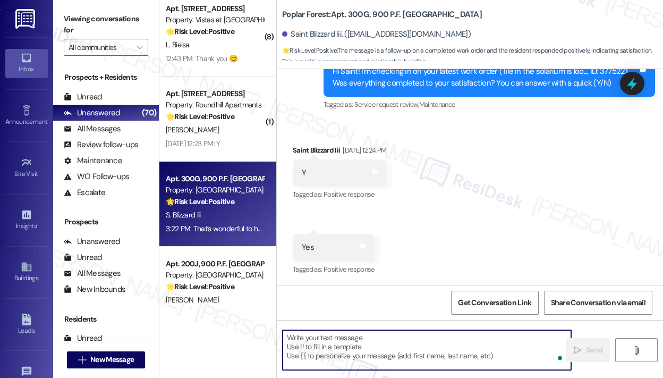
scroll to position [1542, 0]
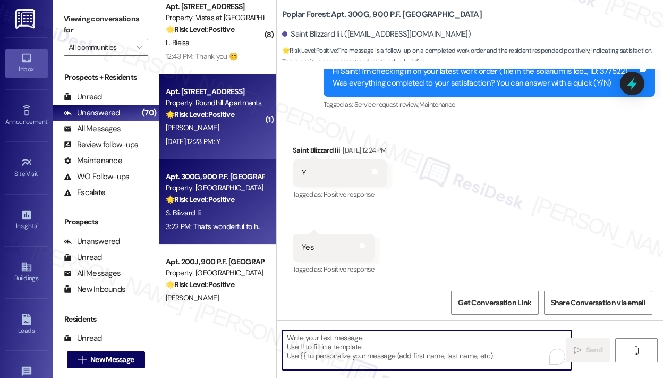
click at [232, 146] on div "Aug 29, 2025 at 12:23 PM: Y Aug 29, 2025 at 12:23 PM: Y" at bounding box center [215, 141] width 100 height 13
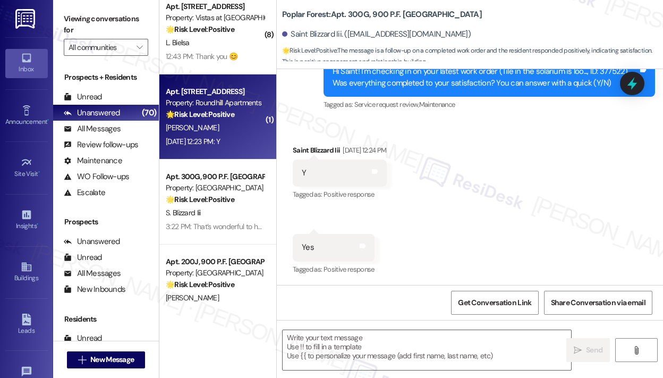
type textarea "Fetching suggested responses. Please feel free to read through the conversation…"
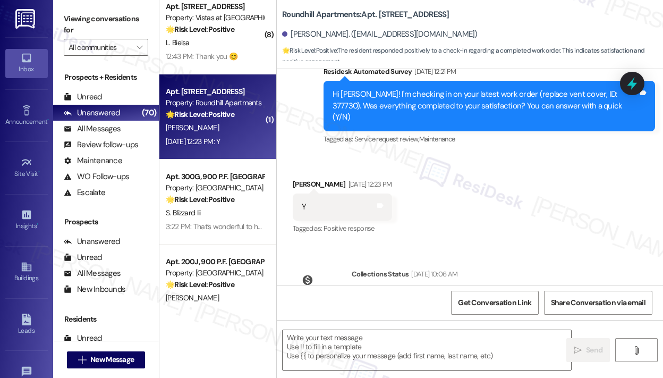
click at [538, 216] on div "Received via SMS Ashley Raposo Aug 29, 2025 at 12:23 PM Y Tags and notes Tagged…" at bounding box center [470, 200] width 387 height 90
click at [469, 339] on textarea at bounding box center [427, 350] width 289 height 40
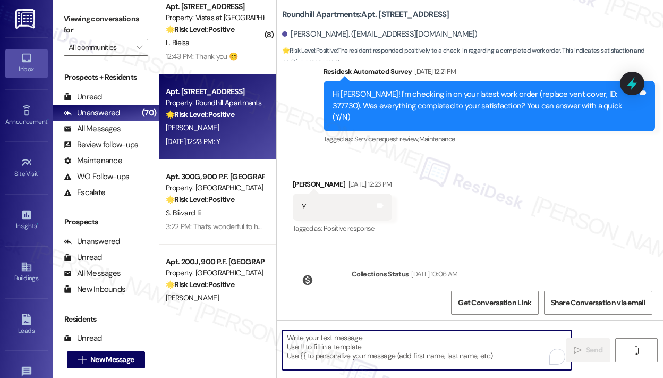
paste textarea "That’s wonderful to hear! We’re so glad that you’re satisfied with the recent w…"
type textarea "That’s wonderful to hear! We’re so glad that you’re satisfied with the recent w…"
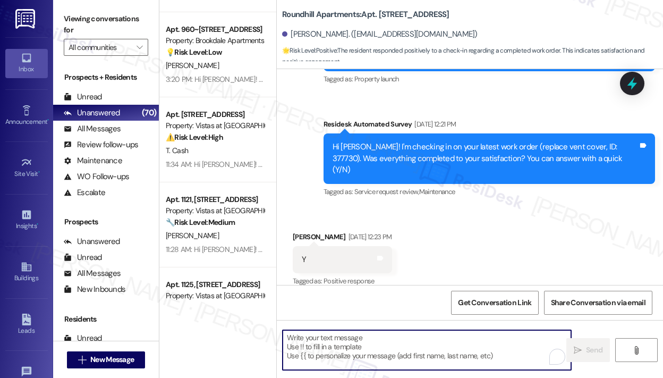
scroll to position [2127, 0]
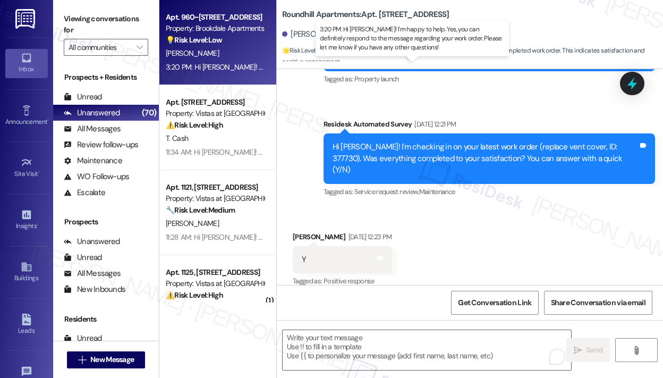
click at [234, 66] on div "3:20 PM: Hi Tanea! I'm happy to help. Yes, you can definitely respond to the me…" at bounding box center [434, 67] width 537 height 10
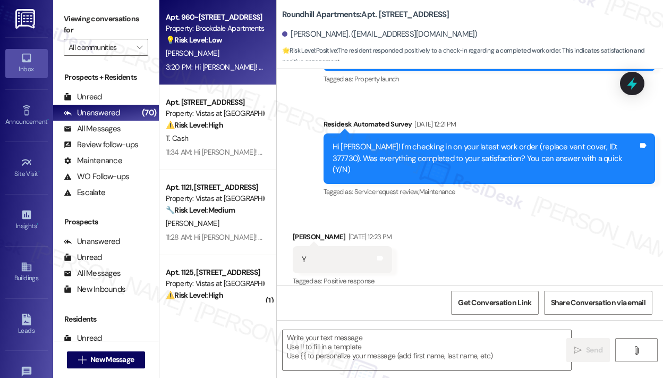
type textarea "Fetching suggested responses. Please feel free to read through the conversation…"
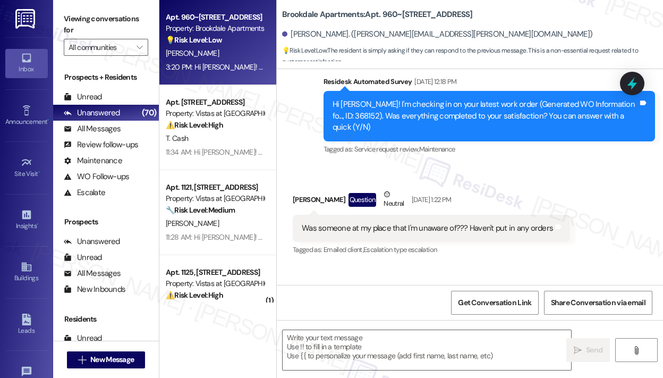
type textarea "Fetching suggested responses. Please feel free to read through the conversation…"
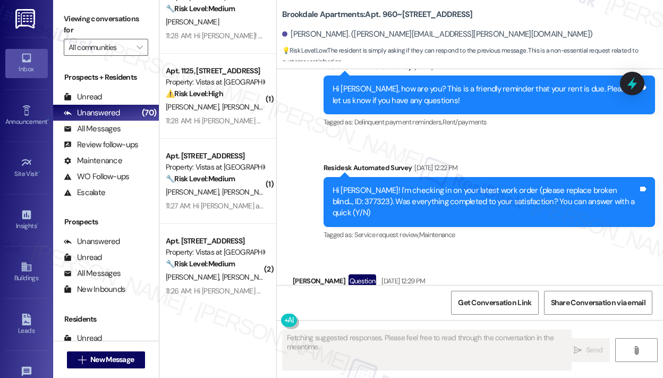
scroll to position [2392, 0]
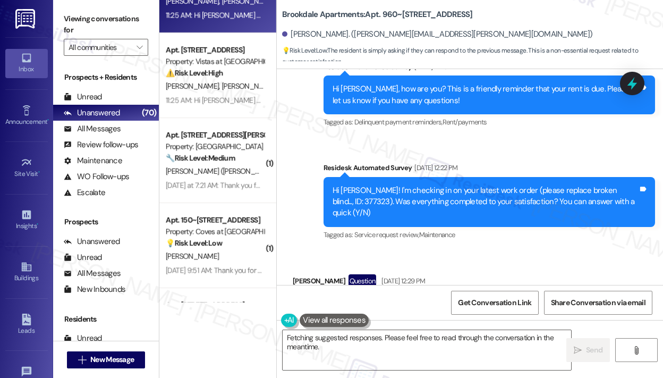
scroll to position [2977, 0]
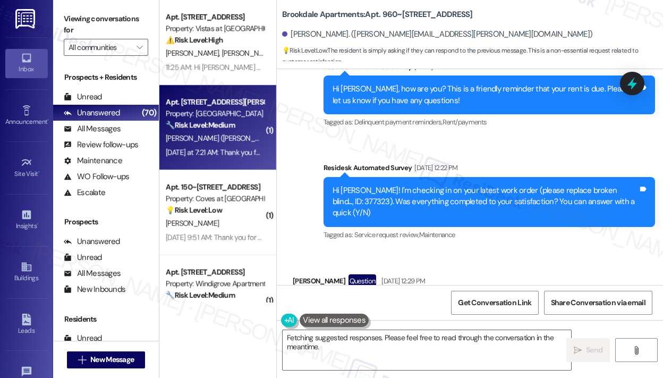
click at [242, 153] on div "[DATE] at 7:21 AM: Thank you for your message. Our offices are currently closed…" at bounding box center [490, 152] width 649 height 10
type textarea "Fetching suggested responses. Please feel free to read through the conversation…"
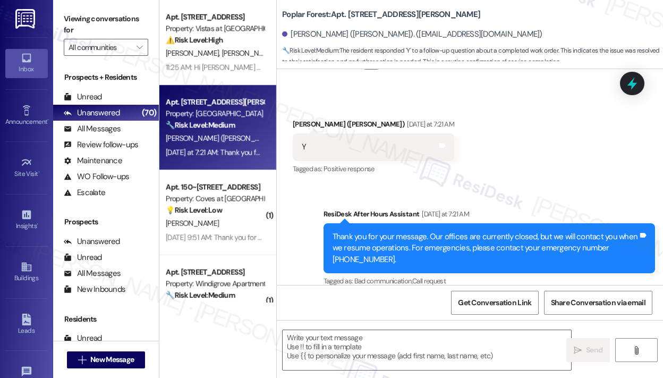
scroll to position [504, 0]
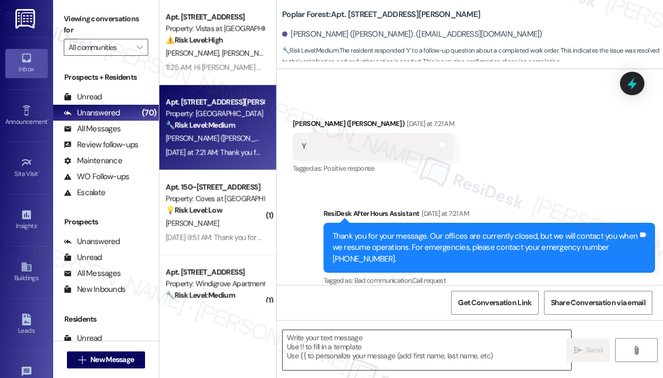
click at [394, 339] on textarea at bounding box center [427, 350] width 289 height 40
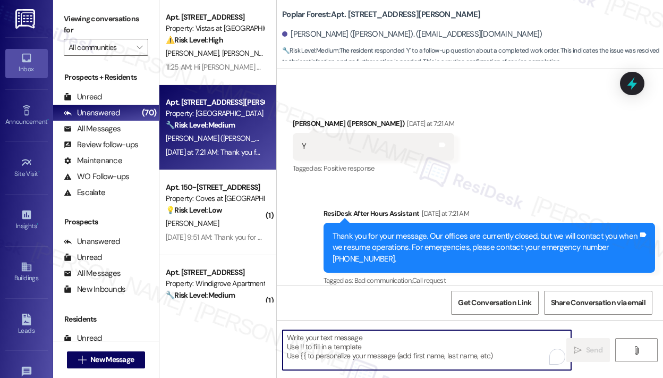
paste textarea "That’s wonderful to hear! We’re so glad that you’re satisfied with the recent w…"
type textarea "That’s wonderful to hear! We’re so glad that you’re satisfied with the recent w…"
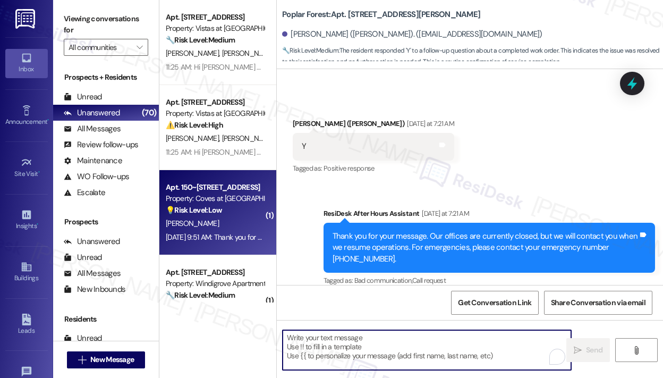
click at [228, 219] on div "[PERSON_NAME]" at bounding box center [215, 223] width 100 height 13
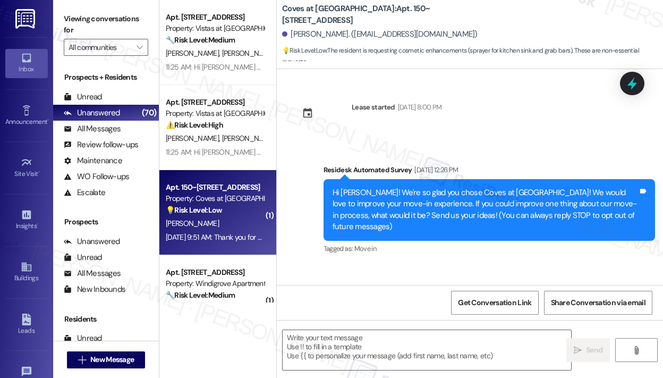
scroll to position [80, 0]
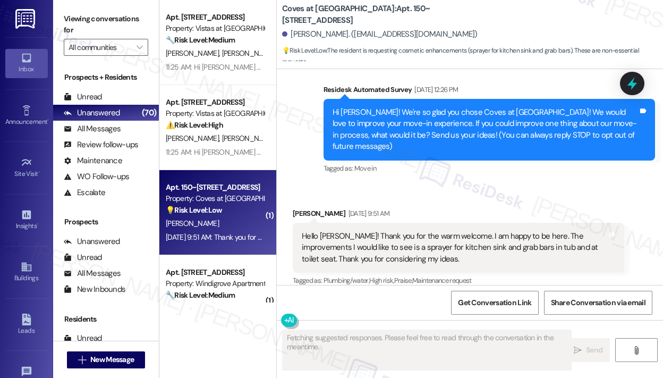
click at [466, 184] on div "Received via SMS [PERSON_NAME] [DATE] 9:51 AM Hello [PERSON_NAME]! Thank you fo…" at bounding box center [470, 240] width 387 height 113
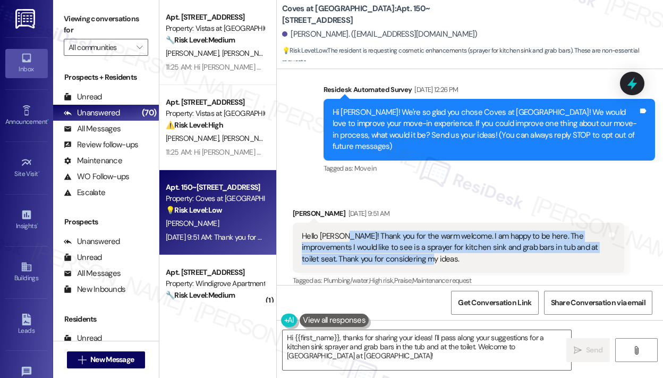
drag, startPoint x: 423, startPoint y: 248, endPoint x: 343, endPoint y: 224, distance: 83.1
click at [343, 231] on div "Hello [PERSON_NAME]! Thank you for the warm welcome. I am happy to be here. The…" at bounding box center [455, 248] width 306 height 34
copy div "Thank you for the warm welcome. I am happy to be here. The improvements I would…"
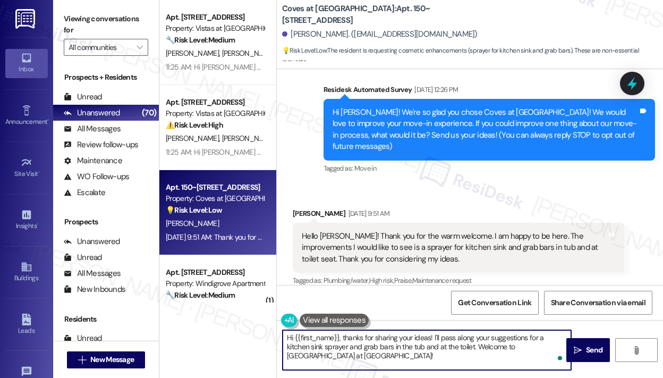
drag, startPoint x: 338, startPoint y: 335, endPoint x: 568, endPoint y: 394, distance: 237.0
click at [568, 377] on html "Inbox Go to Inbox Announcement • Send A Text Announcement Site Visit • Go to Si…" at bounding box center [331, 189] width 663 height 378
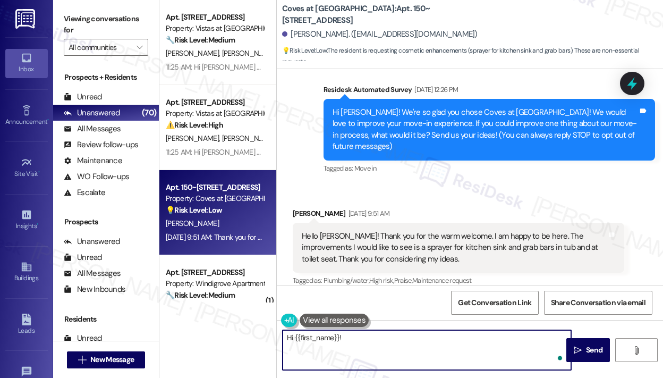
paste textarea "Thank you for reaching out — I’m glad to hear you’re happy to be here, and I ap…"
type textarea "Hi {{first_name}}! Thank you for reaching out — I’m glad to hear you’re happy t…"
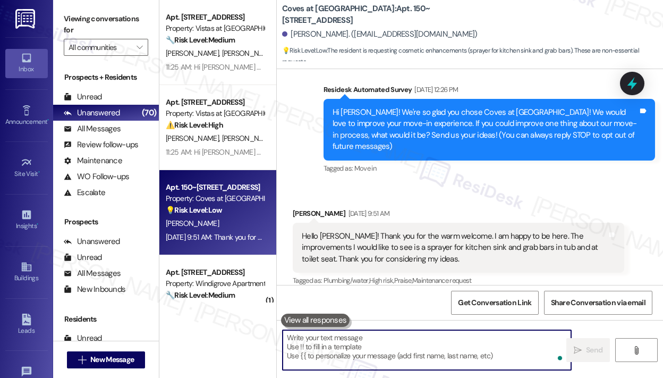
scroll to position [0, 0]
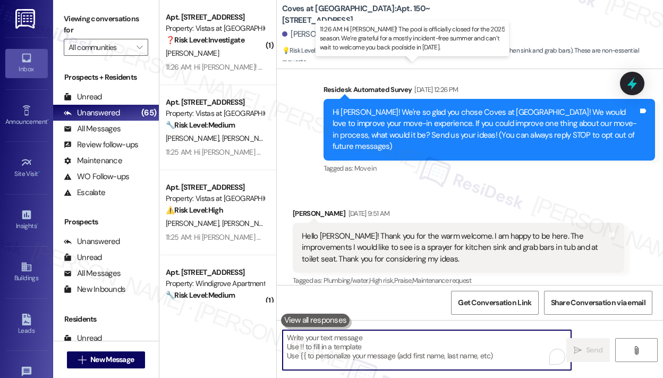
click at [229, 66] on div "11:26 AM: Hi [PERSON_NAME]! The pool is officially closed for the 2025 season. …" at bounding box center [448, 67] width 565 height 10
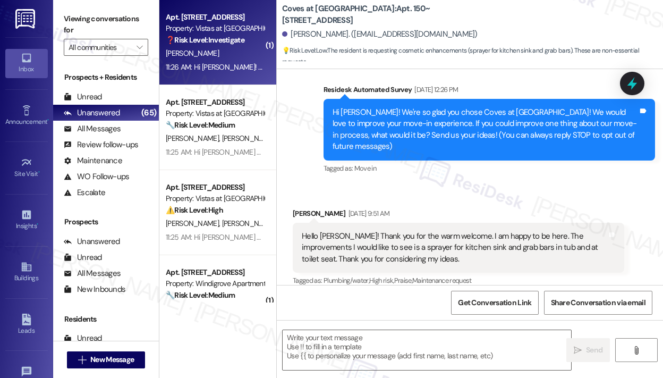
type textarea "Fetching suggested responses. Please feel free to read through the conversation…"
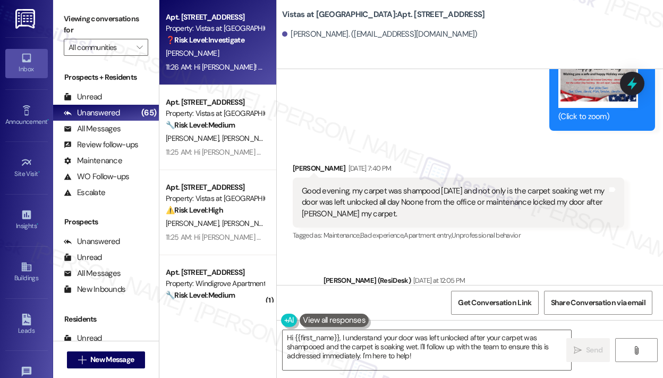
scroll to position [7227, 0]
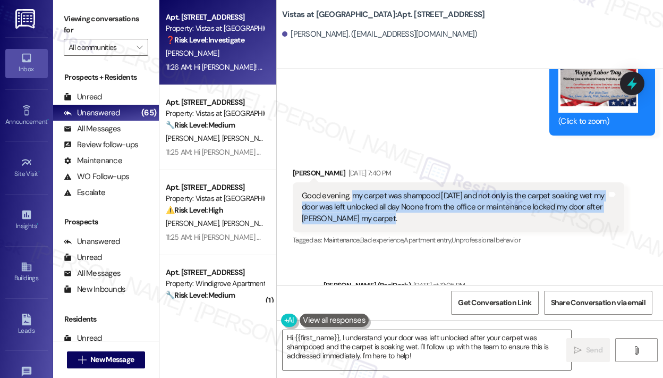
drag, startPoint x: 406, startPoint y: 216, endPoint x: 353, endPoint y: 196, distance: 57.1
click at [353, 196] on div "Good evening, my carpet was shampood [DATE] and not only is the carpet soaking …" at bounding box center [455, 207] width 306 height 34
copy div "my carpet was shampood [DATE] and not only is the carpet soaking wet my door wa…"
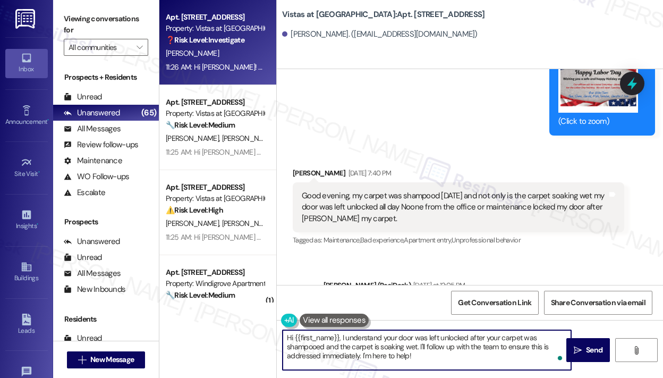
drag, startPoint x: 432, startPoint y: 359, endPoint x: 342, endPoint y: 333, distance: 93.5
click at [342, 333] on textarea "Hi {{first_name}}, I understand your door was left unlocked after your carpet w…" at bounding box center [427, 350] width 289 height 40
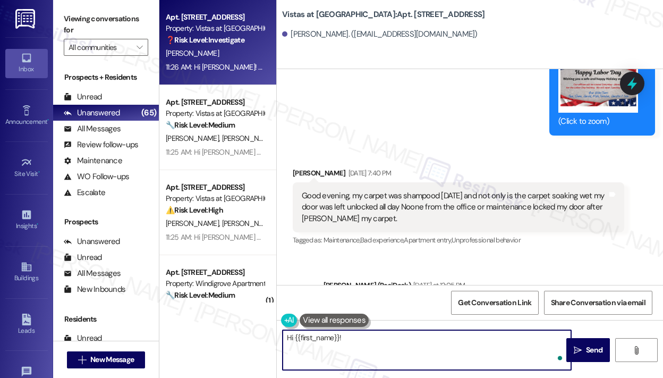
paste textarea "Sorry for the delayed response — I understand your carpet was shampooed [DATE],…"
type textarea "Hi {{first_name}}! Sorry for the delayed response — I understand your carpet wa…"
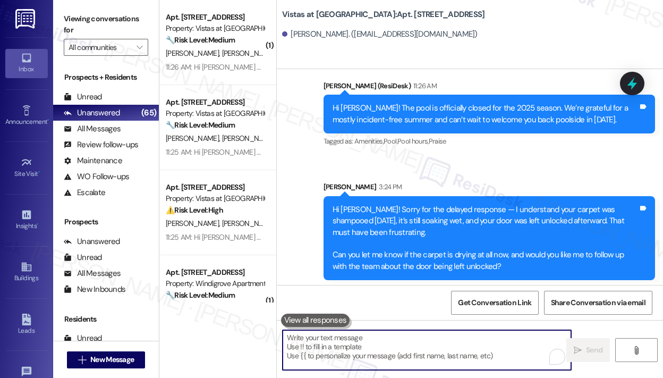
scroll to position [7677, 0]
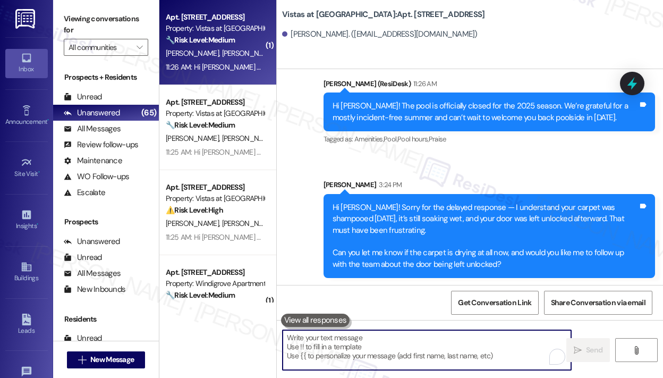
click at [234, 69] on div "11:26 AM: Hi [PERSON_NAME] and [PERSON_NAME]! The pool is officially closed for…" at bounding box center [483, 67] width 634 height 10
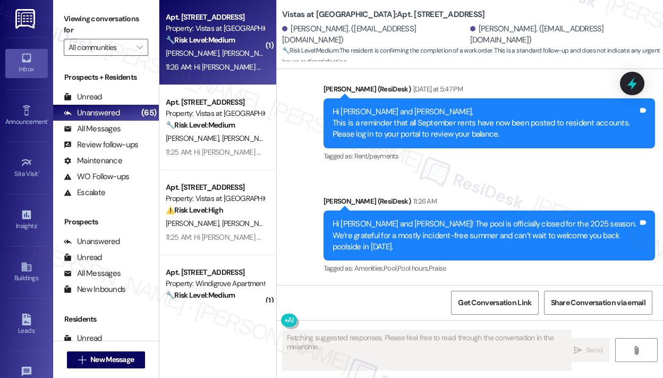
scroll to position [4621, 0]
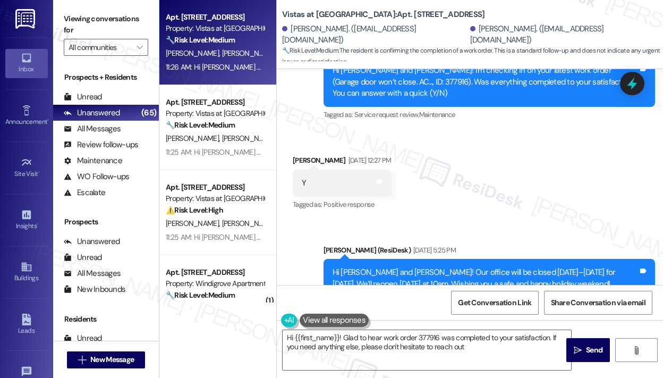
type textarea "Hi {{first_name}}! Glad to hear work order 377916 was completed to your satisfa…"
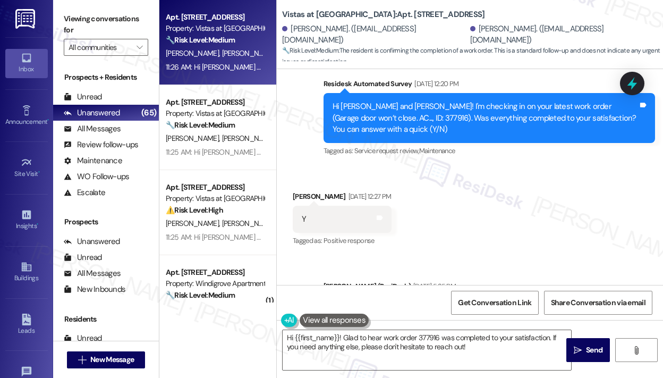
scroll to position [4195, 0]
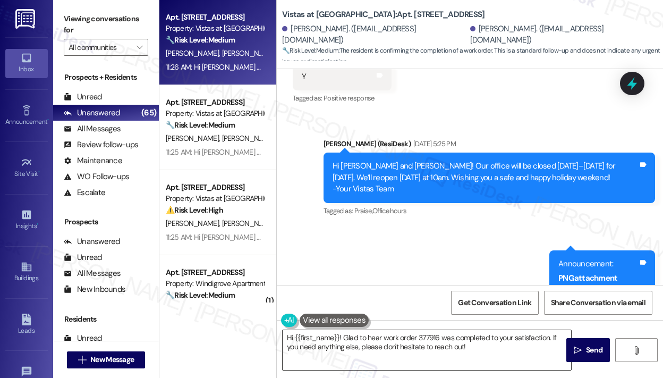
click at [493, 359] on textarea "Hi {{first_name}}! Glad to hear work order 377916 was completed to your satisfa…" at bounding box center [427, 350] width 289 height 40
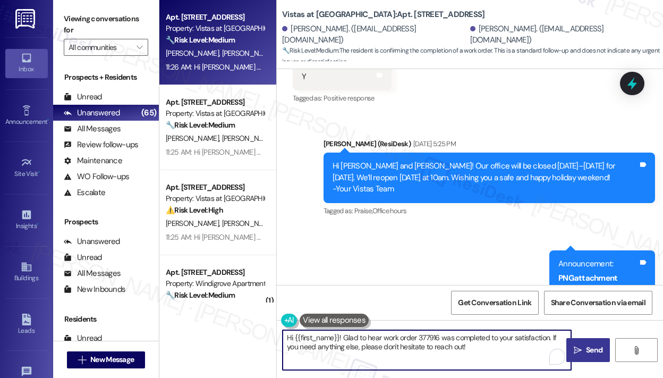
click at [576, 352] on icon "" at bounding box center [578, 350] width 8 height 9
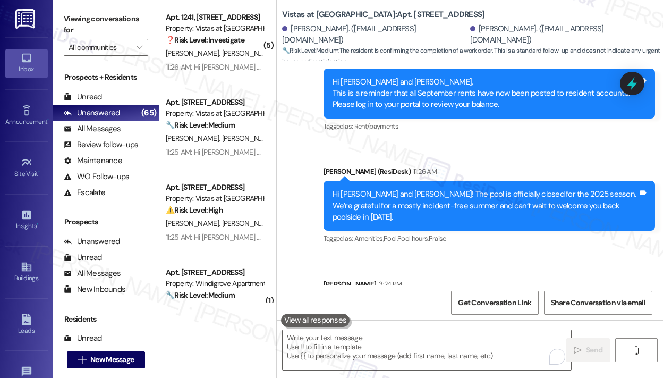
scroll to position [4706, 0]
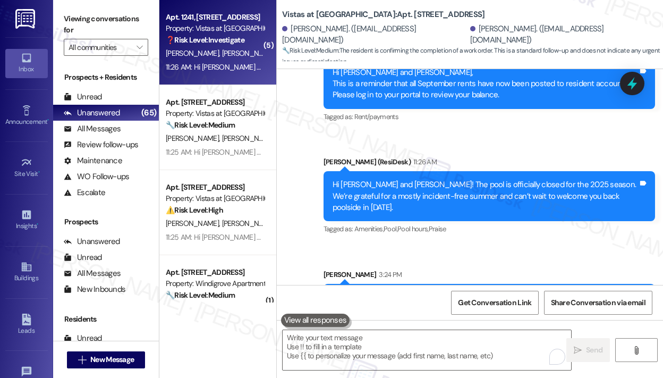
click at [205, 61] on div "11:26 AM: Hi [PERSON_NAME] and [PERSON_NAME]! The pool is officially closed for…" at bounding box center [215, 67] width 100 height 13
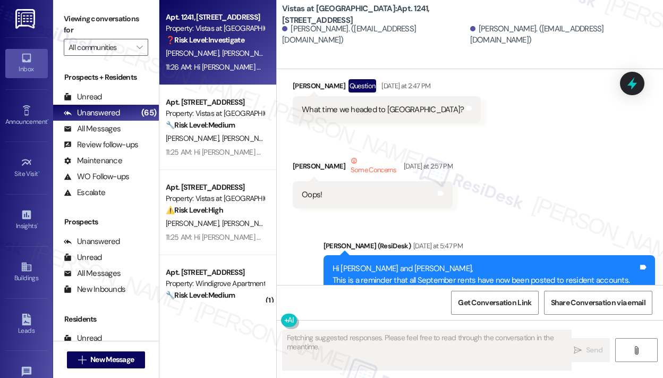
scroll to position [11108, 0]
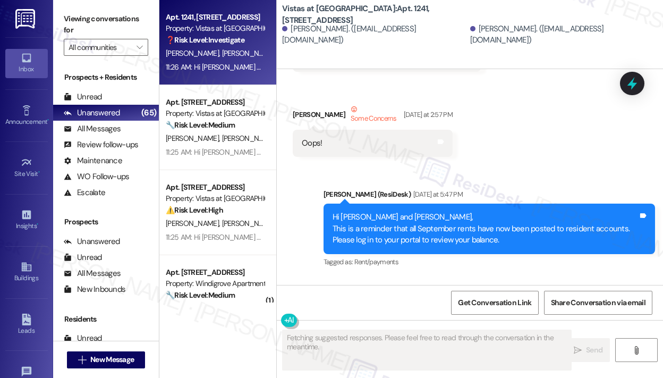
click at [498, 293] on div "Announcement, sent via SMS [PERSON_NAME] (ResiDesk) 11:26 AM Hi [PERSON_NAME] a…" at bounding box center [490, 341] width 348 height 97
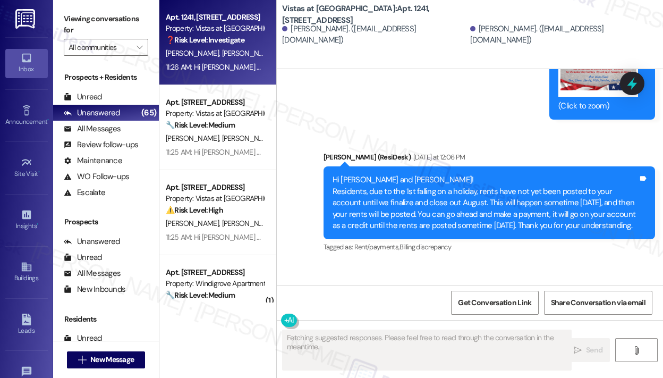
scroll to position [10417, 0]
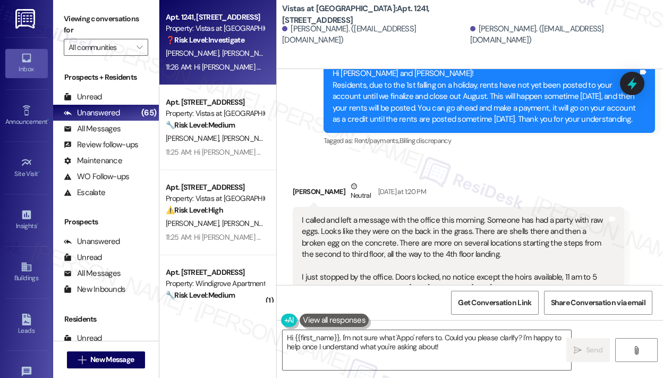
drag, startPoint x: 372, startPoint y: 208, endPoint x: 298, endPoint y: 125, distance: 111.8
click at [298, 207] on div "I called and left a message with the office this morning. Someone has had a par…" at bounding box center [459, 260] width 332 height 107
copy div "I called and left a message with the office this morning. Someone has had a par…"
click at [463, 341] on textarea "Hi {{first_name}}, I'm not sure what 'Appo' refers to. Could you please clarify…" at bounding box center [427, 350] width 289 height 40
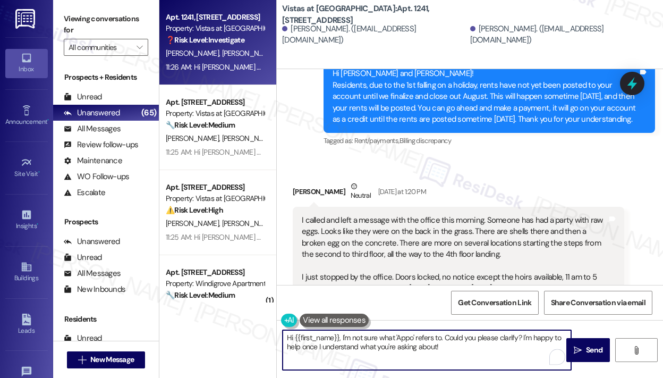
drag, startPoint x: 457, startPoint y: 350, endPoint x: 343, endPoint y: 332, distance: 115.8
click at [343, 332] on textarea "Hi {{first_name}}, I'm not sure what 'Appo' refers to. Could you please clarify…" at bounding box center [427, 350] width 289 height 40
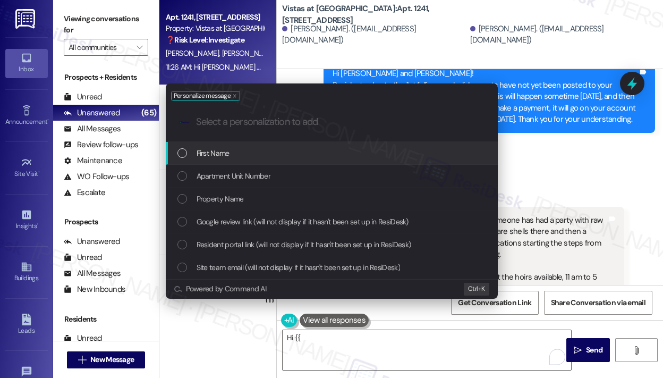
click at [342, 337] on div "Personalize message .cls-1{fill:#0a055f;}.cls-2{fill:#0cc4c4;} resideskLogoBlue…" at bounding box center [331, 189] width 663 height 378
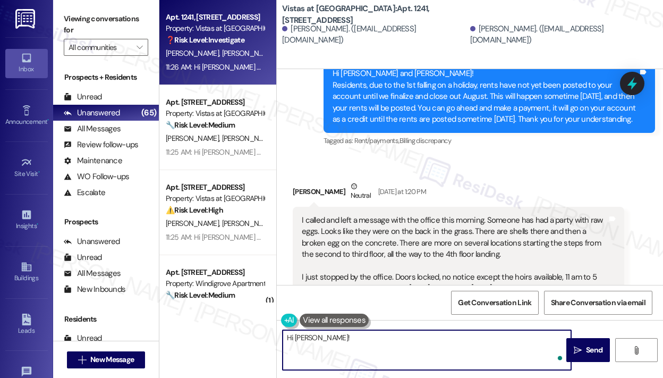
paste textarea "Thank you for reaching out — I understand you reported raw eggs and shells left…"
type textarea "Hi [PERSON_NAME]! Thank you for reaching out — I understand you reported raw eg…"
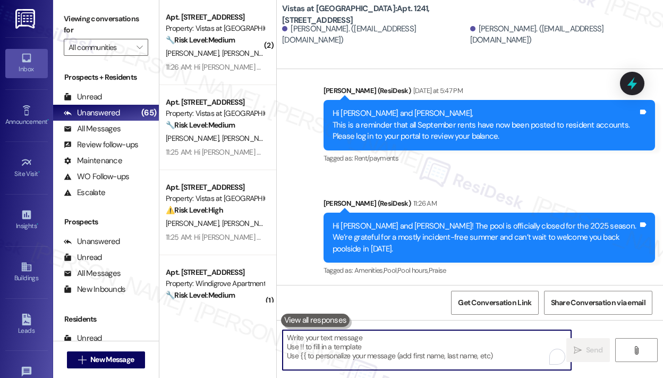
scroll to position [11250, 0]
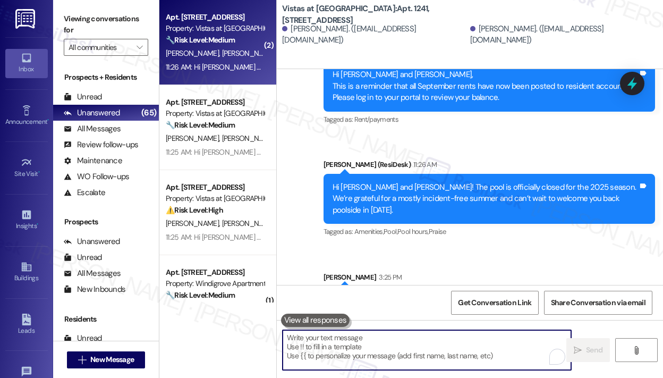
click at [206, 42] on strong "🔧 Risk Level: Medium" at bounding box center [200, 40] width 69 height 10
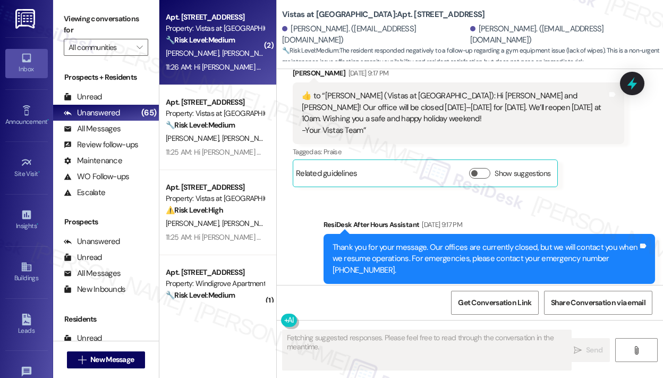
scroll to position [6595, 0]
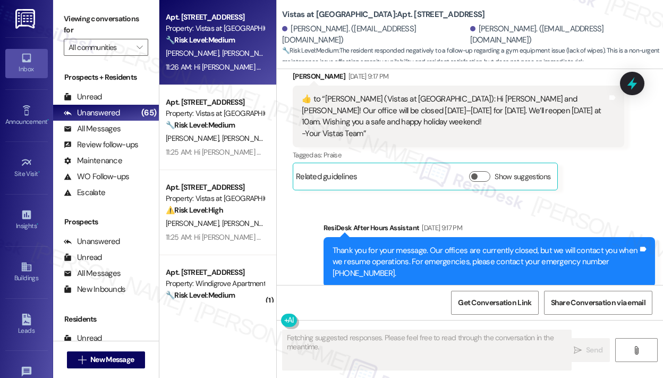
click at [502, 310] on div "Received via SMS [PERSON_NAME] [DATE] 9:17 PM Hey [PERSON_NAME]. Unfortunately …" at bounding box center [470, 355] width 387 height 90
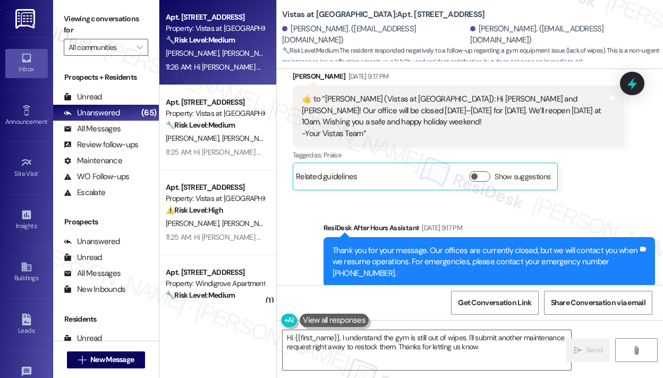
type textarea "Hi {{first_name}}, I understand the gym is still out of wipes. I'll submit anot…"
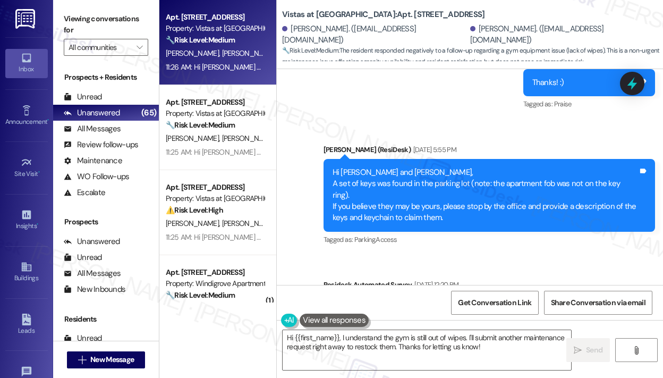
scroll to position [5957, 0]
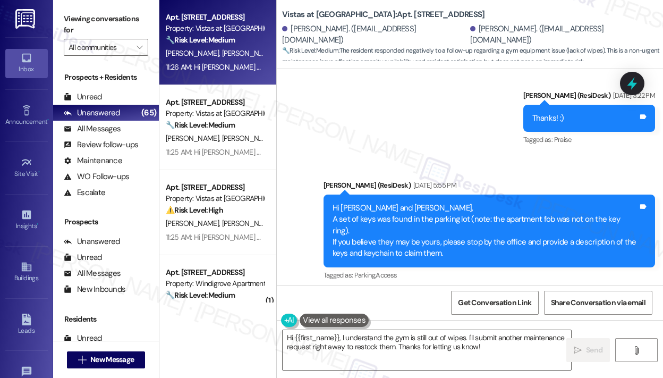
click at [359, 338] on div "Hi [PERSON_NAME] and [PERSON_NAME]! I'm checking in on your latest work order (…" at bounding box center [486, 355] width 306 height 34
copy div "377740"
click at [631, 85] on icon at bounding box center [632, 83] width 13 height 16
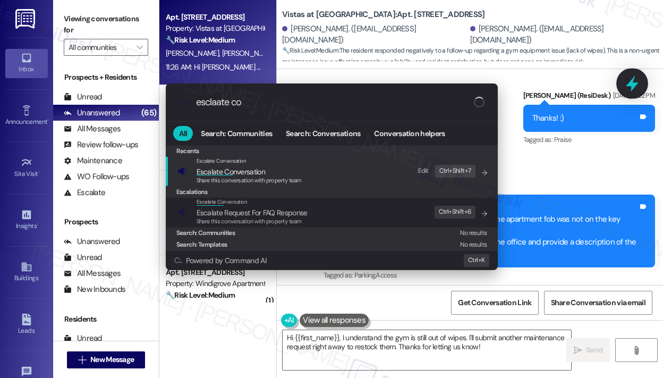
type input "esclaate con"
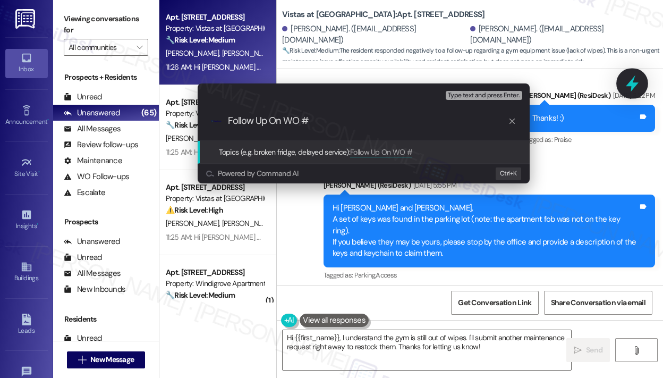
paste input "377740"
type input "Follow Up On WO #377740"
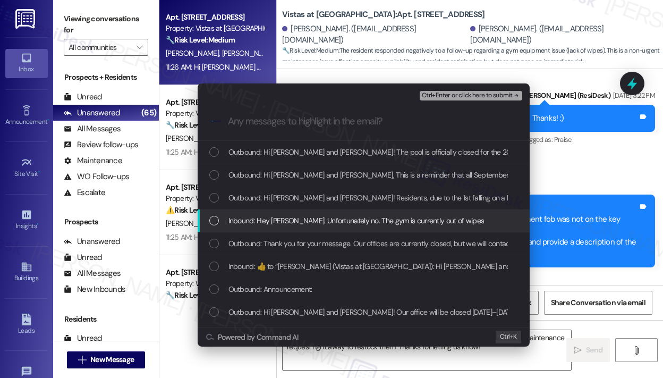
click at [343, 221] on span "Inbound: Hey [PERSON_NAME]. Unfortunately no. The gym is currently out of wipes" at bounding box center [357, 221] width 256 height 12
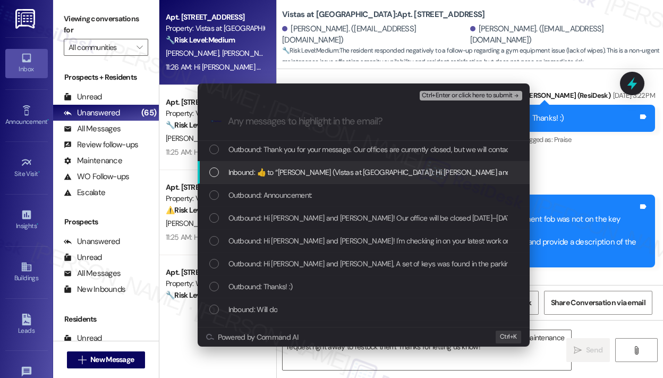
scroll to position [106, 0]
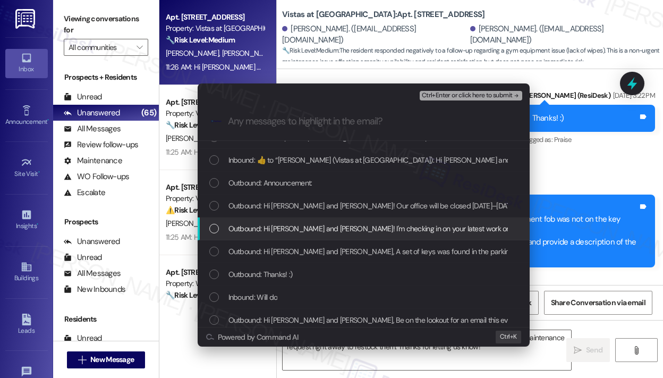
click at [369, 229] on span "Outbound: Hi [PERSON_NAME] and [PERSON_NAME]! I'm checking in on your latest wo…" at bounding box center [567, 229] width 676 height 12
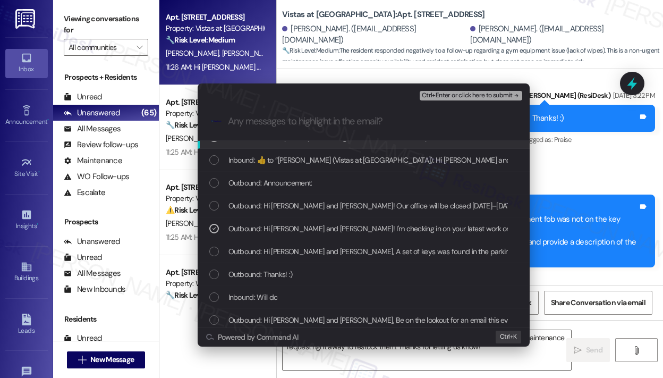
click at [486, 96] on span "Ctrl+Enter or click here to submit" at bounding box center [467, 95] width 91 height 7
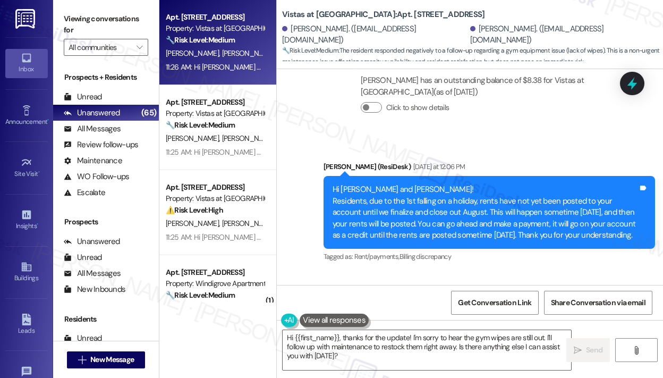
scroll to position [7053, 0]
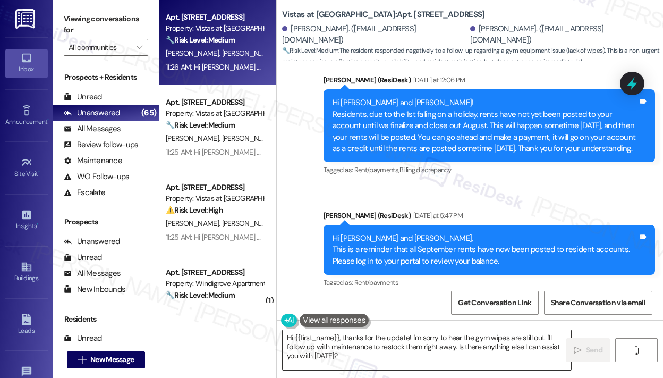
click at [379, 358] on textarea "Hi {{first_name}}, thanks for the update! I'm sorry to hear the gym wipes are s…" at bounding box center [427, 350] width 289 height 40
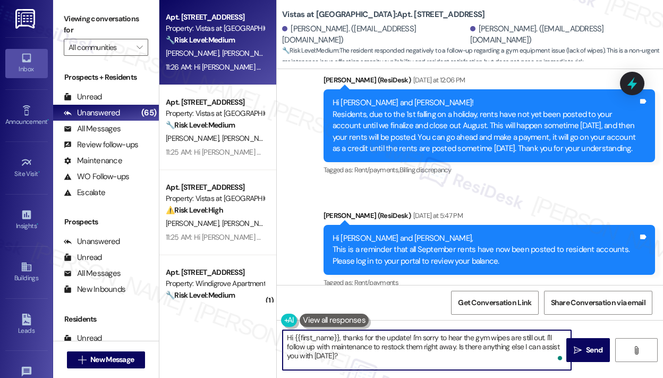
click at [486, 334] on textarea "Hi {{first_name}}, thanks for the update! I'm sorry to hear the gym wipes are s…" at bounding box center [427, 350] width 289 height 40
drag, startPoint x: 458, startPoint y: 346, endPoint x: 460, endPoint y: 363, distance: 16.7
click at [460, 363] on textarea "Hi {{first_name}}, thanks for the update! I'm sorry to hear the gym wipes are s…" at bounding box center [427, 350] width 289 height 40
type textarea "Hi {{first_name}}, thanks for the update! I'm sorry to hear the gym wipes are s…"
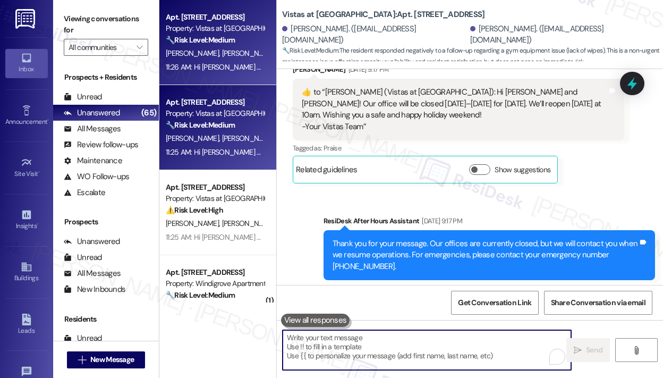
scroll to position [6595, 0]
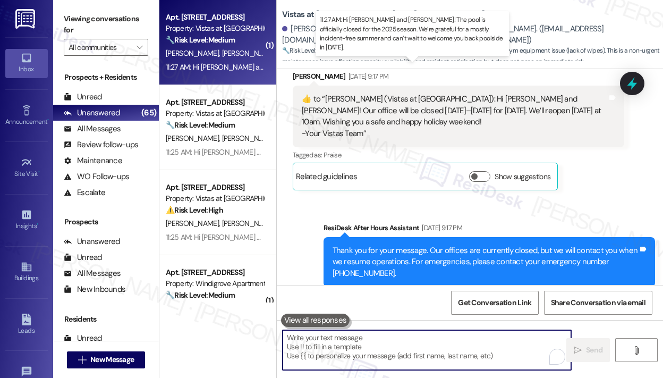
click at [236, 70] on div "11:27 AM: Hi [PERSON_NAME] and [PERSON_NAME]! The pool is officially closed for…" at bounding box center [482, 67] width 633 height 10
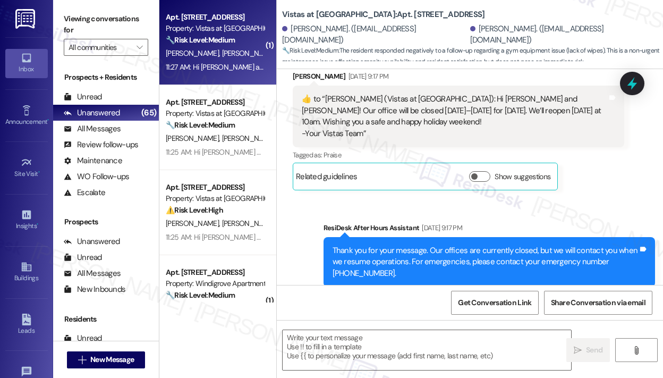
type textarea "Fetching suggested responses. Please feel free to read through the conversation…"
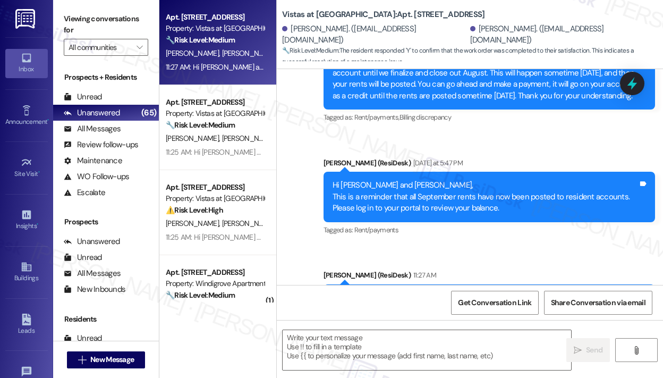
scroll to position [2070, 0]
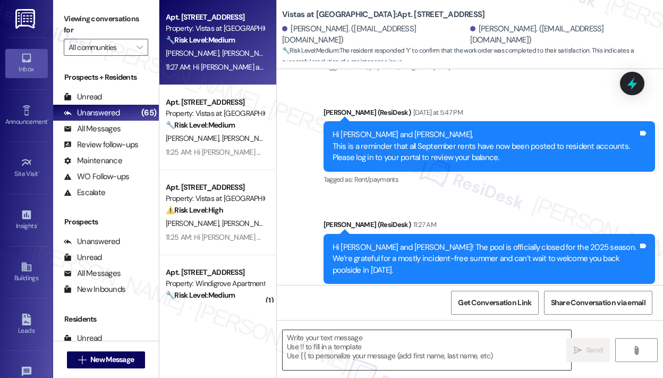
click at [373, 337] on textarea at bounding box center [427, 350] width 289 height 40
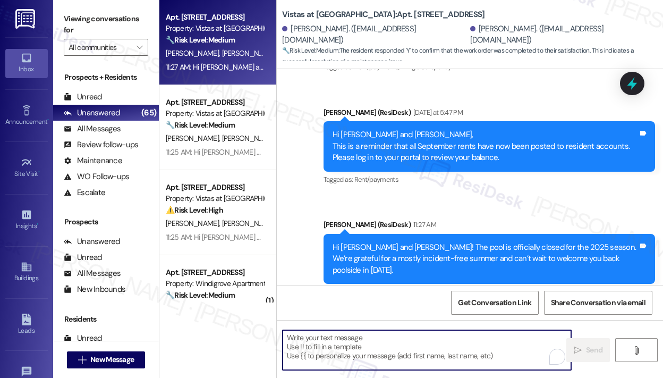
paste textarea "That’s wonderful to hear! We’re so glad that you’re satisfied with the recent w…"
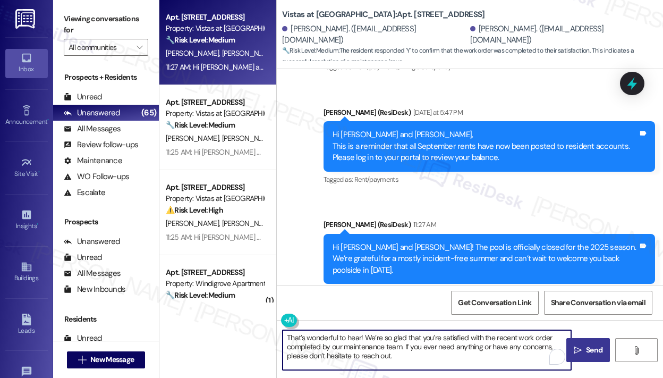
type textarea "That’s wonderful to hear! We’re so glad that you’re satisfied with the recent w…"
click at [582, 350] on span " Send" at bounding box center [588, 350] width 33 height 11
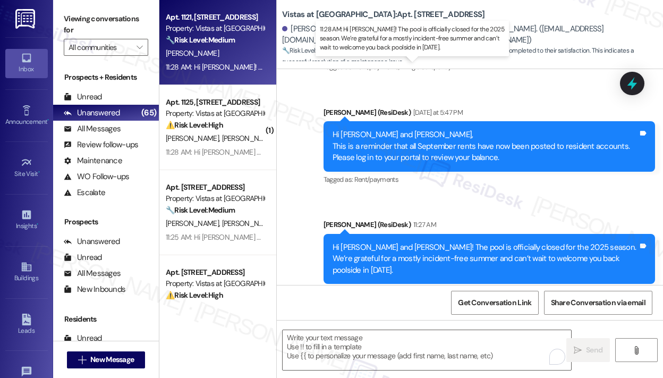
click at [228, 65] on div "11:28 AM: Hi [PERSON_NAME]! The pool is officially closed for the 2025 season. …" at bounding box center [448, 67] width 565 height 10
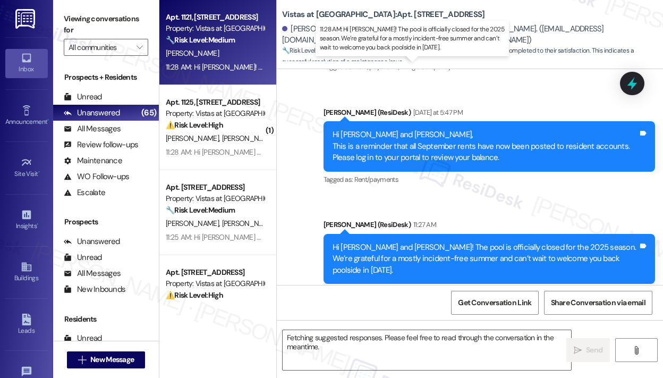
scroll to position [2837, 0]
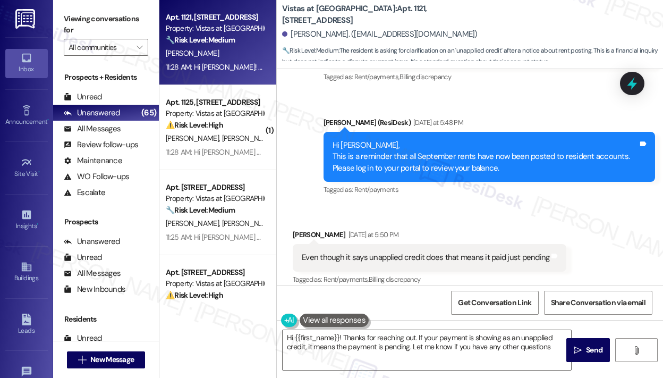
type textarea "Hi {{first_name}}! Thanks for reaching out. If your payment is showing as an un…"
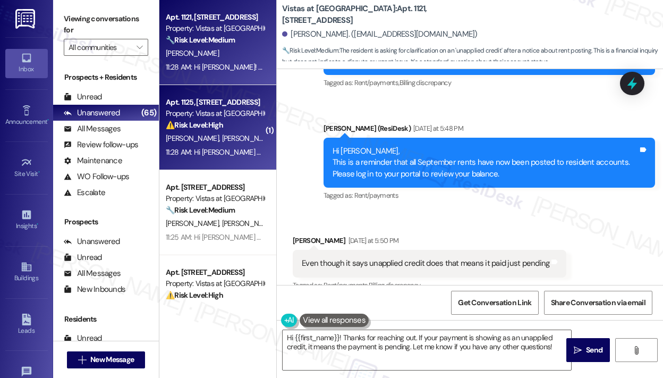
click at [241, 157] on div "11:28 AM: Hi [PERSON_NAME] and [PERSON_NAME]! The pool is officially closed for…" at bounding box center [483, 152] width 634 height 10
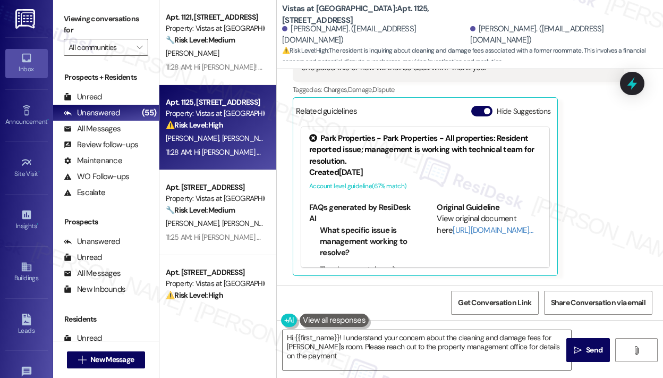
scroll to position [396, 0]
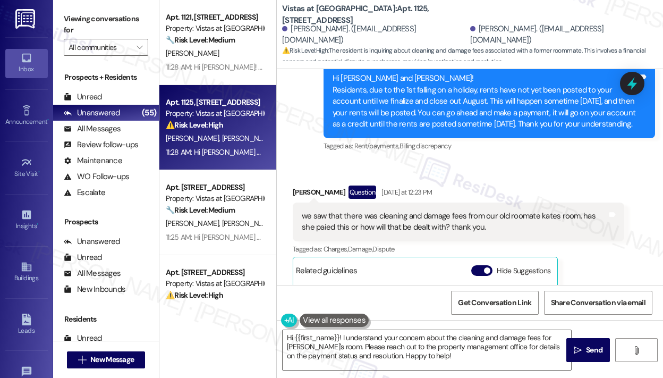
click at [499, 180] on div "Received via SMS [PERSON_NAME] Question [DATE] at 12:23 PM we saw that there wa…" at bounding box center [459, 311] width 348 height 266
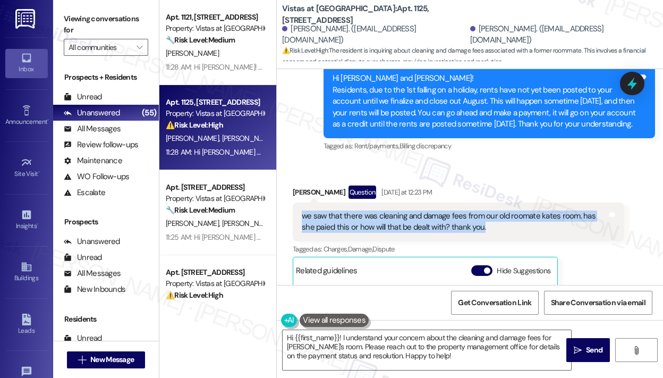
drag, startPoint x: 491, startPoint y: 228, endPoint x: 303, endPoint y: 216, distance: 189.1
click at [303, 216] on div "we saw that there was cleaning and damage fees from our old roomate kates room.…" at bounding box center [455, 222] width 306 height 23
copy div "we saw that there was cleaning and damage fees from our old roomate kates room.…"
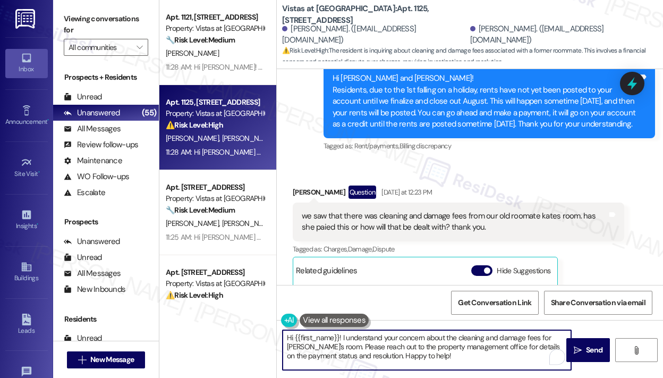
drag, startPoint x: 467, startPoint y: 362, endPoint x: 342, endPoint y: 339, distance: 126.5
click at [342, 339] on textarea "Hi {{first_name}}! I understand your concern about the cleaning and damage fees…" at bounding box center [427, 350] width 289 height 40
paste textarea "Thank you for reaching out — I understand you noticed cleaning and damage fees …"
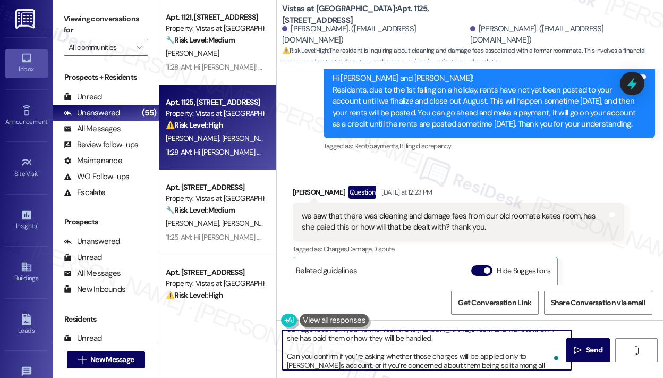
scroll to position [0, 0]
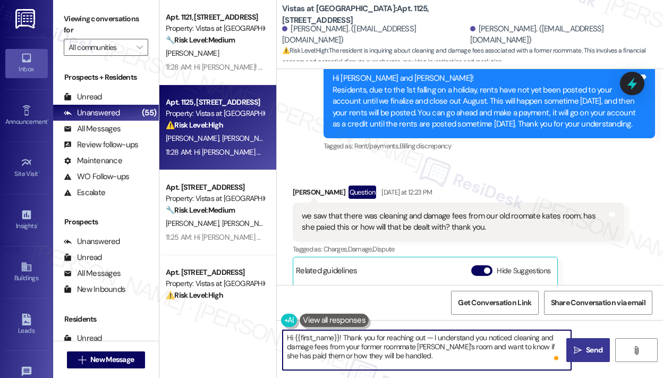
type textarea "Hi {{first_name}}! Thank you for reaching out — I understand you noticed cleani…"
click at [595, 346] on span "Send" at bounding box center [594, 350] width 16 height 11
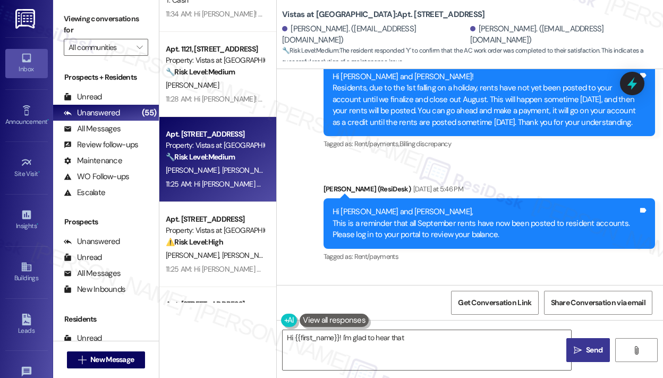
scroll to position [4026, 0]
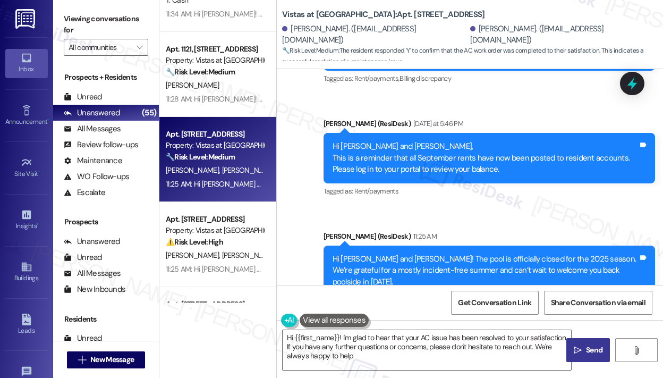
type textarea "Hi {{first_name}}! I'm glad to hear that your AC issue has been resolved to you…"
click at [414, 357] on textarea "Hi {{first_name}}! I'm glad to hear that your AC issue has been resolved to you…" at bounding box center [427, 350] width 289 height 40
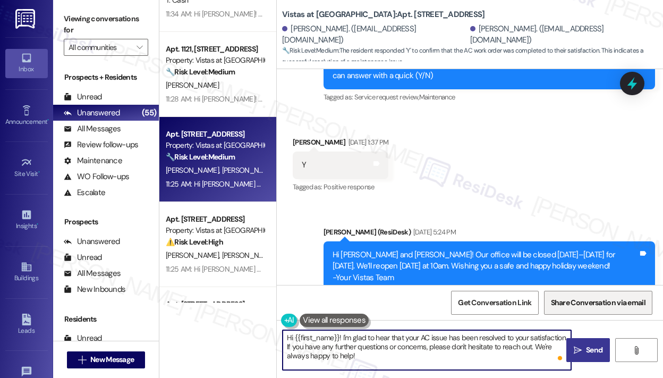
scroll to position [3441, 0]
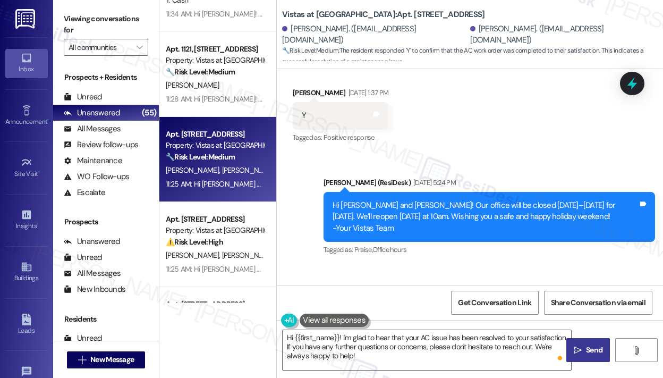
click at [585, 346] on span "Send" at bounding box center [594, 350] width 21 height 11
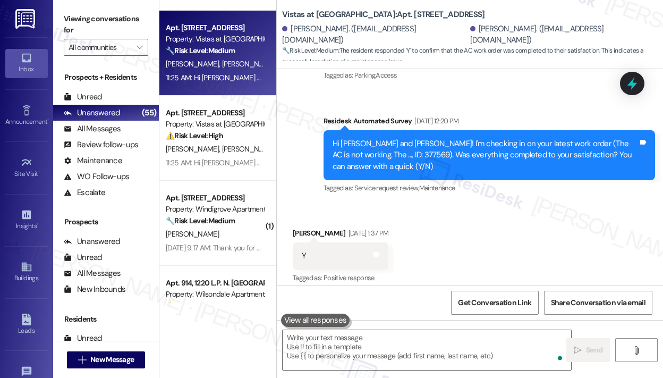
scroll to position [3287, 0]
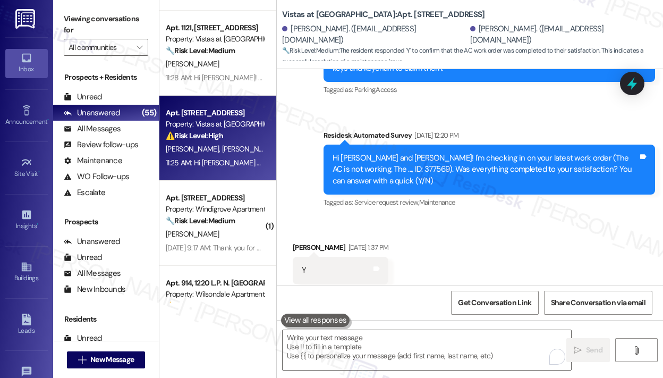
click at [227, 140] on div "⚠️ Risk Level: High The resident is concerned about late fees due to a delay in…" at bounding box center [215, 135] width 98 height 11
type textarea "Fetching suggested responses. Please feel free to read through the conversation…"
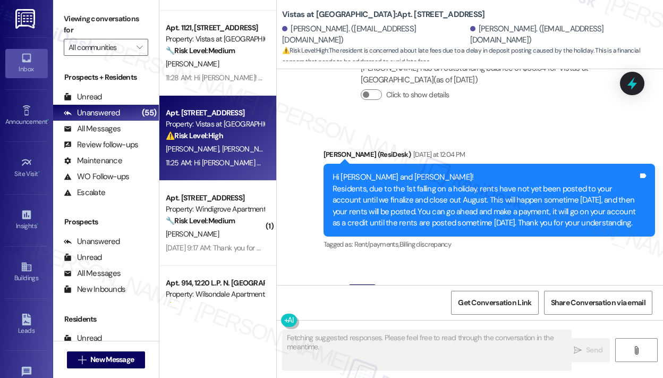
scroll to position [3411, 0]
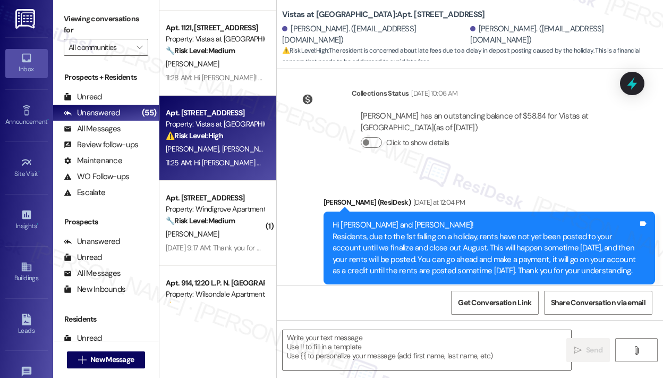
click at [491, 173] on div "Announcement, sent via SMS Sarah (ResiDesk) Yesterday at 12:04 PM Hi Shaundel a…" at bounding box center [470, 240] width 387 height 135
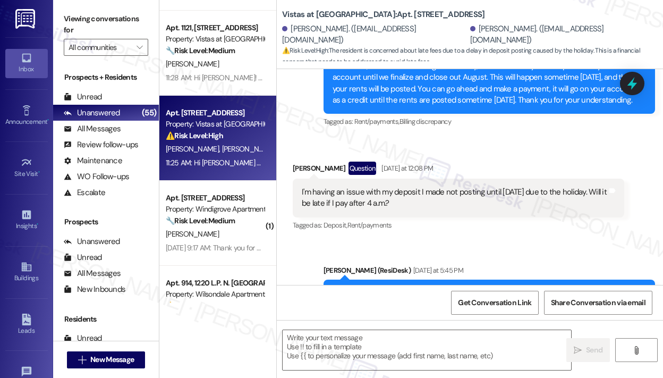
scroll to position [3569, 0]
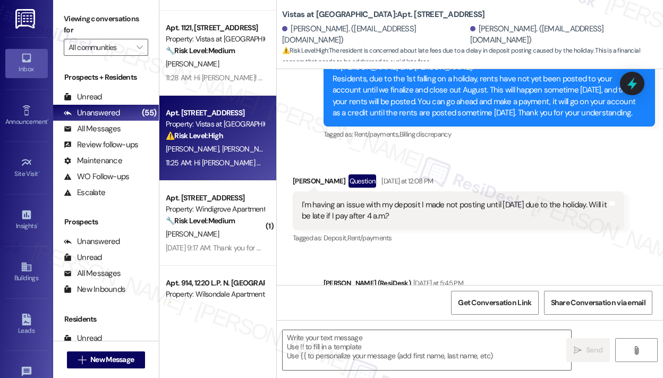
click at [498, 166] on div "Received via SMS Tammi Reynolds-Williams Question Yesterday at 12:08 PM I'm hav…" at bounding box center [459, 209] width 348 height 87
drag, startPoint x: 427, startPoint y: 191, endPoint x: 300, endPoint y: 186, distance: 127.2
click at [300, 191] on div "I'm having an issue with my deposit I made not posting until tomorrow due to th…" at bounding box center [459, 210] width 332 height 39
copy div "I'm having an issue with my deposit I made not posting until tomorrow due to th…"
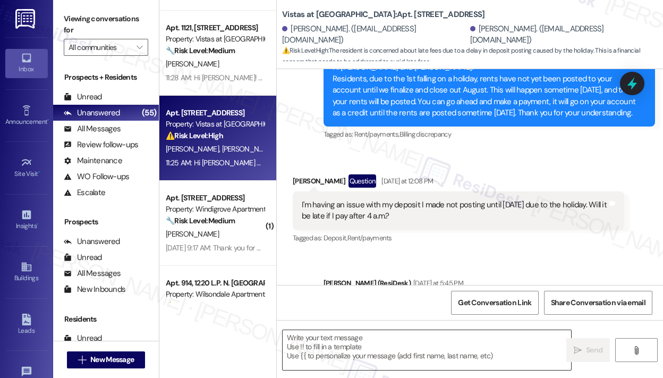
click at [402, 355] on textarea at bounding box center [427, 350] width 289 height 40
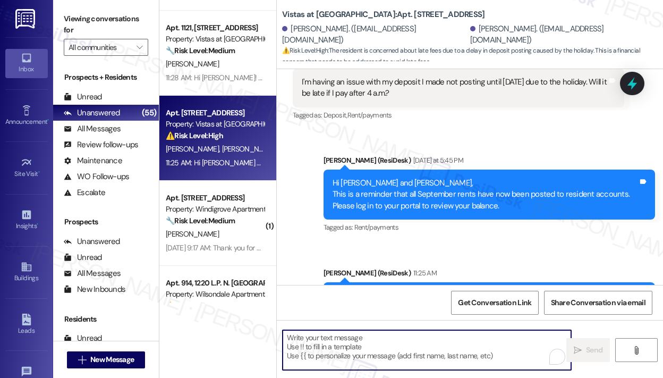
scroll to position [3728, 0]
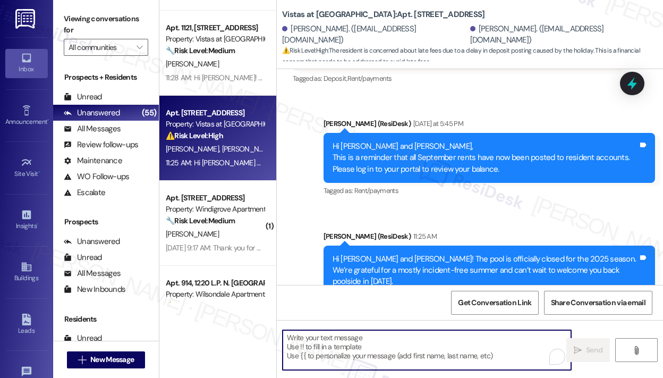
click at [329, 347] on textarea "To enrich screen reader interactions, please activate Accessibility in Grammarl…" at bounding box center [427, 350] width 289 height 40
paste textarea "Thank you for reaching out — I understand you’re concerned about your deposit n…"
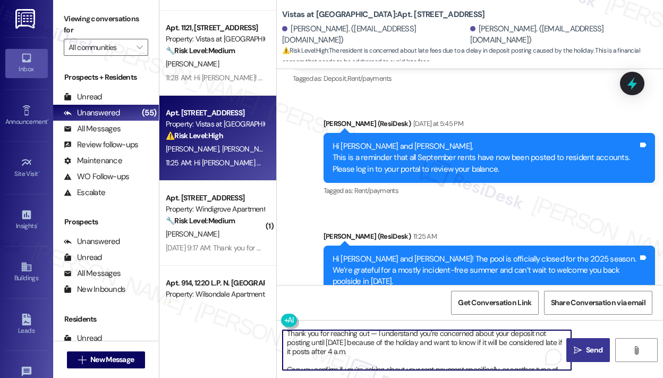
scroll to position [0, 0]
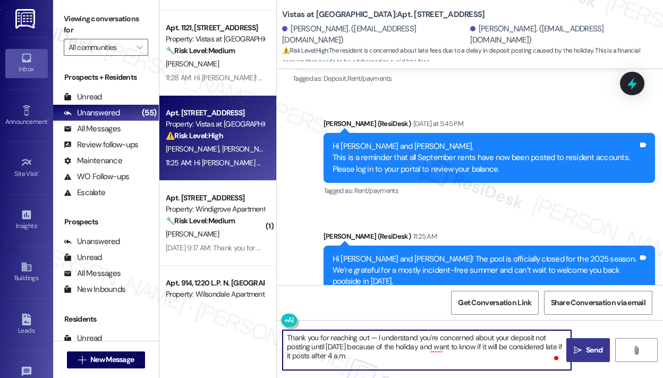
click at [290, 333] on textarea "Thank you for reaching out — I understand you’re concerned about your deposit n…" at bounding box center [427, 350] width 289 height 40
click at [288, 334] on textarea "Thank you for reaching out — I understand you’re concerned about your deposit n…" at bounding box center [427, 350] width 289 height 40
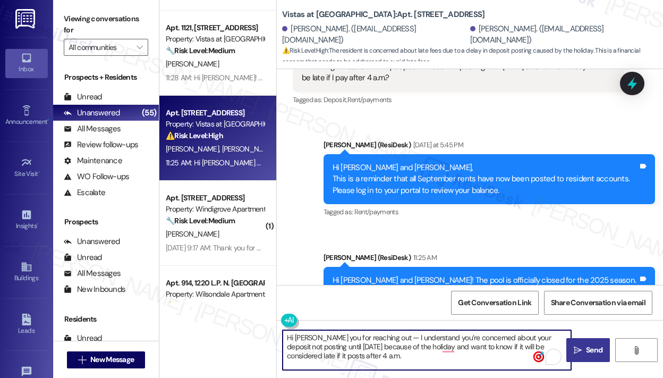
scroll to position [3728, 0]
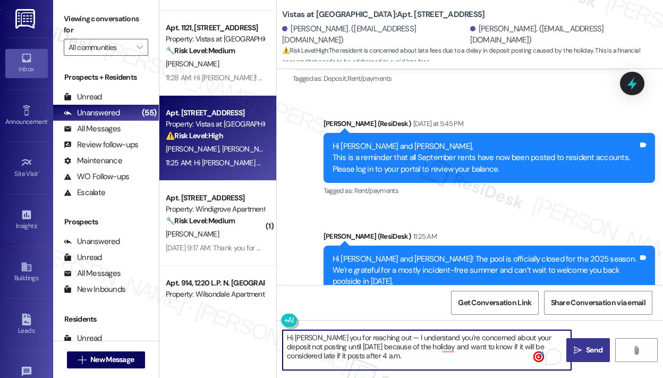
click at [433, 358] on textarea "Hi TammiThank you for reaching out — I understand you’re concerned about your d…" at bounding box center [427, 350] width 289 height 40
drag, startPoint x: 433, startPoint y: 358, endPoint x: 319, endPoint y: 335, distance: 116.6
click at [319, 335] on textarea "Hi TammiThank you for reaching out — I understand you’re concerned about your d…" at bounding box center [427, 350] width 289 height 40
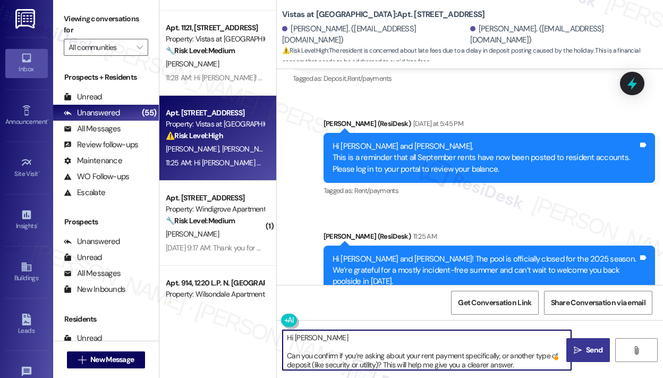
paste textarea "Thank you for reaching out — I understand you’re concerned about your deposit n…"
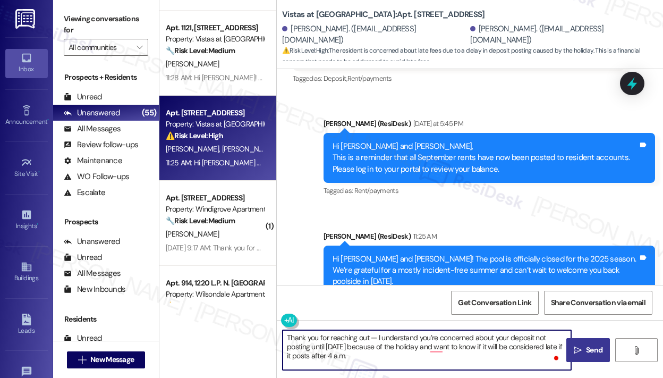
click at [286, 333] on textarea "Thank you for reaching out — I understand you’re concerned about your deposit n…" at bounding box center [427, 350] width 289 height 40
type textarea "Hi Tammi. Thank you for reaching out — I understand you’re concerned about your…"
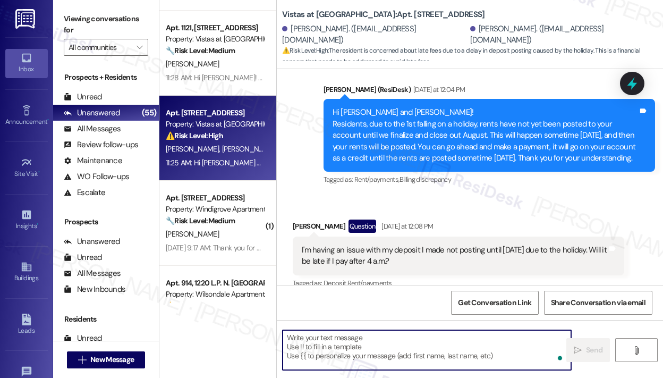
scroll to position [3411, 0]
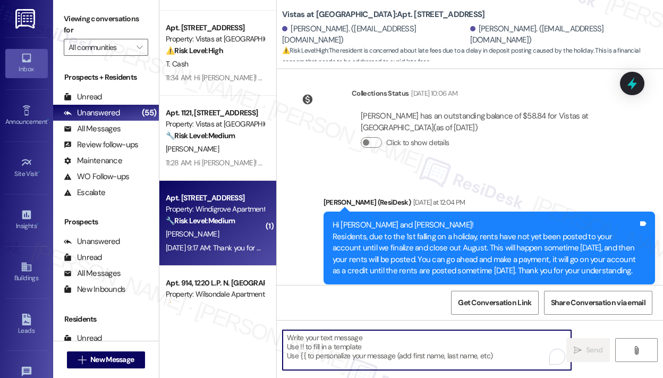
click at [221, 219] on strong "🔧 Risk Level: Medium" at bounding box center [200, 221] width 69 height 10
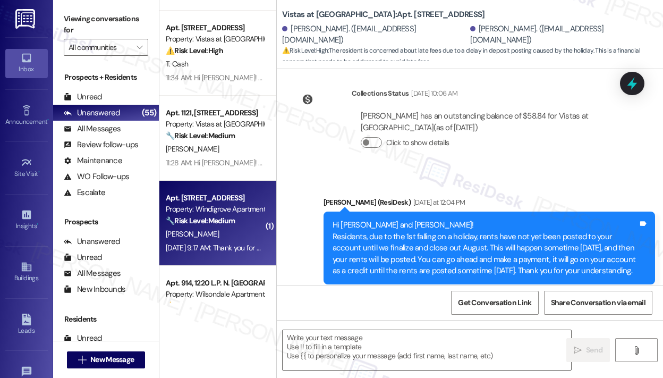
type textarea "Fetching suggested responses. Please feel free to read through the conversation…"
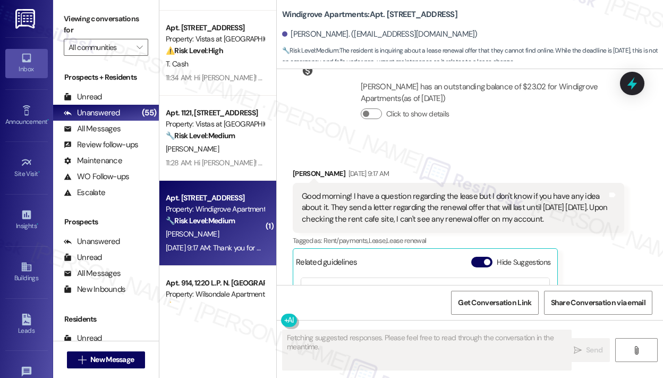
scroll to position [491, 0]
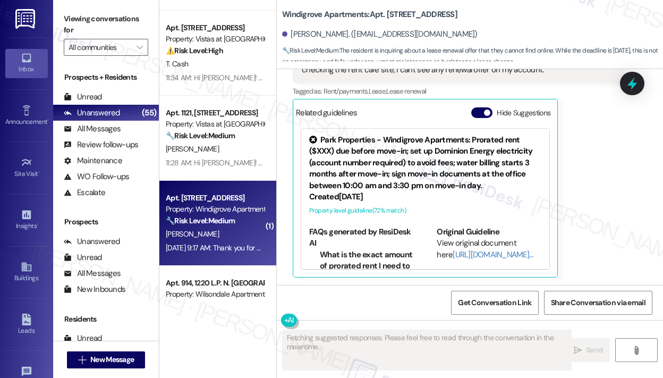
click at [588, 210] on div "Jean Margareth Ney Aug 31, 2025 at 9:17 AM Good morning! I have a question rega…" at bounding box center [459, 148] width 332 height 259
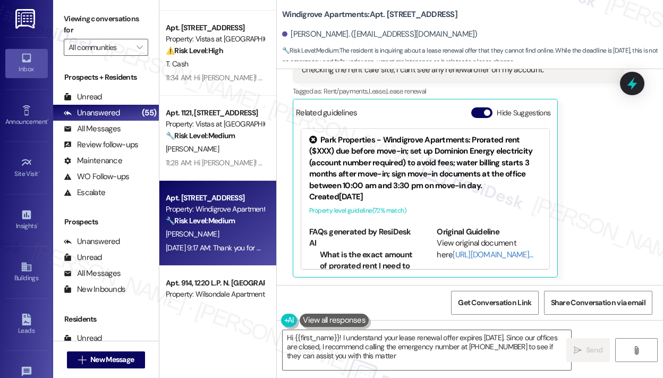
type textarea "Hi {{first_name}}! I understand your lease renewal offer expires today. Since o…"
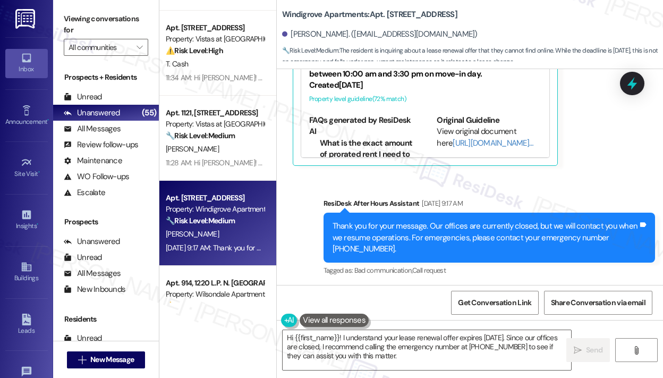
scroll to position [604, 0]
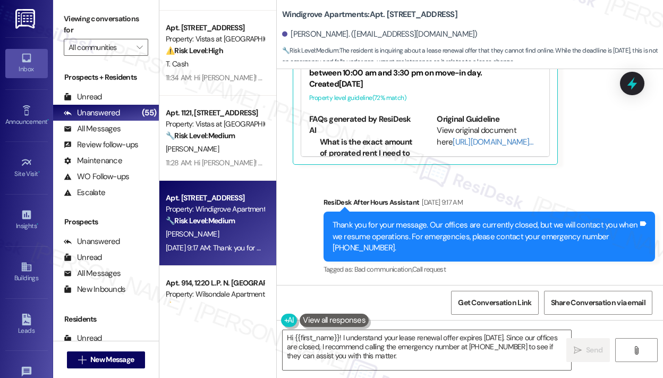
click at [568, 182] on div "Sent via SMS ResiDesk After Hours Assistant Aug 31, 2025 at 9:17 AM Thank you f…" at bounding box center [470, 229] width 387 height 113
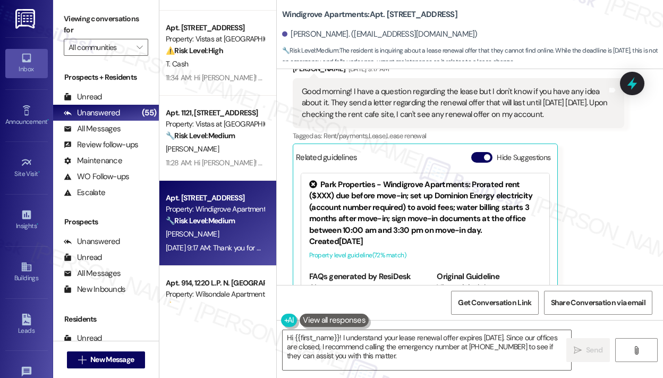
scroll to position [392, 0]
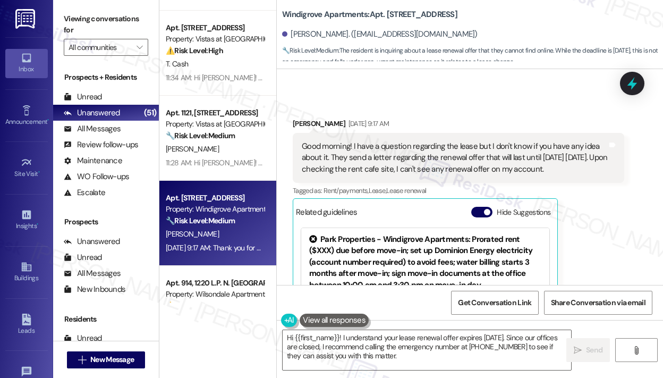
drag, startPoint x: 580, startPoint y: 167, endPoint x: 352, endPoint y: 149, distance: 228.8
click at [352, 149] on div "Good morning! I have a question regarding the lease but I don't know if you hav…" at bounding box center [455, 158] width 306 height 34
copy div "I have a question regarding the lease but I don't know if you have any idea abo…"
click at [610, 222] on div "Jean Margareth Ney Aug 31, 2025 at 9:17 AM Good morning! I have a question rega…" at bounding box center [459, 247] width 332 height 259
click at [638, 85] on icon at bounding box center [633, 83] width 18 height 18
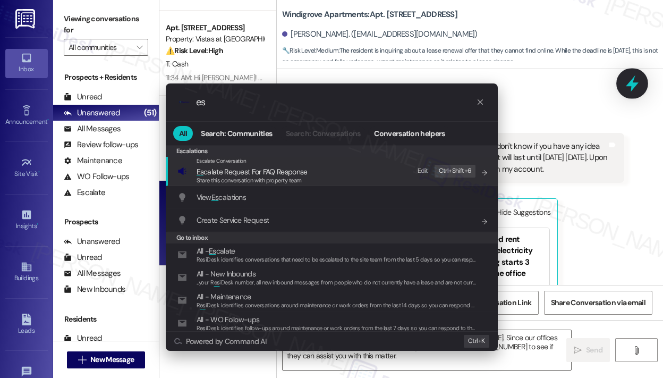
type input "e"
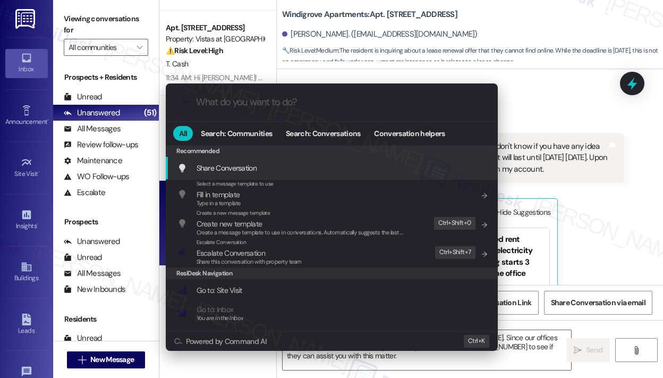
drag, startPoint x: 647, startPoint y: 238, endPoint x: 626, endPoint y: 240, distance: 20.8
click at [646, 238] on div ".cls-1{fill:#0a055f;}.cls-2{fill:#0cc4c4;} resideskLogoBlueOrange All Search: C…" at bounding box center [331, 189] width 663 height 378
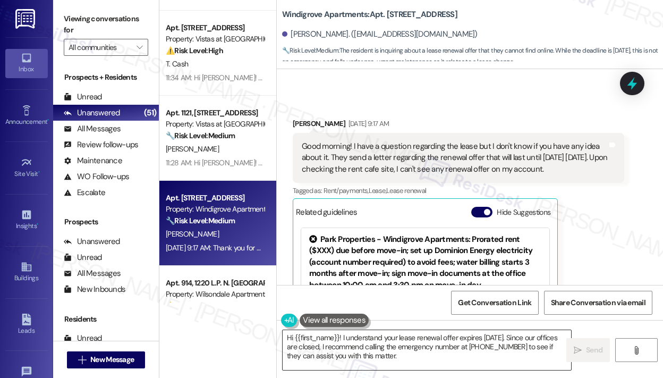
click at [442, 356] on textarea "Hi {{first_name}}! I understand your lease renewal offer expires today. Since o…" at bounding box center [427, 350] width 289 height 40
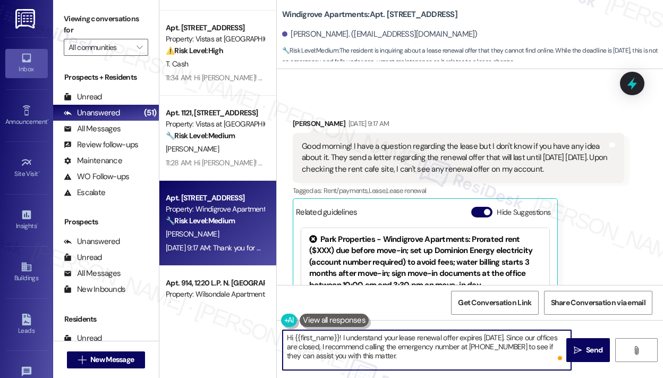
drag, startPoint x: 442, startPoint y: 356, endPoint x: 342, endPoint y: 339, distance: 101.5
click at [342, 339] on textarea "Hi {{first_name}}! I understand your lease renewal offer expires today. Since o…" at bounding box center [427, 350] width 289 height 40
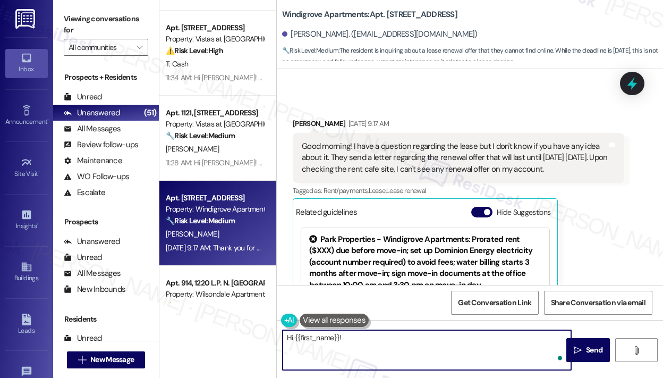
paste textarea "Thank you for reaching out — I understand you received a letter about a renewal…"
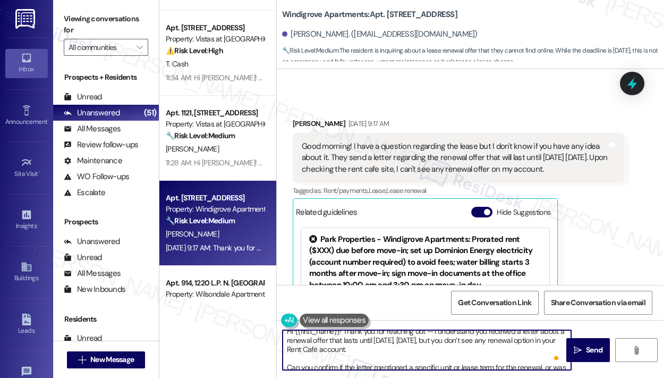
scroll to position [0, 0]
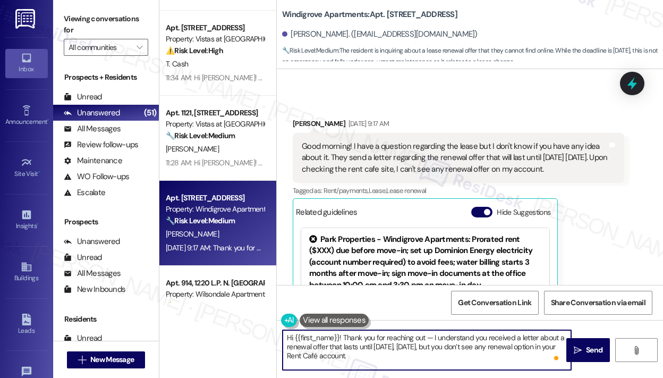
click at [358, 350] on textarea "Hi {{first_name}}! Thank you for reaching out — I understand you received a let…" at bounding box center [427, 350] width 289 height 40
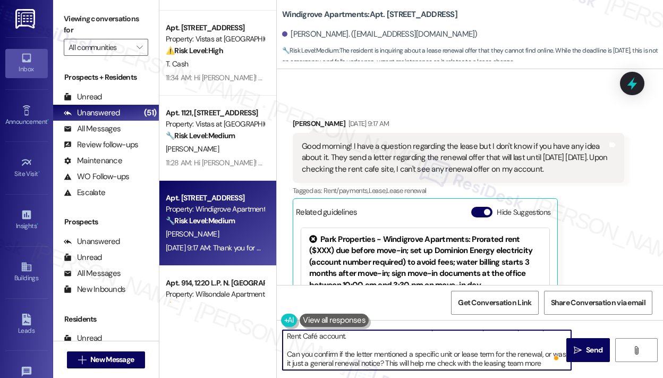
scroll to position [30, 0]
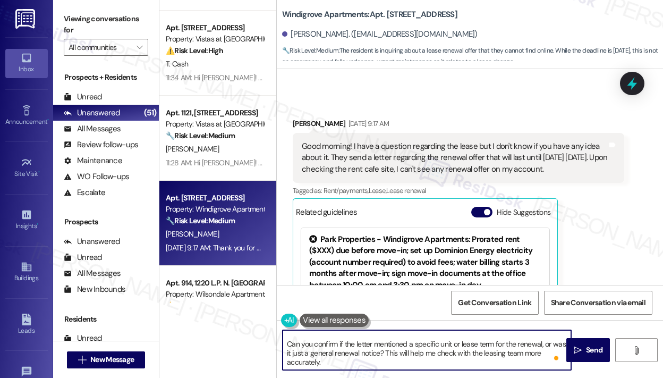
click at [425, 355] on textarea "Hi {{first_name}}! Thank you for reaching out — I understand you received a let…" at bounding box center [427, 350] width 289 height 40
type textarea "Hi {{first_name}}! Thank you for reaching out — I understand you received a let…"
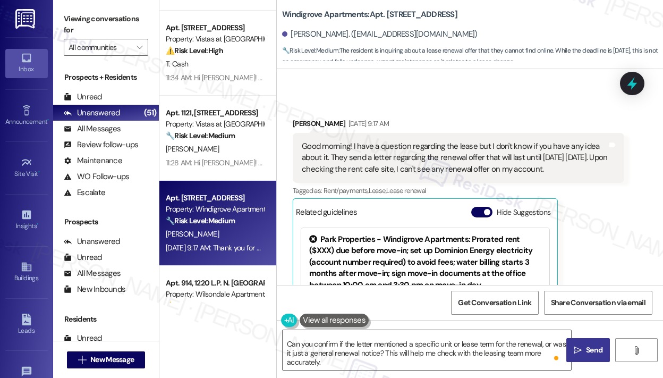
click at [594, 348] on span "Send" at bounding box center [594, 350] width 16 height 11
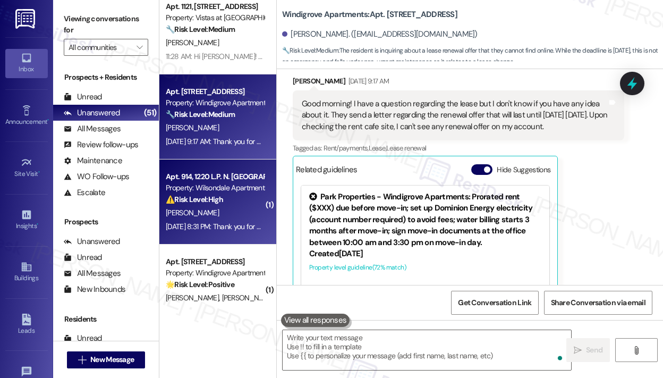
scroll to position [491, 0]
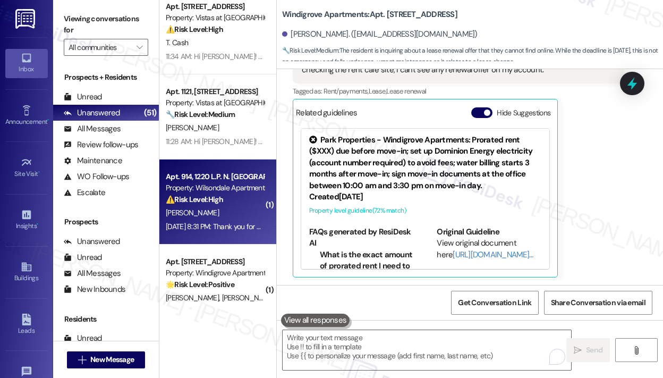
click at [231, 215] on div "N. Mann" at bounding box center [215, 212] width 100 height 13
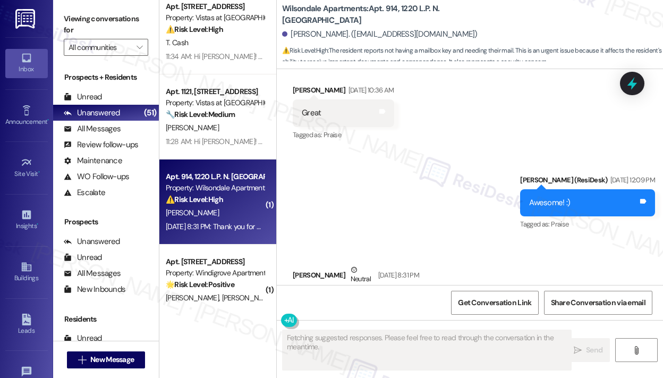
scroll to position [785, 0]
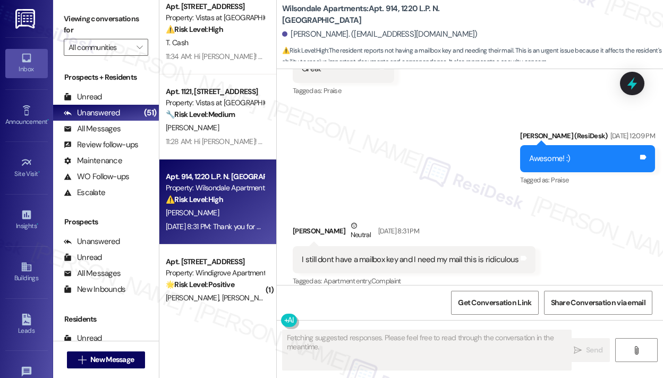
click at [617, 219] on div "Received via SMS Nyasiah Mann Neutral Aug 30, 2025 at 8:31 PM I still dont have…" at bounding box center [470, 246] width 387 height 101
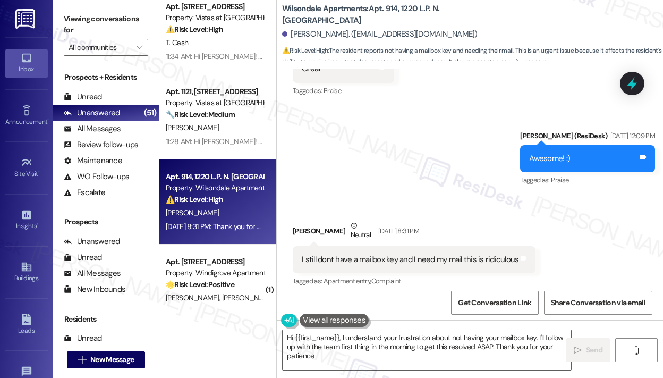
type textarea "Hi {{first_name}}, I understand your frustration about not having your mailbox …"
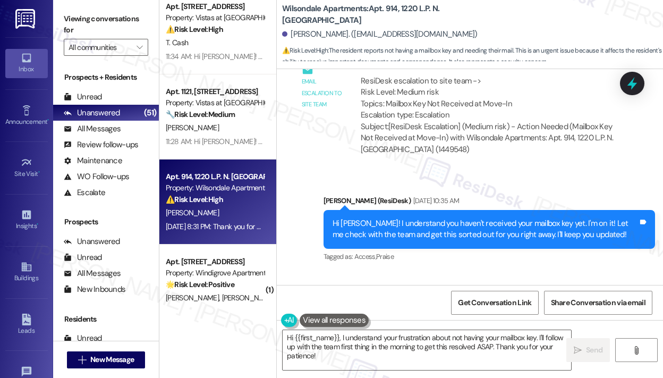
scroll to position [420, 0]
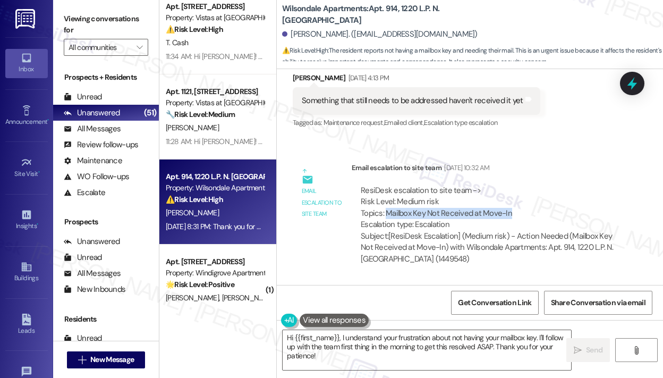
drag, startPoint x: 517, startPoint y: 200, endPoint x: 387, endPoint y: 204, distance: 129.8
click at [387, 204] on div "ResiDesk escalation to site team -> Risk Level: Medium risk Topics: Mailbox Key…" at bounding box center [488, 208] width 255 height 46
copy div "Mailbox Key Not Received at Move-In"
click at [635, 83] on icon at bounding box center [632, 83] width 13 height 16
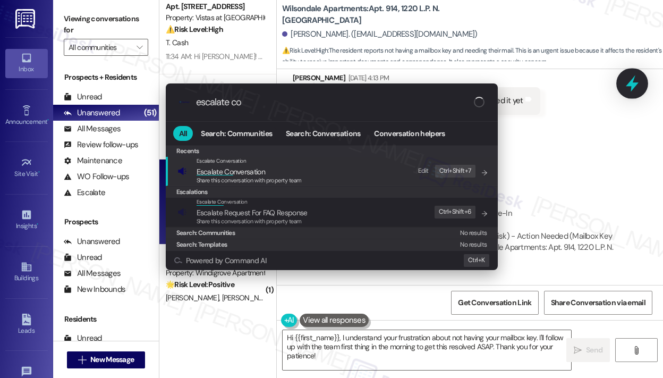
type input "escalate con"
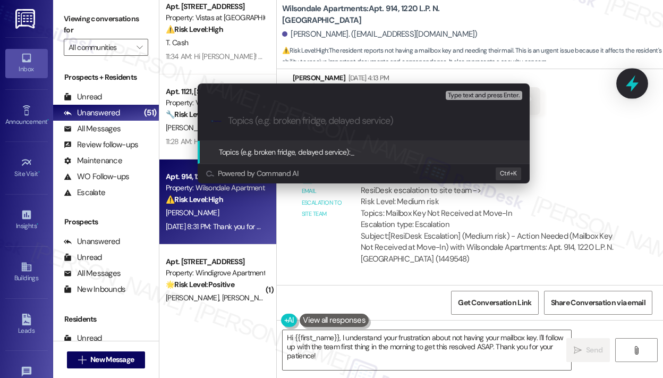
paste input "Mailbox Key Not Received at Move-In"
type input "Mailbox Key Not Received at Move-In"
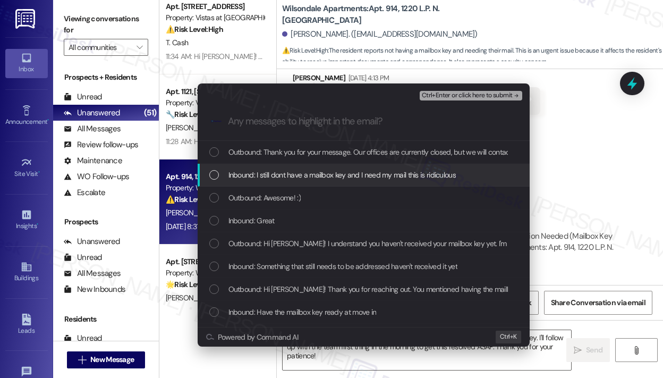
click at [359, 173] on span "Inbound: I still dont have a mailbox key and I need my mail this is ridiculous" at bounding box center [343, 175] width 228 height 12
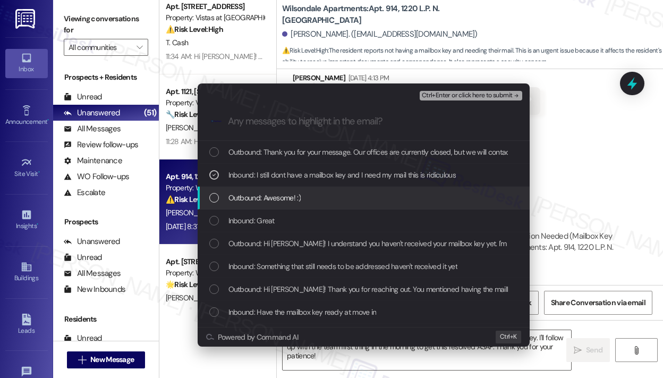
click at [342, 194] on div "Outbound: Awesome! :)" at bounding box center [364, 198] width 311 height 12
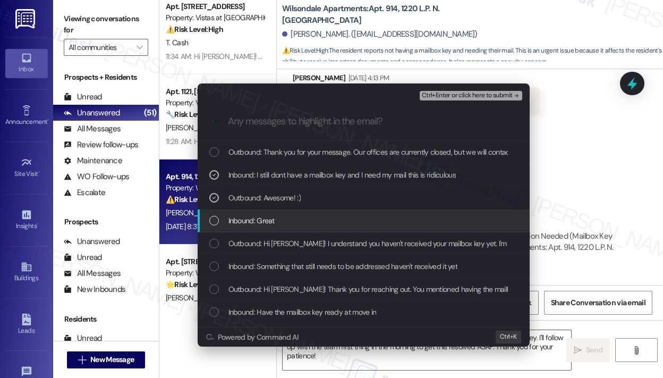
click at [337, 215] on div "Inbound: Great" at bounding box center [364, 221] width 311 height 12
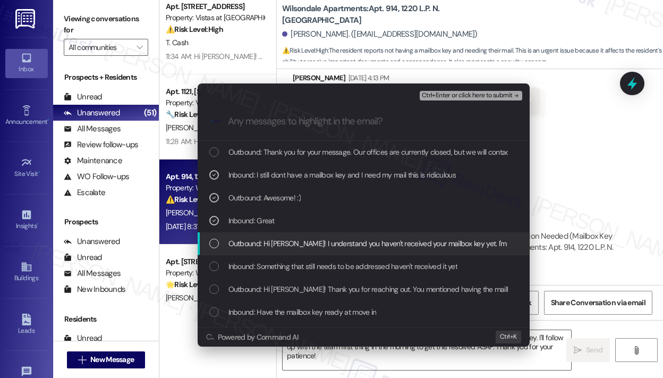
click at [342, 242] on span "Outbound: Hi Nyasiah! I understand you haven't received your mailbox key yet. I…" at bounding box center [518, 244] width 579 height 12
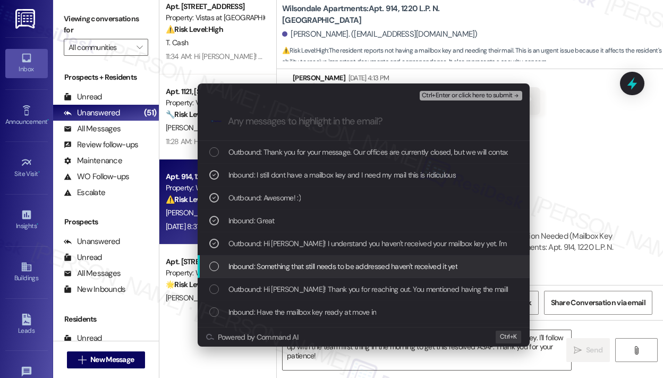
click at [337, 266] on span "Inbound: Something that still needs to be addressed haven't received it yet" at bounding box center [344, 267] width 230 height 12
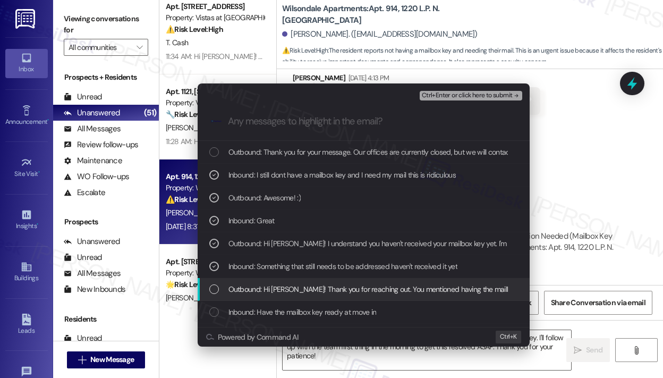
click at [315, 285] on span "Outbound: Hi Nyasiah! Thank you for reaching out. You mentioned having the mail…" at bounding box center [557, 289] width 656 height 12
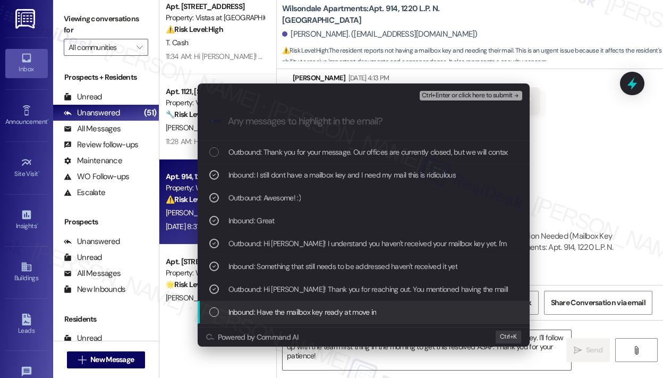
click at [320, 304] on div "Inbound: Have the mailbox key ready at move in" at bounding box center [364, 312] width 332 height 23
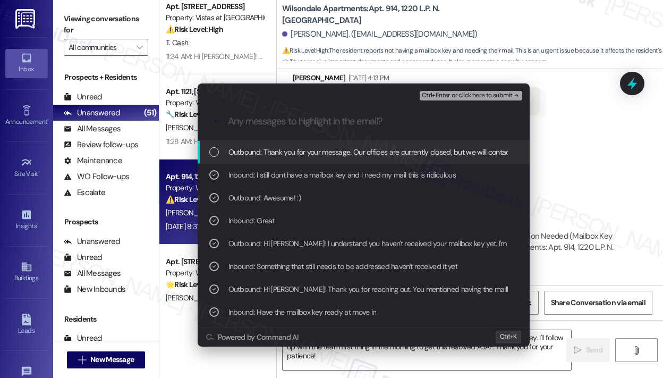
click at [457, 97] on span "Ctrl+Enter or click here to submit" at bounding box center [467, 95] width 91 height 7
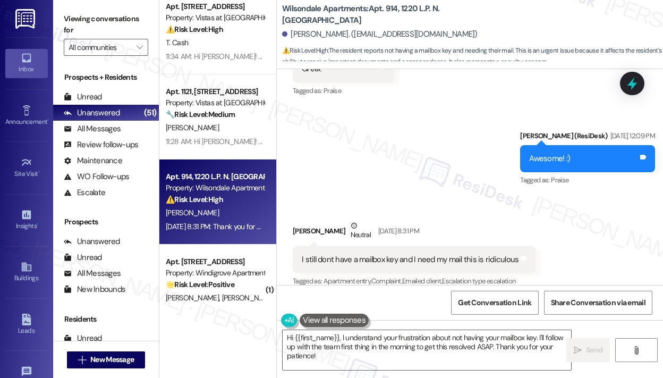
scroll to position [898, 0]
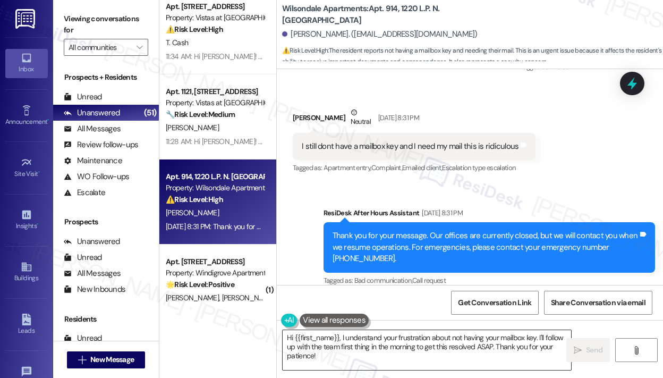
click at [451, 362] on textarea "Hi {{first_name}}, I understand your frustration about not having your mailbox …" at bounding box center [427, 350] width 289 height 40
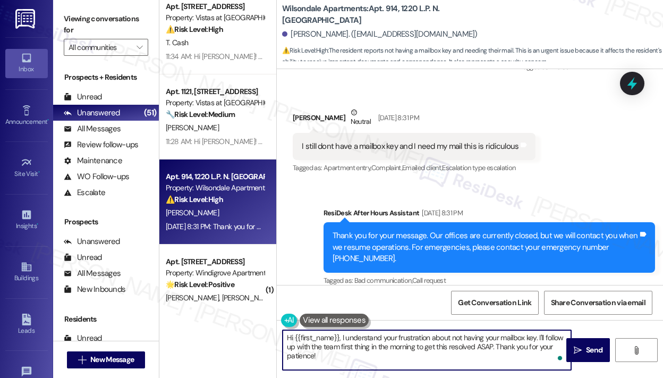
click at [450, 354] on textarea "Hi {{first_name}}, I understand your frustration about not having your mailbox …" at bounding box center [427, 350] width 289 height 40
click at [418, 348] on textarea "Hi {{first_name}}, I understand your frustration about not having your mailbox …" at bounding box center [427, 350] width 289 height 40
type textarea "Hi {{first_name}}, I understand your frustration about not having your mailbox …"
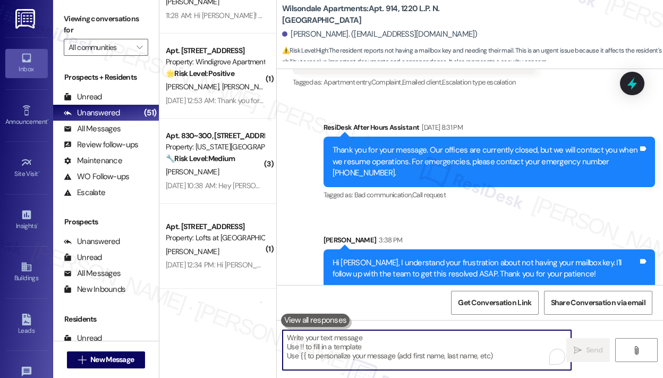
scroll to position [3509, 0]
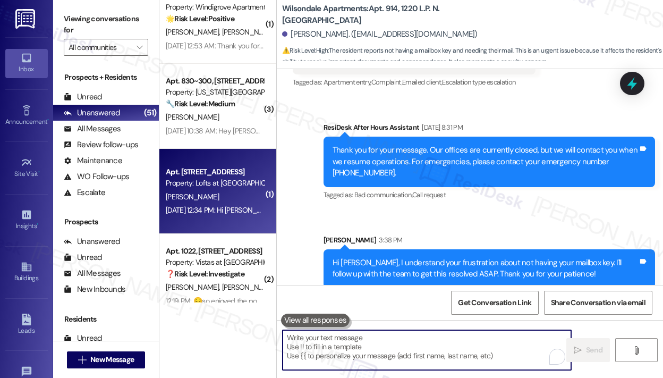
click at [217, 191] on div "M. Fletcher" at bounding box center [215, 196] width 100 height 13
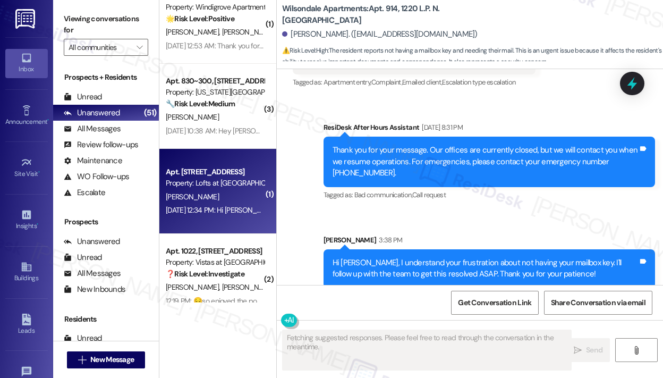
scroll to position [0, 0]
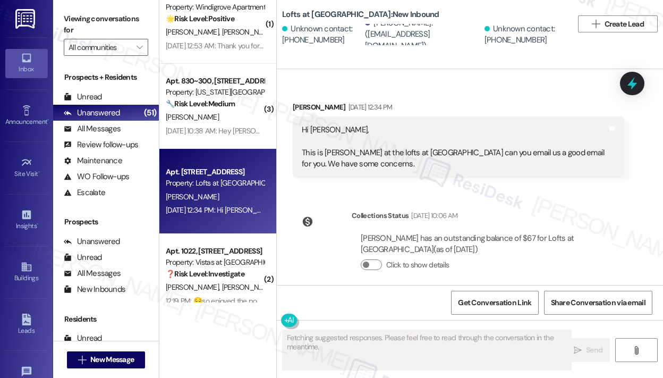
click at [475, 182] on div "Received via SMS Michael Fletcher Aug 29, 2025 at 12:34 PM Hi Sarah, This is Mi…" at bounding box center [459, 140] width 348 height 93
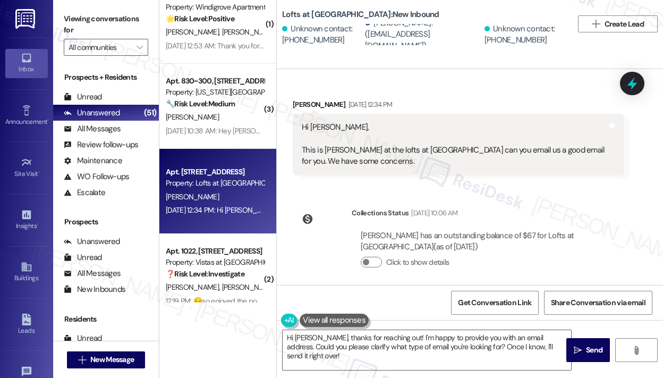
scroll to position [10, 0]
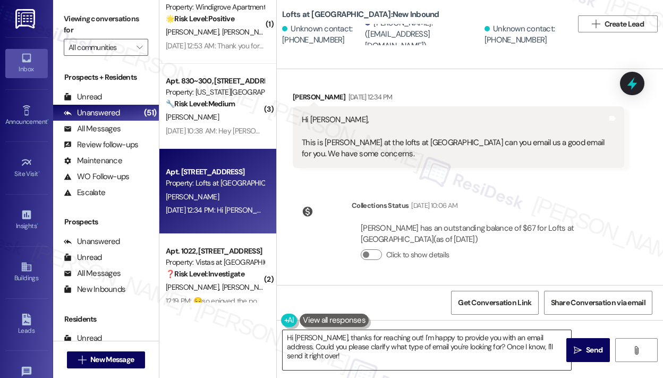
click at [372, 358] on textarea "Hi Michael, thanks for reaching out! I'm happy to provide you with an email add…" at bounding box center [427, 350] width 289 height 40
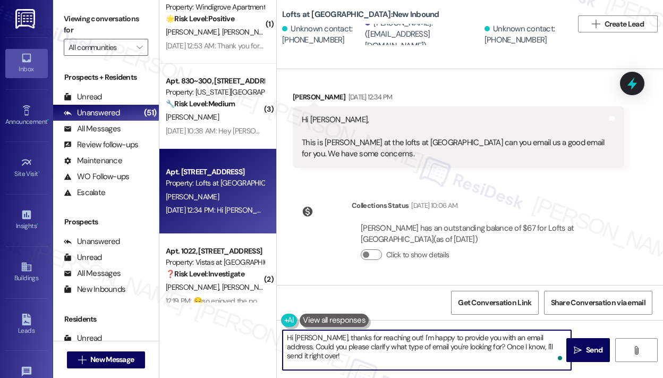
paste textarea "Thank you for reaching out — I don’t have a work email and only communicate thr…"
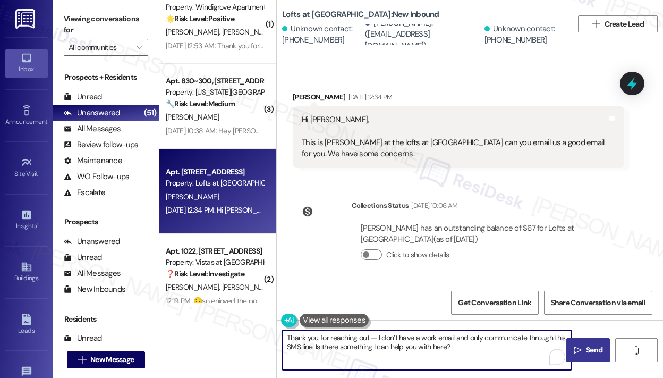
type textarea "Thank you for reaching out — I don’t have a work email and only communicate thr…"
click at [587, 352] on span "Send" at bounding box center [594, 350] width 21 height 11
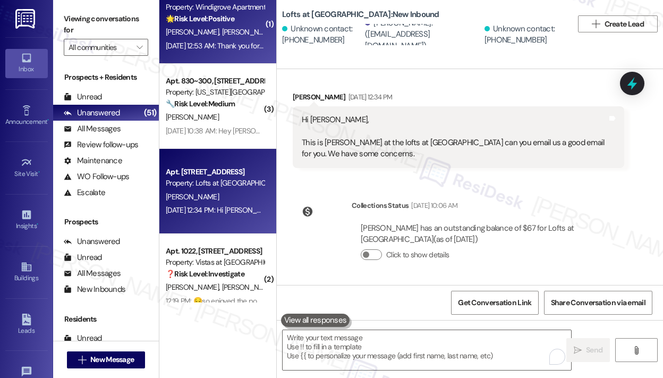
scroll to position [0, 0]
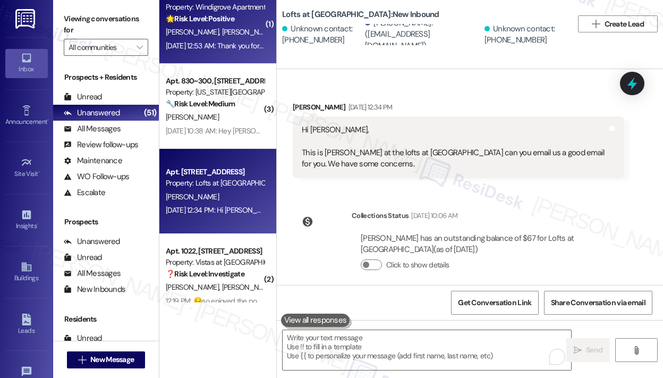
click at [228, 46] on div "Aug 30, 2025 at 12:53 AM: Thank you for your message. Our offices are currently…" at bounding box center [489, 46] width 646 height 10
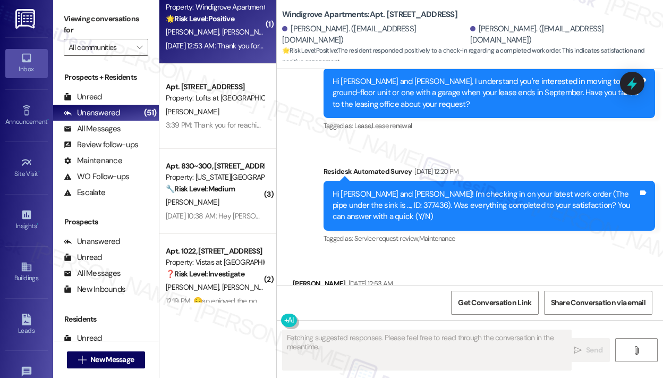
scroll to position [557, 0]
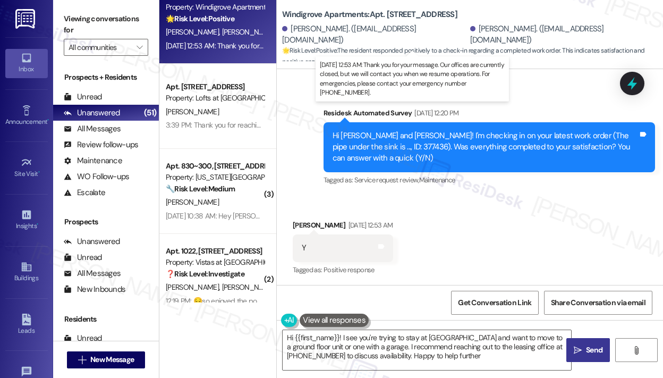
type textarea "Hi {{first_name}}! I see you're trying to stay at Windigrove and want to move t…"
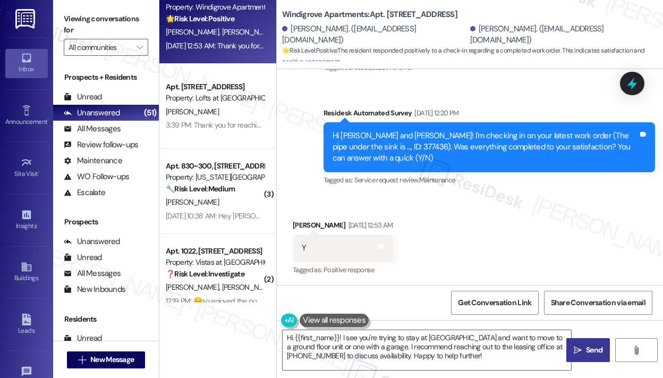
click at [410, 86] on div "Sent via SMS ResiDesk After Hours Assistant Jun 25, 2025 at 8:39 PM Thank you f…" at bounding box center [470, 27] width 387 height 338
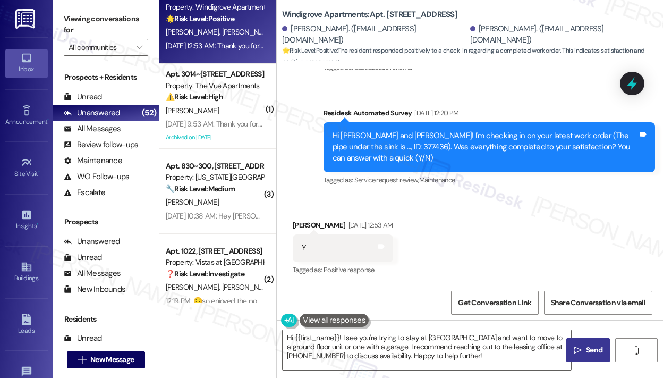
scroll to position [3722, 0]
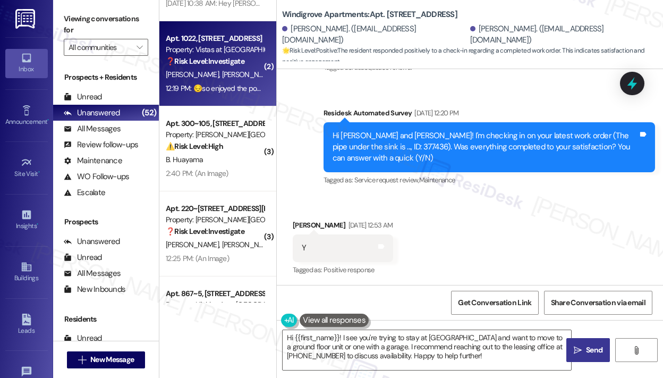
click at [204, 63] on strong "❓ Risk Level: Investigate" at bounding box center [205, 61] width 79 height 10
type textarea "Fetching suggested responses. Please feel free to read through the conversation…"
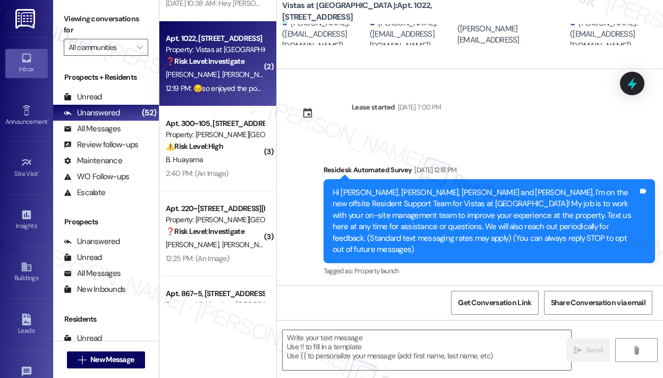
scroll to position [8570, 0]
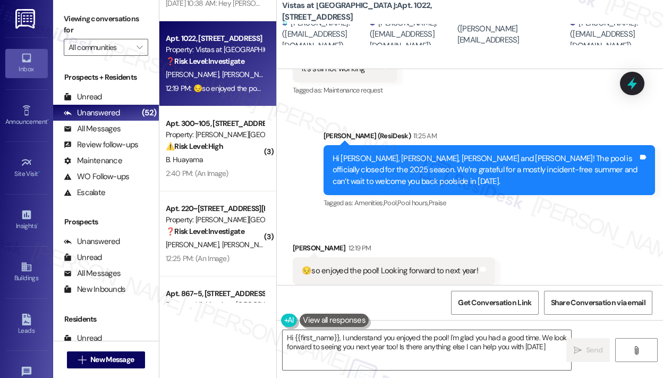
type textarea "Hi {{first_name}}, I understand you enjoyed the pool! I'm glad you had a good t…"
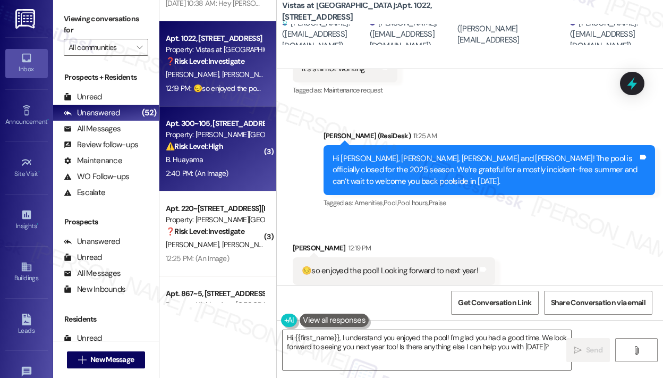
click at [201, 148] on strong "⚠️ Risk Level: High" at bounding box center [194, 146] width 57 height 10
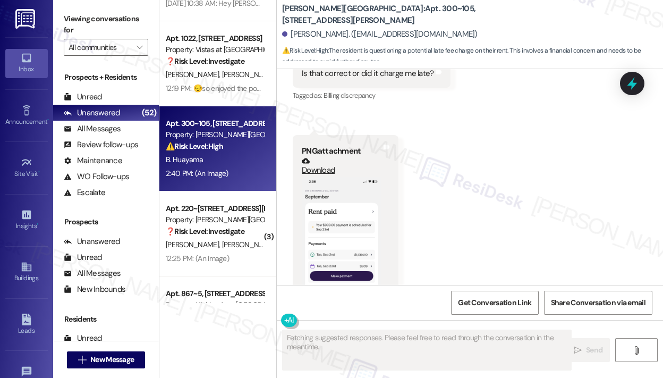
scroll to position [3968, 0]
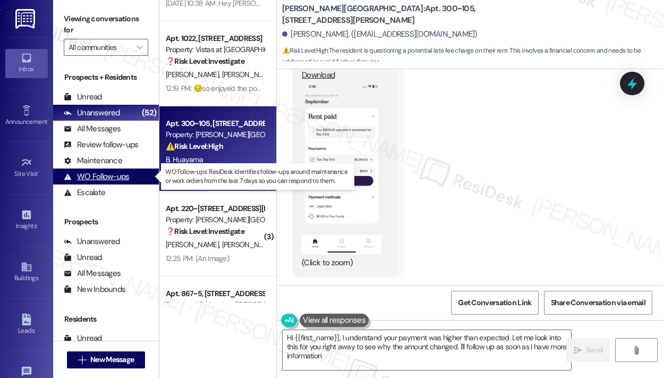
type textarea "Hi {{first_name}}, I understand your payment was higher than expected. Let me l…"
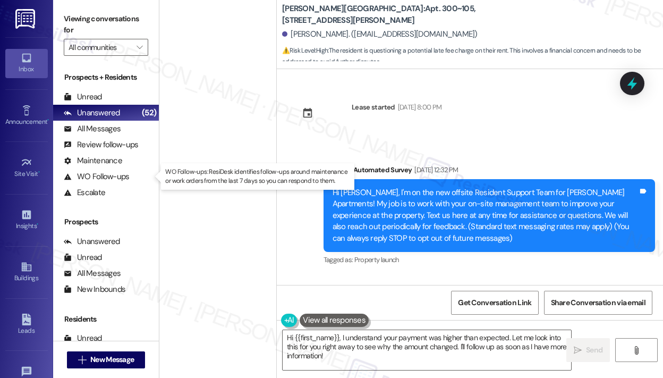
scroll to position [3968, 0]
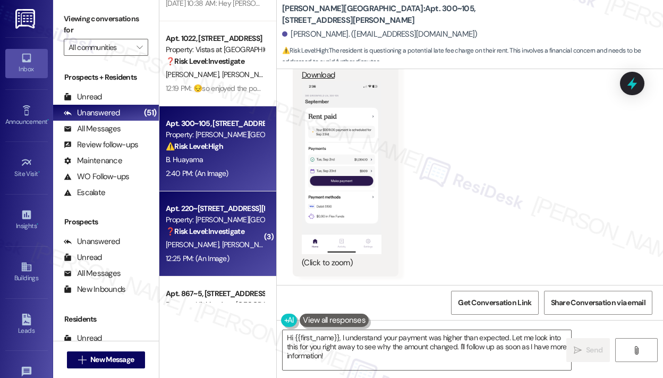
click at [179, 229] on strong "❓ Risk Level: Investigate" at bounding box center [205, 231] width 79 height 10
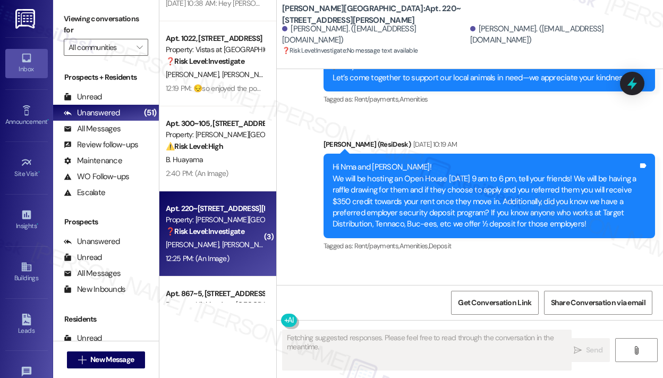
scroll to position [3664, 0]
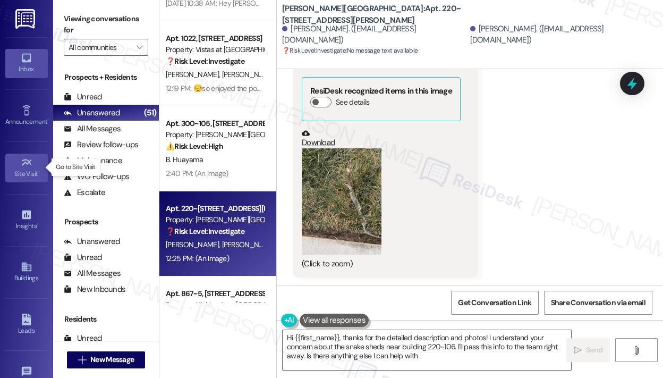
type textarea "Hi {{first_name}}, thanks for the detailed description and photos! I understand…"
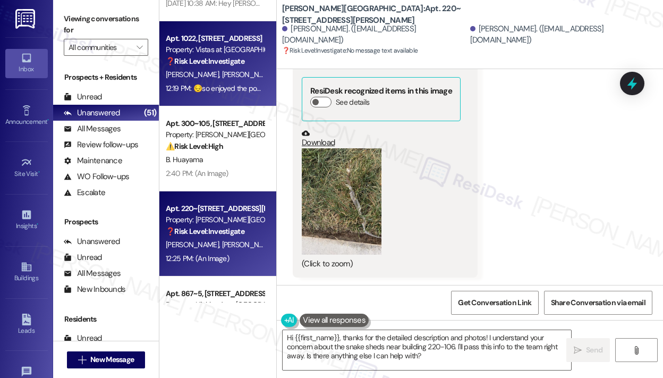
click at [187, 43] on div "Apt. 1022, [STREET_ADDRESS]" at bounding box center [215, 38] width 98 height 11
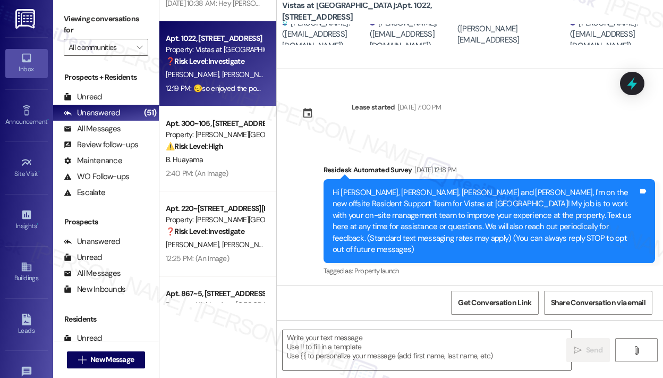
scroll to position [8570, 0]
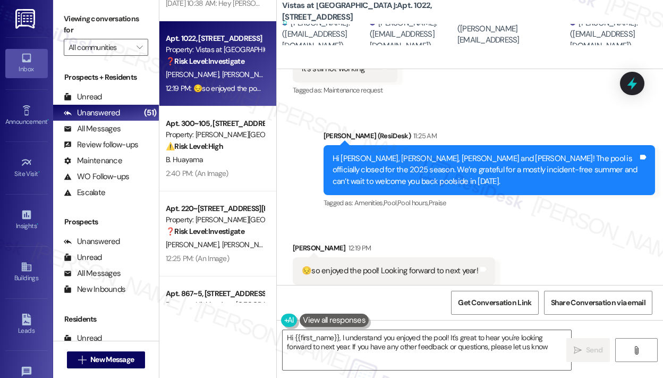
type textarea "Hi {{first_name}}, I understand you enjoyed the pool! It's great to hear you're…"
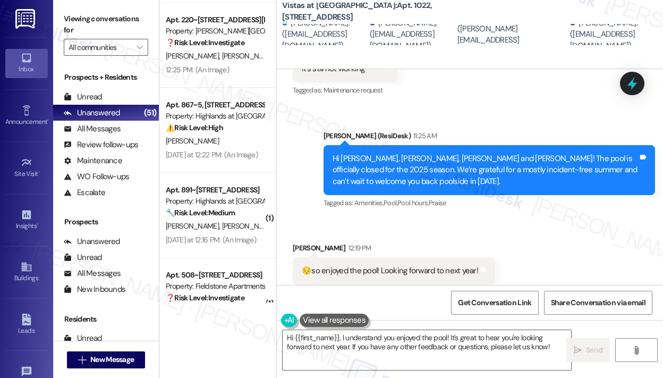
scroll to position [3934, 0]
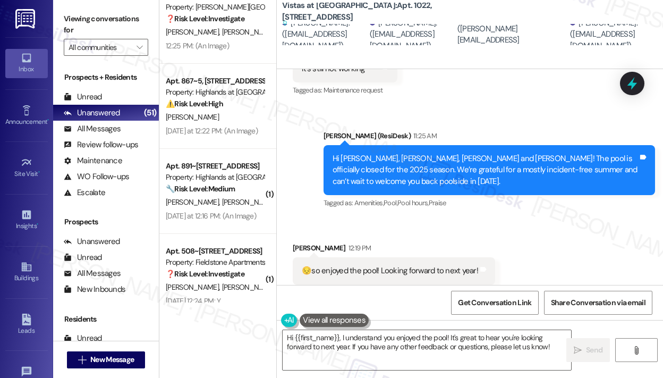
click at [255, 190] on div "🔧 Risk Level: Medium The resident responded 'Y' to confirm that the work order …" at bounding box center [215, 188] width 98 height 11
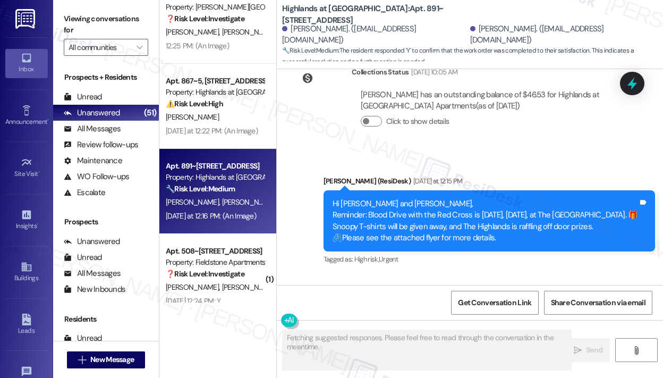
scroll to position [9474, 0]
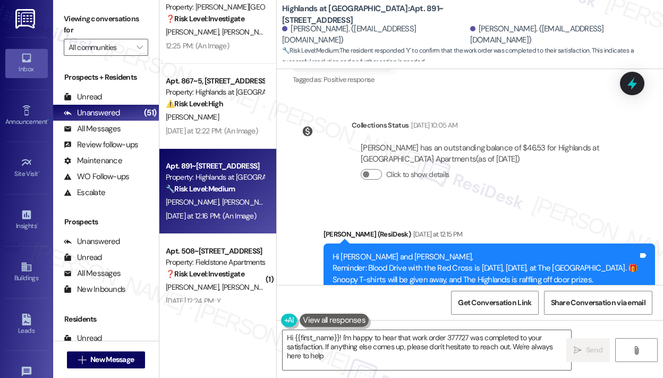
type textarea "Hi {{first_name}}! I'm happy to hear that work order 377727 was completed to yo…"
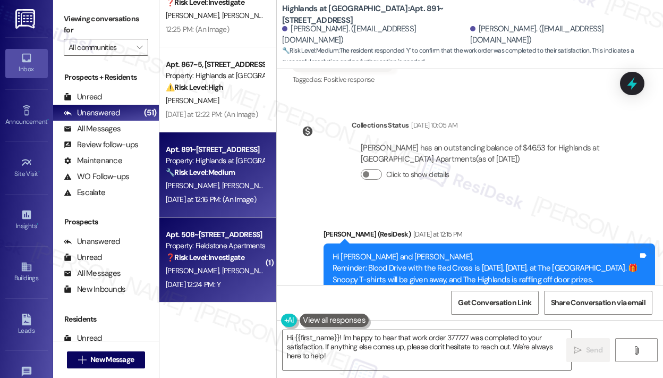
click at [242, 258] on strong "❓ Risk Level: Investigate" at bounding box center [205, 258] width 79 height 10
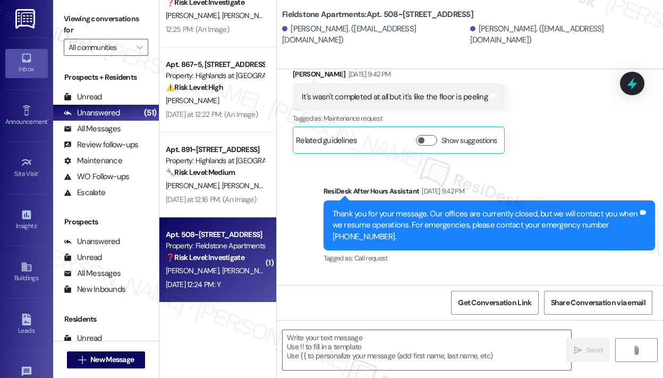
type textarea "Fetching suggested responses. Please feel free to read through the conversation…"
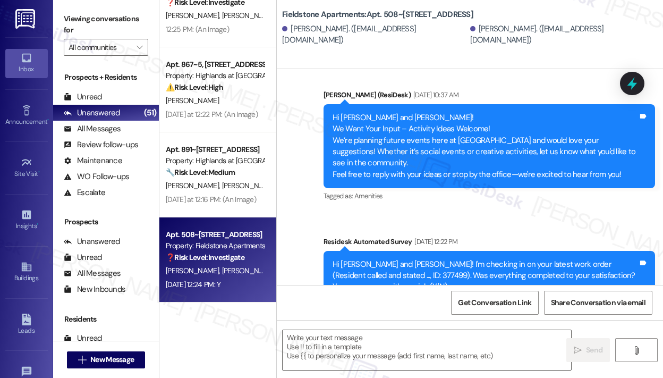
scroll to position [2311, 0]
